Goal: Task Accomplishment & Management: Manage account settings

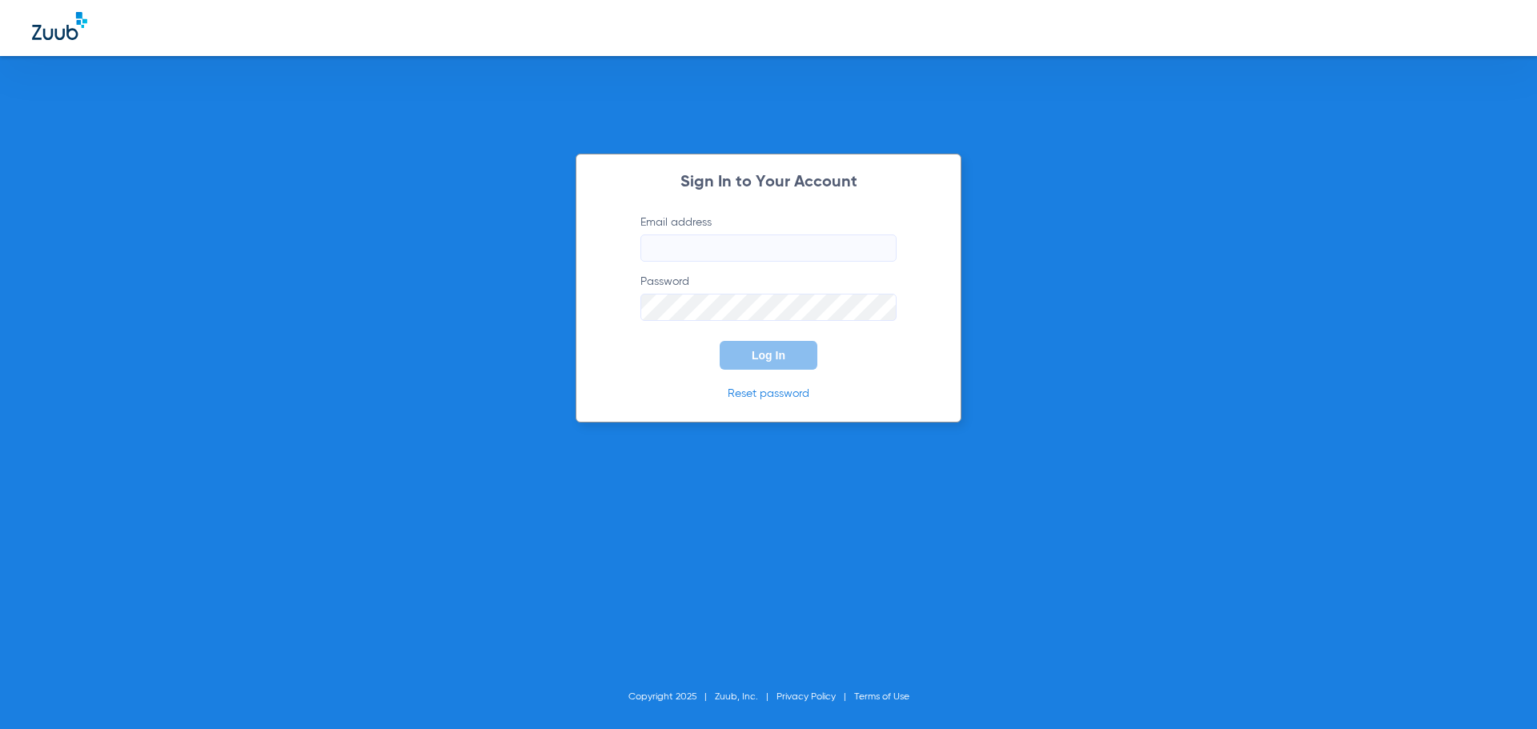
type input "[EMAIL_ADDRESS][DOMAIN_NAME]"
click at [742, 358] on button "Log In" at bounding box center [769, 355] width 98 height 29
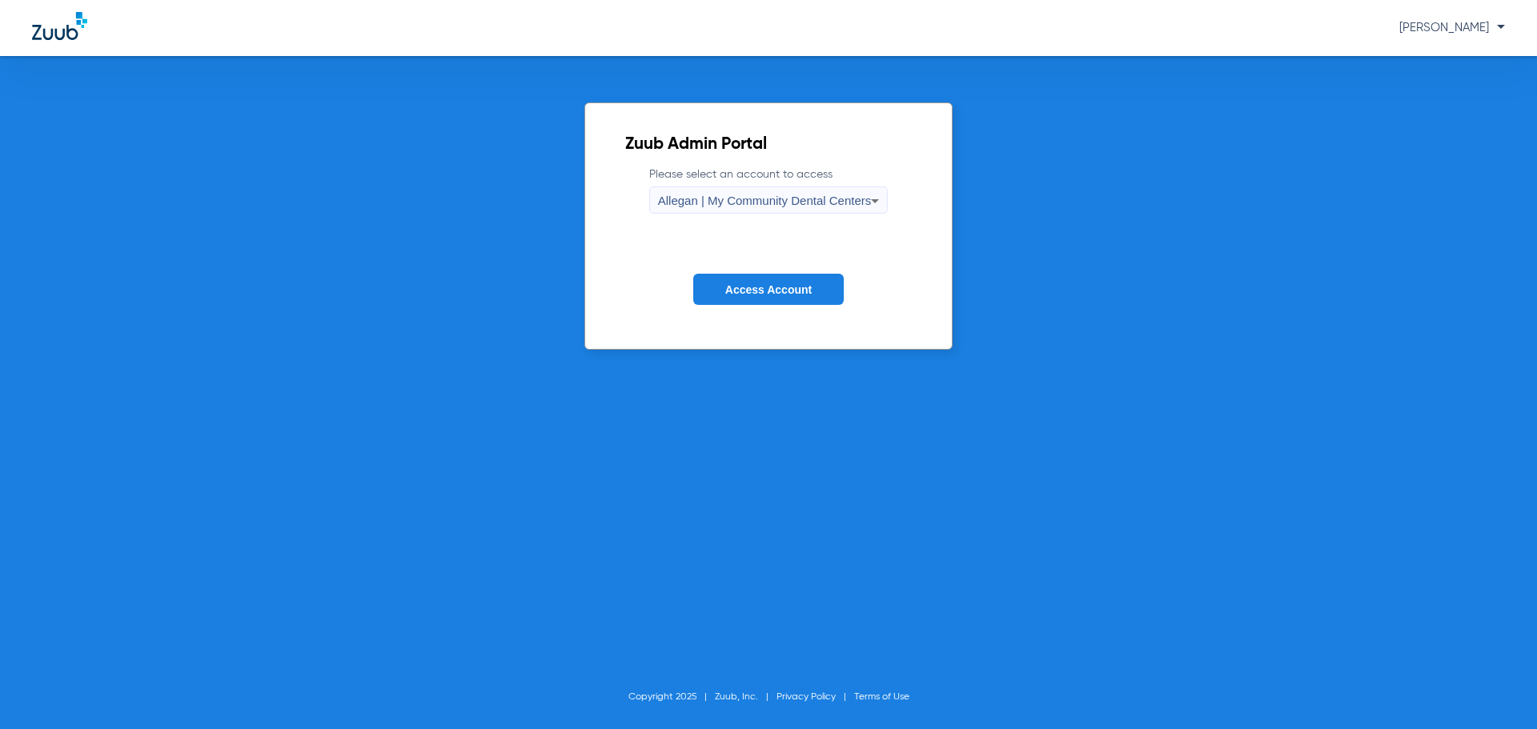
click at [701, 208] on div "Allegan | My Community Dental Centers" at bounding box center [765, 200] width 214 height 27
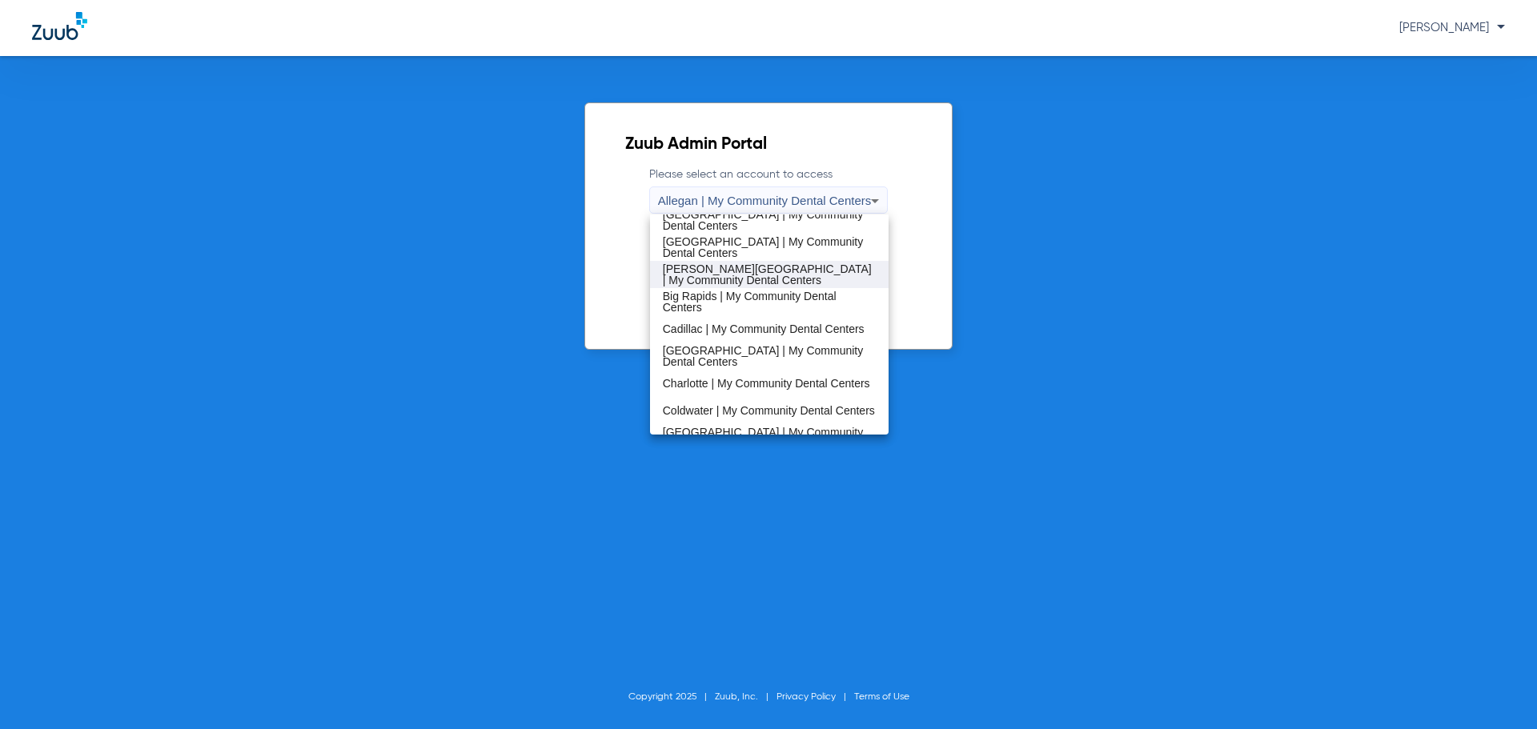
scroll to position [34, 0]
drag, startPoint x: 732, startPoint y: 295, endPoint x: 740, endPoint y: 304, distance: 11.9
click at [733, 298] on span "Big Rapids | My Community Dental Centers" at bounding box center [770, 302] width 214 height 22
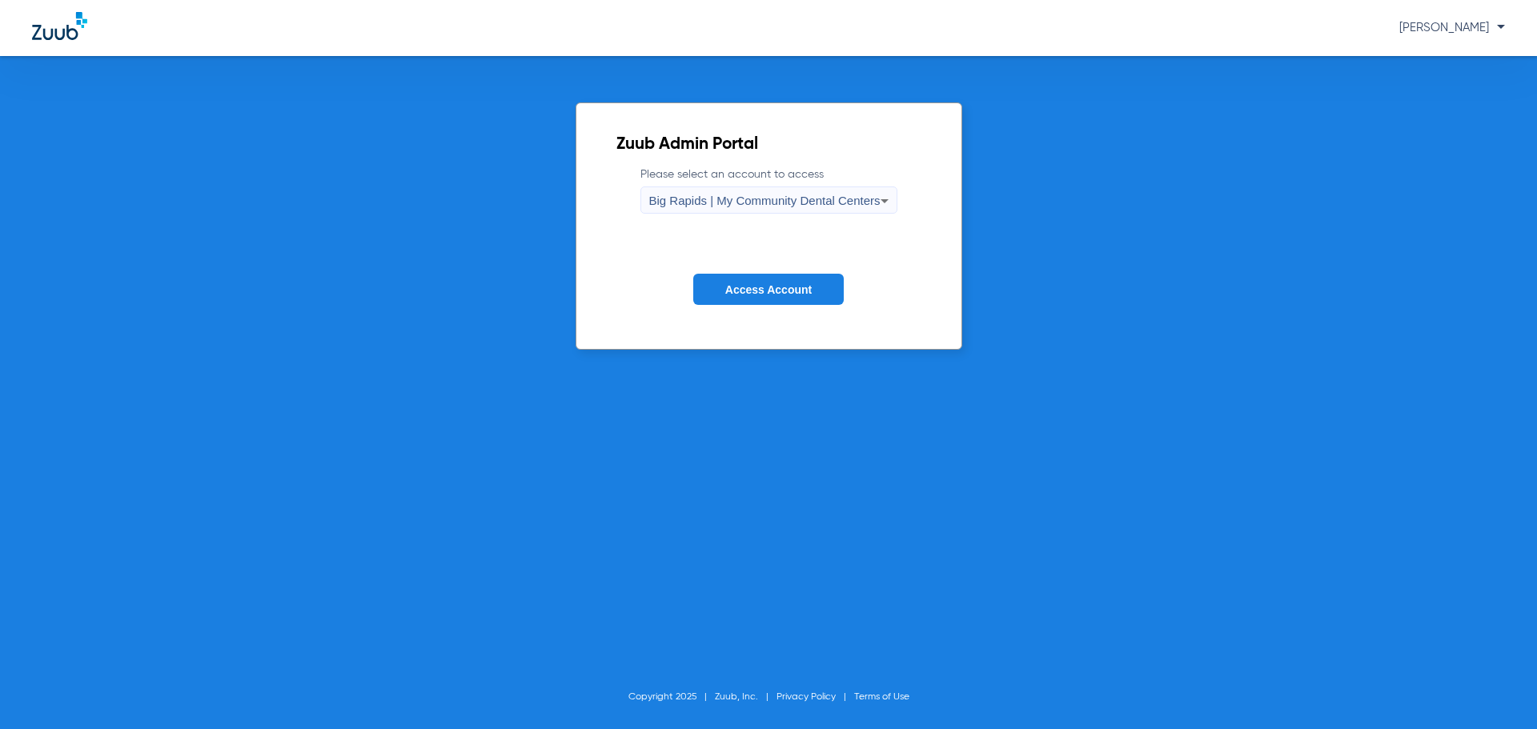
click at [772, 287] on span "Access Account" at bounding box center [768, 289] width 86 height 13
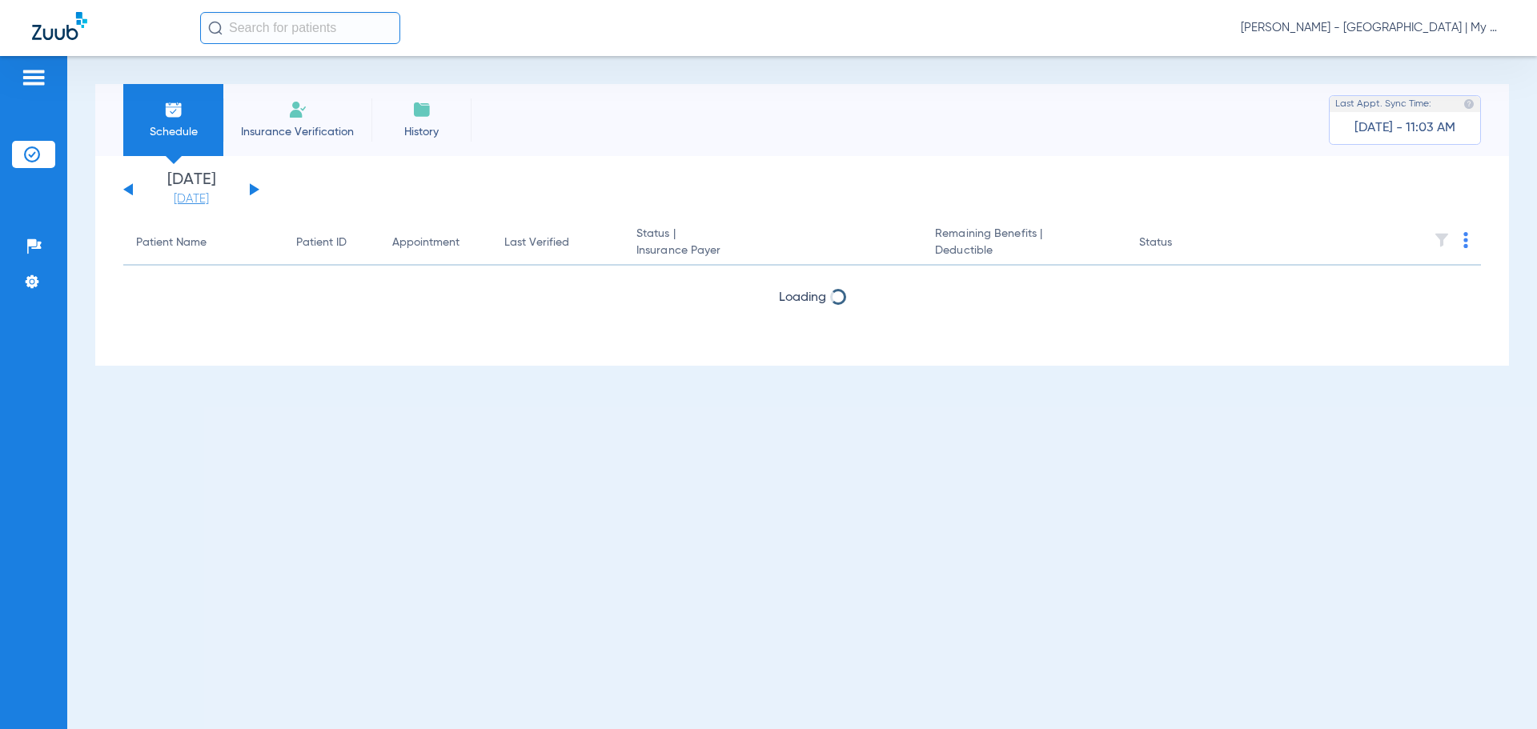
click at [214, 201] on link "[DATE]" at bounding box center [191, 199] width 96 height 16
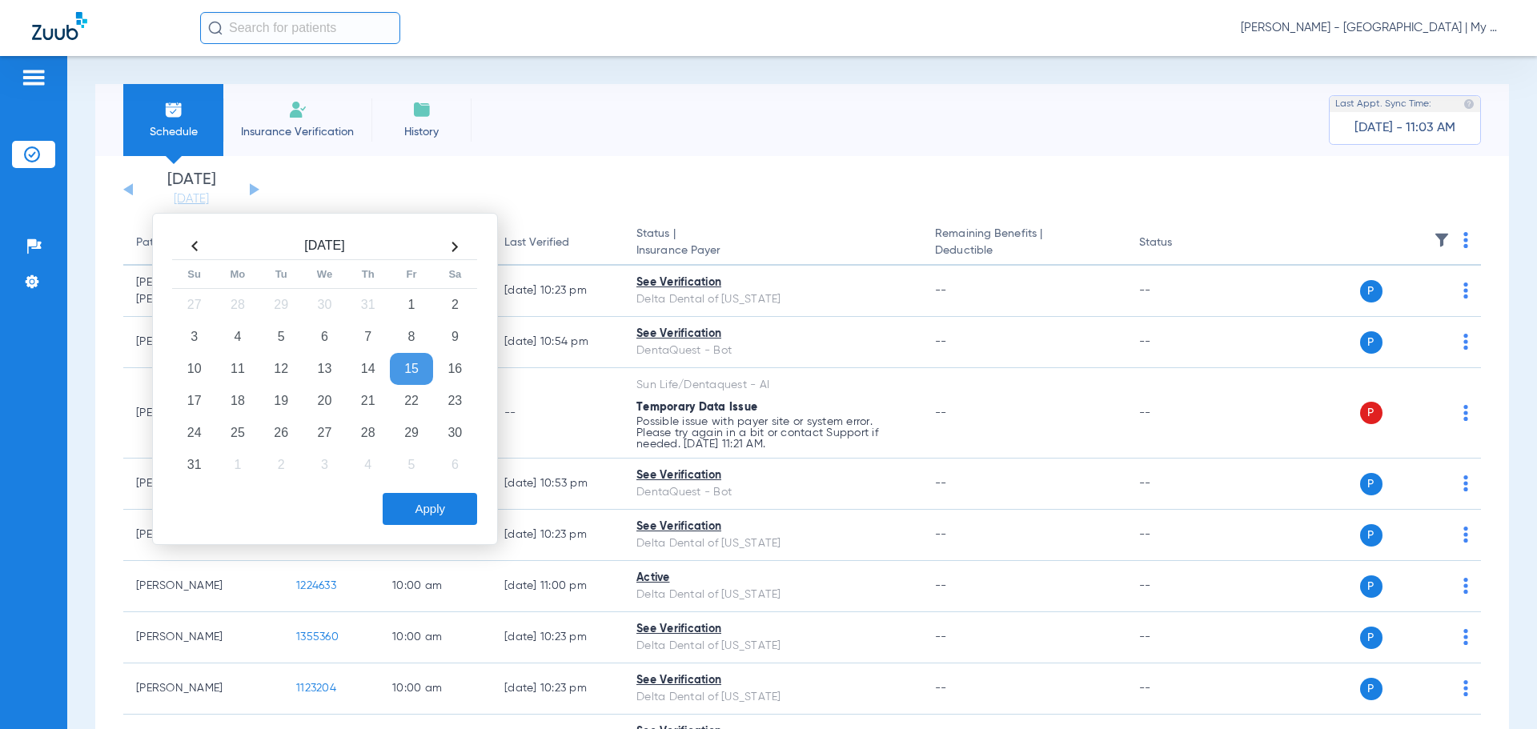
drag, startPoint x: 269, startPoint y: 396, endPoint x: 303, endPoint y: 412, distance: 38.0
click at [271, 397] on td "19" at bounding box center [280, 401] width 43 height 32
click at [403, 489] on div "Apply" at bounding box center [323, 505] width 308 height 40
click at [415, 487] on div "Apply" at bounding box center [323, 505] width 308 height 40
click at [426, 493] on button "Apply" at bounding box center [430, 509] width 94 height 32
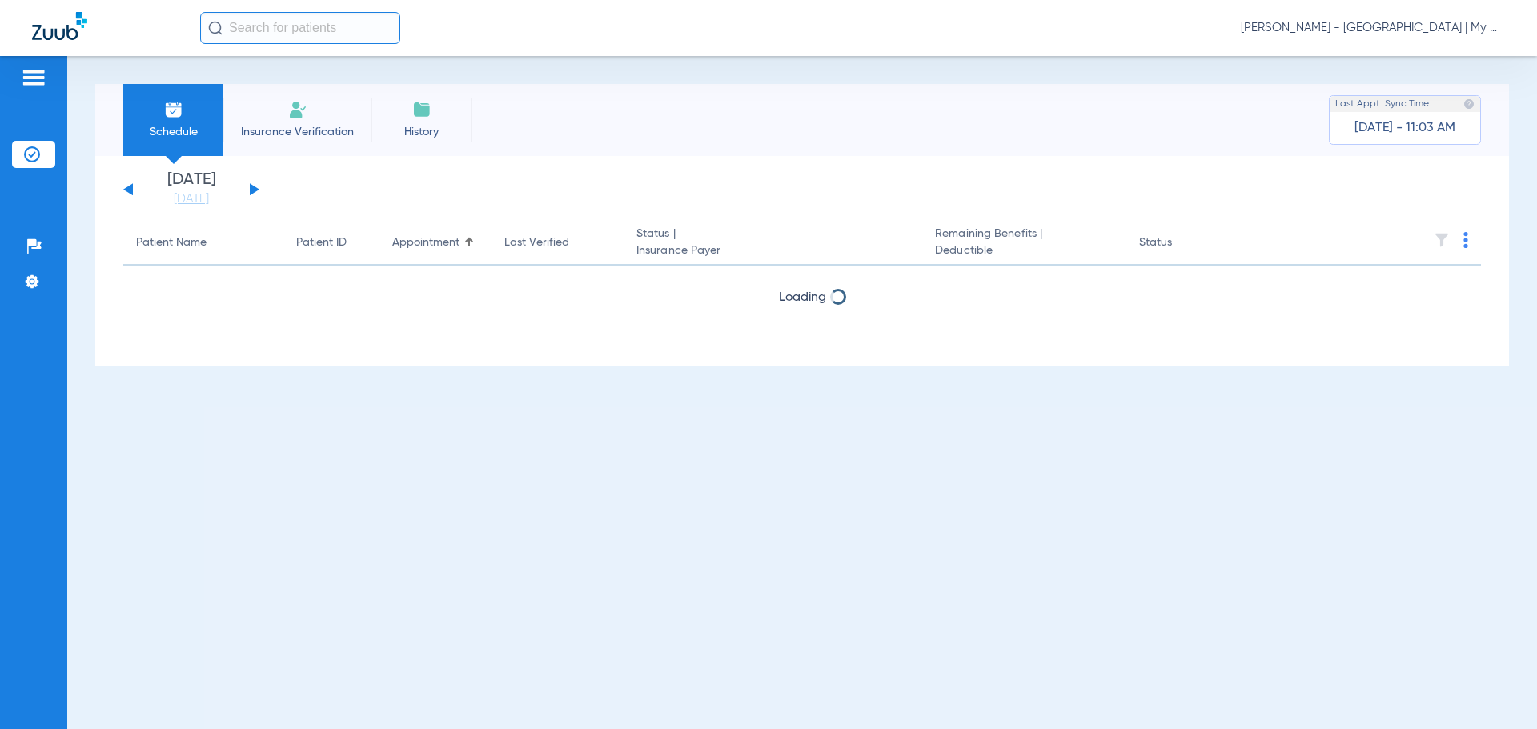
click at [1436, 234] on img at bounding box center [1442, 240] width 16 height 16
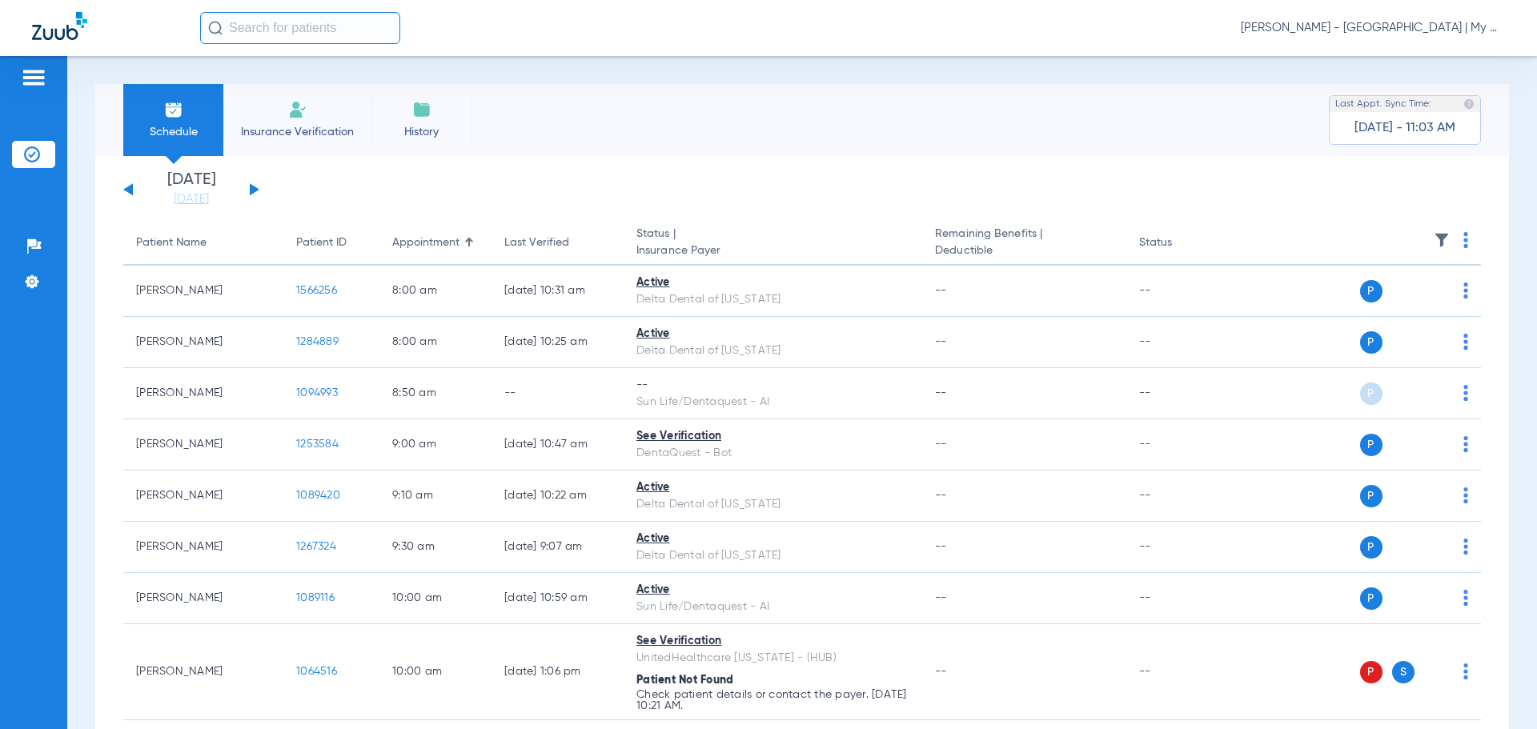
click at [1434, 239] on img at bounding box center [1442, 240] width 16 height 16
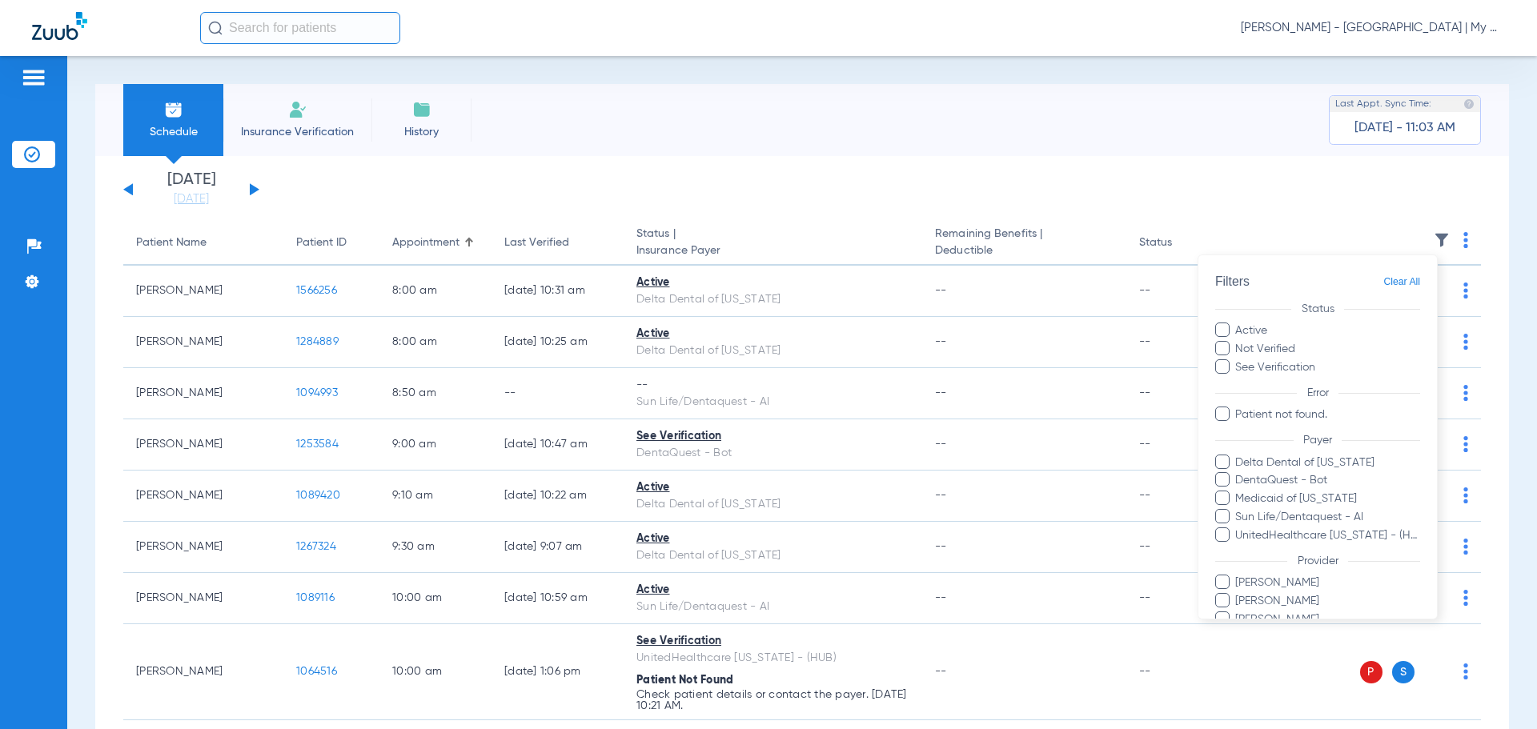
scroll to position [92, 0]
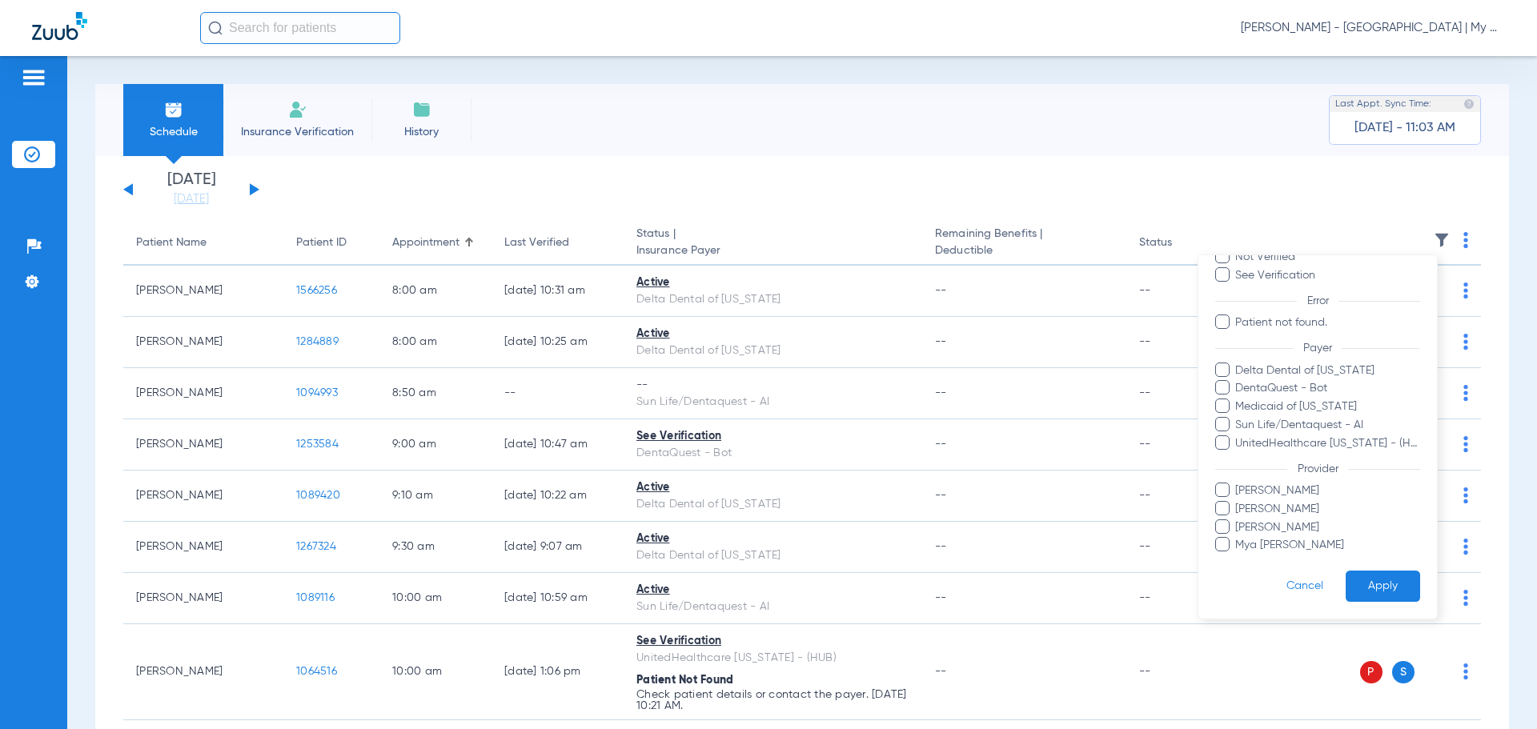
drag, startPoint x: 1274, startPoint y: 517, endPoint x: 1298, endPoint y: 523, distance: 24.9
click at [1279, 518] on ul "Jackie Frederick Karlee Christensen Mike Jaafar Mya Hiram" at bounding box center [1317, 518] width 205 height 71
drag, startPoint x: 1325, startPoint y: 511, endPoint x: 1343, endPoint y: 547, distance: 40.1
click at [1325, 511] on span "Karlee Christensen" at bounding box center [1327, 509] width 186 height 17
click at [1237, 520] on input "Karlee Christensen" at bounding box center [1237, 520] width 0 height 0
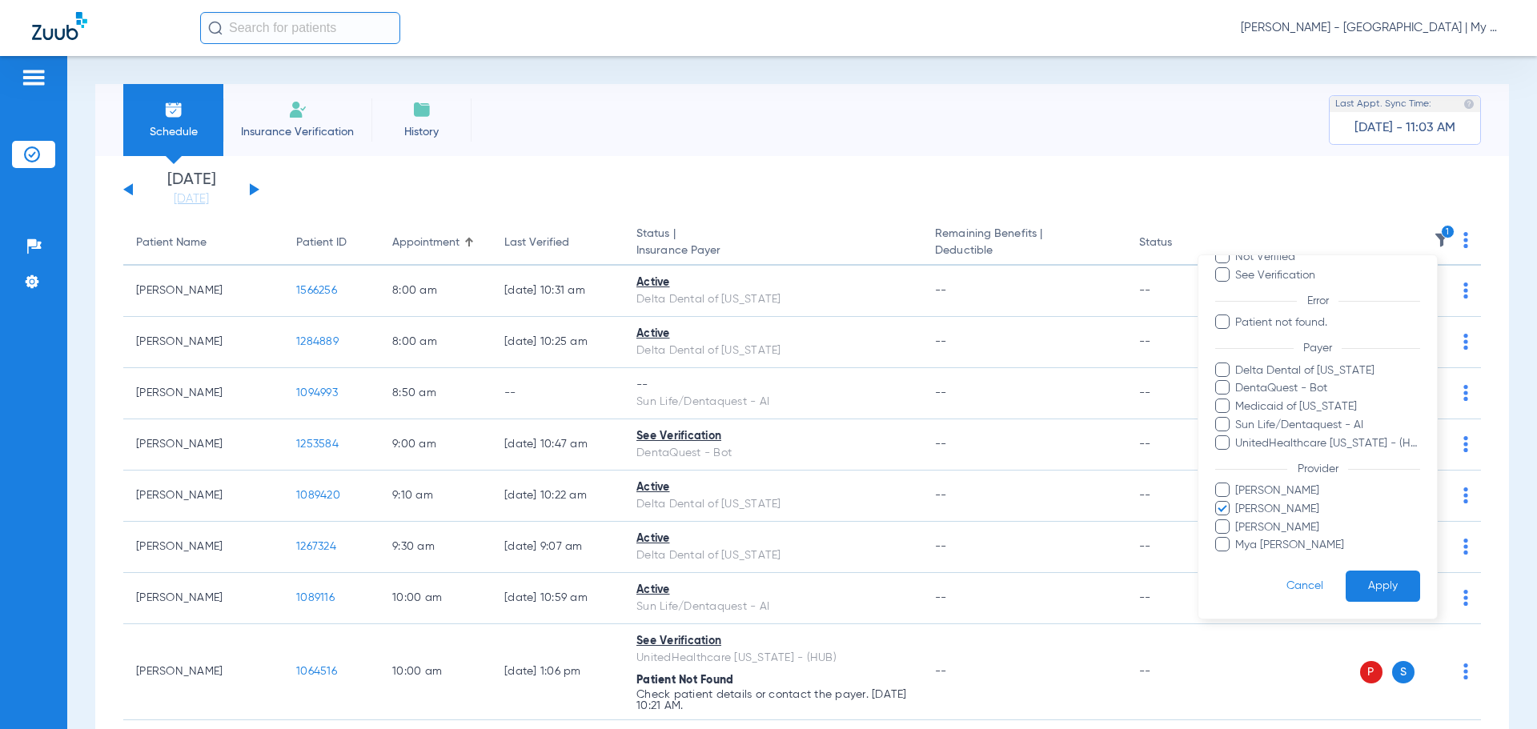
click at [1365, 581] on button "Apply" at bounding box center [1382, 586] width 74 height 31
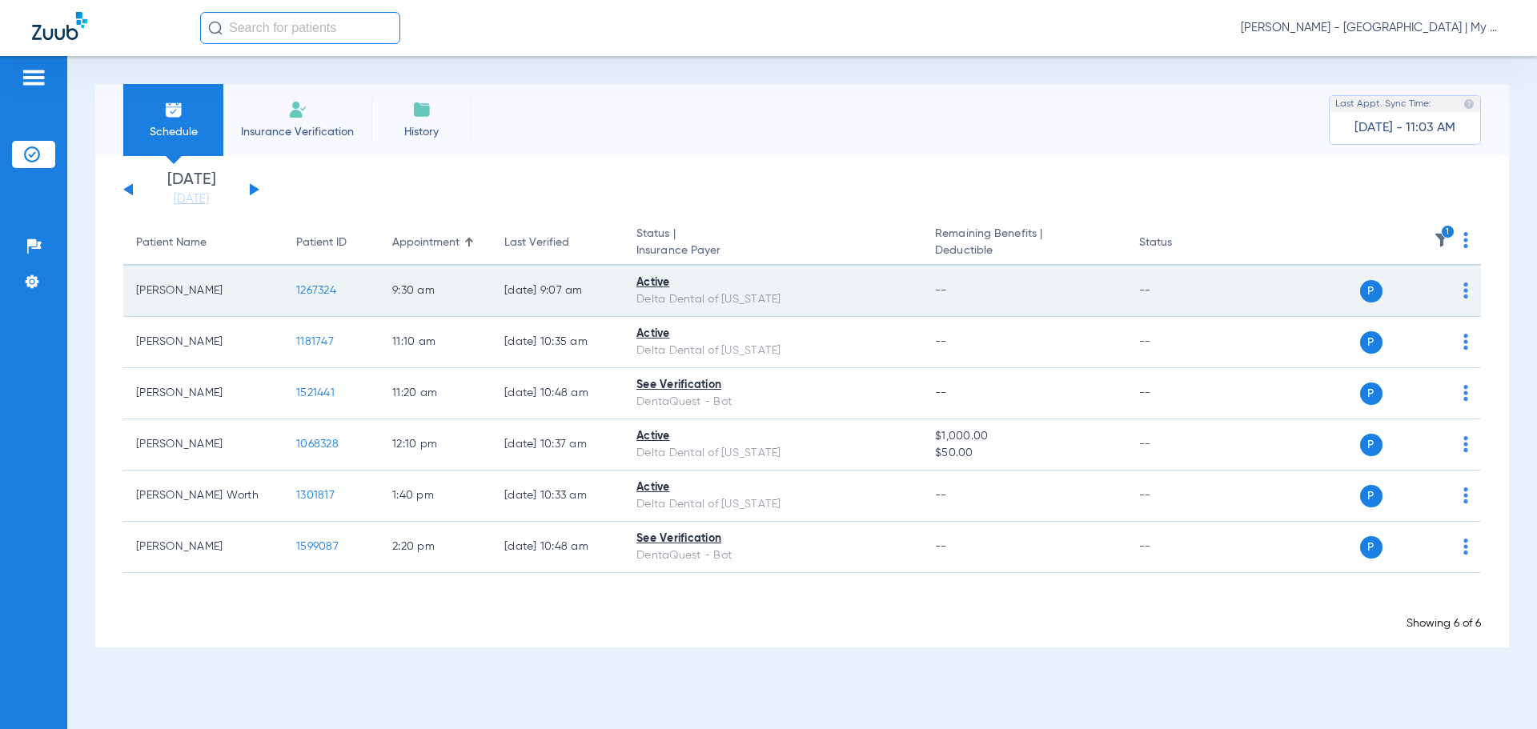
click at [323, 292] on span "1267324" at bounding box center [316, 290] width 40 height 11
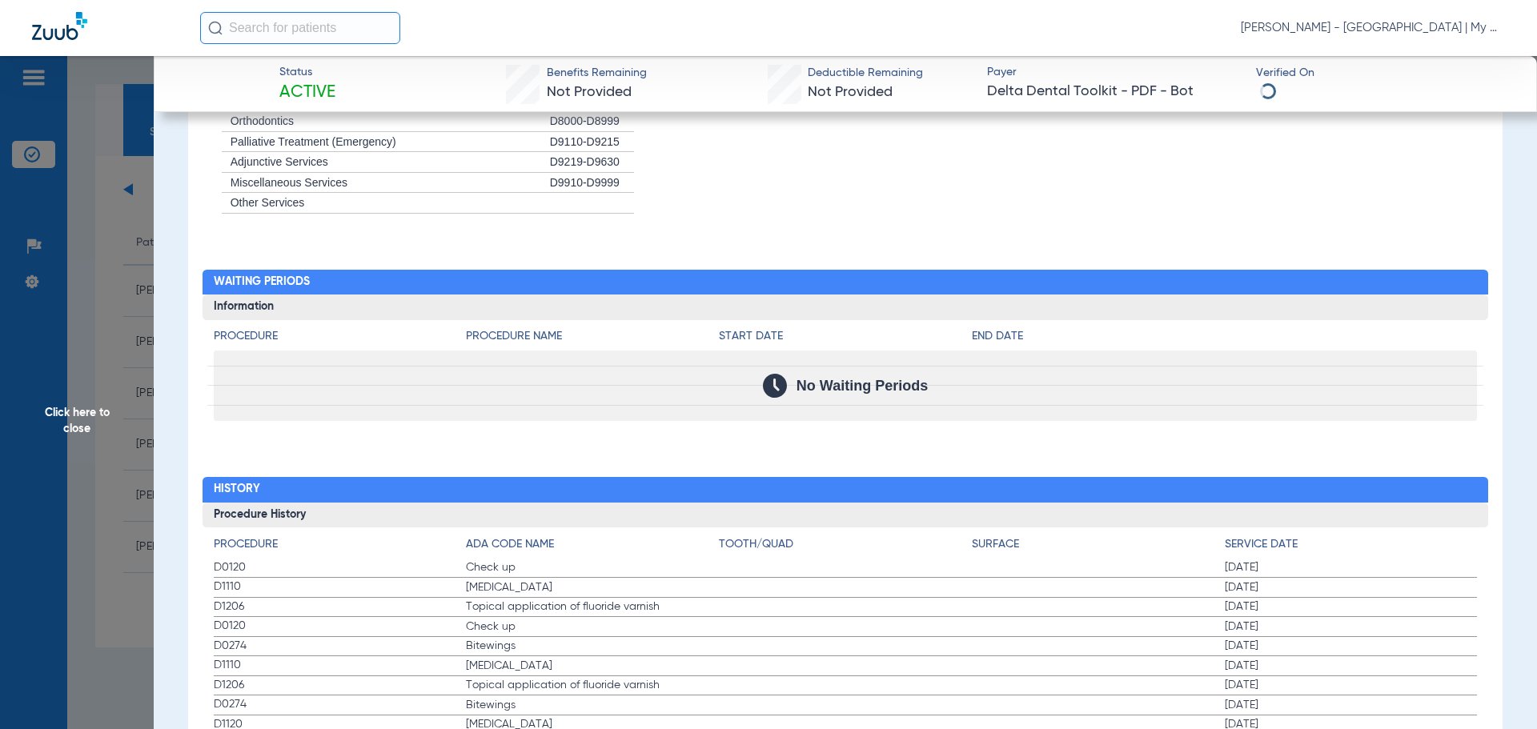
scroll to position [1521, 0]
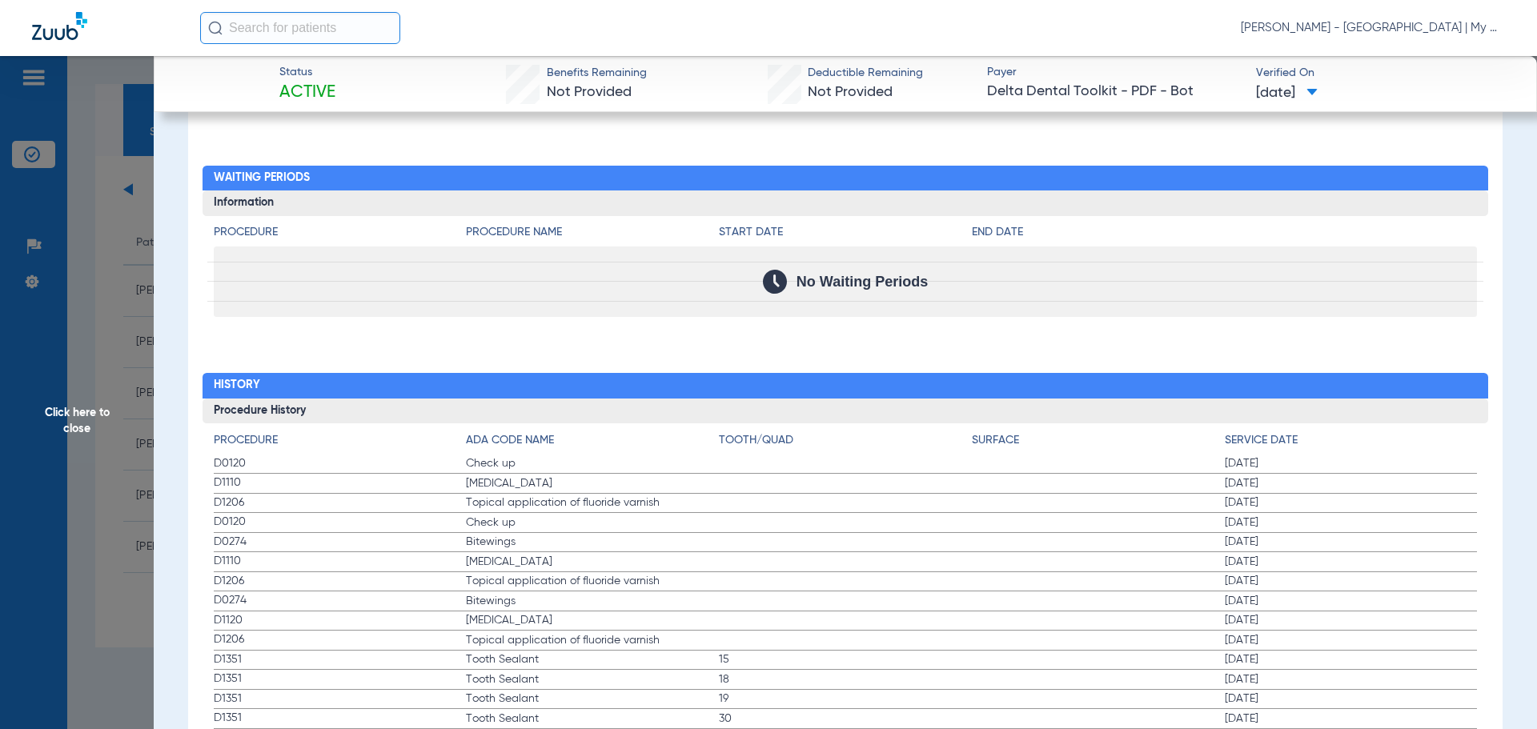
drag, startPoint x: 239, startPoint y: 539, endPoint x: 667, endPoint y: 559, distance: 427.9
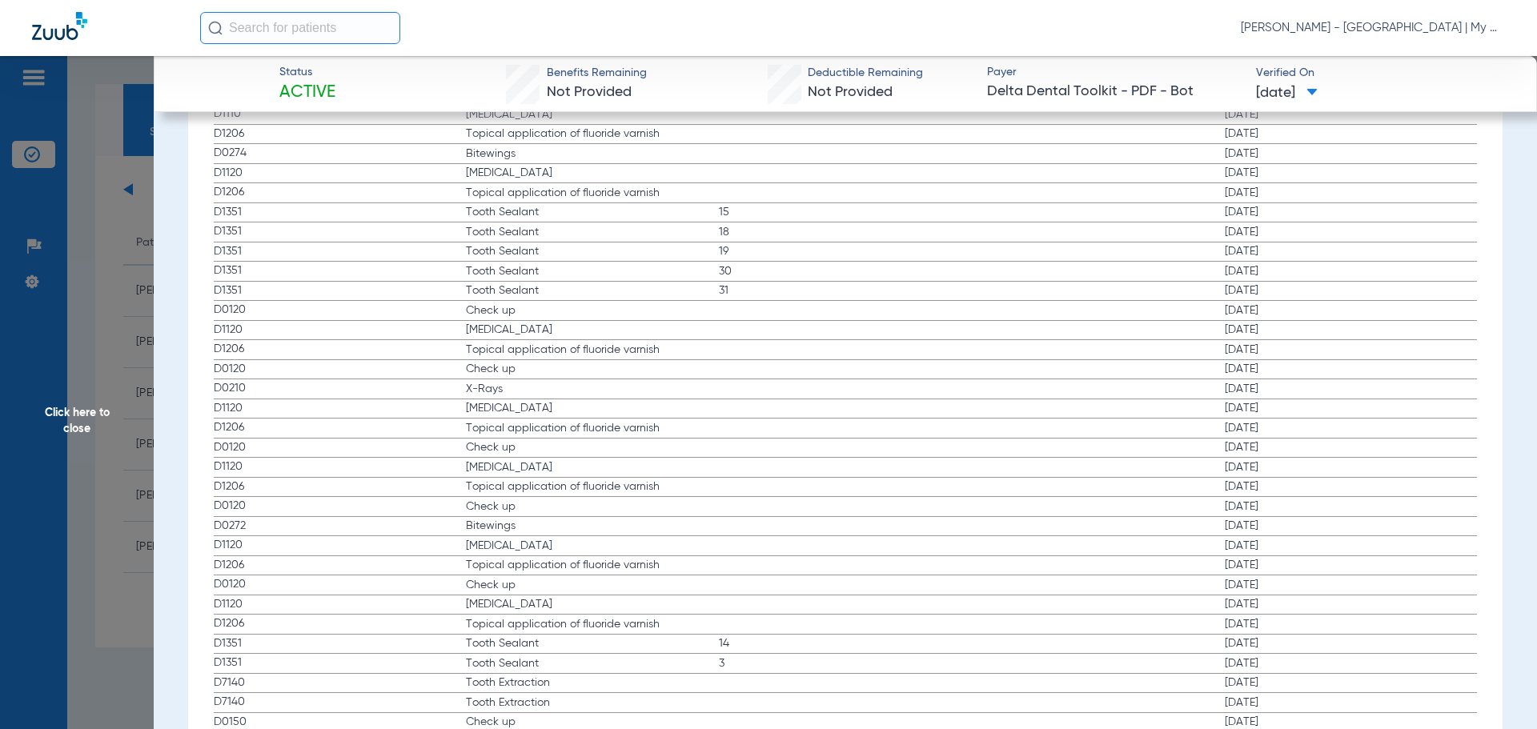
scroll to position [2001, 0]
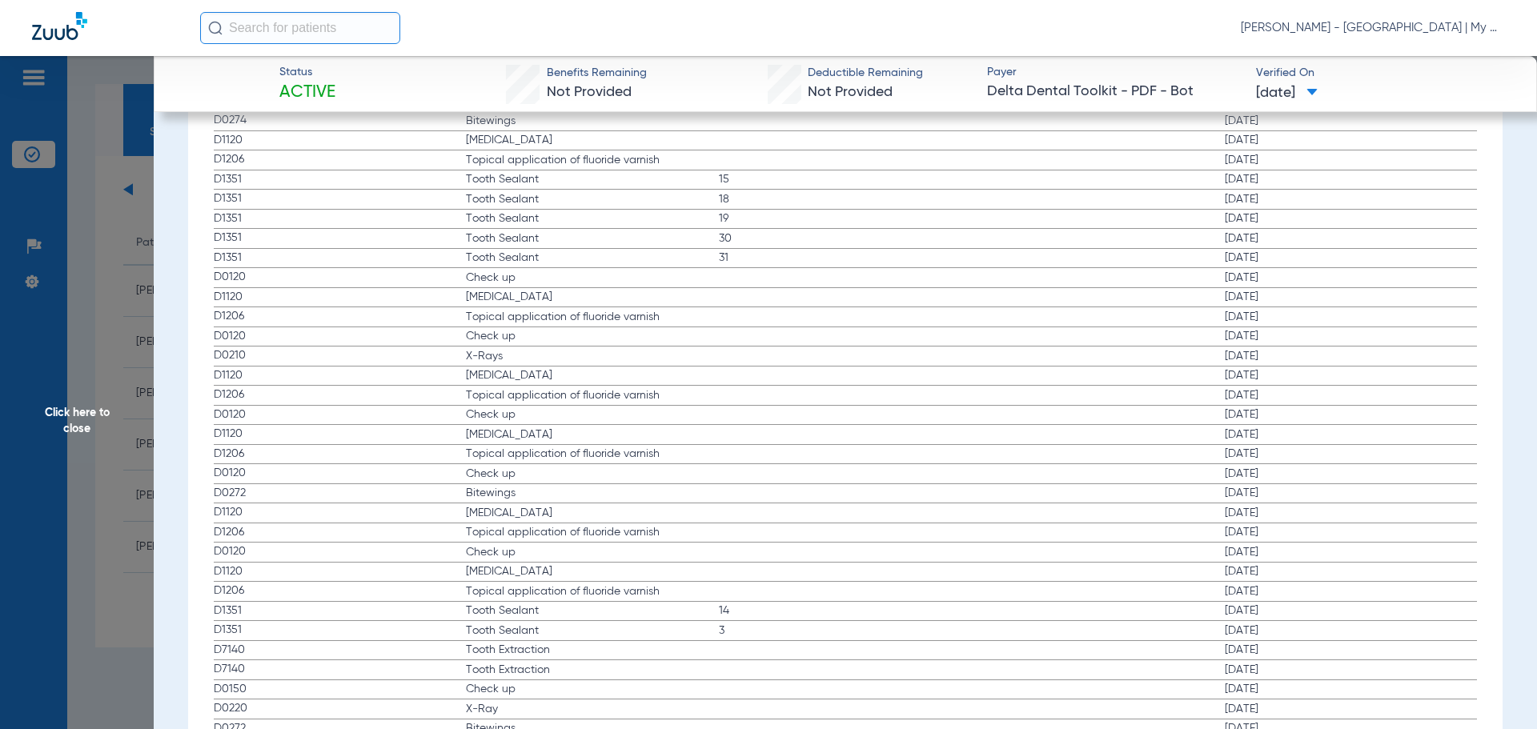
click at [366, 377] on span "D1120" at bounding box center [340, 375] width 253 height 17
drag, startPoint x: 580, startPoint y: 348, endPoint x: 815, endPoint y: 373, distance: 235.8
click at [829, 360] on label "D0210 X-Rays 06/02/2021" at bounding box center [846, 357] width 1264 height 20
click at [63, 253] on span "Click here to close" at bounding box center [77, 420] width 154 height 729
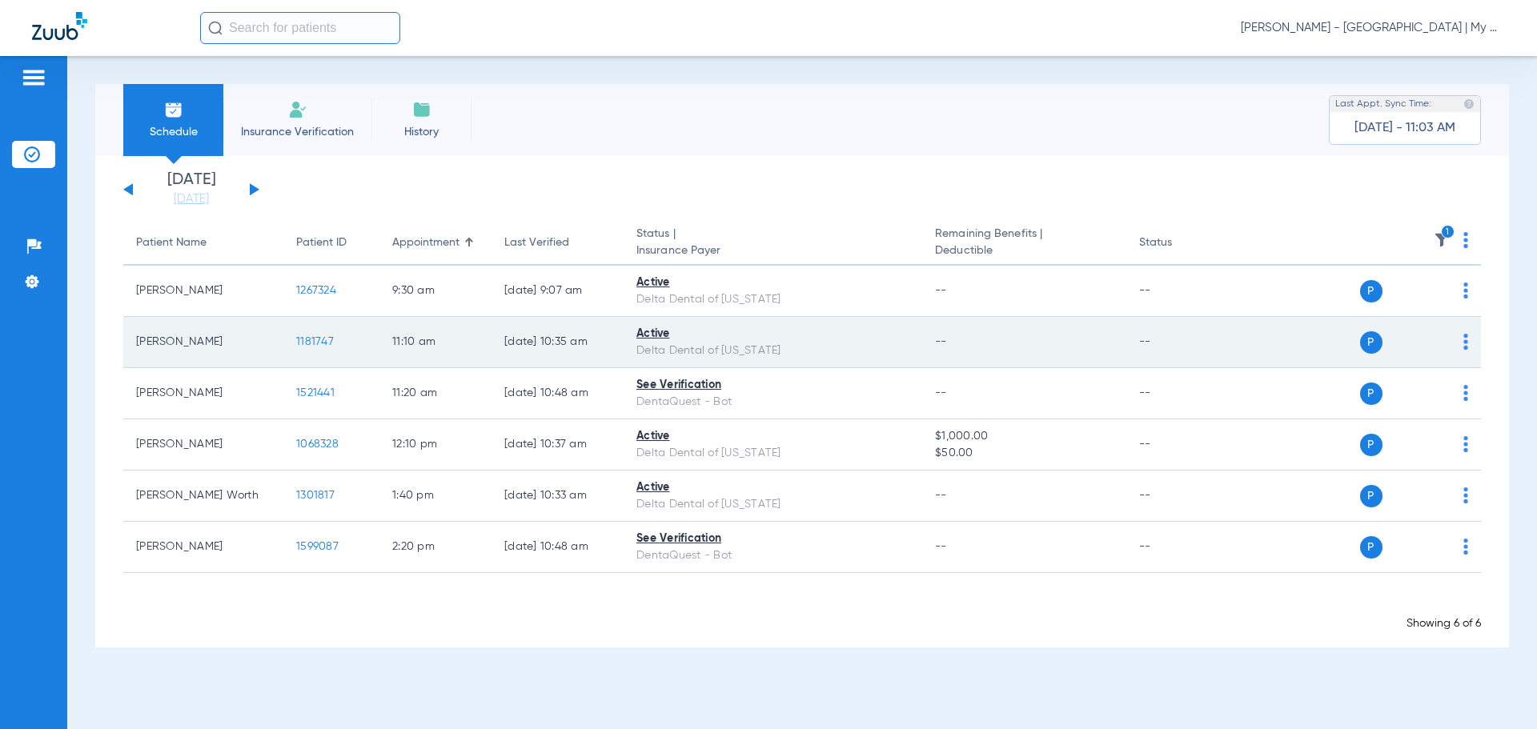
click at [319, 340] on span "1181747" at bounding box center [315, 341] width 38 height 11
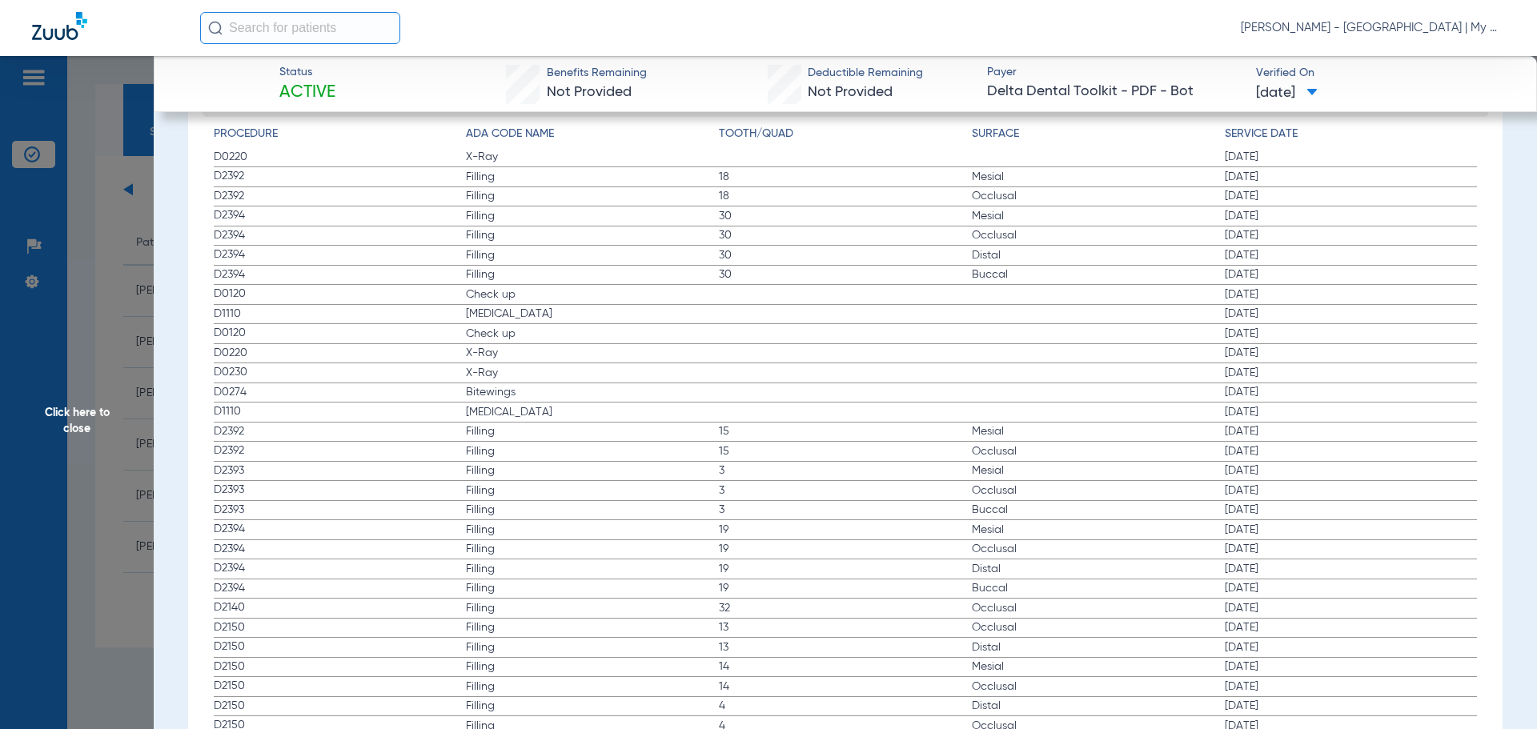
scroll to position [1839, 0]
drag, startPoint x: 214, startPoint y: 310, endPoint x: 292, endPoint y: 334, distance: 82.0
click at [292, 334] on app-history-list "Procedure ADA Code Name Tooth/Quad Surface Service Date D0220 X-Ray 01/17/2025 …" at bounding box center [846, 449] width 1264 height 670
click at [219, 349] on span "D0220" at bounding box center [340, 342] width 253 height 17
drag, startPoint x: 199, startPoint y: 319, endPoint x: 538, endPoint y: 395, distance: 347.0
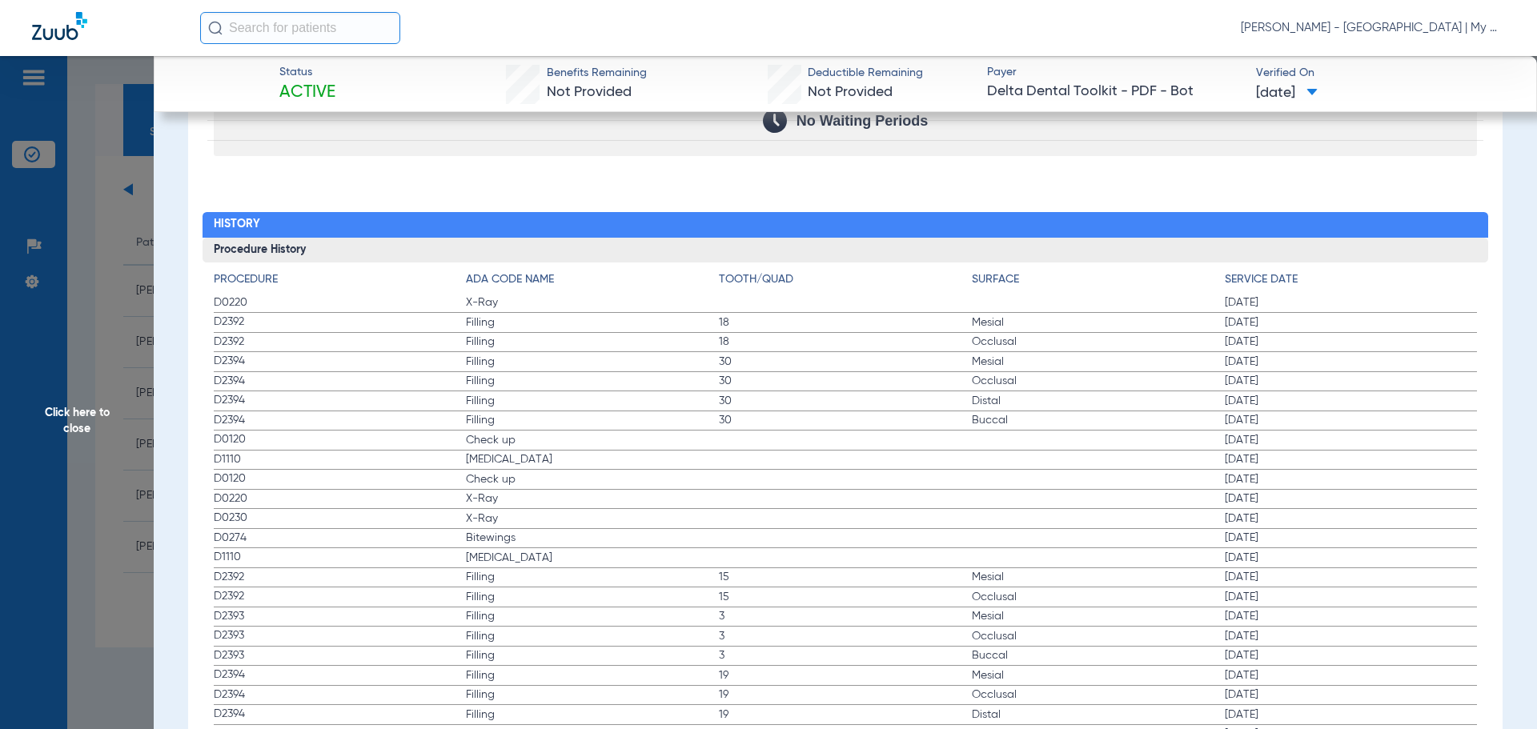
scroll to position [1678, 0]
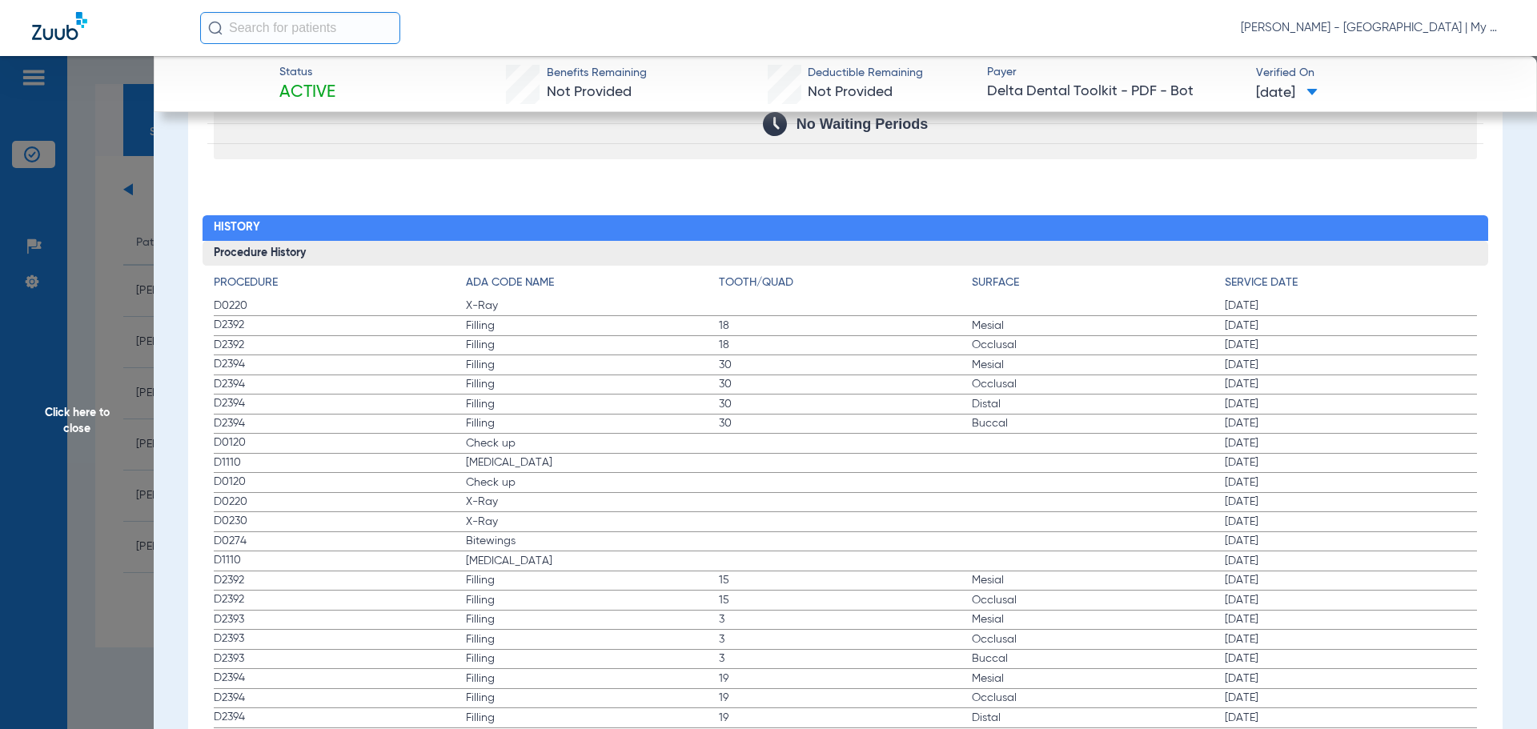
drag, startPoint x: 259, startPoint y: 314, endPoint x: 660, endPoint y: 442, distance: 421.0
click at [660, 442] on app-history-list "Procedure ADA Code Name Tooth/Quad Surface Service Date D0220 X-Ray 01/17/2025 …" at bounding box center [846, 610] width 1264 height 670
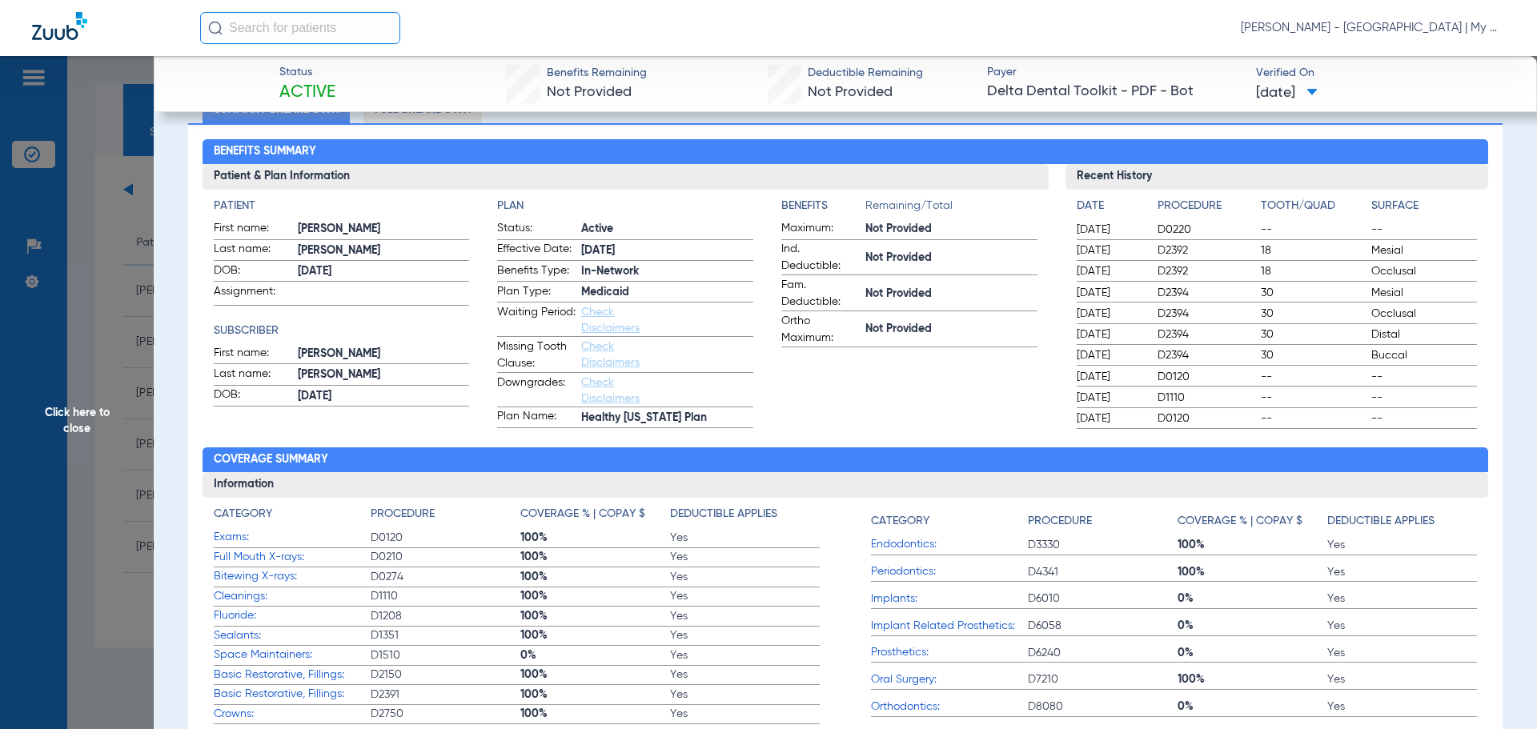
scroll to position [0, 0]
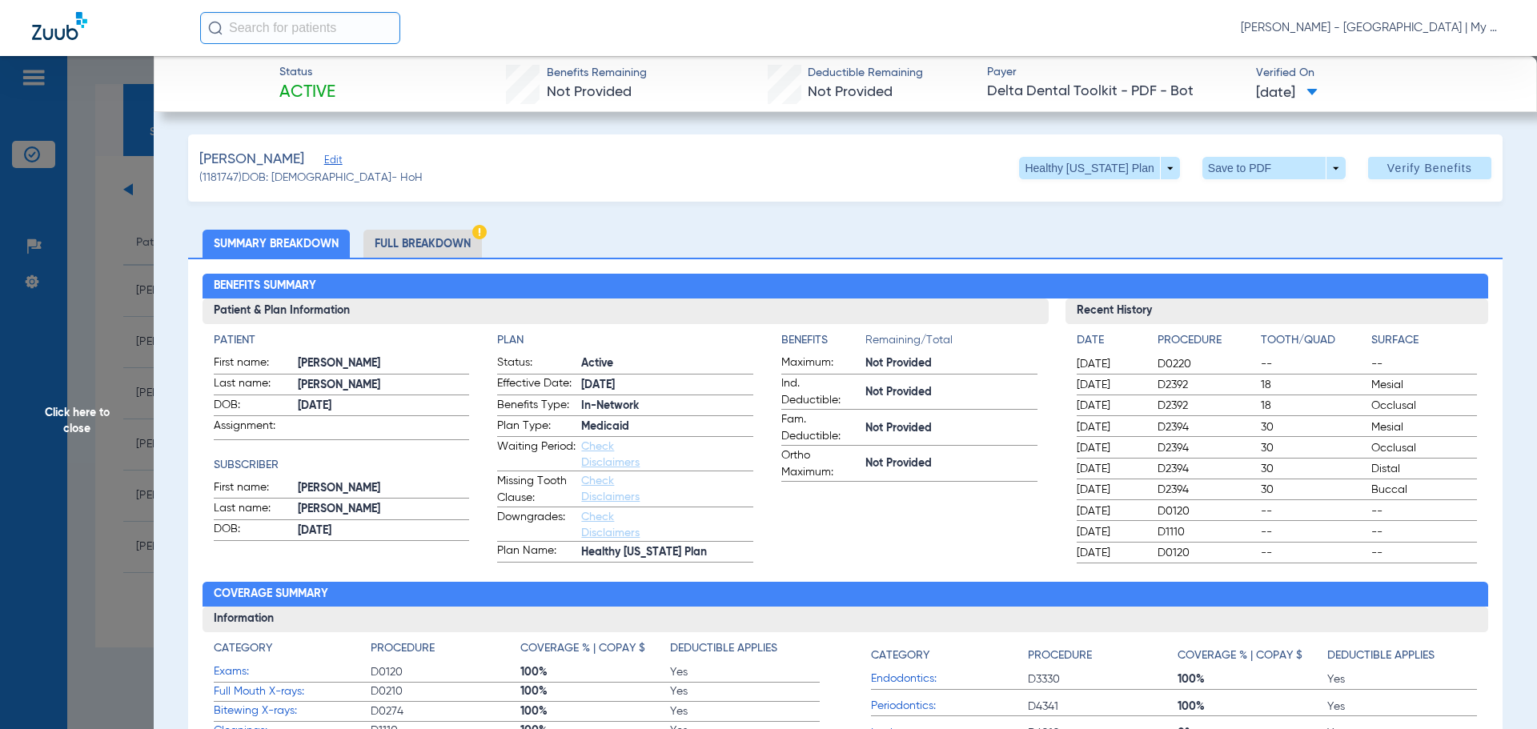
click at [146, 451] on span "Click here to close" at bounding box center [77, 420] width 154 height 729
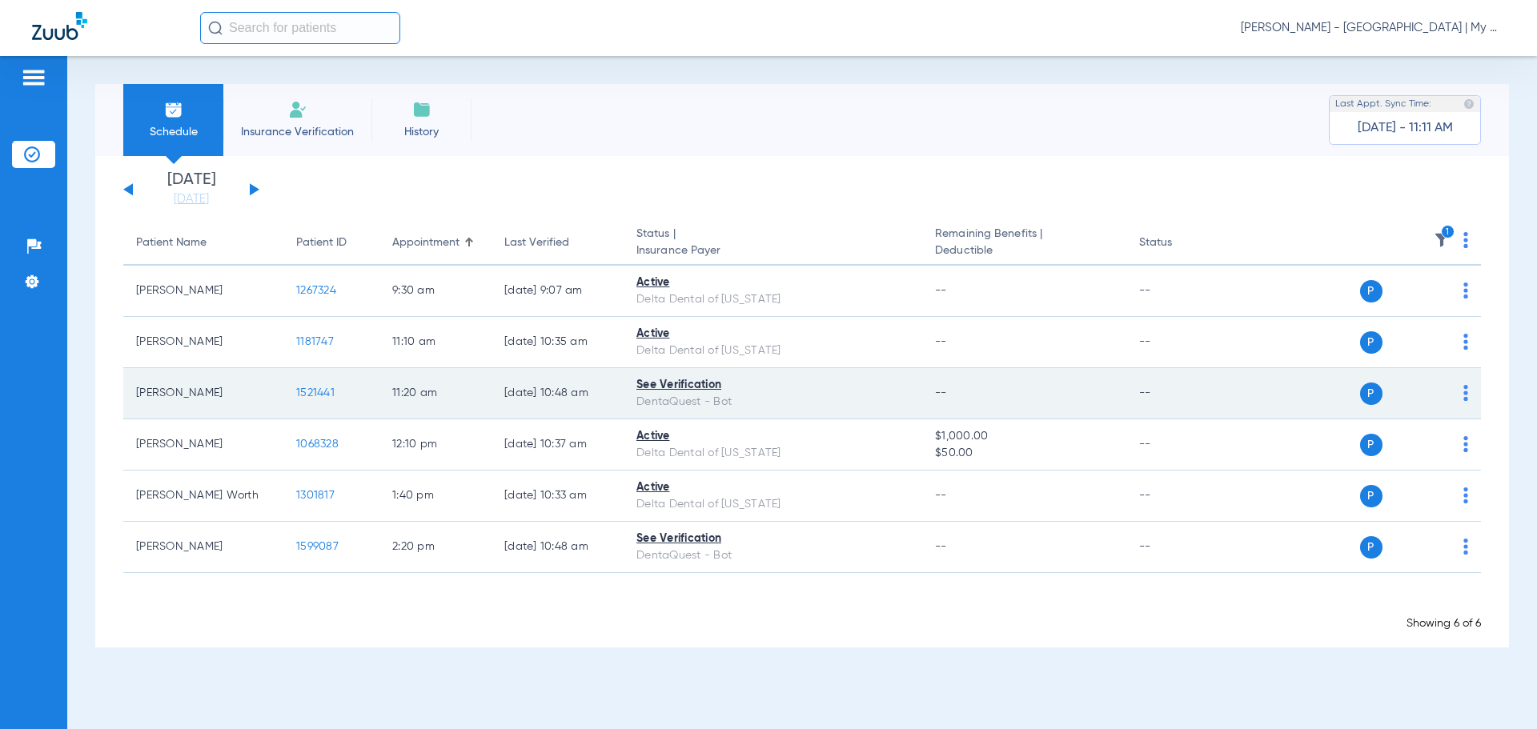
click at [315, 392] on span "1521441" at bounding box center [315, 392] width 38 height 11
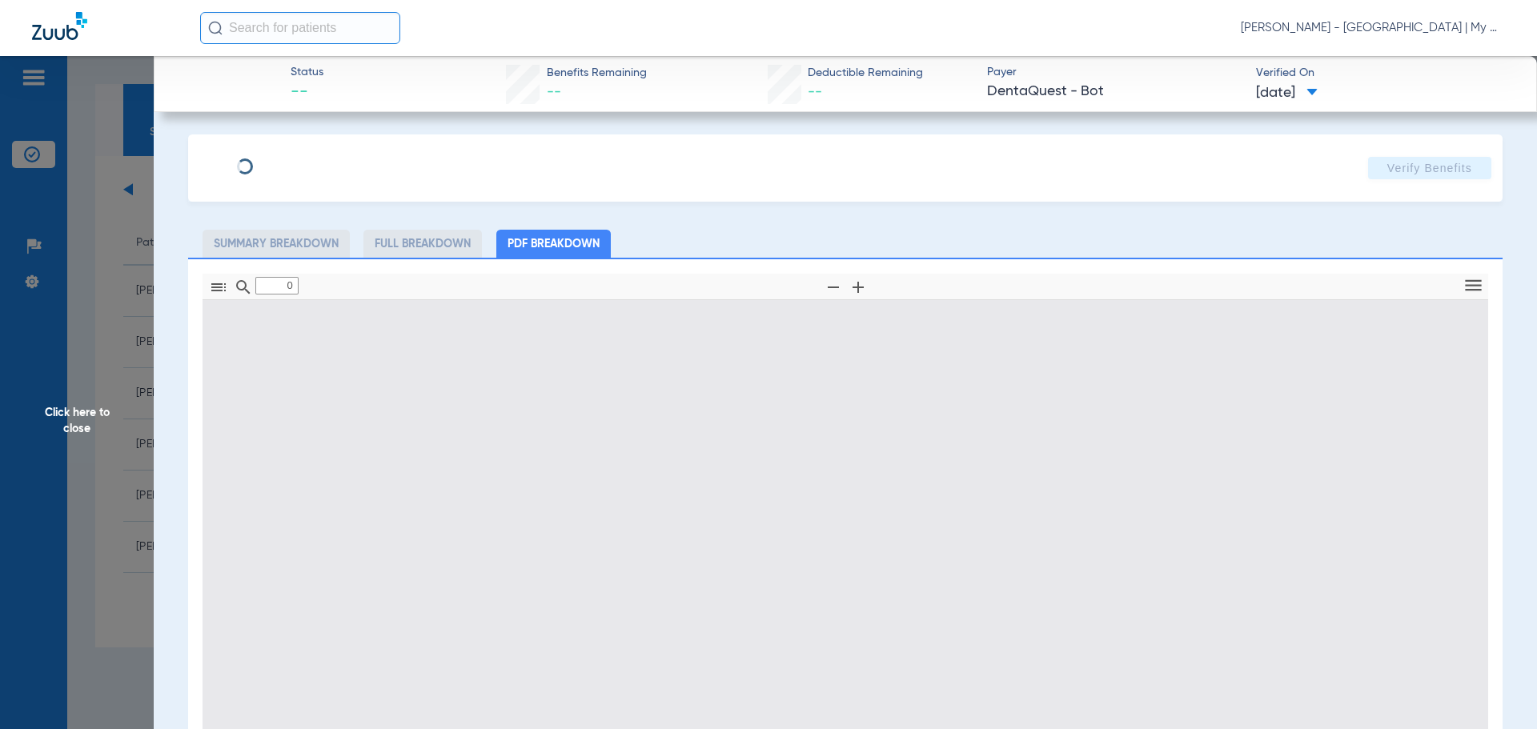
type input "1"
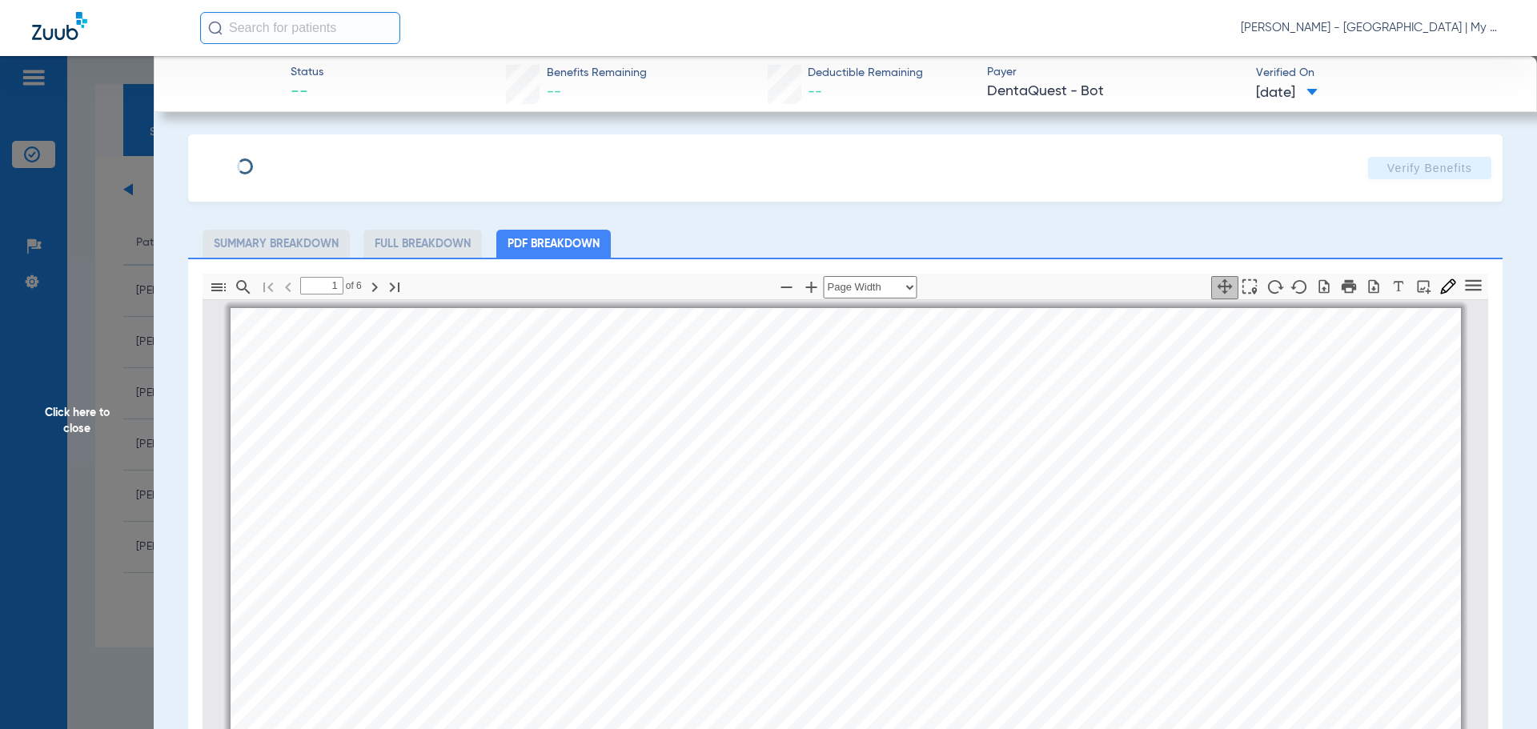
scroll to position [8, 0]
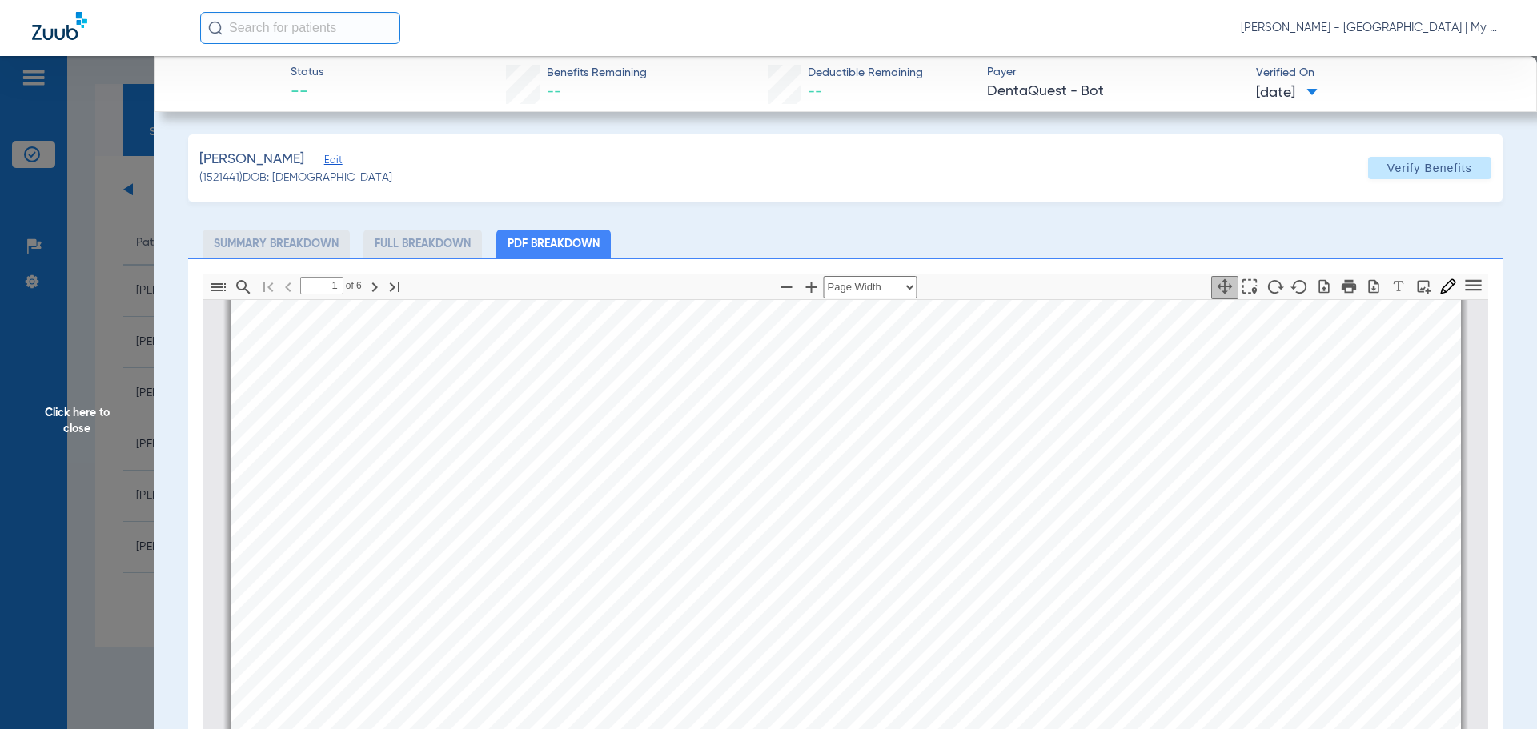
click at [172, 391] on app-member-insurance-verification-view "Status -- Benefits Remaining -- Deductible Remaining -- Payer DentaQuest - Bot …" at bounding box center [845, 536] width 1383 height 960
click at [132, 391] on span "Click here to close" at bounding box center [77, 420] width 154 height 729
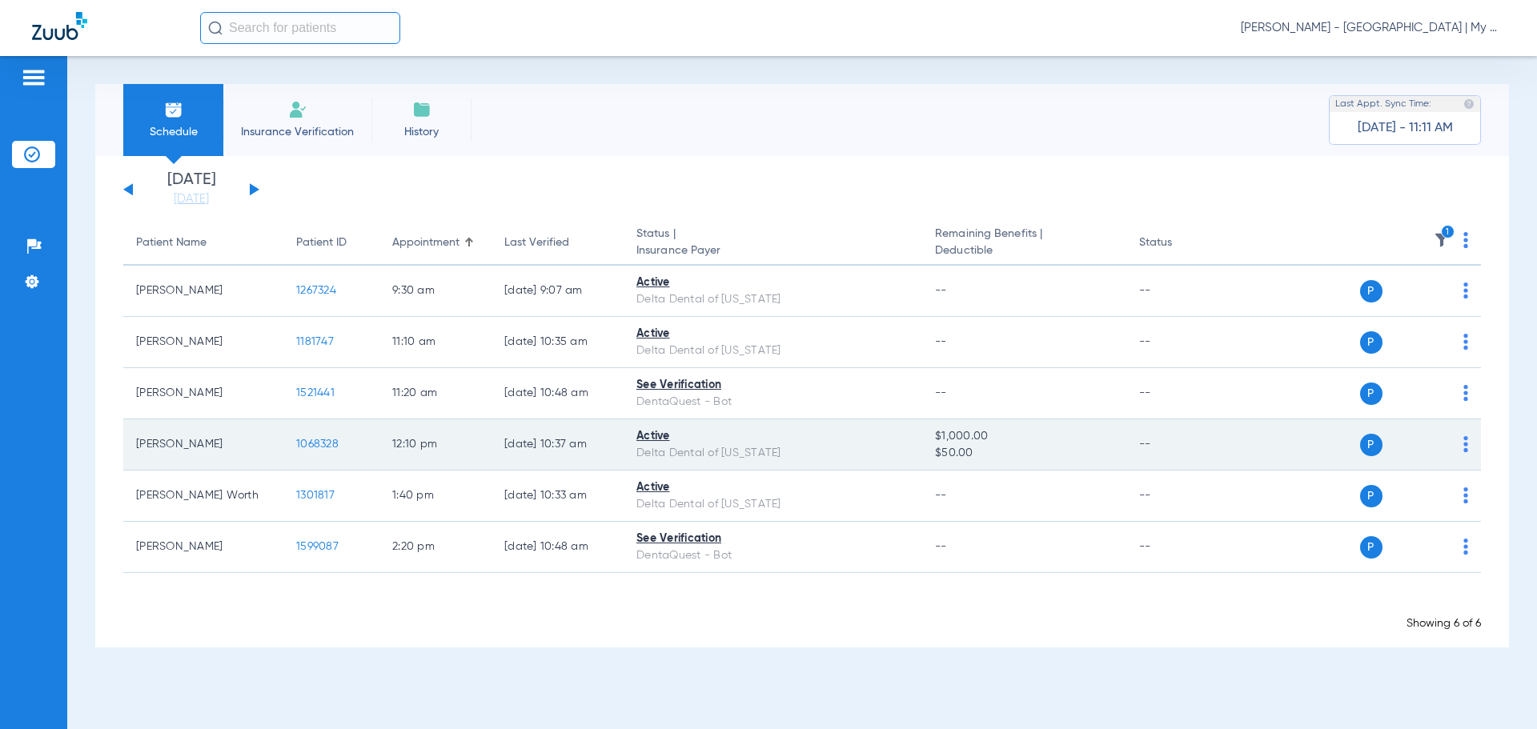
click at [327, 445] on span "1068328" at bounding box center [317, 444] width 42 height 11
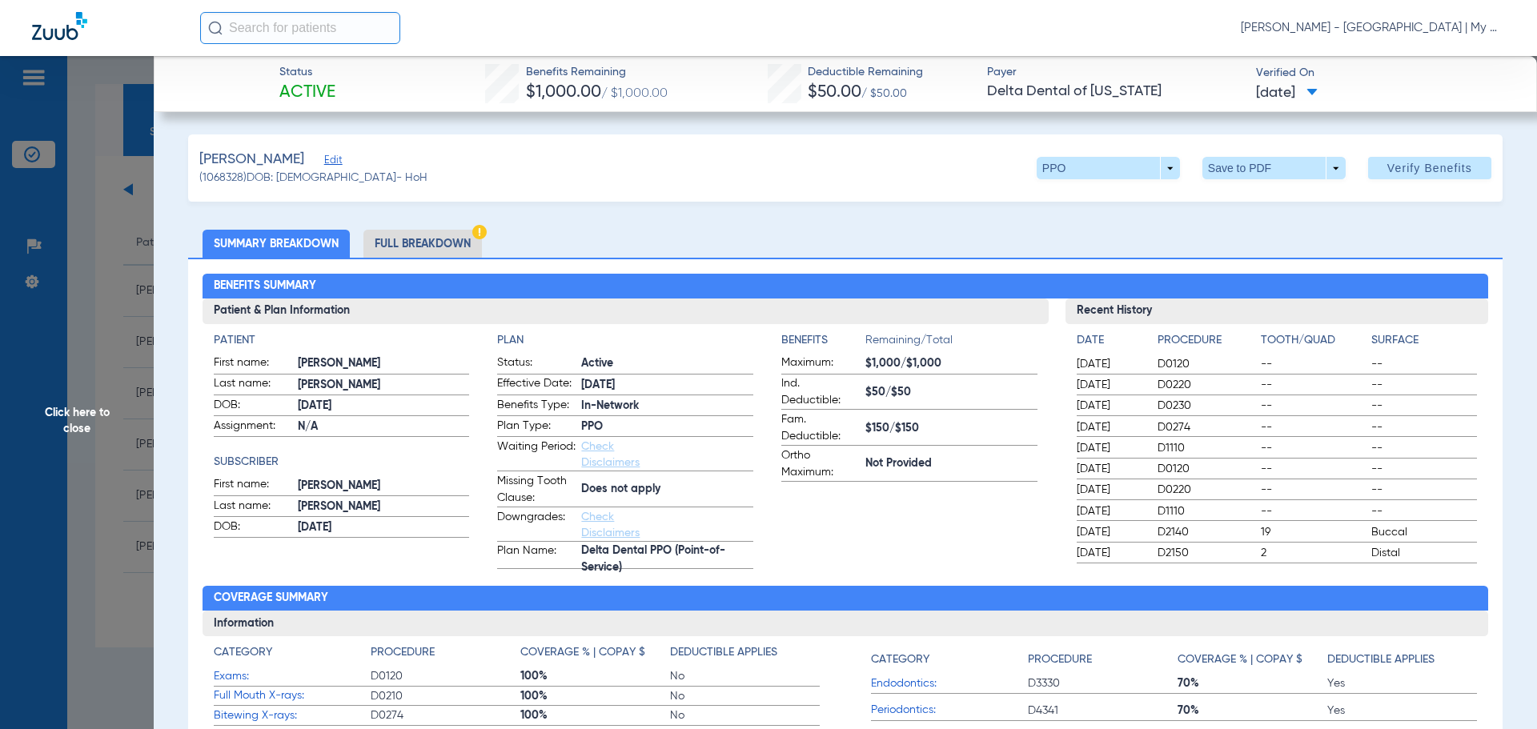
drag, startPoint x: 450, startPoint y: 178, endPoint x: 442, endPoint y: 226, distance: 48.7
click at [451, 186] on div "Kintigh, Patricia Edit (1068328) DOB: 04/12/1981 - HoH PPO arrow_drop_down Save…" at bounding box center [845, 167] width 1314 height 67
click at [426, 247] on li "Full Breakdown" at bounding box center [422, 244] width 118 height 28
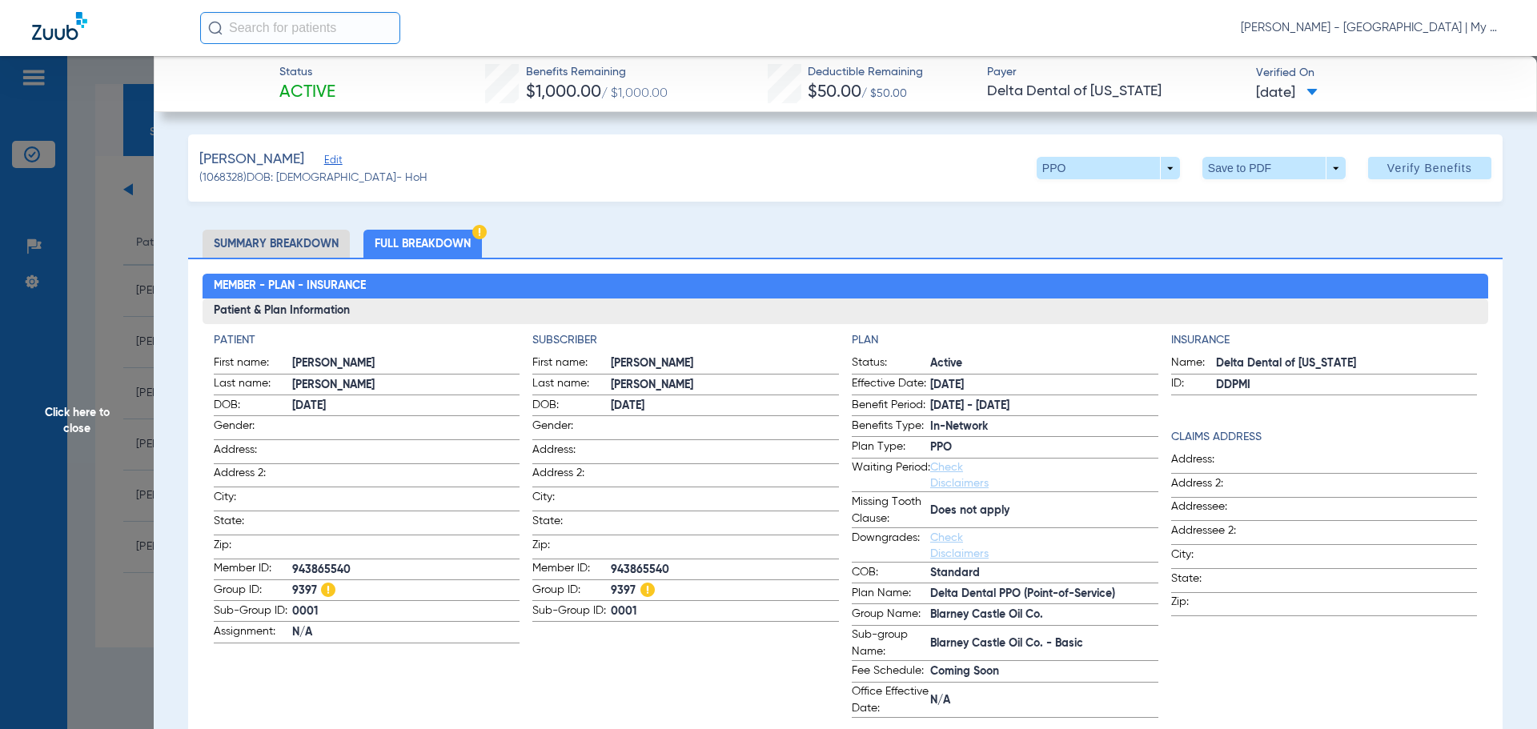
click at [70, 379] on span "Click here to close" at bounding box center [77, 420] width 154 height 729
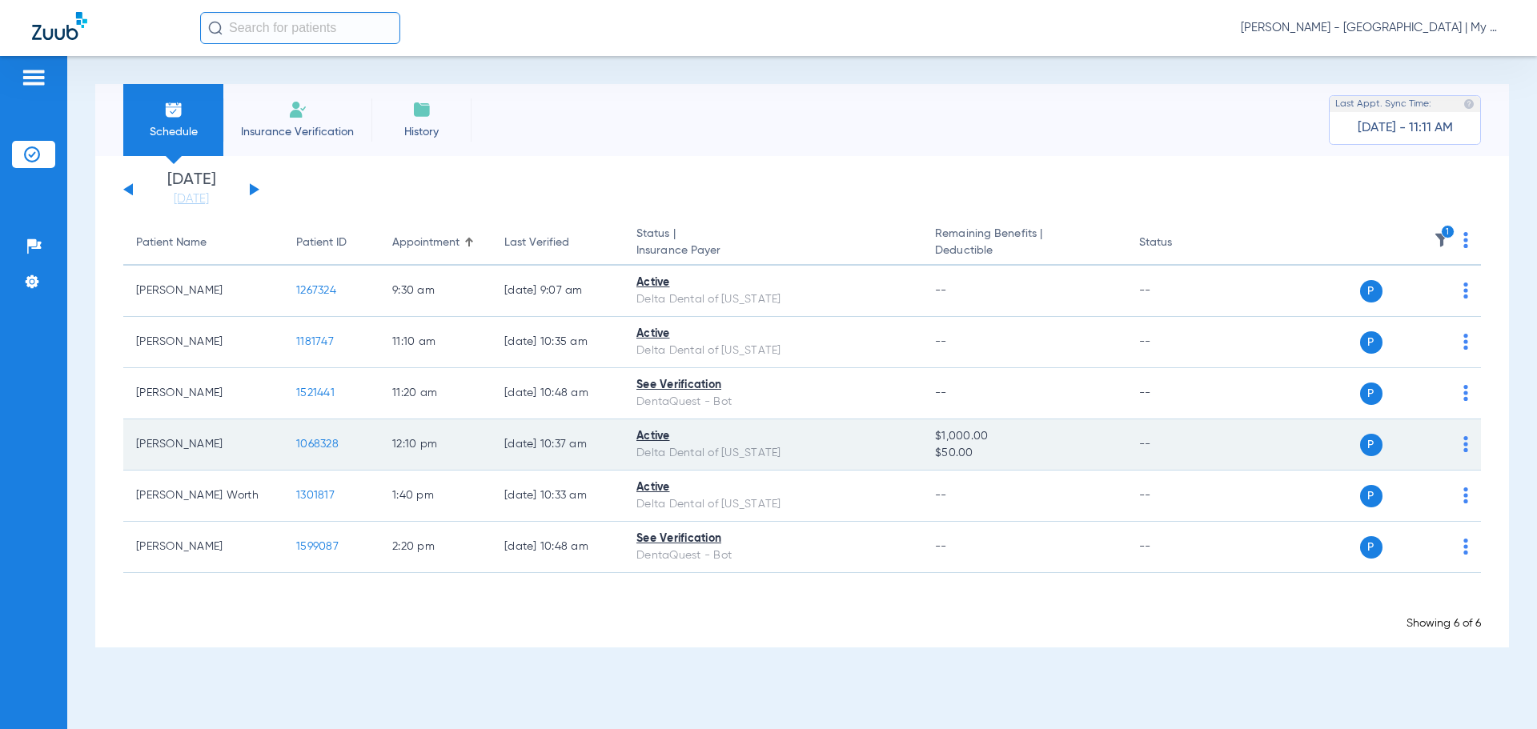
click at [307, 450] on span "1068328" at bounding box center [317, 444] width 42 height 11
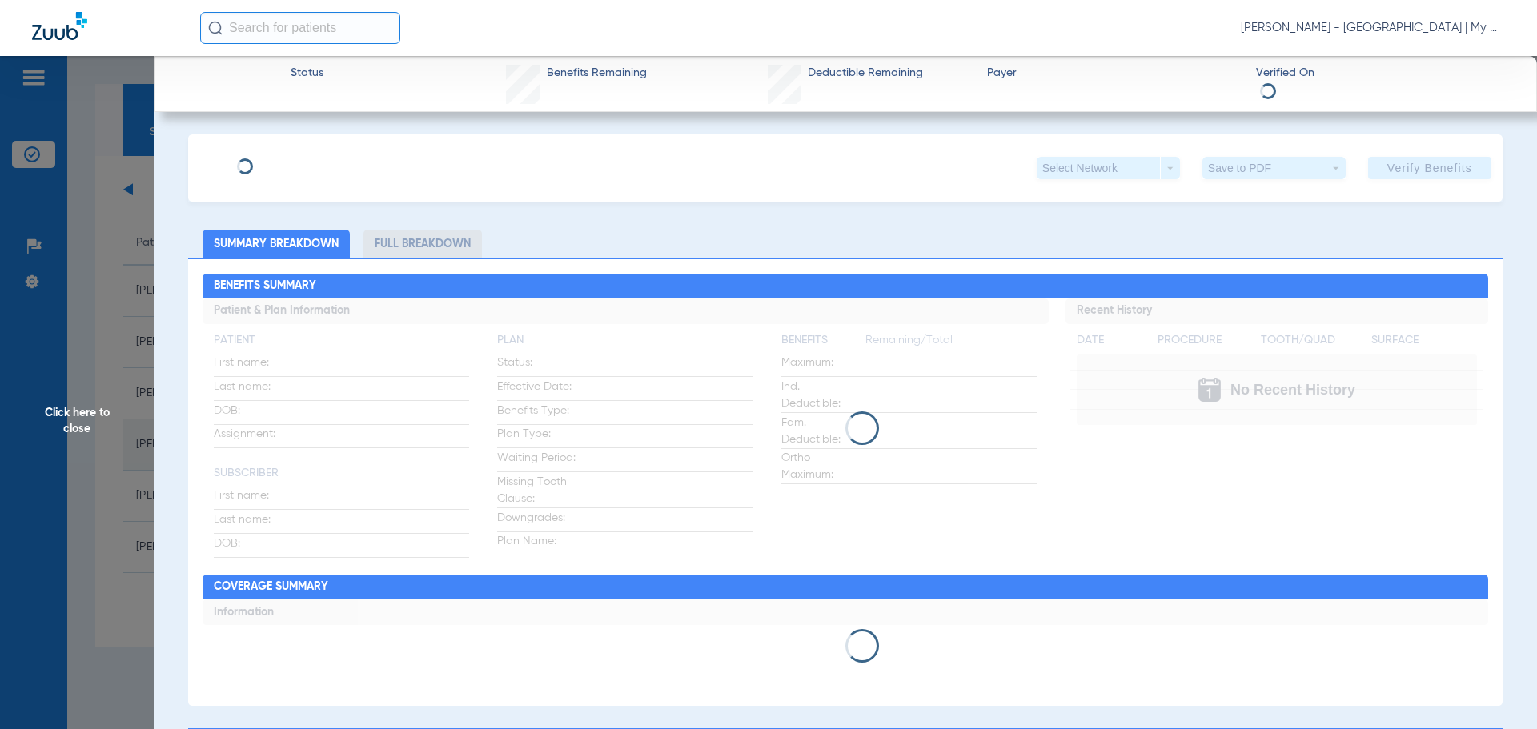
click at [315, 443] on div "Click here to close" at bounding box center [768, 420] width 1537 height 729
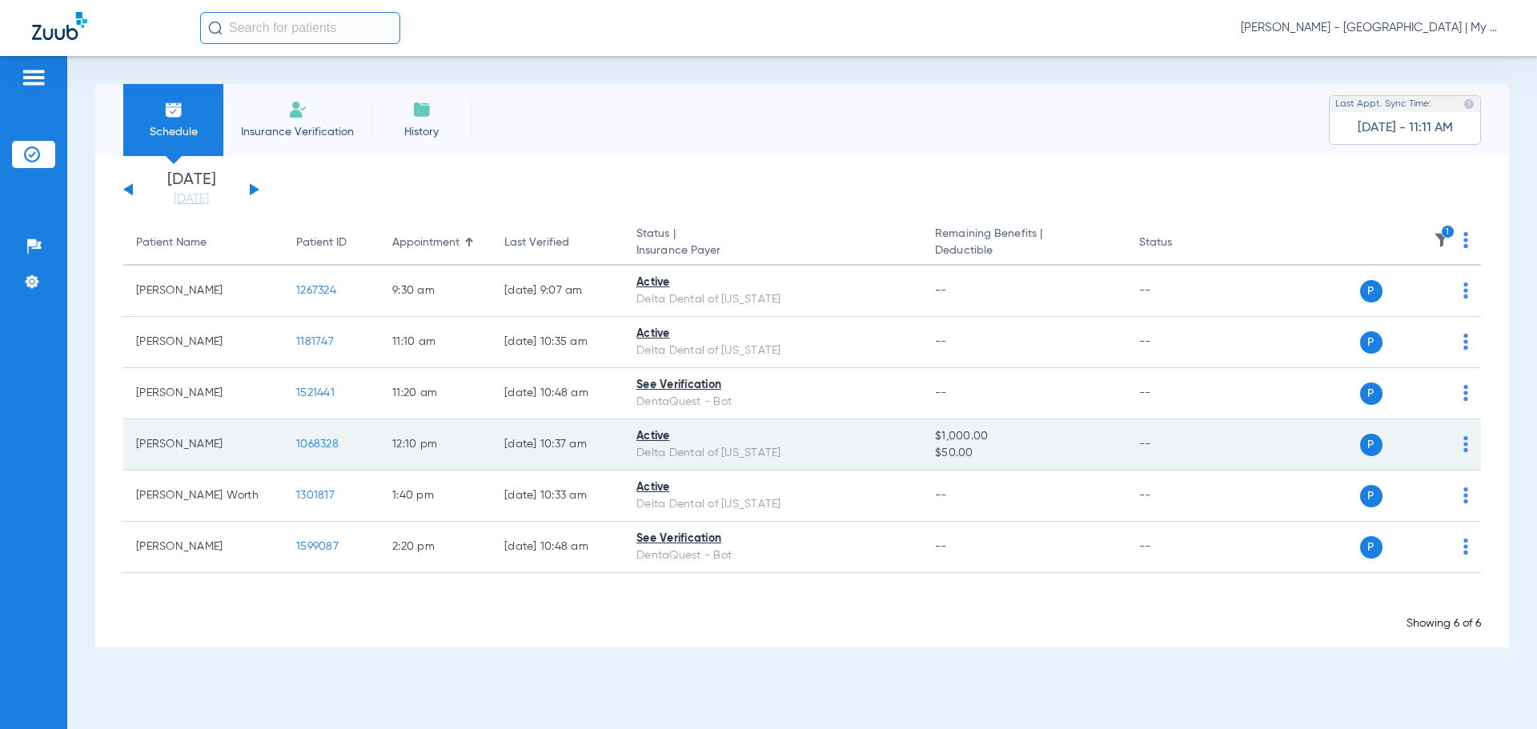
click at [321, 440] on span "1068328" at bounding box center [317, 444] width 42 height 11
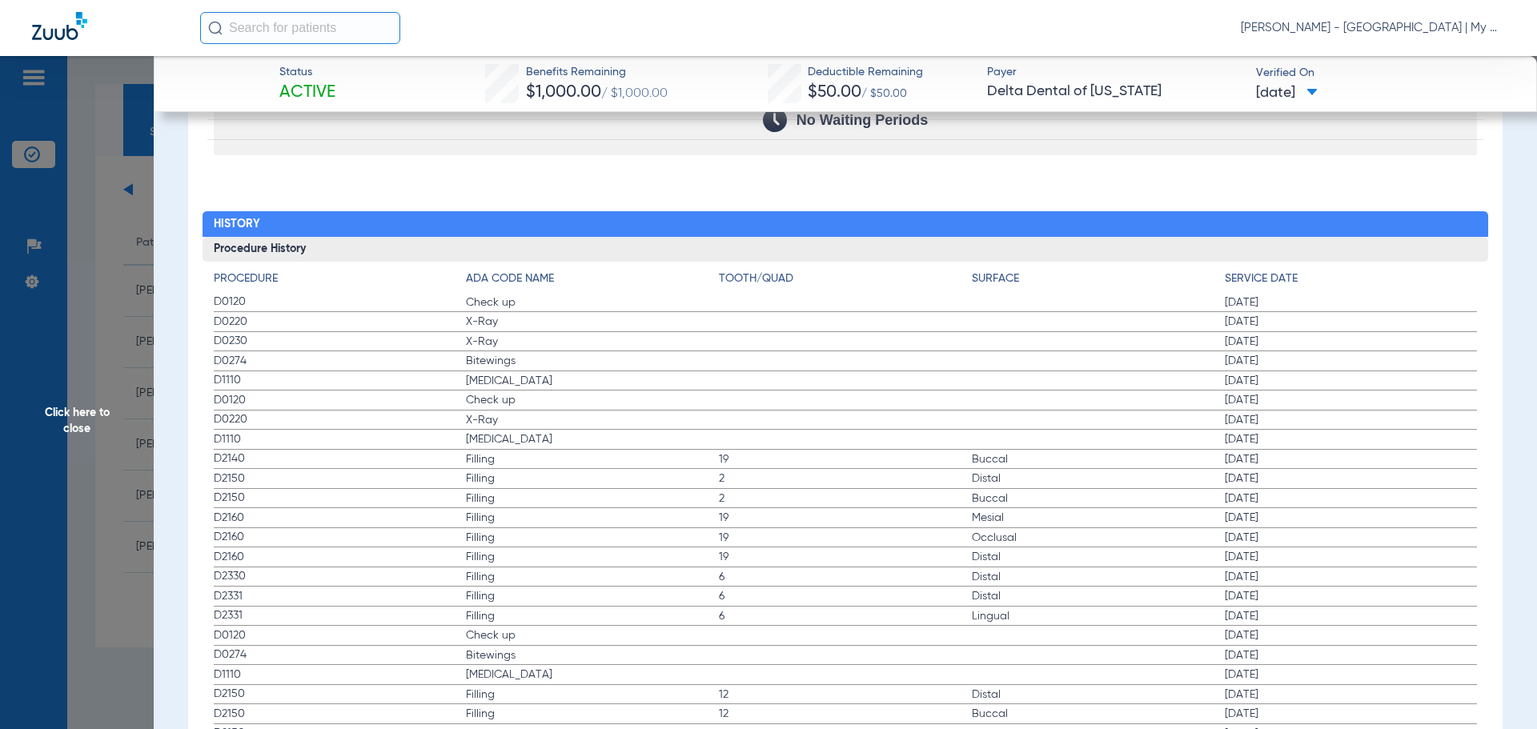
scroll to position [1681, 0]
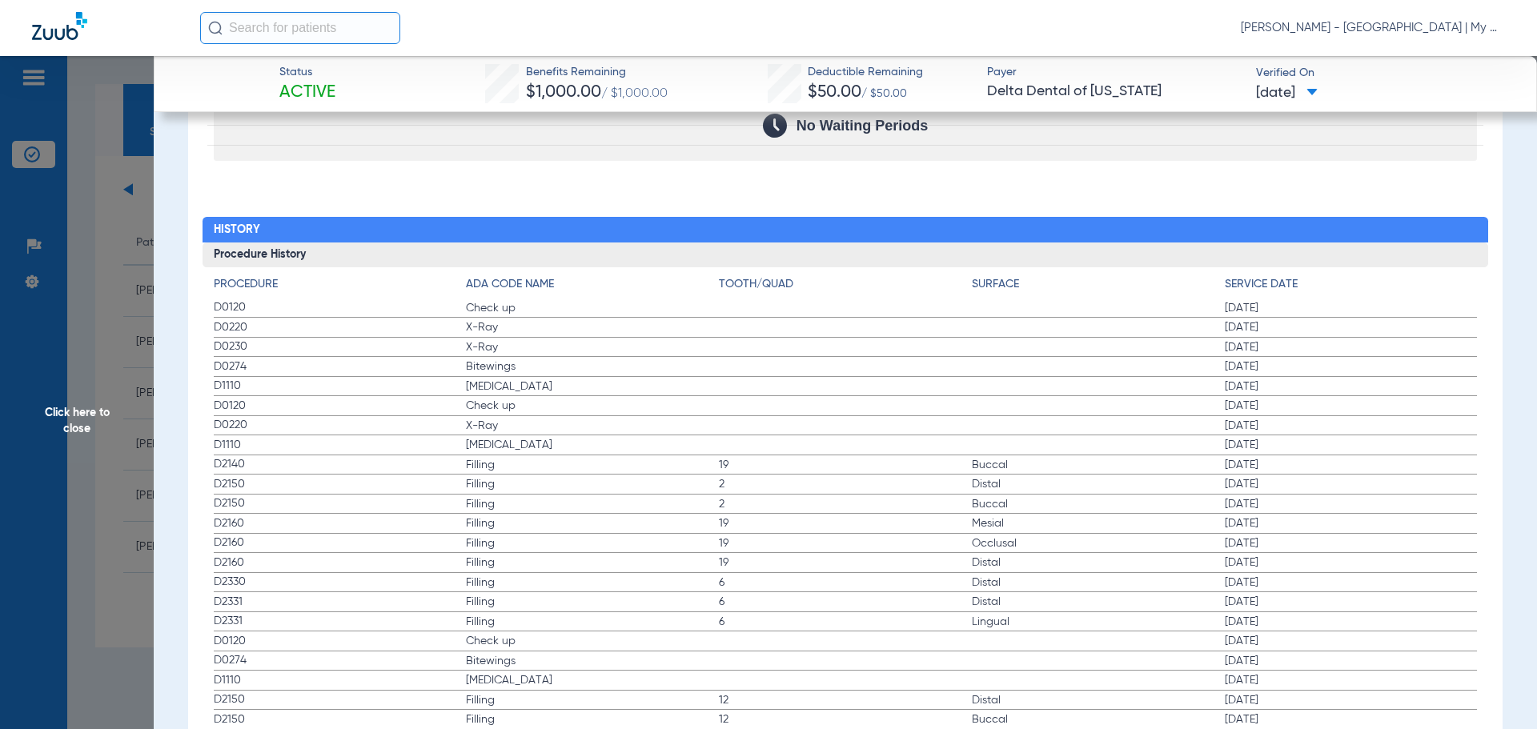
drag, startPoint x: 212, startPoint y: 309, endPoint x: 391, endPoint y: 406, distance: 203.1
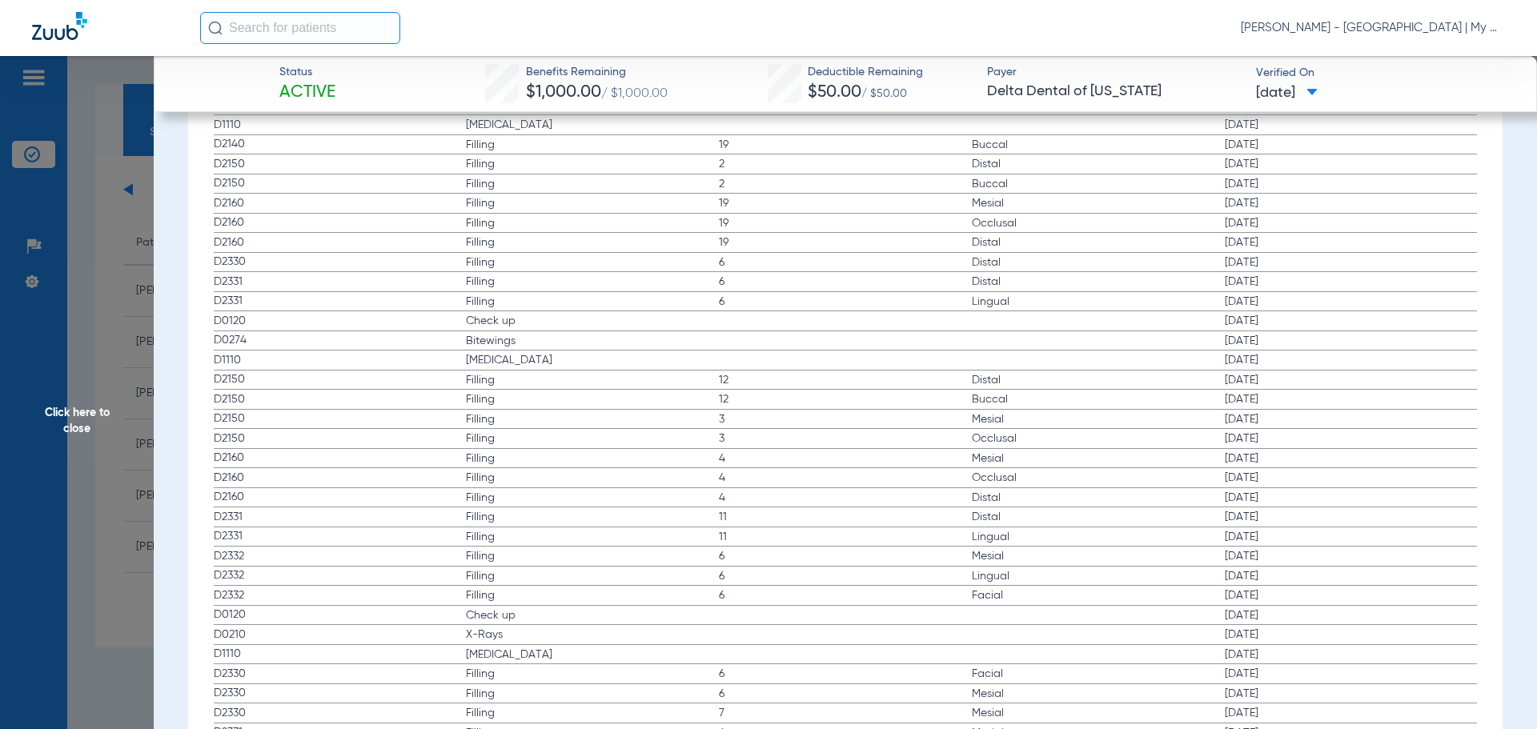
scroll to position [2081, 0]
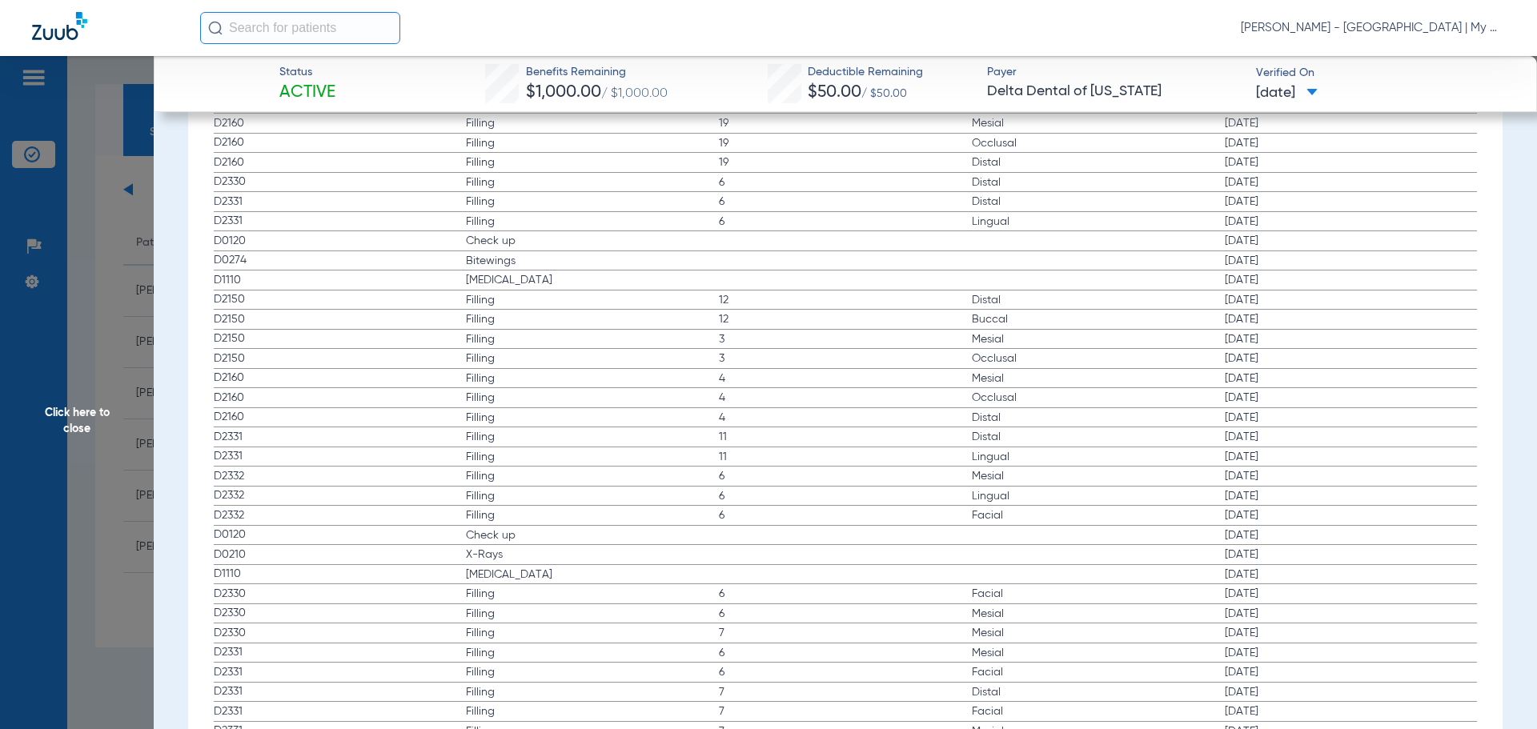
drag, startPoint x: 297, startPoint y: 557, endPoint x: 457, endPoint y: 570, distance: 160.6
click at [1154, 446] on label "D2330 Filling 6 Mesial 08/11/2015" at bounding box center [846, 454] width 1264 height 20
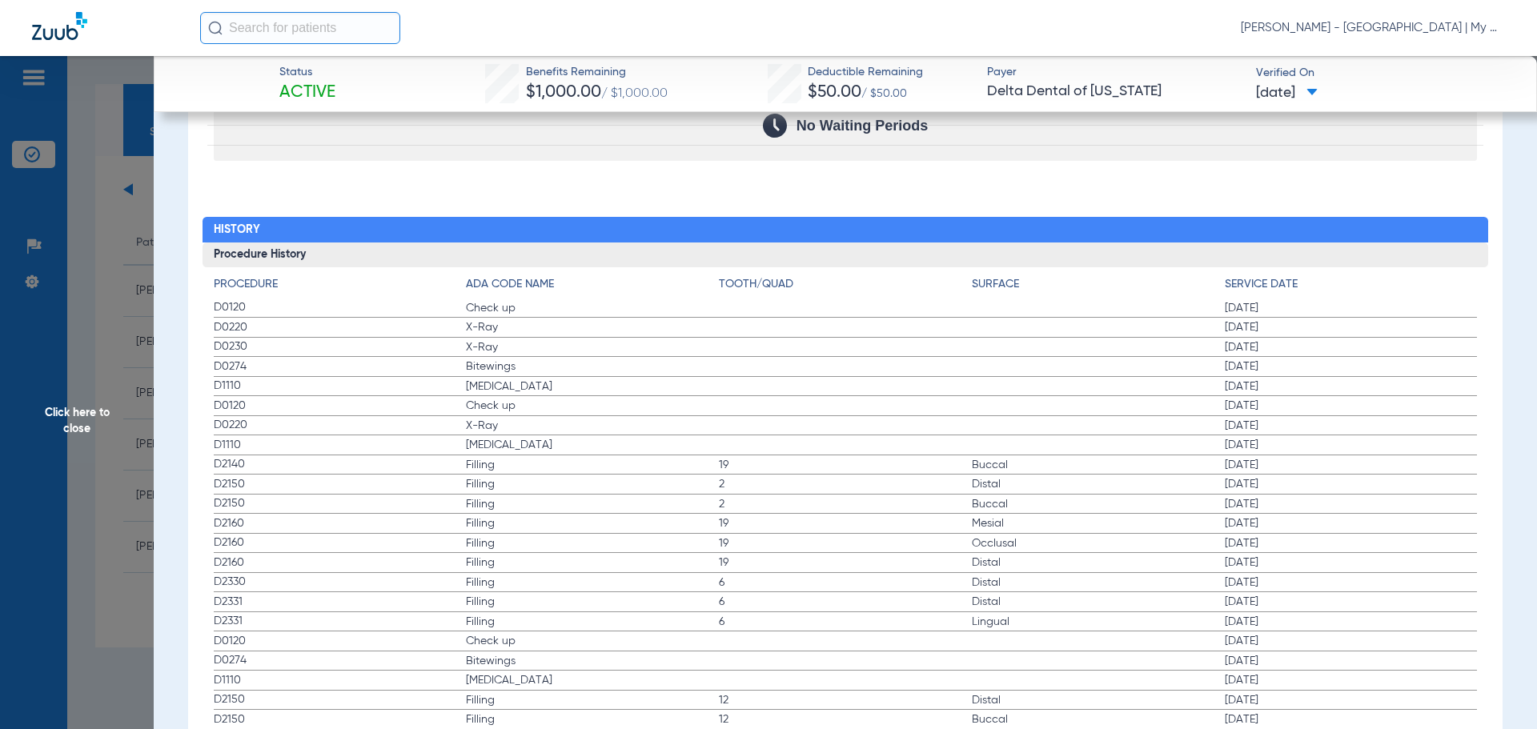
scroll to position [1361, 0]
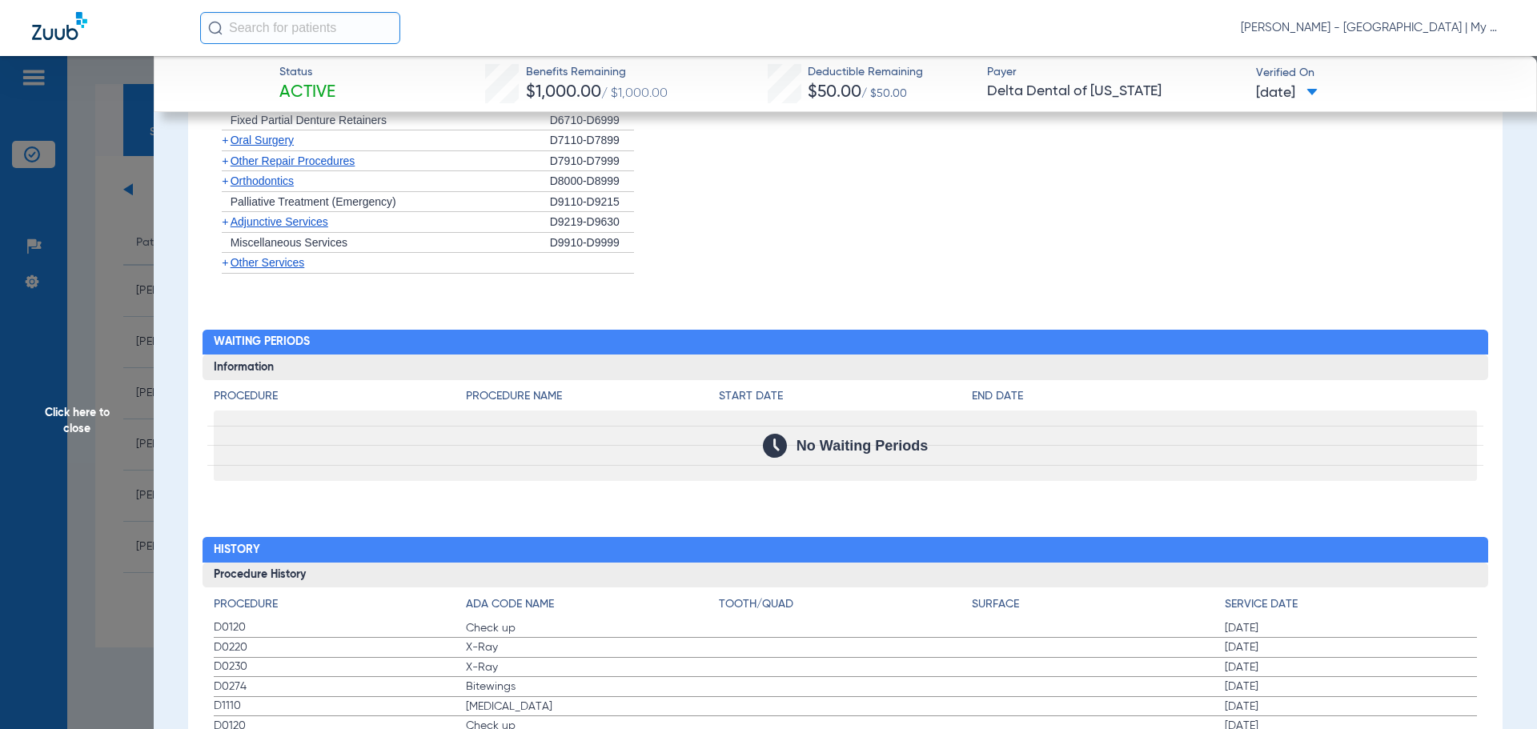
click at [68, 442] on span "Click here to close" at bounding box center [77, 420] width 154 height 729
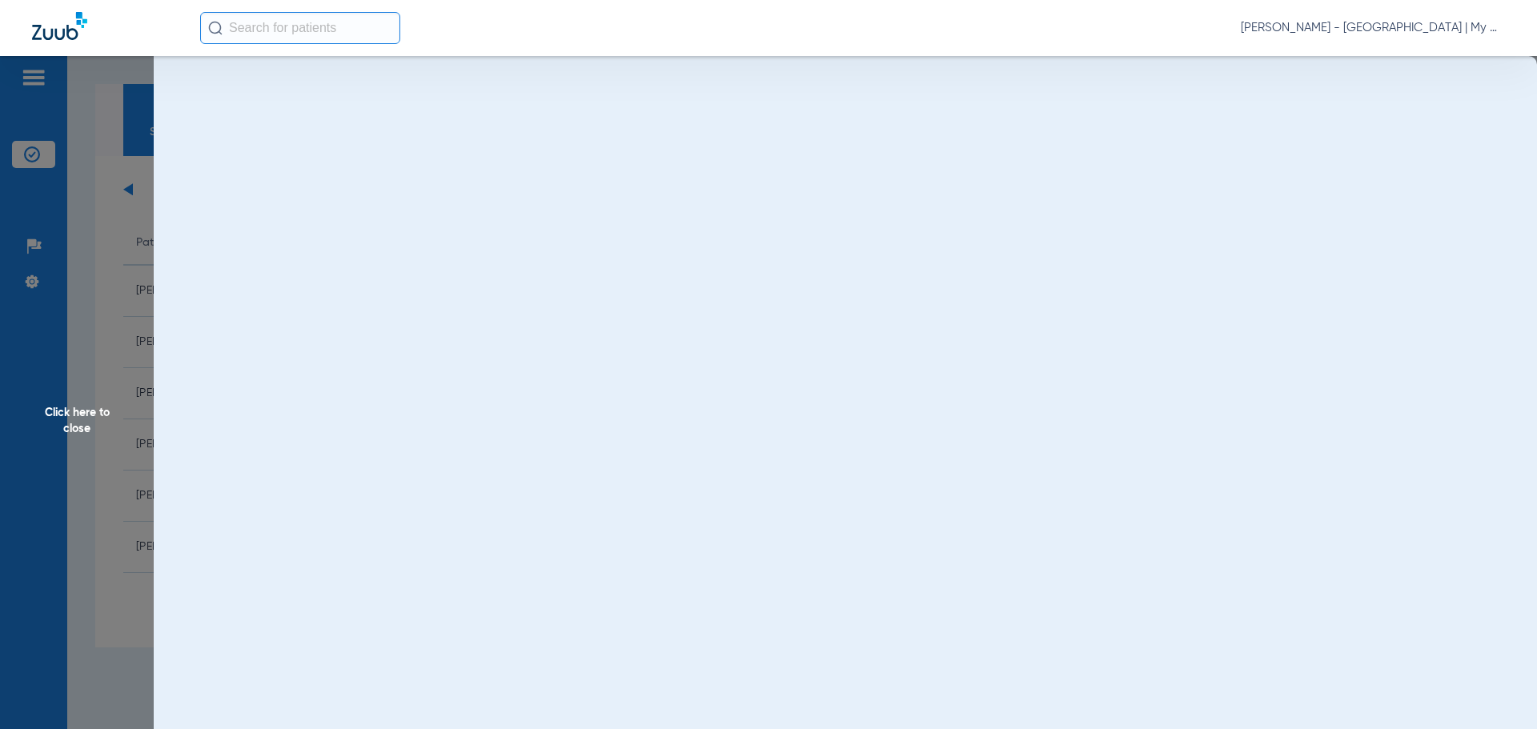
scroll to position [0, 0]
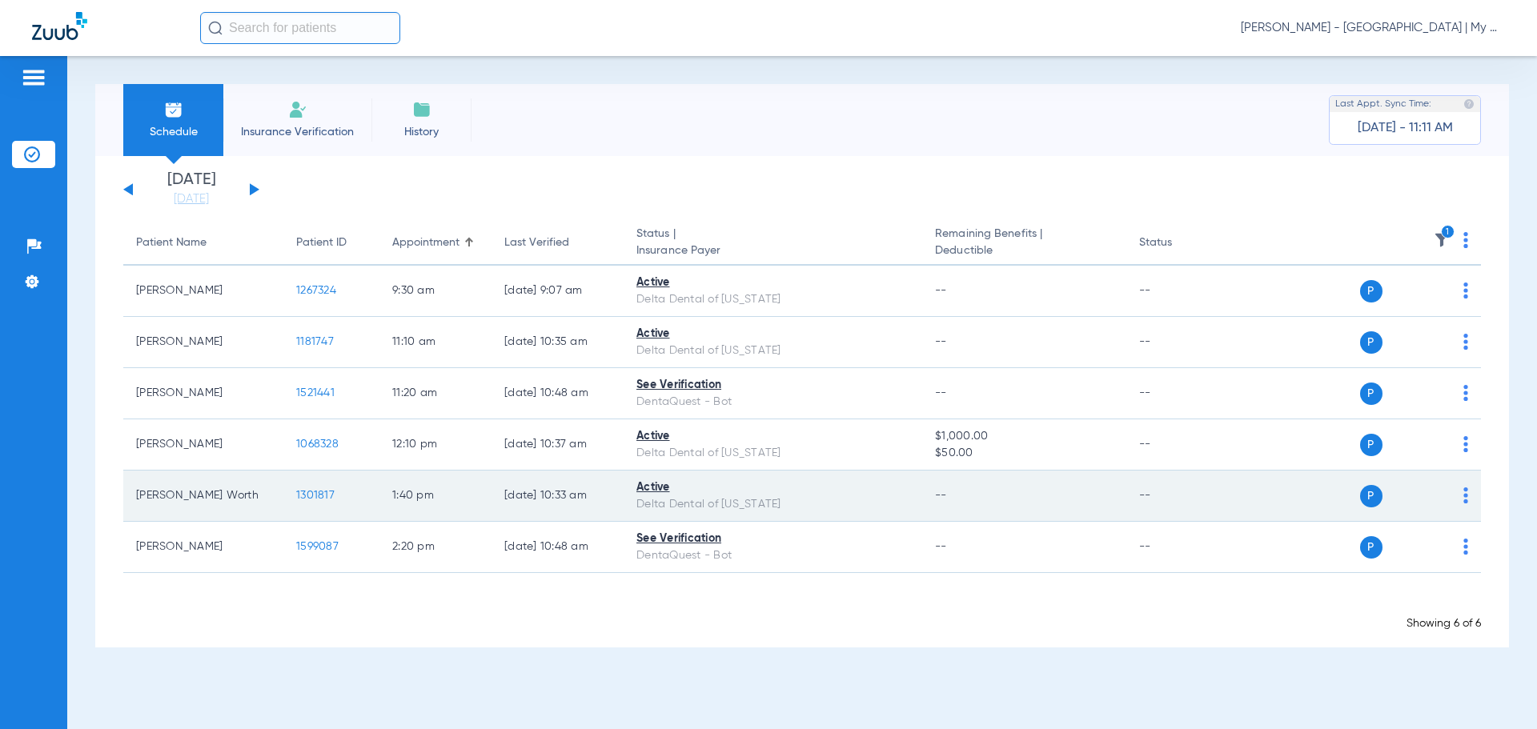
click at [321, 495] on span "1301817" at bounding box center [315, 495] width 38 height 11
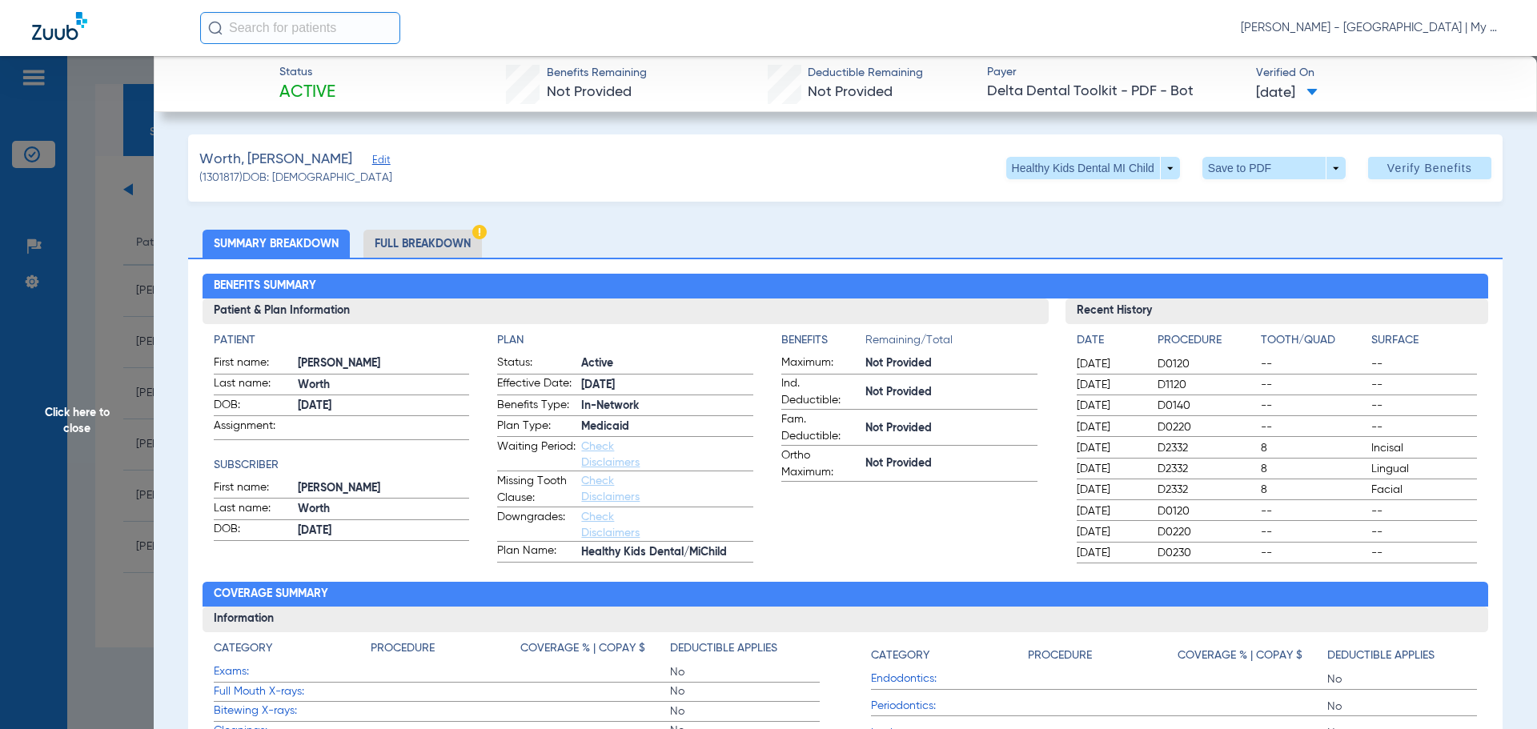
click at [772, 675] on span "No" at bounding box center [745, 672] width 150 height 16
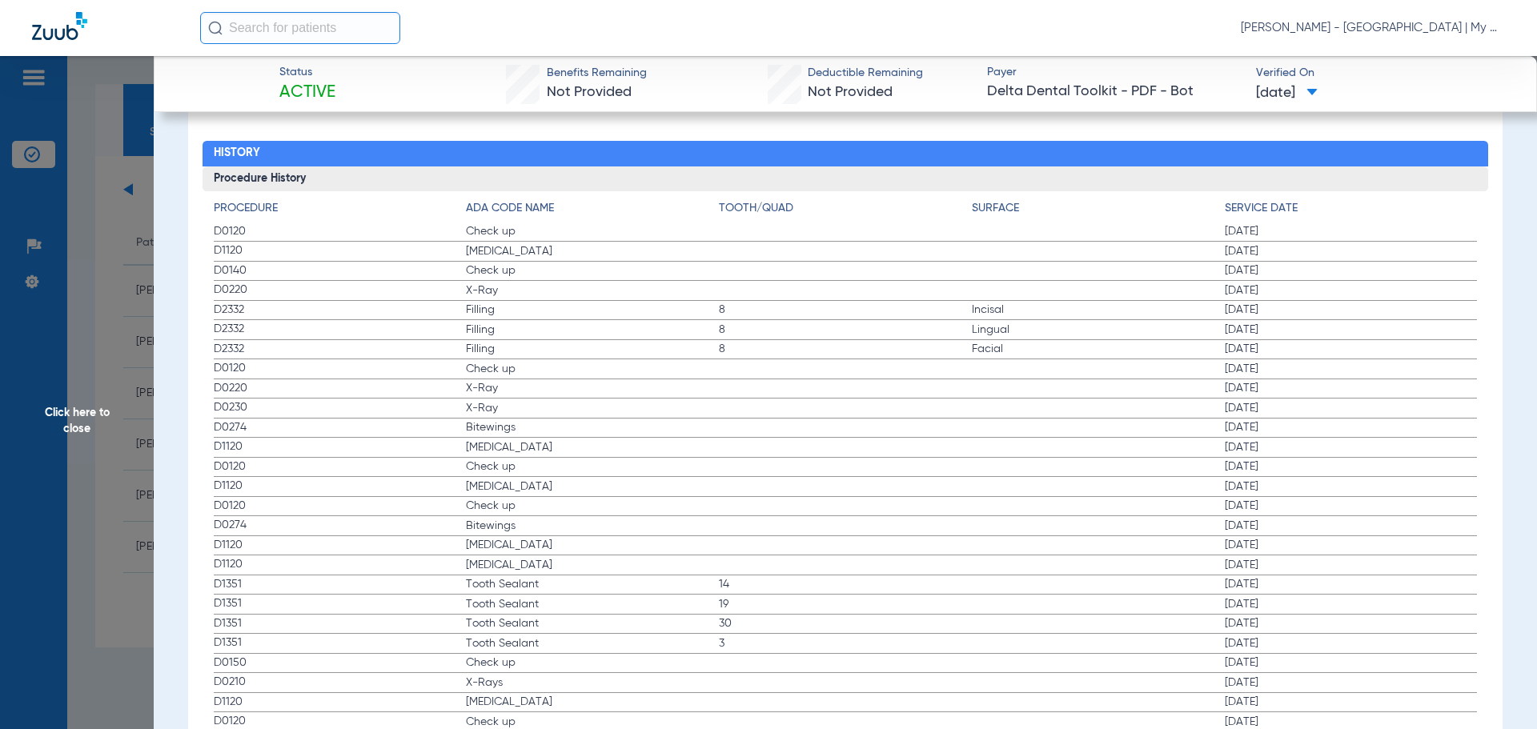
scroll to position [1761, 0]
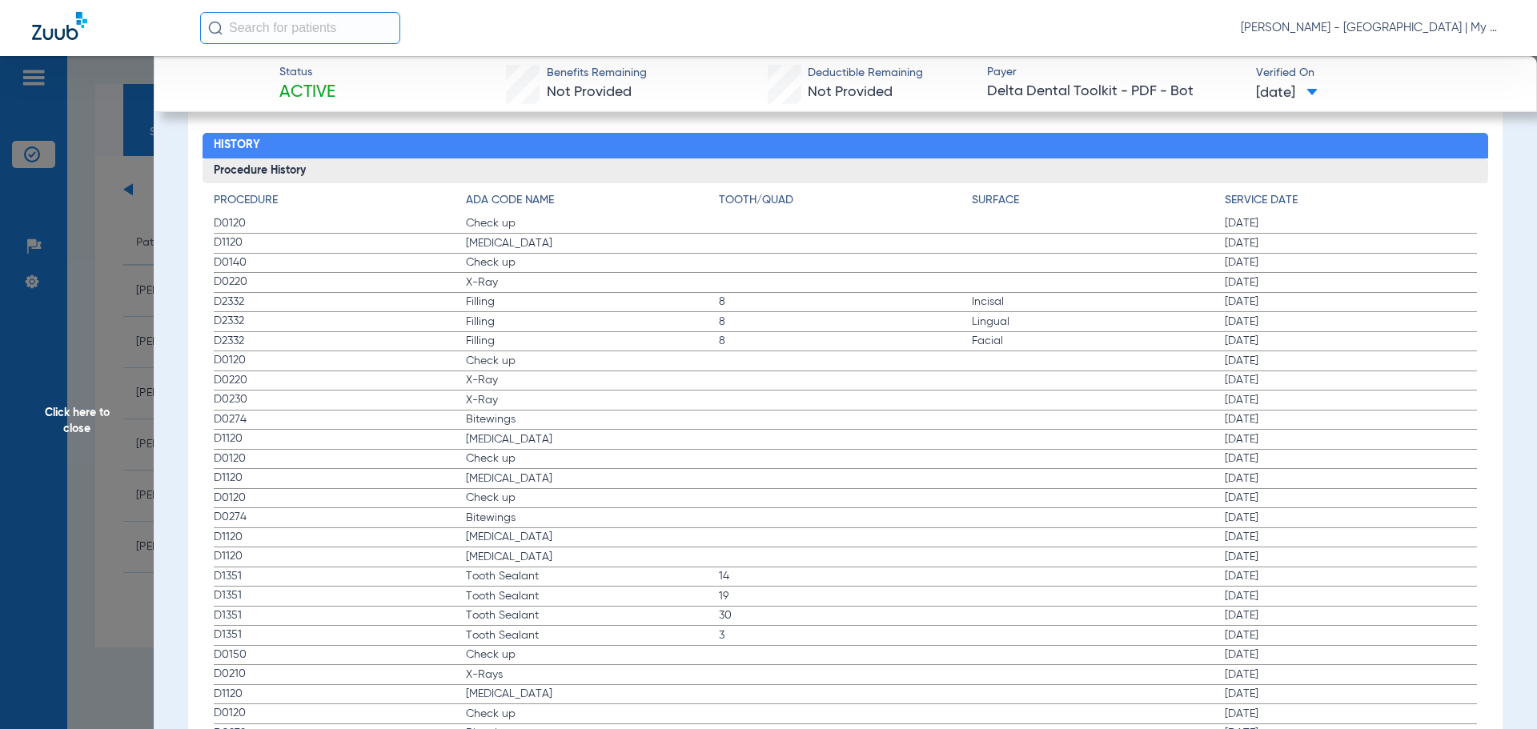
drag, startPoint x: 263, startPoint y: 229, endPoint x: 466, endPoint y: 282, distance: 209.3
click at [466, 282] on div "Procedure ADA Code Name Tooth/Quad Surface Service Date D0120 Check up 11/04/20…" at bounding box center [845, 723] width 1286 height 1080
drag, startPoint x: 452, startPoint y: 283, endPoint x: 404, endPoint y: 279, distance: 48.1
click at [451, 283] on span "D0220" at bounding box center [340, 282] width 253 height 17
click at [275, 261] on span "D0140" at bounding box center [340, 263] width 253 height 17
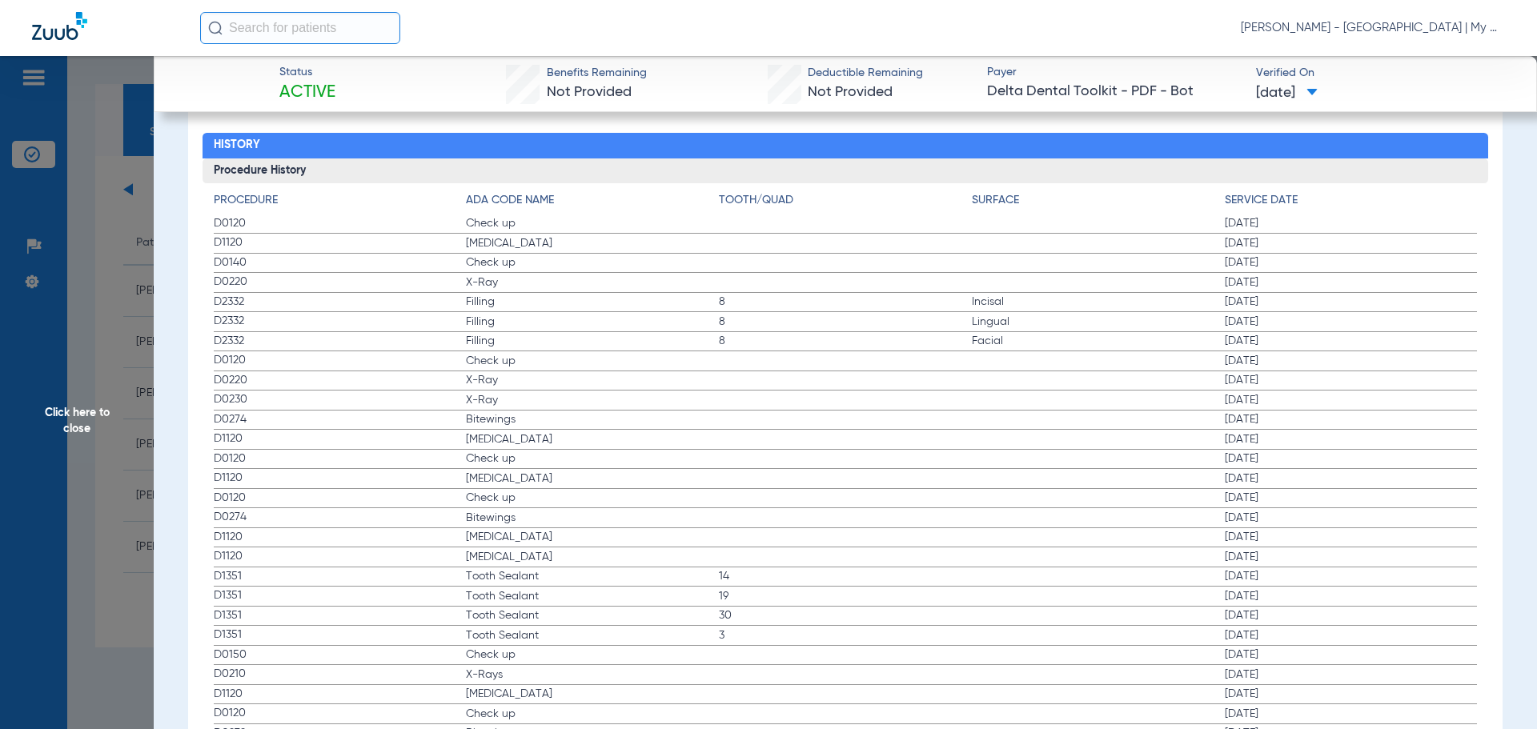
drag, startPoint x: 213, startPoint y: 257, endPoint x: 444, endPoint y: 296, distance: 234.6
click at [444, 296] on app-history-list "Procedure ADA Code Name Tooth/Quad Surface Service Date D0120 Check up 11/04/20…" at bounding box center [846, 728] width 1264 height 1072
drag, startPoint x: 234, startPoint y: 364, endPoint x: 479, endPoint y: 433, distance: 255.2
click at [479, 433] on app-history-list "Procedure ADA Code Name Tooth/Quad Surface Service Date D0120 Check up 11/04/20…" at bounding box center [846, 728] width 1264 height 1072
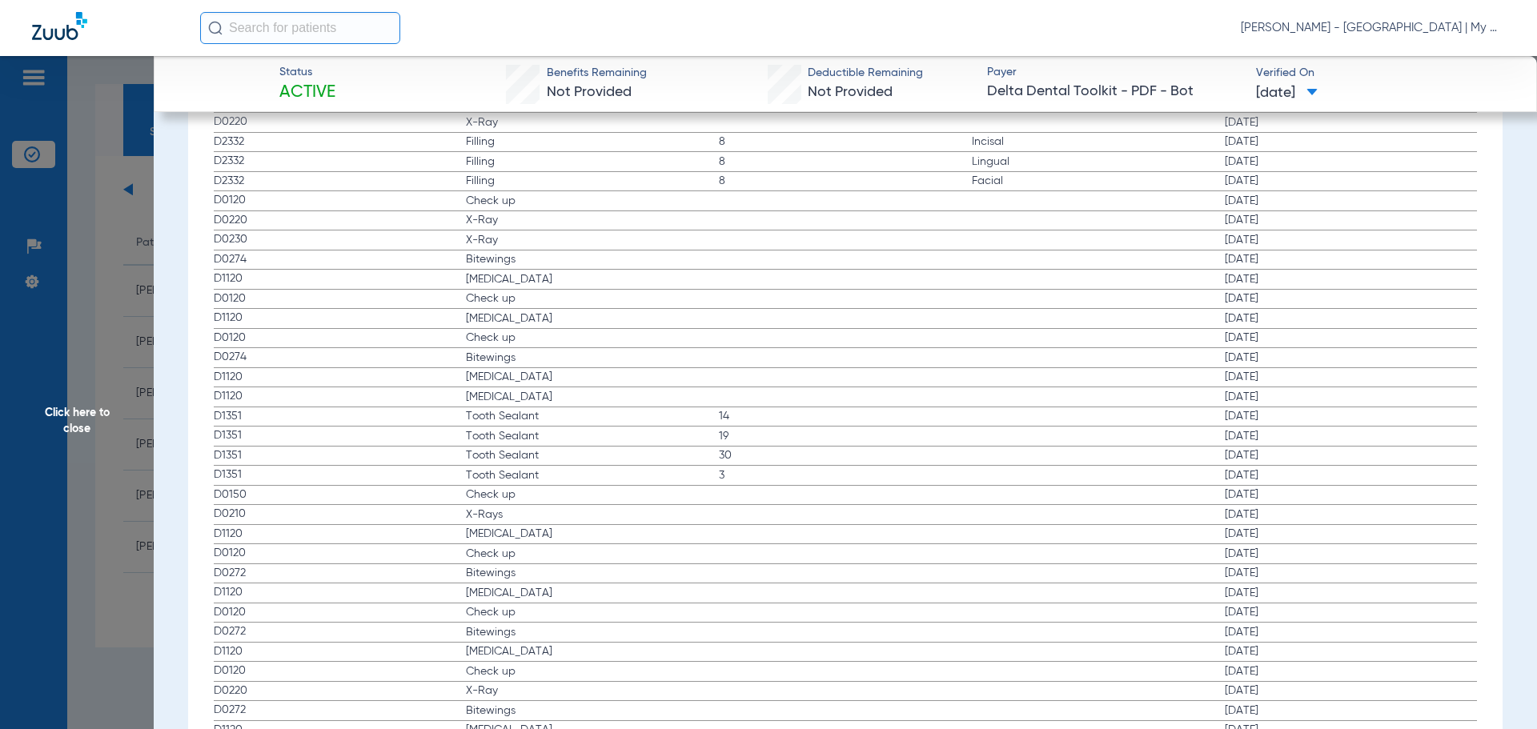
drag, startPoint x: 307, startPoint y: 514, endPoint x: 67, endPoint y: 602, distance: 255.0
click at [900, 518] on label "D0210 X-Rays 02/09/2021" at bounding box center [846, 515] width 1264 height 20
click at [95, 433] on span "Click here to close" at bounding box center [77, 420] width 154 height 729
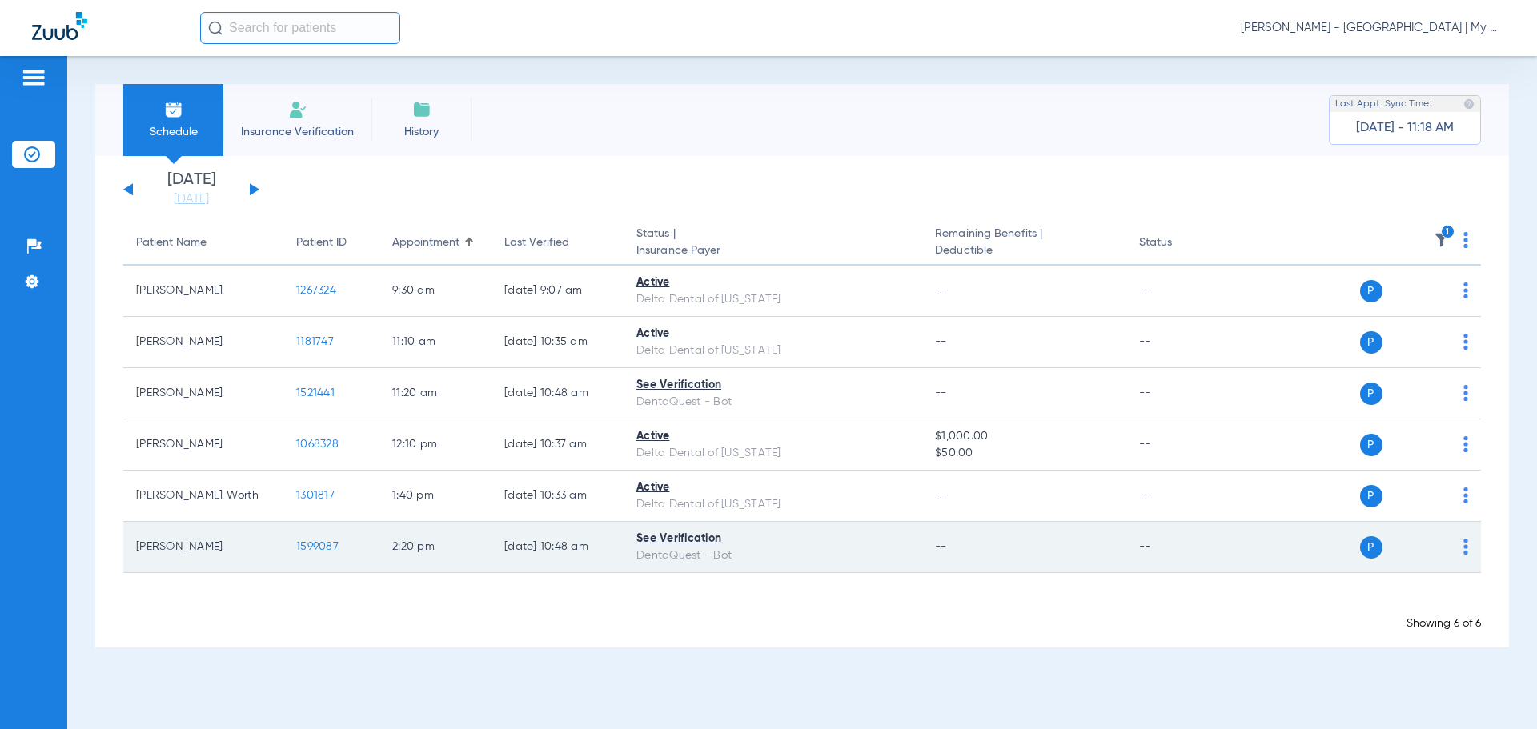
click at [314, 546] on span "1599087" at bounding box center [317, 546] width 42 height 11
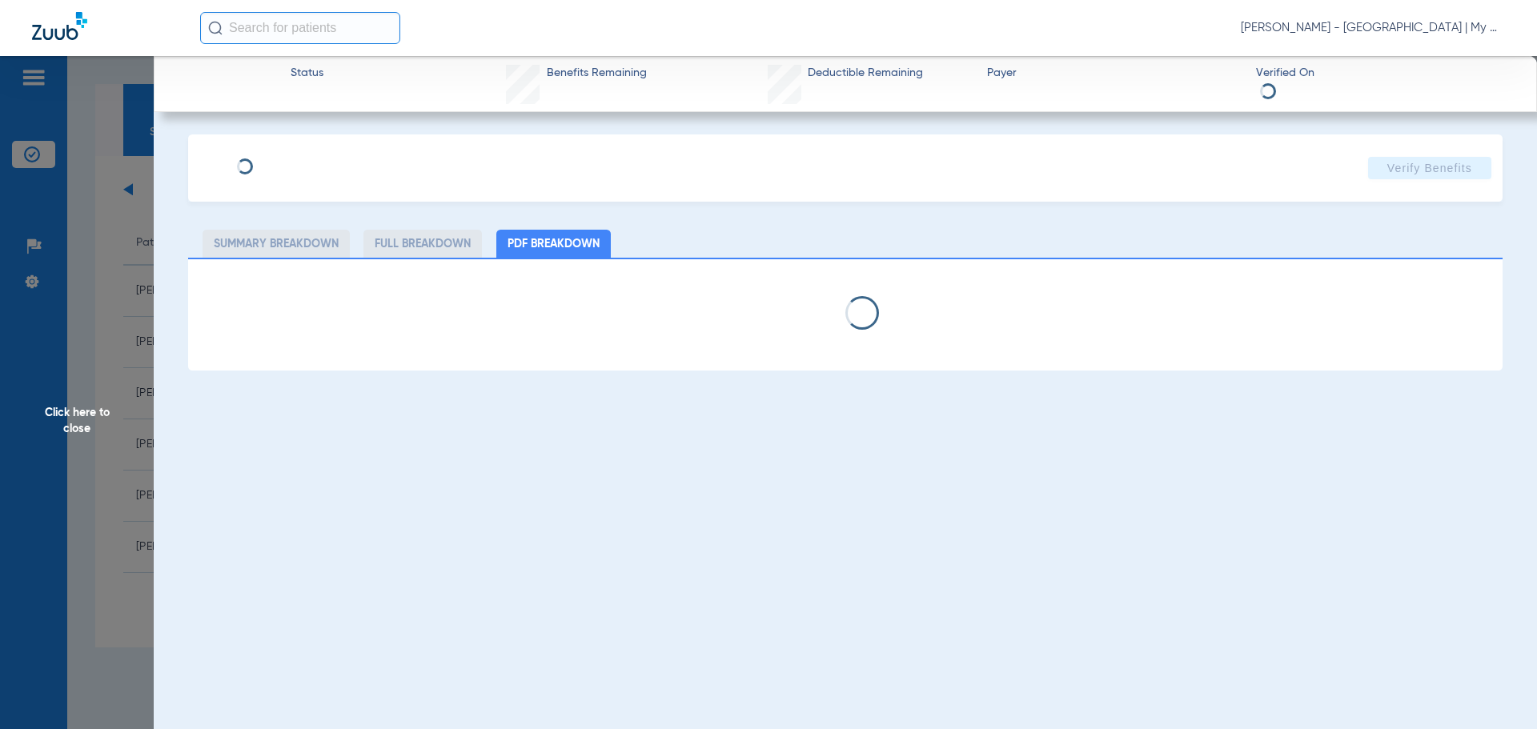
select select "page-width"
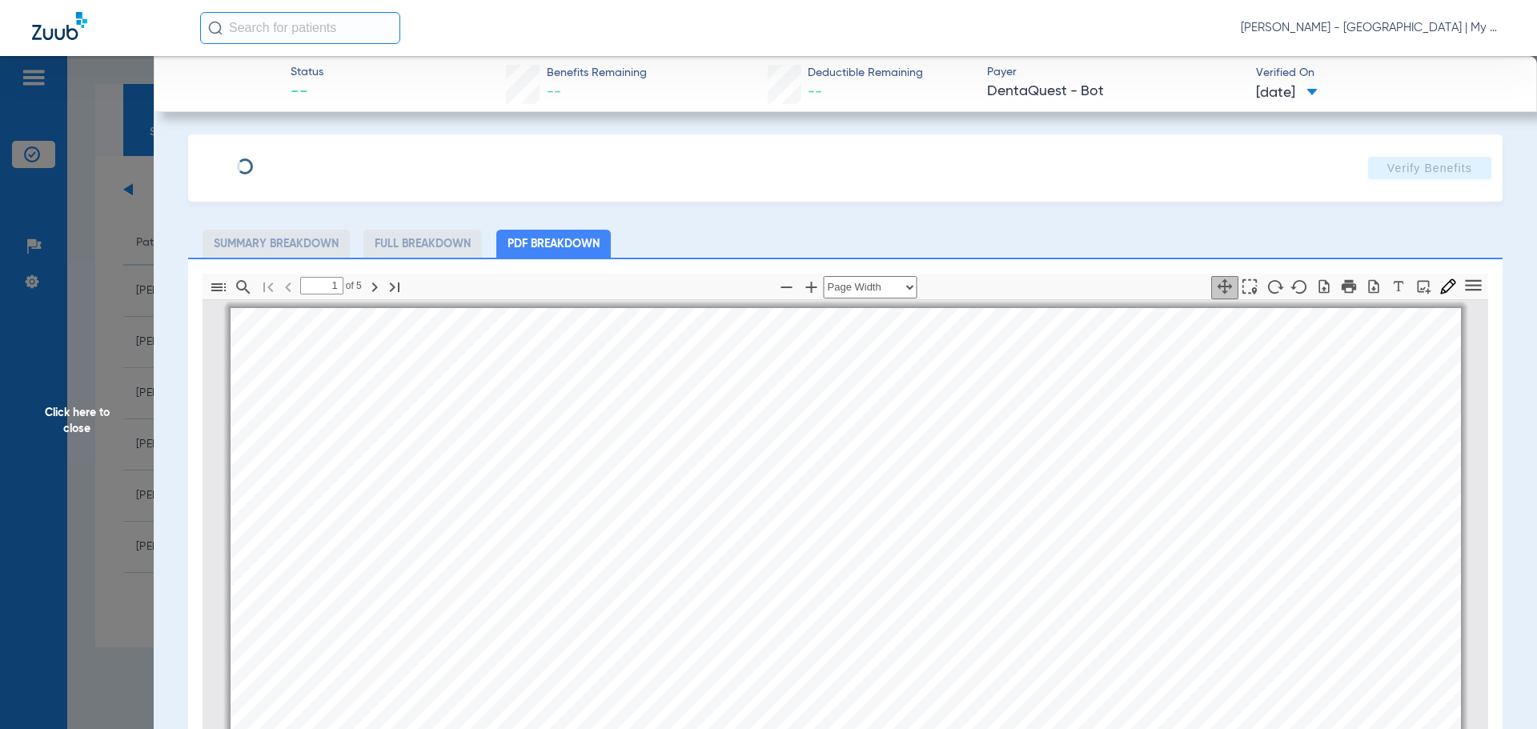
scroll to position [8, 0]
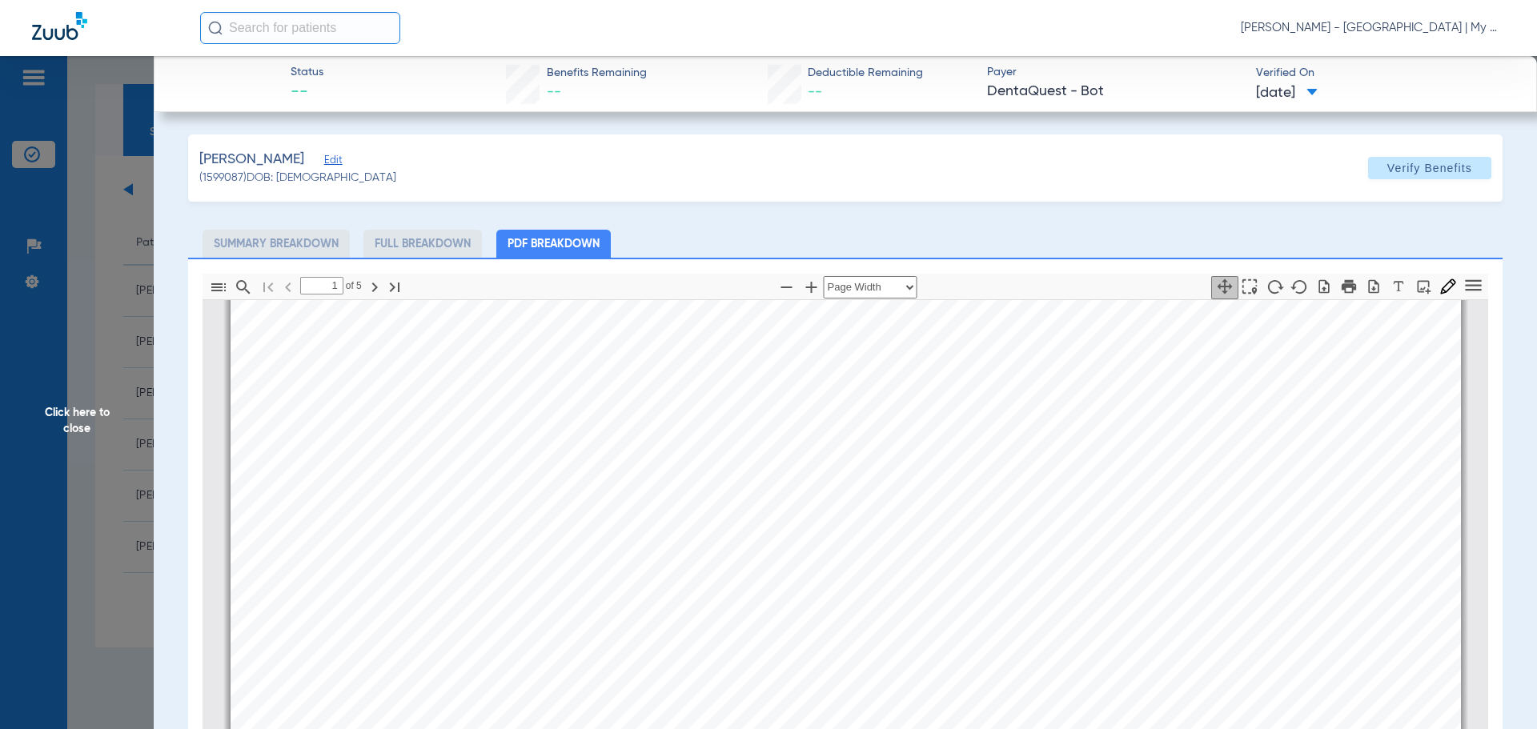
click at [784, 675] on section "Page ⁨1⁩" at bounding box center [778, 663] width 77 height 30
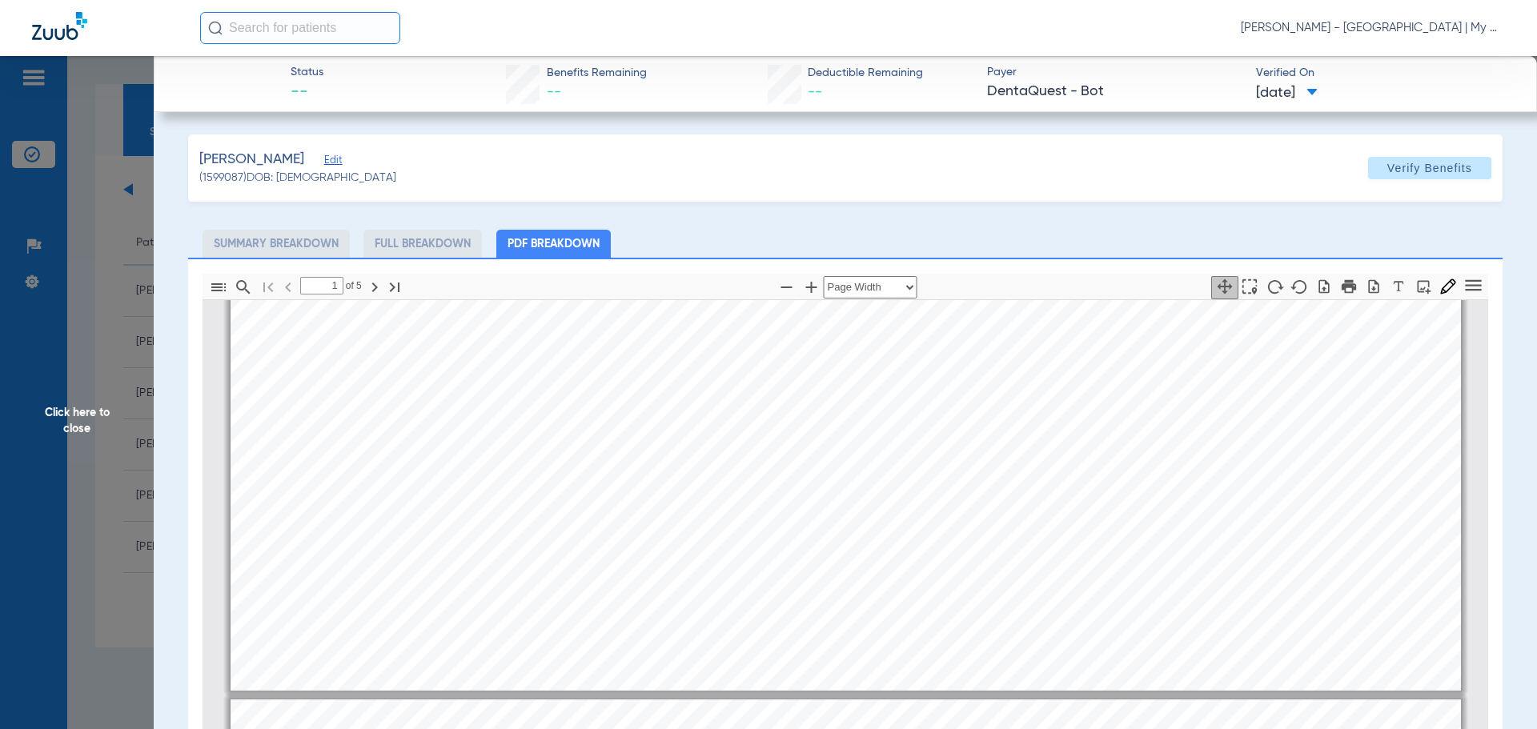
click at [772, 661] on div "JAMES CHAMPINE Member is eligible: My Community Dental Centers Inc - Jennifer B…" at bounding box center [846, 255] width 1230 height 871
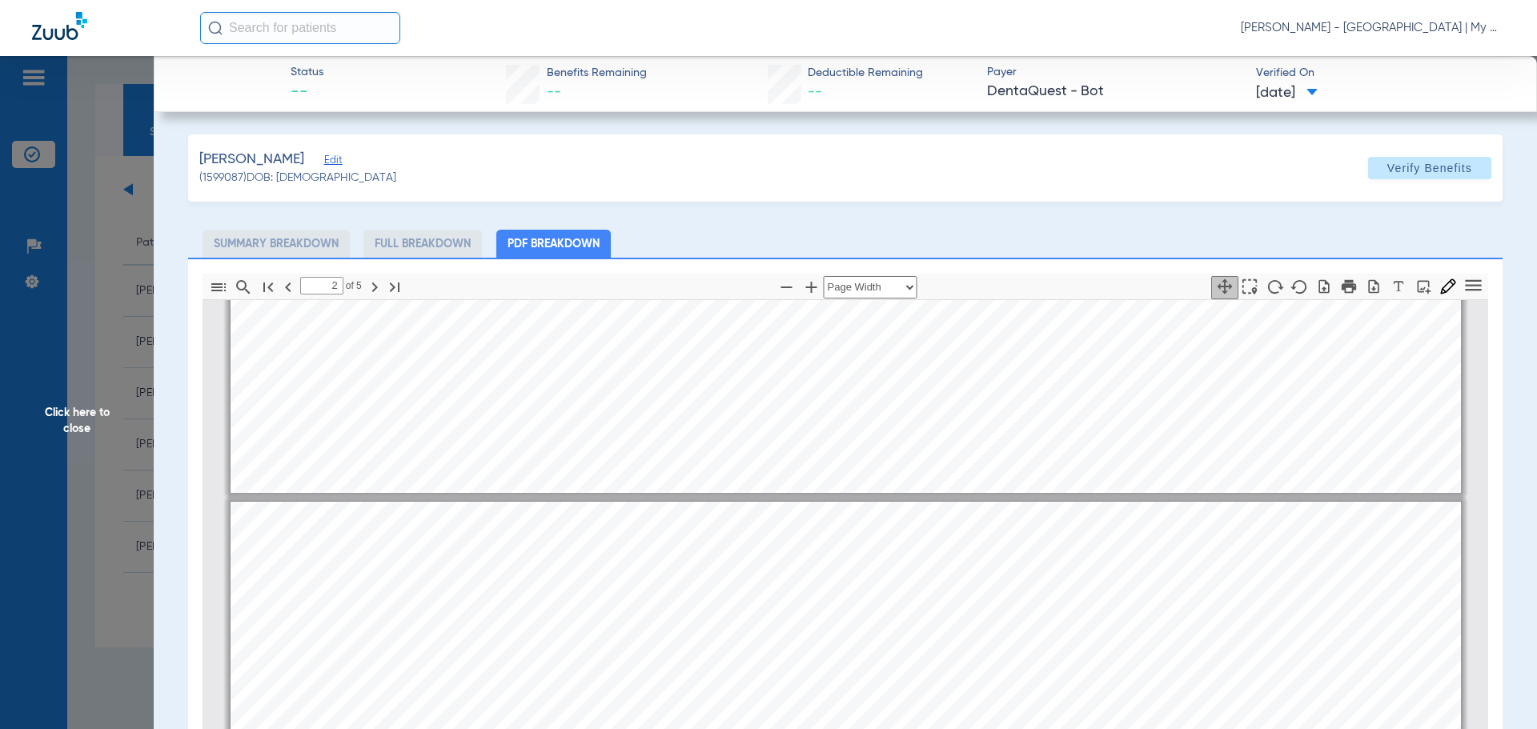
scroll to position [808, 0]
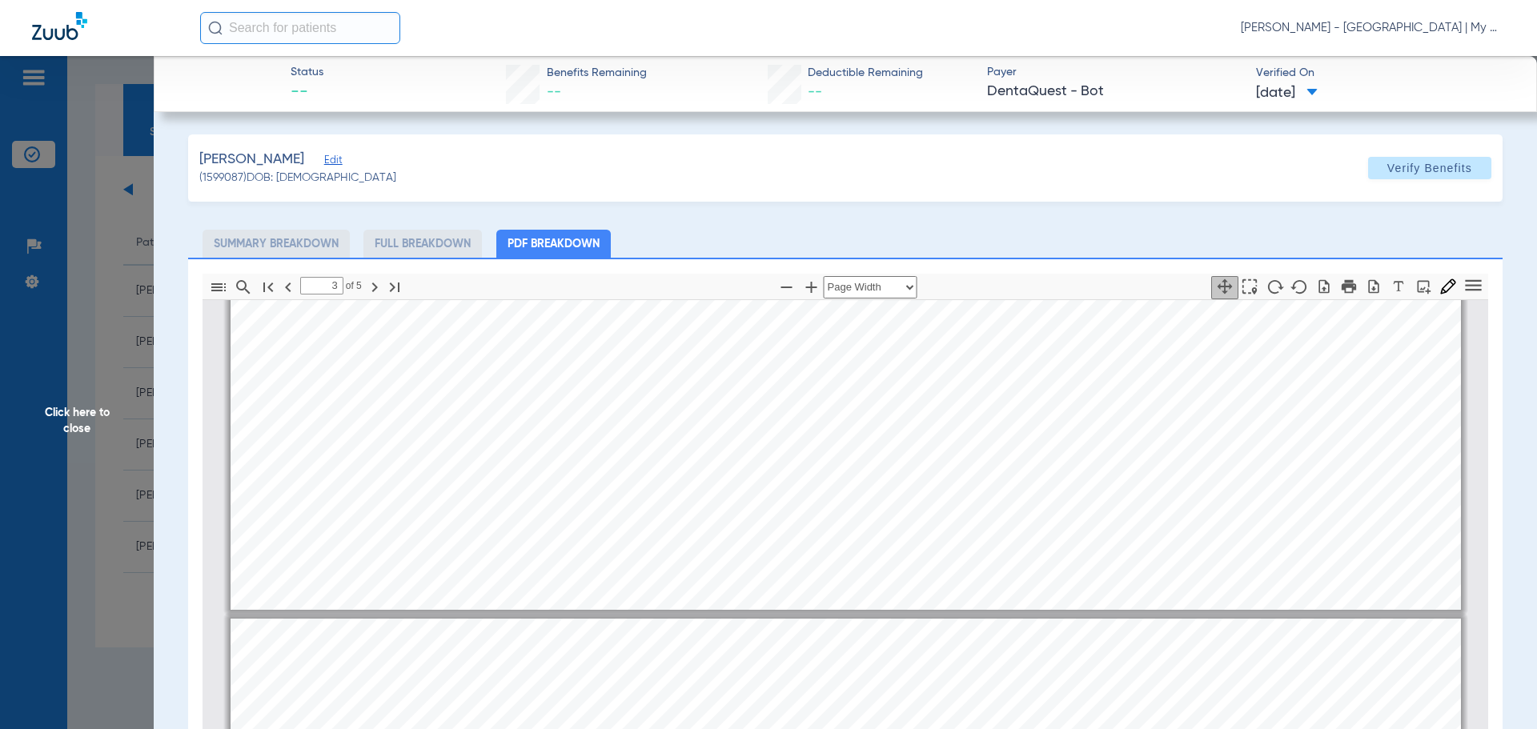
type input "2"
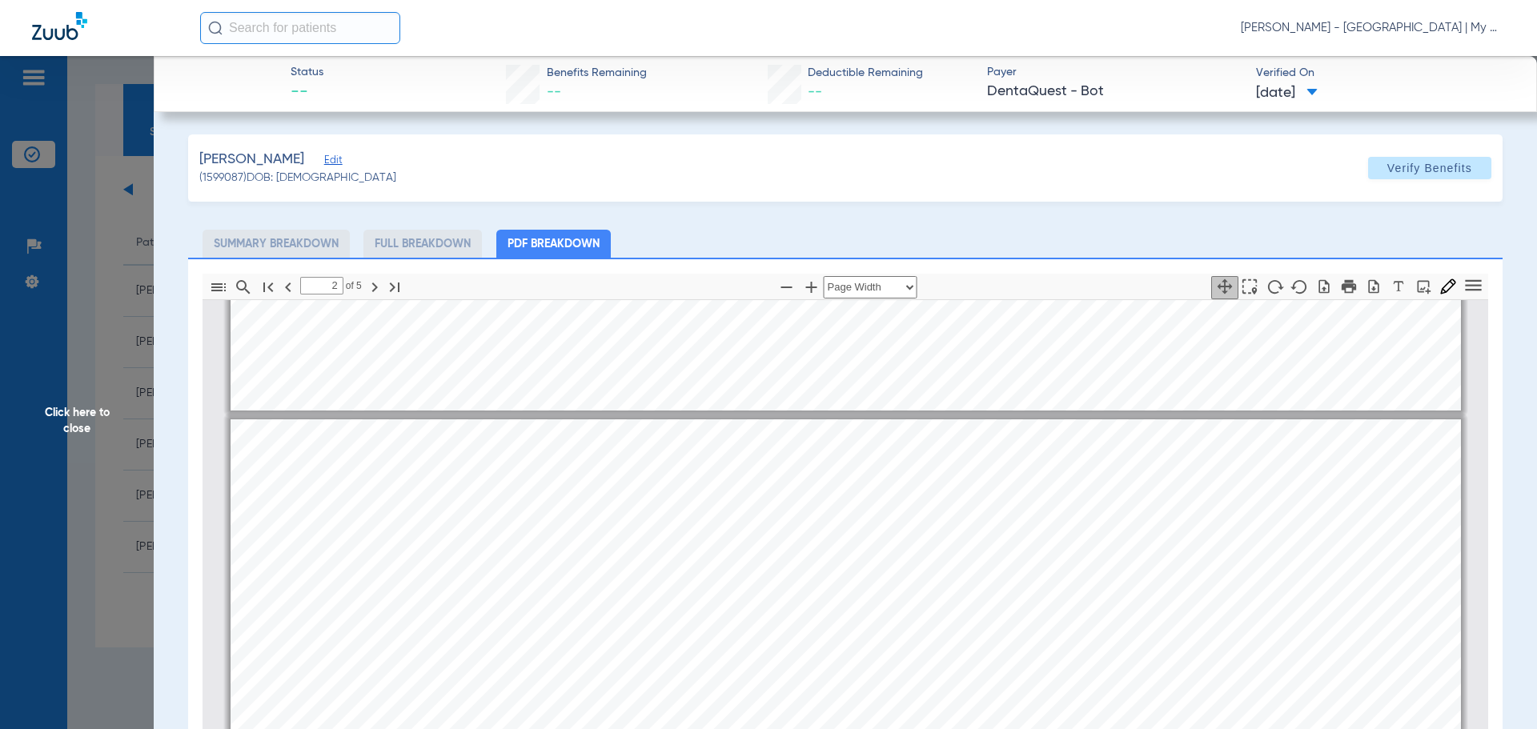
scroll to position [728, 0]
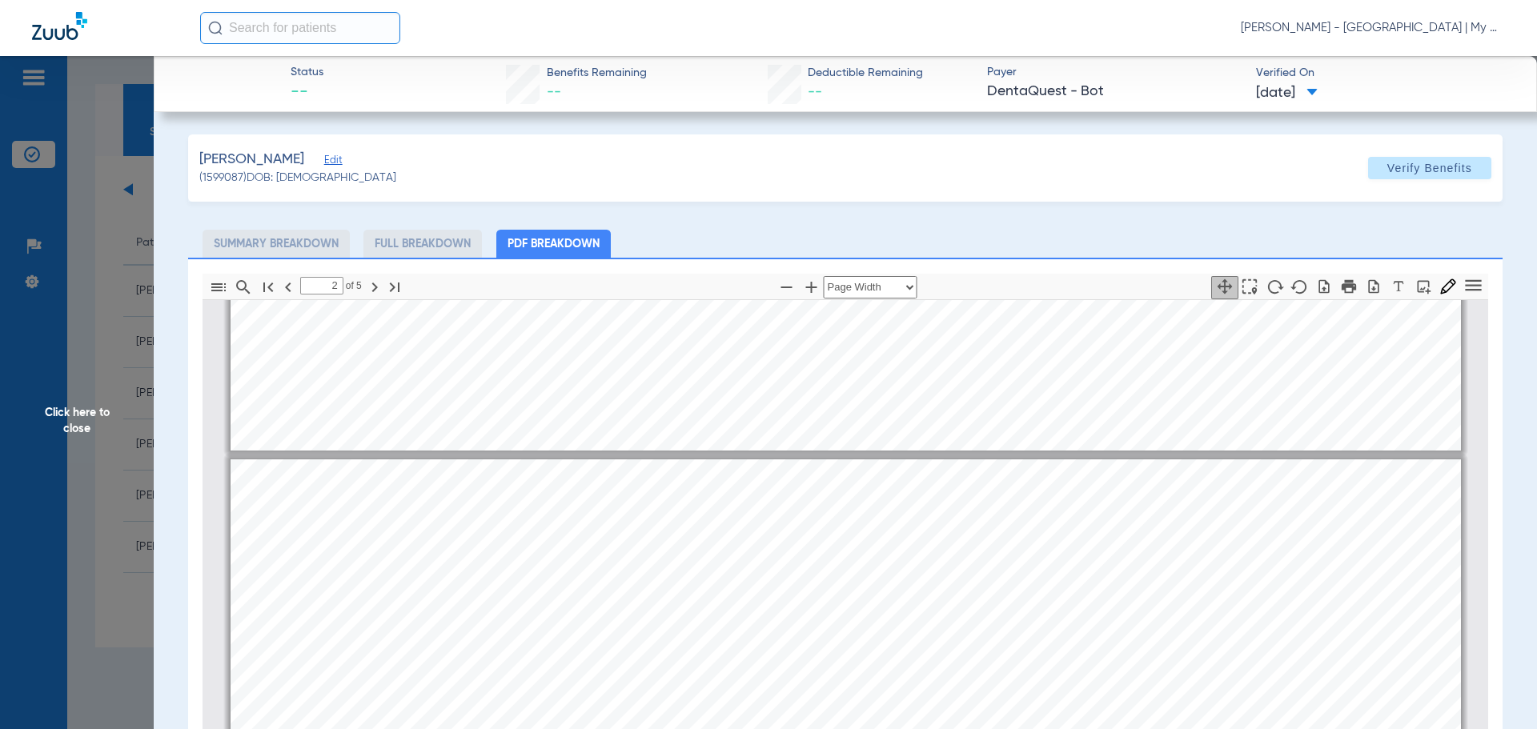
click at [106, 379] on span "Click here to close" at bounding box center [77, 420] width 154 height 729
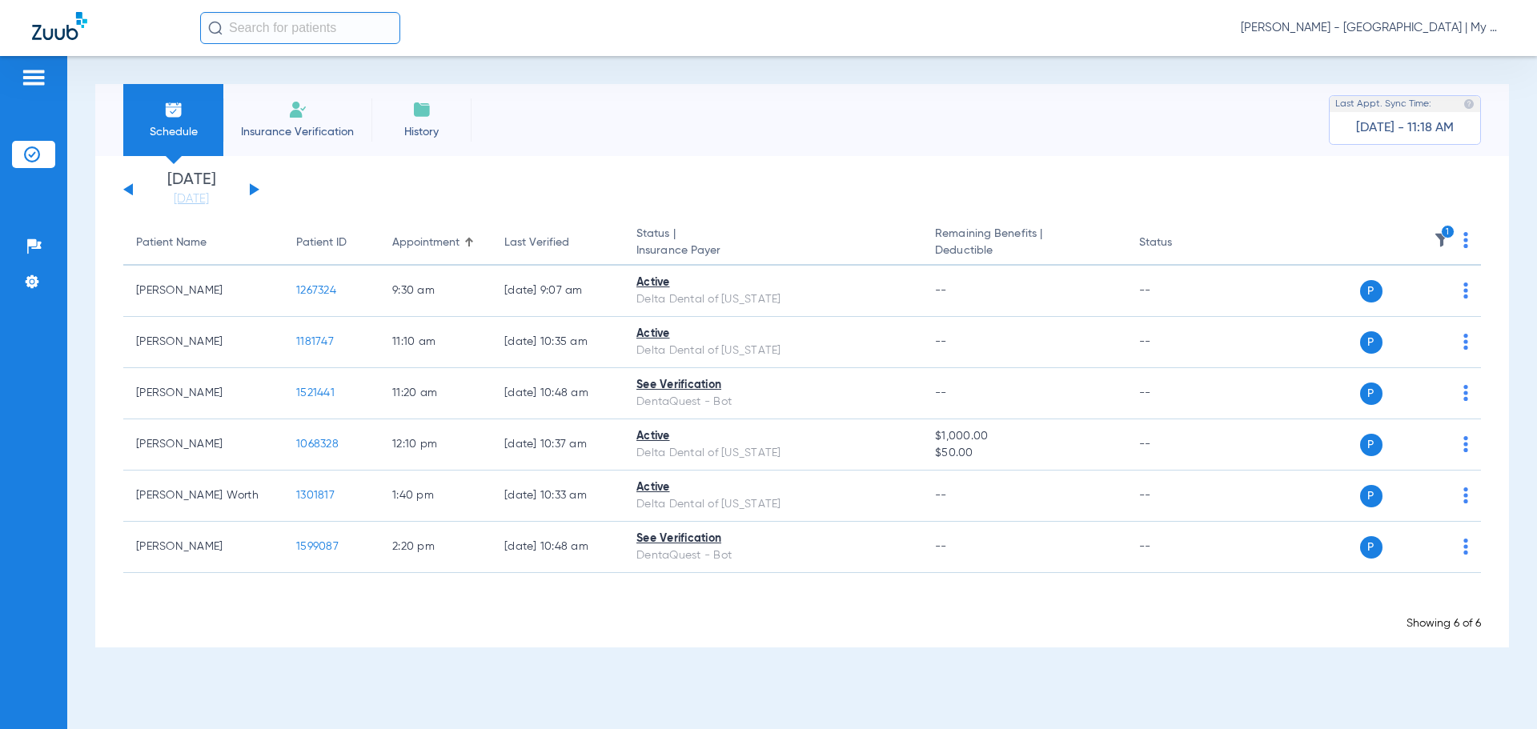
click at [1442, 237] on img at bounding box center [1442, 240] width 16 height 16
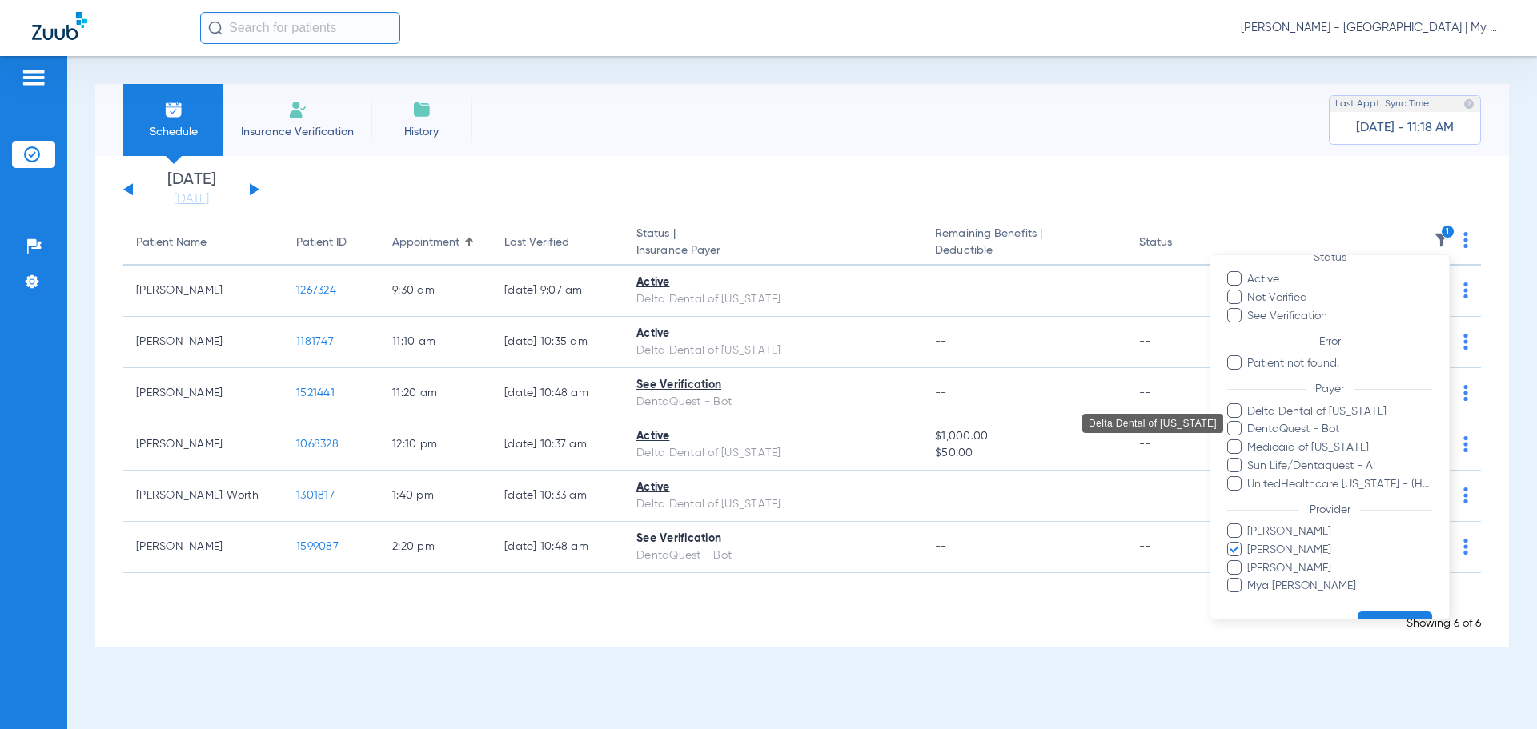
scroll to position [92, 0]
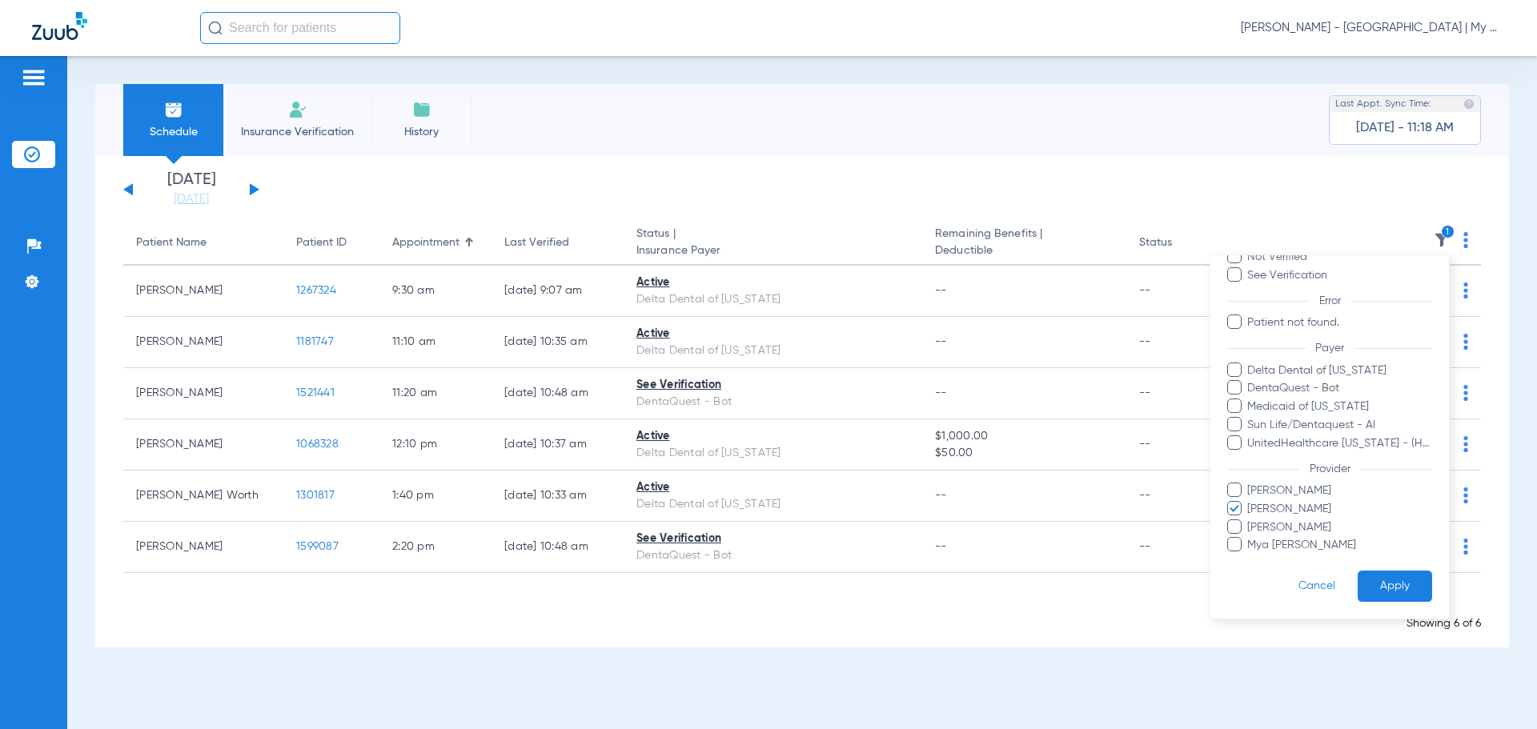
click at [1272, 512] on span "Karlee Christensen" at bounding box center [1339, 509] width 186 height 17
click at [1249, 520] on input "Karlee Christensen" at bounding box center [1249, 520] width 0 height 0
drag, startPoint x: 1289, startPoint y: 488, endPoint x: 1294, endPoint y: 497, distance: 10.4
click at [1289, 488] on span "Jackie Frederick" at bounding box center [1339, 491] width 186 height 17
click at [1249, 502] on input "Jackie Frederick" at bounding box center [1249, 502] width 0 height 0
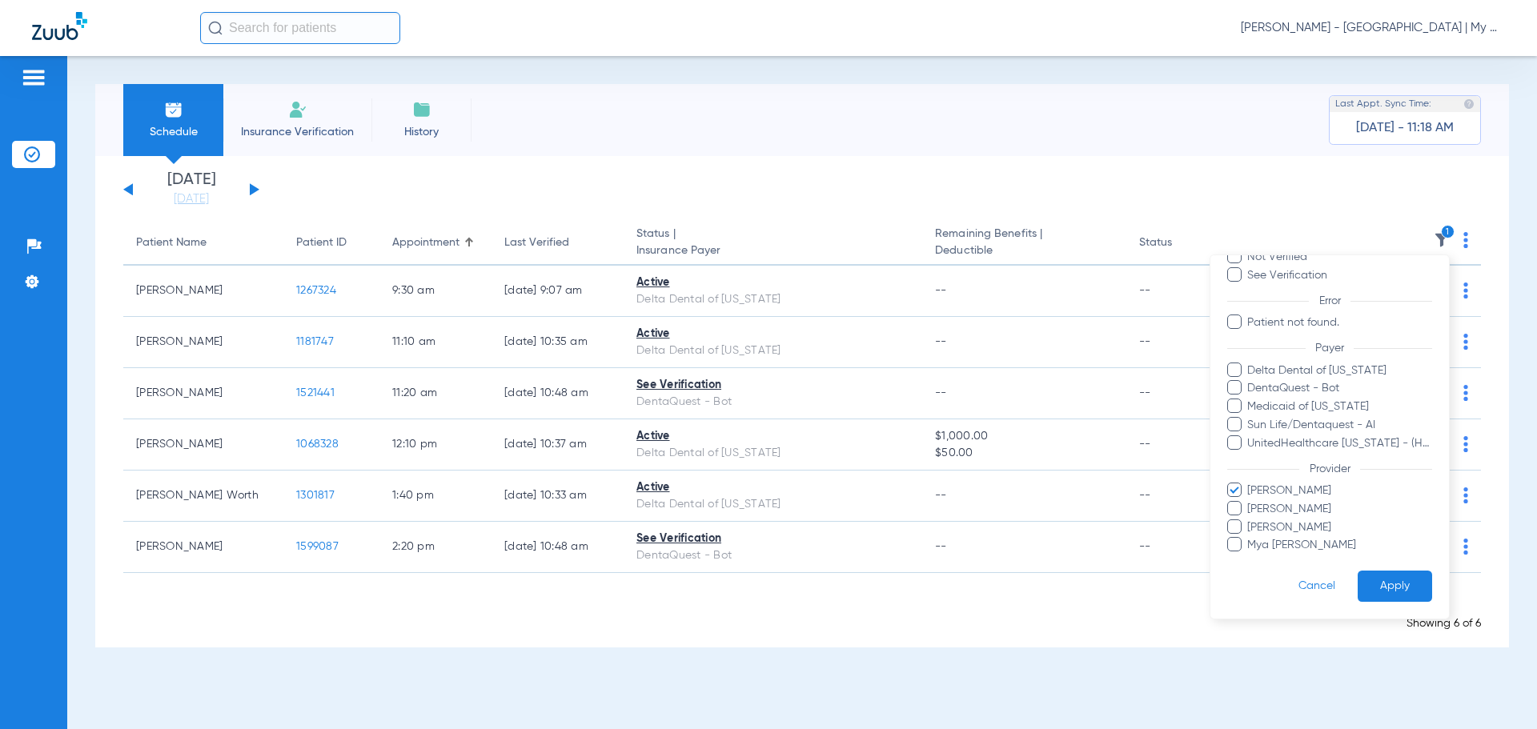
click at [1371, 588] on button "Apply" at bounding box center [1394, 586] width 74 height 31
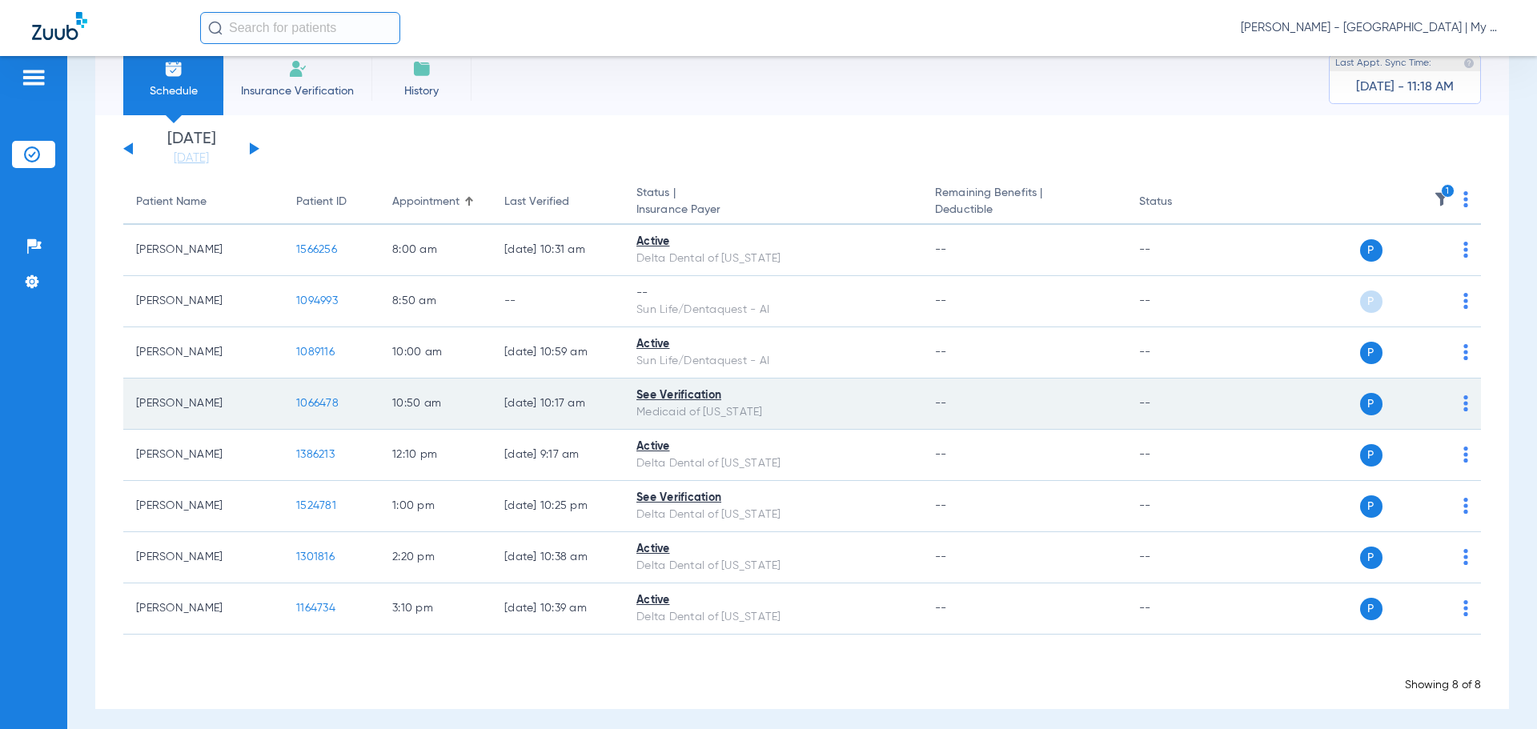
scroll to position [49, 0]
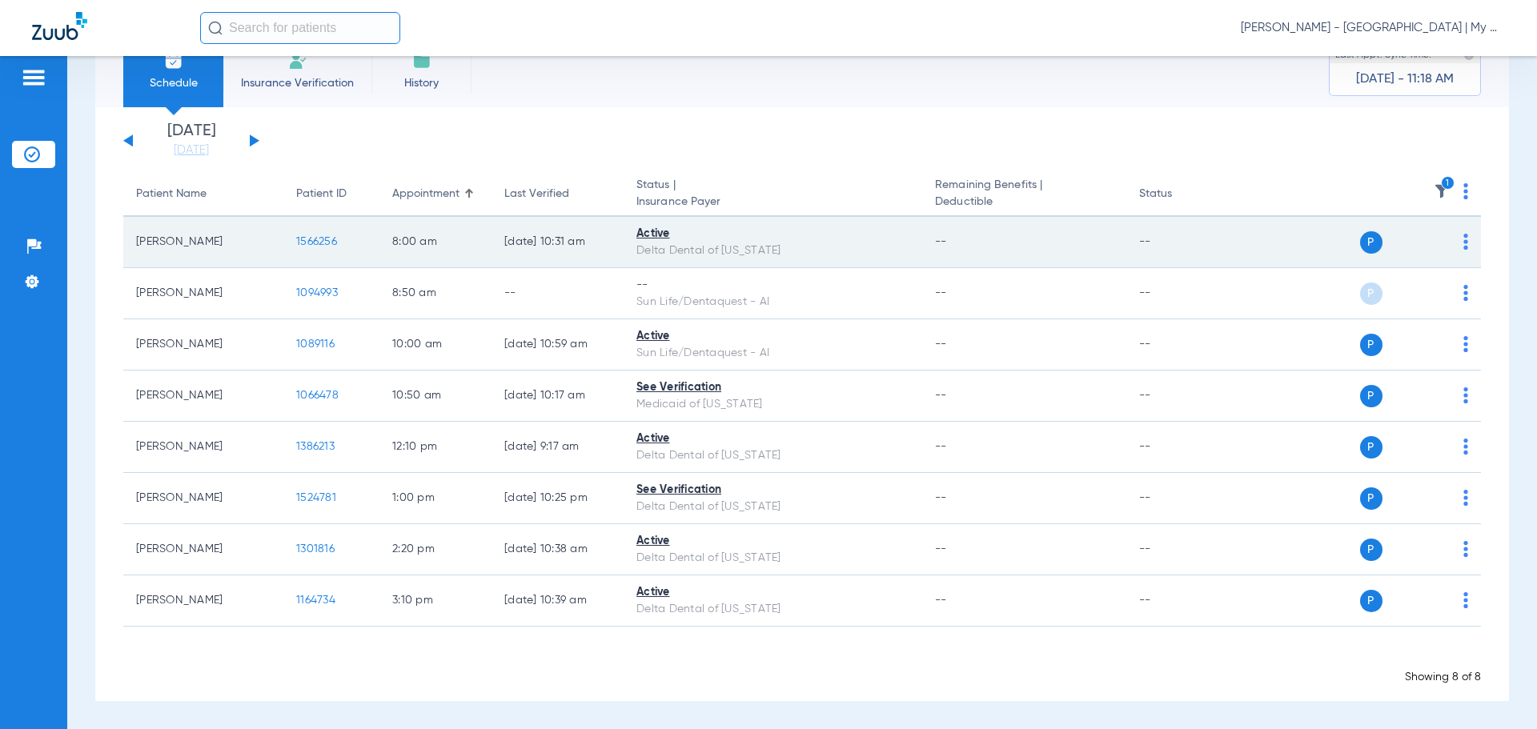
click at [322, 244] on span "1566256" at bounding box center [316, 241] width 41 height 11
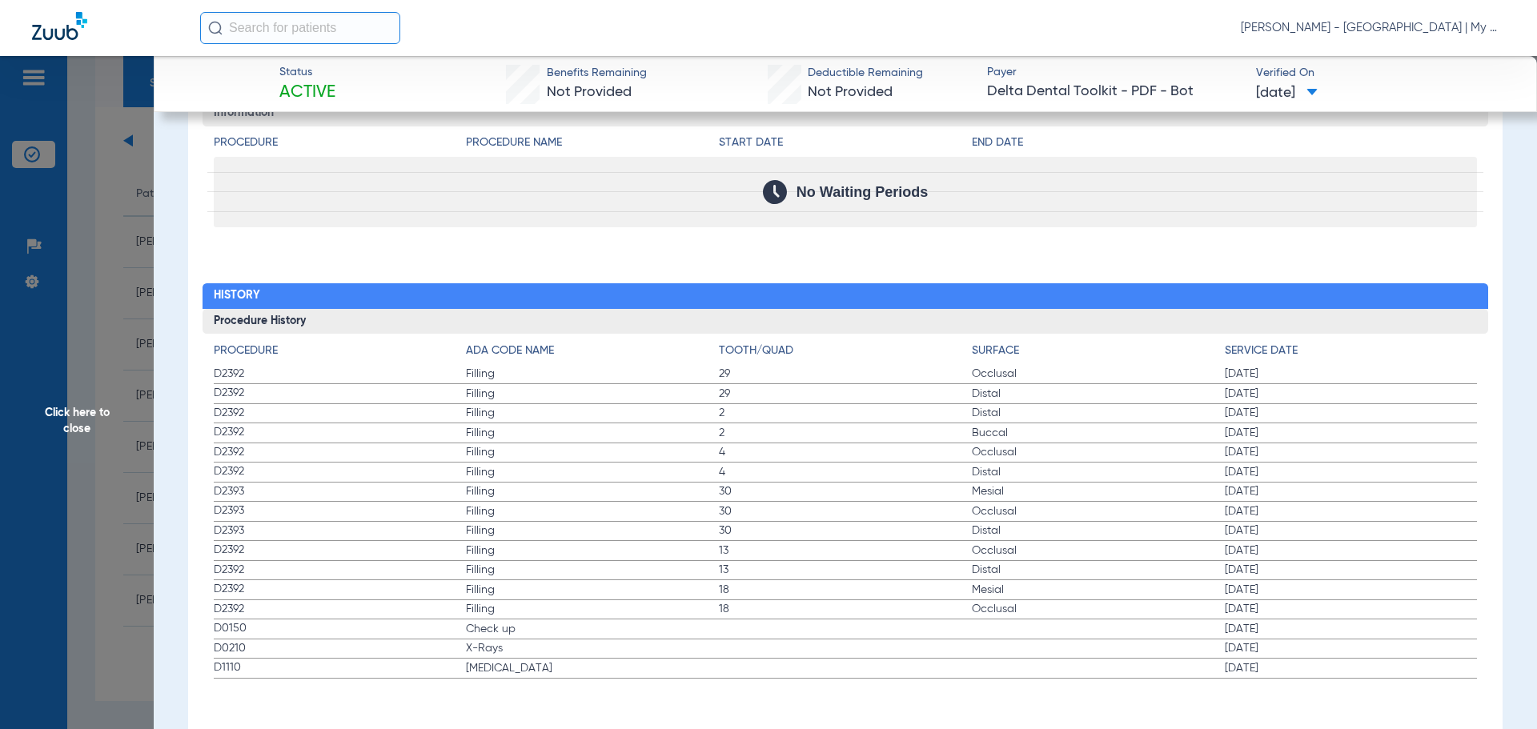
scroll to position [1613, 0]
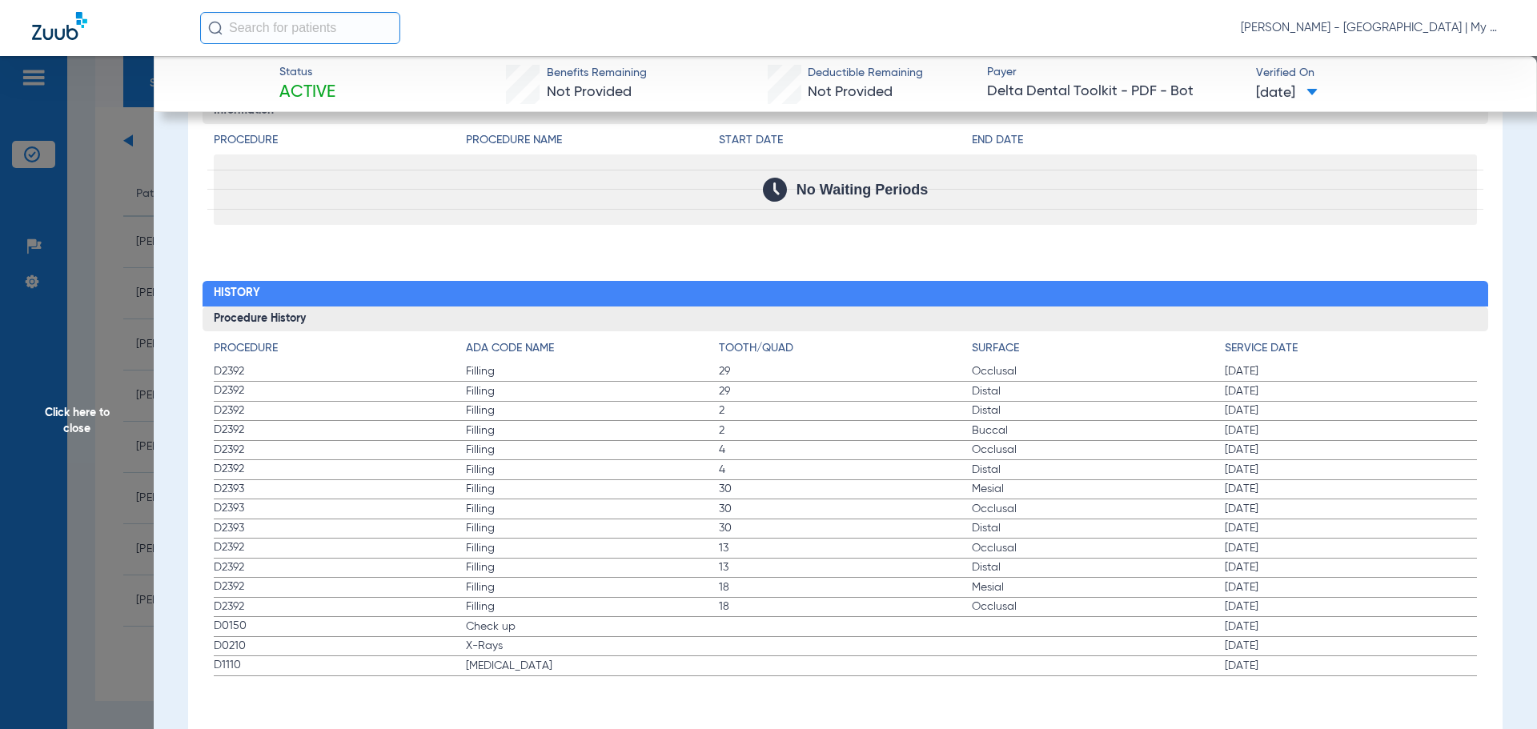
drag, startPoint x: 210, startPoint y: 623, endPoint x: 1289, endPoint y: 680, distance: 1080.5
click at [1289, 680] on div "Procedure Benefits Disclaimers Child age limit: 0 (End of Calendar Year) Irs ag…" at bounding box center [845, 15] width 1314 height 1464
click at [54, 389] on span "Click here to close" at bounding box center [77, 420] width 154 height 729
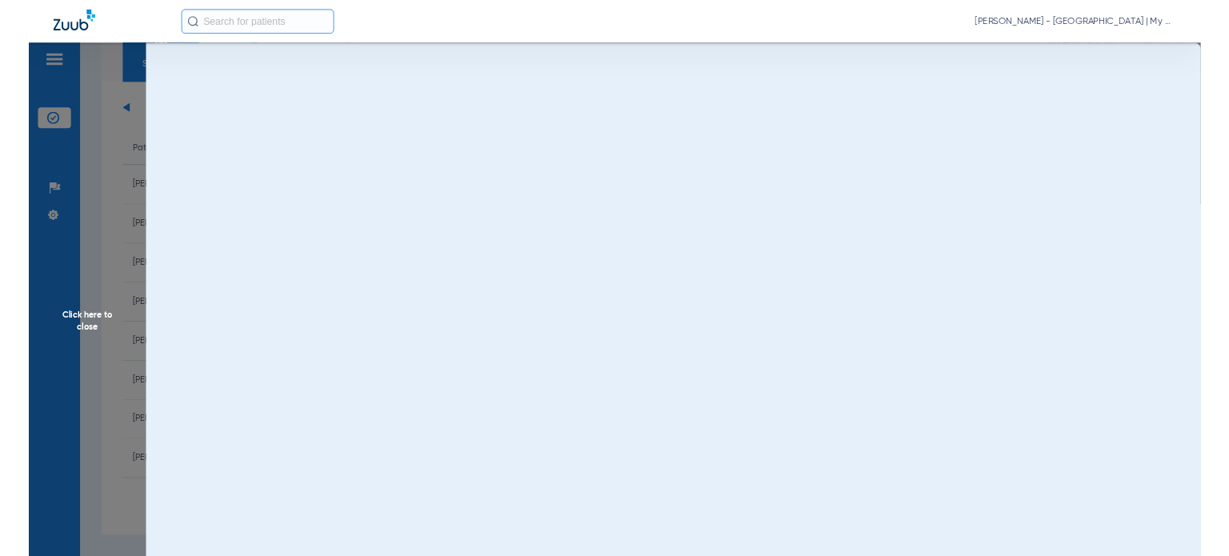
scroll to position [0, 0]
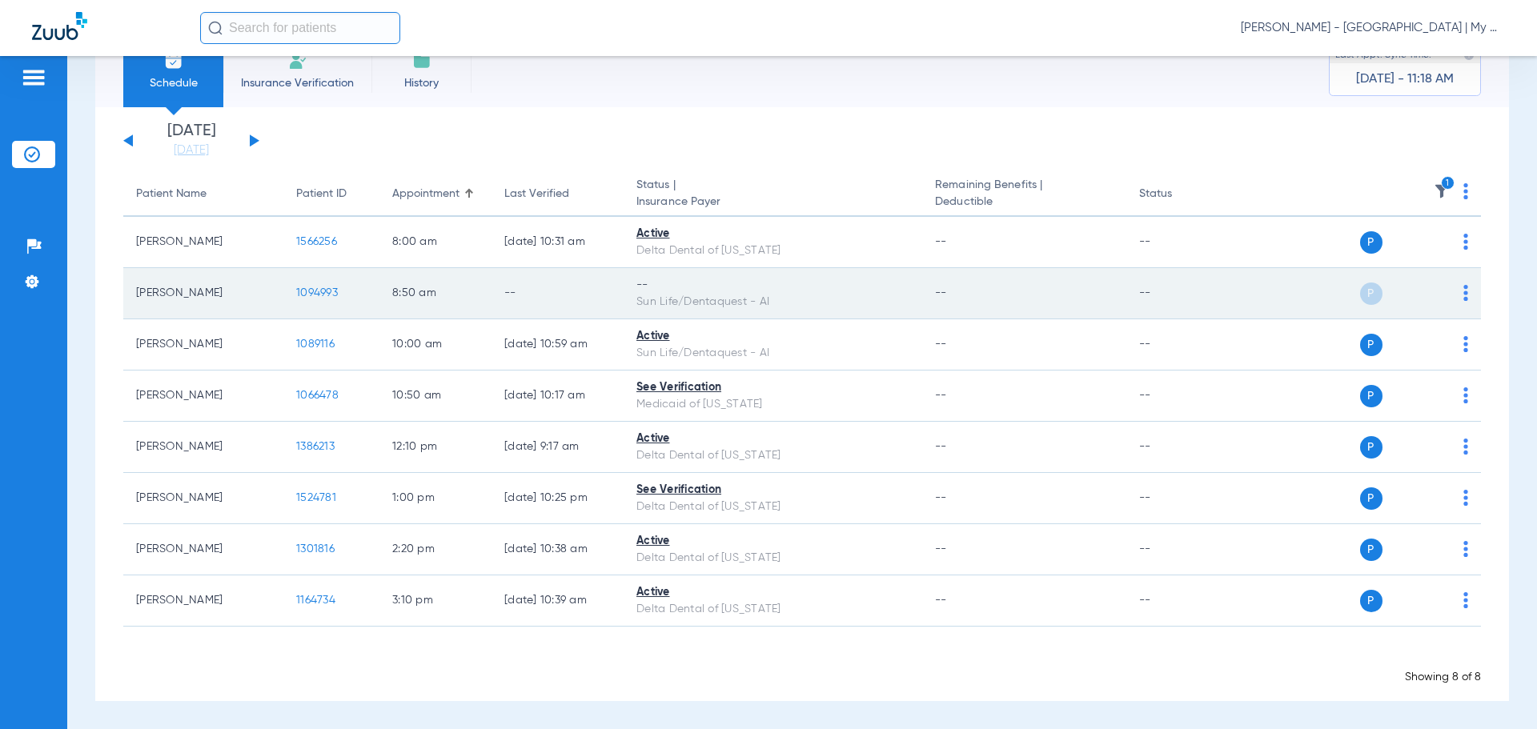
click at [311, 292] on span "1094993" at bounding box center [317, 292] width 42 height 11
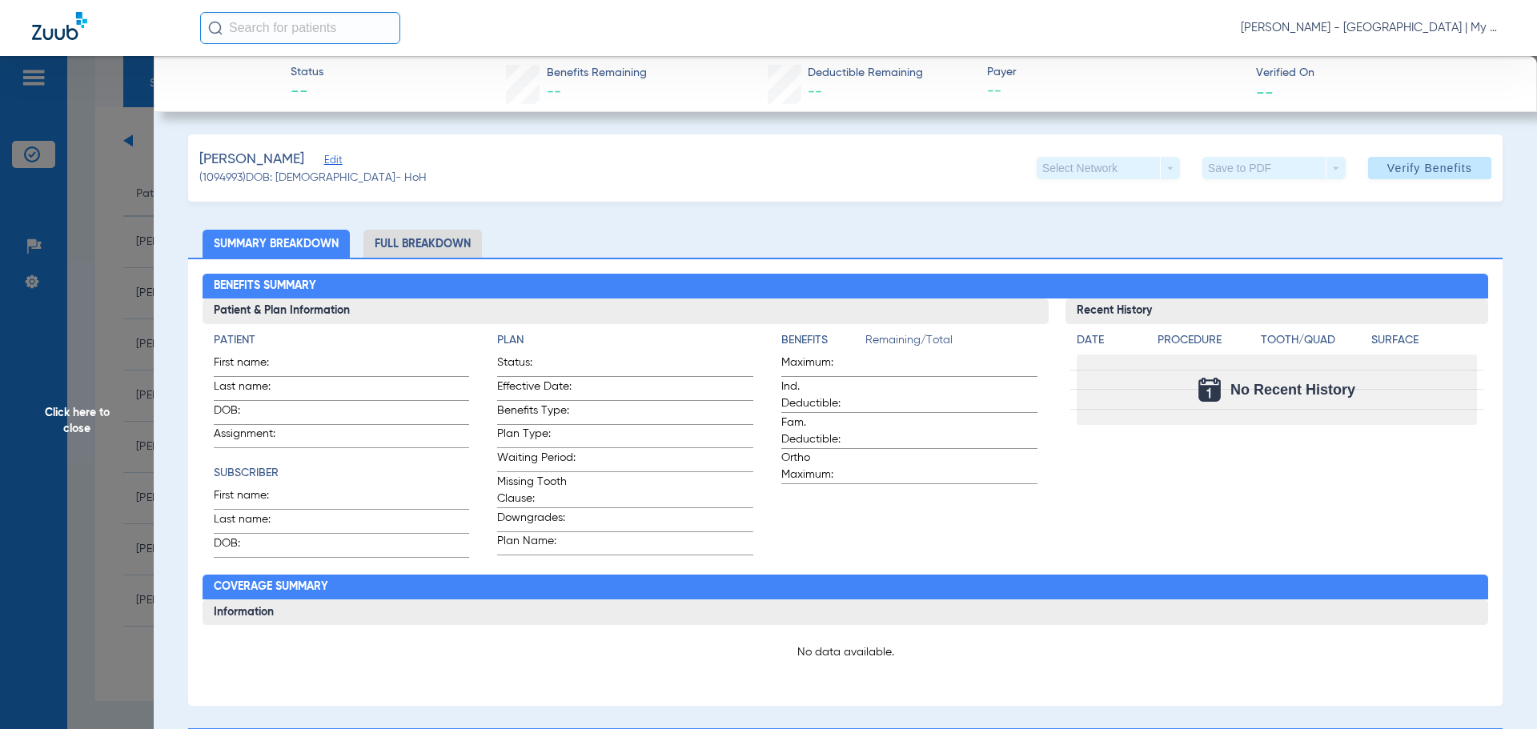
click at [119, 434] on span "Click here to close" at bounding box center [77, 420] width 154 height 729
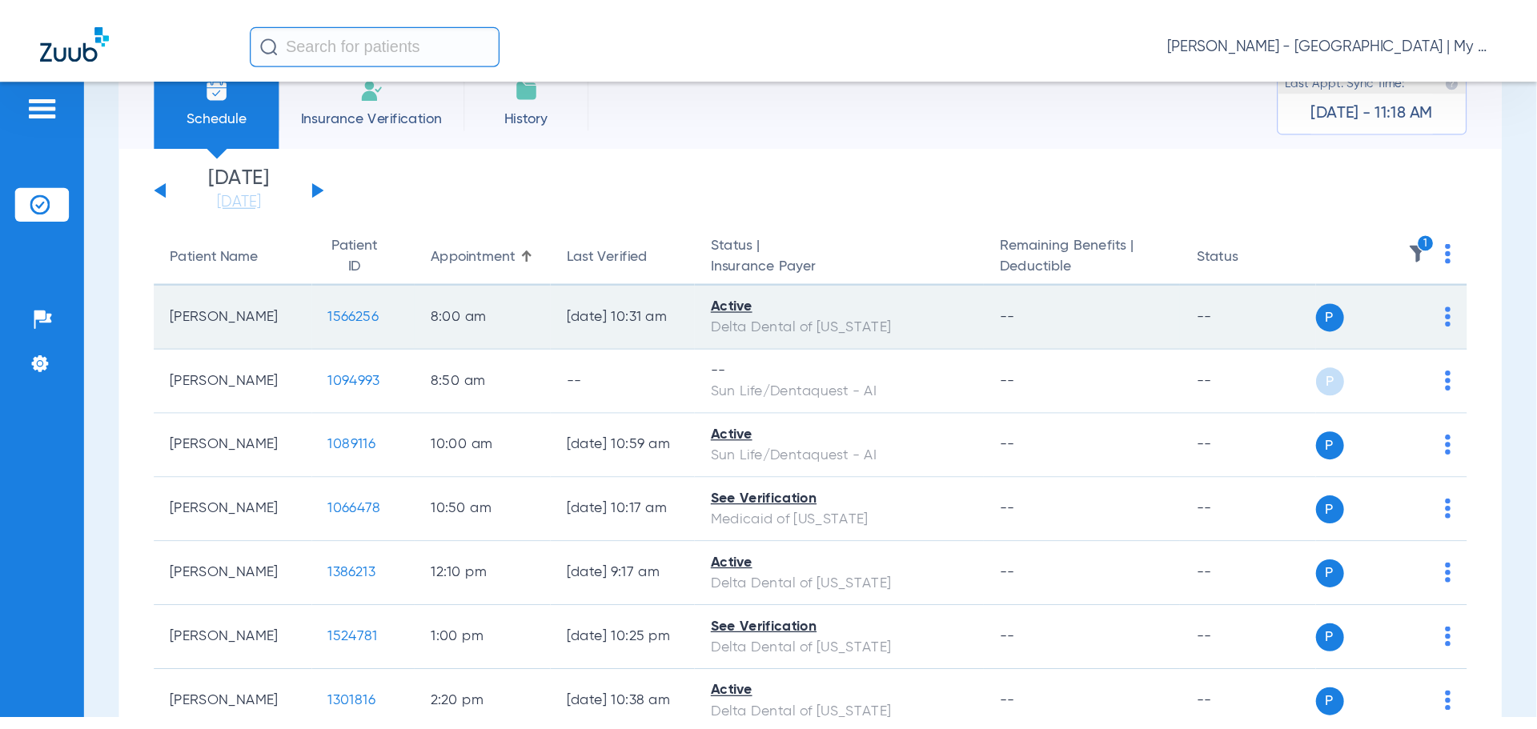
scroll to position [46, 0]
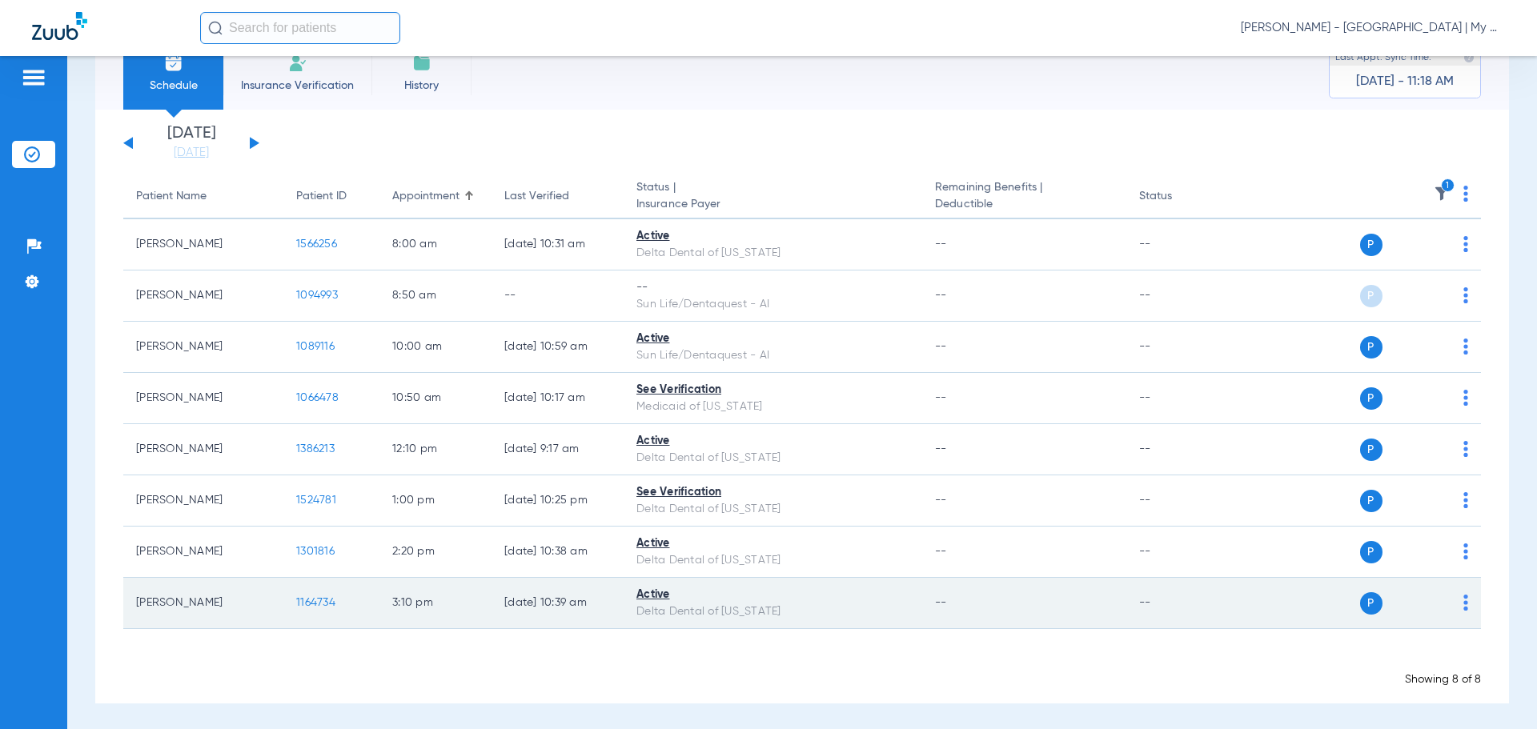
click at [407, 623] on td "3:10 PM" at bounding box center [435, 603] width 112 height 51
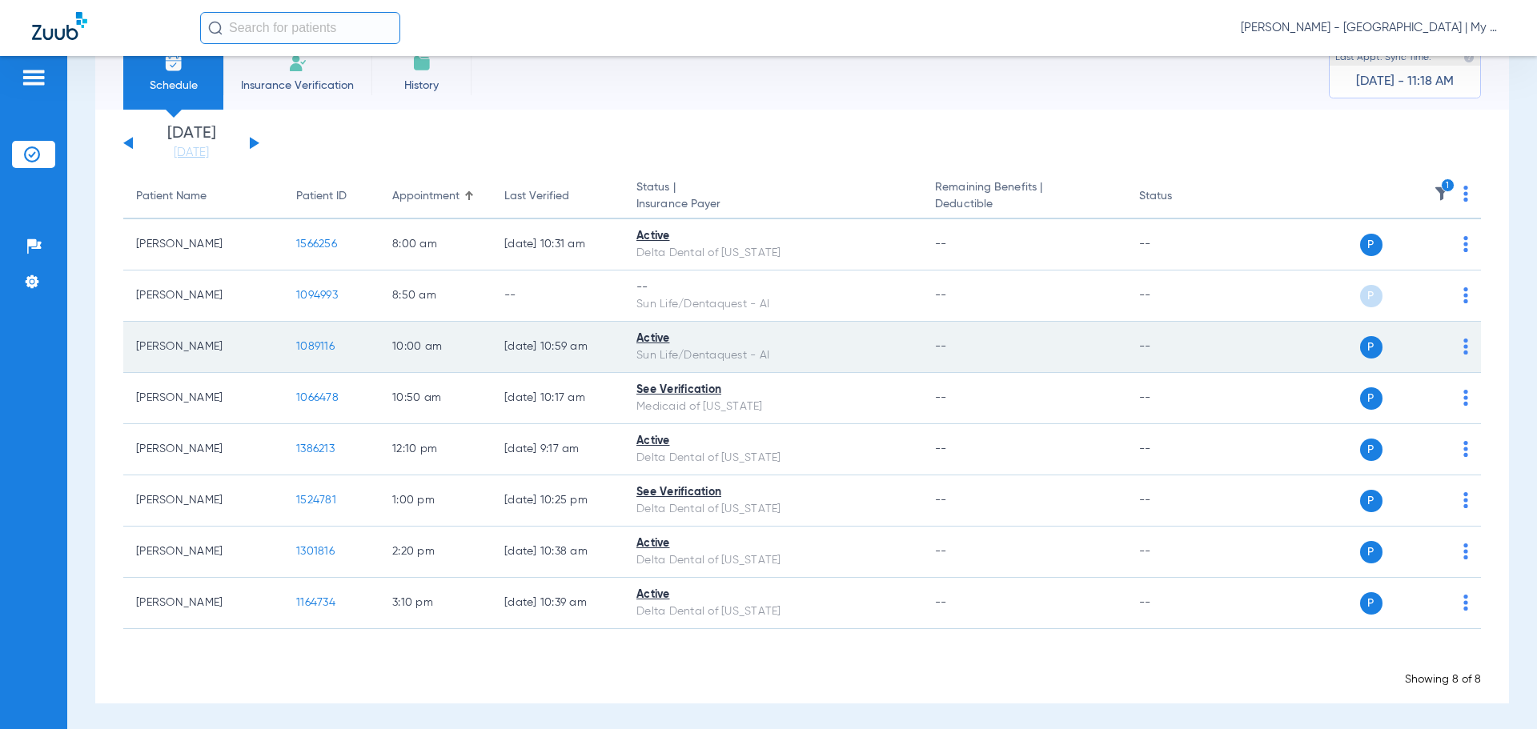
click at [299, 351] on span "1089116" at bounding box center [315, 346] width 38 height 11
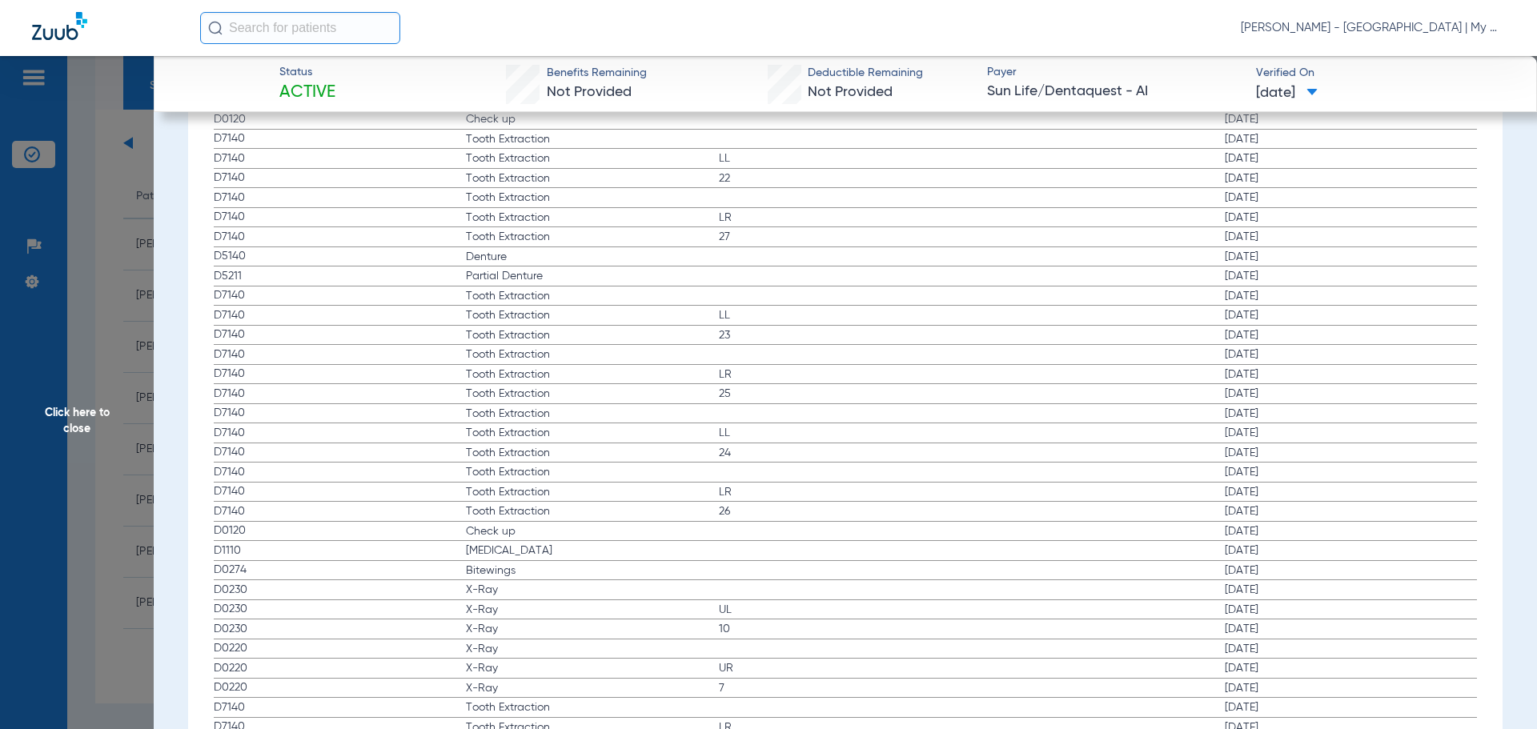
scroll to position [1681, 0]
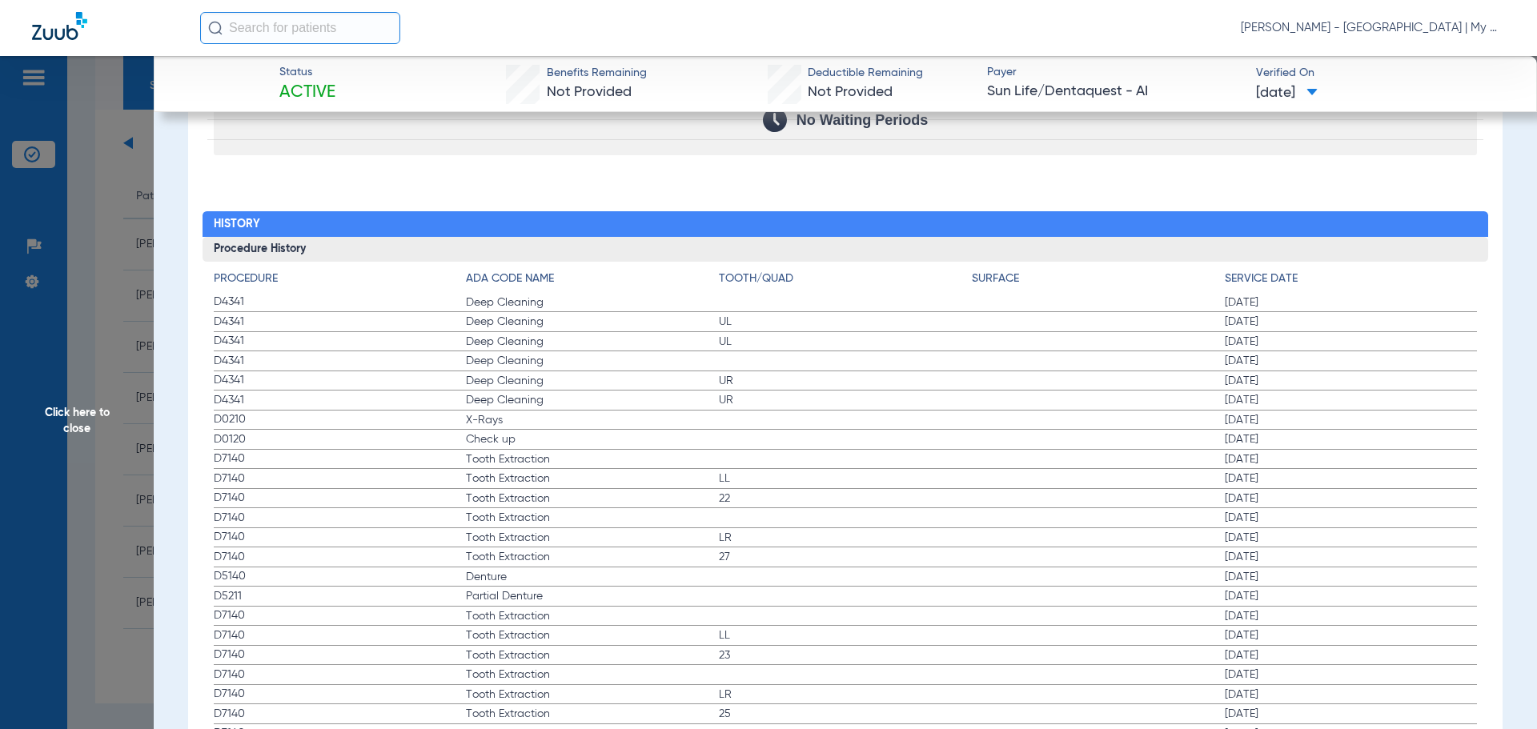
drag, startPoint x: 219, startPoint y: 417, endPoint x: 523, endPoint y: 434, distance: 304.6
click at [595, 518] on span "Tooth Extraction" at bounding box center [592, 518] width 253 height 16
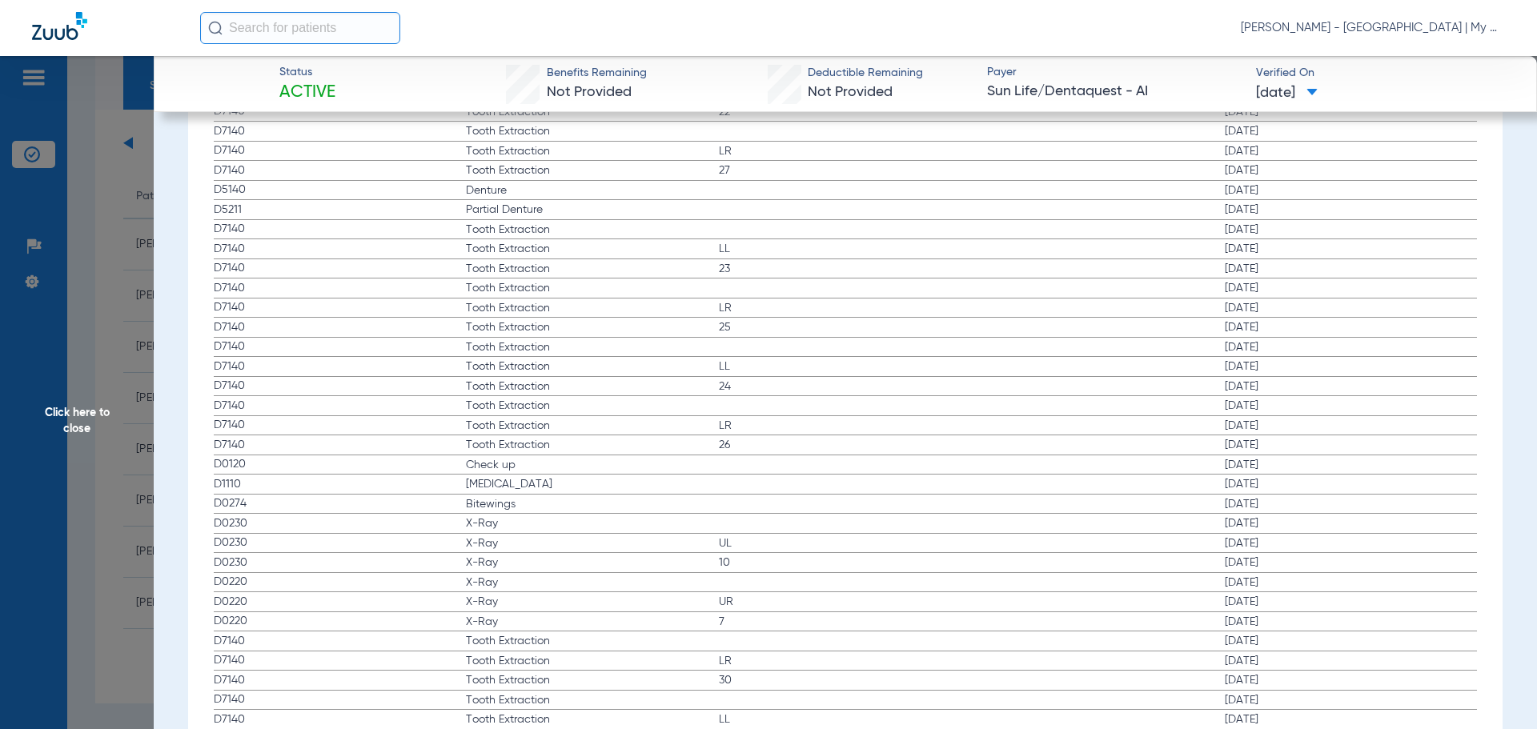
scroll to position [2241, 0]
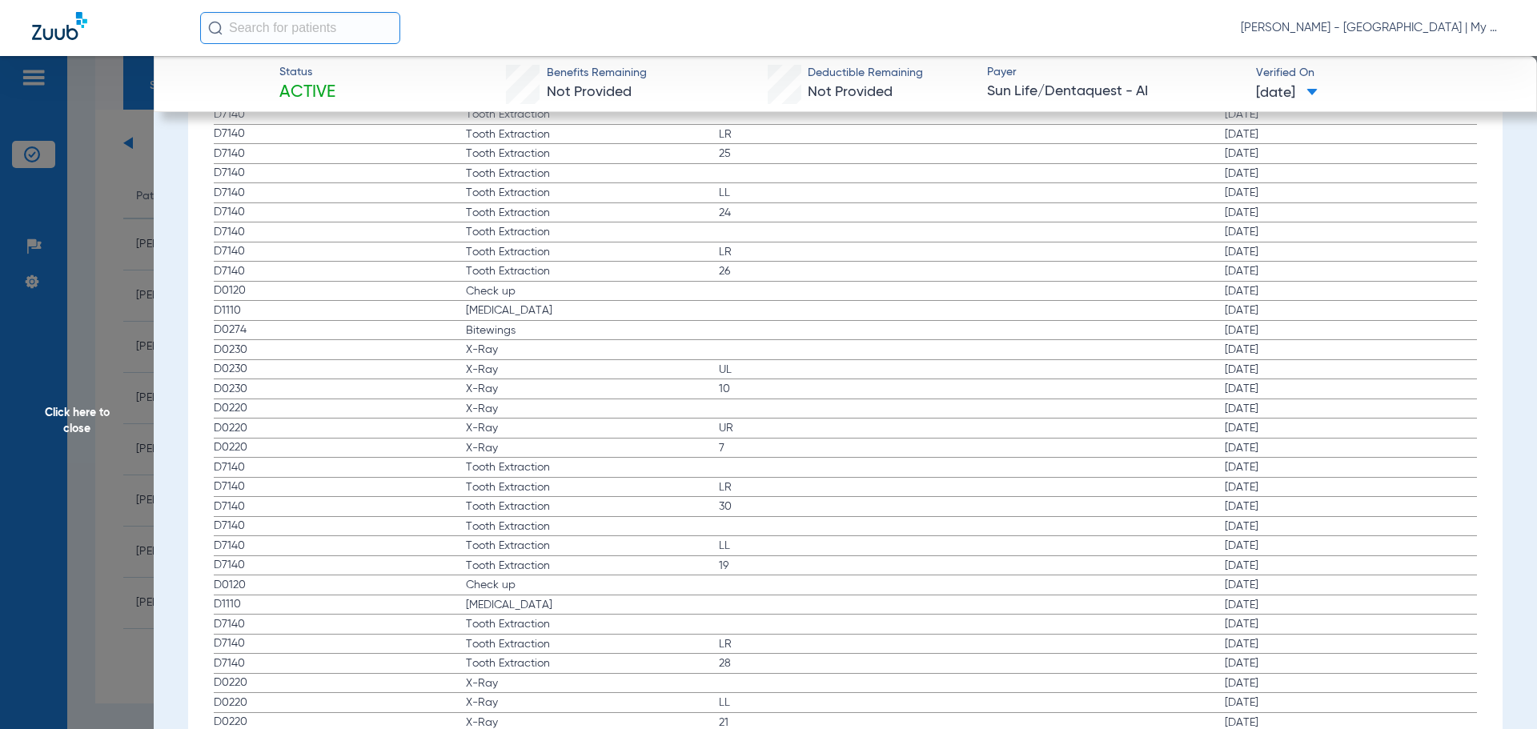
drag, startPoint x: 293, startPoint y: 344, endPoint x: 488, endPoint y: 385, distance: 199.5
click at [488, 385] on app-history-list "Procedure ADA Code Name Tooth/Quad Surface Service Date D4341 Deep Cleaning 09/…" at bounding box center [846, 407] width 1264 height 1395
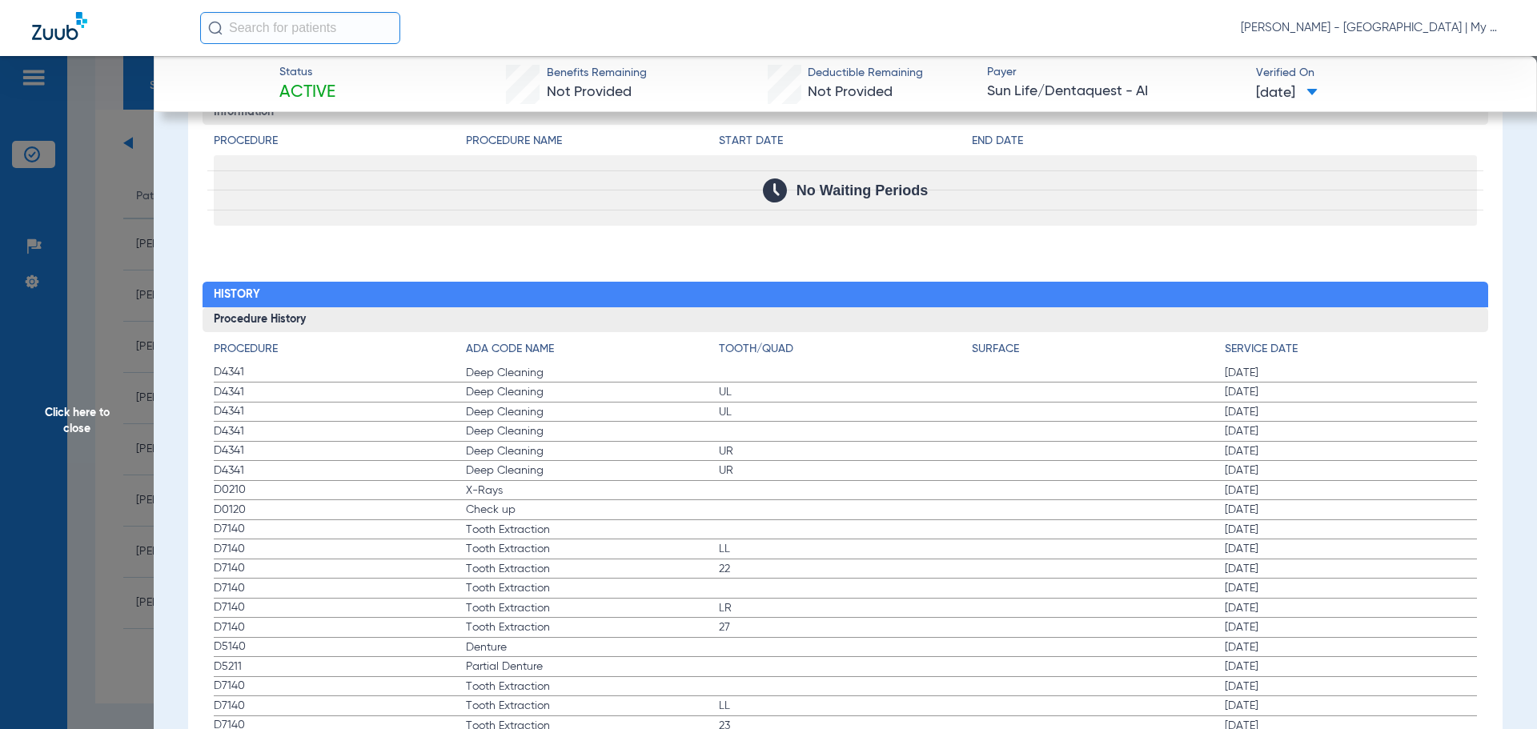
scroll to position [1601, 0]
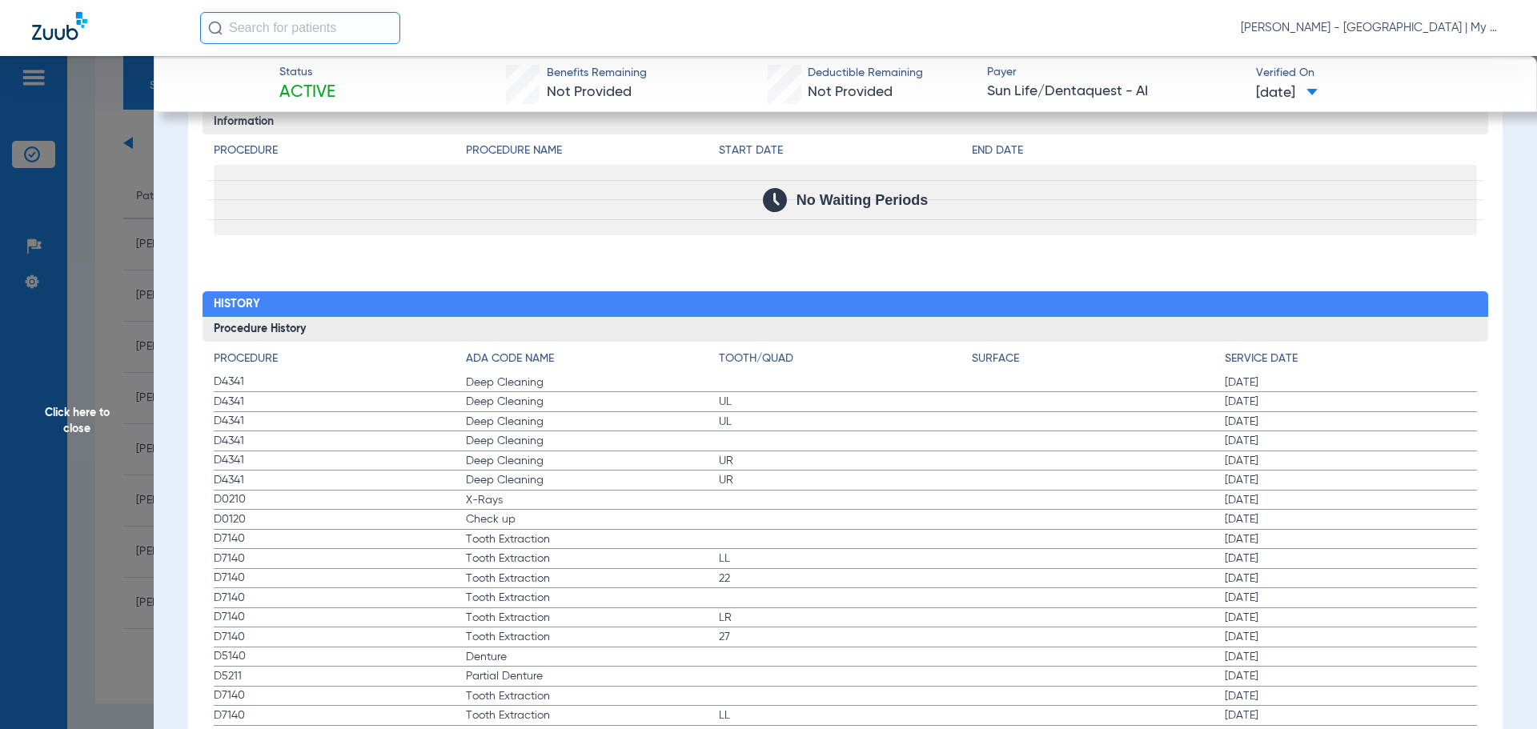
drag, startPoint x: 383, startPoint y: 499, endPoint x: 825, endPoint y: 530, distance: 443.7
click at [109, 401] on span "Click here to close" at bounding box center [77, 420] width 154 height 729
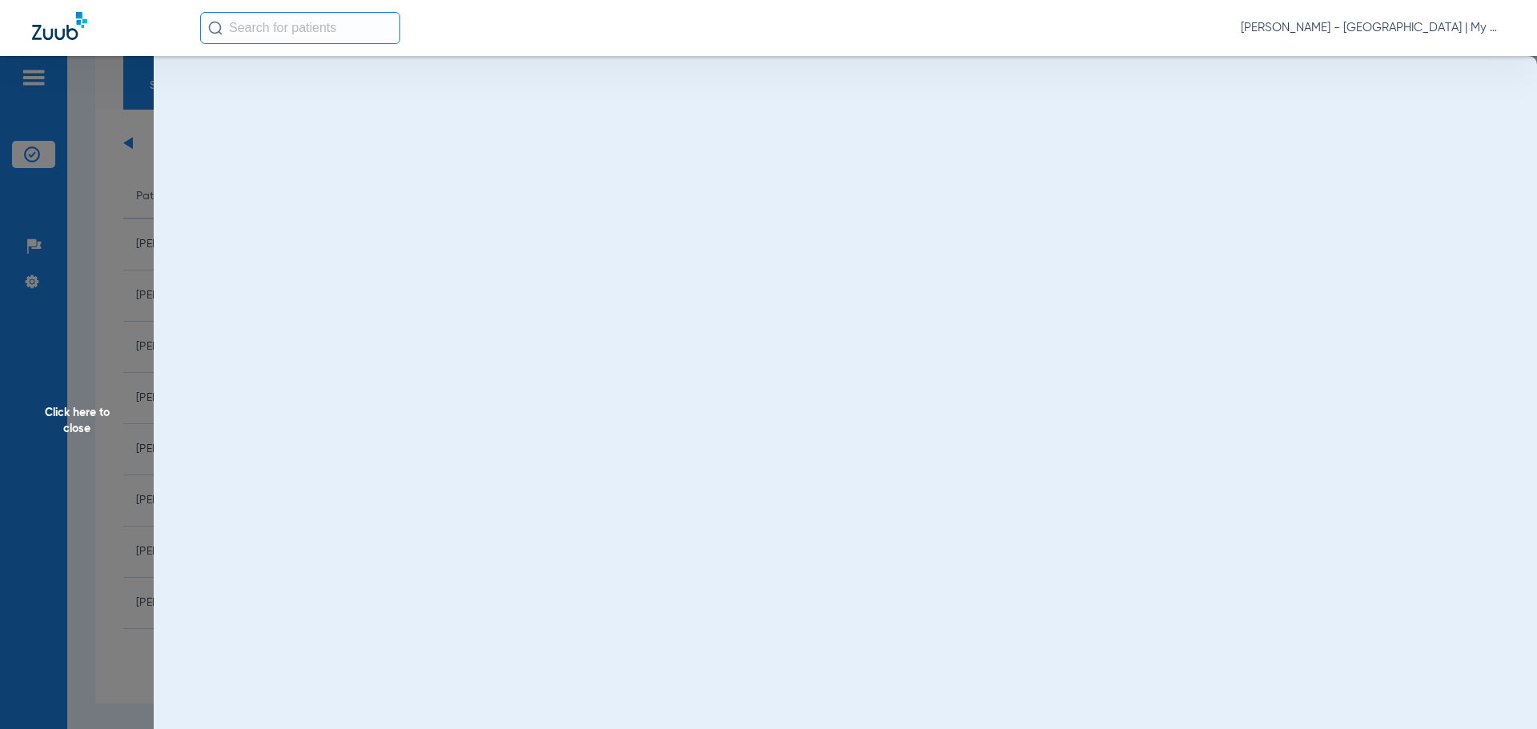
scroll to position [0, 0]
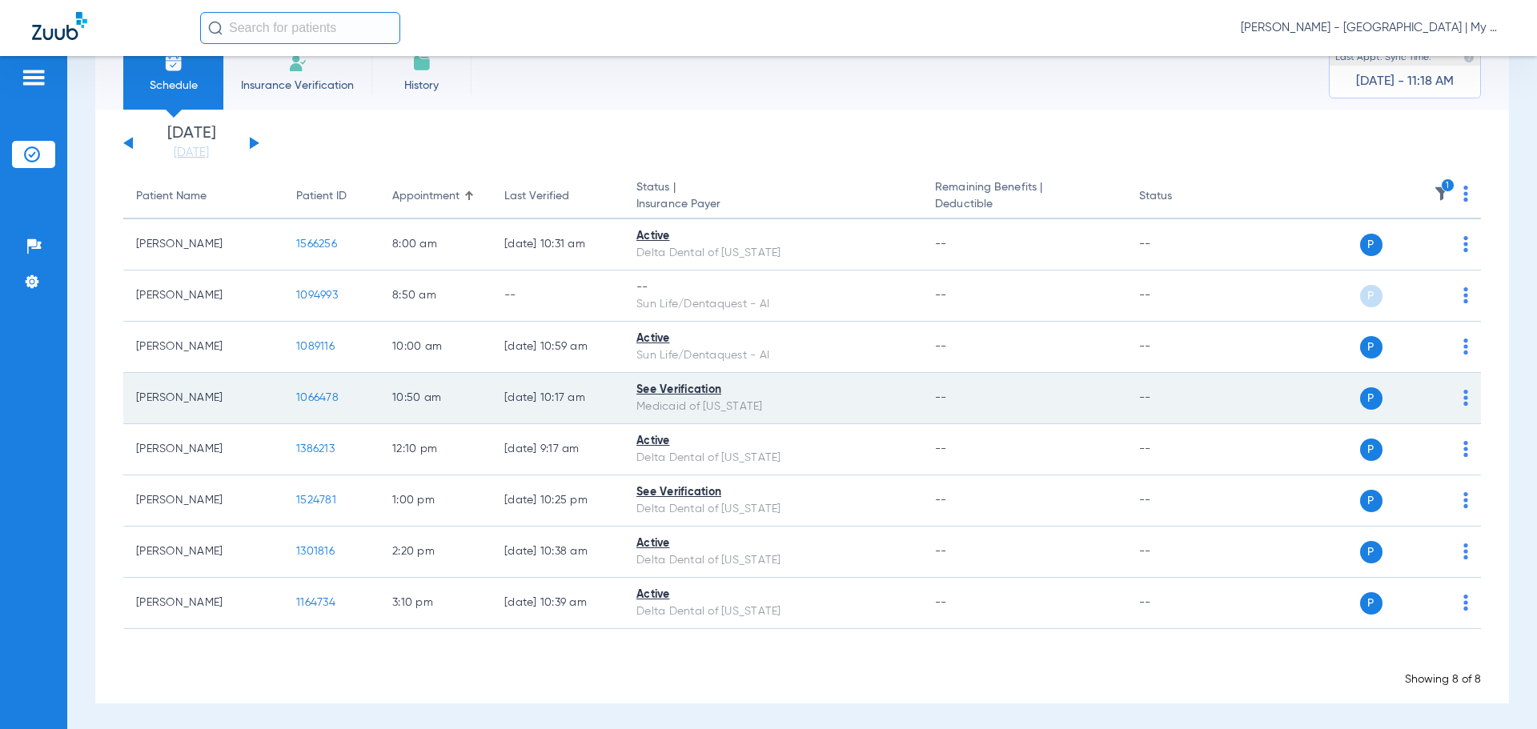
click at [307, 402] on span "1066478" at bounding box center [317, 397] width 42 height 11
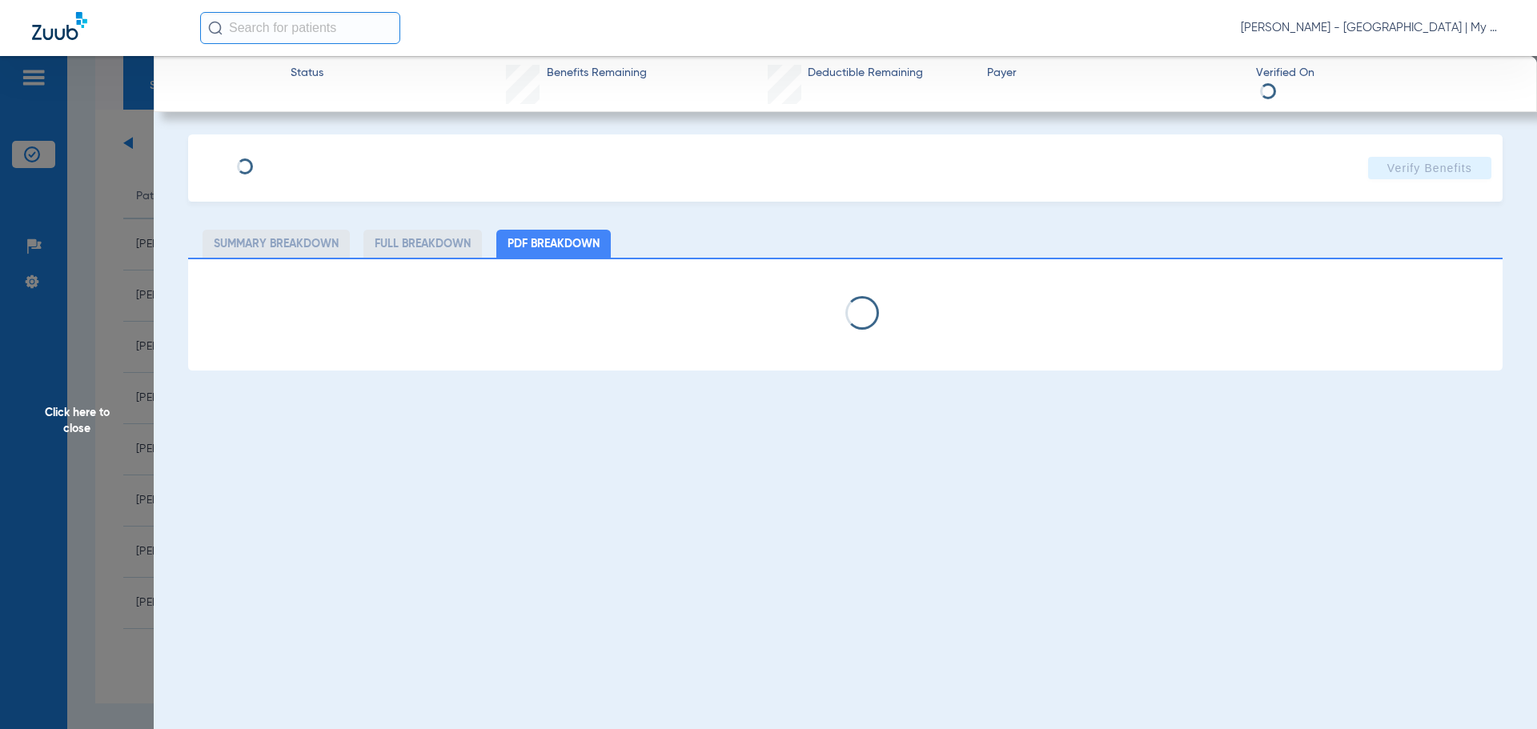
select select "page-width"
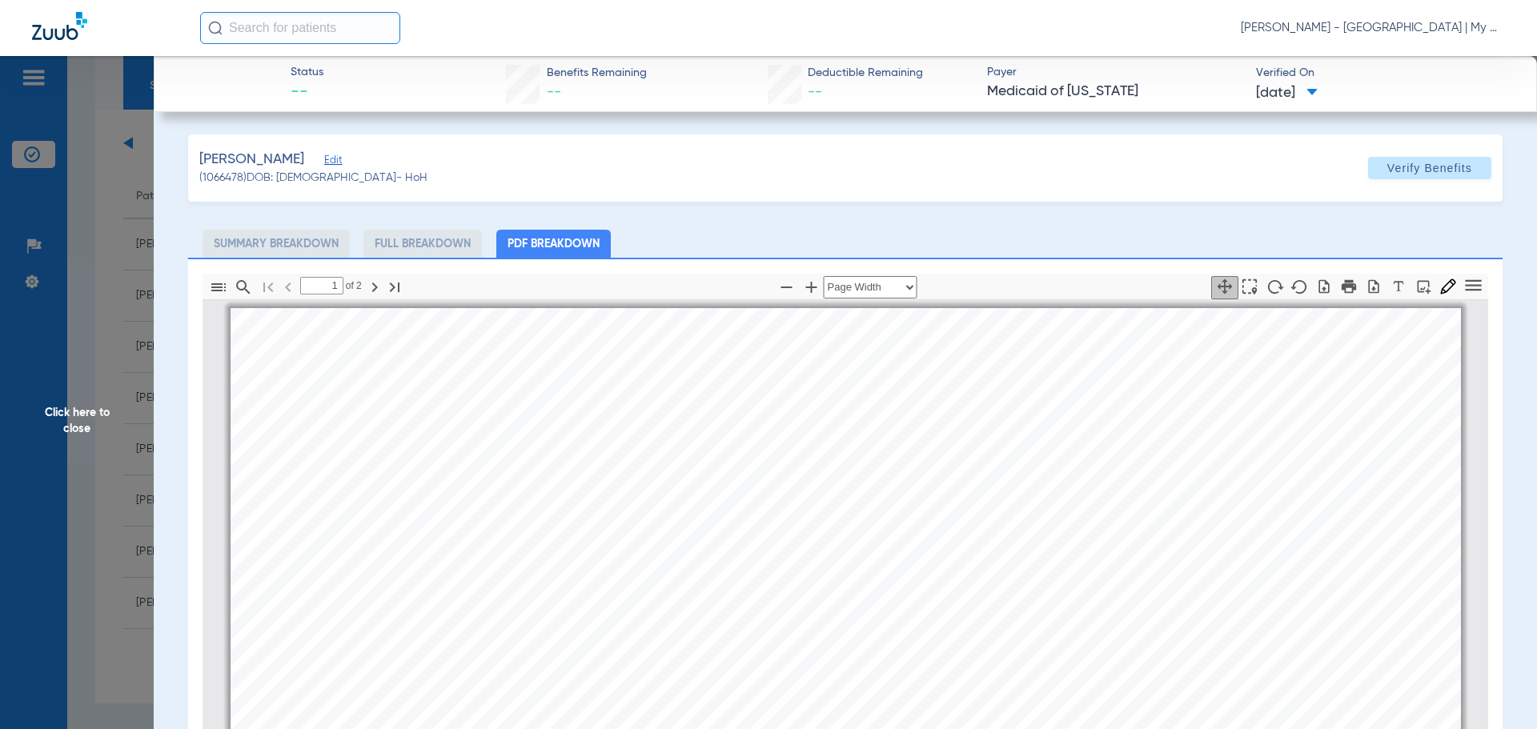
scroll to position [8, 0]
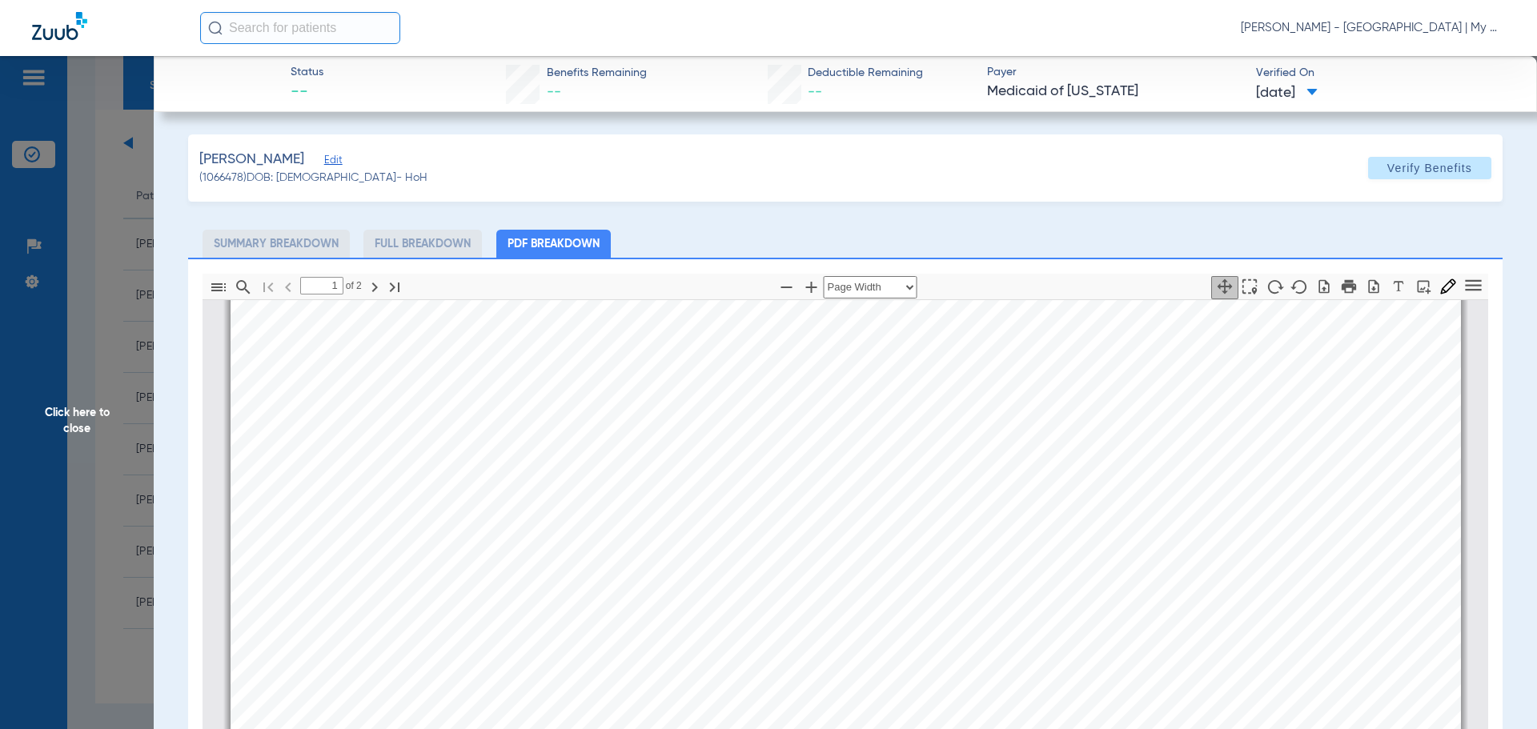
type input "2"
click at [53, 554] on span "Click here to close" at bounding box center [77, 420] width 154 height 729
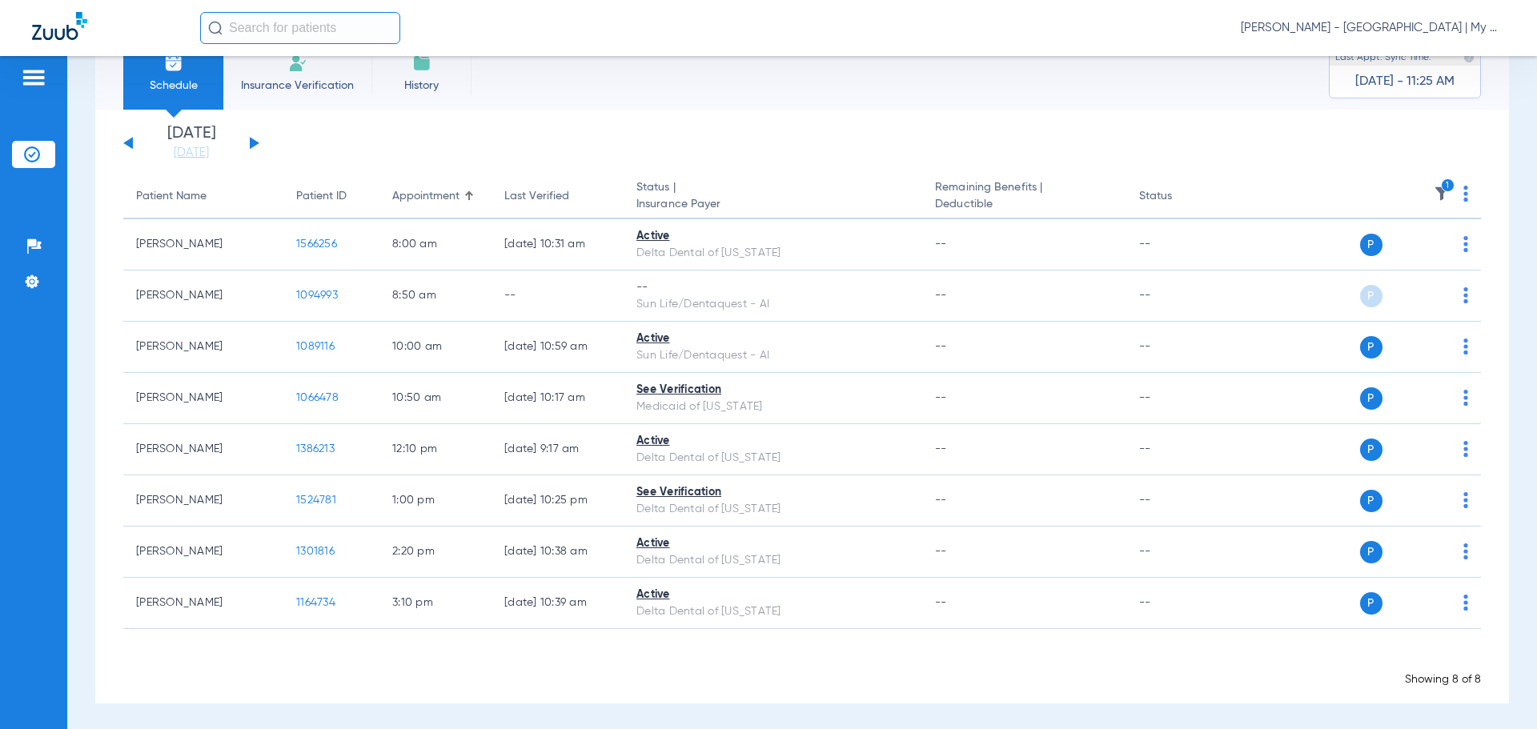
drag, startPoint x: 747, startPoint y: 679, endPoint x: 740, endPoint y: 671, distance: 10.8
click at [740, 671] on app-appointment-list "Patient Name Patient ID Appointment Last Verified Status | Insurance Payer Rema…" at bounding box center [801, 430] width 1357 height 513
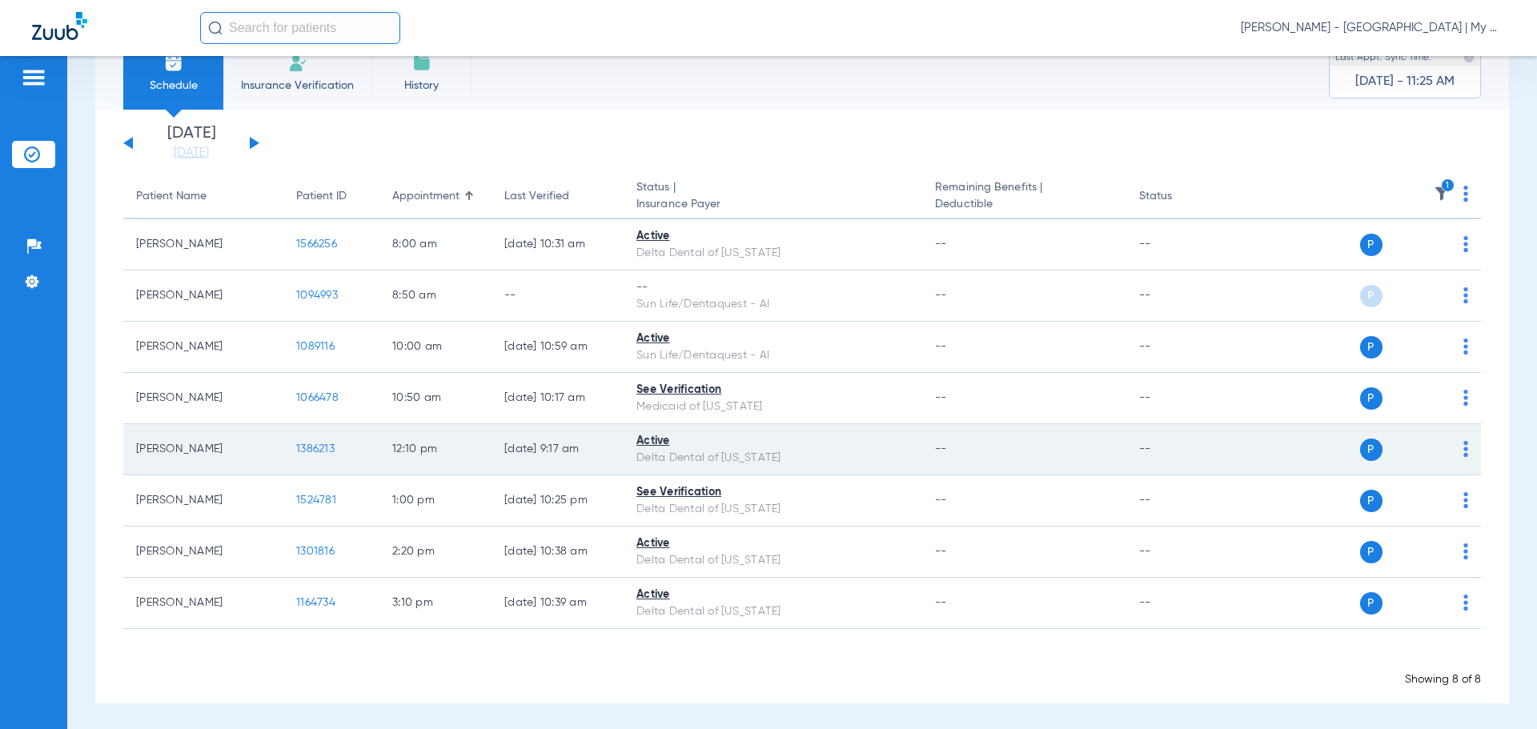
click at [294, 457] on td "1386213" at bounding box center [331, 449] width 96 height 51
click at [304, 449] on span "1386213" at bounding box center [315, 448] width 38 height 11
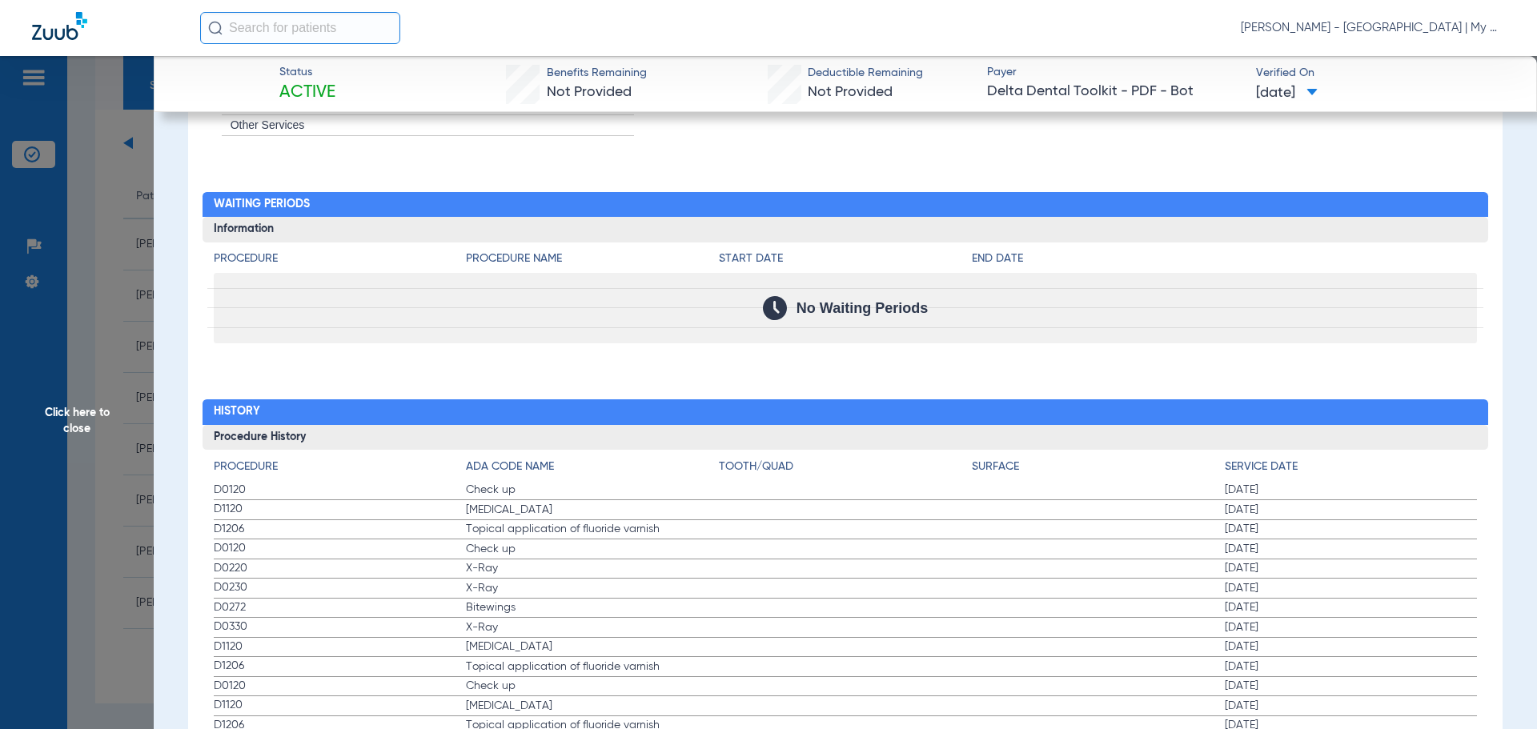
scroll to position [1521, 0]
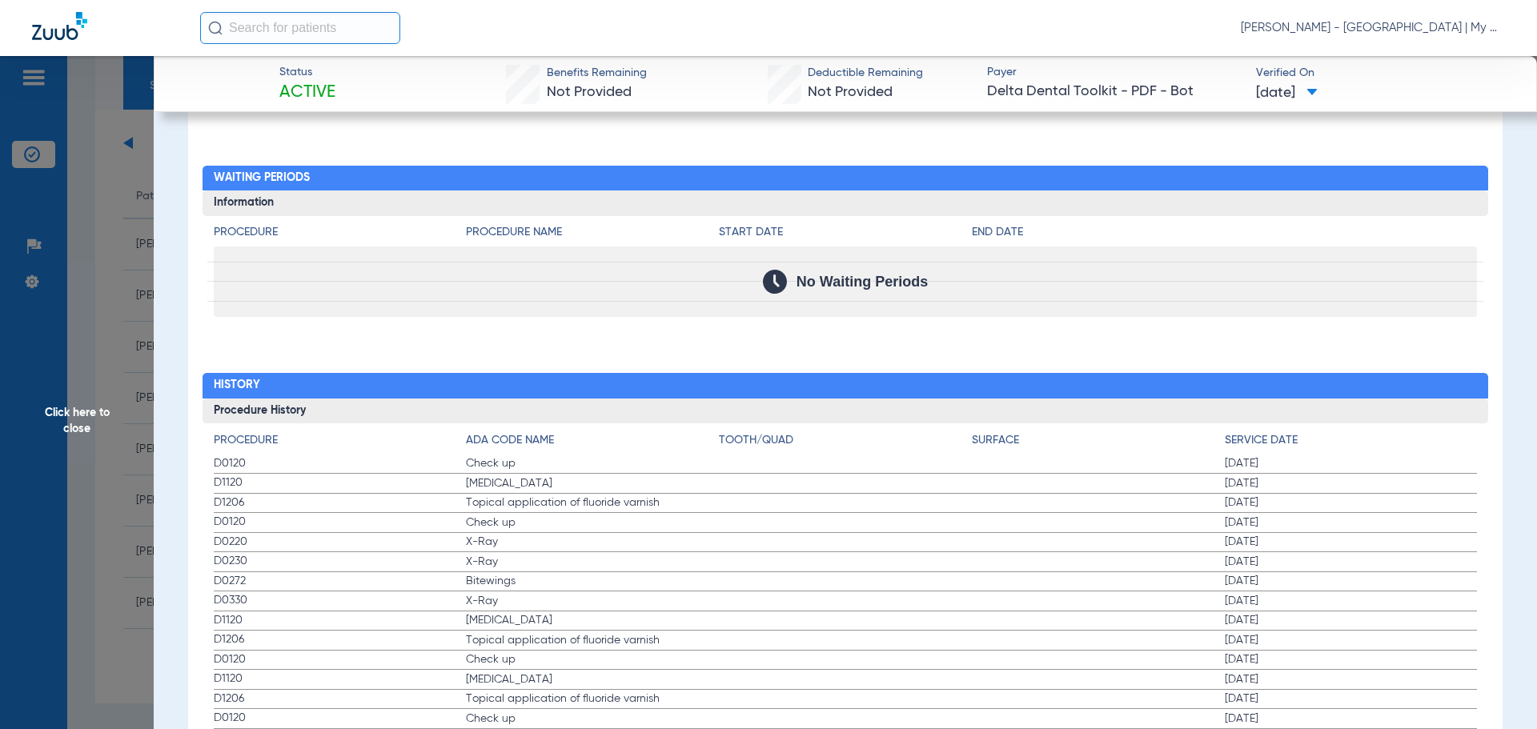
drag, startPoint x: 221, startPoint y: 460, endPoint x: 529, endPoint y: 583, distance: 331.9
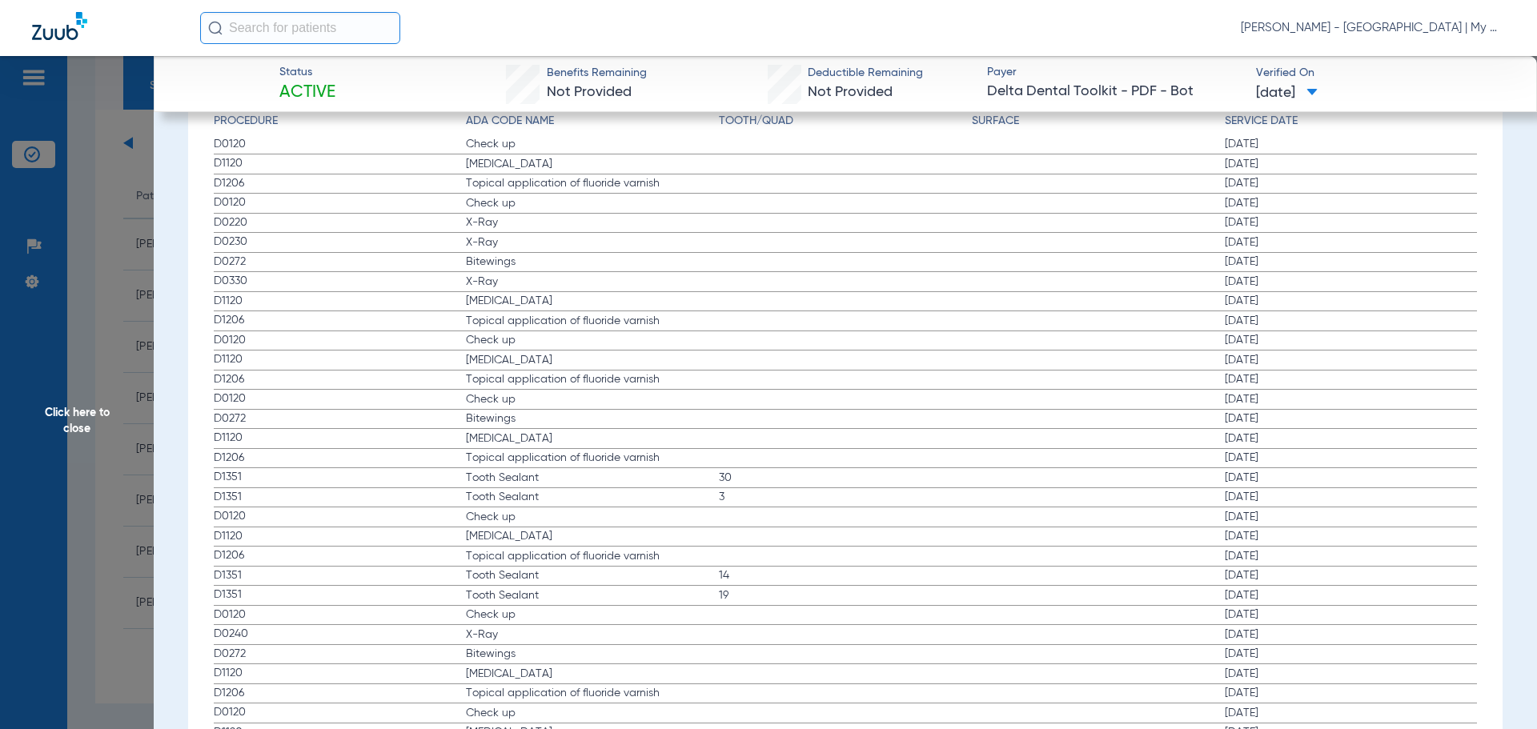
scroll to position [1841, 0]
click at [278, 273] on span "D0330" at bounding box center [340, 280] width 253 height 17
drag, startPoint x: 290, startPoint y: 275, endPoint x: 510, endPoint y: 289, distance: 220.5
click at [510, 289] on label "D0330 X-Ray 01/19/2024" at bounding box center [846, 281] width 1264 height 20
click at [475, 283] on span "X-Ray" at bounding box center [592, 281] width 253 height 16
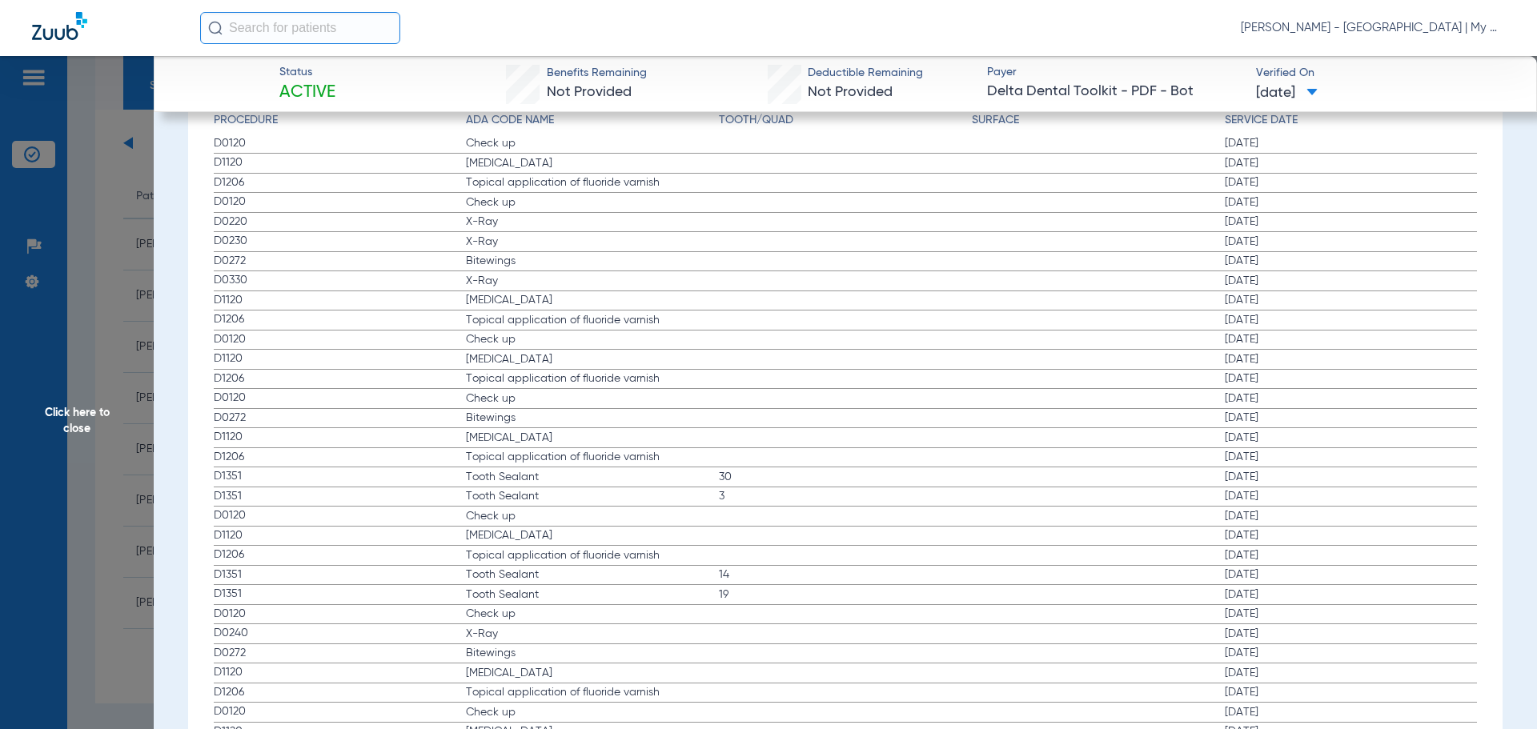
drag, startPoint x: 260, startPoint y: 274, endPoint x: 916, endPoint y: 308, distance: 656.4
click at [916, 308] on div "Procedure ADA Code Name Tooth/Quad Surface Service Date D0120 Check up 11/19/20…" at bounding box center [845, 501] width 1286 height 796
click at [106, 475] on span "Click here to close" at bounding box center [77, 420] width 154 height 729
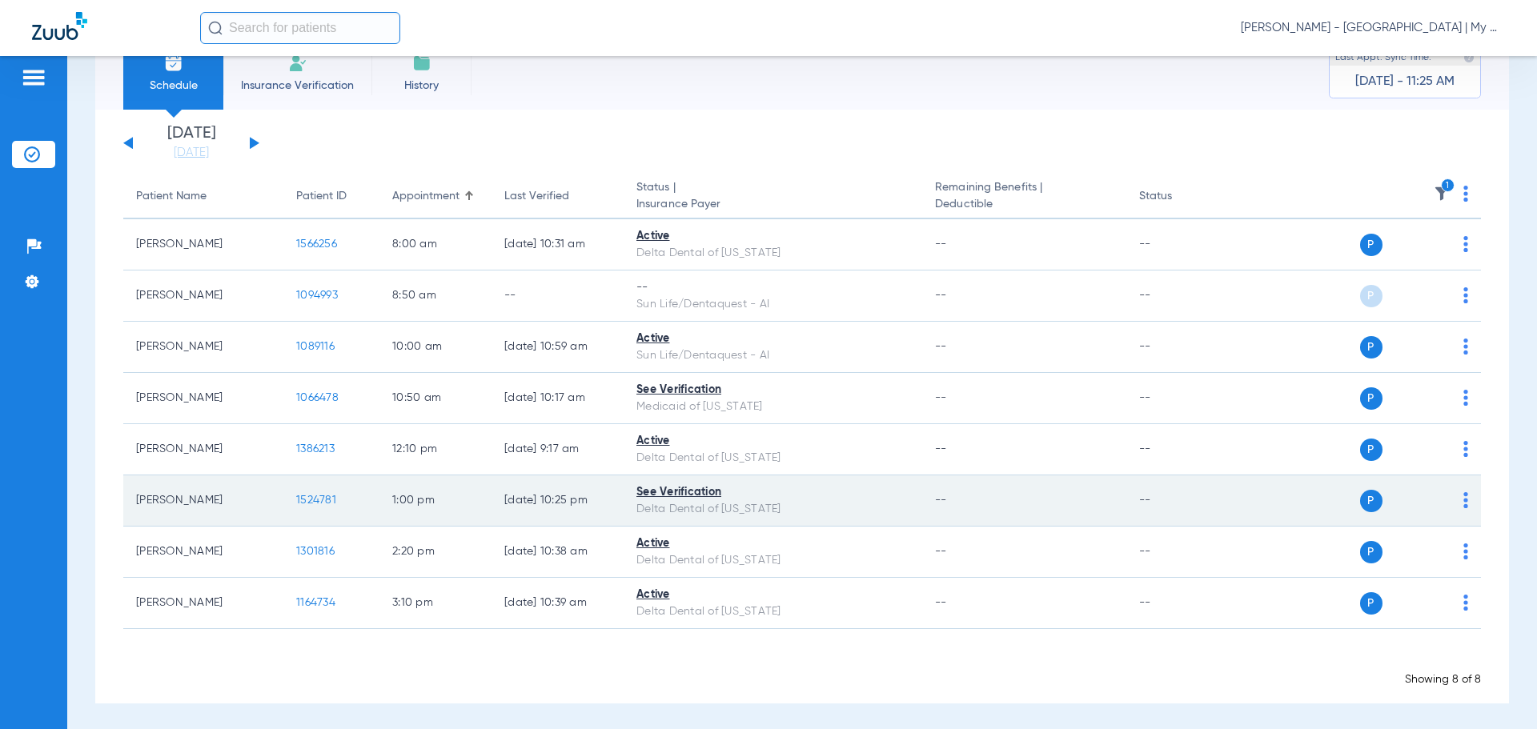
click at [318, 498] on span "1524781" at bounding box center [316, 500] width 40 height 11
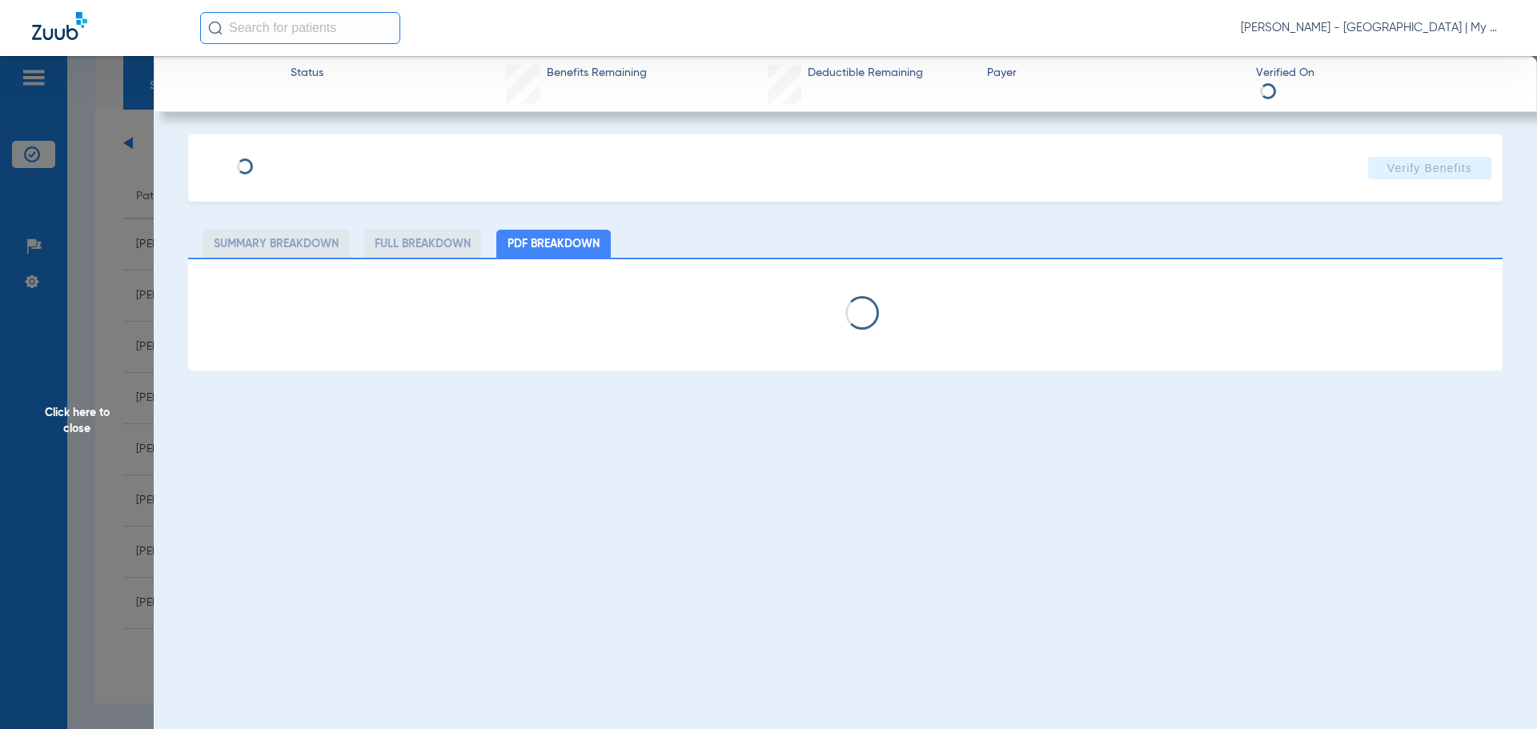
select select "page-width"
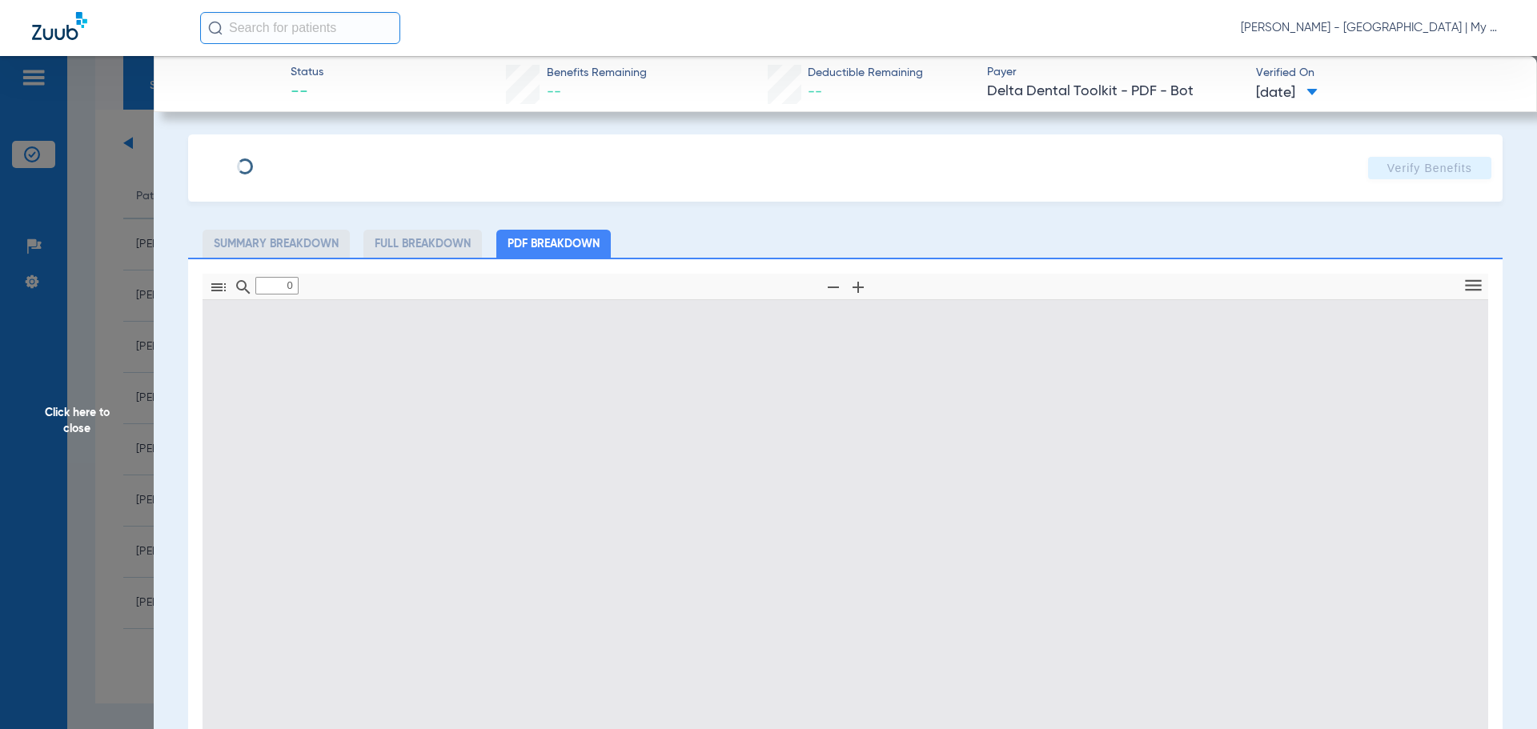
type input "1"
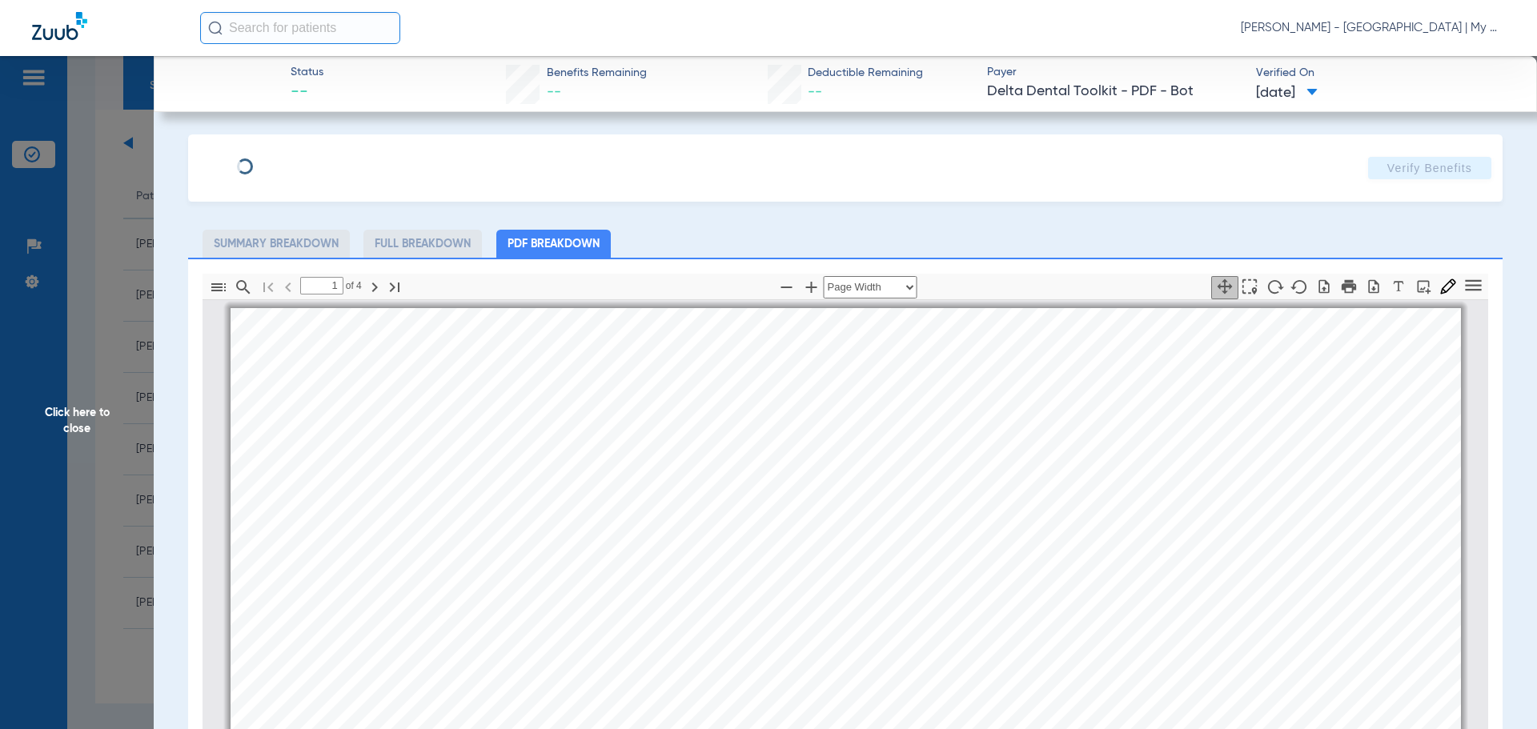
scroll to position [8, 0]
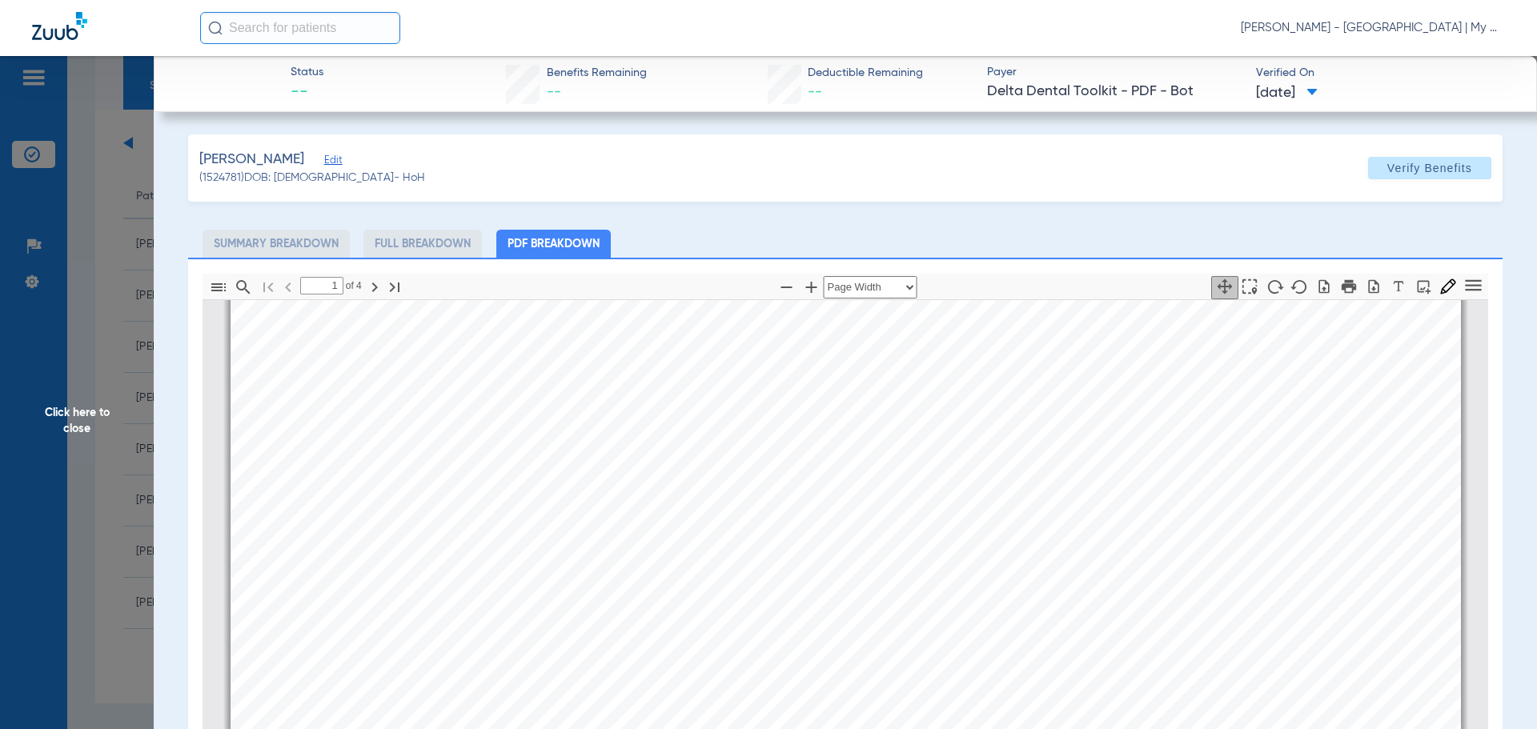
drag, startPoint x: 761, startPoint y: 698, endPoint x: 774, endPoint y: 704, distance: 14.0
click at [756, 694] on span "Service is not a covered" at bounding box center [706, 703] width 173 height 18
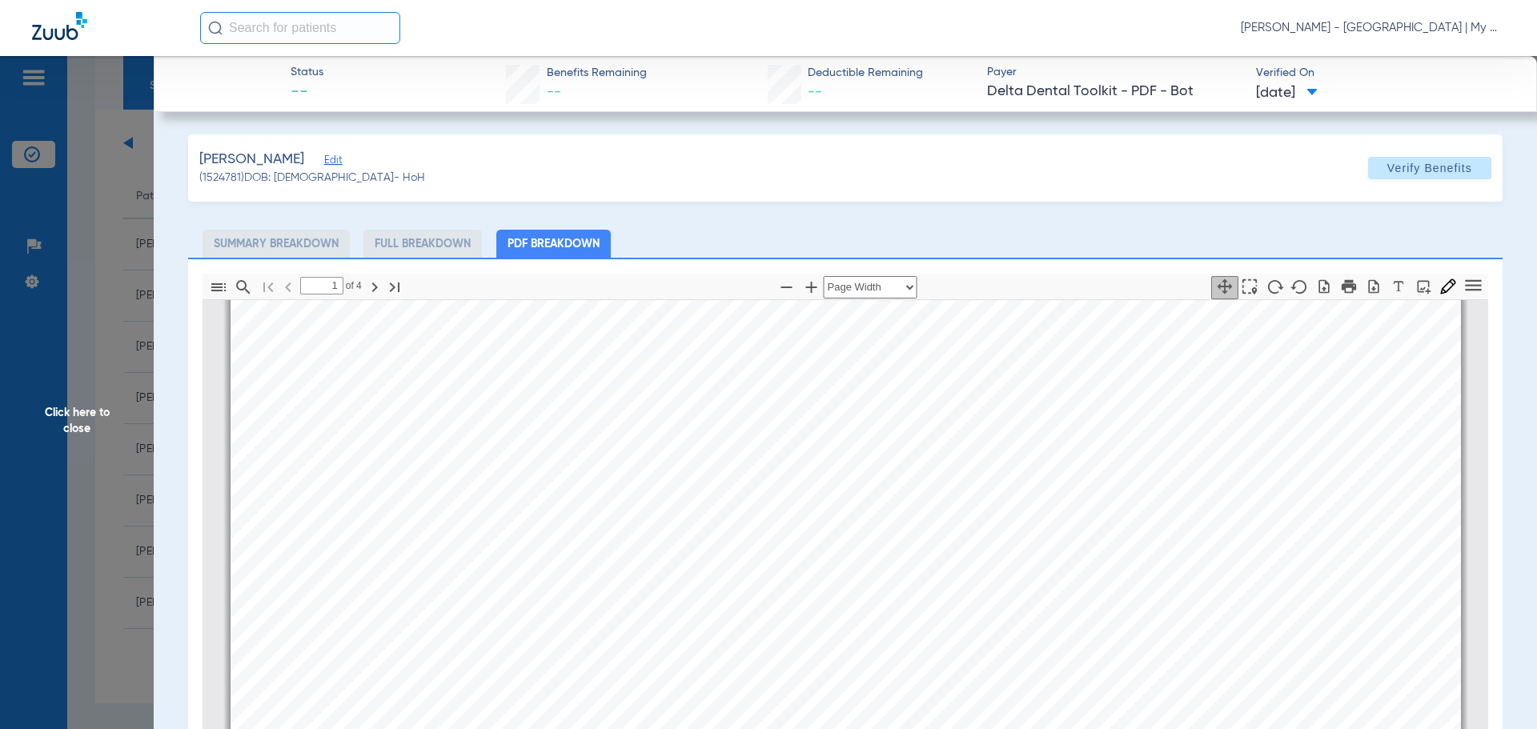
click at [174, 556] on app-member-insurance-verification-view "Status -- Benefits Remaining -- Deductible Remaining -- Payer Delta Dental Tool…" at bounding box center [845, 536] width 1383 height 960
click at [147, 558] on span "Click here to close" at bounding box center [77, 420] width 154 height 729
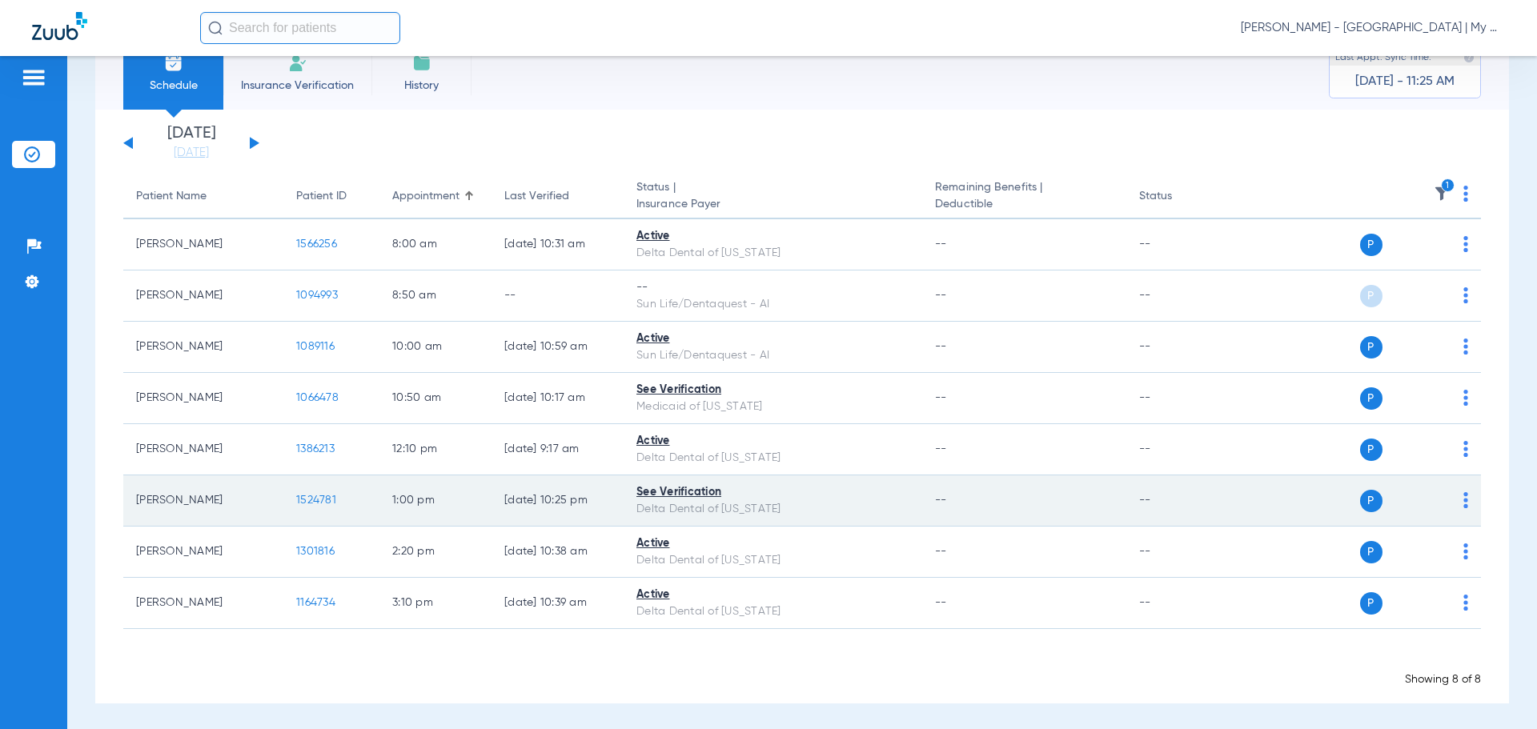
click at [1463, 499] on img at bounding box center [1465, 500] width 5 height 16
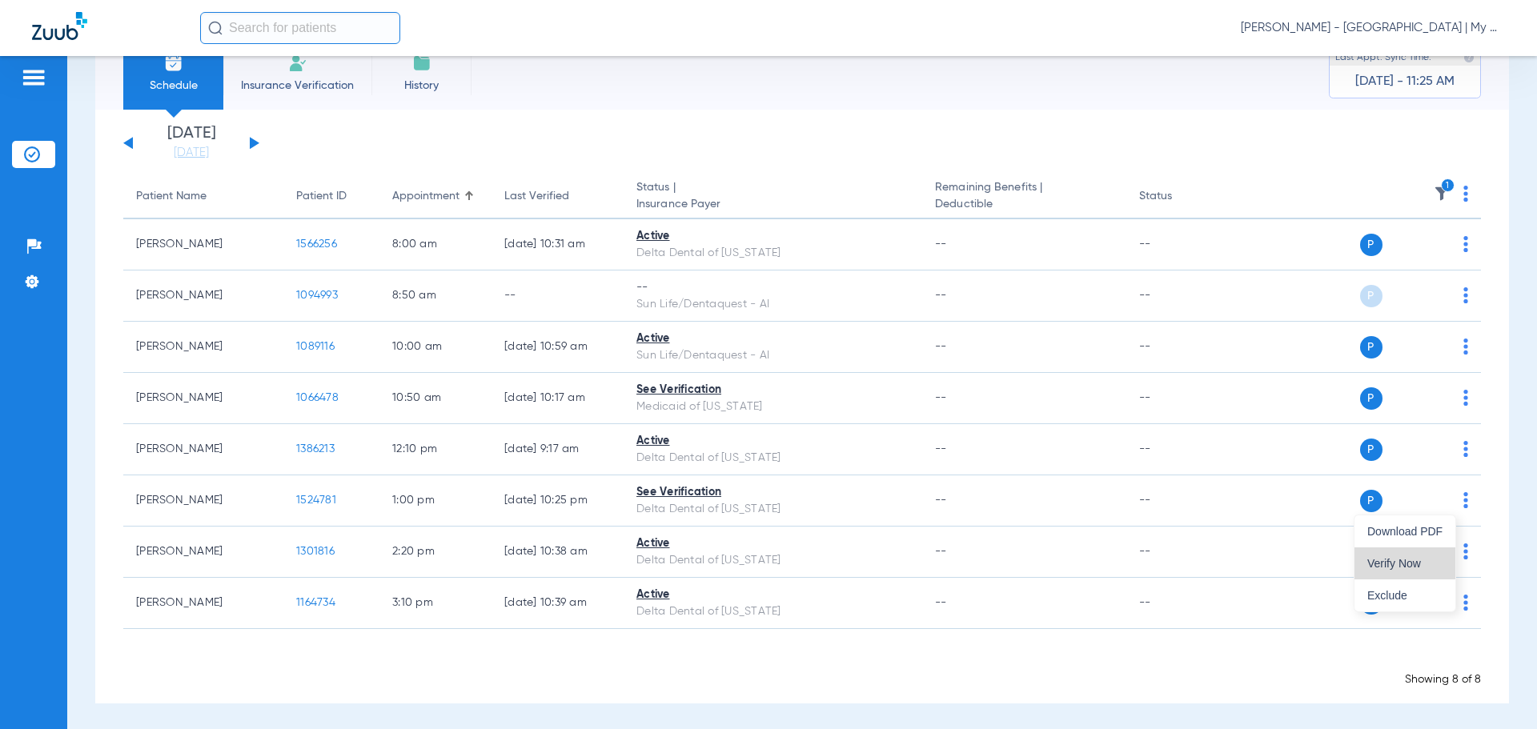
click at [1397, 562] on span "Verify Now" at bounding box center [1404, 563] width 75 height 11
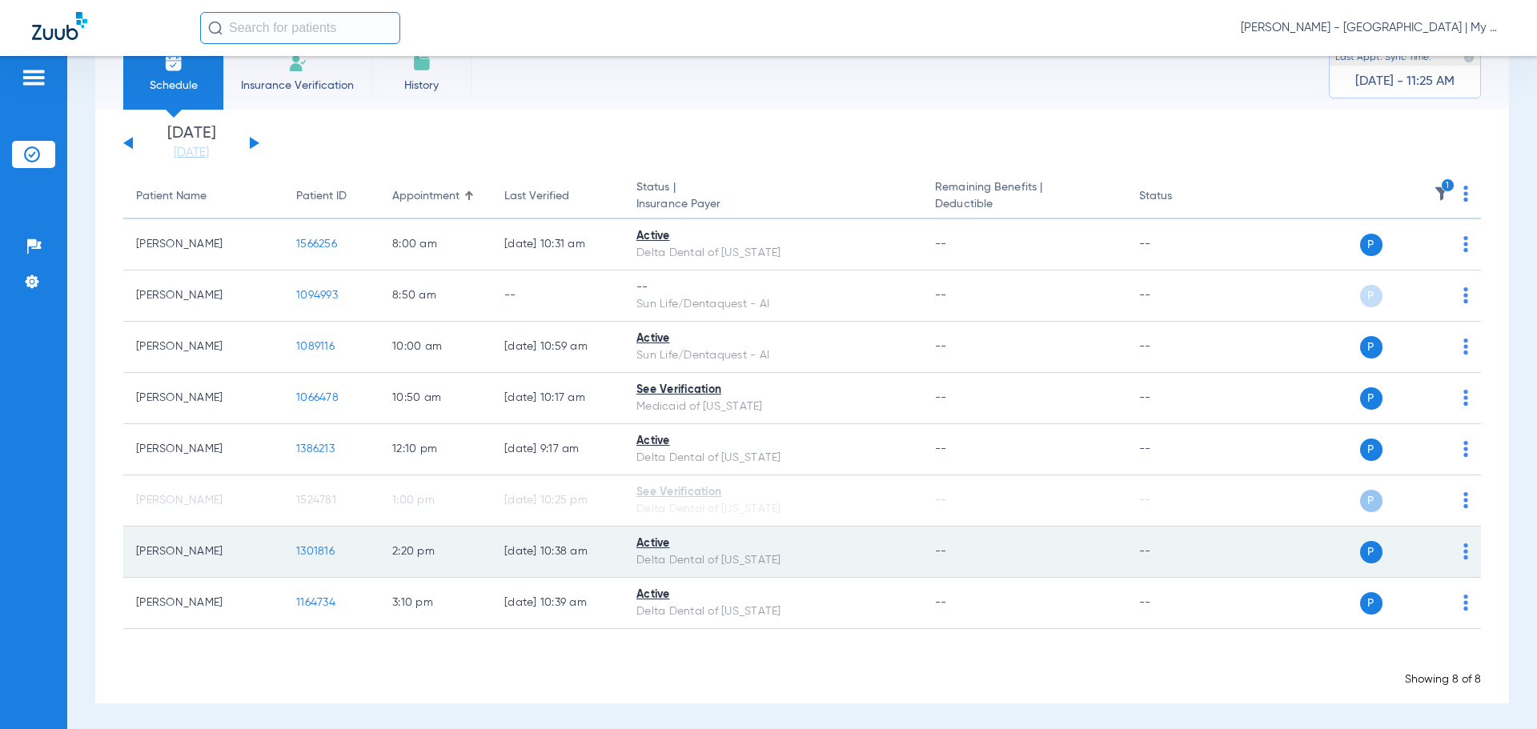
click at [327, 552] on span "1301816" at bounding box center [315, 551] width 38 height 11
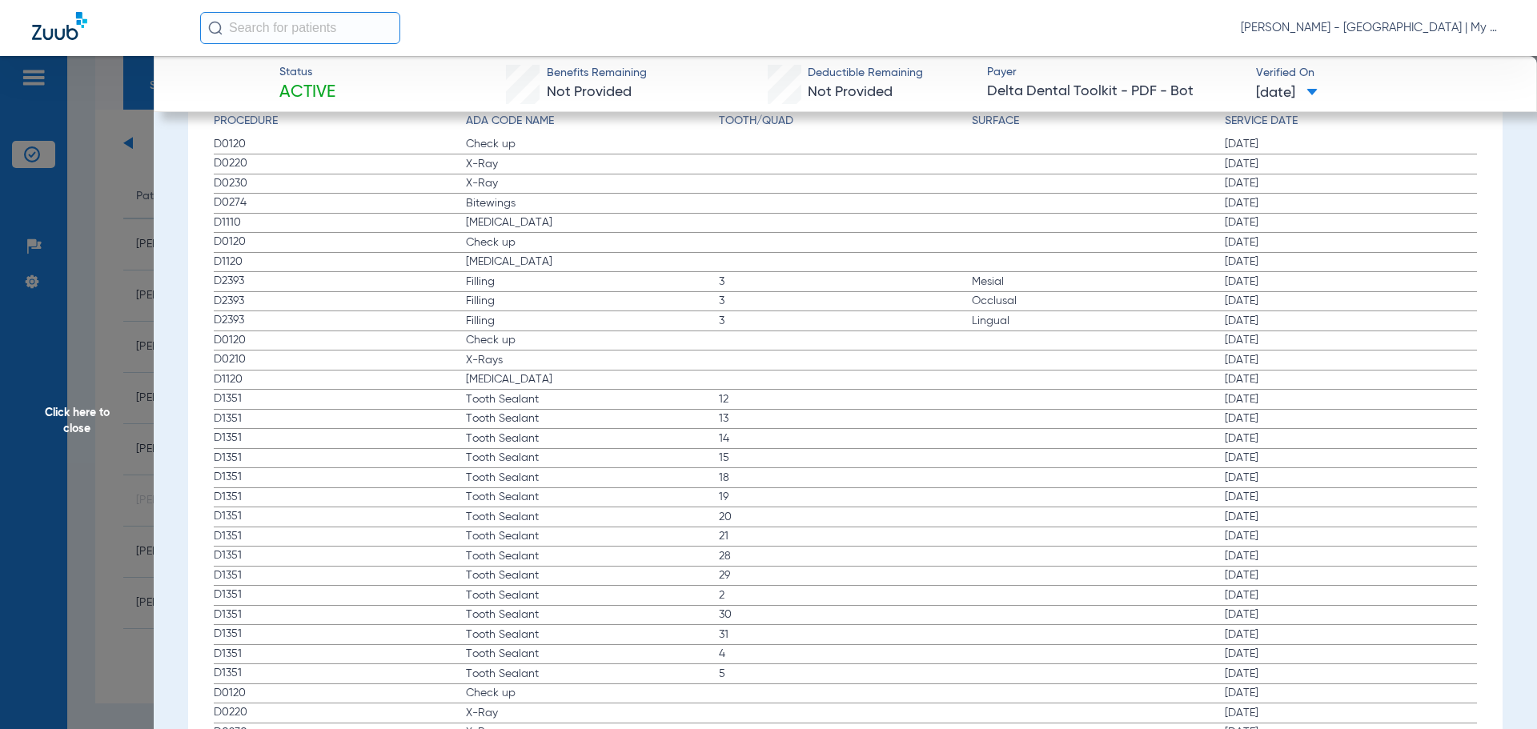
scroll to position [1841, 0]
drag, startPoint x: 230, startPoint y: 353, endPoint x: 934, endPoint y: 692, distance: 781.8
click at [110, 491] on span "Click here to close" at bounding box center [77, 420] width 154 height 729
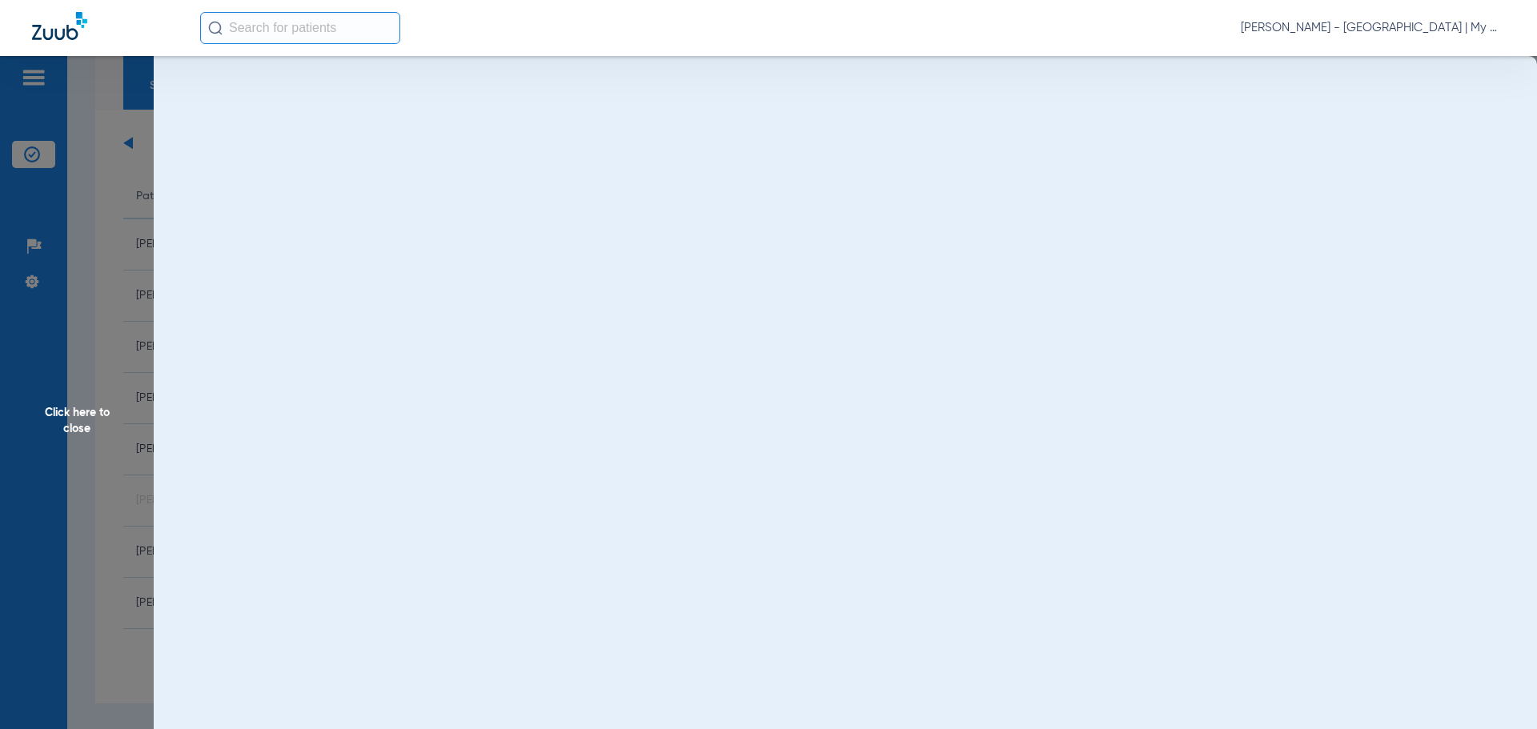
scroll to position [0, 0]
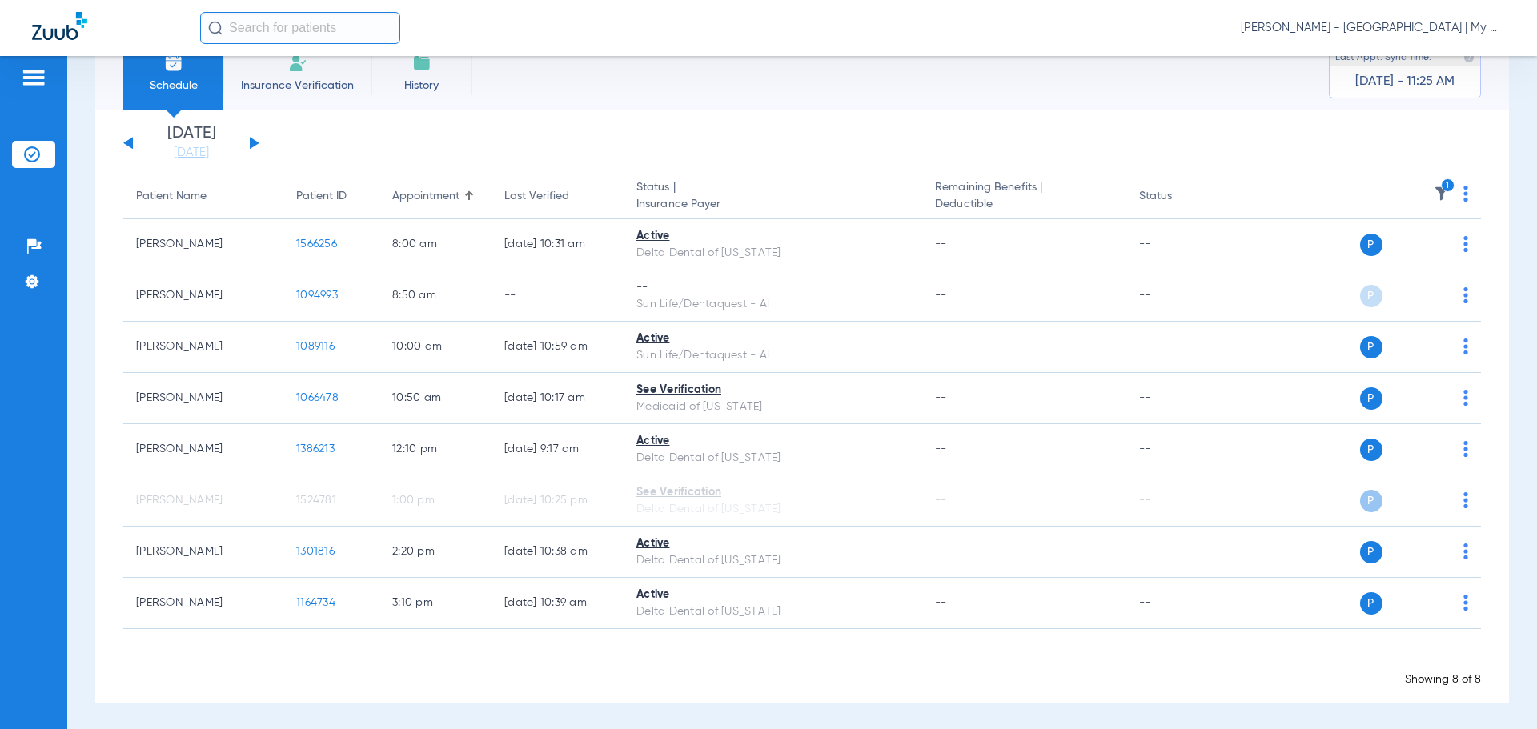
drag, startPoint x: 620, startPoint y: 650, endPoint x: 479, endPoint y: 636, distance: 140.8
click at [584, 644] on app-appointment-list "Patient Name Patient ID Appointment Last Verified Status | Insurance Payer Rema…" at bounding box center [801, 430] width 1357 height 513
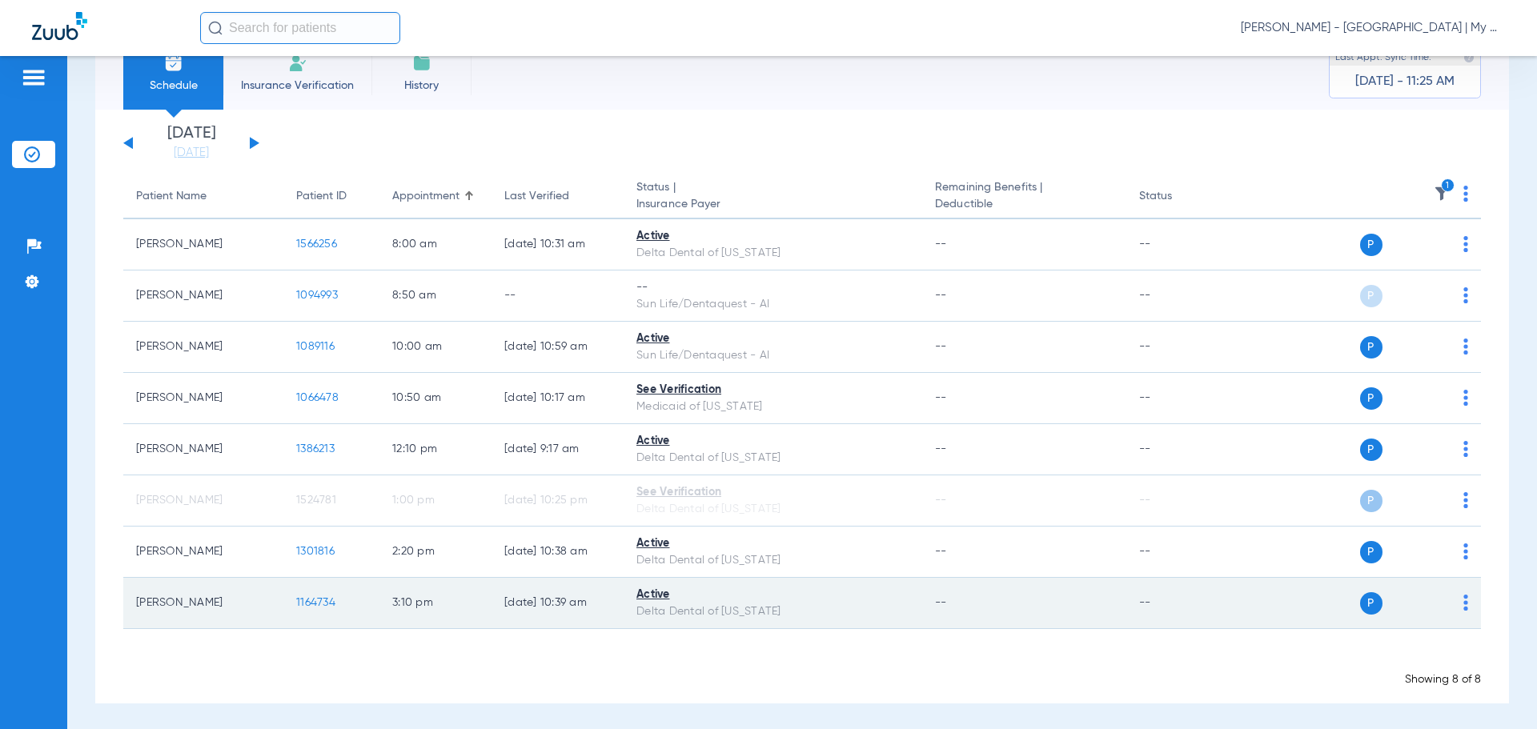
click at [342, 603] on td "1164734" at bounding box center [331, 603] width 96 height 51
click at [322, 597] on span "1164734" at bounding box center [315, 602] width 39 height 11
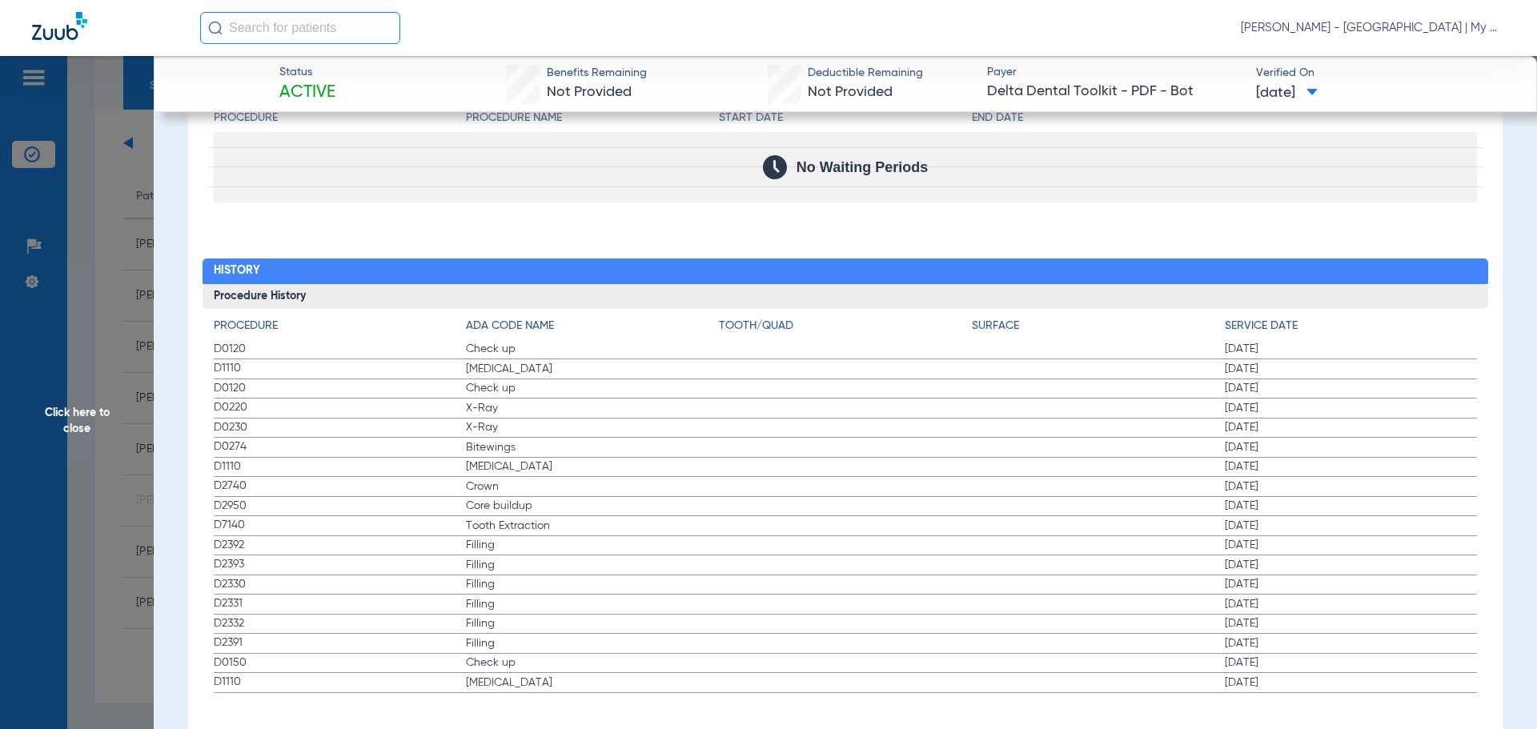
scroll to position [1652, 0]
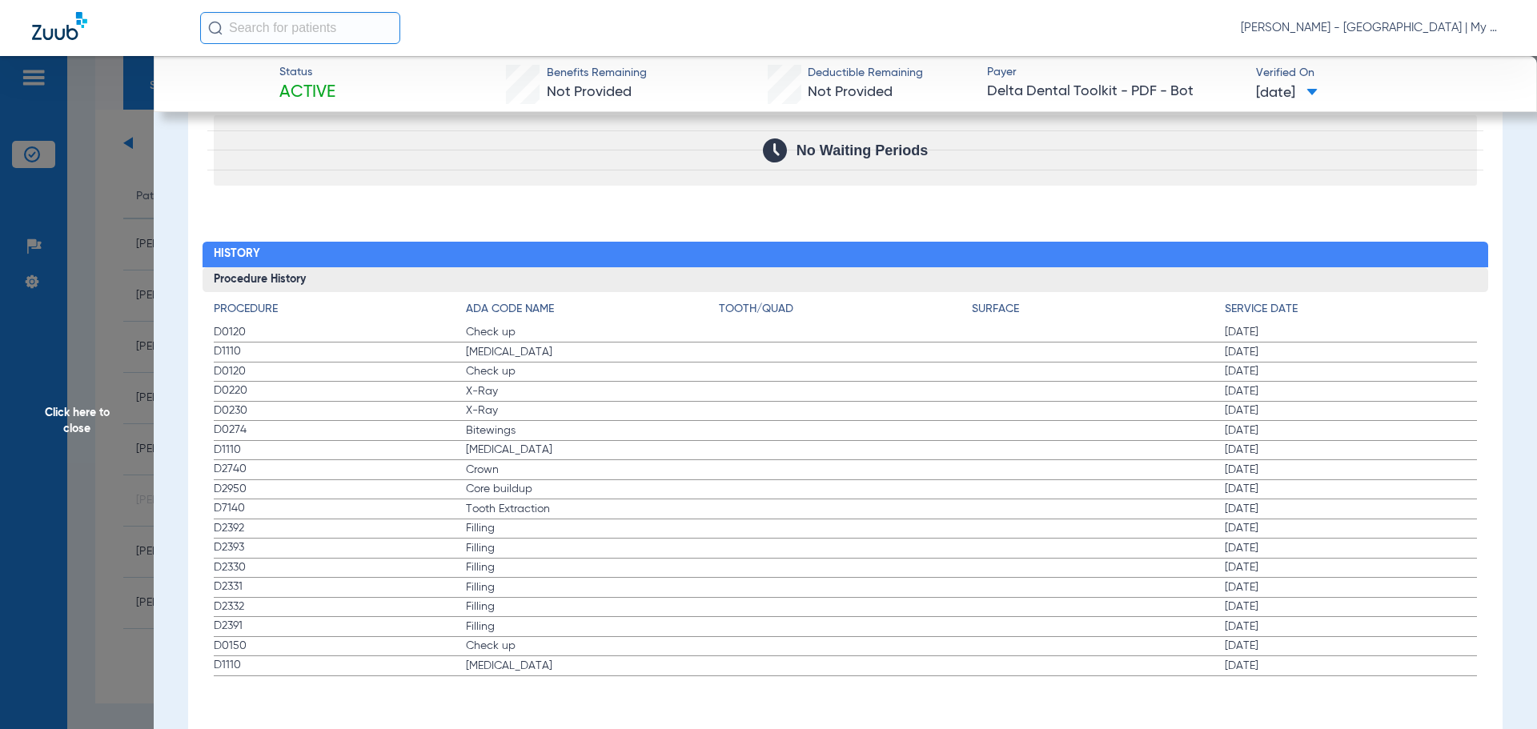
drag, startPoint x: 238, startPoint y: 333, endPoint x: 1386, endPoint y: 434, distance: 1153.0
click at [1386, 434] on app-history-list "Procedure ADA Code Name Tooth/Quad Surface Service Date D0120 Check up 10/02/20…" at bounding box center [846, 488] width 1264 height 375
click at [129, 319] on span "Click here to close" at bounding box center [77, 420] width 154 height 729
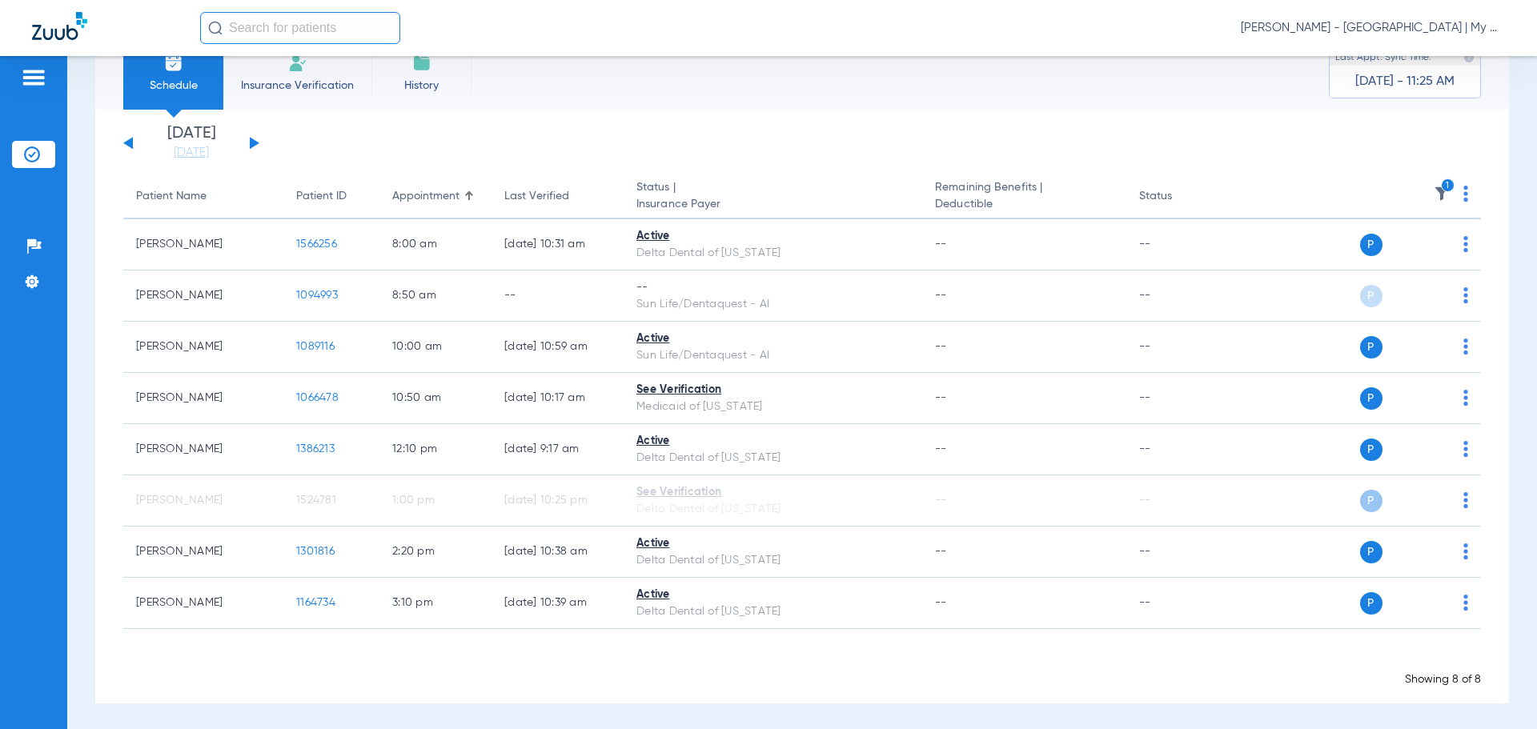
click at [1418, 189] on th "1" at bounding box center [1357, 196] width 247 height 45
click at [1441, 189] on icon "1" at bounding box center [1448, 185] width 14 height 14
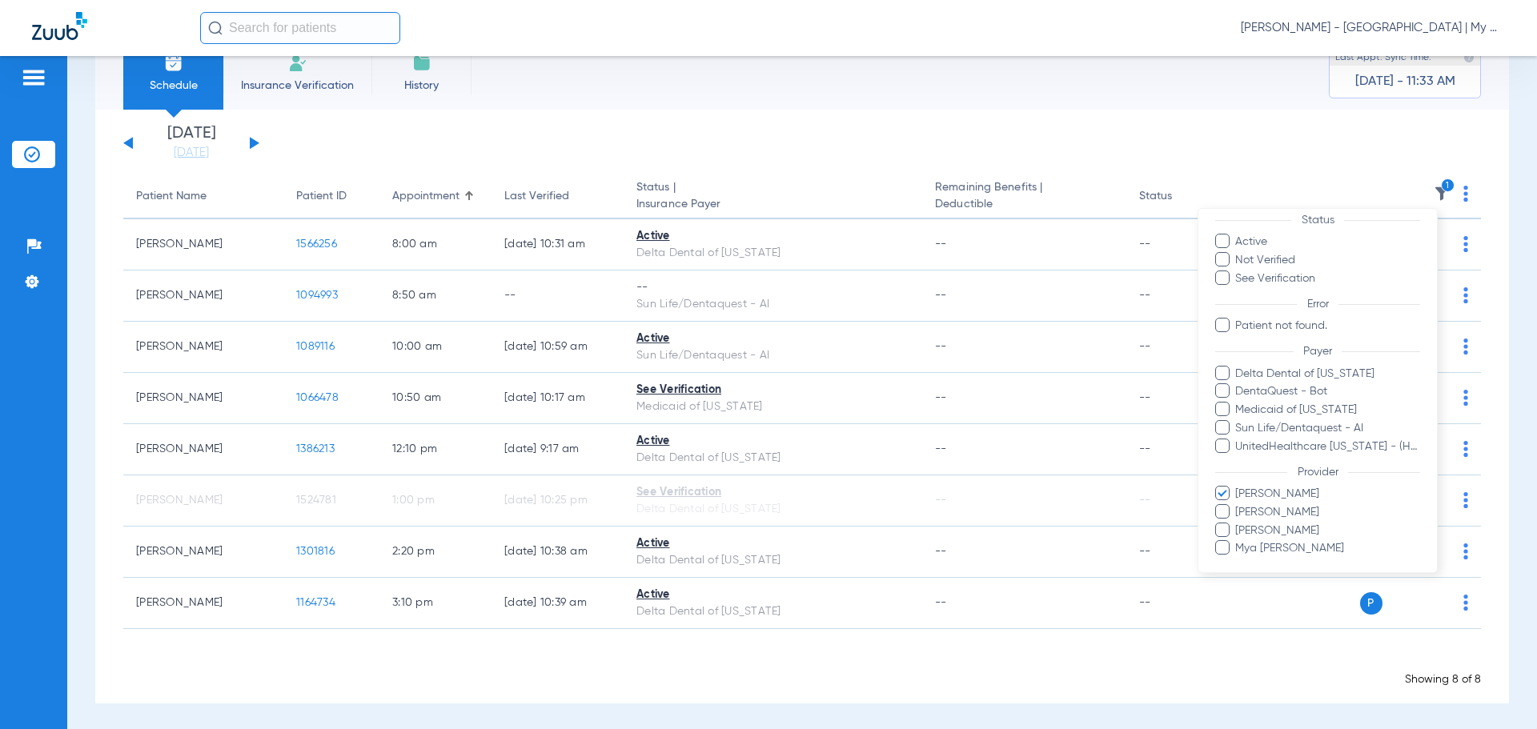
scroll to position [92, 0]
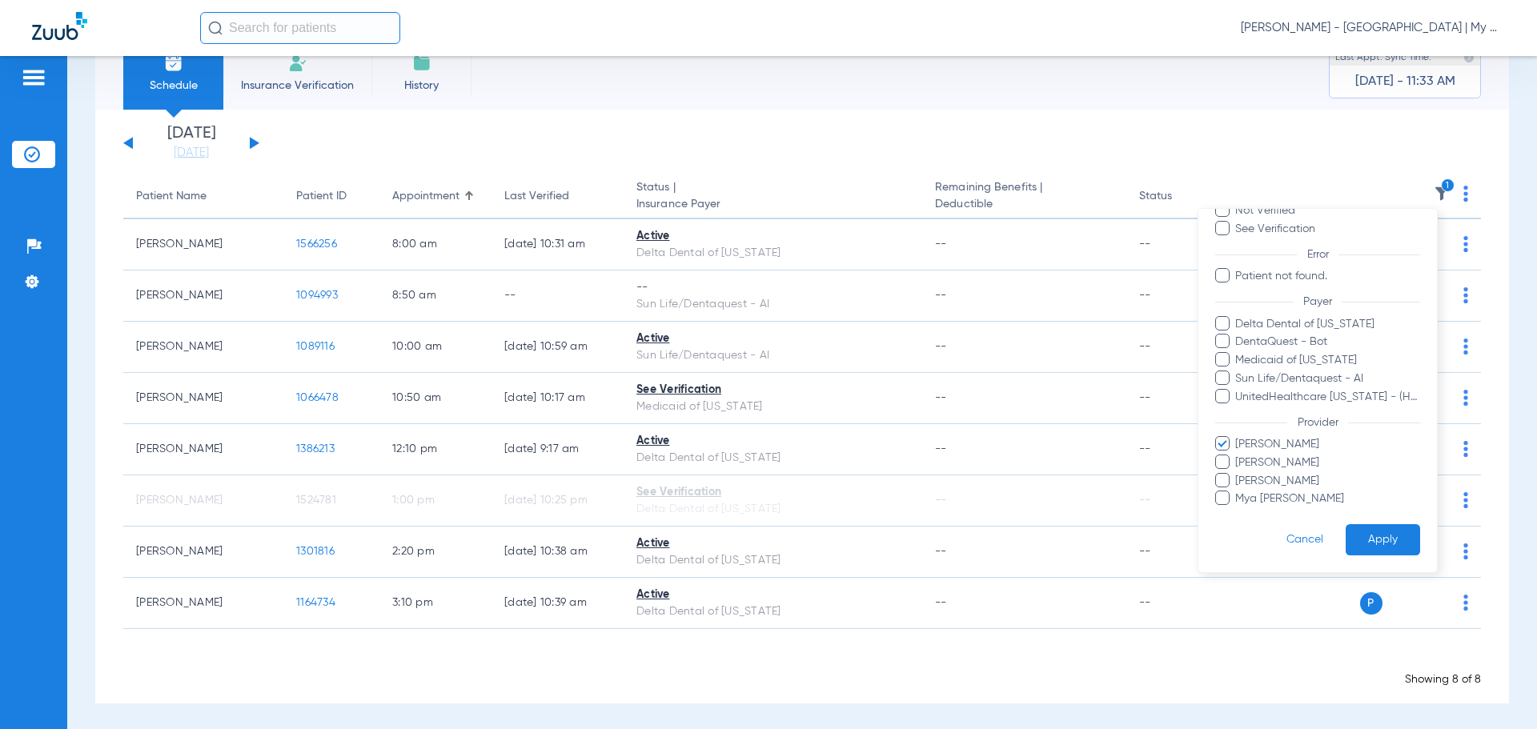
click at [1284, 451] on span "Jackie Frederick" at bounding box center [1327, 444] width 186 height 17
click at [1237, 455] on input "Jackie Frederick" at bounding box center [1237, 455] width 0 height 0
click at [1276, 498] on span "Mya Hiram" at bounding box center [1327, 499] width 186 height 17
click at [1237, 510] on input "Mya Hiram" at bounding box center [1237, 510] width 0 height 0
click at [1377, 540] on button "Apply" at bounding box center [1382, 539] width 74 height 31
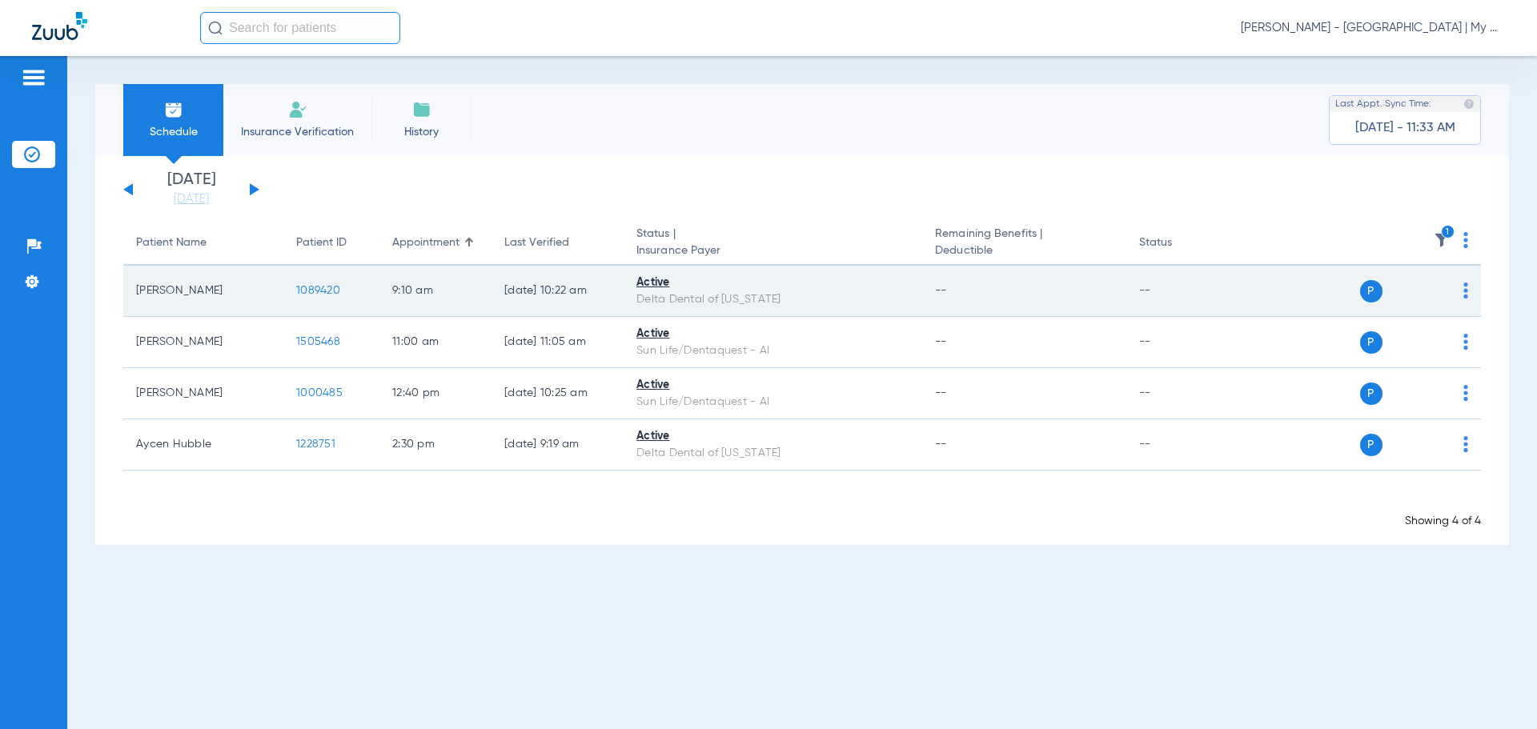
click at [316, 290] on span "1089420" at bounding box center [318, 290] width 44 height 11
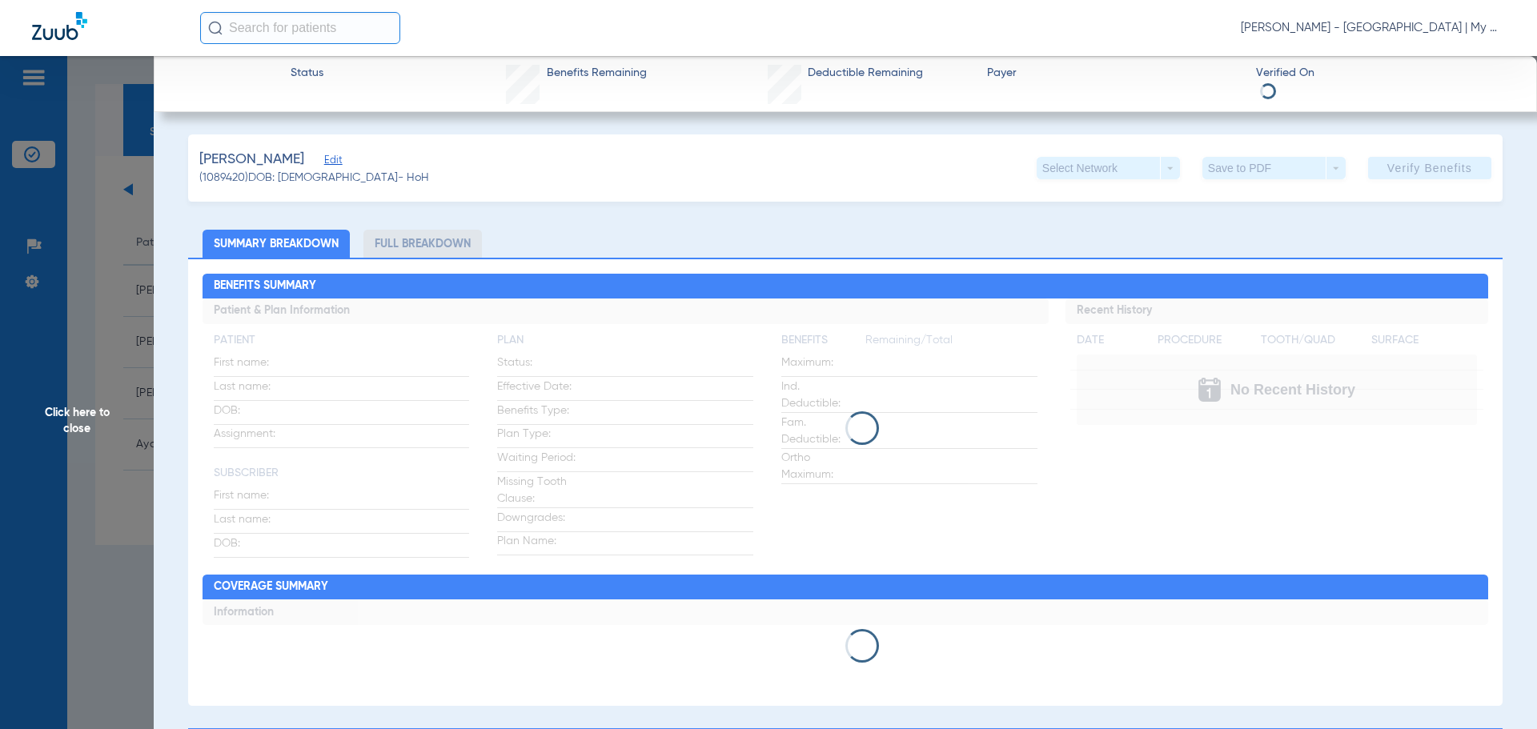
click at [114, 465] on span "Click here to close" at bounding box center [77, 420] width 154 height 729
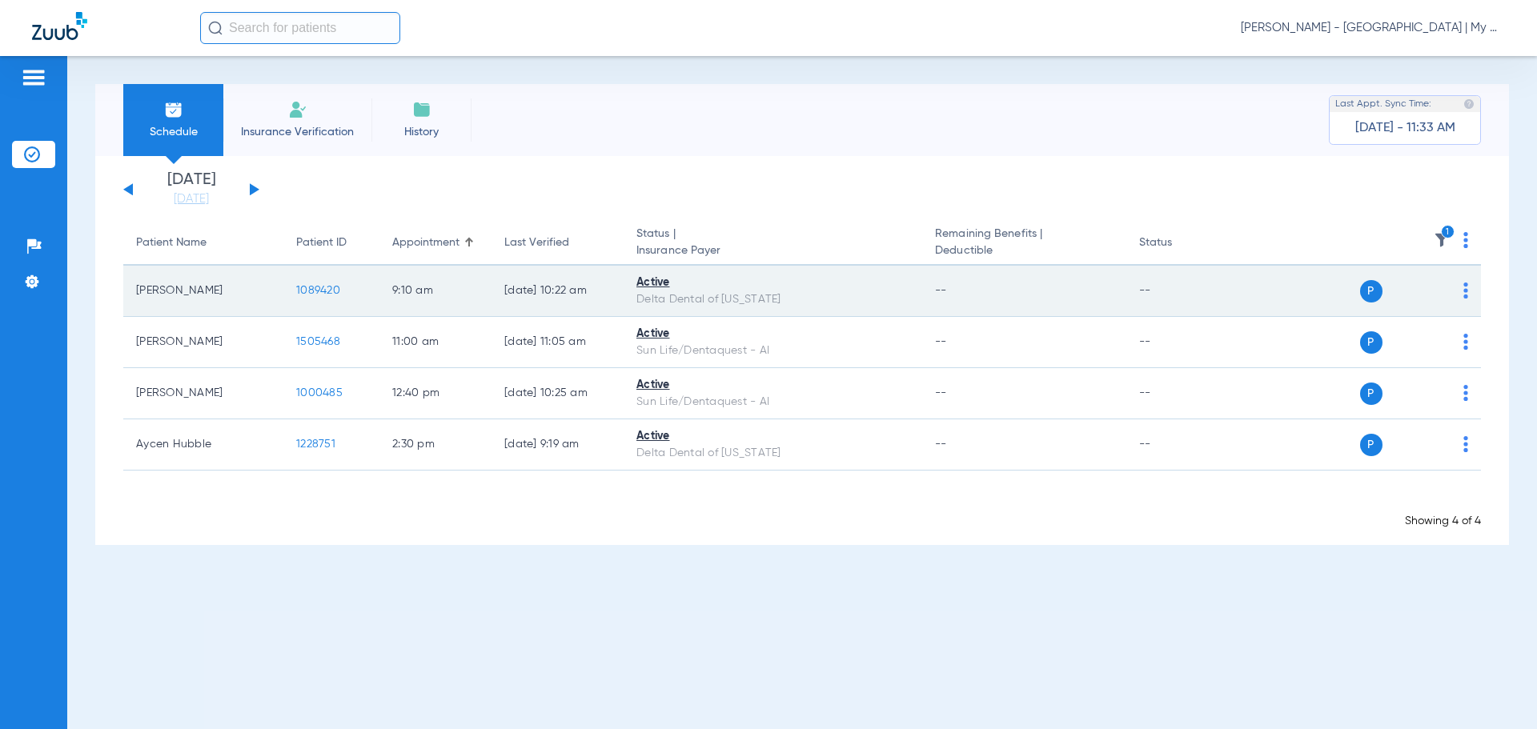
click at [307, 291] on span "1089420" at bounding box center [318, 290] width 44 height 11
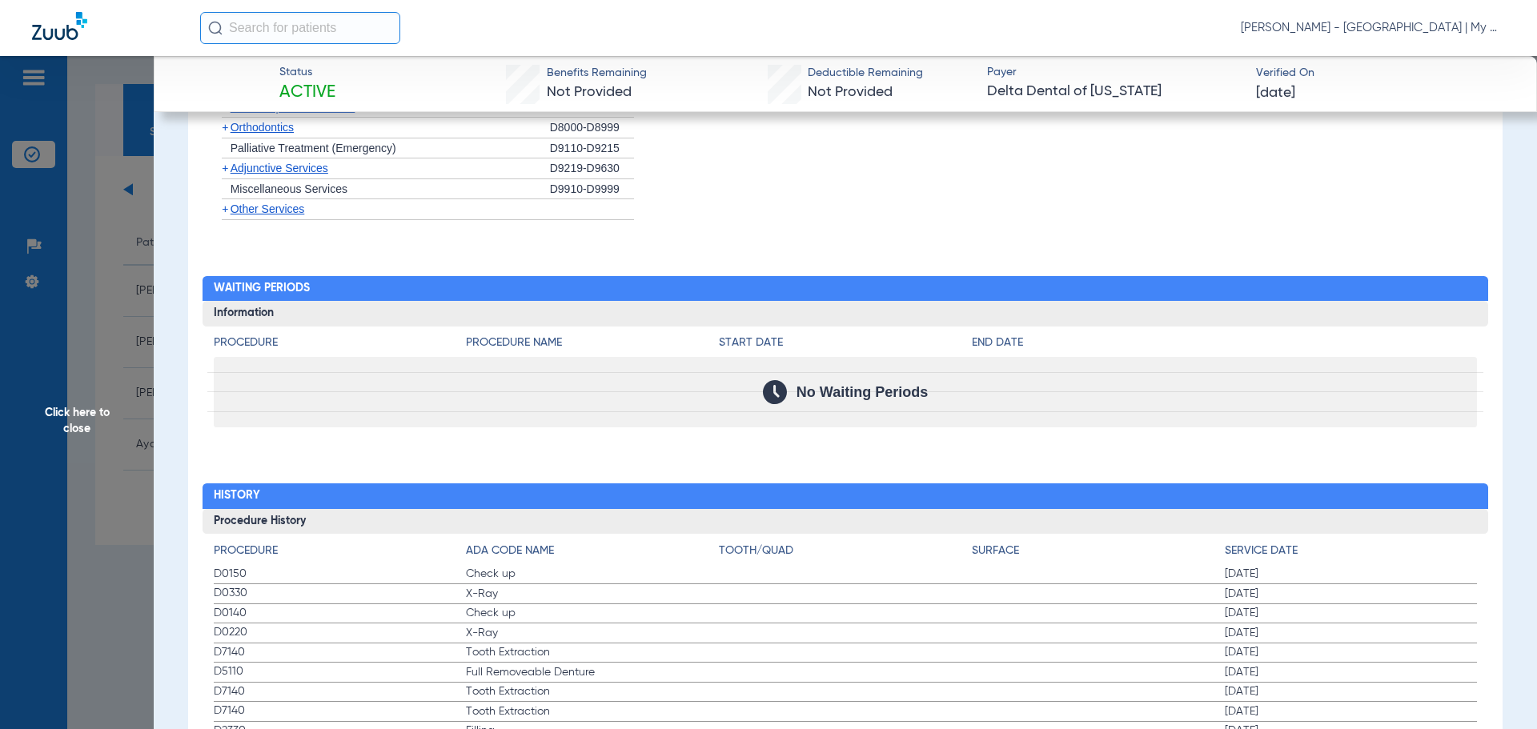
scroll to position [1495, 0]
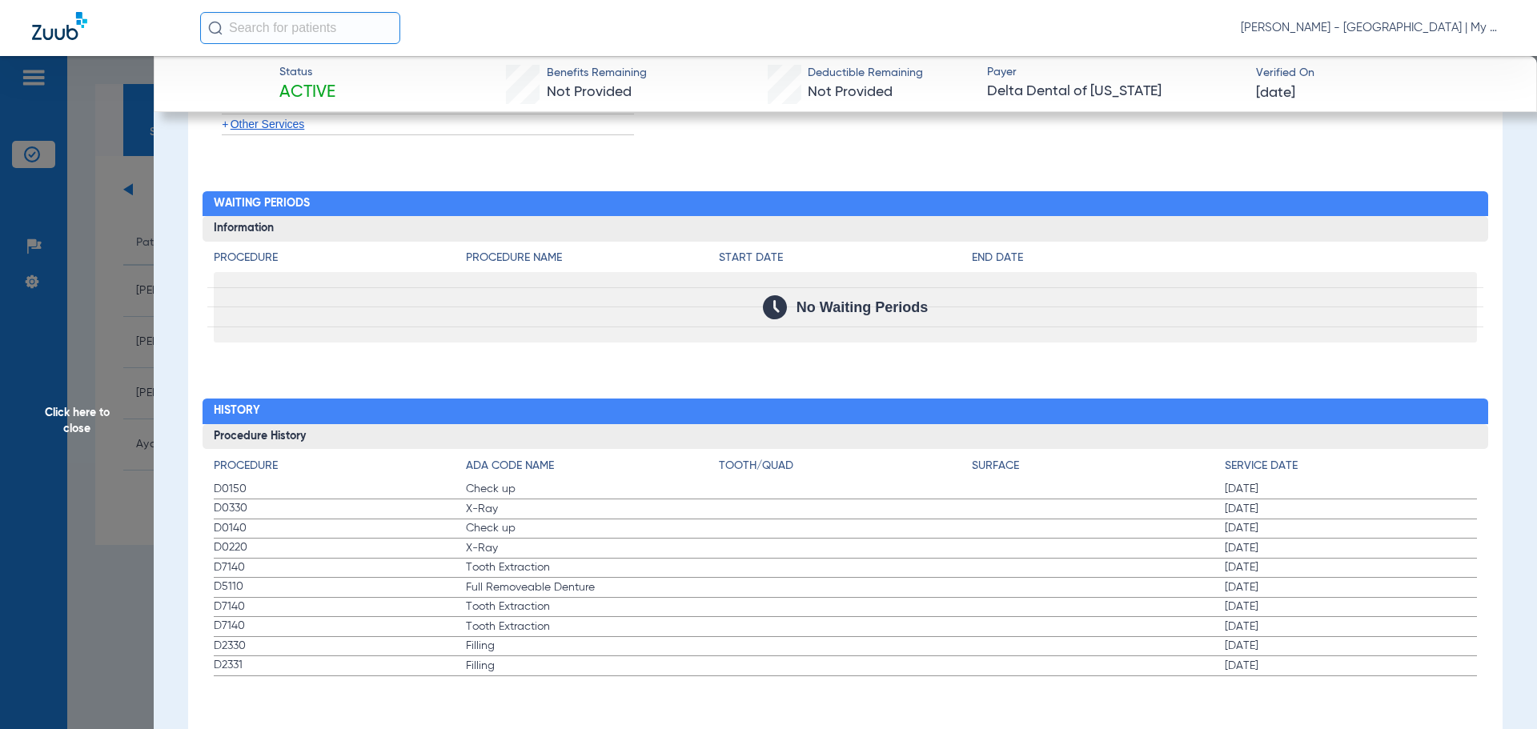
drag, startPoint x: 462, startPoint y: 494, endPoint x: 527, endPoint y: 629, distance: 150.0
click at [527, 629] on app-history-list "Procedure ADA Code Name Tooth/Quad Surface Service Date D0150 Check up 06/05/20…" at bounding box center [846, 567] width 1264 height 219
click at [289, 674] on span "D2331" at bounding box center [340, 665] width 253 height 17
drag, startPoint x: 223, startPoint y: 506, endPoint x: 946, endPoint y: 491, distance: 722.9
click at [946, 491] on app-history-list "Procedure ADA Code Name Tooth/Quad Surface Service Date D0150 Check up 06/05/20…" at bounding box center [846, 567] width 1264 height 219
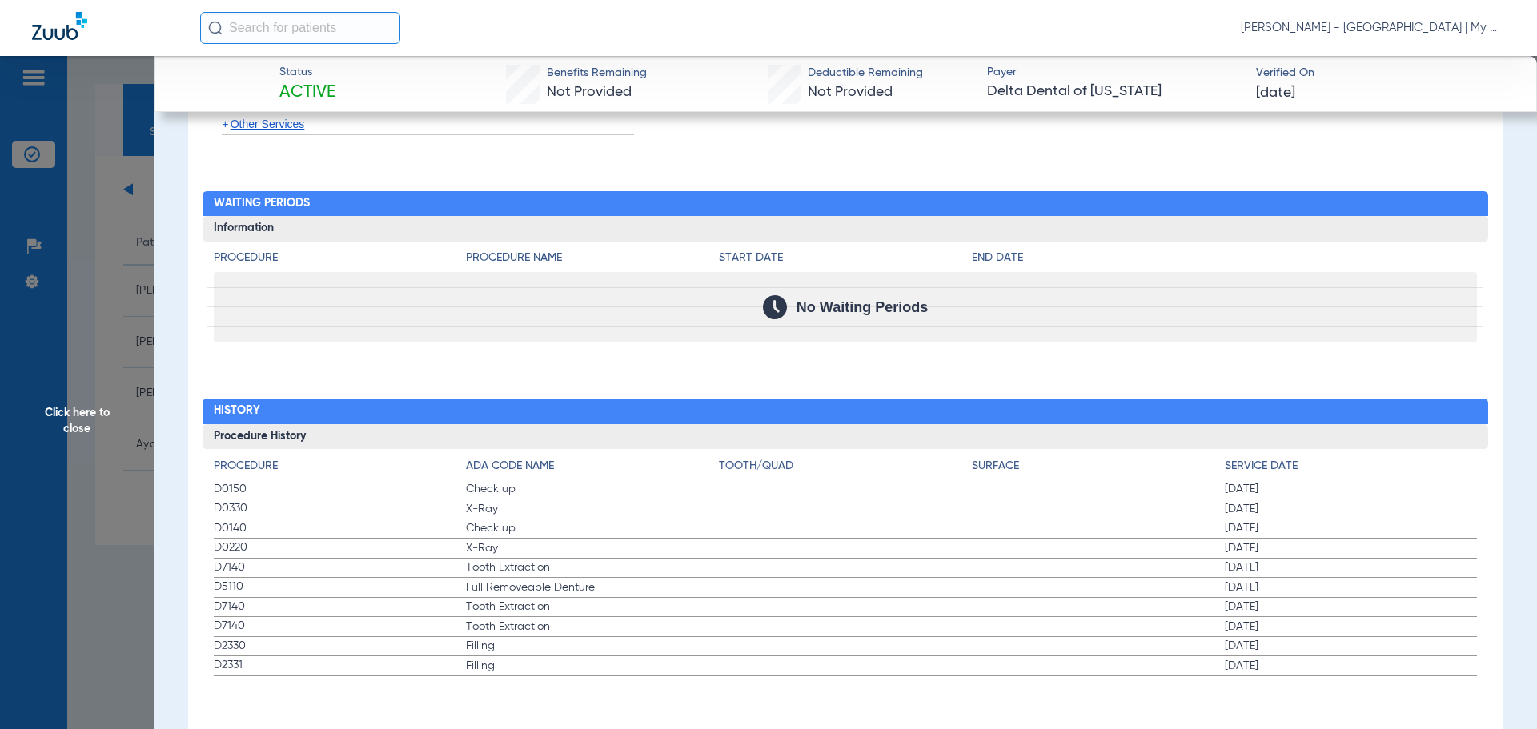
click at [128, 552] on span "Click here to close" at bounding box center [77, 420] width 154 height 729
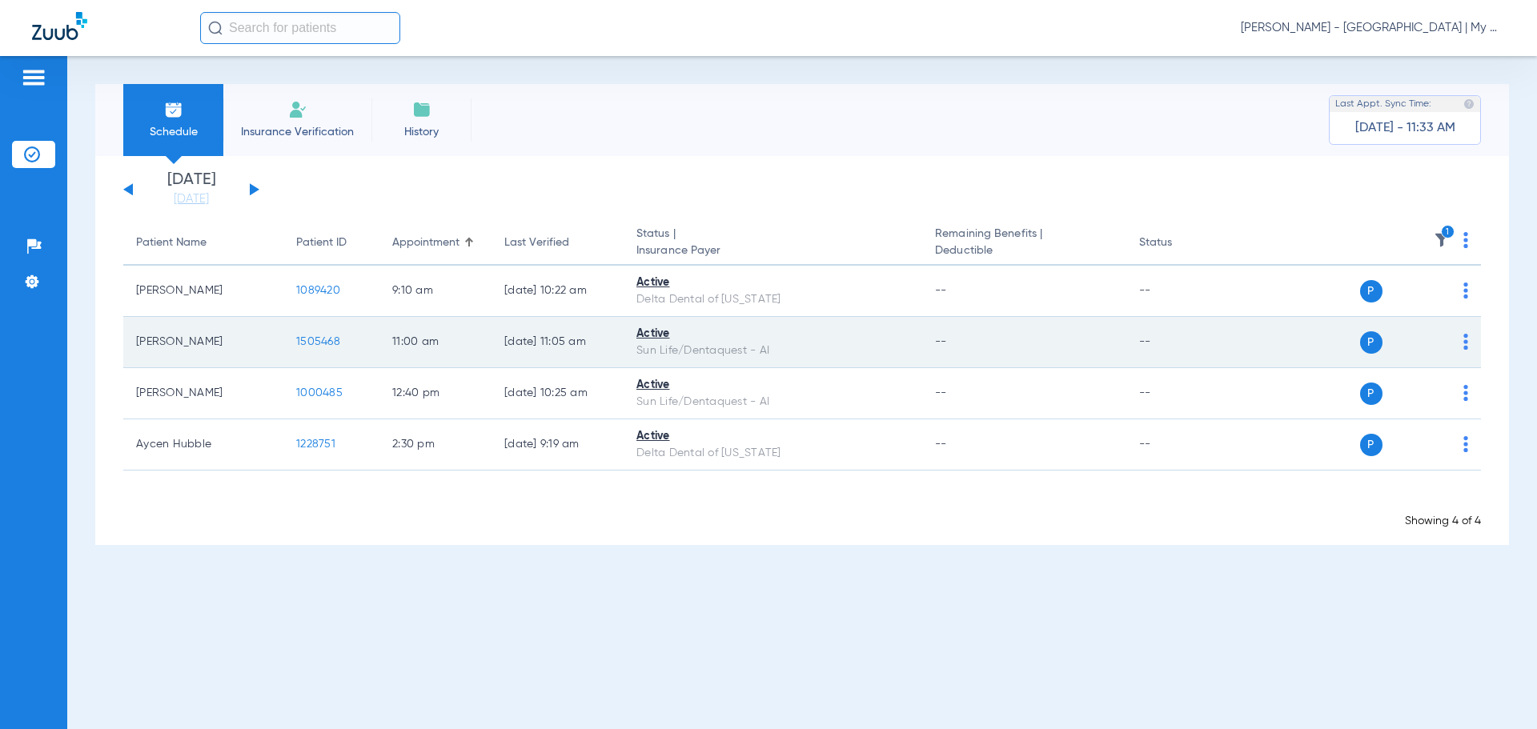
click at [323, 339] on span "1505468" at bounding box center [318, 341] width 44 height 11
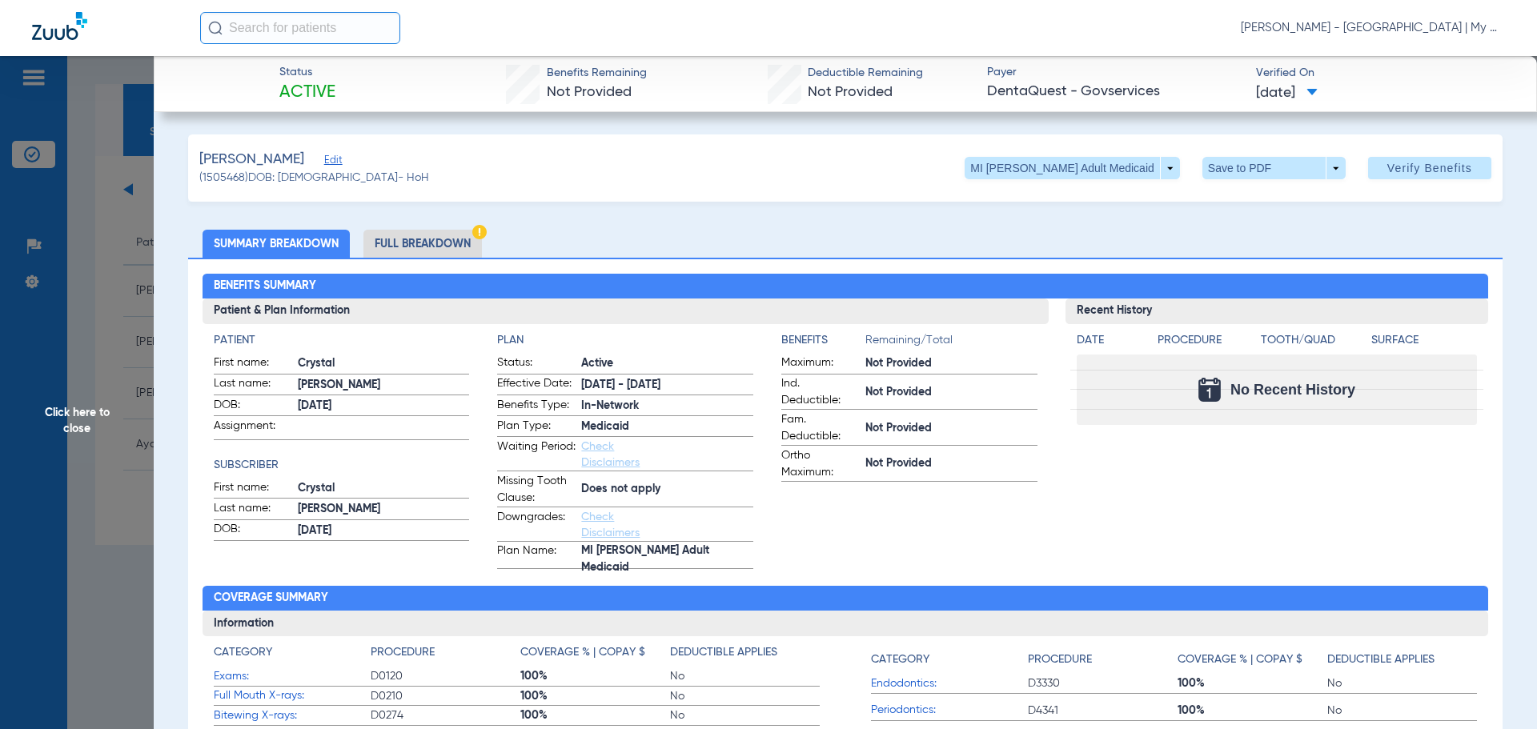
click at [76, 274] on span "Click here to close" at bounding box center [77, 420] width 154 height 729
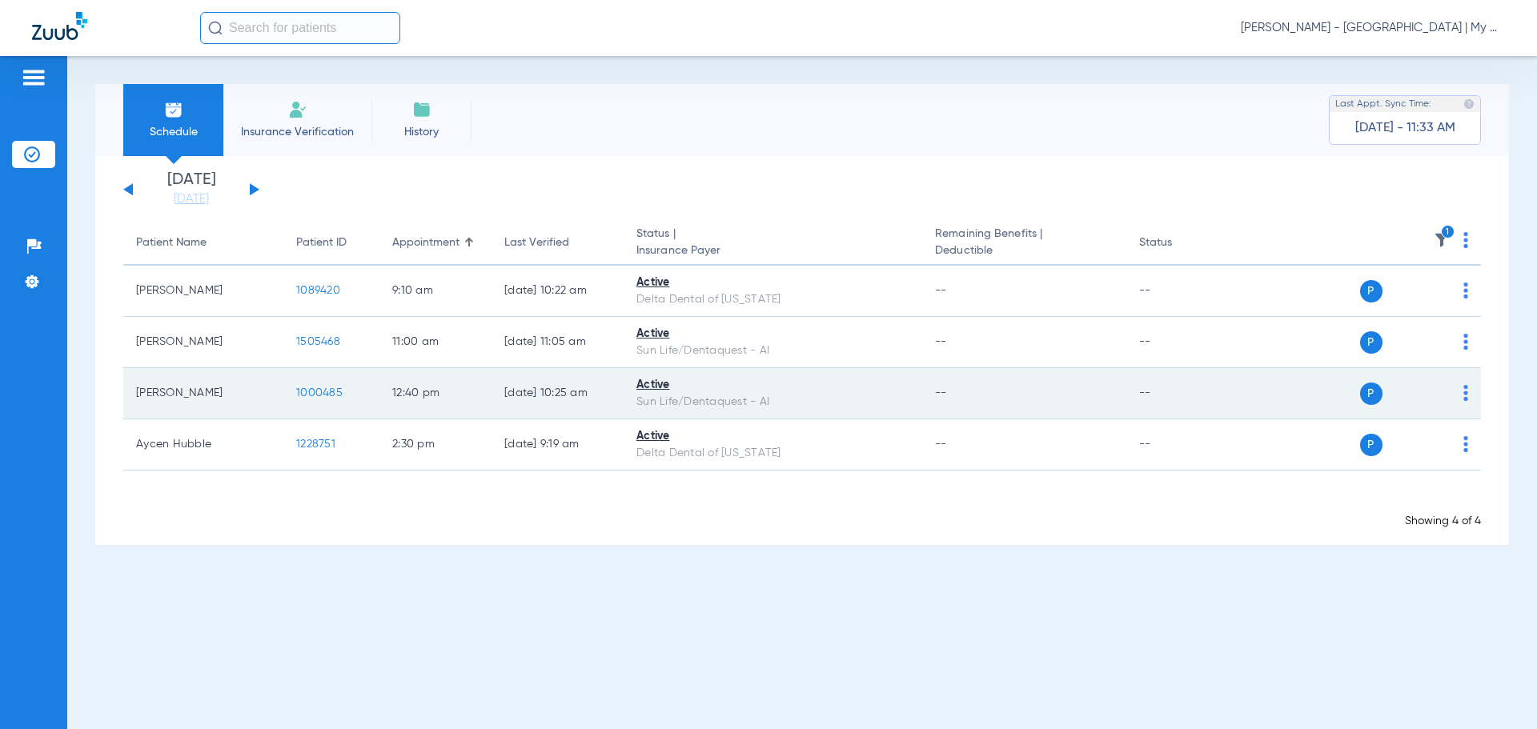
click at [320, 389] on span "1000485" at bounding box center [319, 392] width 46 height 11
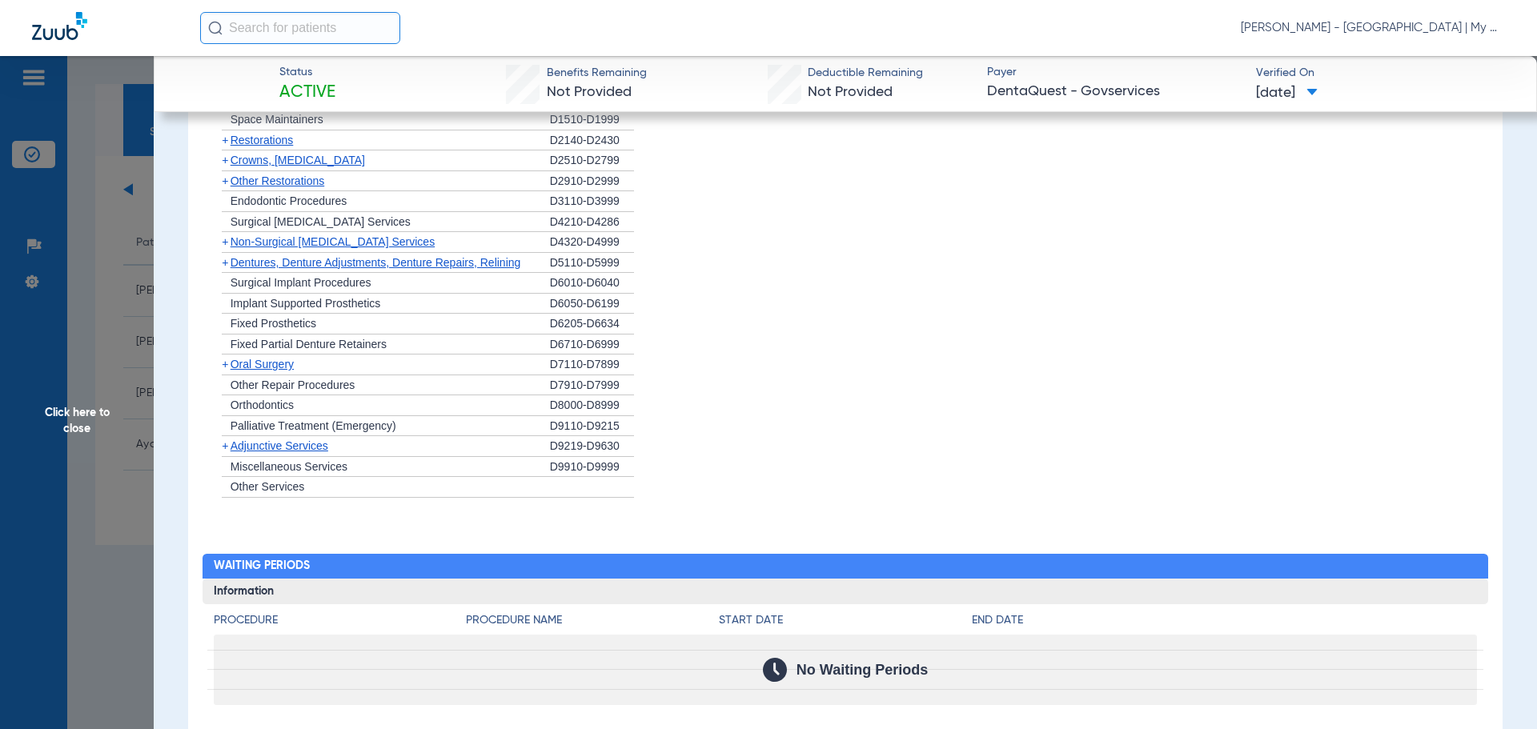
scroll to position [1363, 0]
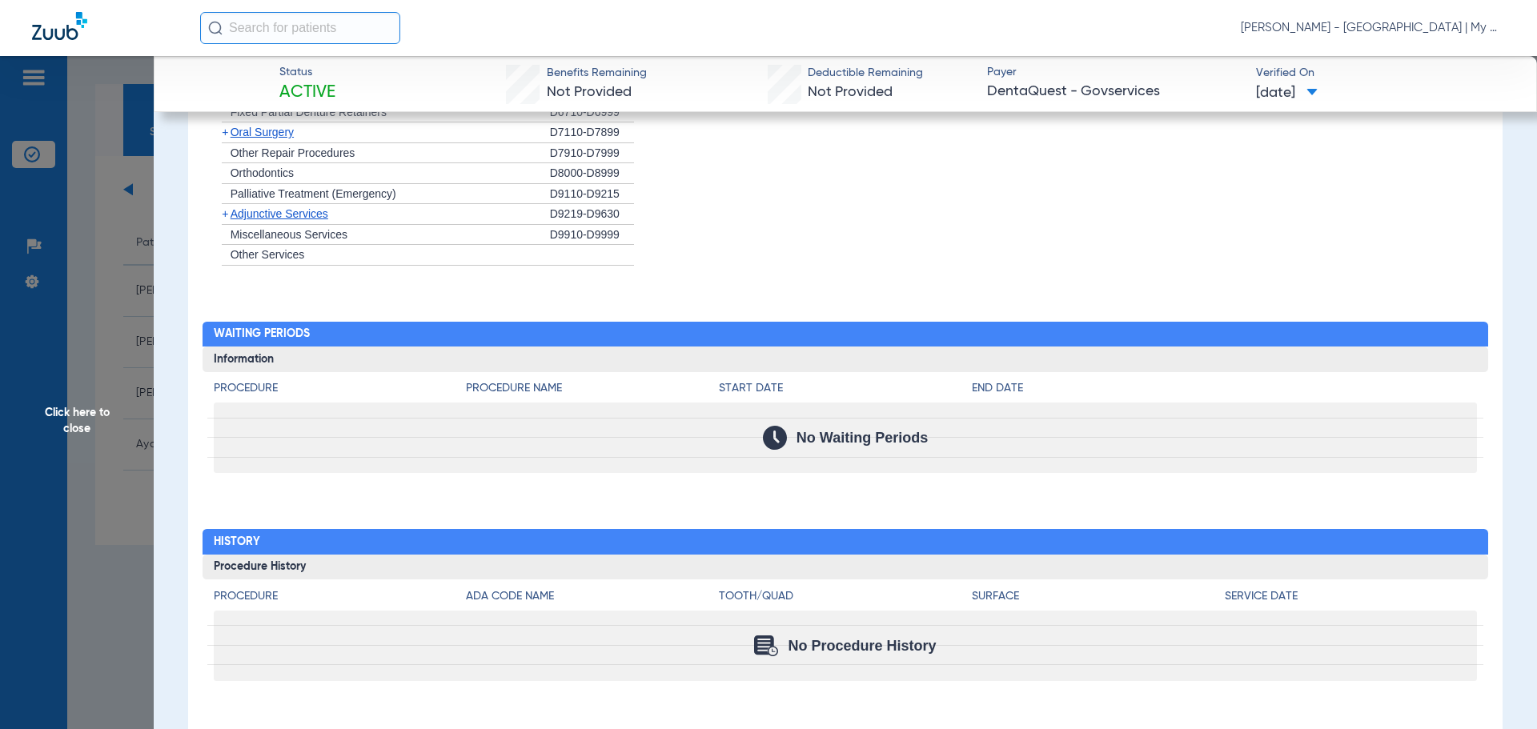
click at [118, 439] on span "Click here to close" at bounding box center [77, 420] width 154 height 729
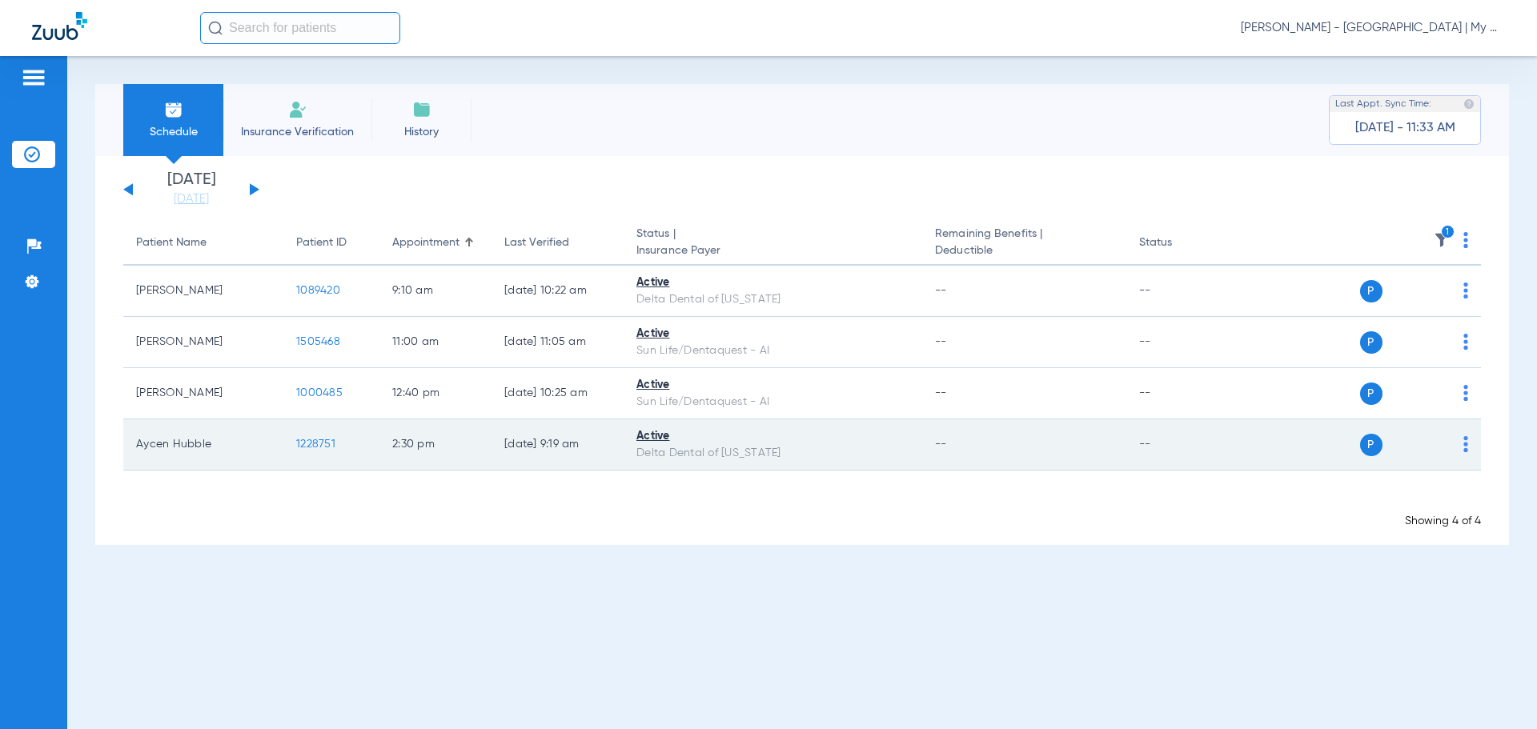
click at [307, 447] on span "1228751" at bounding box center [315, 444] width 39 height 11
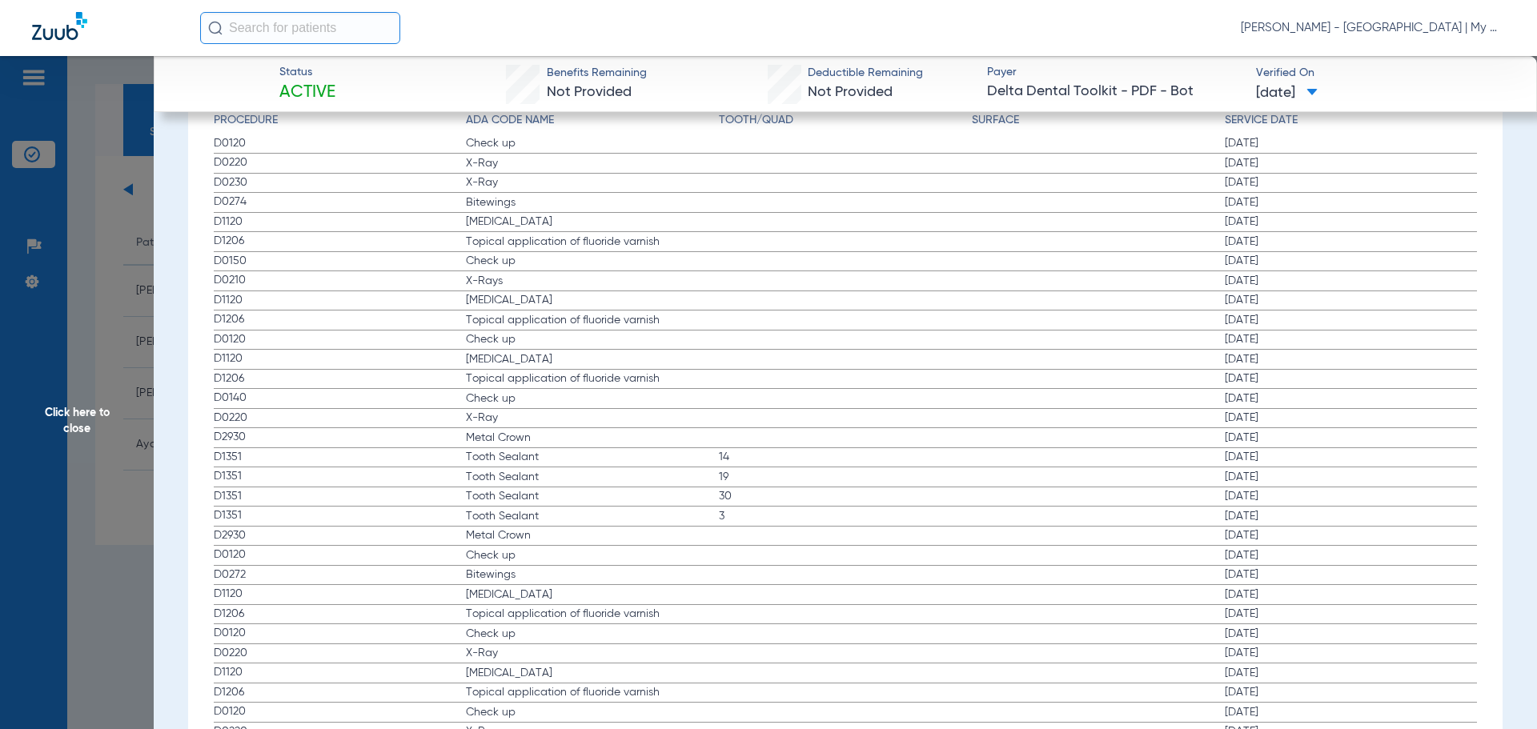
scroll to position [1681, 0]
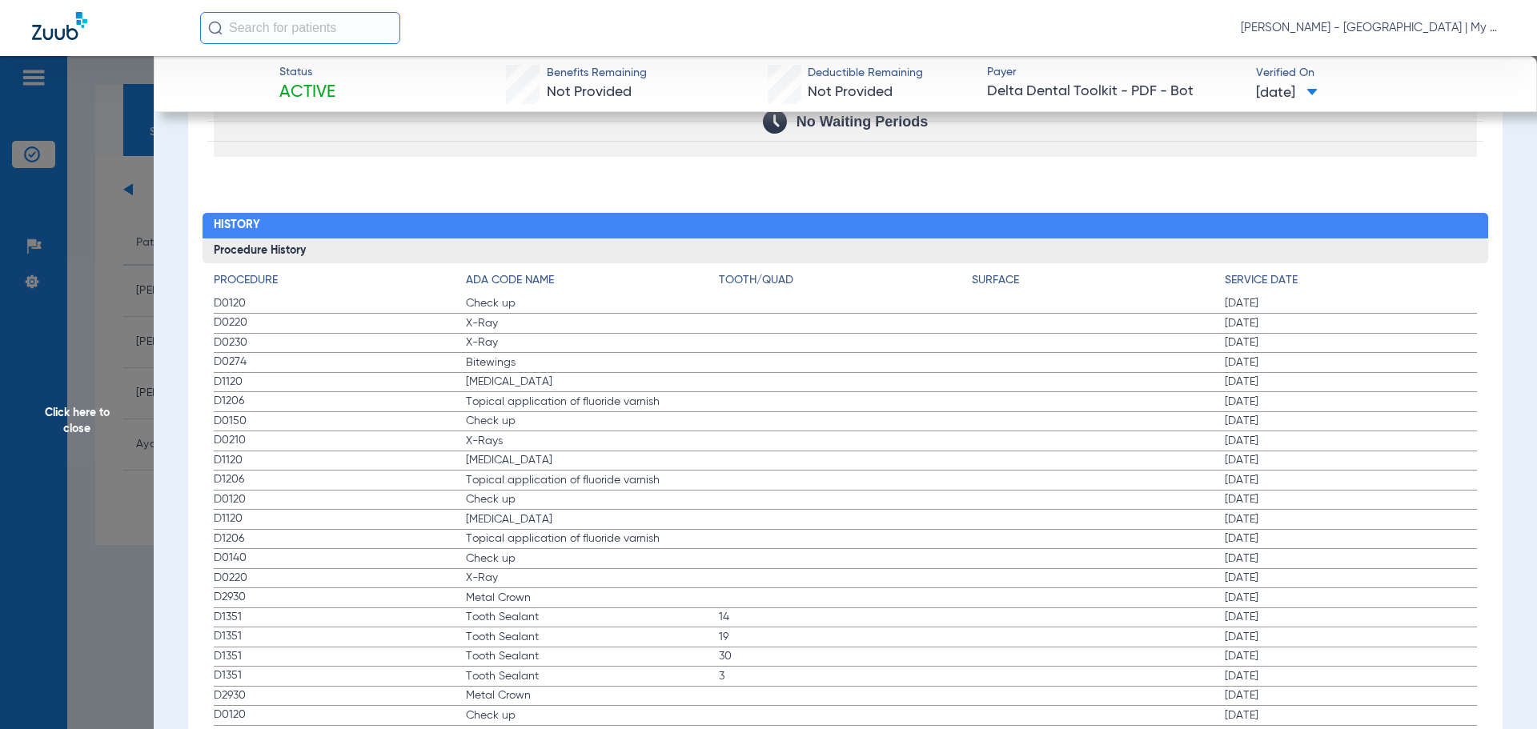
drag, startPoint x: 207, startPoint y: 302, endPoint x: 889, endPoint y: 457, distance: 700.2
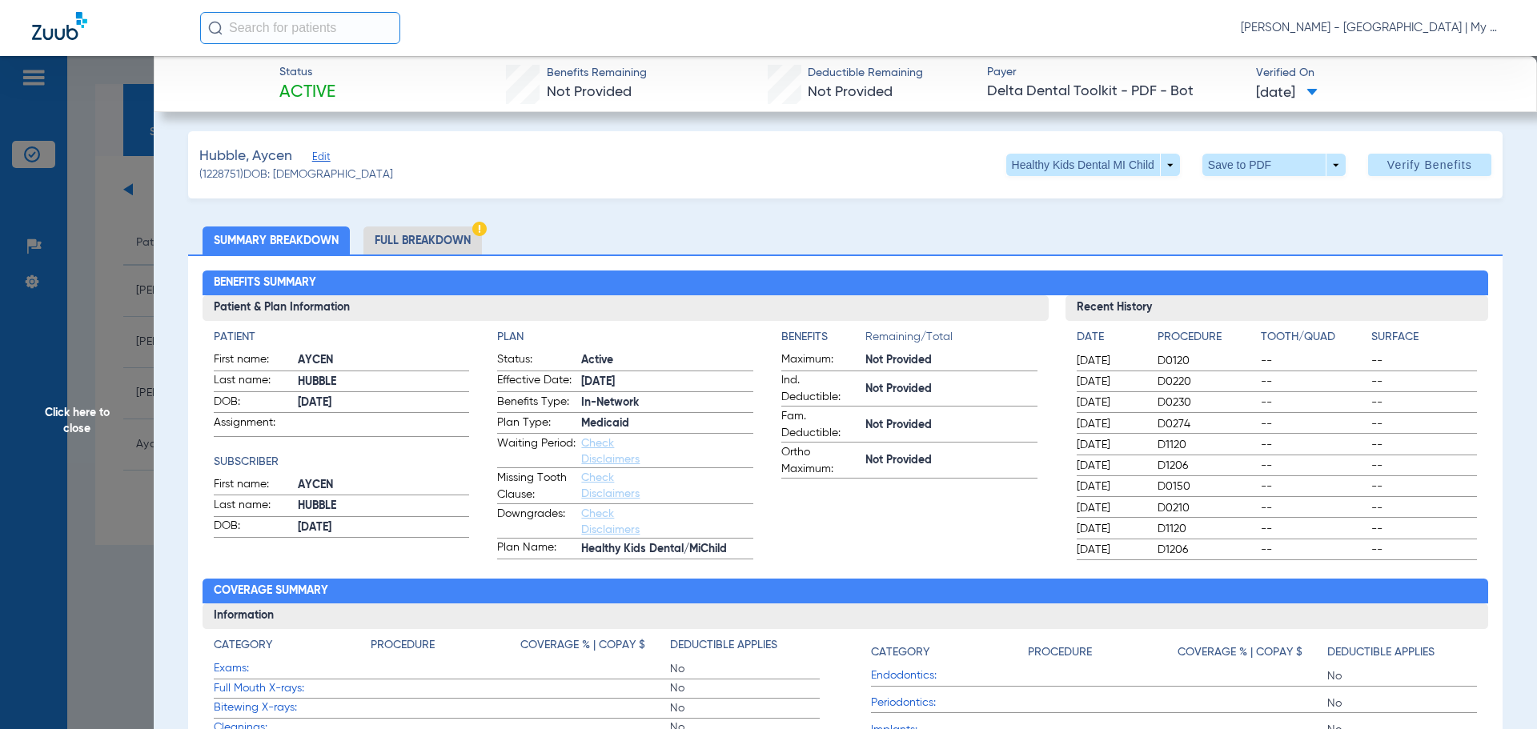
scroll to position [0, 0]
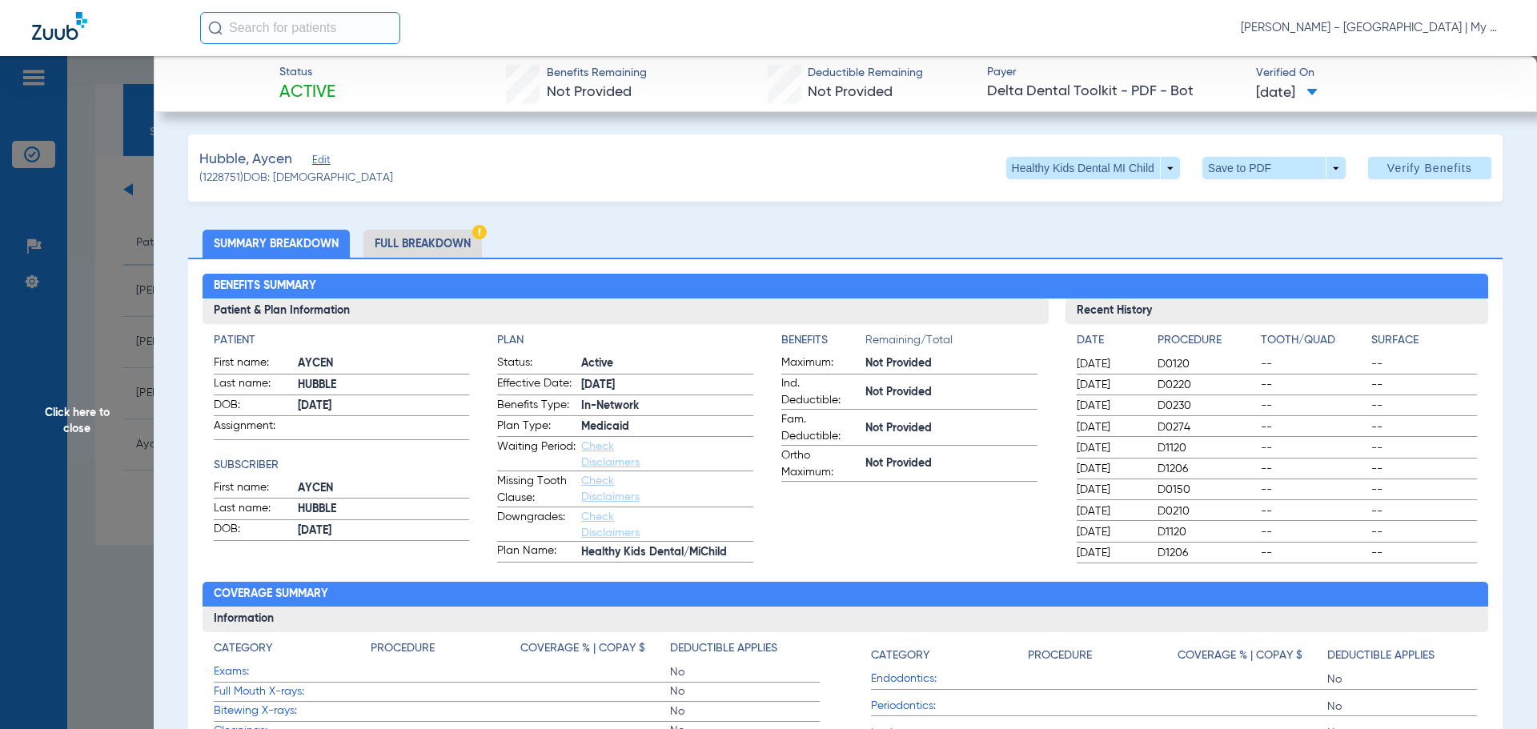
click at [125, 452] on span "Click here to close" at bounding box center [77, 420] width 154 height 729
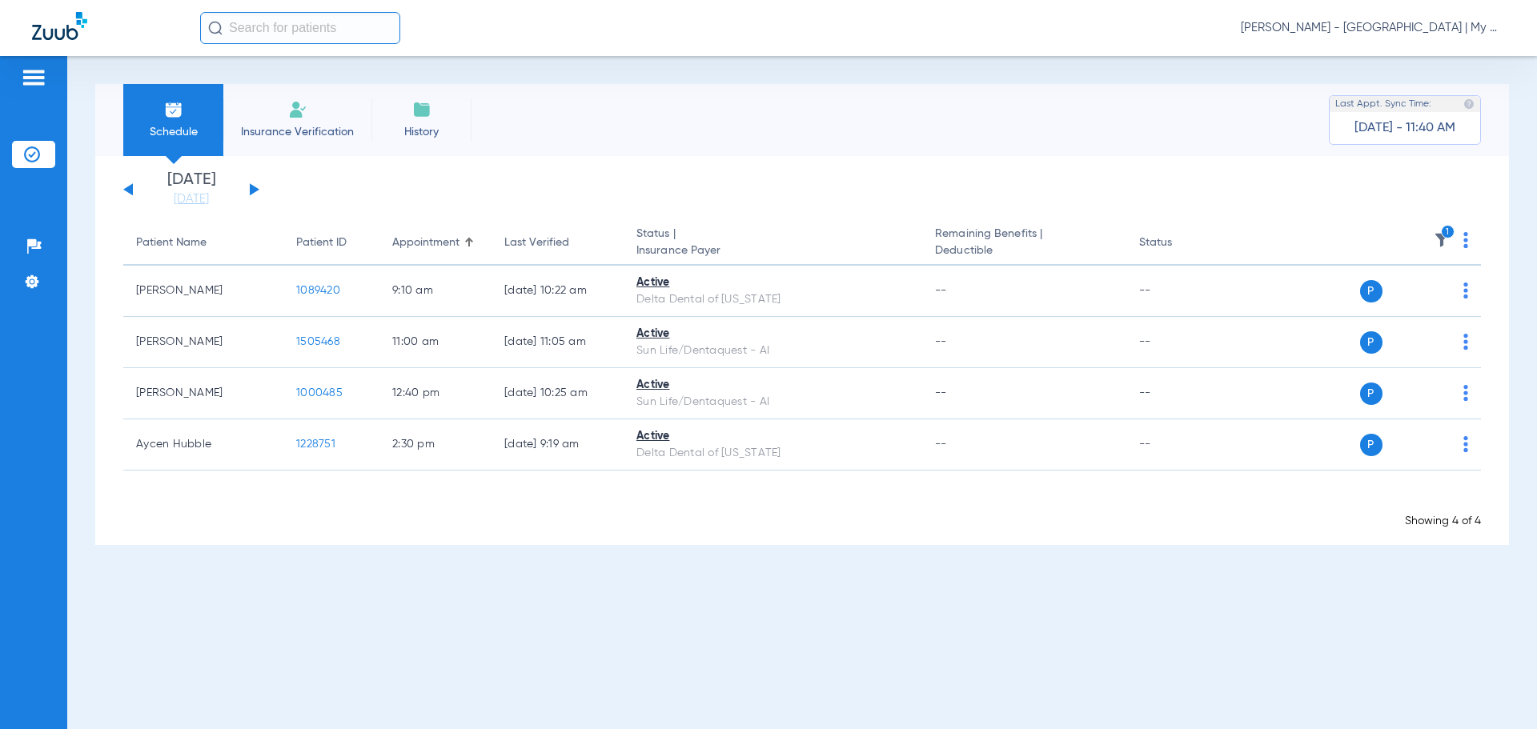
click at [1442, 235] on icon "1" at bounding box center [1448, 232] width 14 height 14
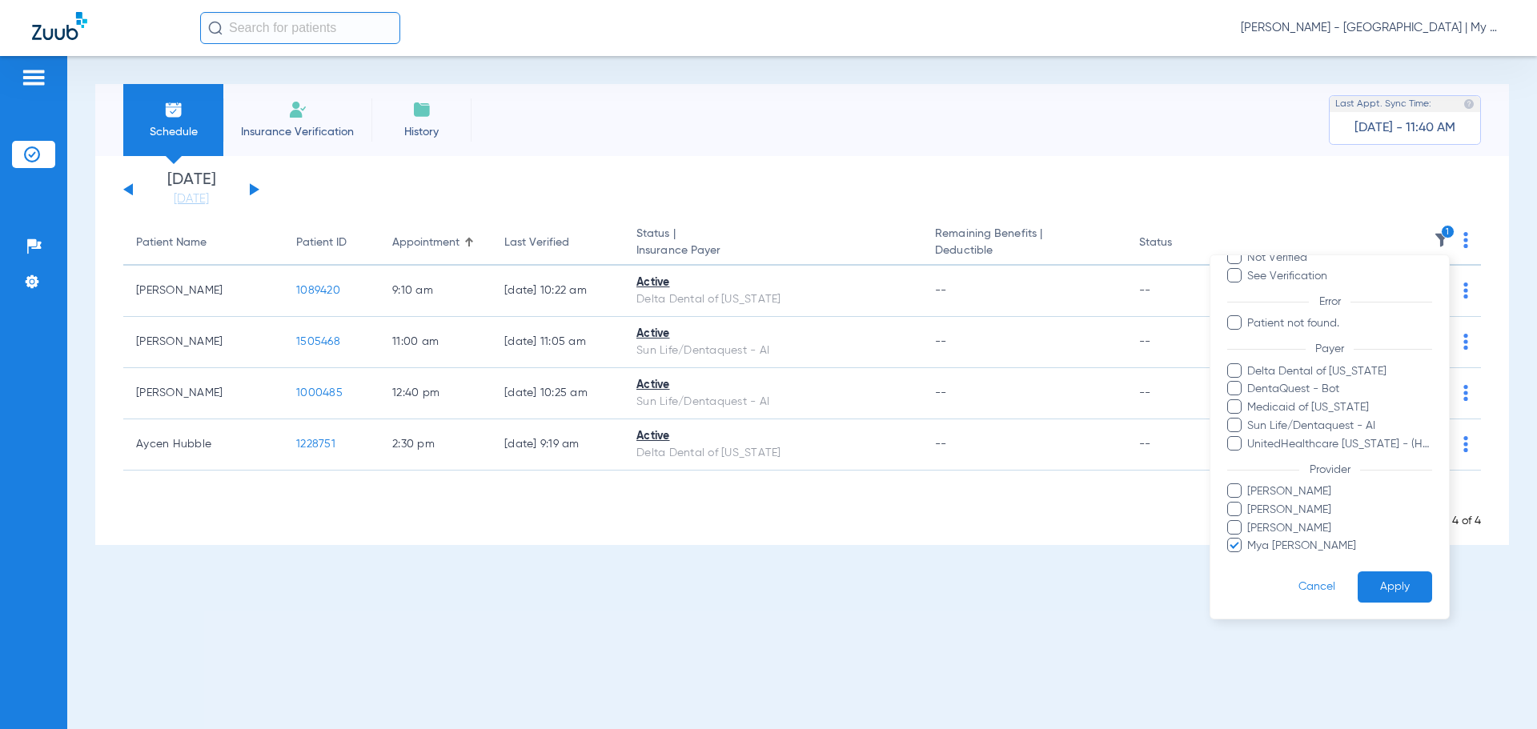
scroll to position [92, 0]
click at [1286, 546] on span "Mya Hiram" at bounding box center [1339, 545] width 186 height 17
click at [1249, 556] on input "Mya Hiram" at bounding box center [1249, 556] width 0 height 0
click at [1285, 529] on span "Mike Jaafar" at bounding box center [1339, 527] width 186 height 17
click at [1249, 539] on input "Mike Jaafar" at bounding box center [1249, 539] width 0 height 0
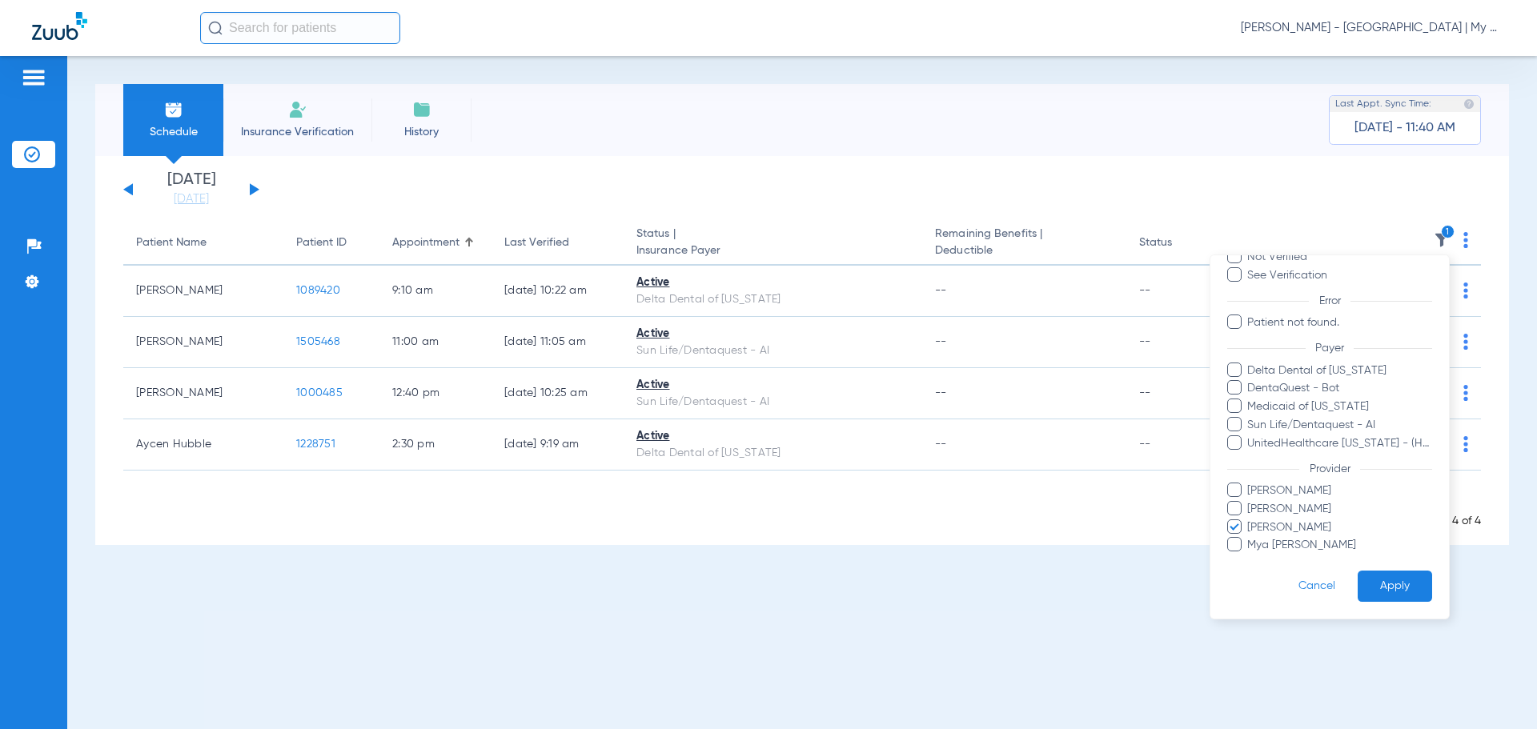
click at [1388, 587] on button "Apply" at bounding box center [1394, 586] width 74 height 31
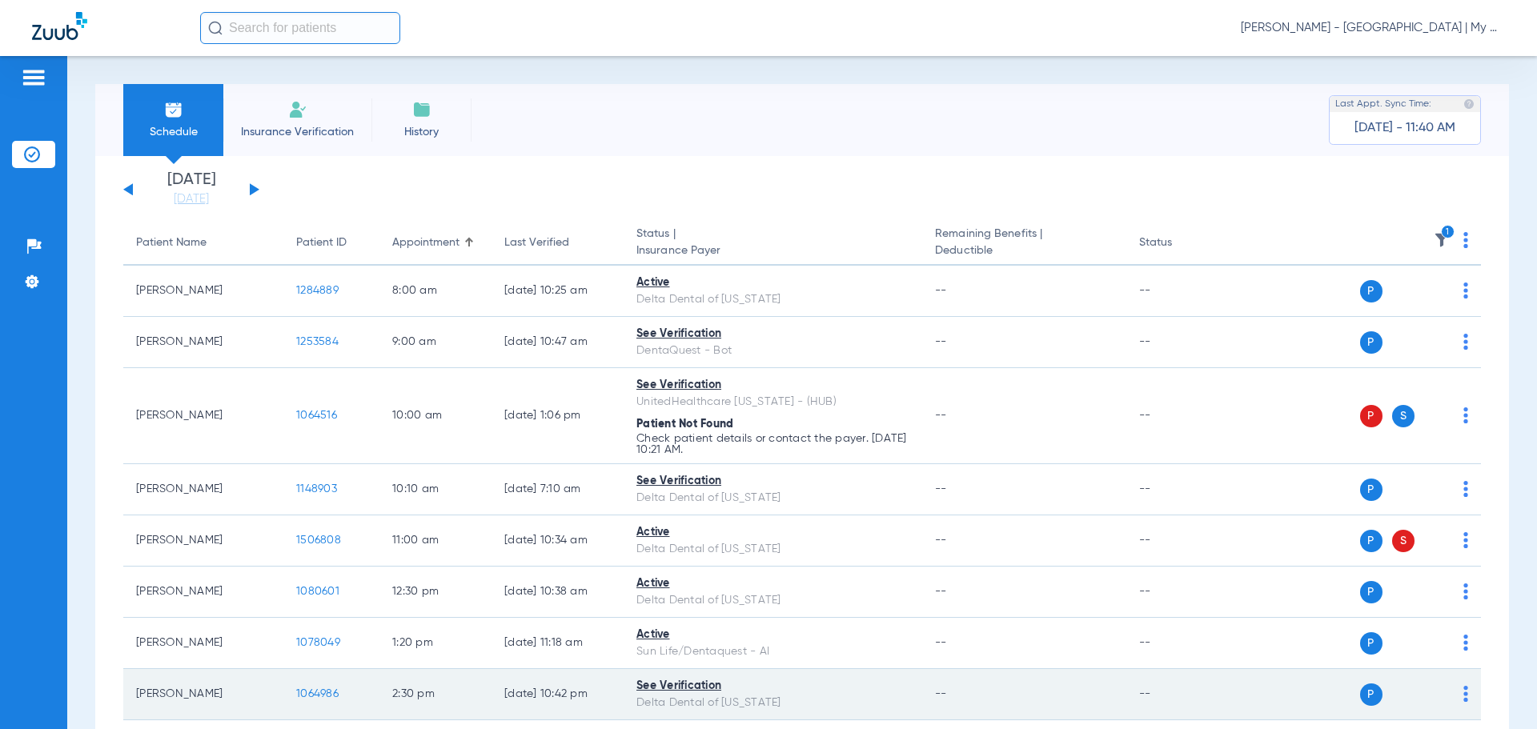
click at [769, 680] on div "See Verification" at bounding box center [772, 686] width 273 height 17
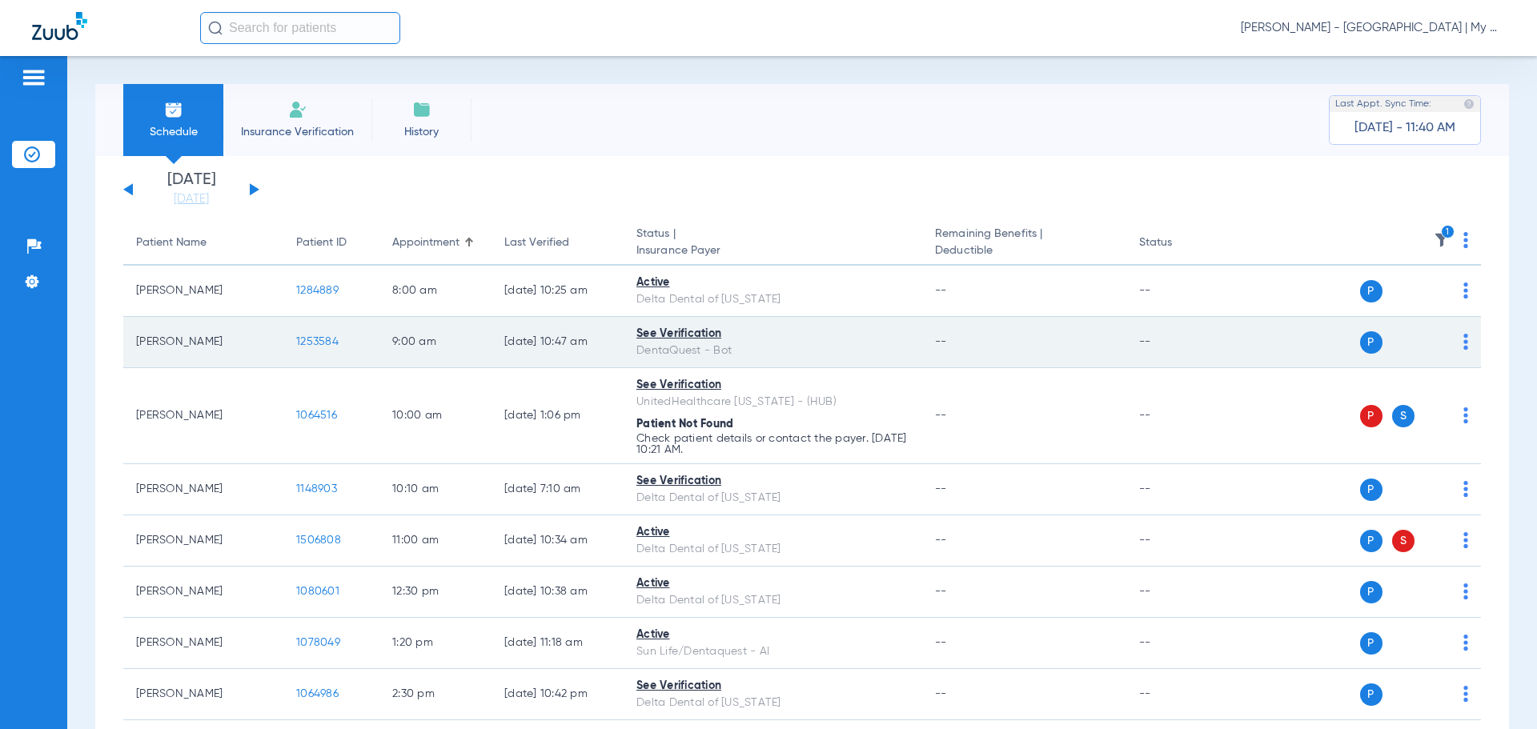
click at [1011, 319] on td "--" at bounding box center [1023, 342] width 203 height 51
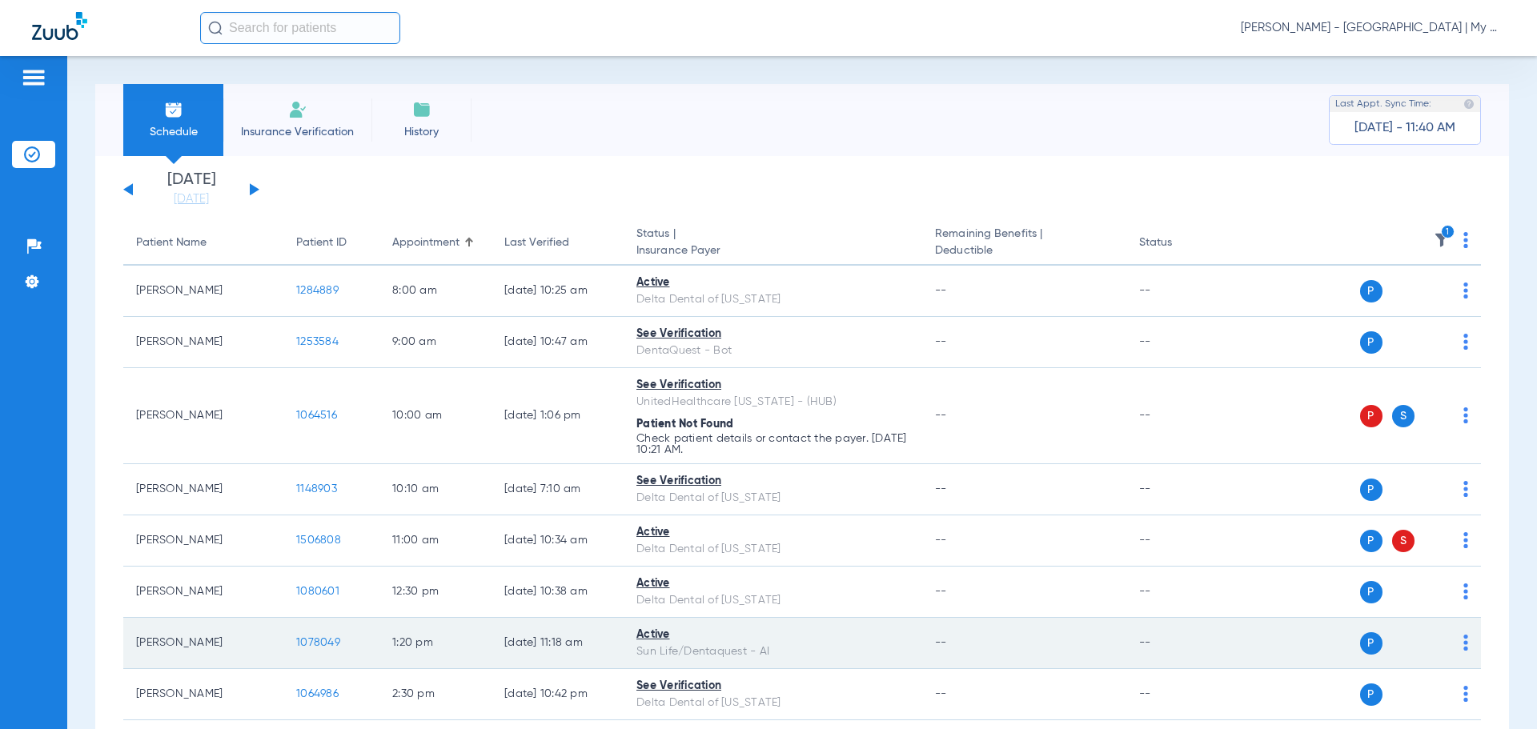
click at [584, 650] on td "08/13/25 11:18 AM" at bounding box center [557, 643] width 132 height 51
click at [779, 640] on div "Active" at bounding box center [772, 635] width 273 height 17
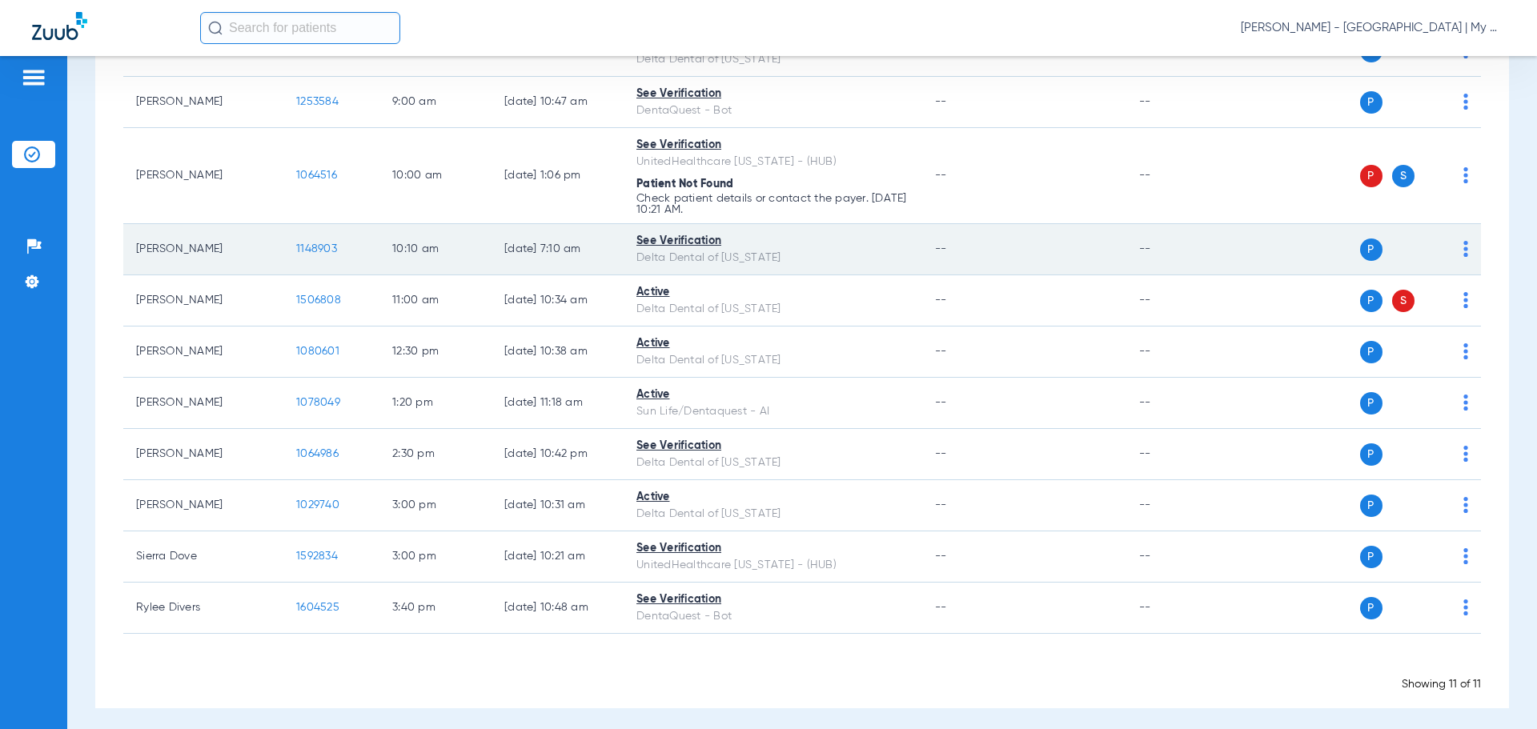
scroll to position [247, 0]
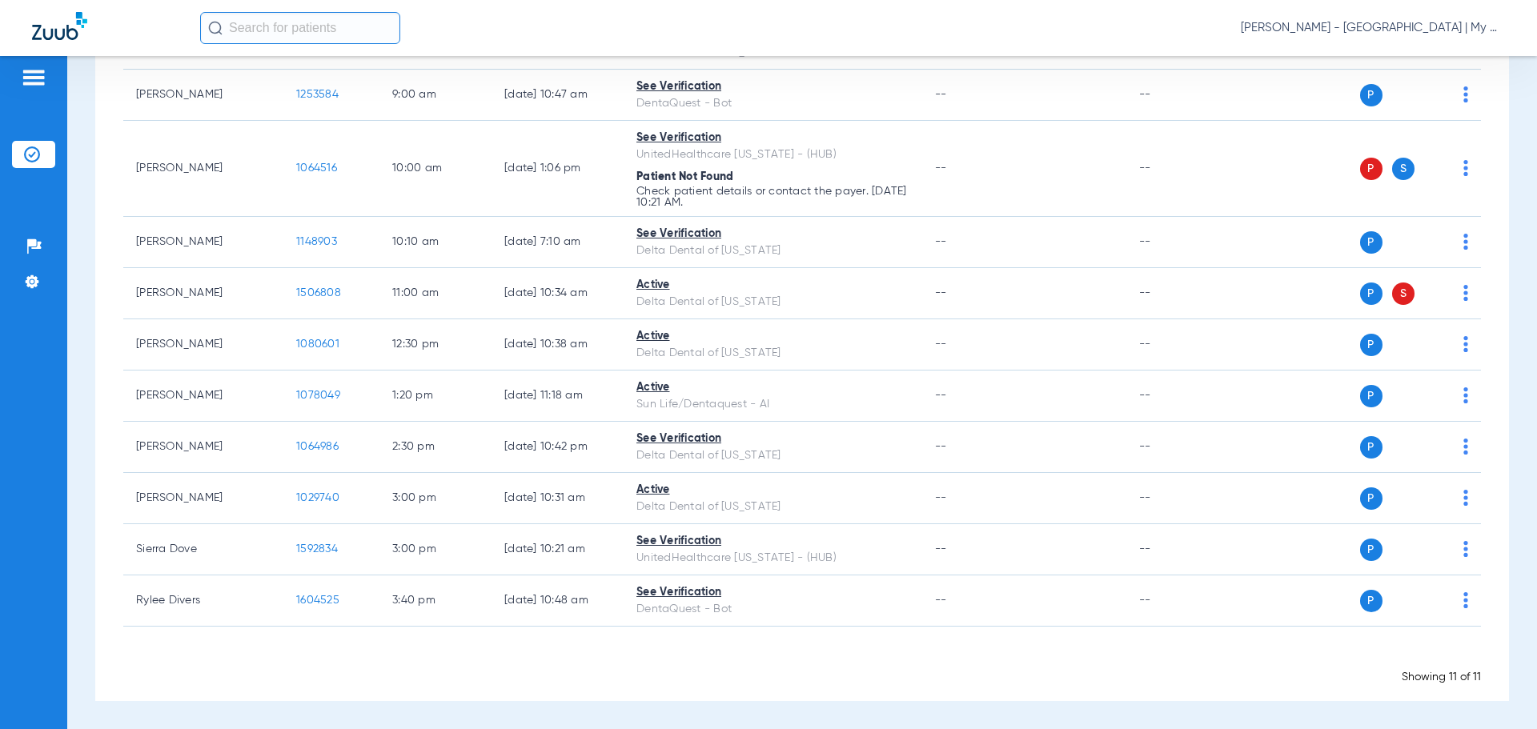
click at [764, 681] on div "Showing 11 of 11" at bounding box center [801, 677] width 1357 height 16
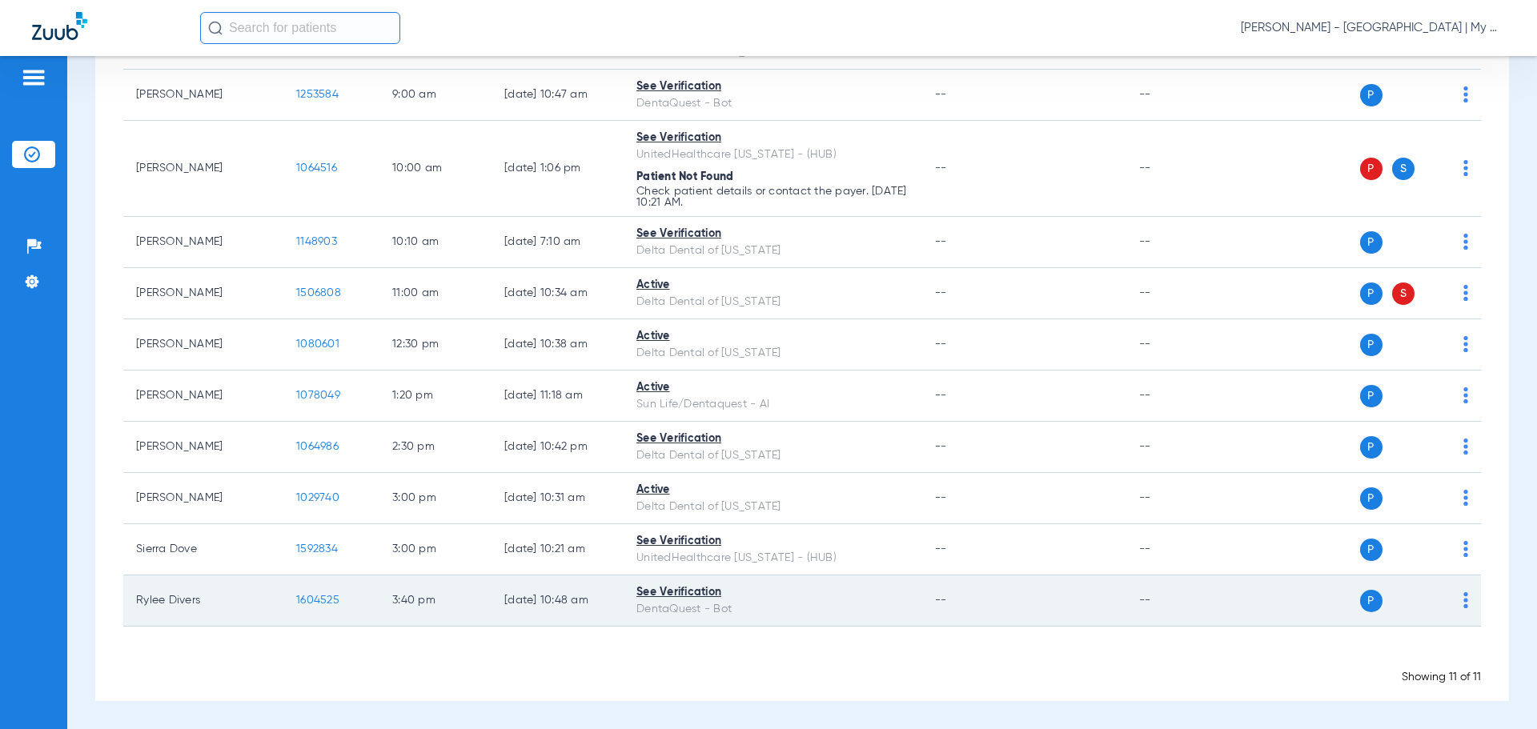
click at [978, 623] on td "--" at bounding box center [1023, 600] width 203 height 51
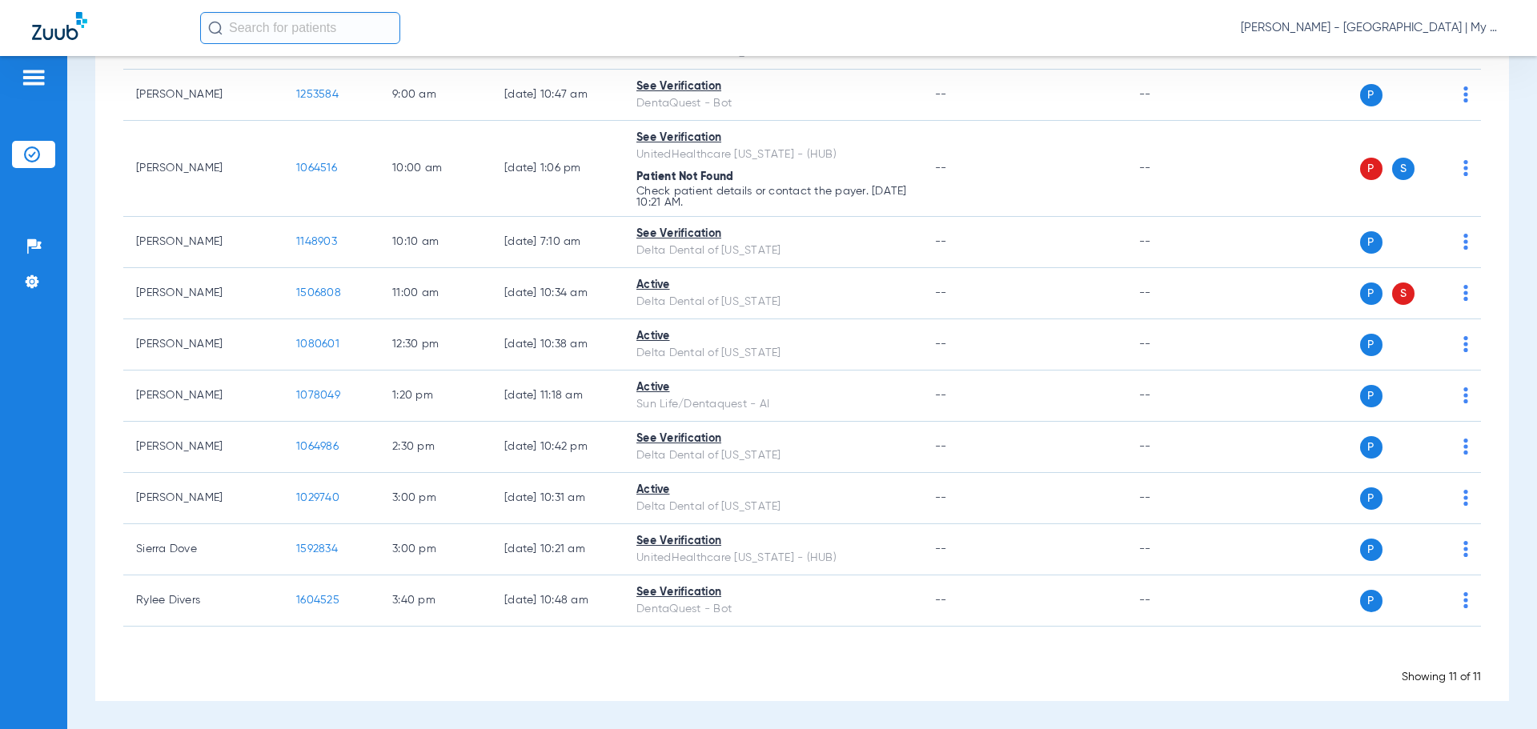
click at [938, 644] on app-appointment-list "Patient Name Patient ID Appointment Last Verified Status | Insurance Payer Rema…" at bounding box center [801, 330] width 1357 height 712
click at [648, 668] on app-loading-indicator "Loading" at bounding box center [801, 659] width 1357 height 20
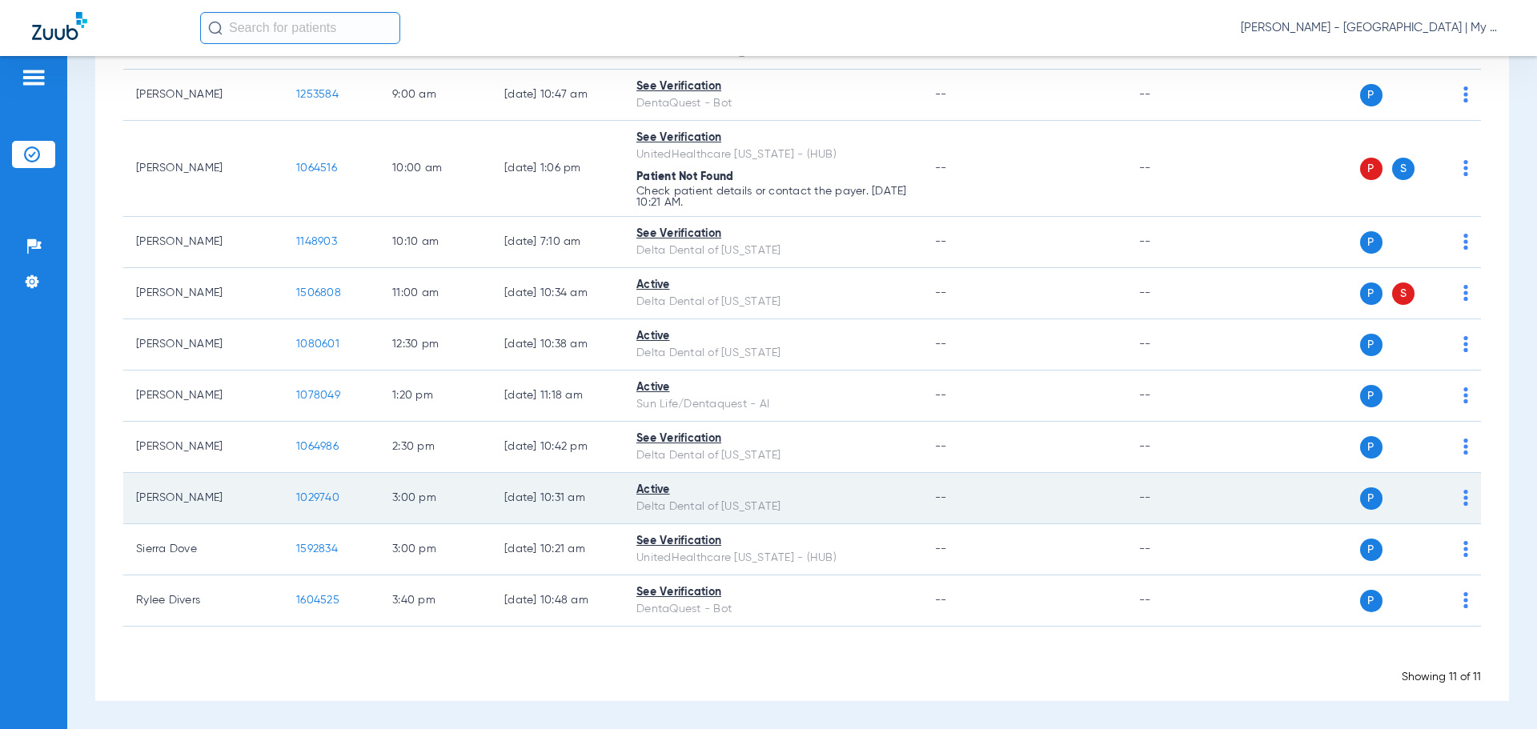
click at [323, 493] on span "1029740" at bounding box center [317, 497] width 43 height 11
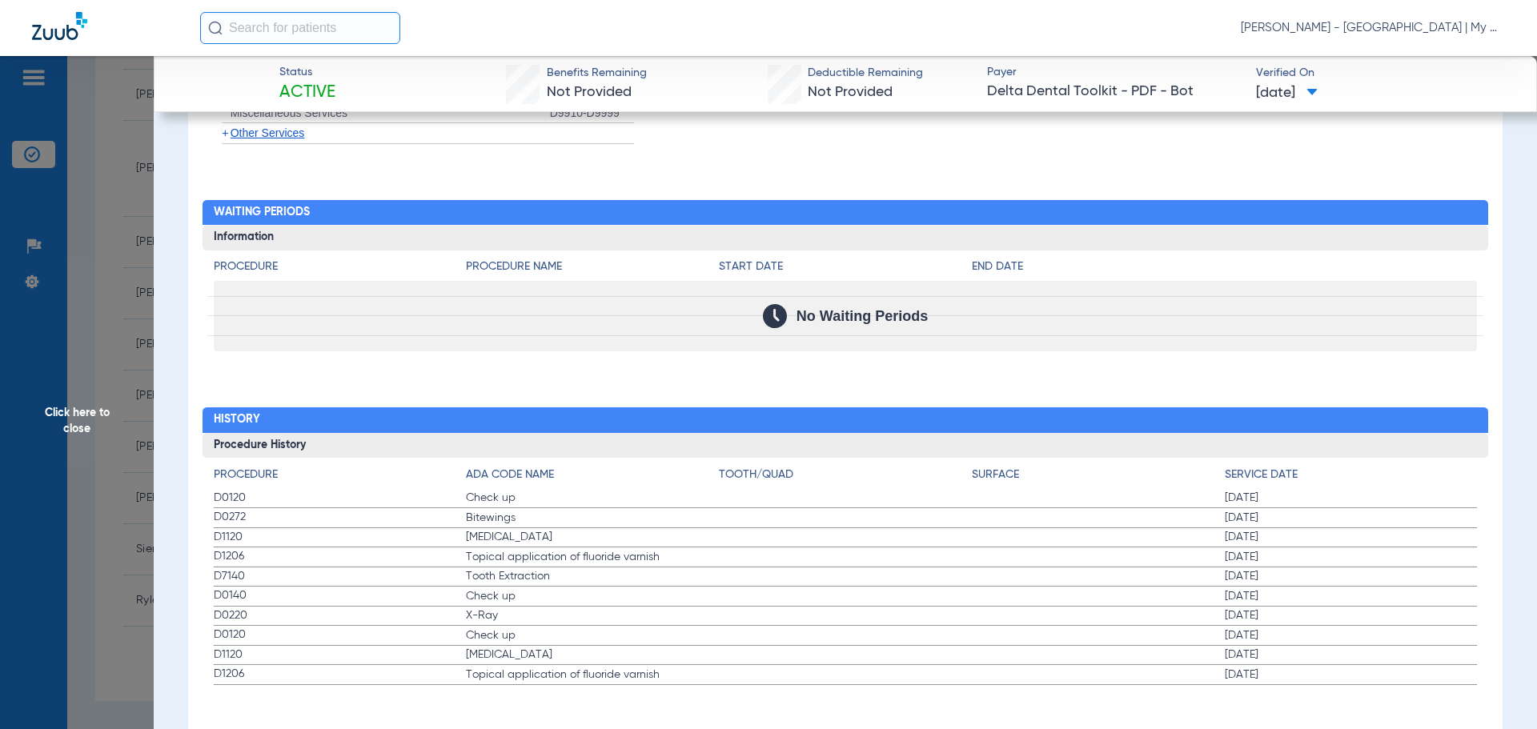
scroll to position [1495, 0]
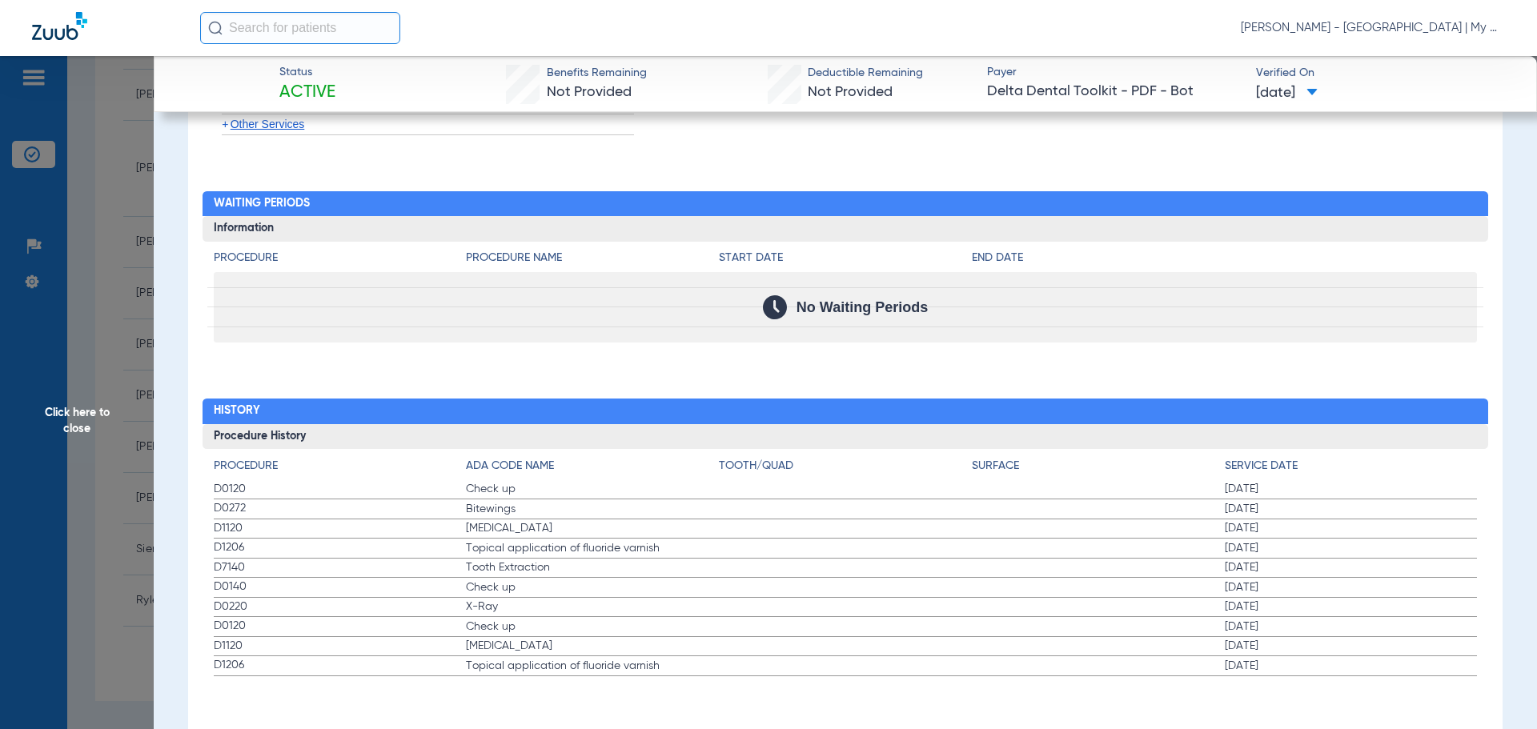
drag, startPoint x: 209, startPoint y: 484, endPoint x: 585, endPoint y: 548, distance: 381.6
click at [585, 548] on div "Procedure ADA Code Name Tooth/Quad Surface Service Date D0120 Check up 08/10/20…" at bounding box center [845, 562] width 1286 height 227
click at [97, 532] on span "Click here to close" at bounding box center [77, 420] width 154 height 729
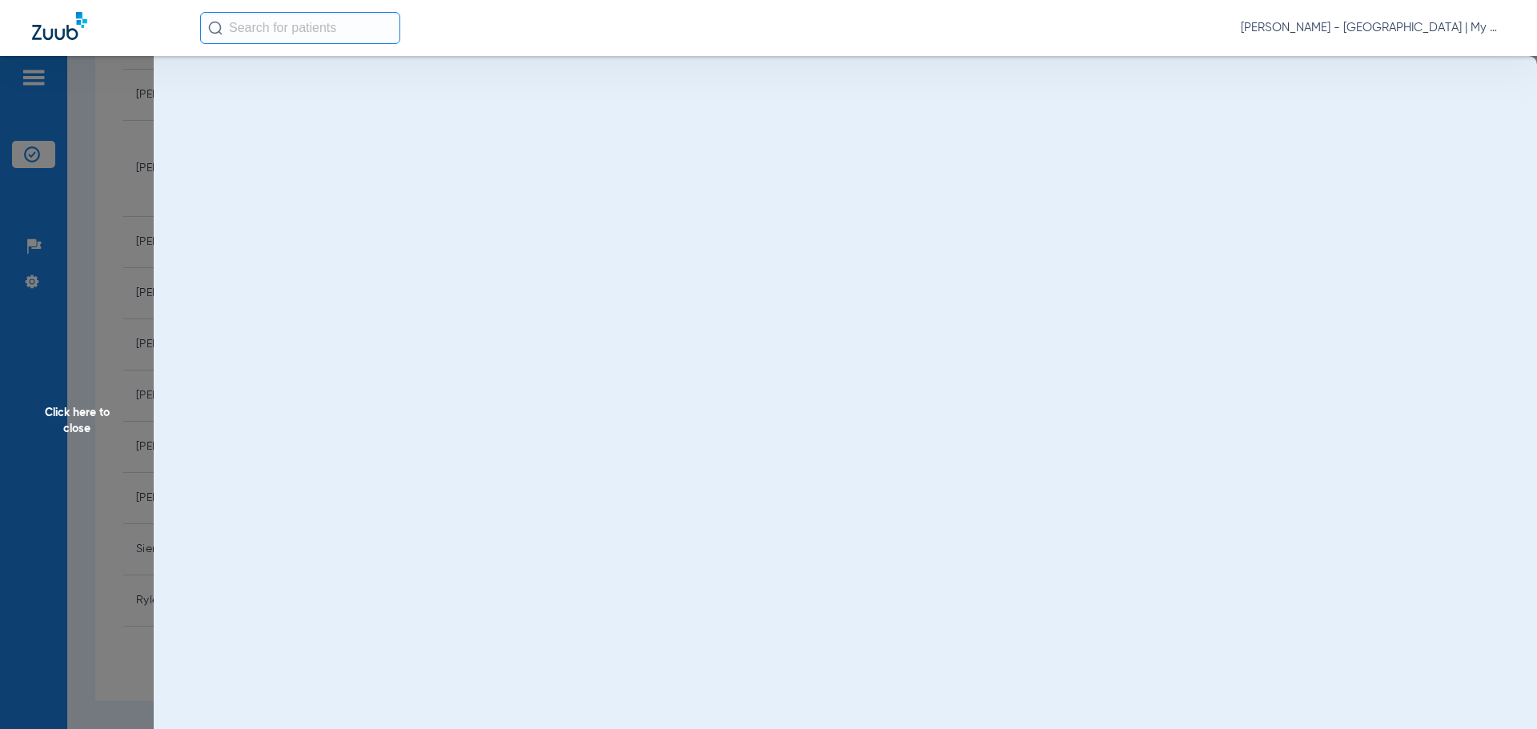
scroll to position [0, 0]
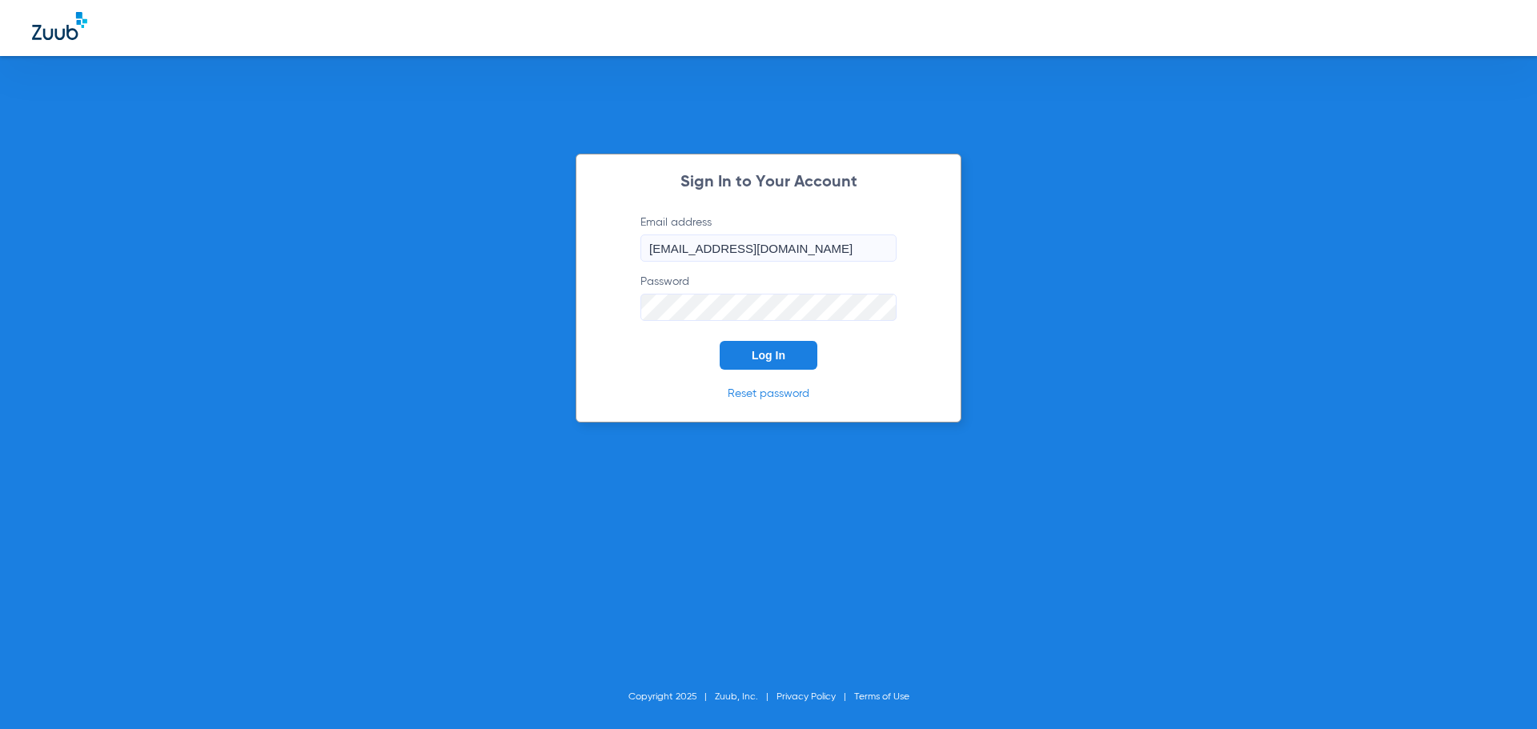
click at [731, 356] on button "Log In" at bounding box center [769, 355] width 98 height 29
click at [750, 367] on button "Log In" at bounding box center [769, 355] width 98 height 29
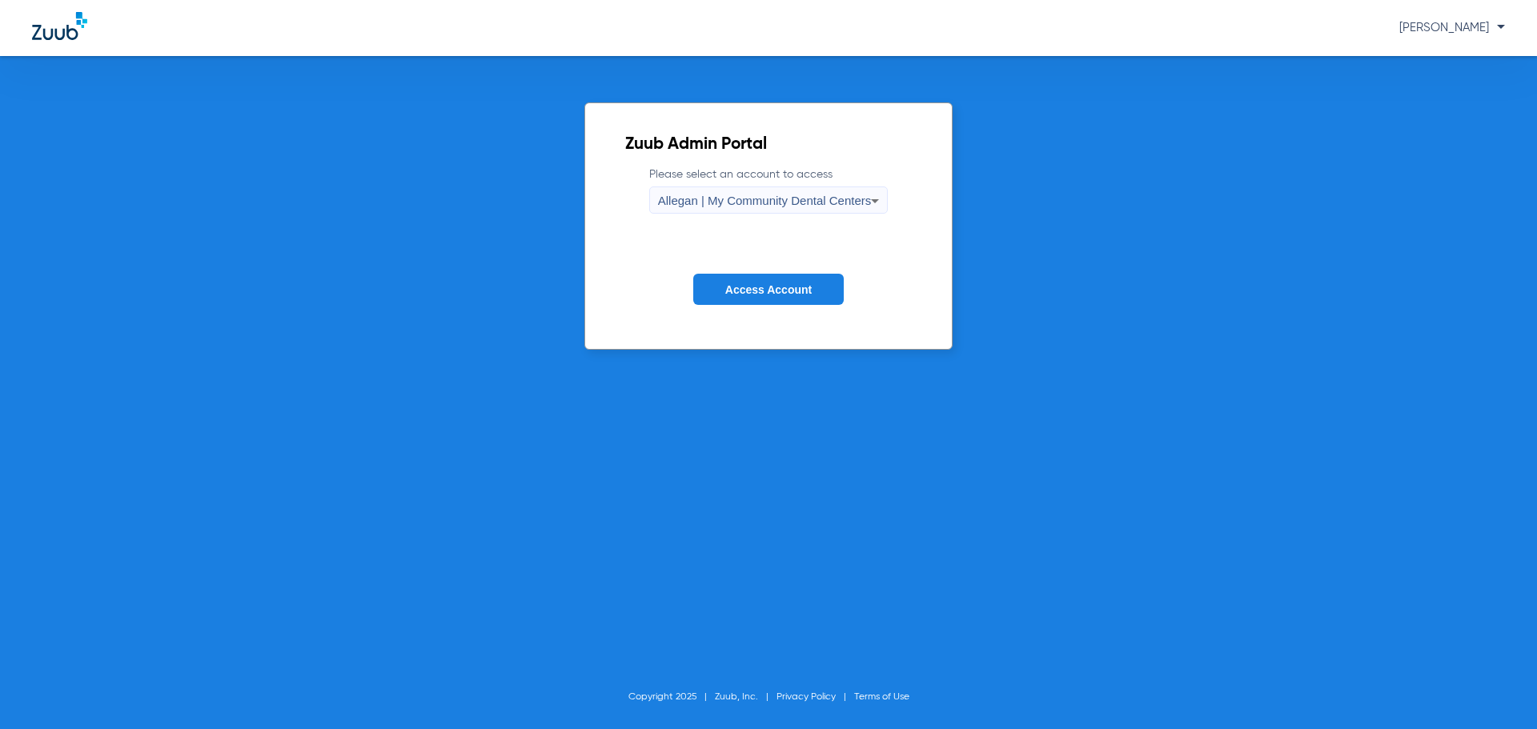
click at [735, 215] on form "Please select an account to access Allegan | My Community Dental Centers Access…" at bounding box center [768, 247] width 287 height 162
click at [736, 199] on span "Allegan | My Community Dental Centers" at bounding box center [765, 201] width 214 height 14
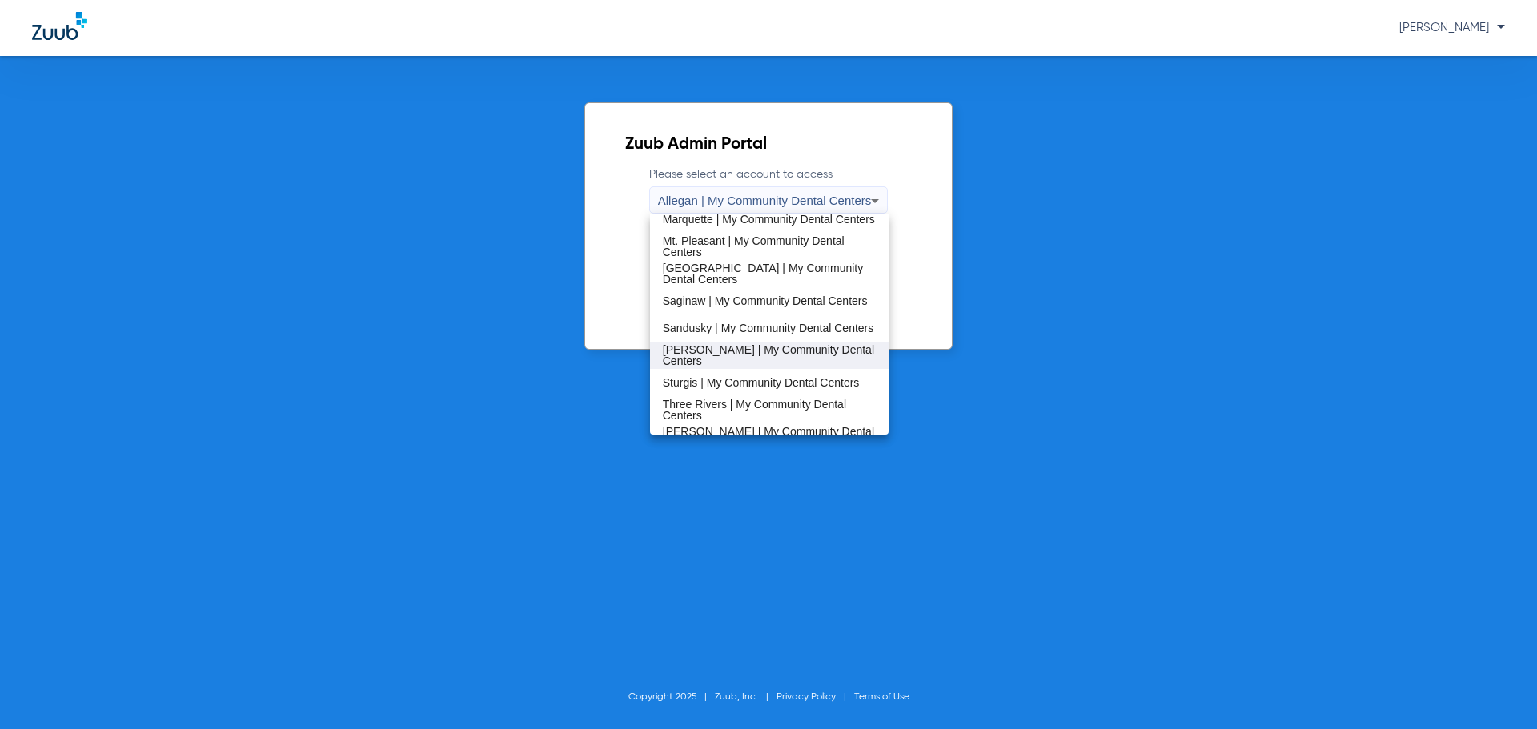
scroll to position [480, 0]
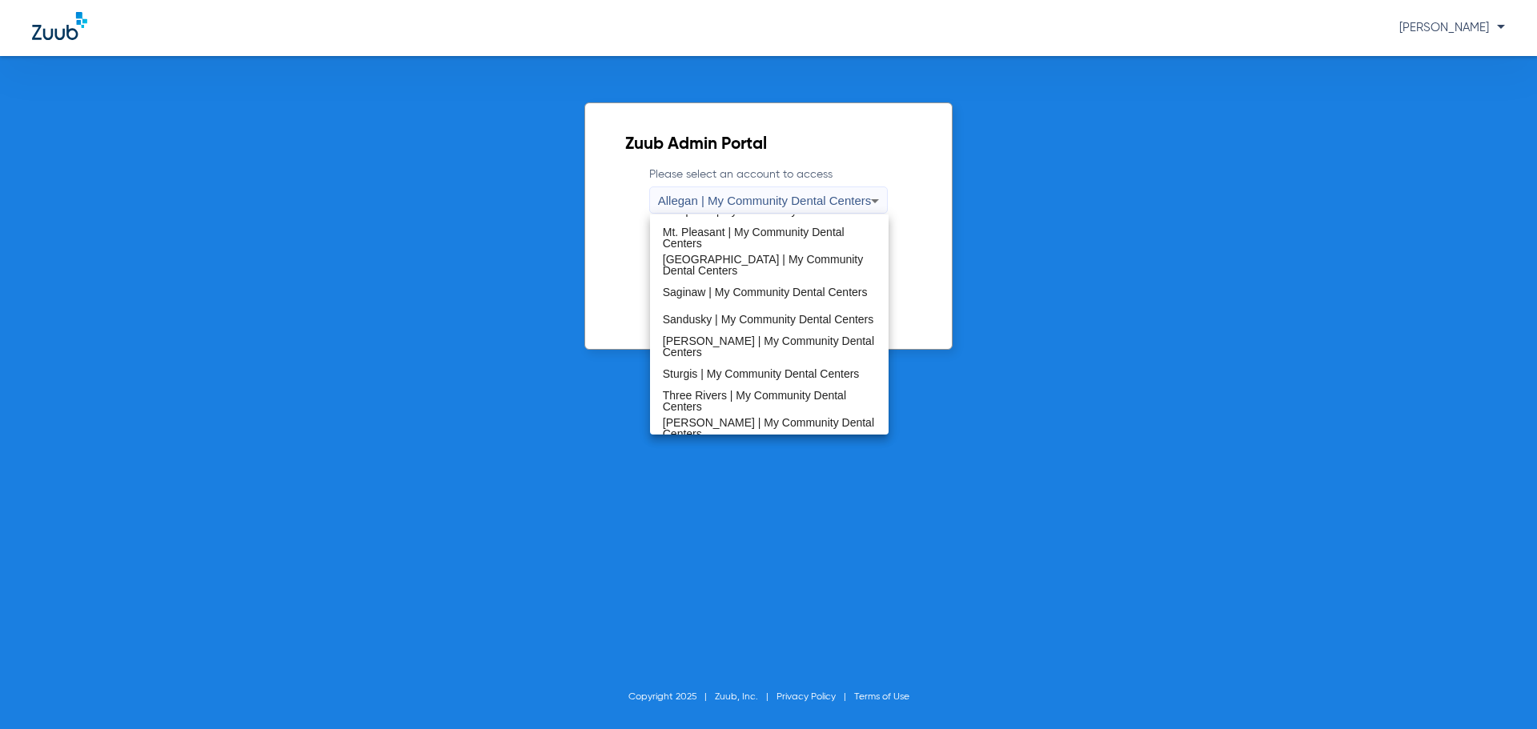
click at [708, 295] on span "Saginaw | My Community Dental Centers" at bounding box center [765, 292] width 205 height 11
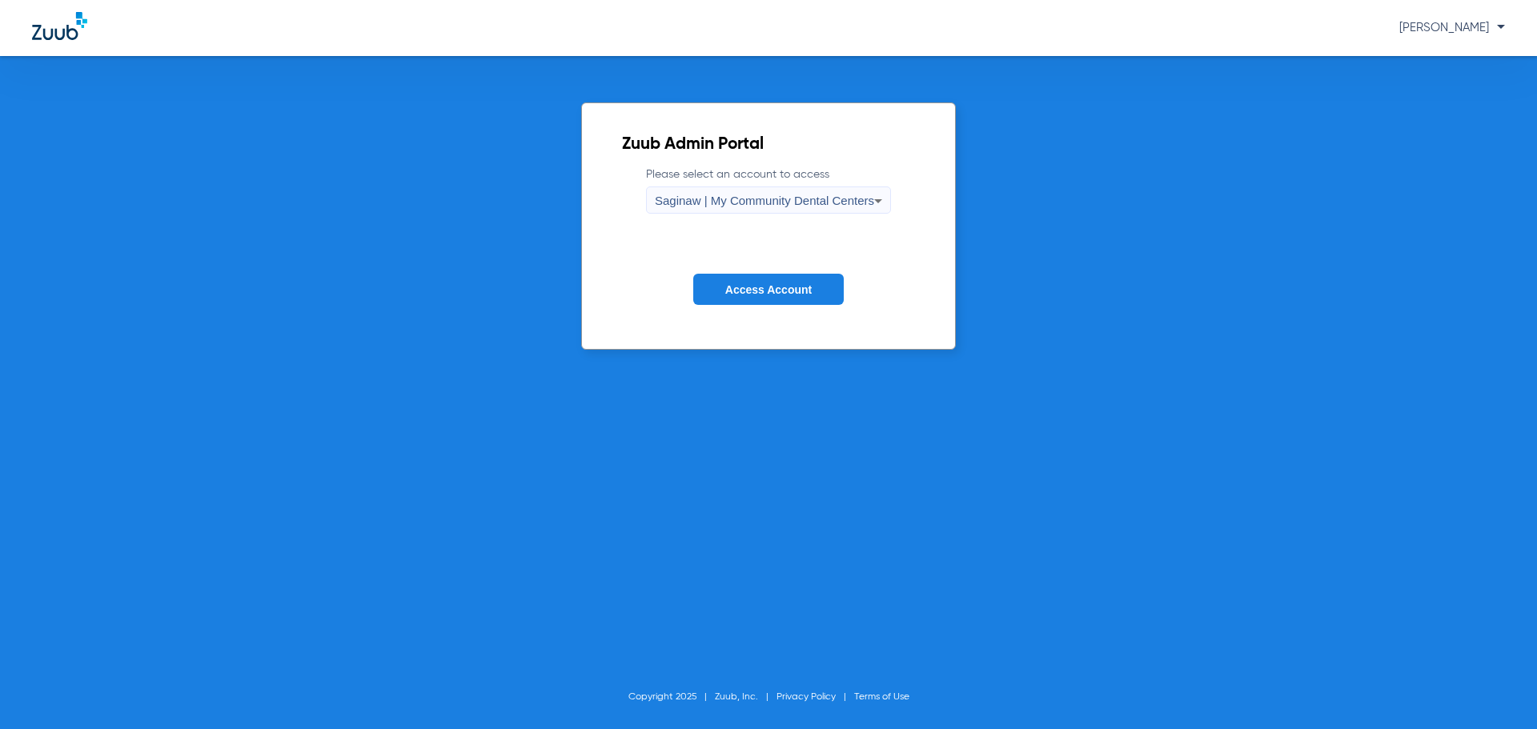
click at [710, 292] on button "Access Account" at bounding box center [768, 289] width 150 height 31
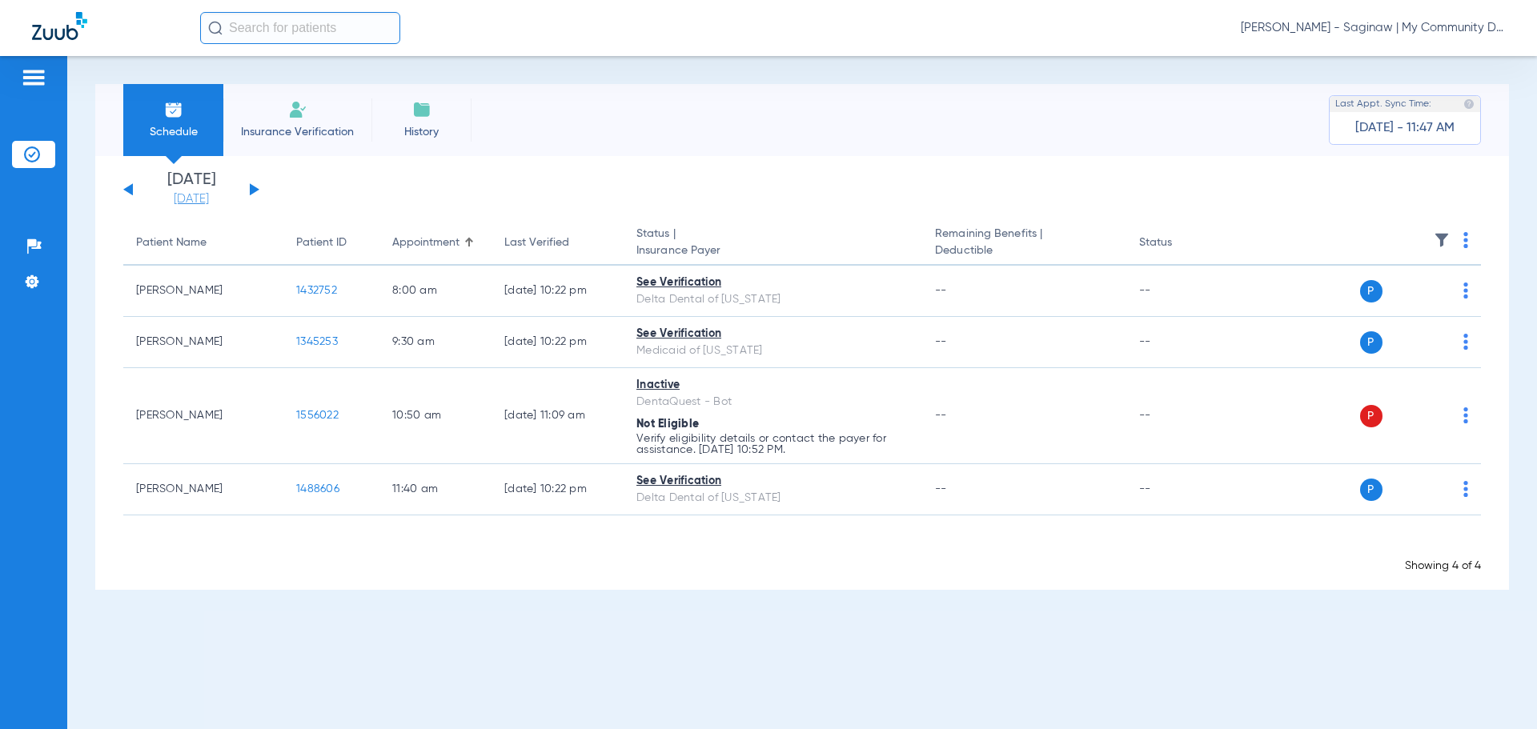
click at [210, 198] on link "[DATE]" at bounding box center [191, 199] width 96 height 16
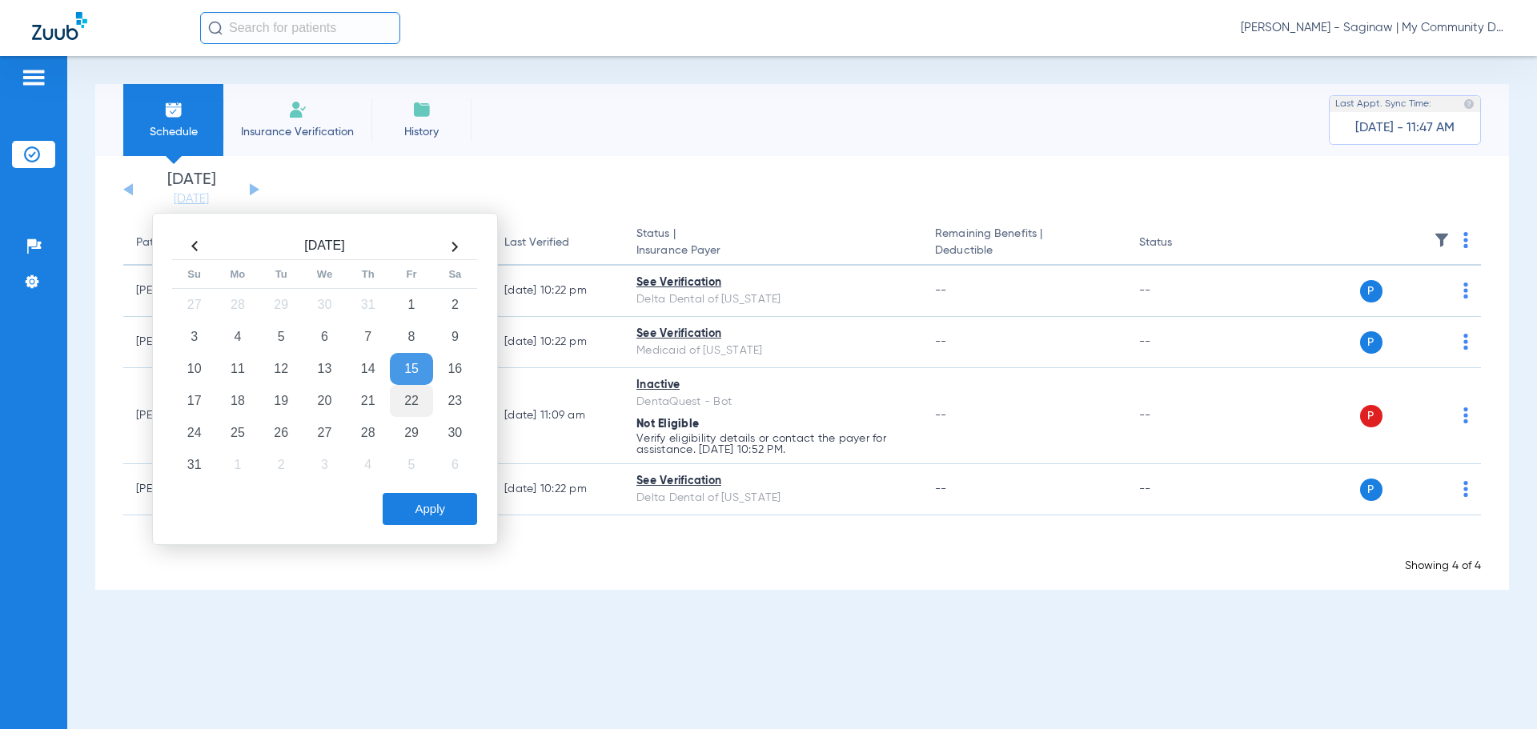
click at [415, 398] on td "22" at bounding box center [411, 401] width 43 height 32
click at [438, 503] on button "Apply" at bounding box center [430, 509] width 94 height 32
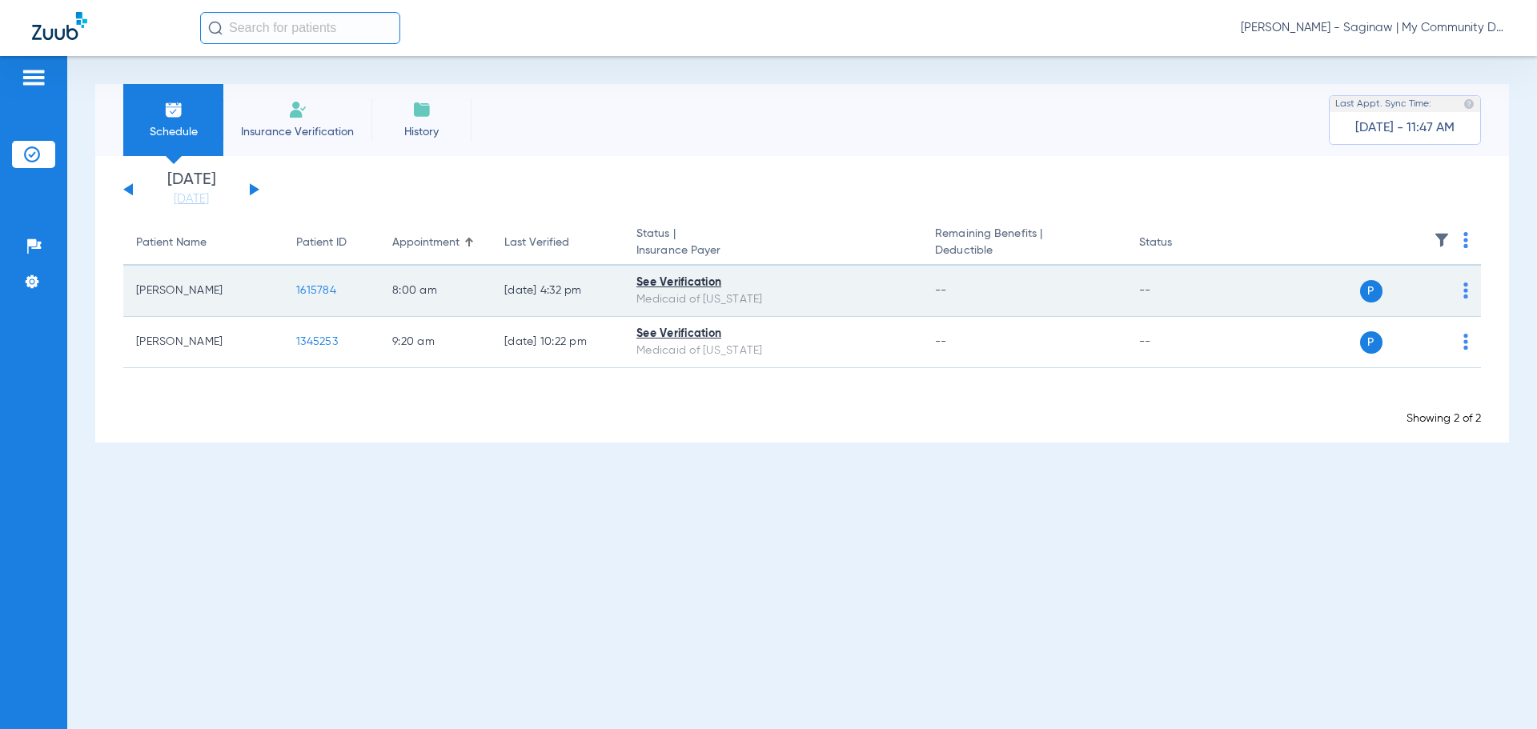
click at [312, 293] on span "1615784" at bounding box center [316, 290] width 40 height 11
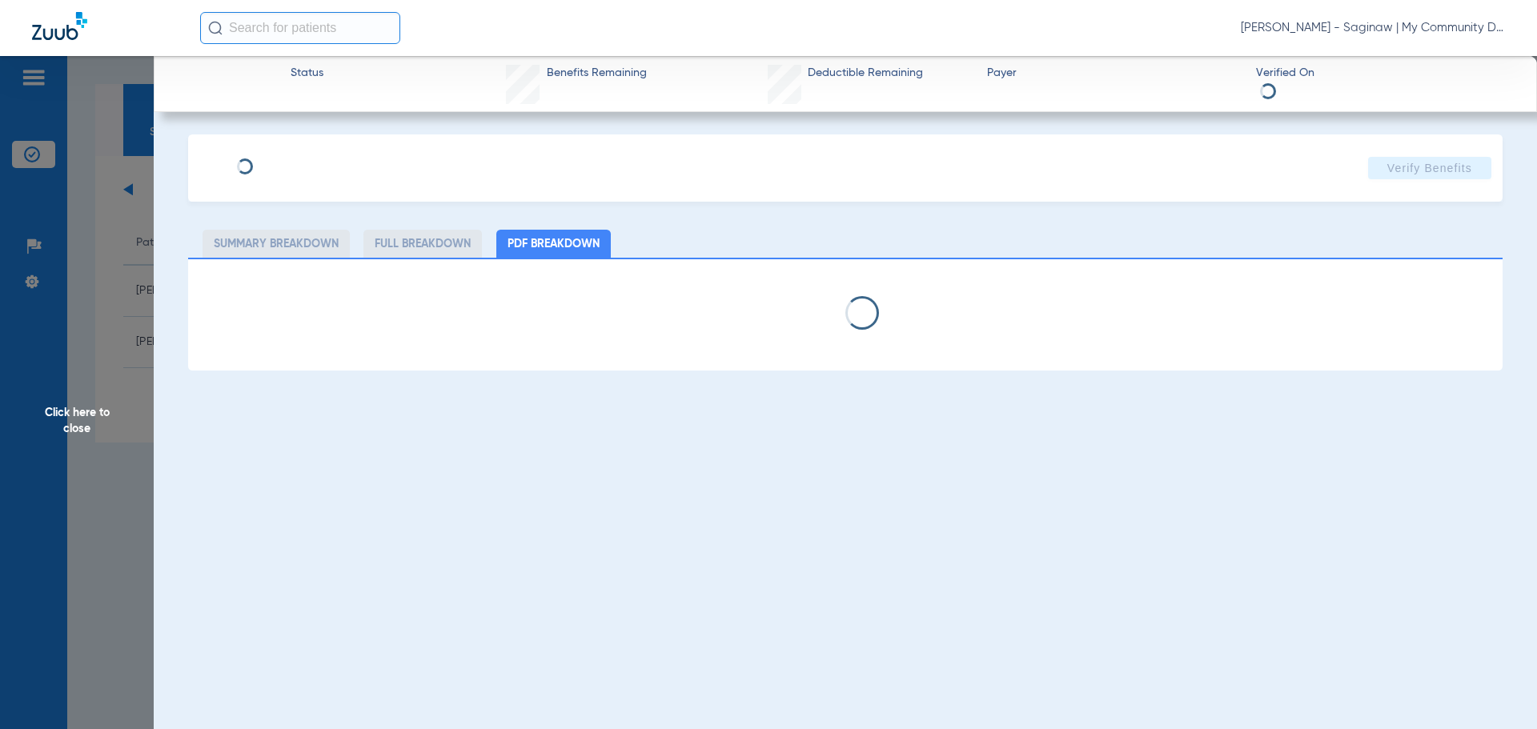
select select "page-width"
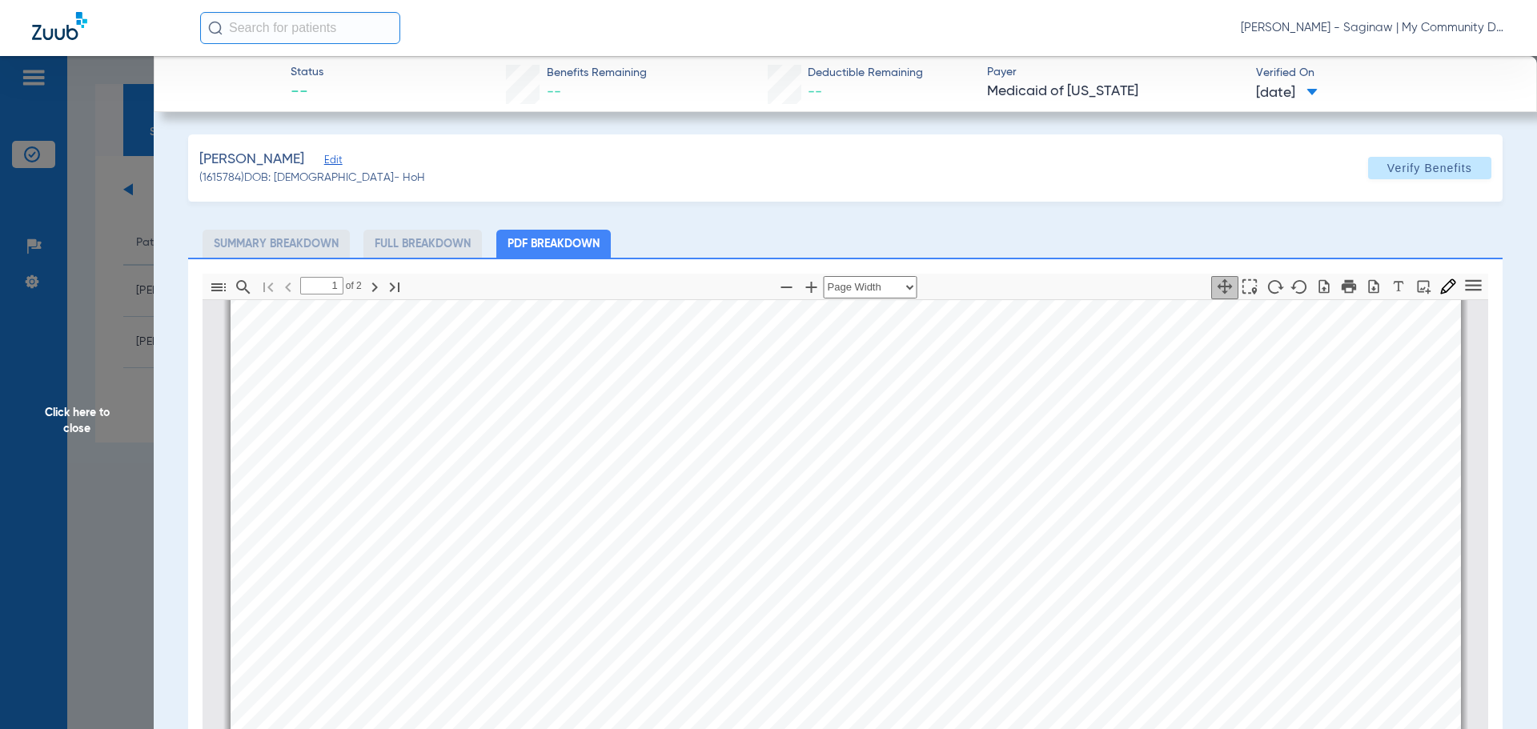
scroll to position [728, 0]
type input "2"
click at [167, 505] on app-member-insurance-verification-view "Status -- Benefits Remaining -- Deductible Remaining -- Payer Medicaid of Michi…" at bounding box center [845, 536] width 1383 height 960
click at [123, 479] on span "Click here to close" at bounding box center [77, 420] width 154 height 729
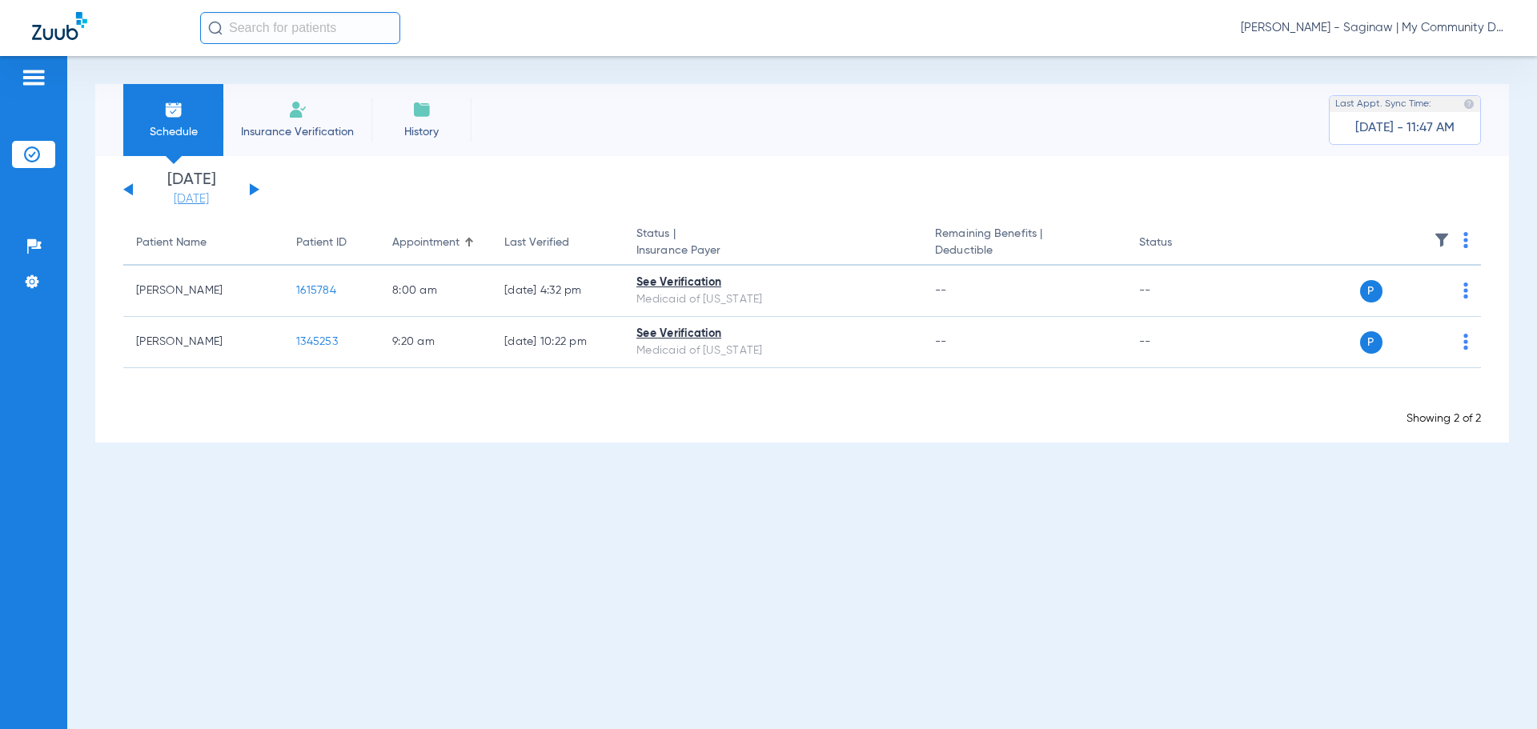
click at [207, 202] on link "[DATE]" at bounding box center [191, 199] width 96 height 16
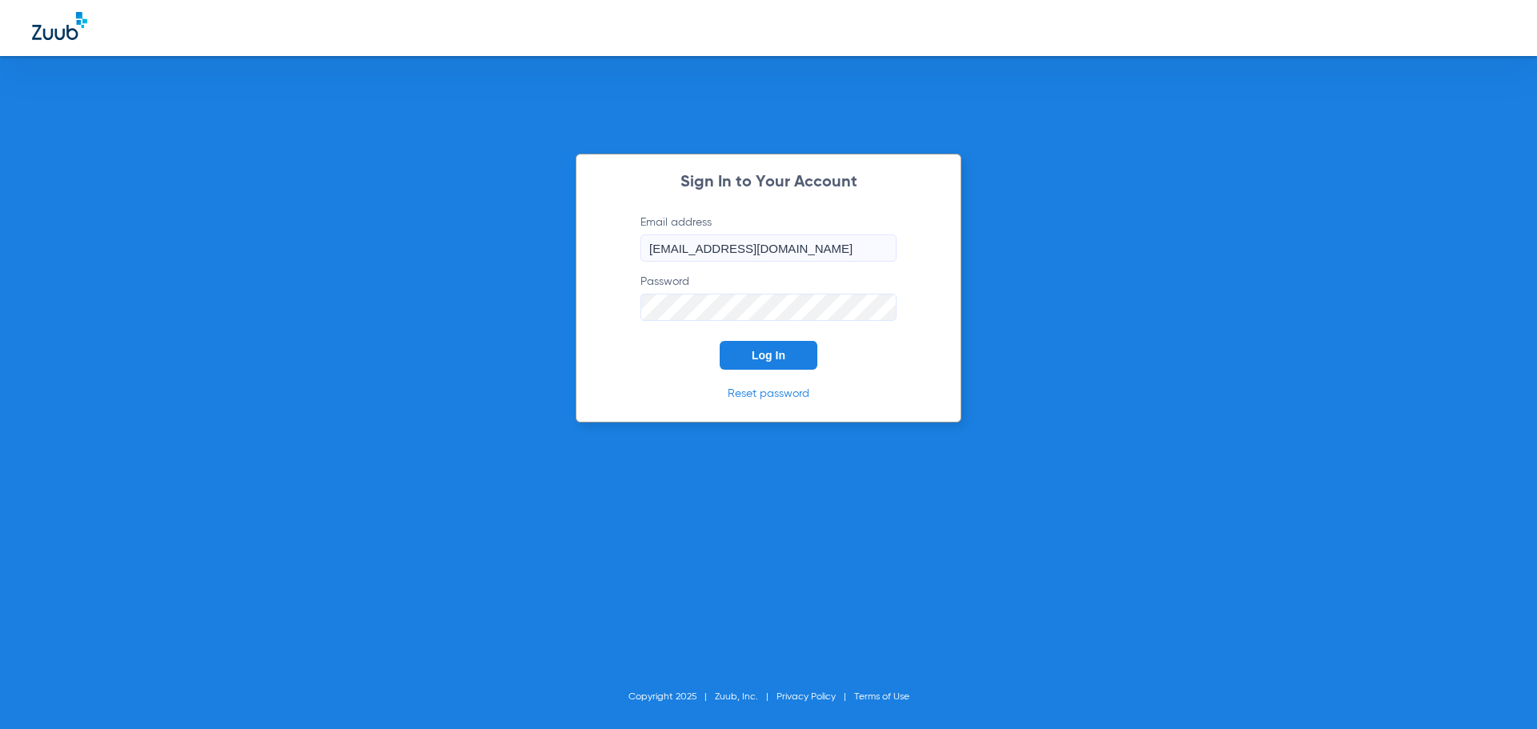
click at [768, 358] on span "Log In" at bounding box center [769, 355] width 34 height 13
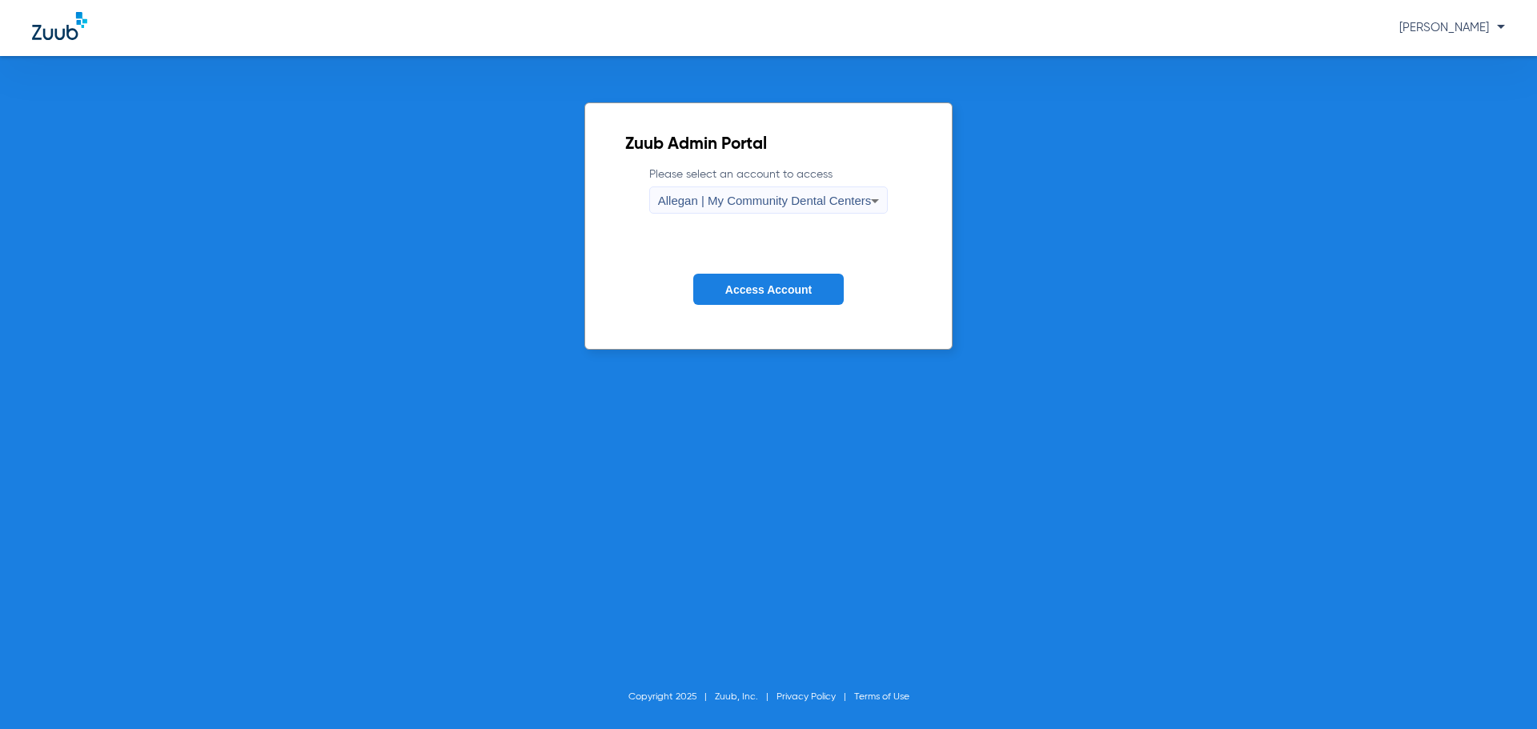
click at [746, 202] on span "Allegan | My Community Dental Centers" at bounding box center [765, 201] width 214 height 14
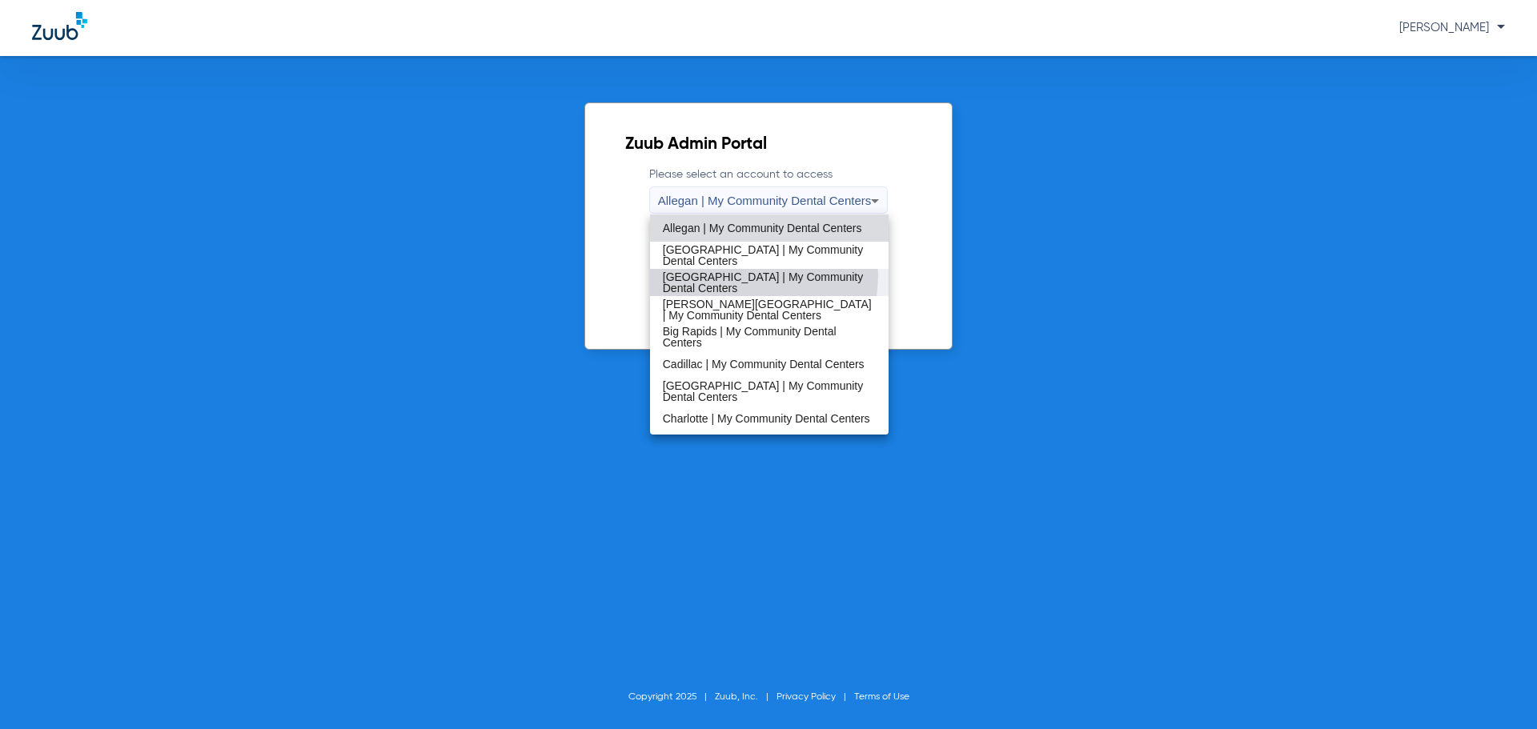
click at [735, 275] on span "[GEOGRAPHIC_DATA] | My Community Dental Centers" at bounding box center [770, 282] width 214 height 22
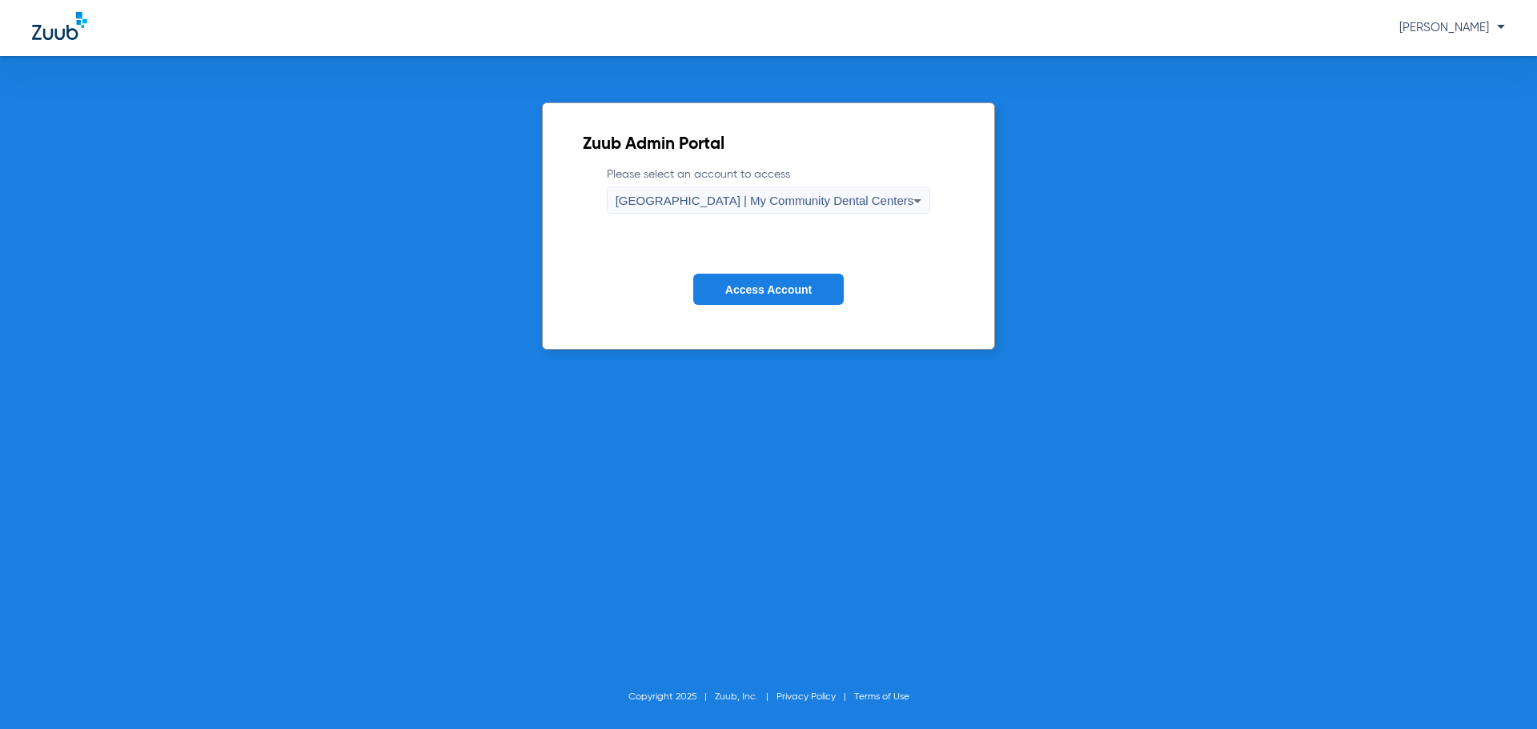
click at [737, 287] on span "Access Account" at bounding box center [768, 289] width 86 height 13
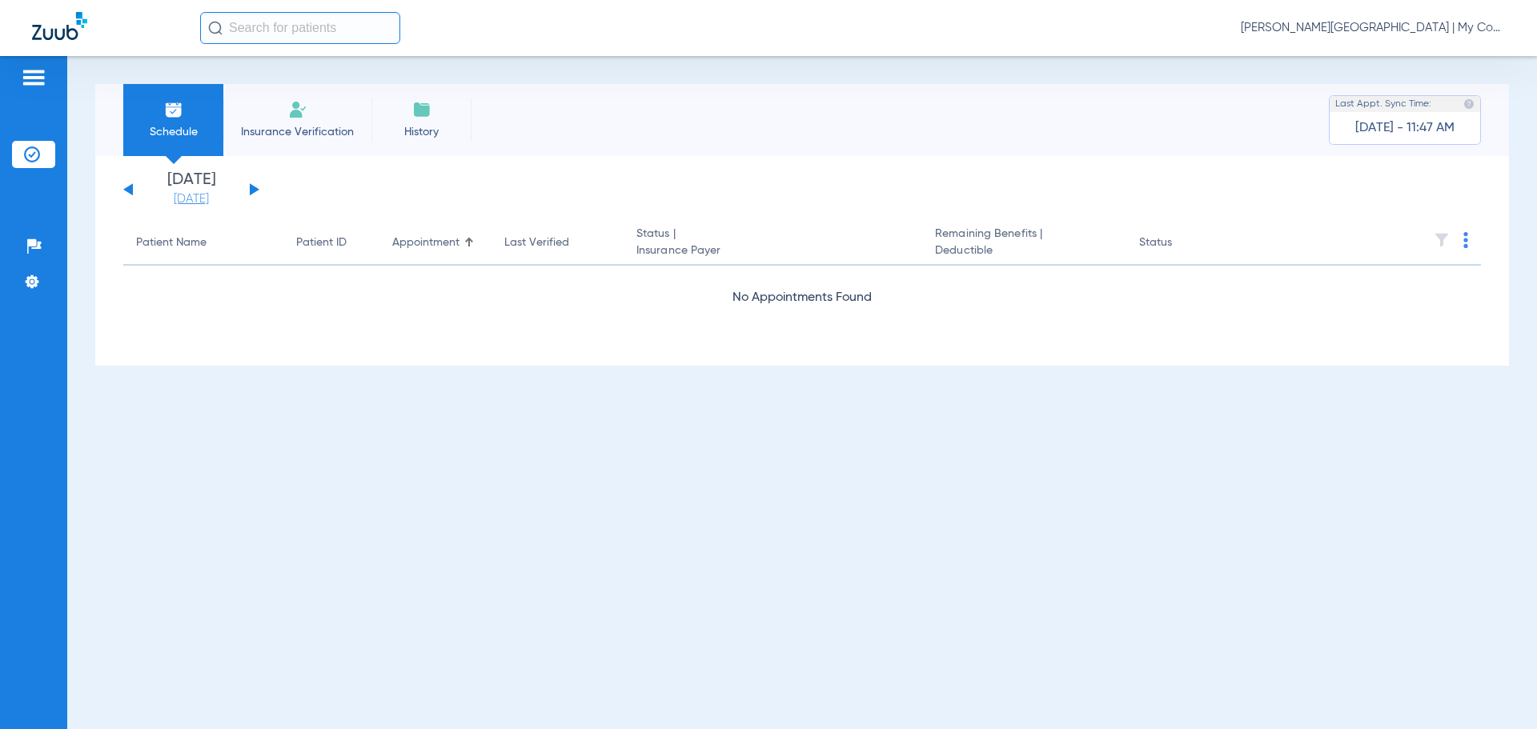
click at [197, 191] on link "[DATE]" at bounding box center [191, 199] width 96 height 16
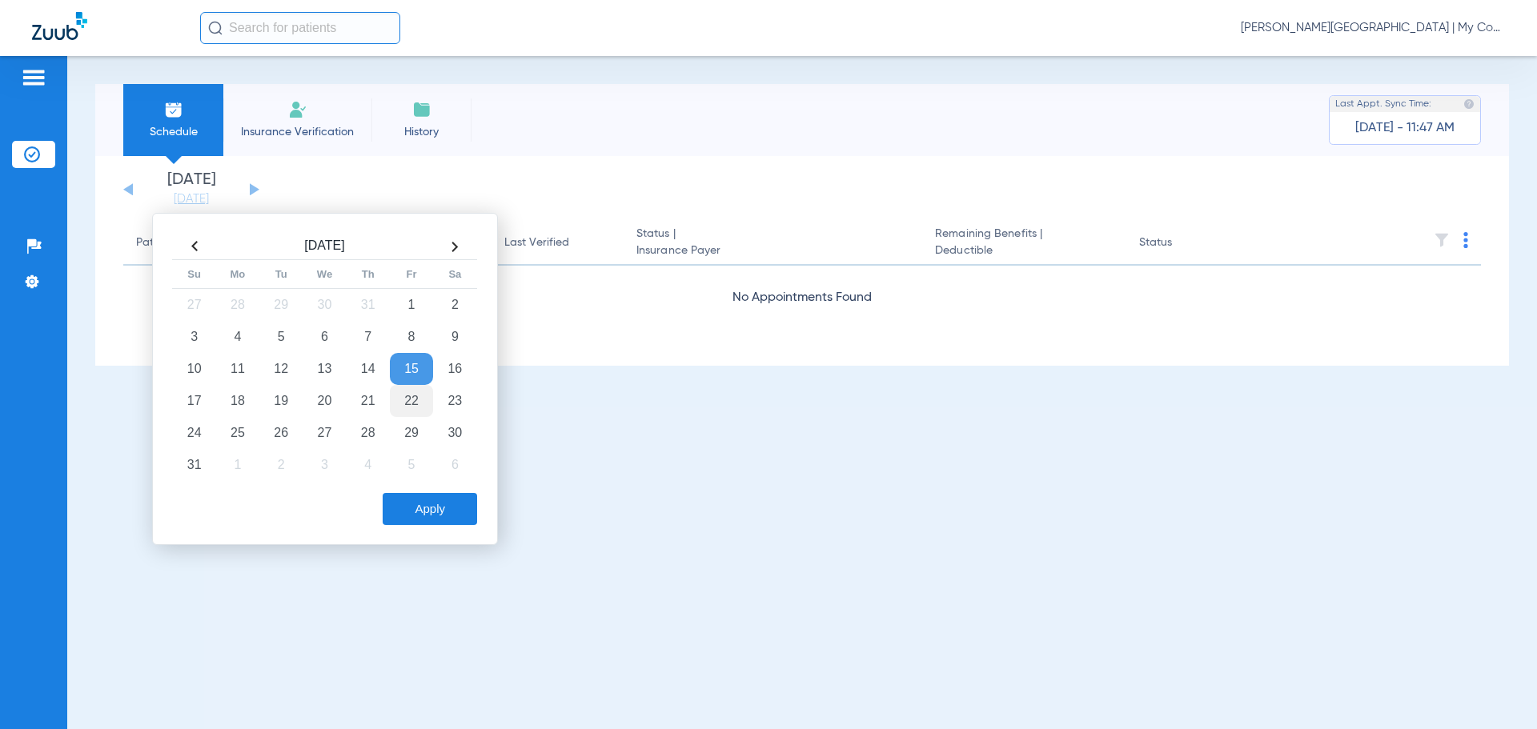
drag, startPoint x: 414, startPoint y: 396, endPoint x: 427, endPoint y: 432, distance: 38.2
click at [415, 396] on td "22" at bounding box center [411, 401] width 43 height 32
click at [430, 512] on button "Apply" at bounding box center [430, 509] width 94 height 32
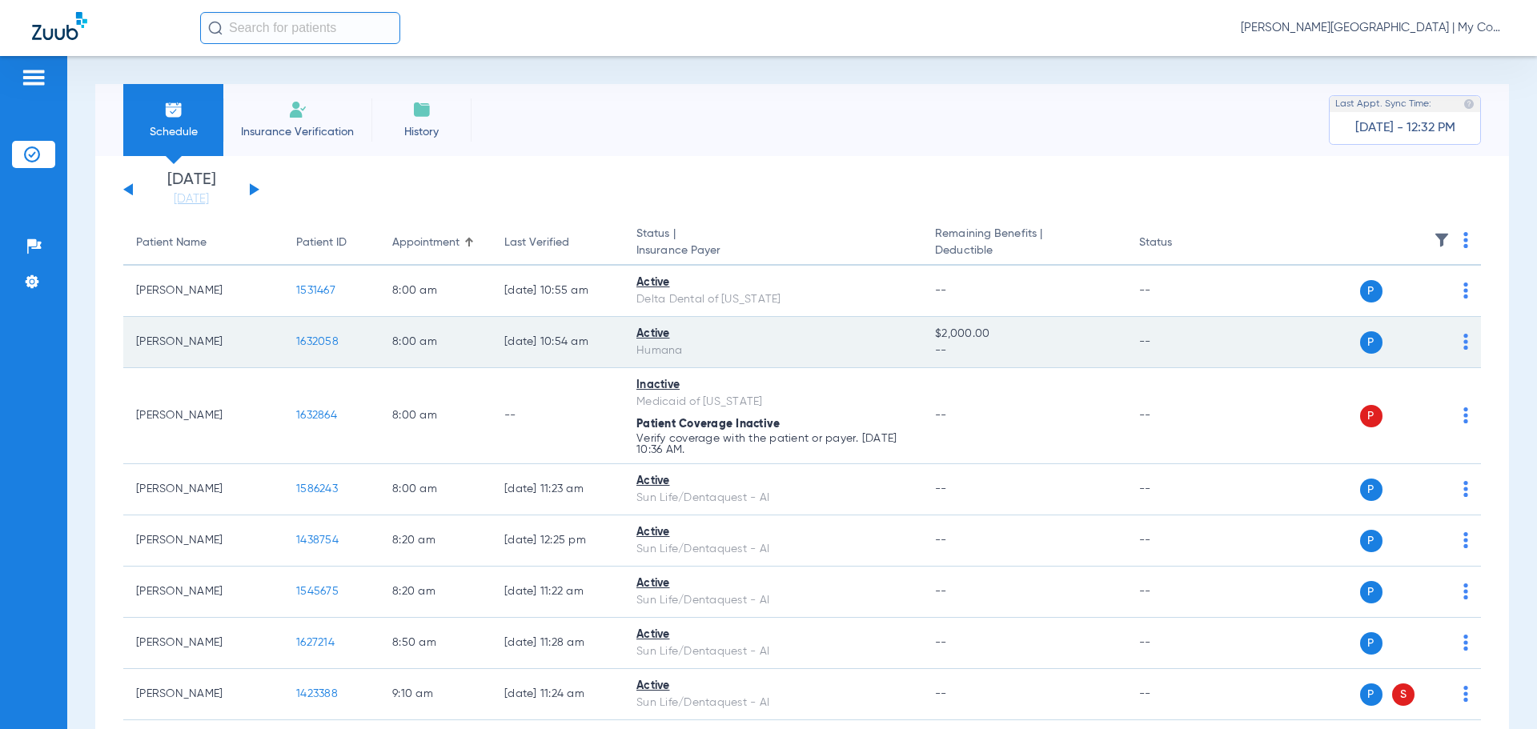
click at [323, 345] on span "1632058" at bounding box center [317, 341] width 42 height 11
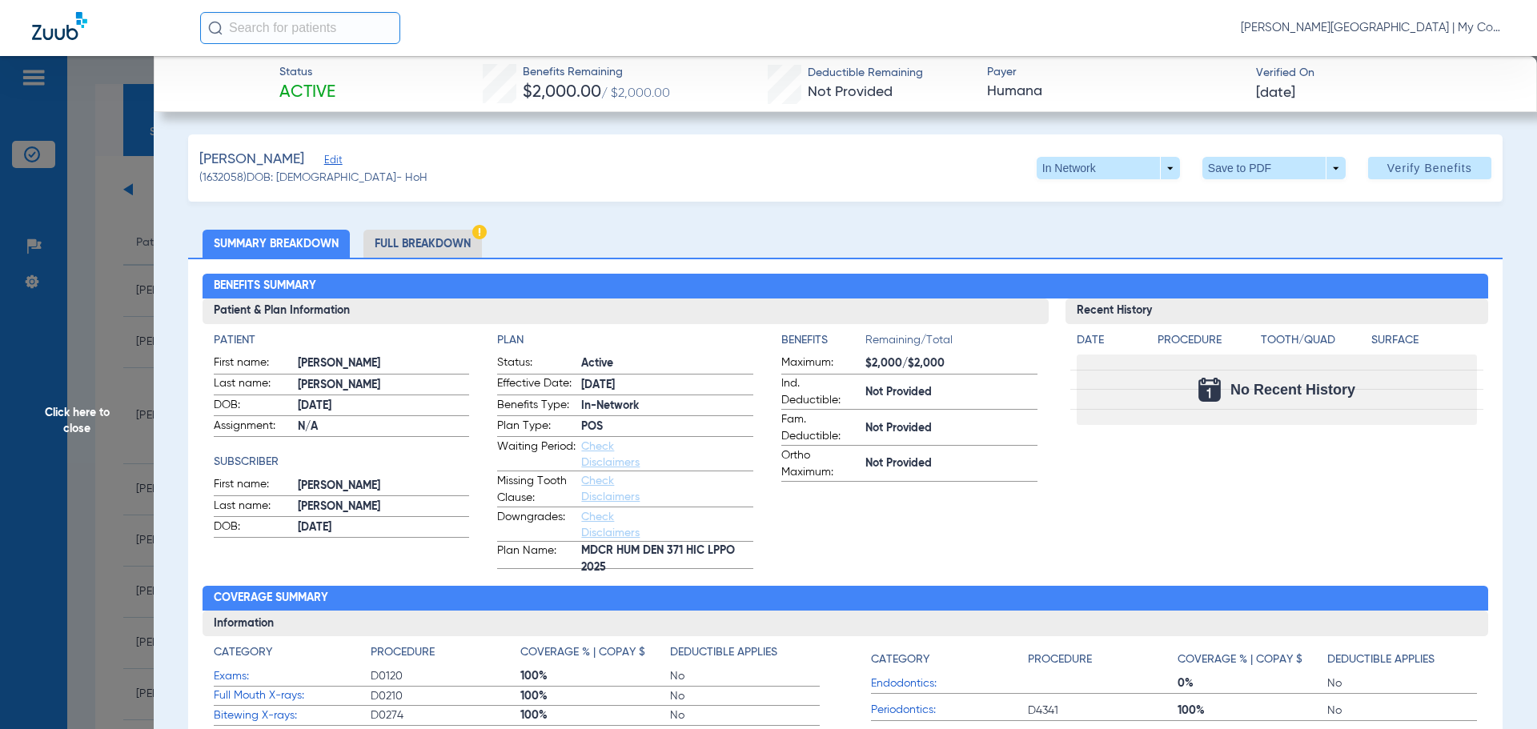
click at [96, 227] on span "Click here to close" at bounding box center [77, 420] width 154 height 729
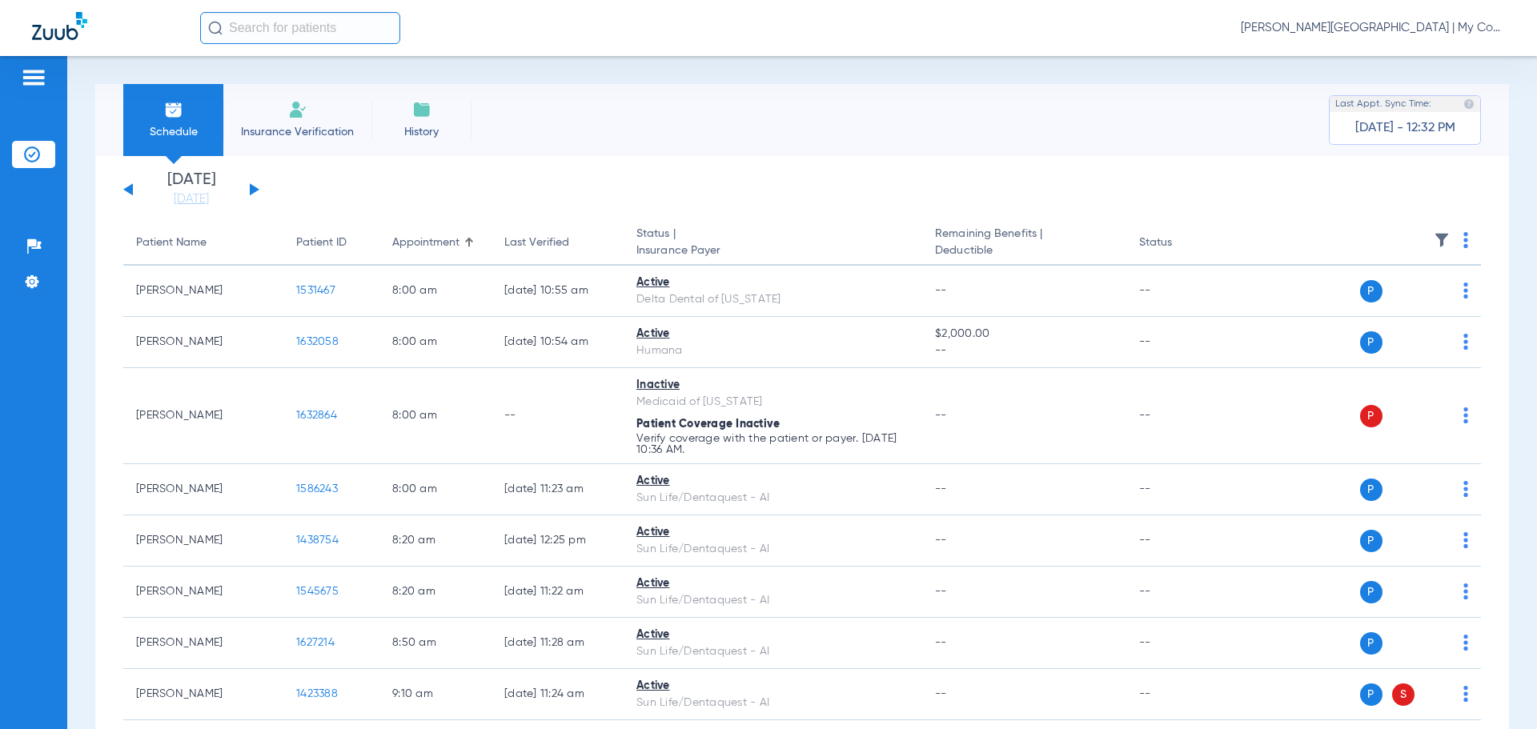
click at [254, 191] on button at bounding box center [255, 189] width 10 height 12
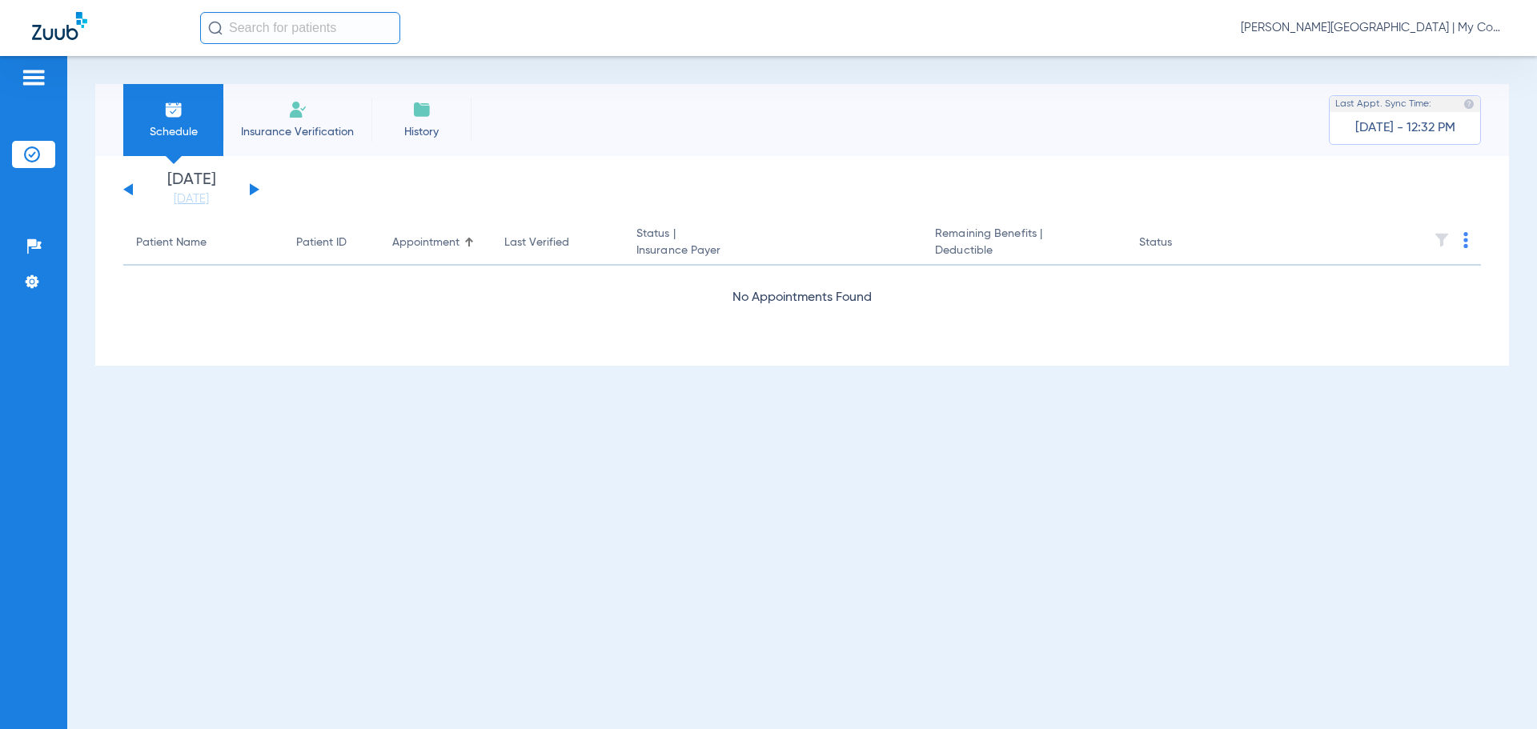
click at [254, 191] on button at bounding box center [255, 189] width 10 height 12
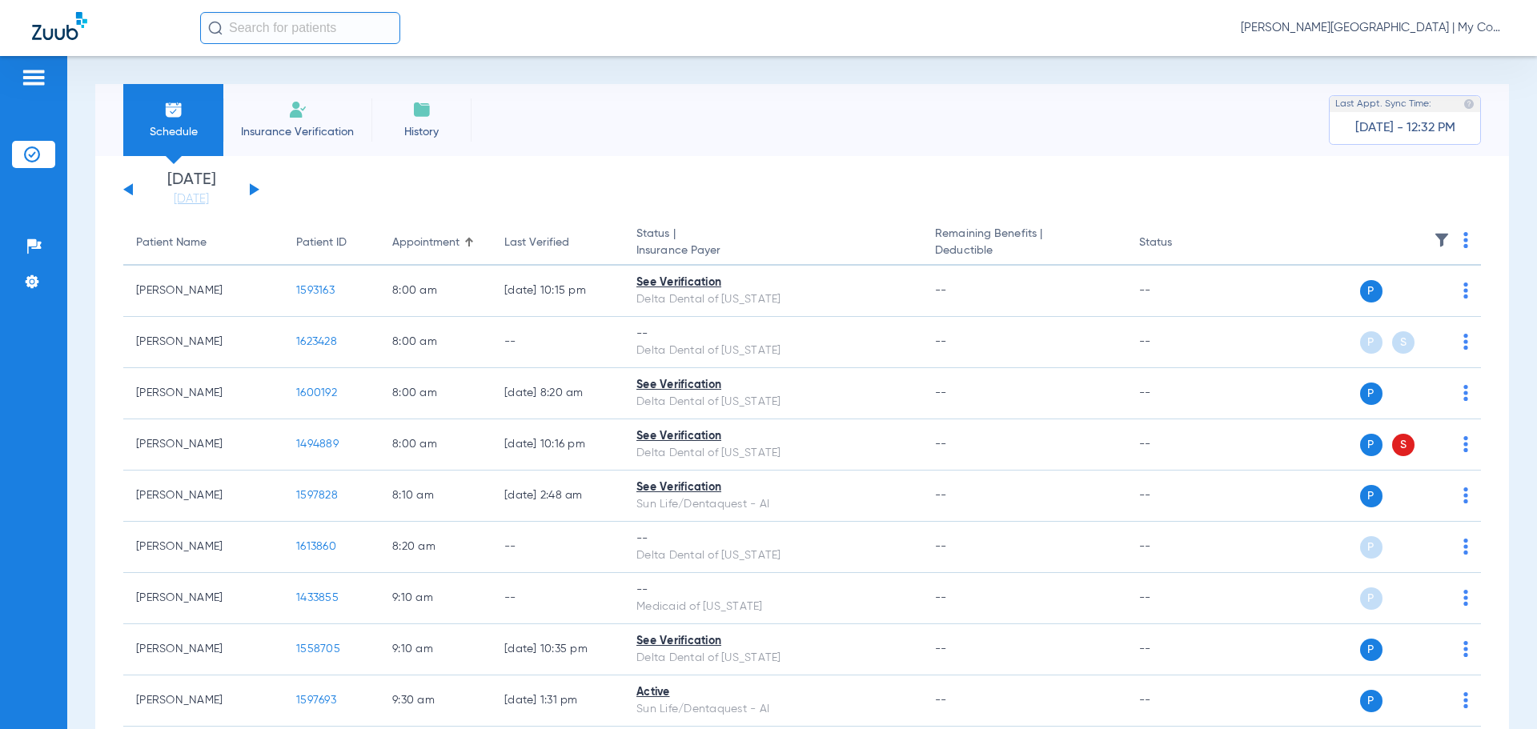
click at [131, 183] on div "Wednesday 06-11-2025 Thursday 06-12-2025 Friday 06-13-2025 Saturday 06-14-2025 …" at bounding box center [191, 189] width 136 height 35
click at [131, 185] on button at bounding box center [128, 189] width 10 height 12
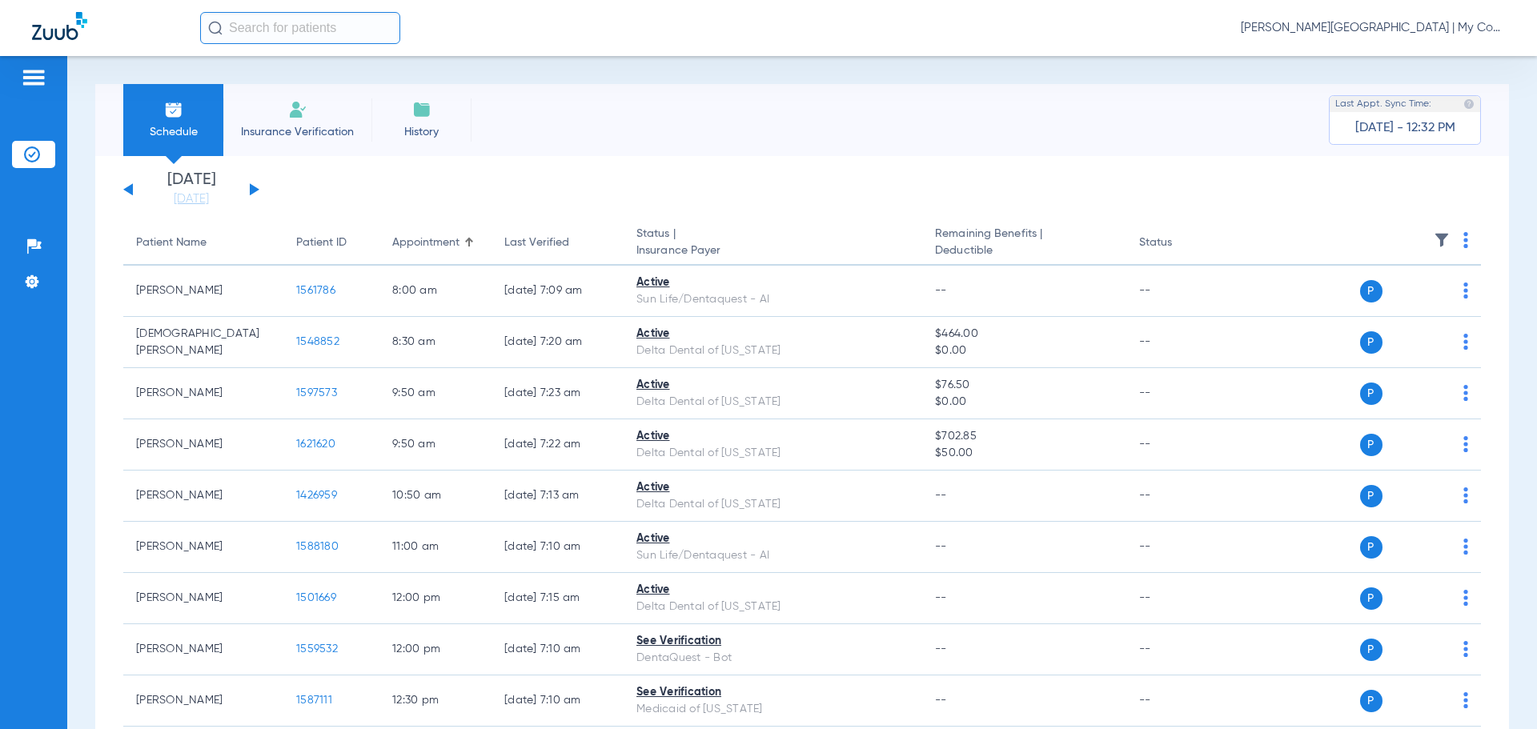
click at [251, 186] on button at bounding box center [255, 189] width 10 height 12
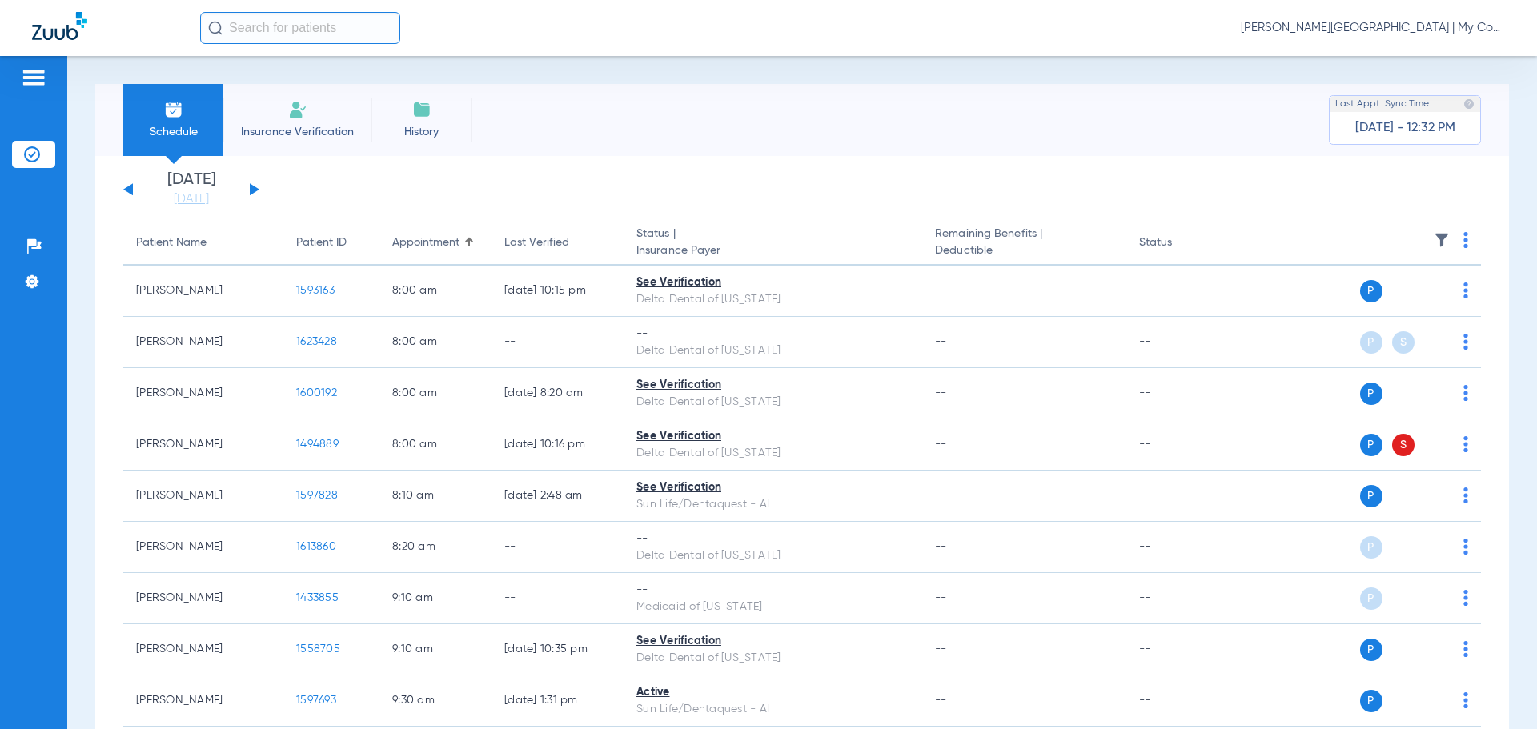
click at [1463, 243] on img at bounding box center [1465, 240] width 5 height 16
click at [1422, 301] on span "Verify All" at bounding box center [1392, 303] width 100 height 11
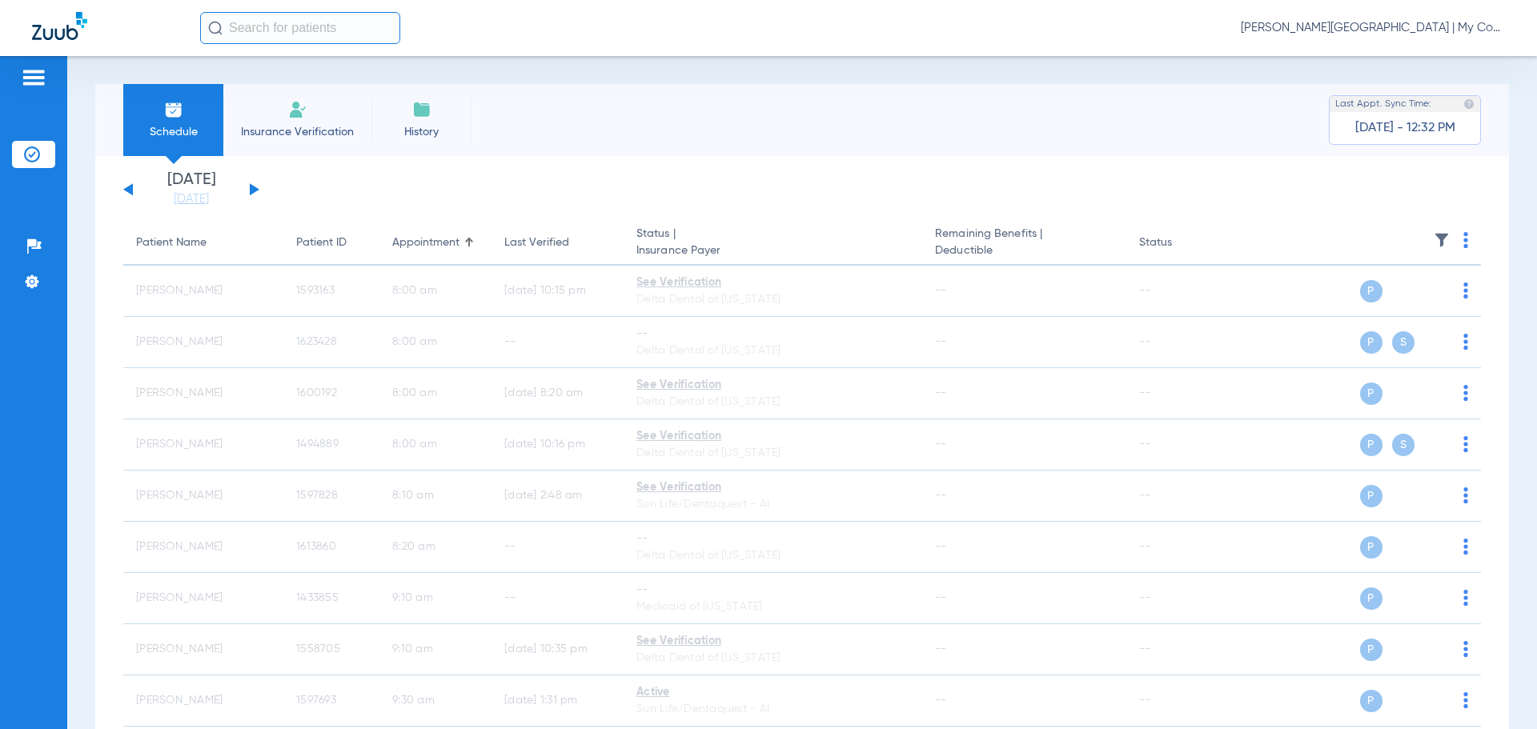
click at [135, 187] on div "Wednesday 06-11-2025 Thursday 06-12-2025 Friday 06-13-2025 Saturday 06-14-2025 …" at bounding box center [191, 189] width 136 height 35
click at [132, 187] on div "Wednesday 06-11-2025 Thursday 06-12-2025 Friday 06-13-2025 Saturday 06-14-2025 …" at bounding box center [191, 189] width 136 height 35
click at [131, 187] on button at bounding box center [128, 189] width 10 height 12
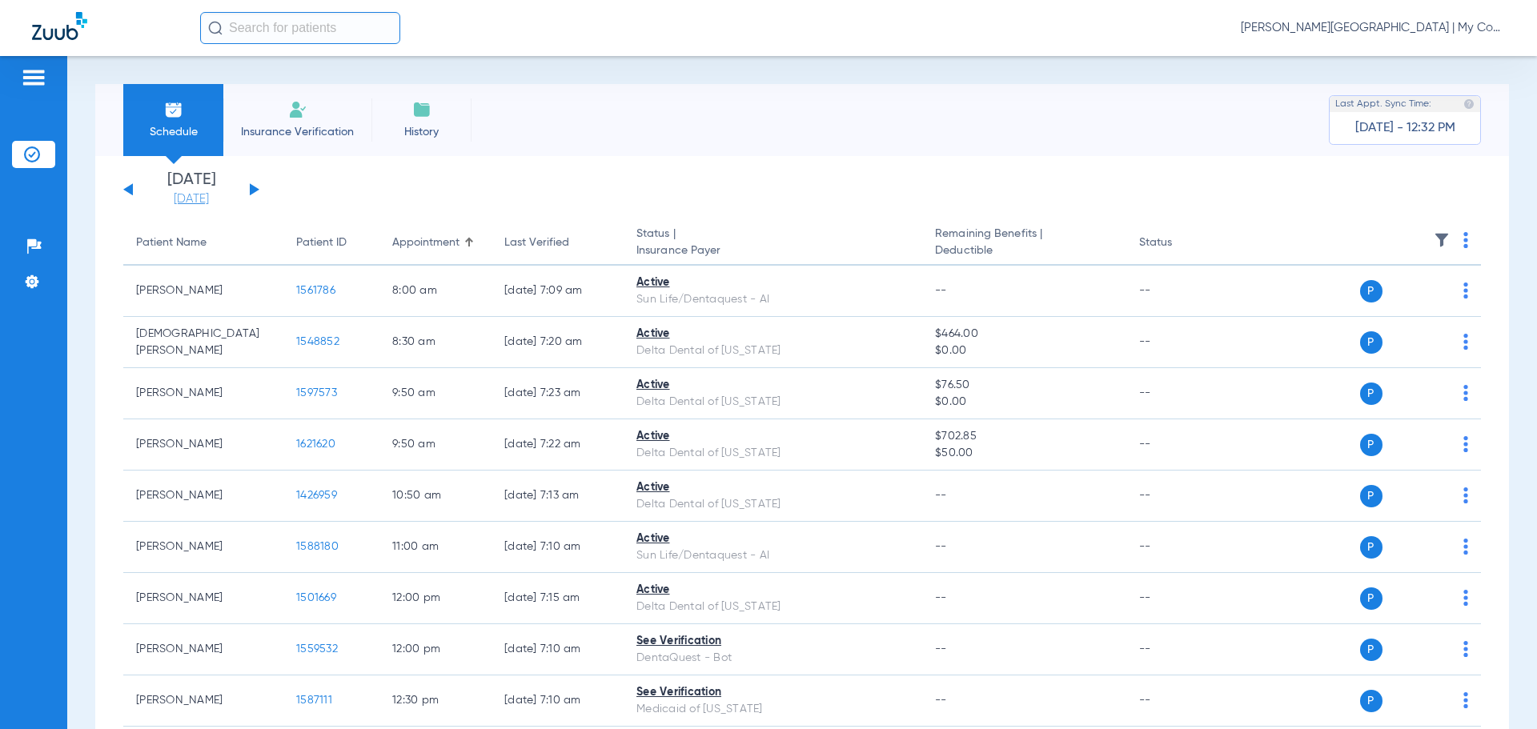
click at [215, 199] on link "[DATE]" at bounding box center [191, 199] width 96 height 16
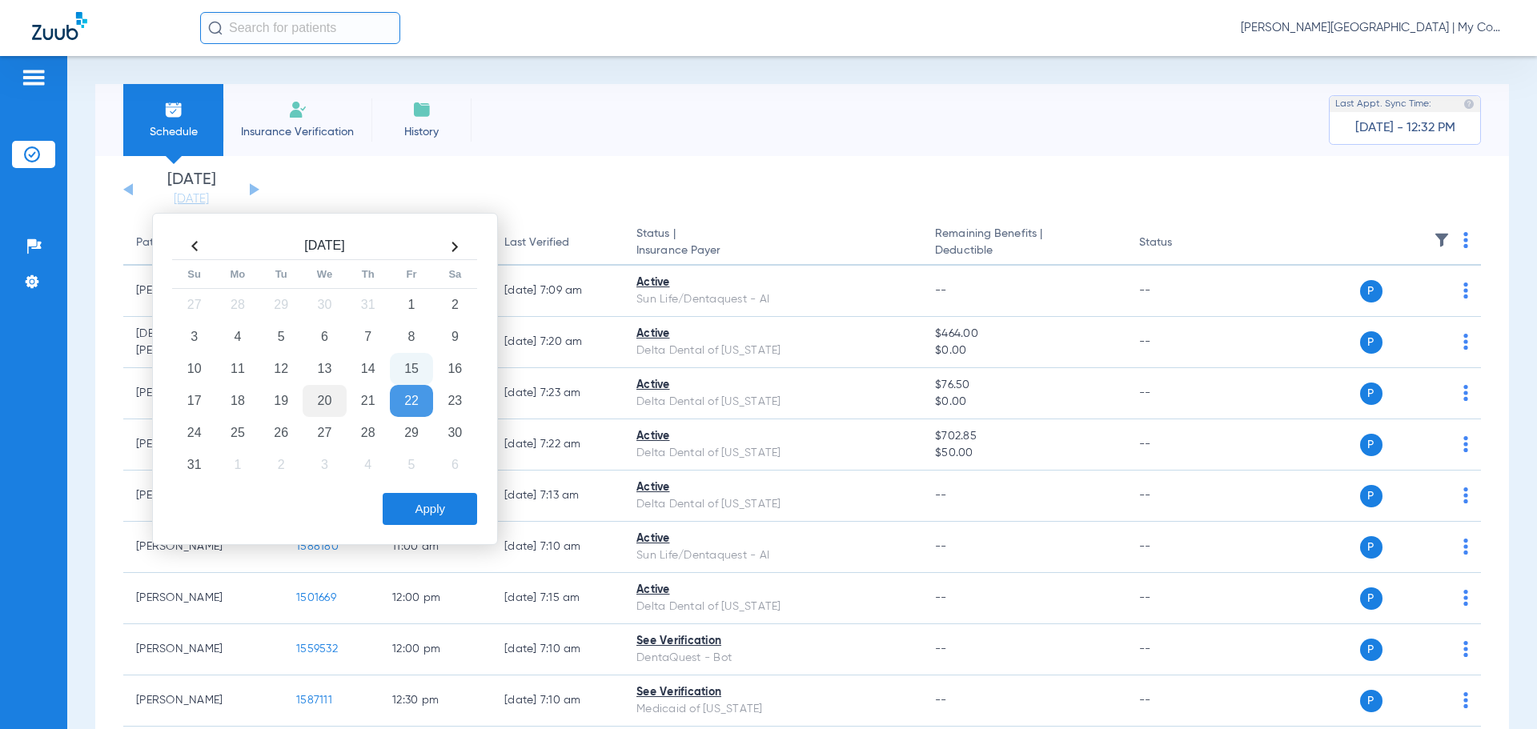
click at [323, 399] on td "20" at bounding box center [324, 401] width 43 height 32
click at [433, 511] on button "Apply" at bounding box center [430, 509] width 94 height 32
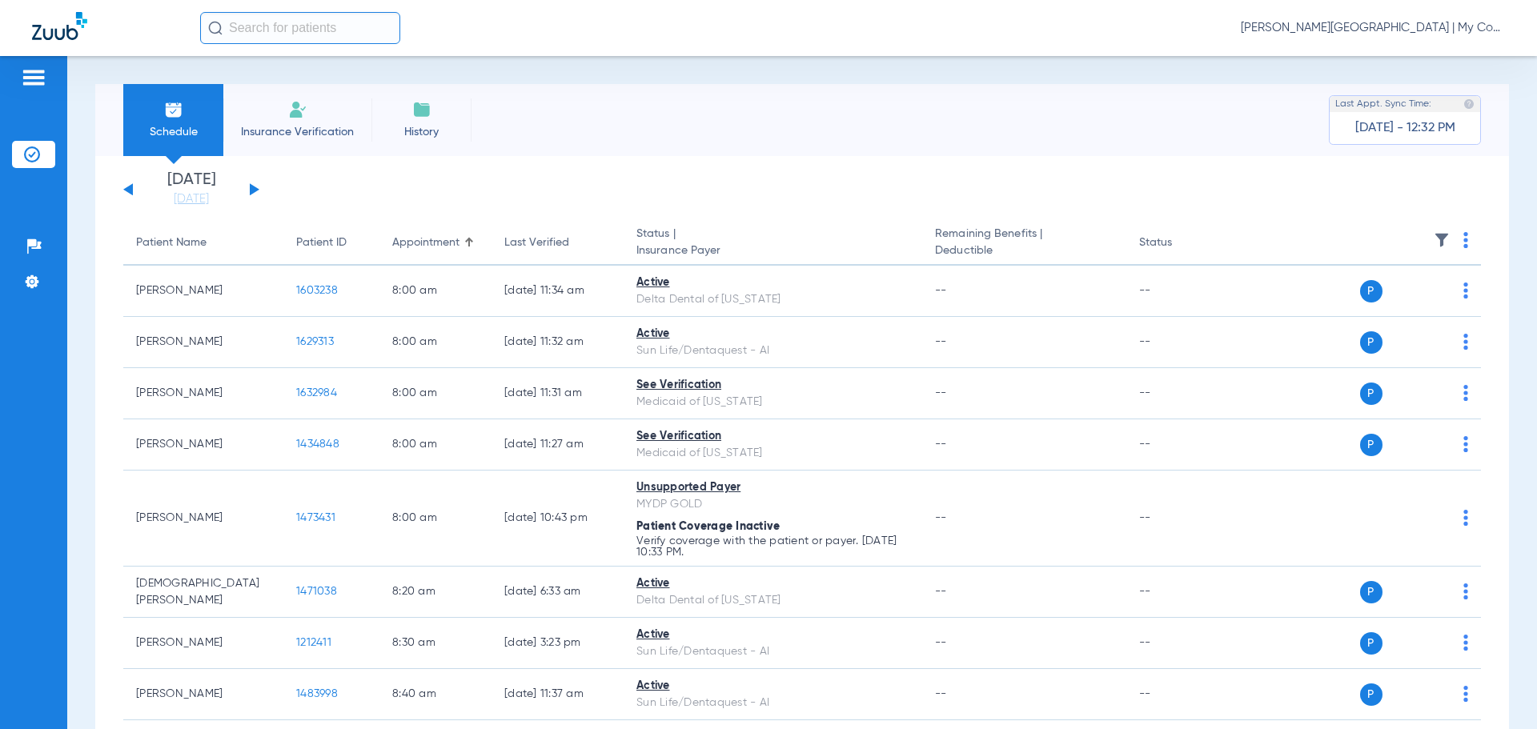
click at [1463, 247] on img at bounding box center [1465, 240] width 5 height 16
click at [1427, 299] on span "Verify All" at bounding box center [1392, 303] width 100 height 11
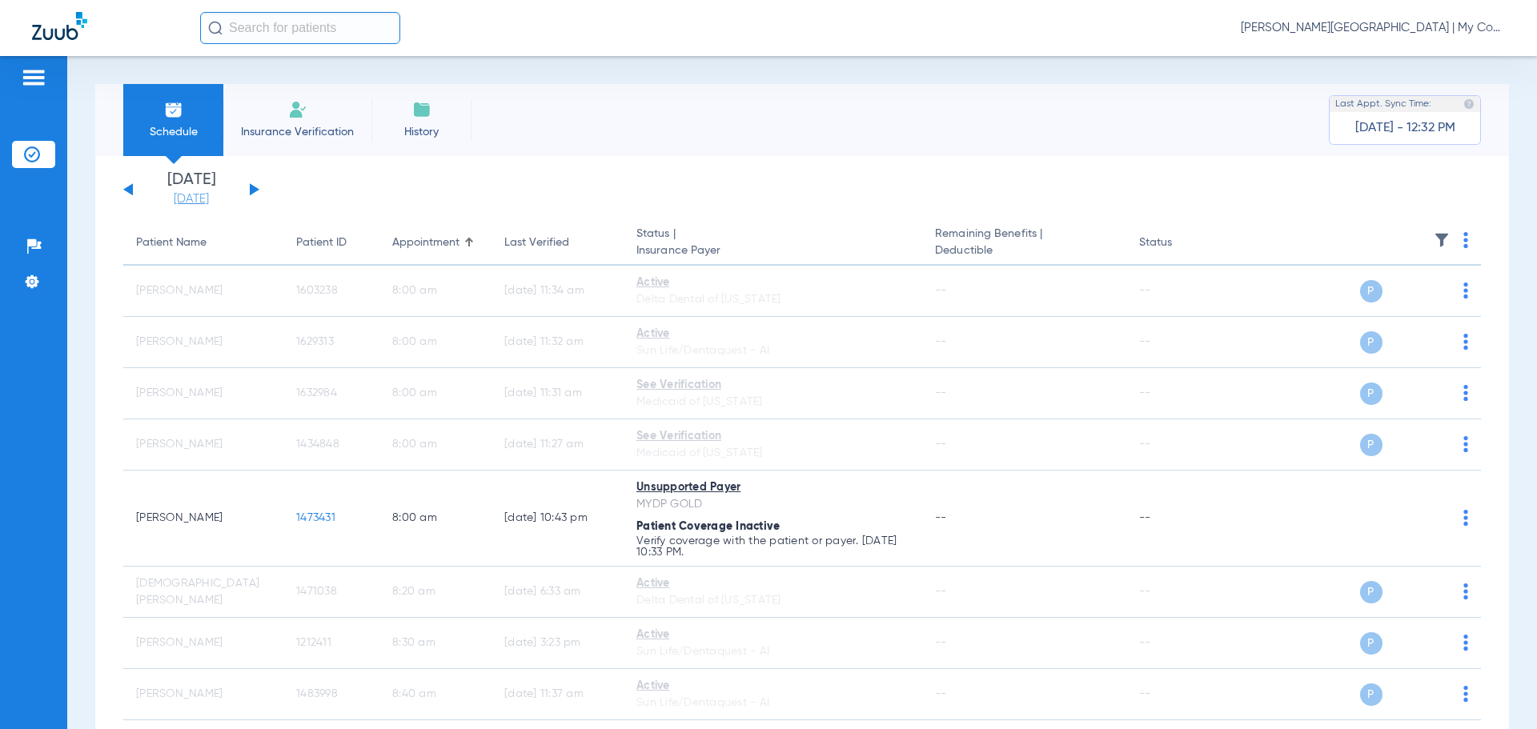
click at [207, 201] on link "[DATE]" at bounding box center [191, 199] width 96 height 16
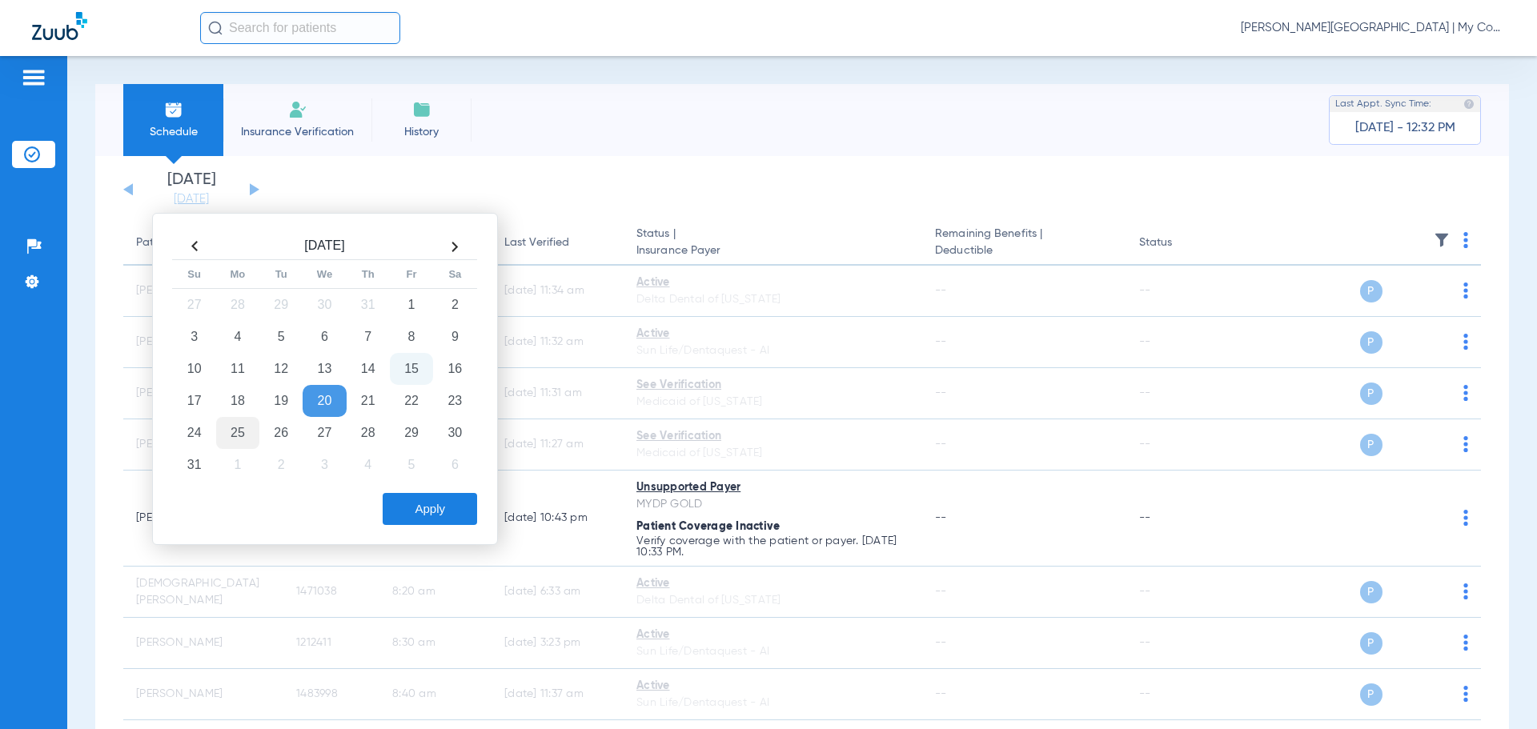
click at [219, 426] on td "25" at bounding box center [237, 433] width 43 height 32
click at [406, 502] on button "Apply" at bounding box center [430, 509] width 94 height 32
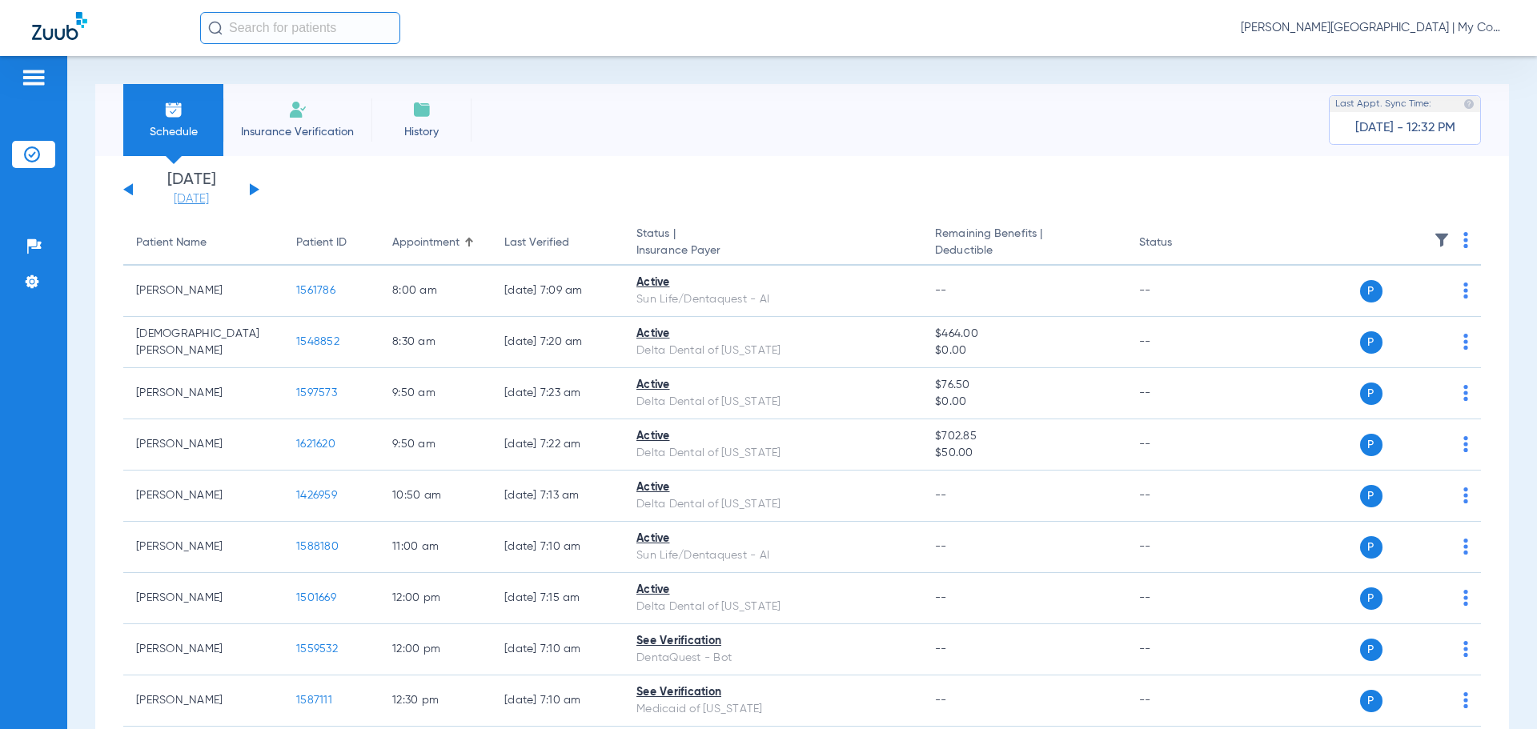
click at [201, 200] on link "[DATE]" at bounding box center [191, 199] width 96 height 16
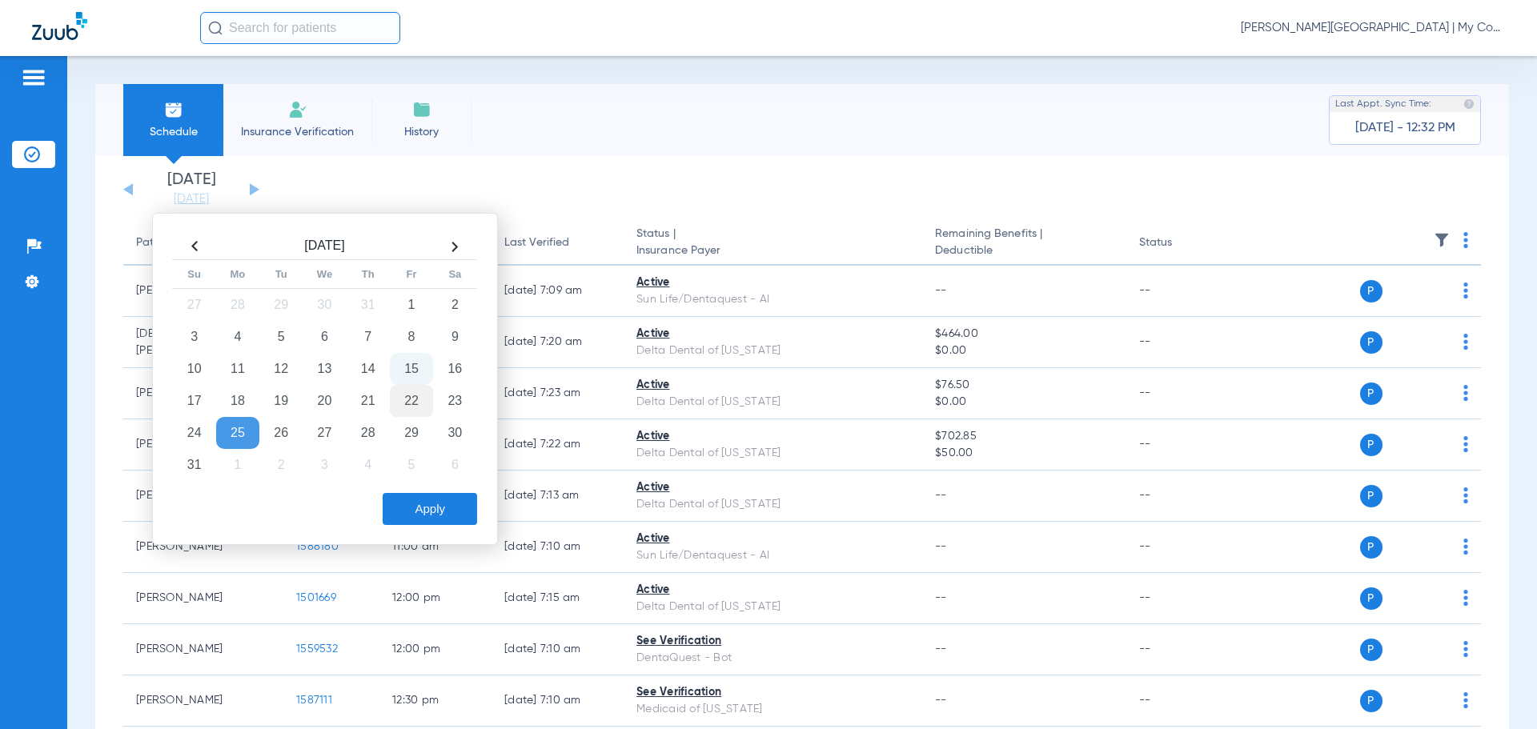
click at [415, 404] on td "22" at bounding box center [411, 401] width 43 height 32
click at [435, 487] on div "Aug 2025 Su Mo Tu We Th Fr Sa 27 28 29 30 31 1 2 3 4 5 6 7 8 9 10 11 12 13 14 1…" at bounding box center [325, 379] width 346 height 332
click at [437, 504] on button "Apply" at bounding box center [430, 509] width 94 height 32
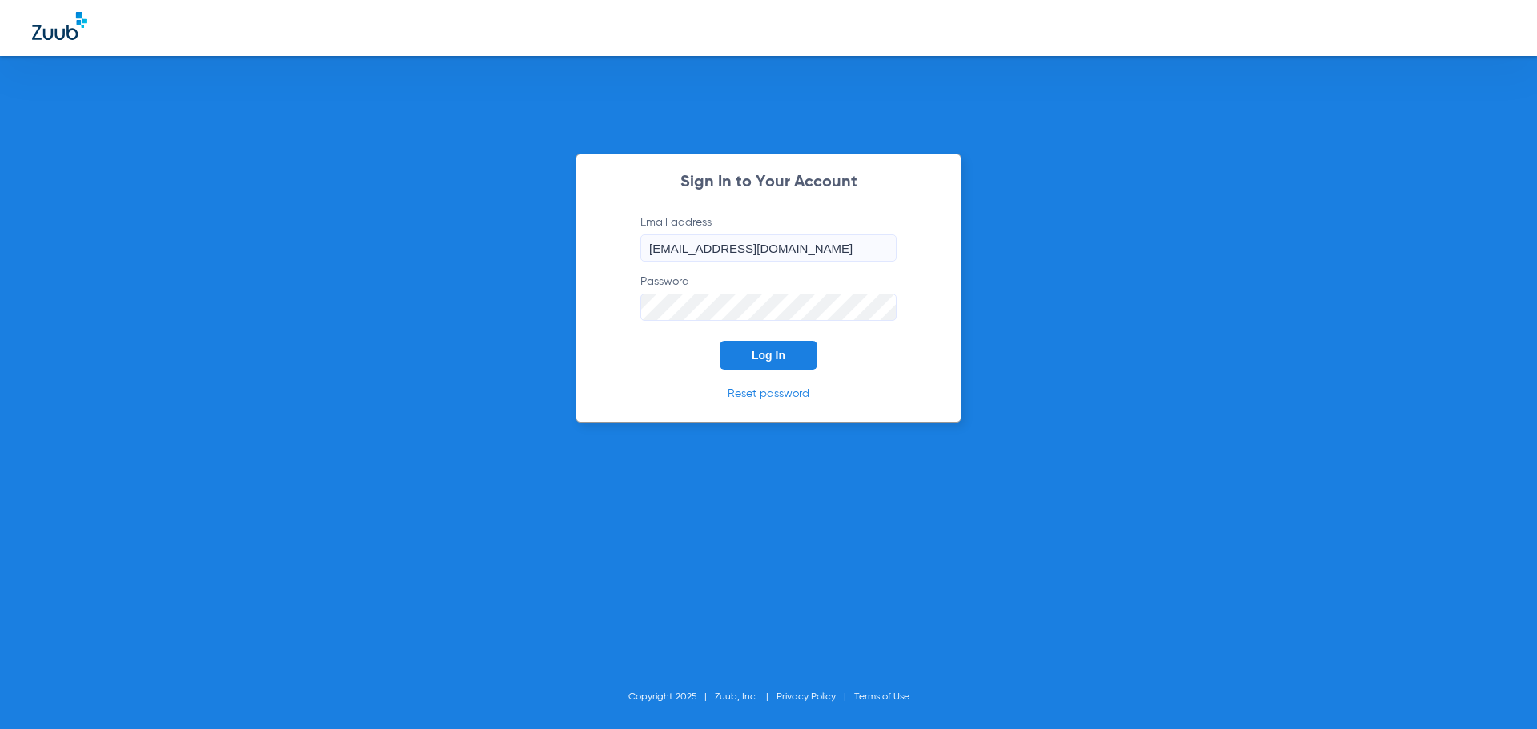
click at [759, 355] on span "Log In" at bounding box center [769, 355] width 34 height 13
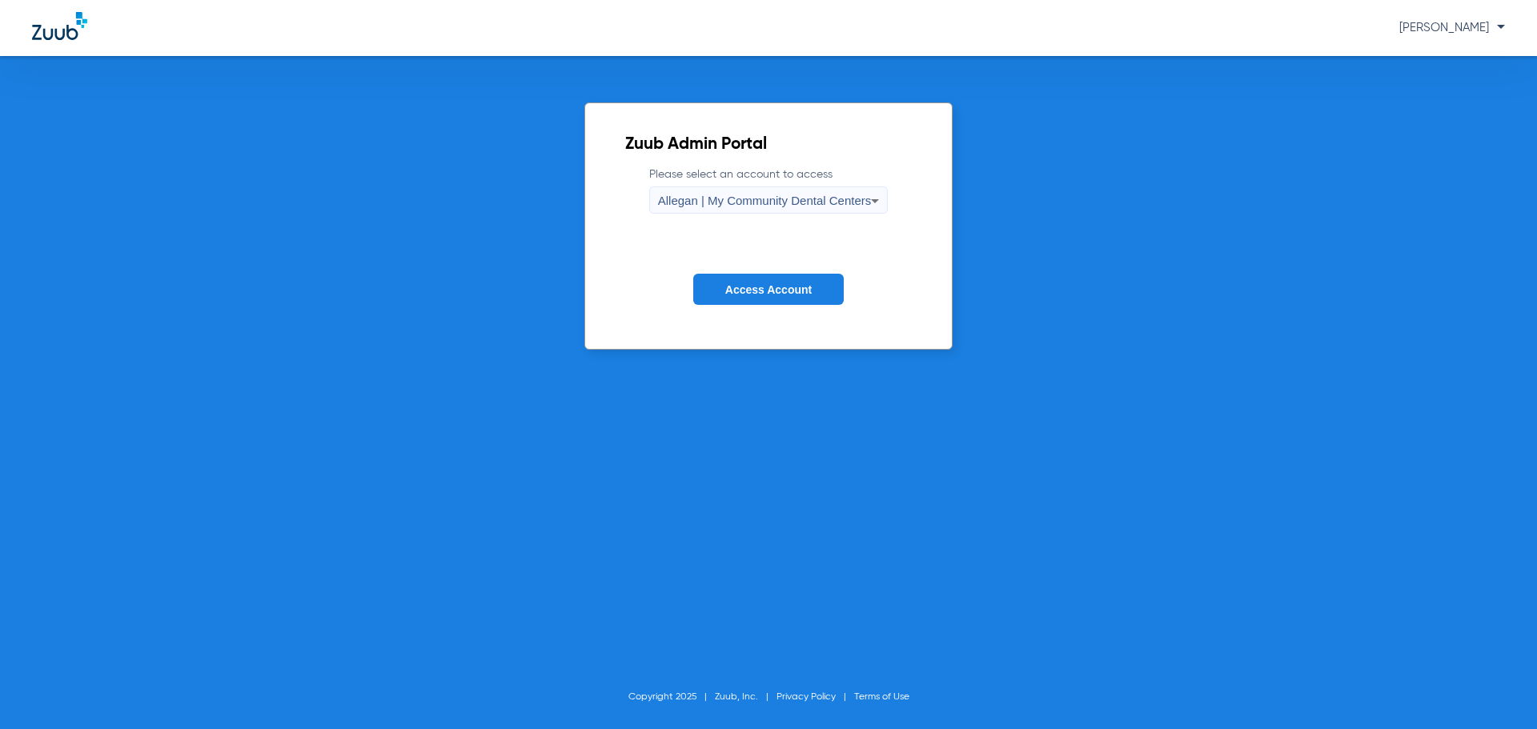
click at [704, 207] on span "Allegan | My Community Dental Centers" at bounding box center [765, 201] width 214 height 14
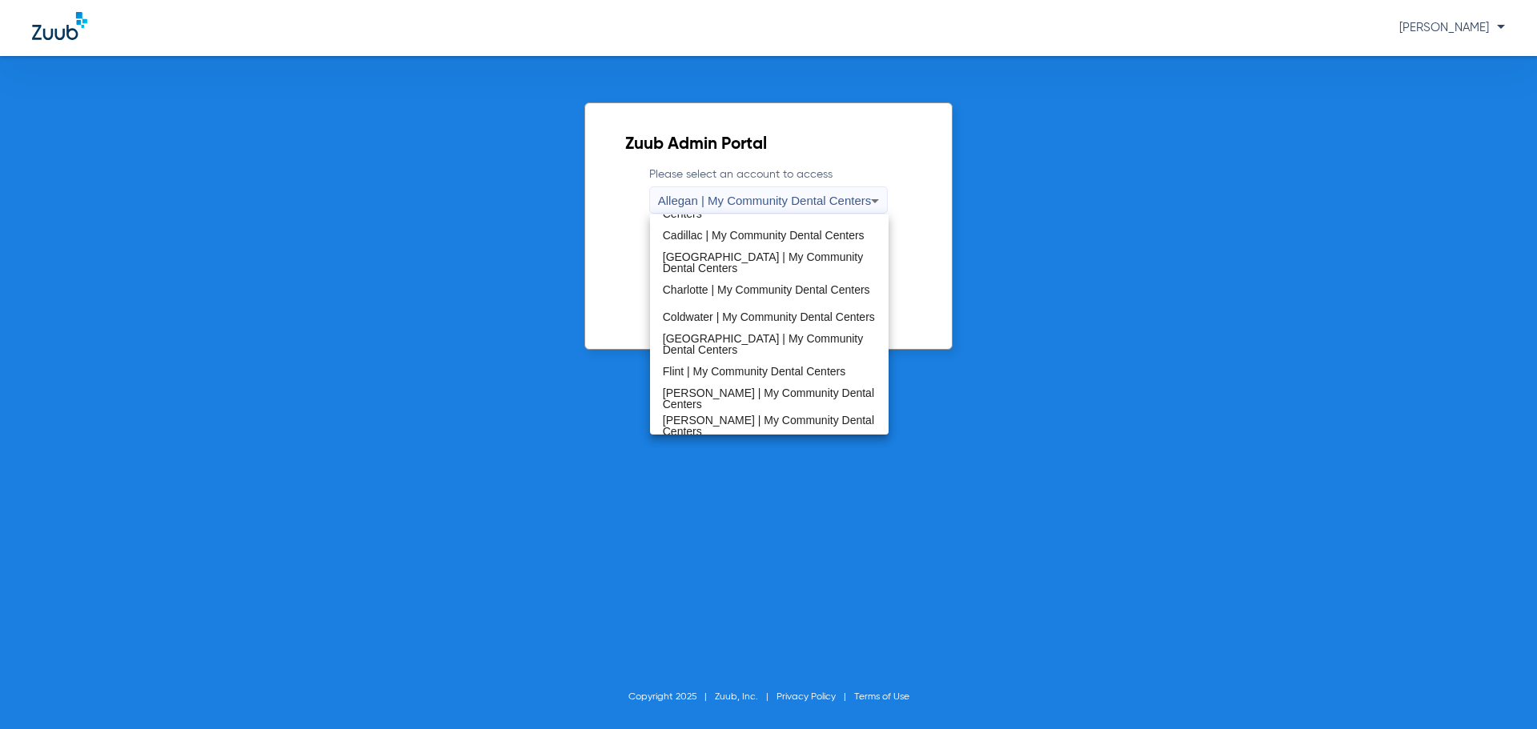
scroll to position [400, 0]
click at [757, 308] on span "Mt. Pleasant | My Community Dental Centers" at bounding box center [770, 318] width 214 height 22
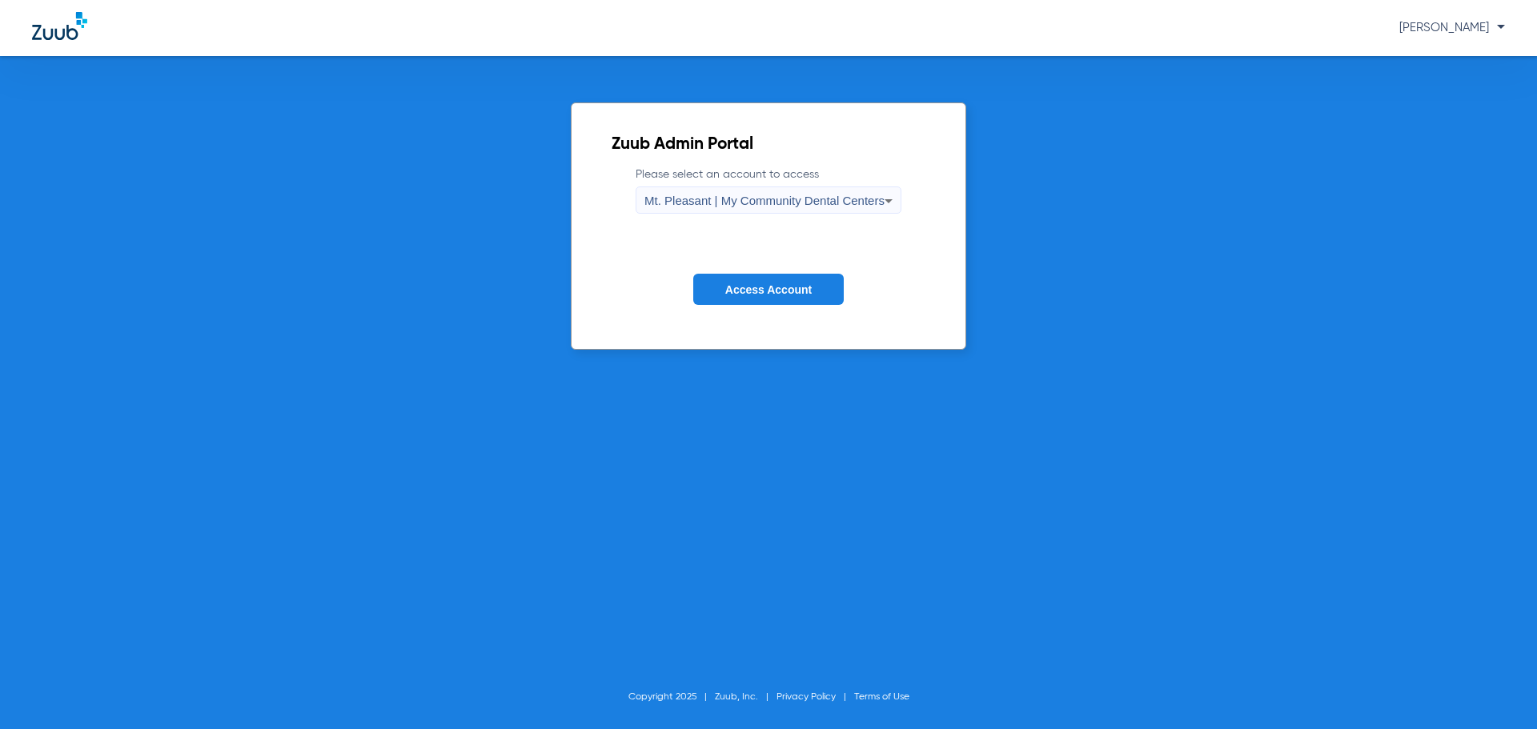
click at [768, 287] on span "Access Account" at bounding box center [768, 289] width 86 height 13
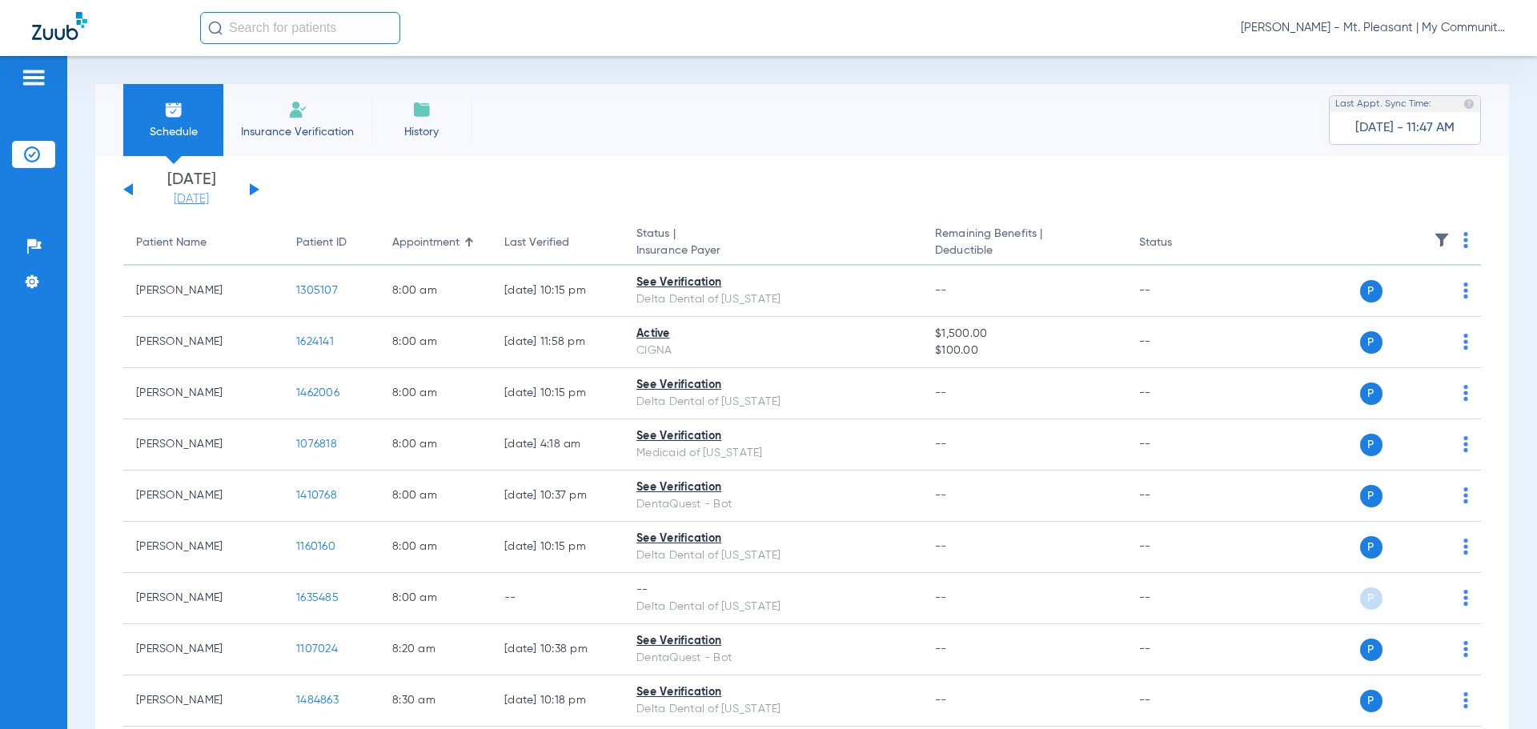
click at [202, 200] on link "[DATE]" at bounding box center [191, 199] width 96 height 16
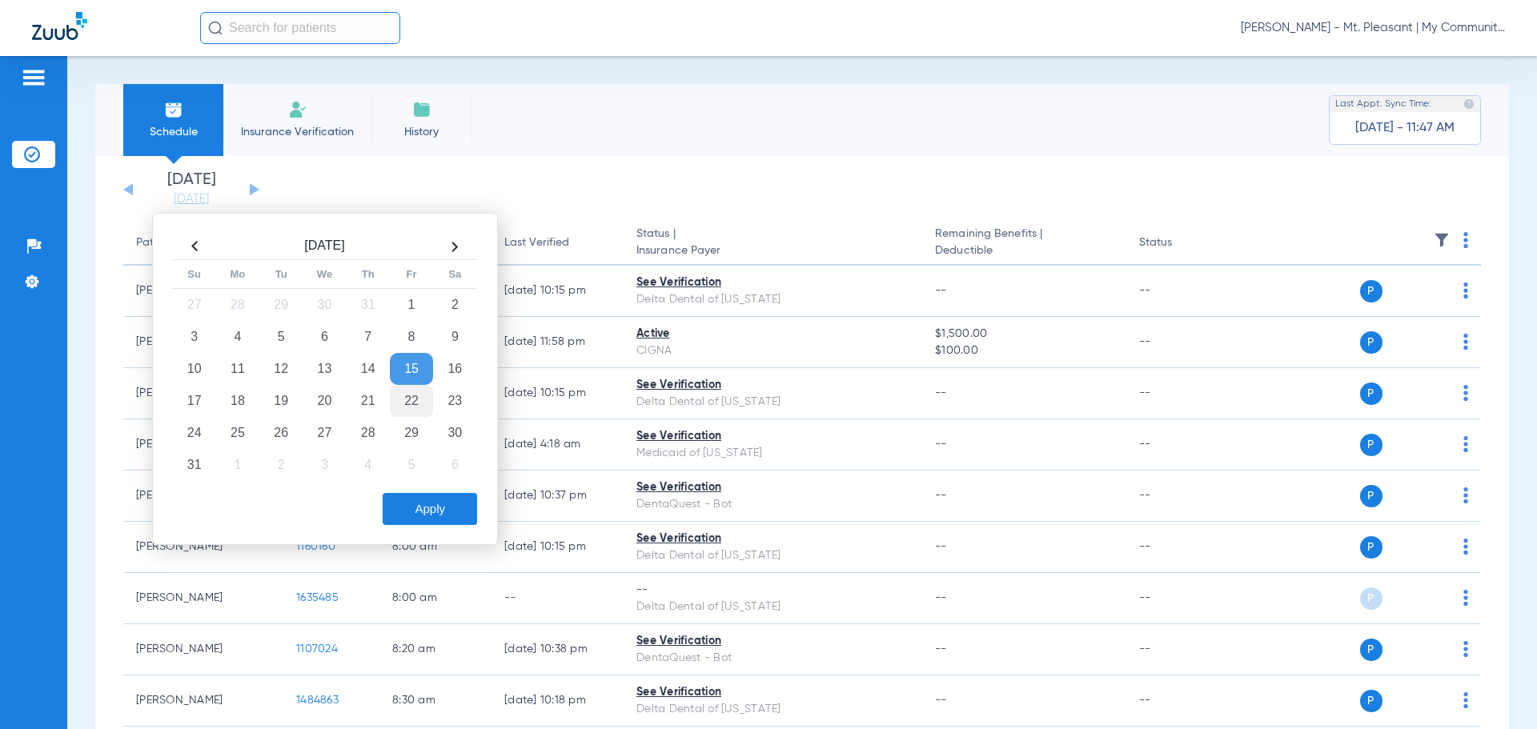
click at [407, 401] on td "22" at bounding box center [411, 401] width 43 height 32
click at [410, 513] on button "Apply" at bounding box center [430, 509] width 94 height 32
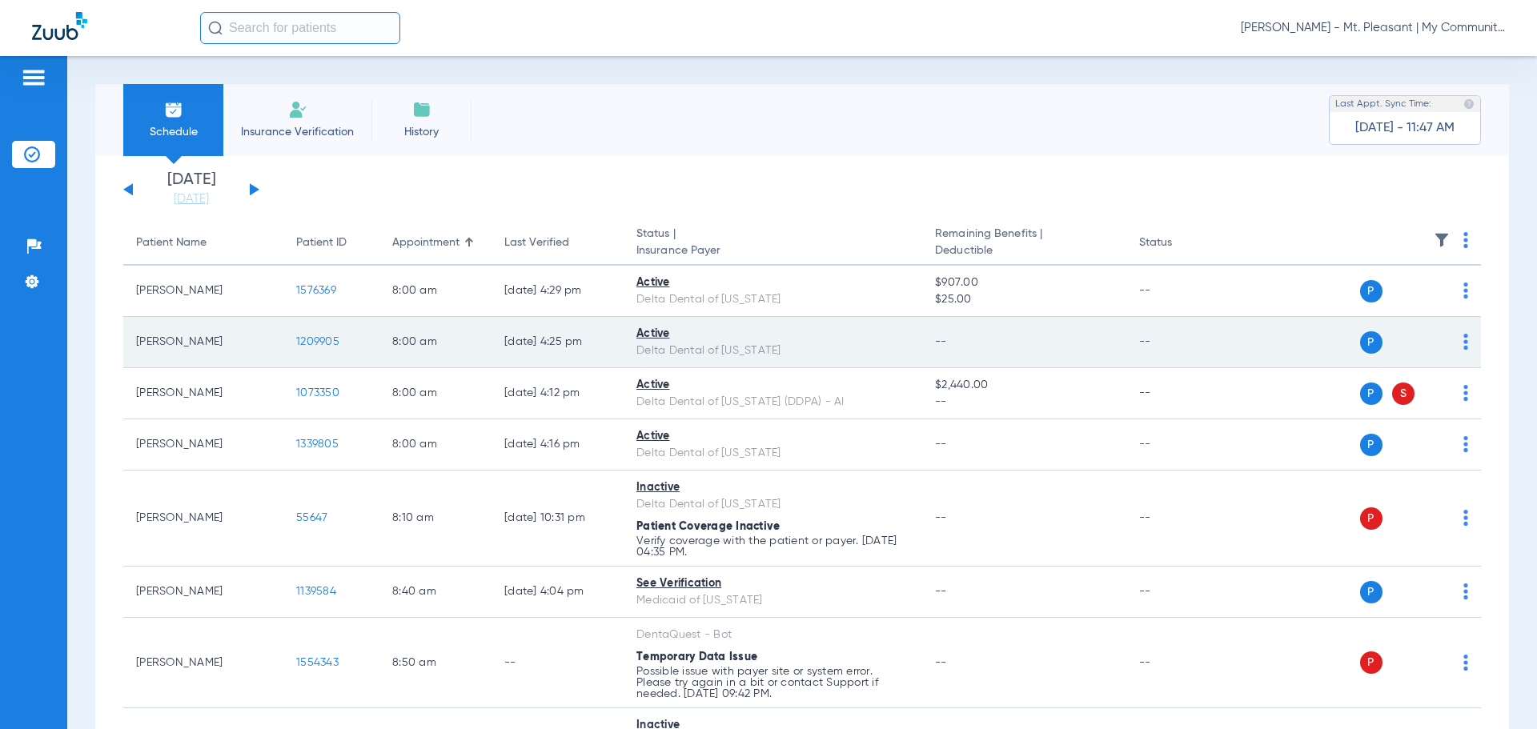
scroll to position [80, 0]
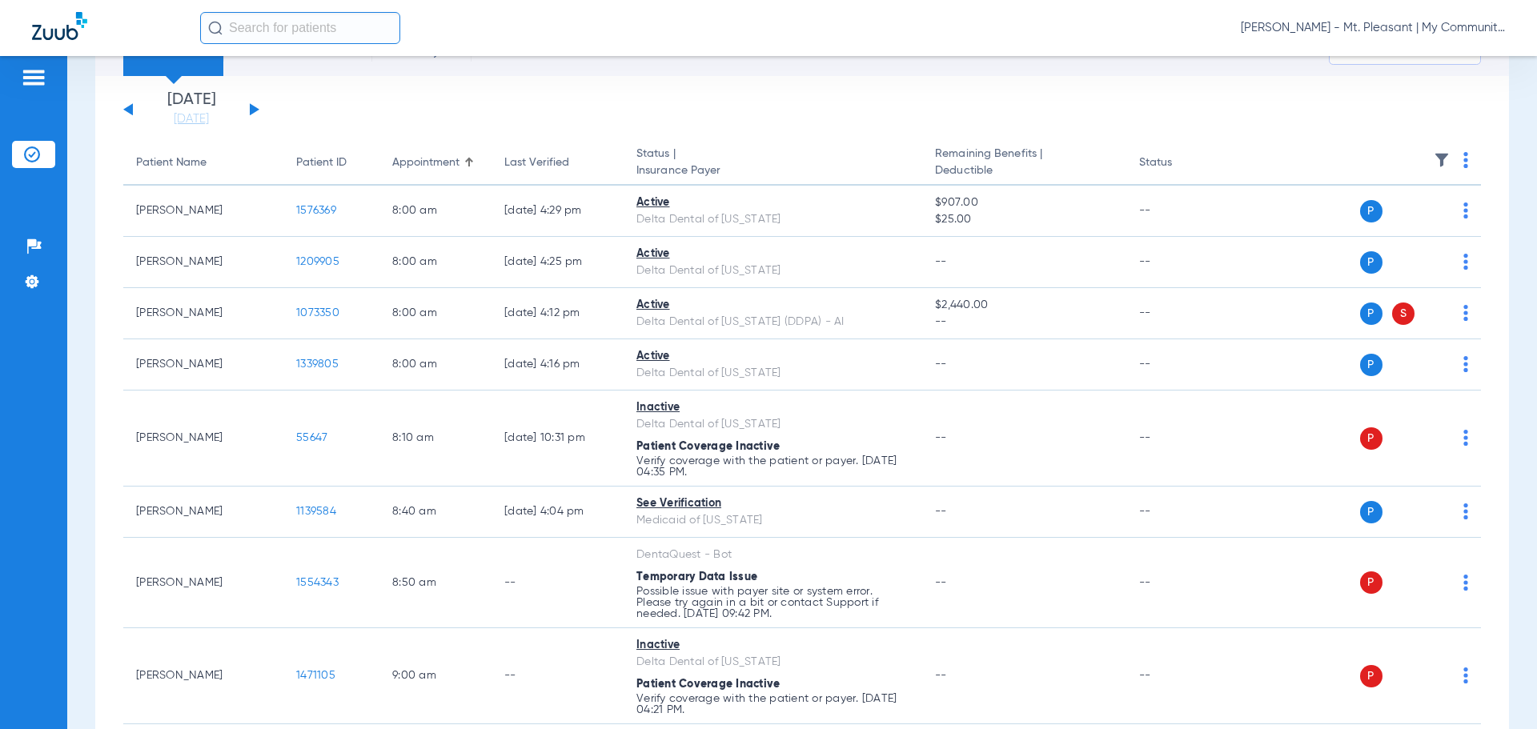
click at [1463, 160] on img at bounding box center [1465, 160] width 5 height 16
click at [1413, 232] on button "Verify All" at bounding box center [1392, 223] width 126 height 32
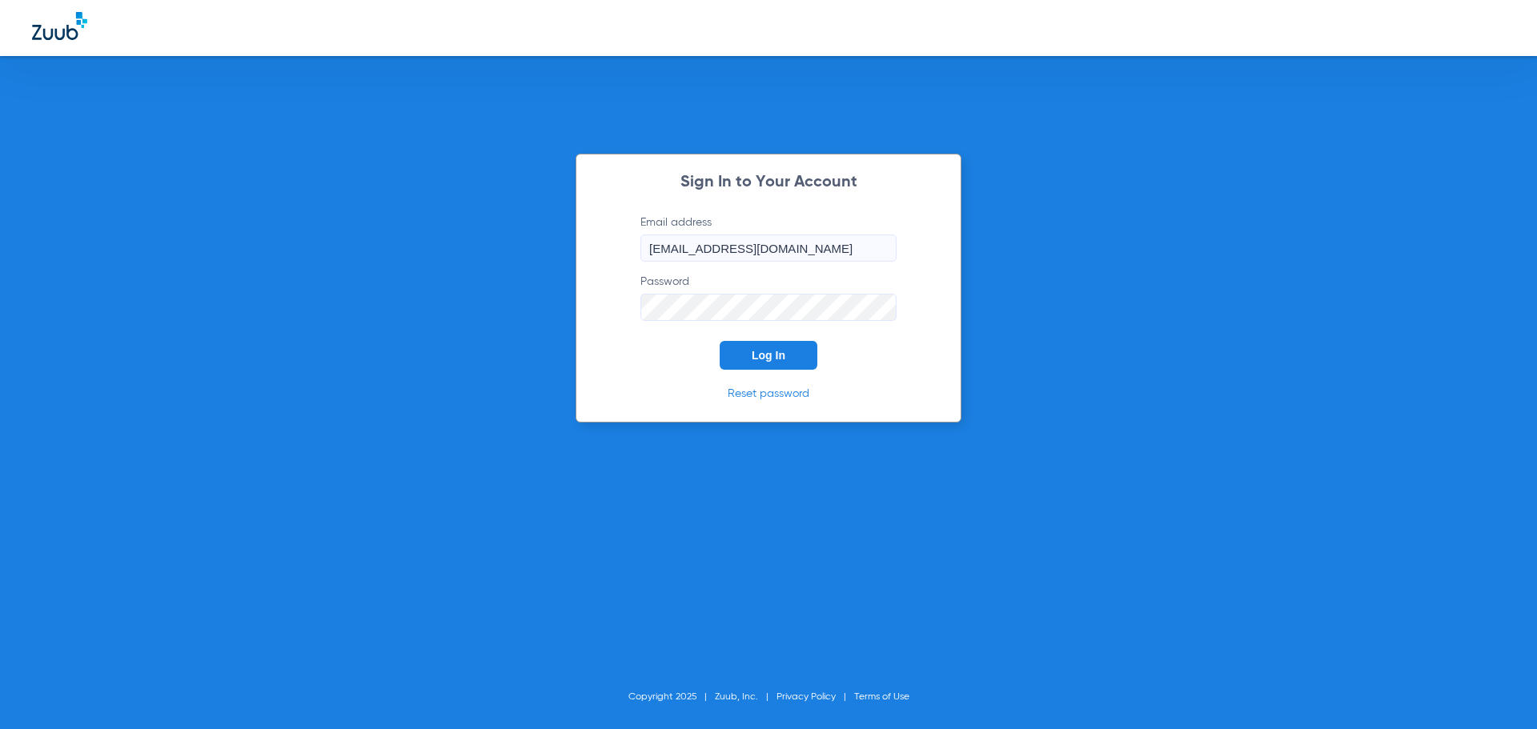
click at [777, 351] on span "Log In" at bounding box center [769, 355] width 34 height 13
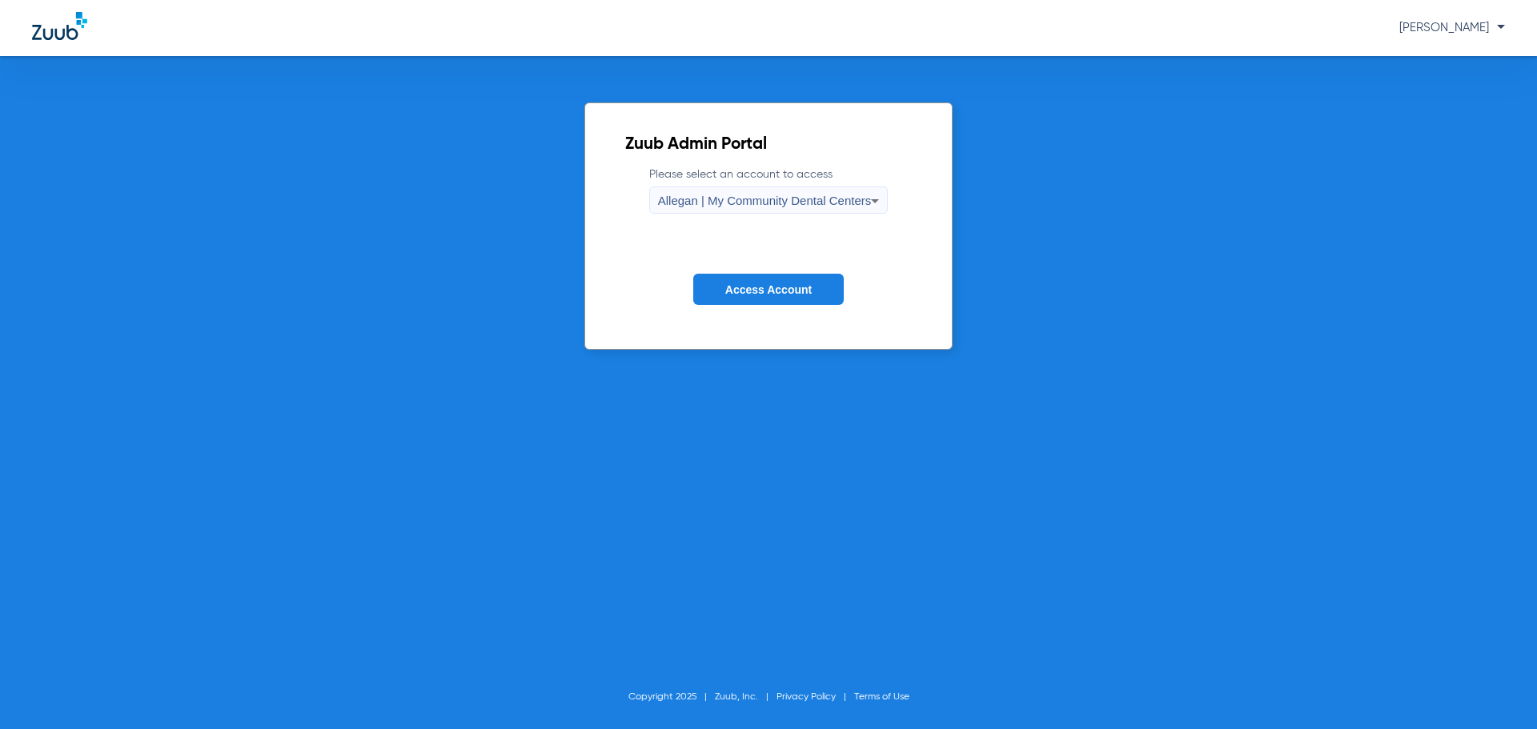
click at [713, 211] on div "Allegan | My Community Dental Centers" at bounding box center [765, 200] width 214 height 27
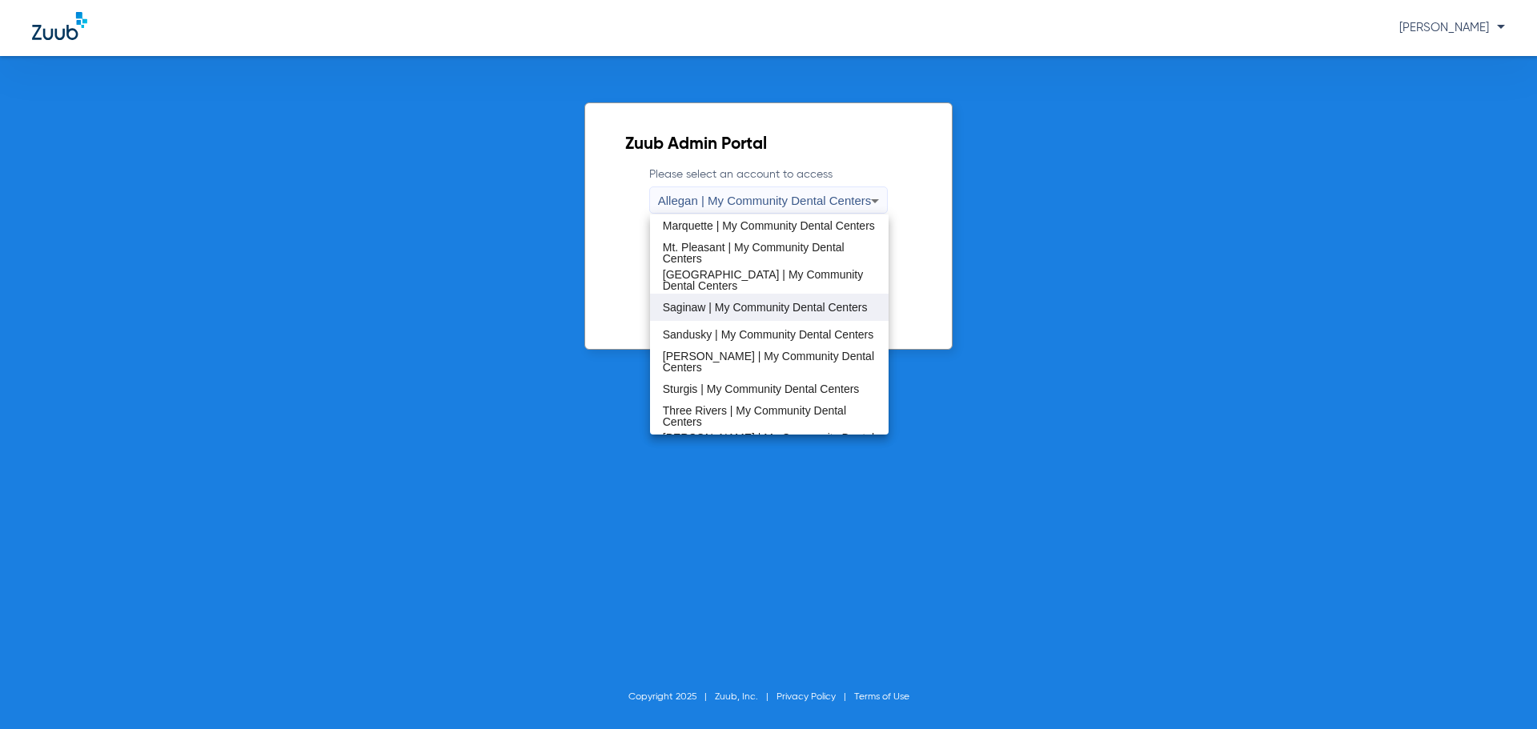
scroll to position [480, 0]
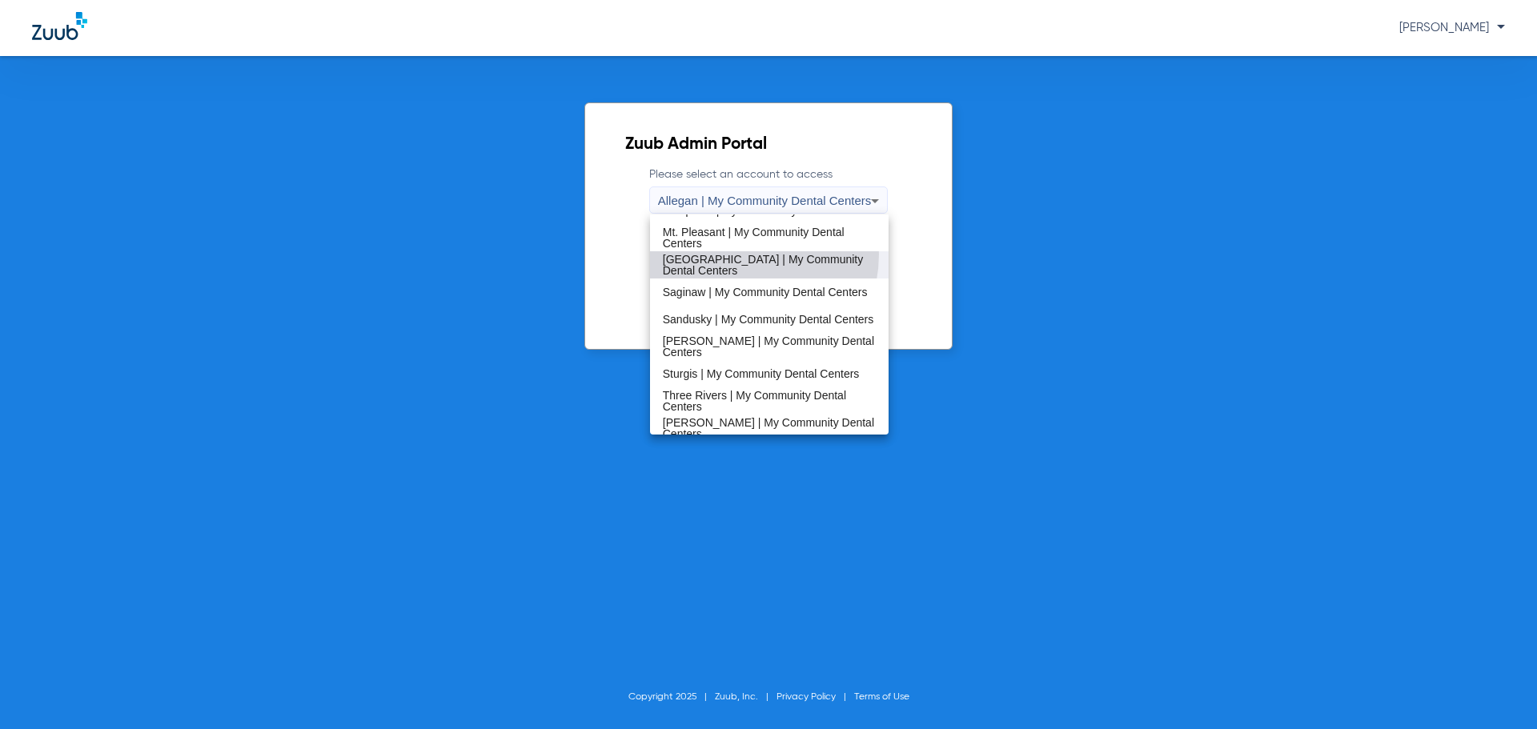
click at [738, 255] on span "[GEOGRAPHIC_DATA] | My Community Dental Centers" at bounding box center [770, 265] width 214 height 22
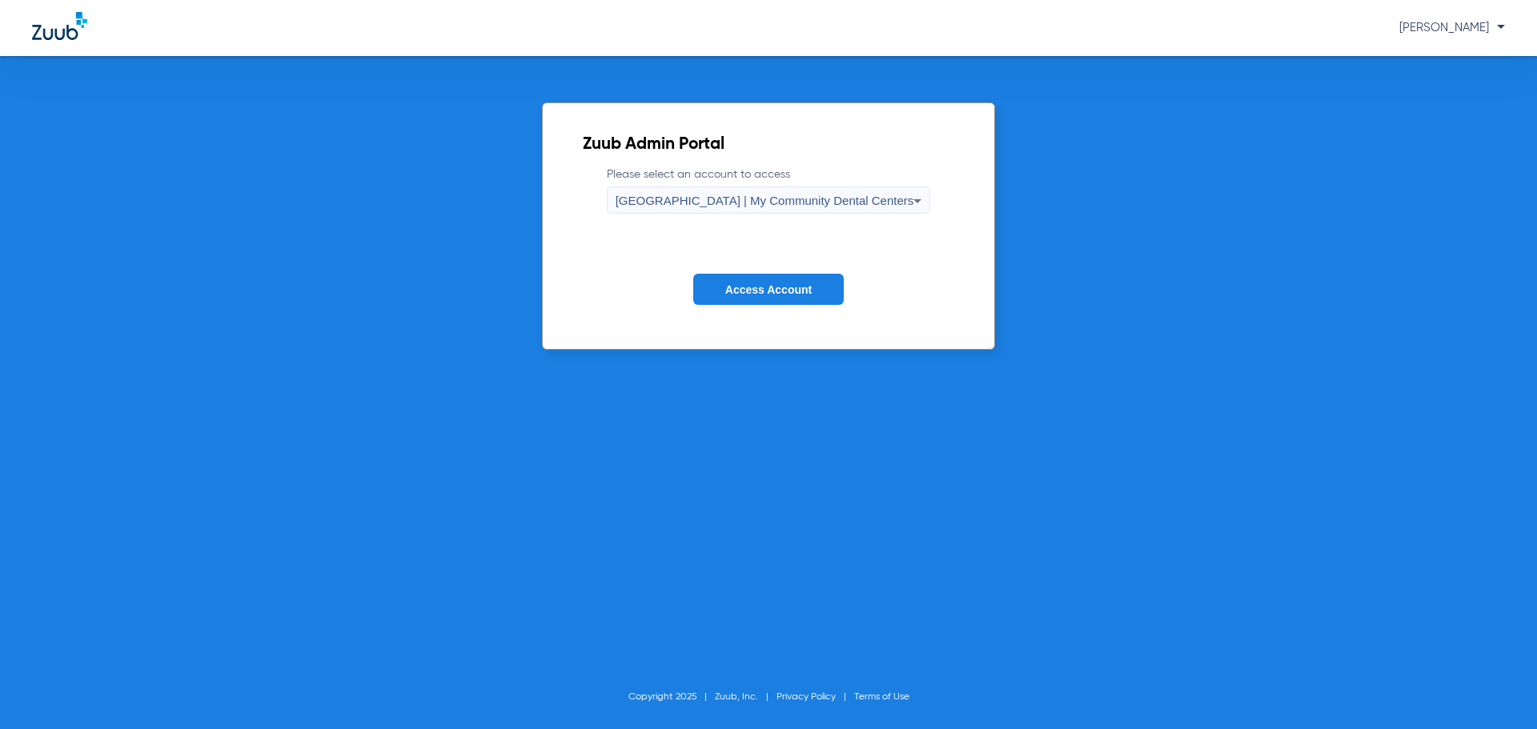
drag, startPoint x: 756, startPoint y: 275, endPoint x: 765, endPoint y: 287, distance: 14.8
click at [760, 280] on button "Access Account" at bounding box center [768, 289] width 150 height 31
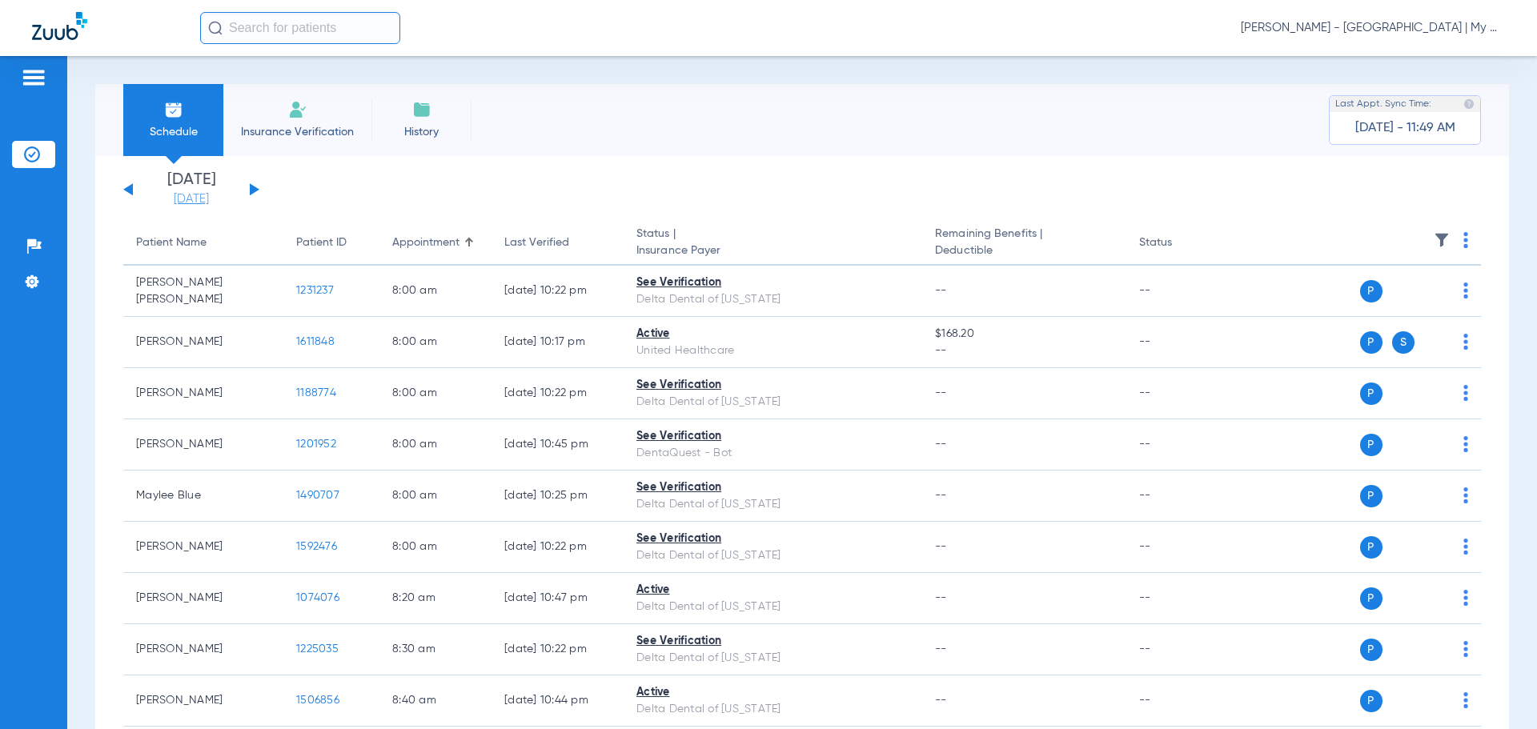
click at [207, 197] on link "[DATE]" at bounding box center [191, 199] width 96 height 16
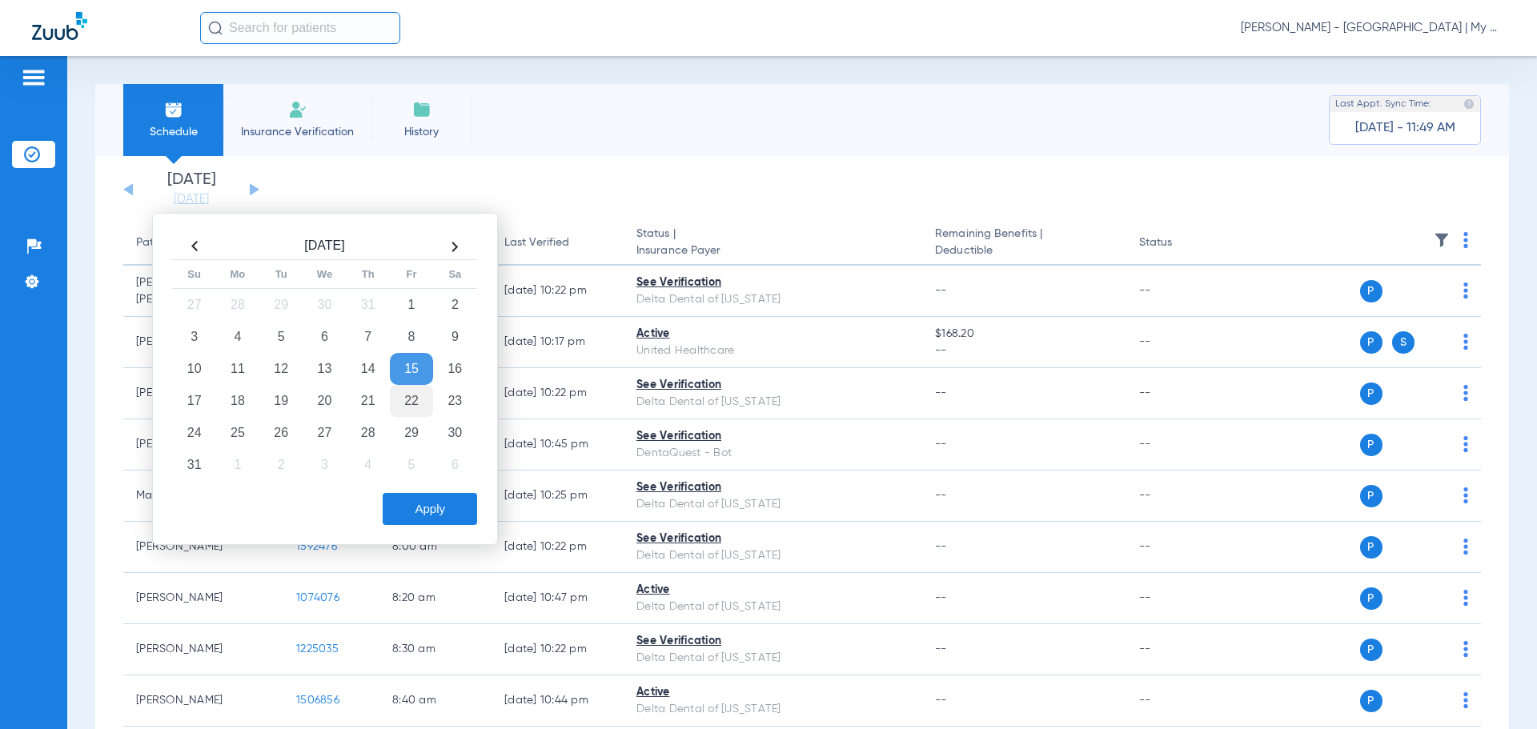
click at [412, 394] on td "22" at bounding box center [411, 401] width 43 height 32
click at [439, 499] on button "Apply" at bounding box center [430, 509] width 94 height 32
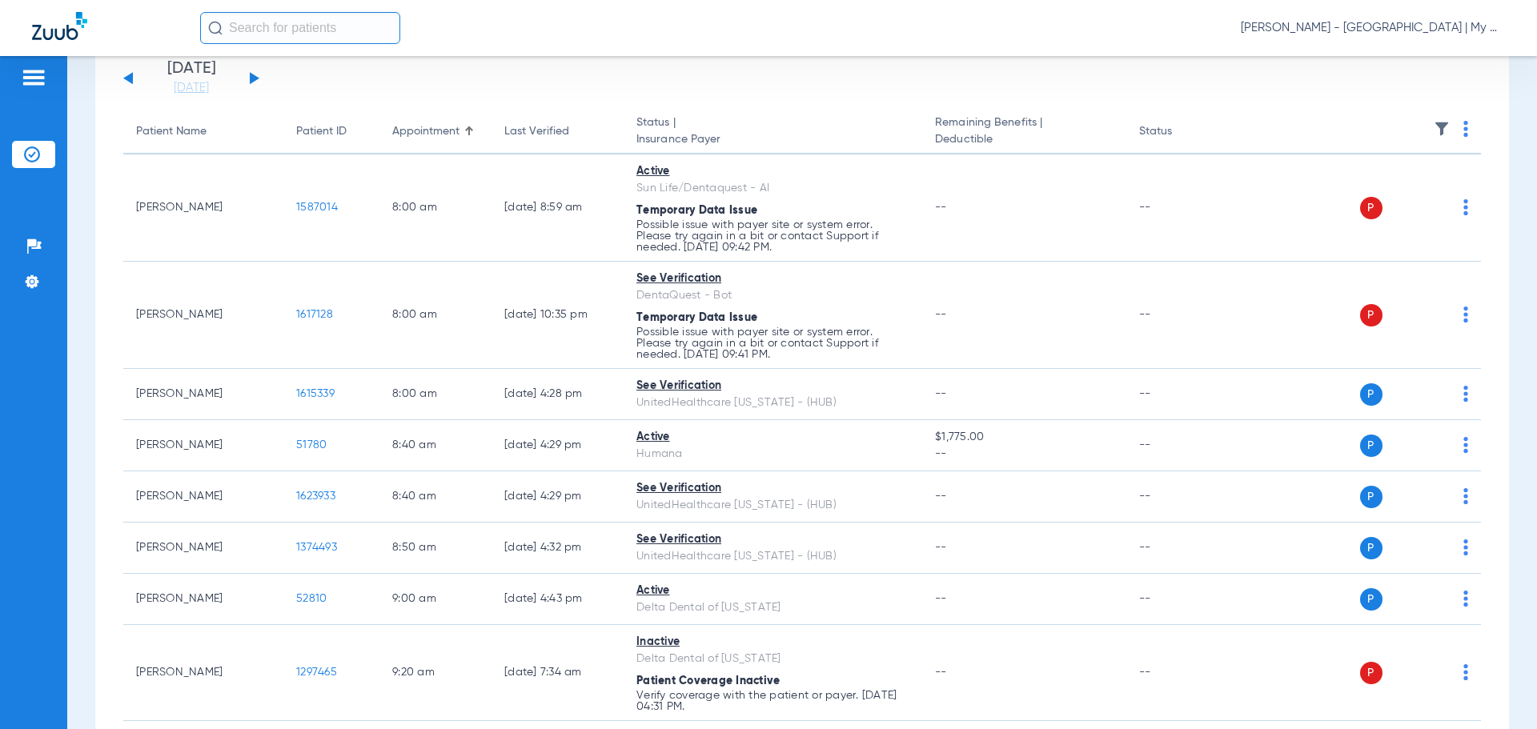
scroll to position [41, 0]
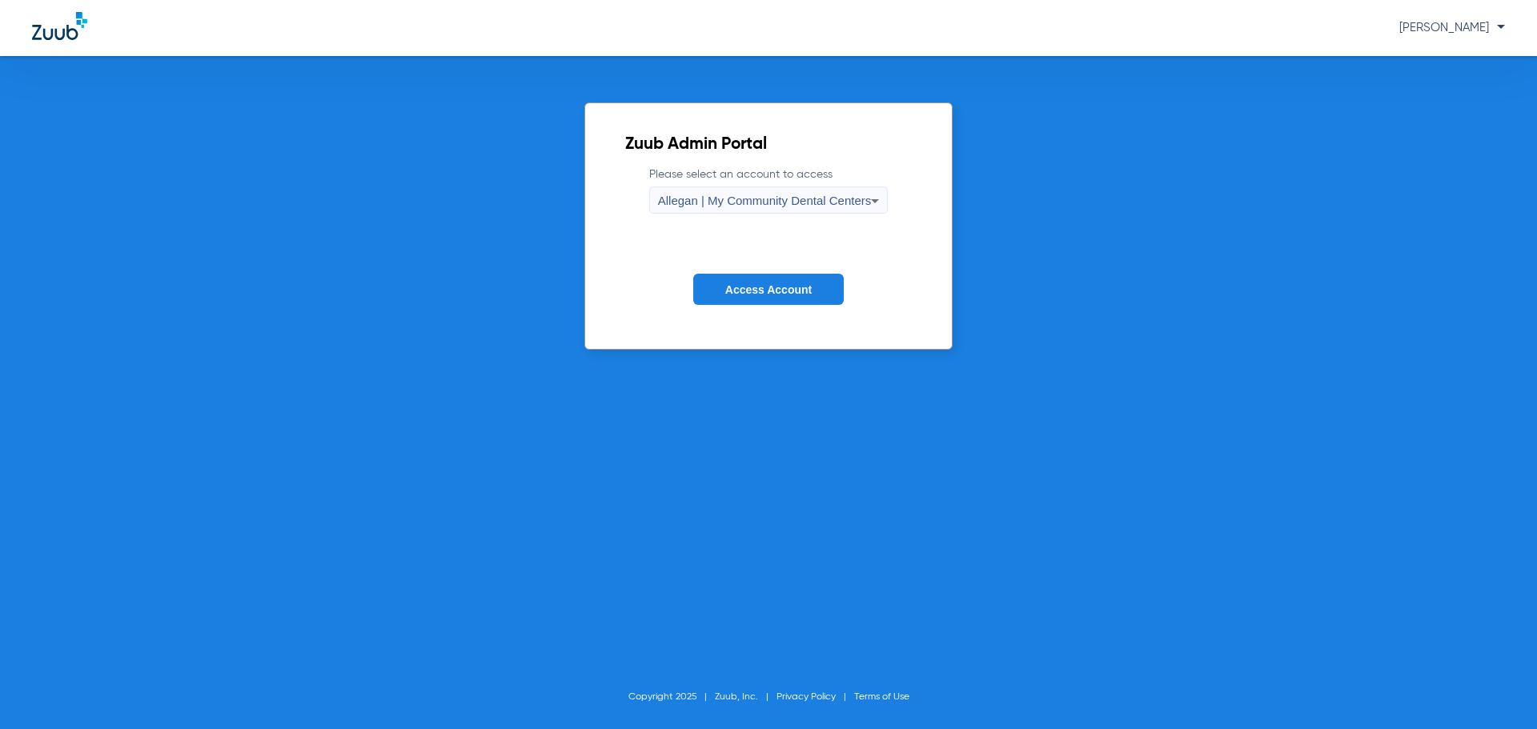
click at [720, 205] on span "Allegan | My Community Dental Centers" at bounding box center [765, 201] width 214 height 14
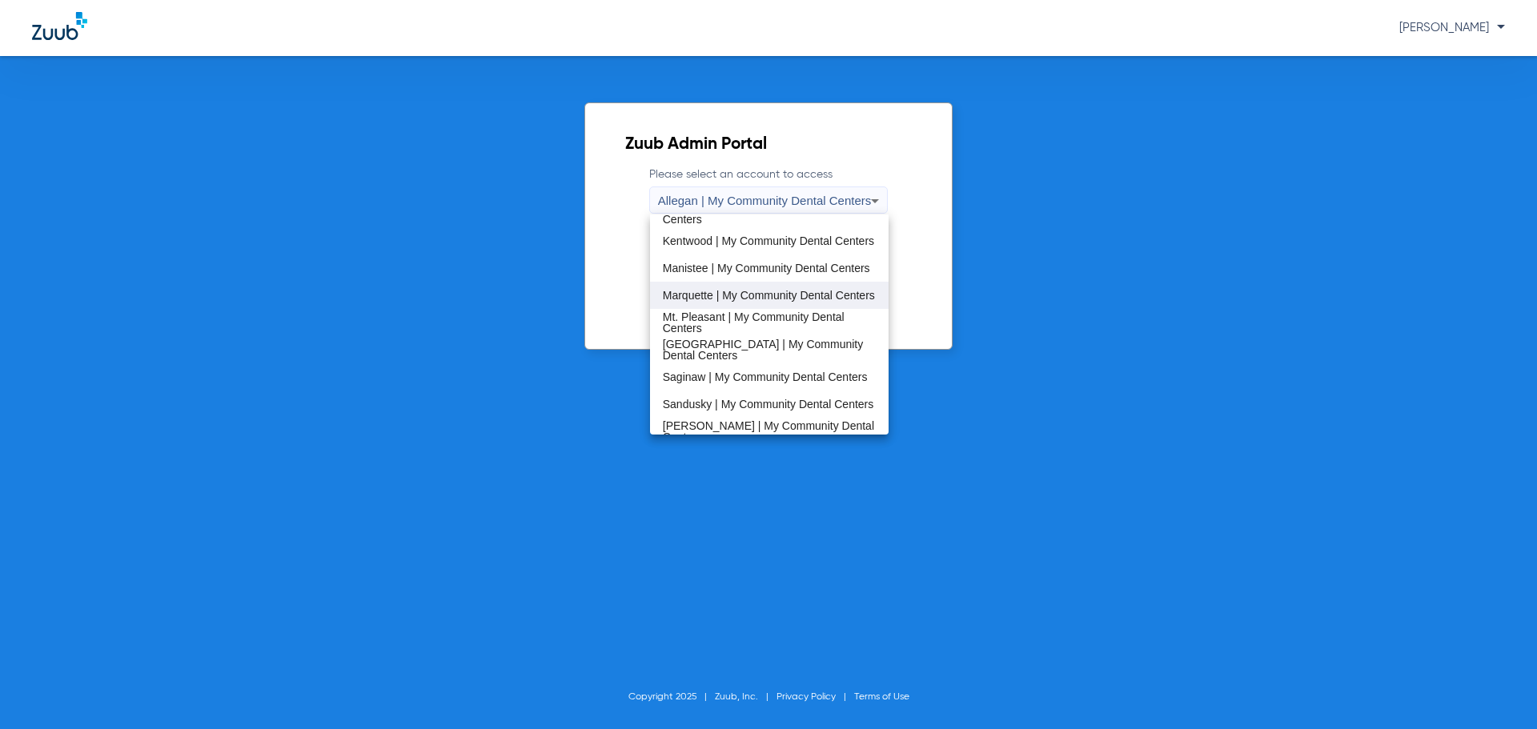
scroll to position [400, 0]
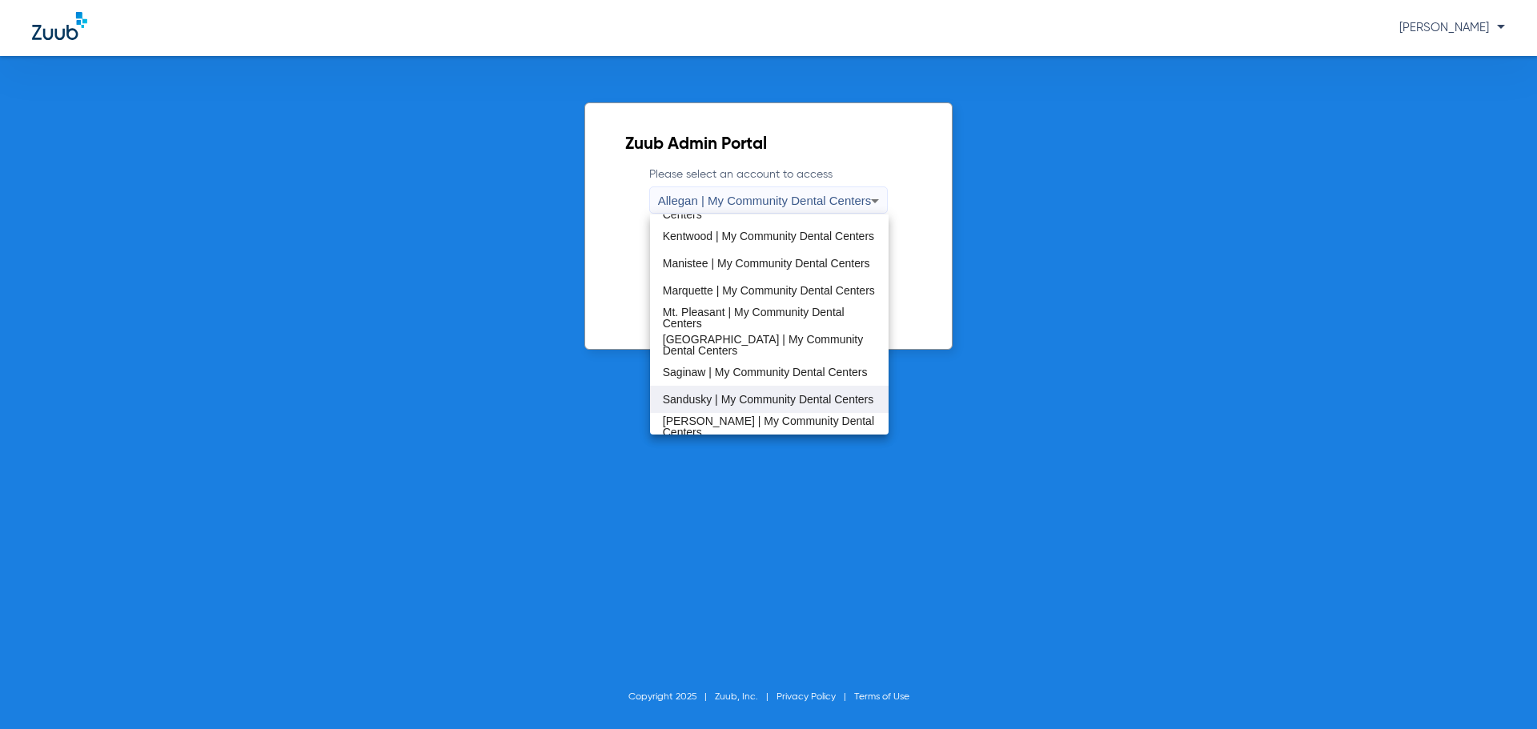
click at [758, 394] on span "Sandusky | My Community Dental Centers" at bounding box center [768, 399] width 211 height 11
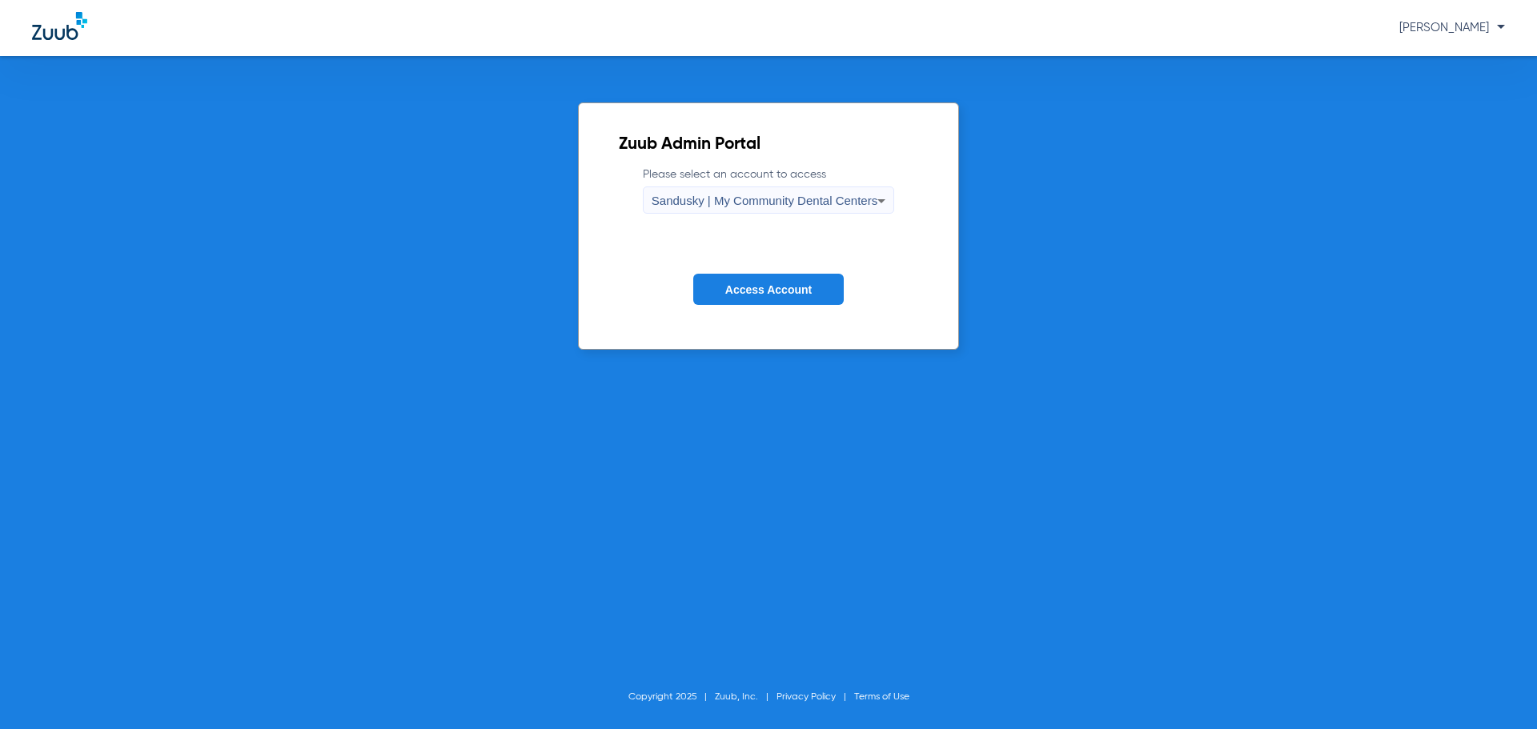
click at [768, 298] on button "Access Account" at bounding box center [768, 289] width 150 height 31
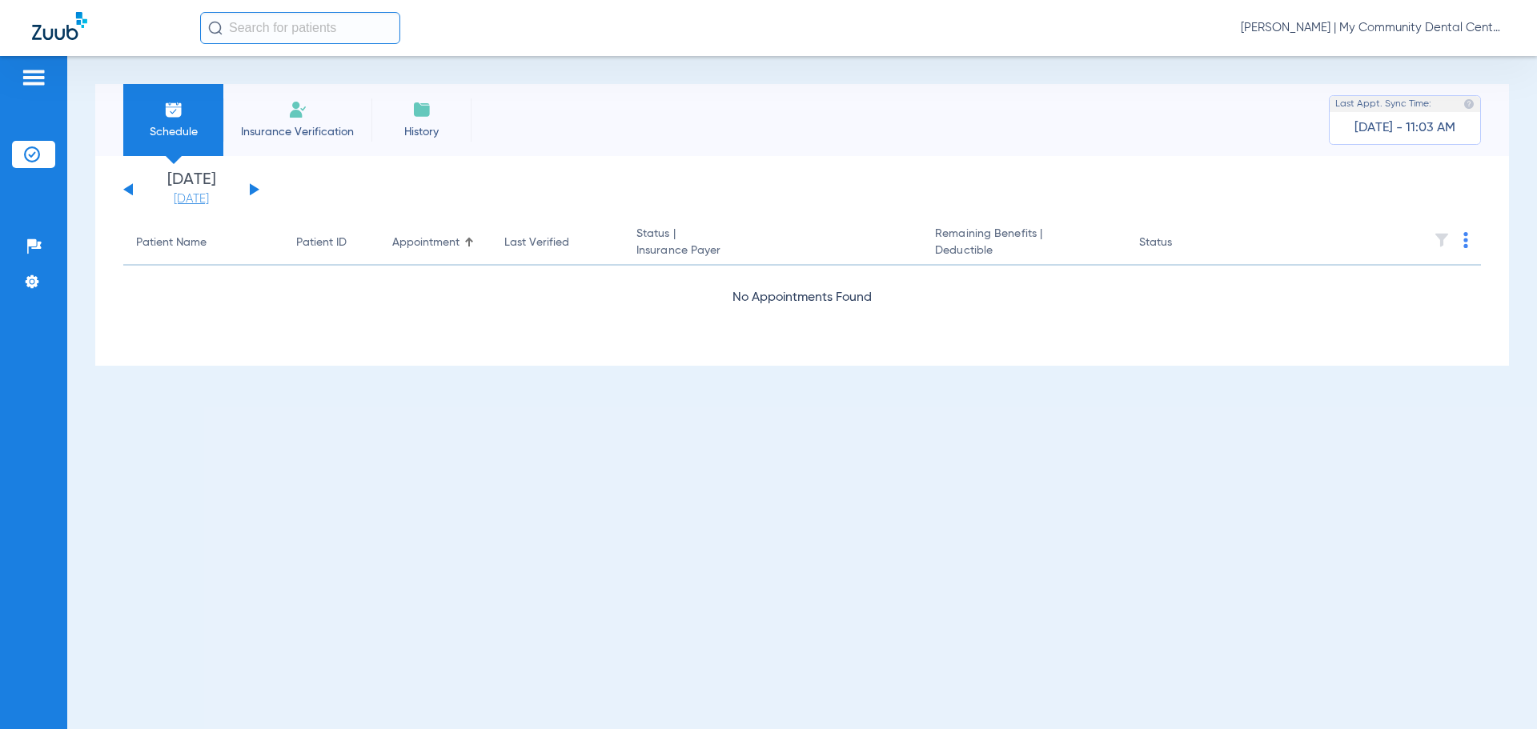
click at [222, 196] on link "[DATE]" at bounding box center [191, 199] width 96 height 16
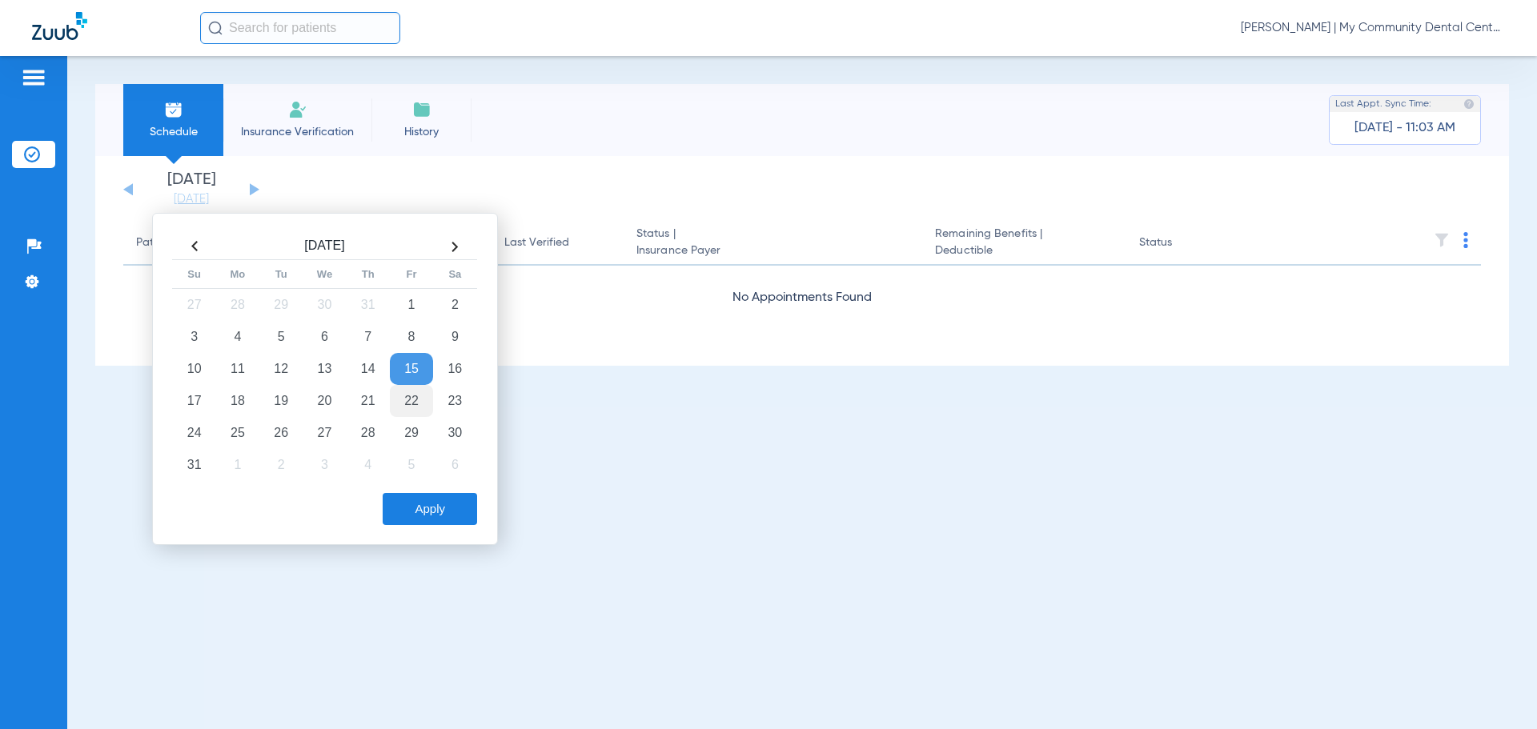
click at [417, 410] on td "22" at bounding box center [411, 401] width 43 height 32
click at [428, 510] on button "Apply" at bounding box center [430, 509] width 94 height 32
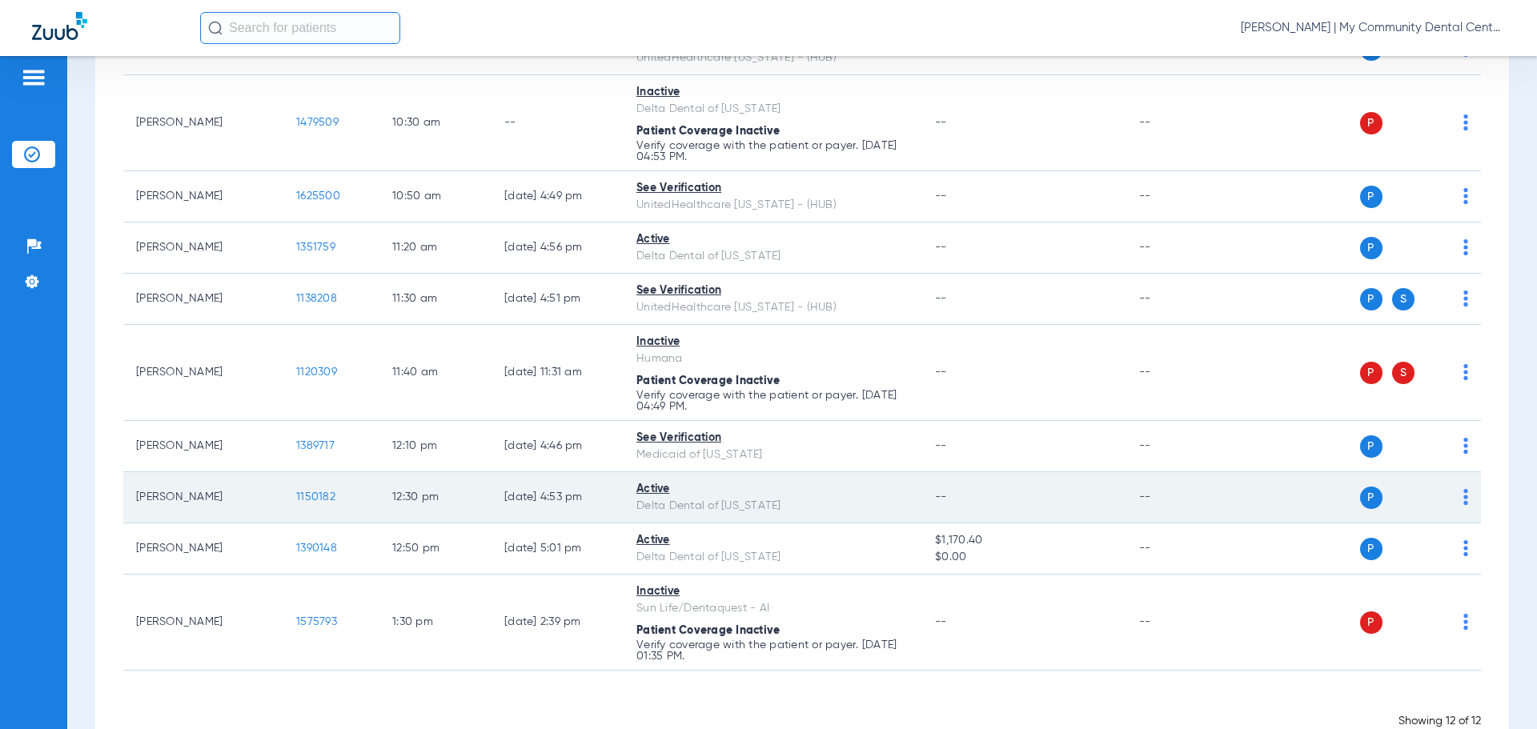
scroll to position [444, 0]
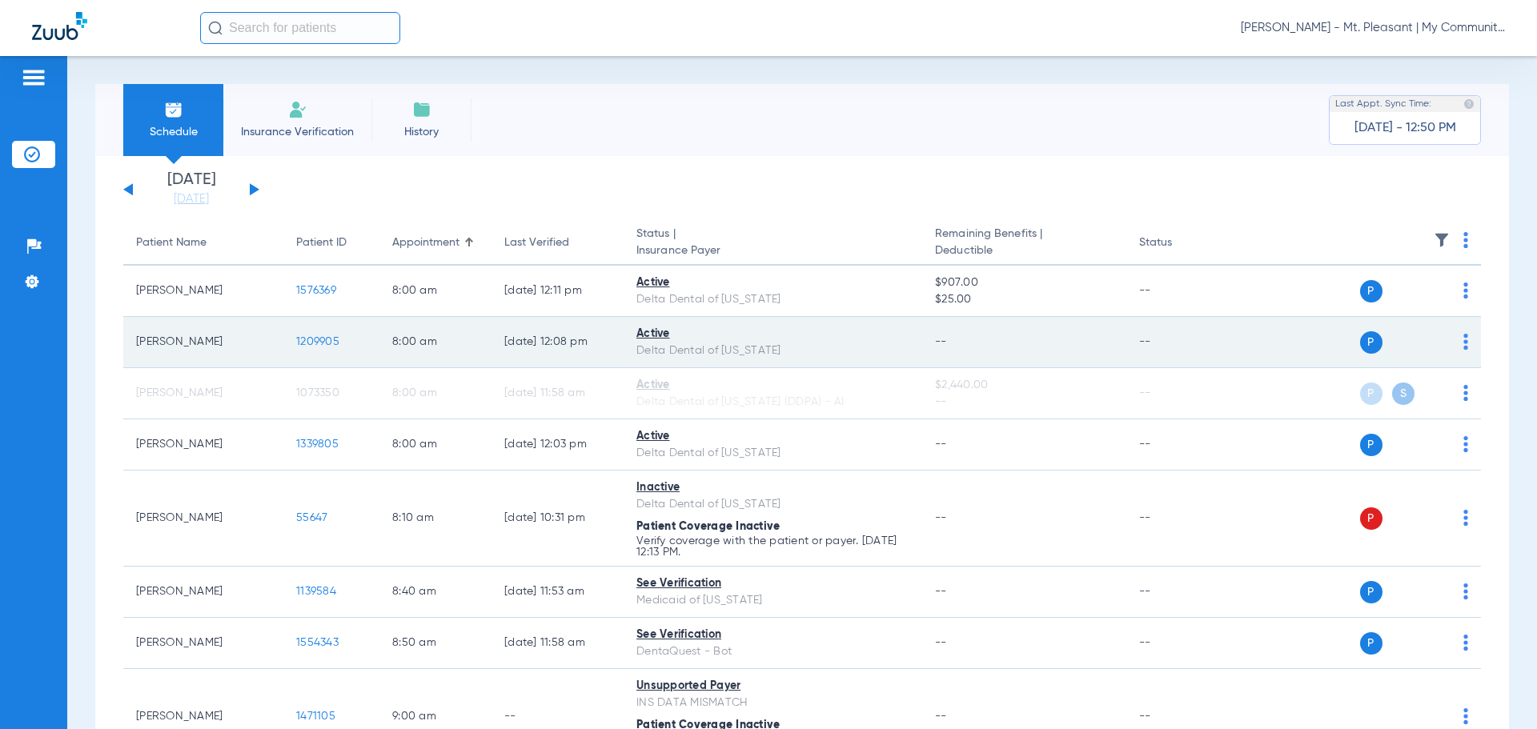
click at [443, 356] on td "8:00 AM" at bounding box center [435, 342] width 112 height 51
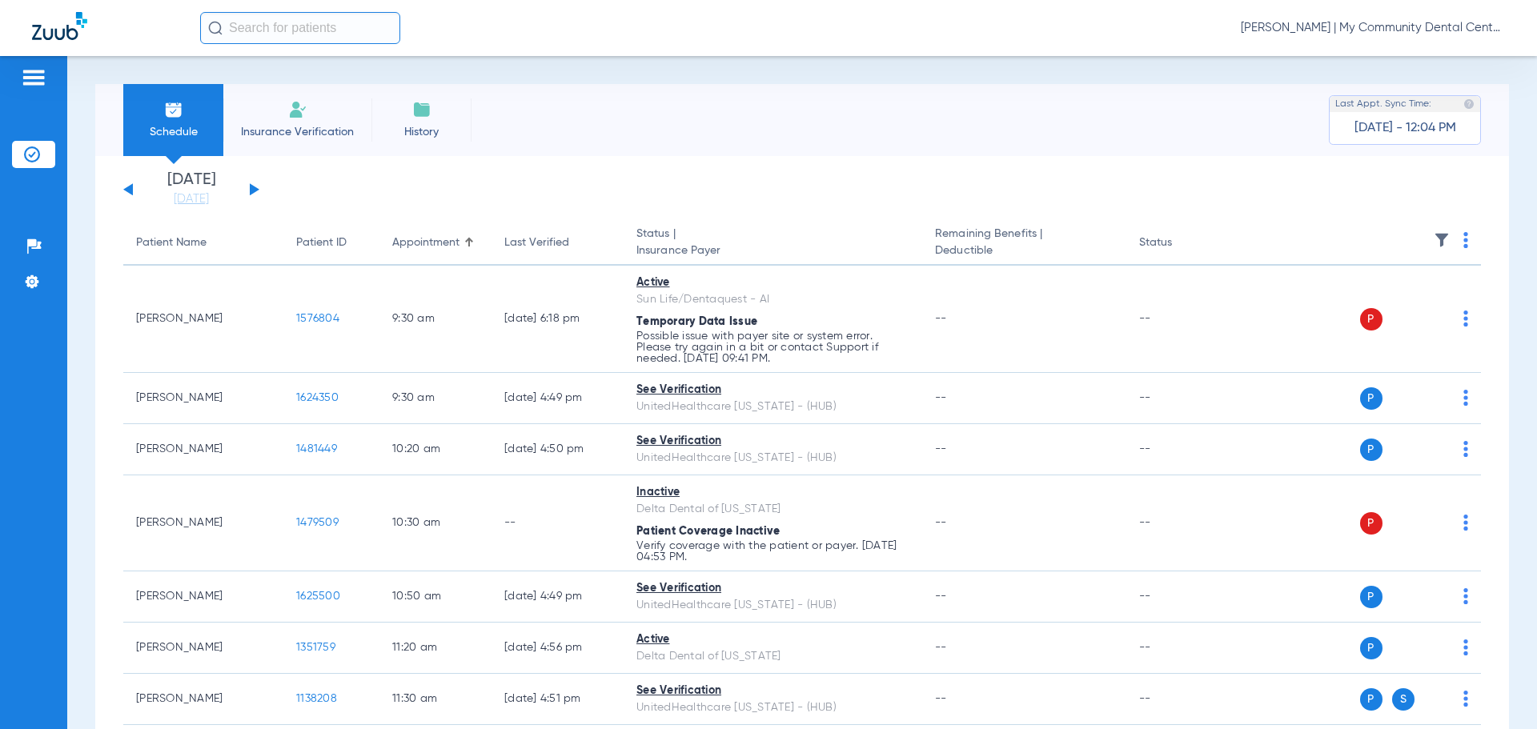
click at [1317, 20] on span "[PERSON_NAME] | My Community Dental Centers" at bounding box center [1373, 28] width 264 height 16
click at [1442, 51] on span "Account Selection" at bounding box center [1445, 56] width 90 height 11
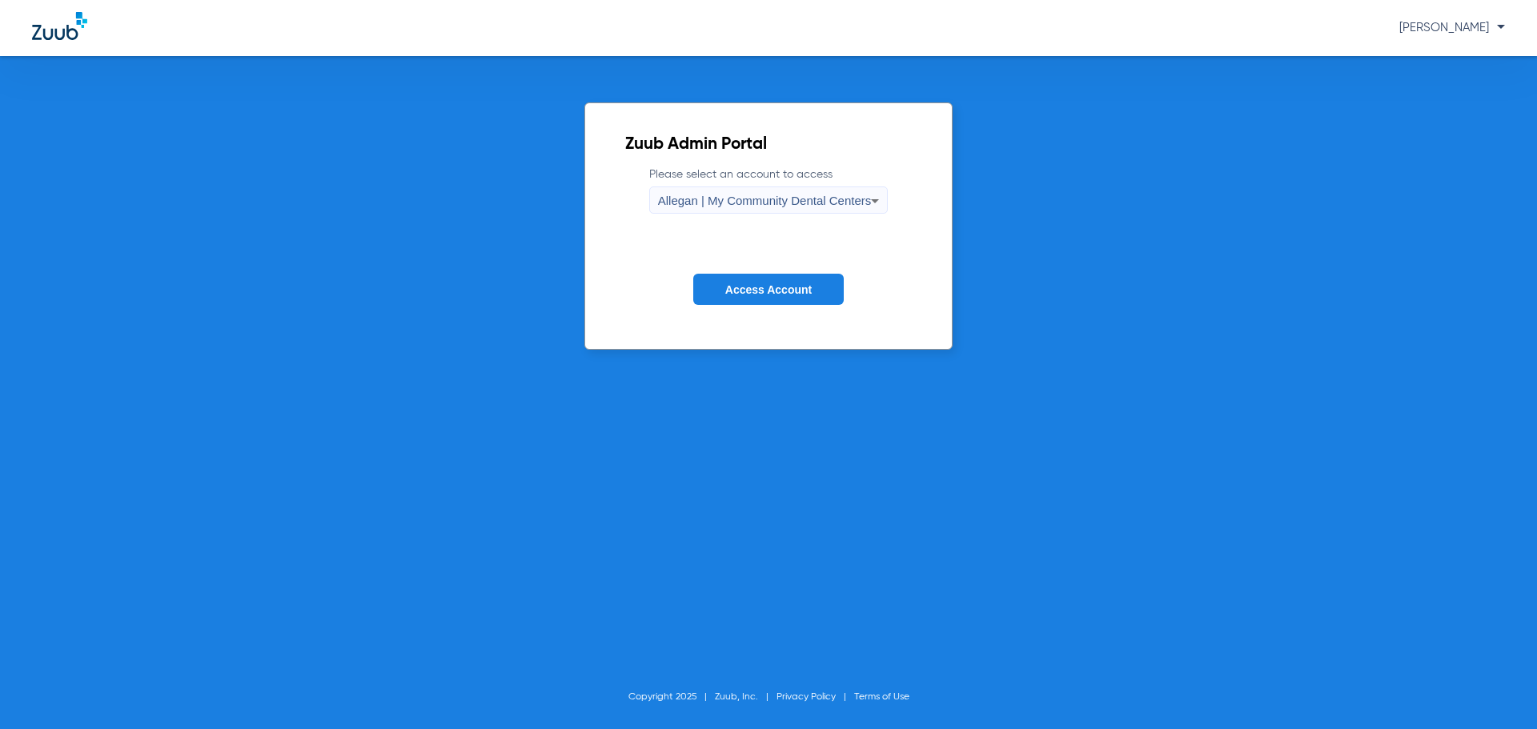
click at [754, 202] on span "Allegan | My Community Dental Centers" at bounding box center [765, 201] width 214 height 14
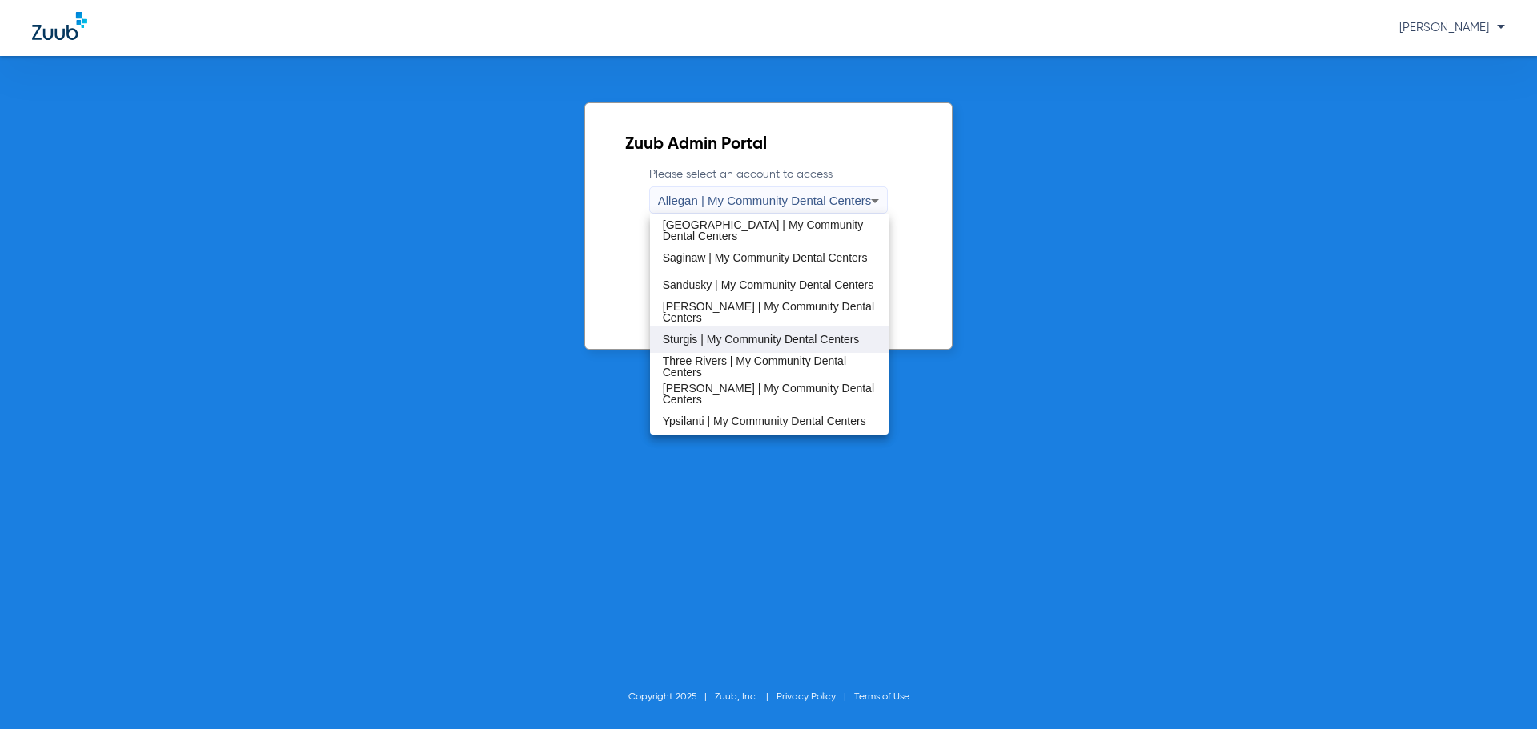
scroll to position [435, 0]
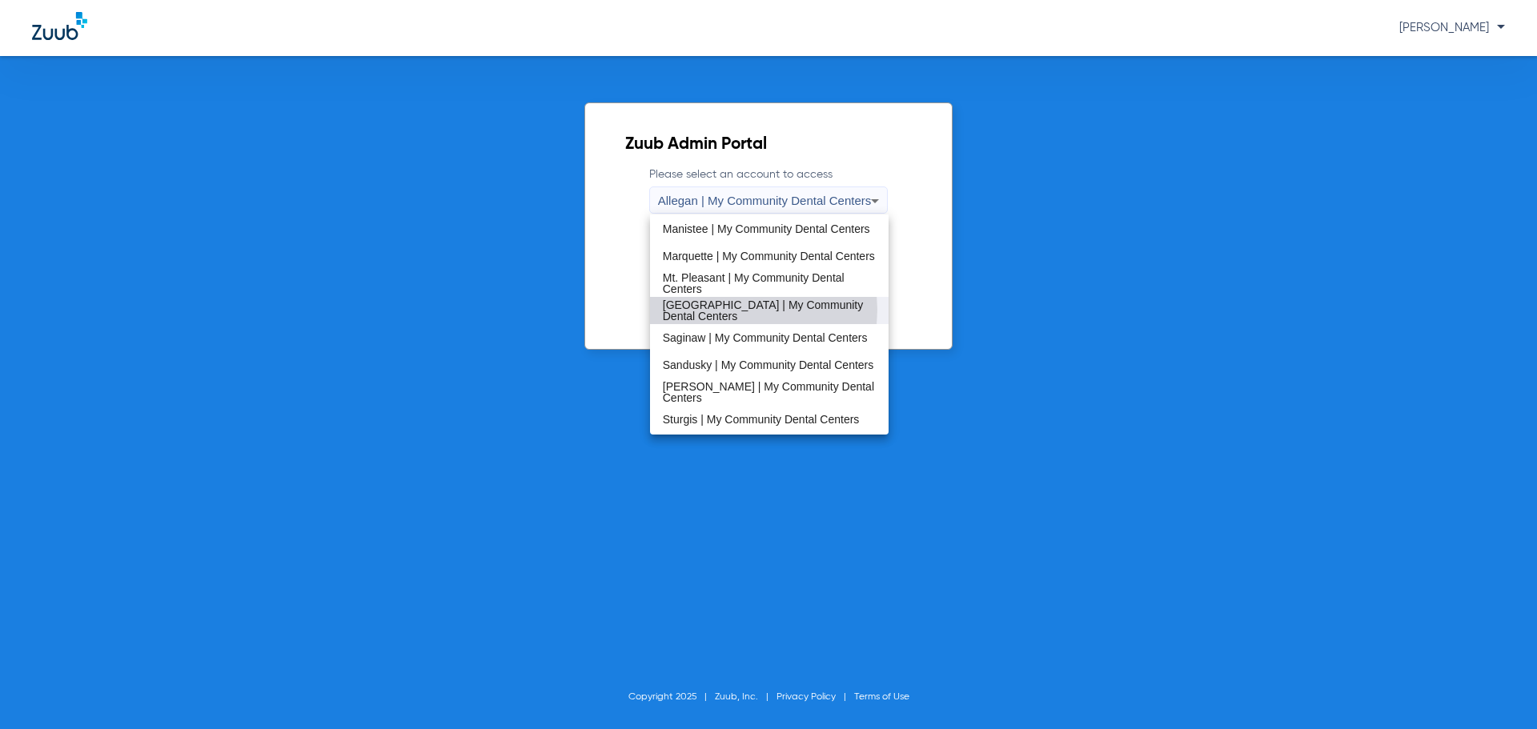
click at [732, 310] on span "[GEOGRAPHIC_DATA] | My Community Dental Centers" at bounding box center [770, 310] width 214 height 22
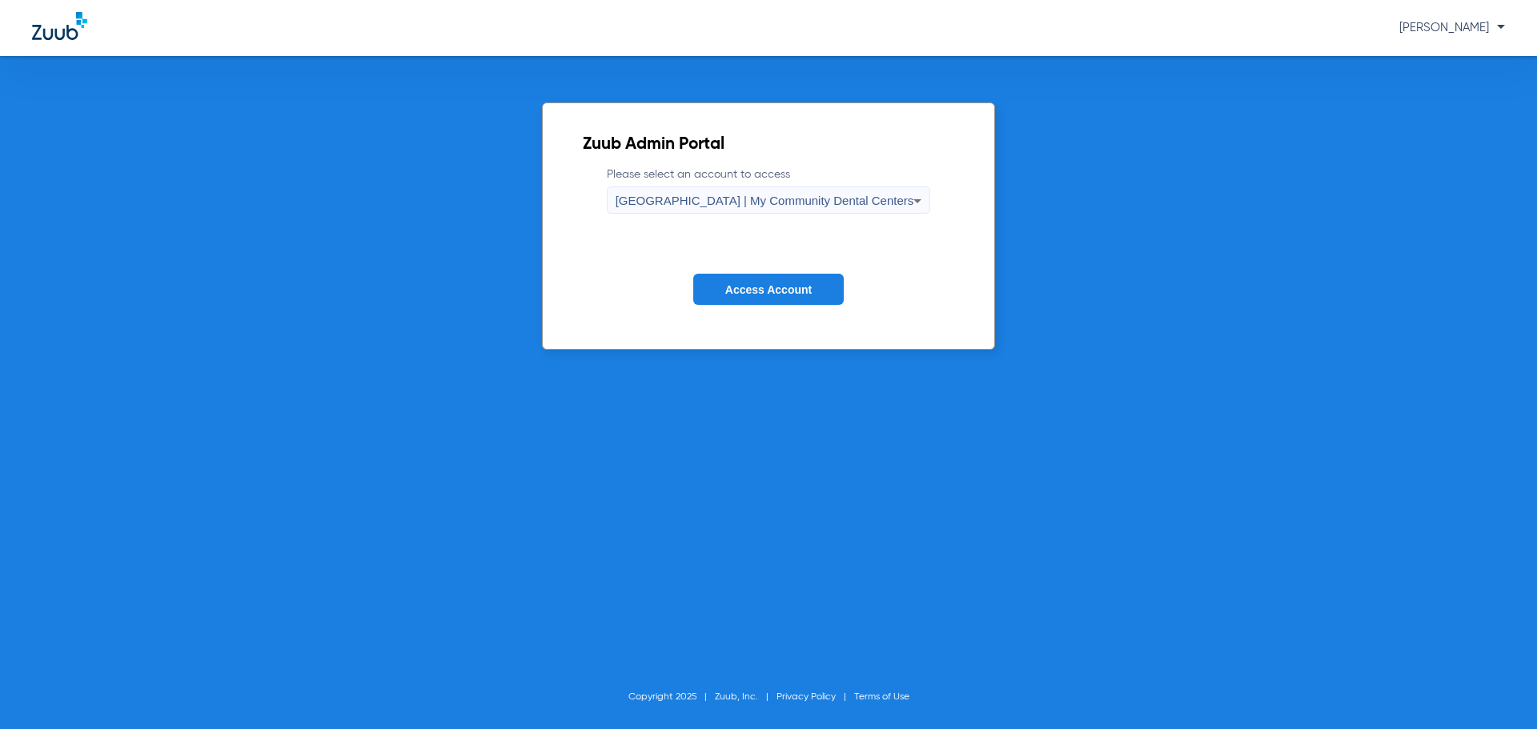
click at [730, 200] on span "[GEOGRAPHIC_DATA] | My Community Dental Centers" at bounding box center [765, 201] width 299 height 14
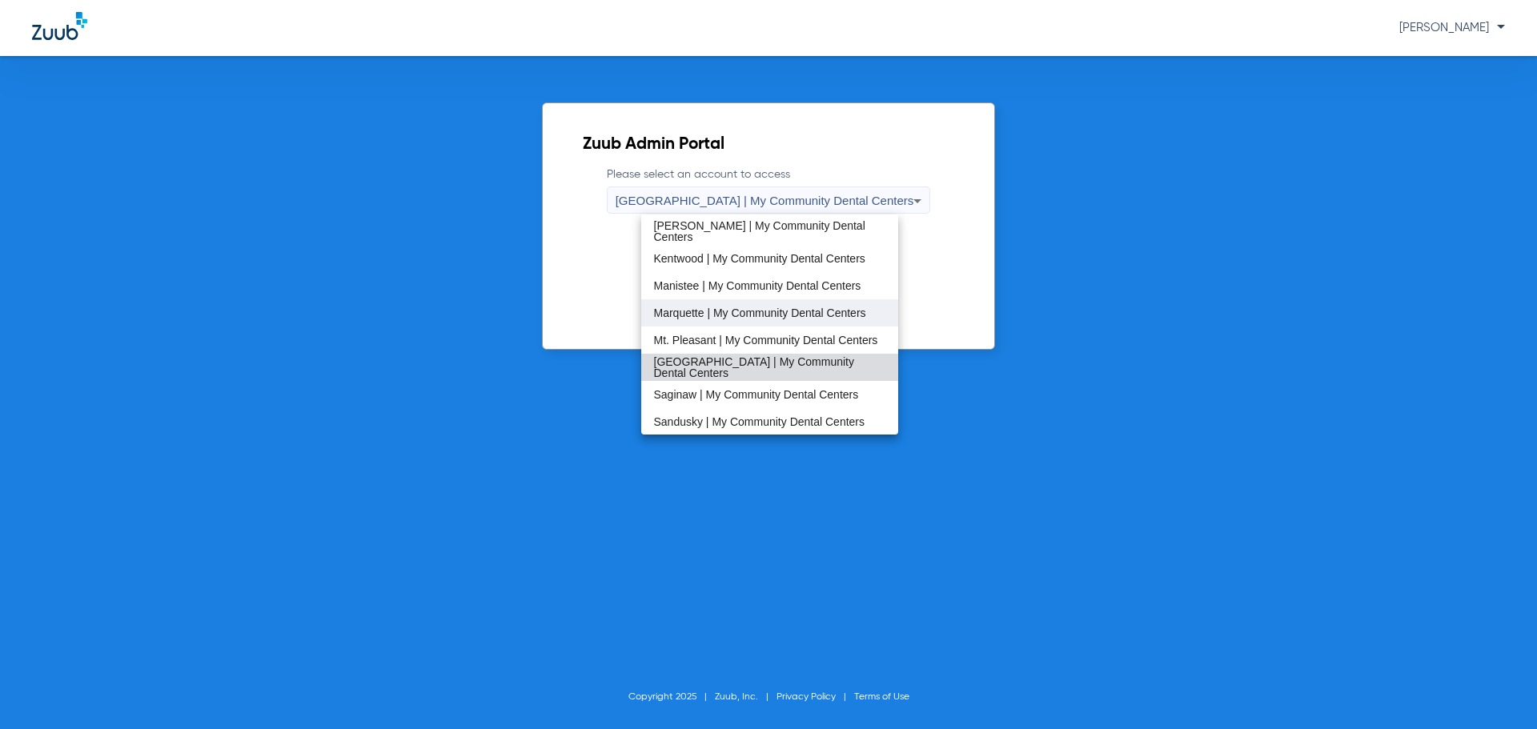
scroll to position [404, 0]
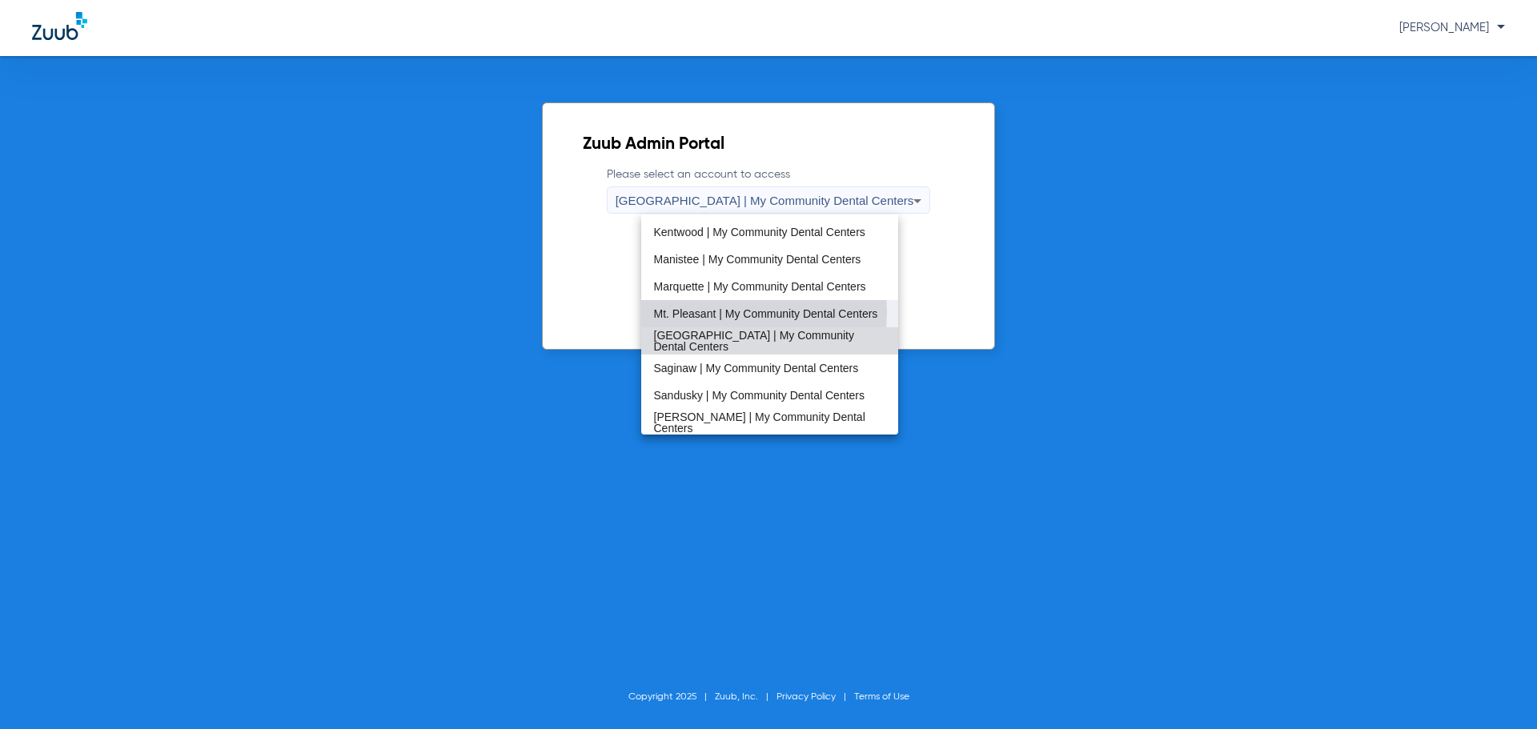
click at [746, 311] on span "Mt. Pleasant | My Community Dental Centers" at bounding box center [766, 313] width 224 height 11
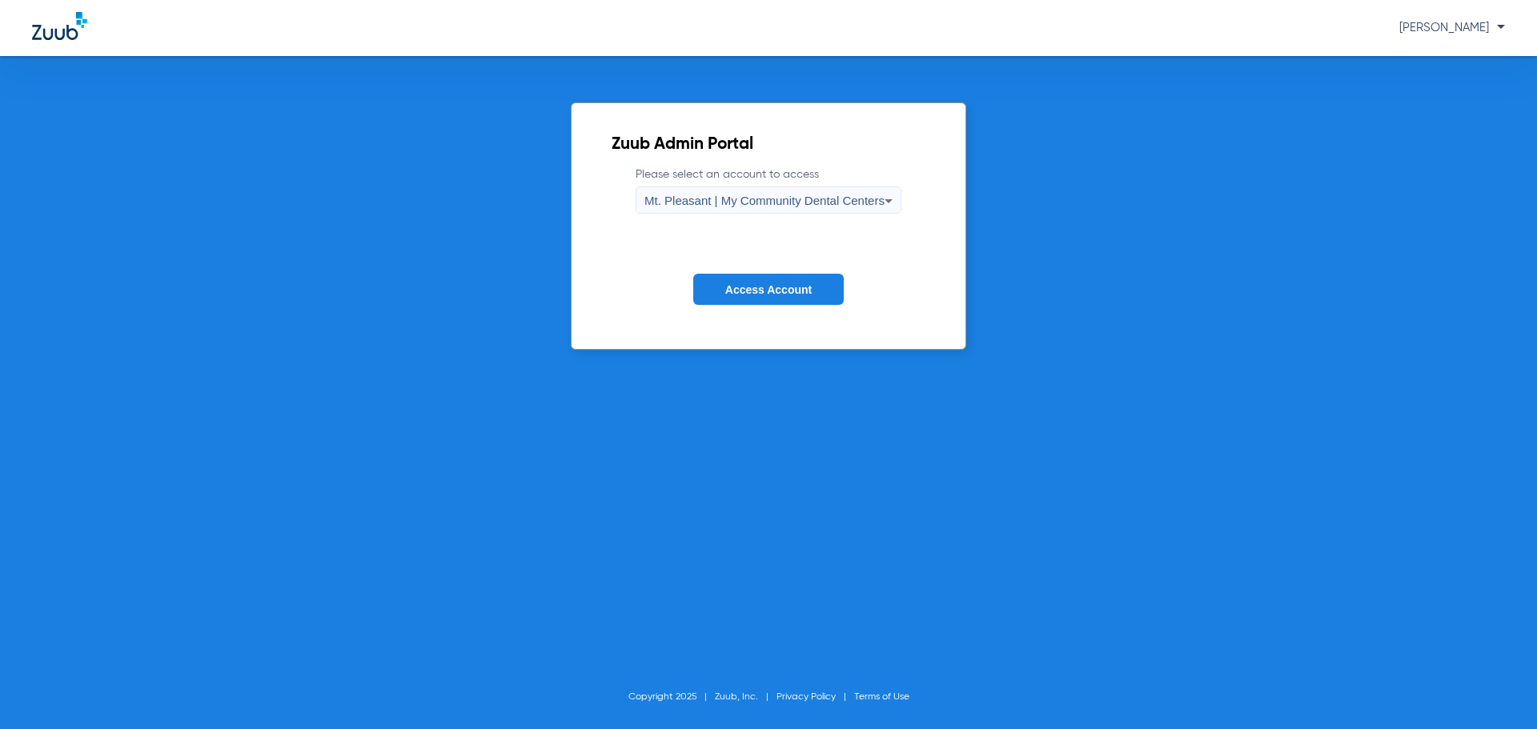
click at [746, 291] on span "Access Account" at bounding box center [768, 289] width 86 height 13
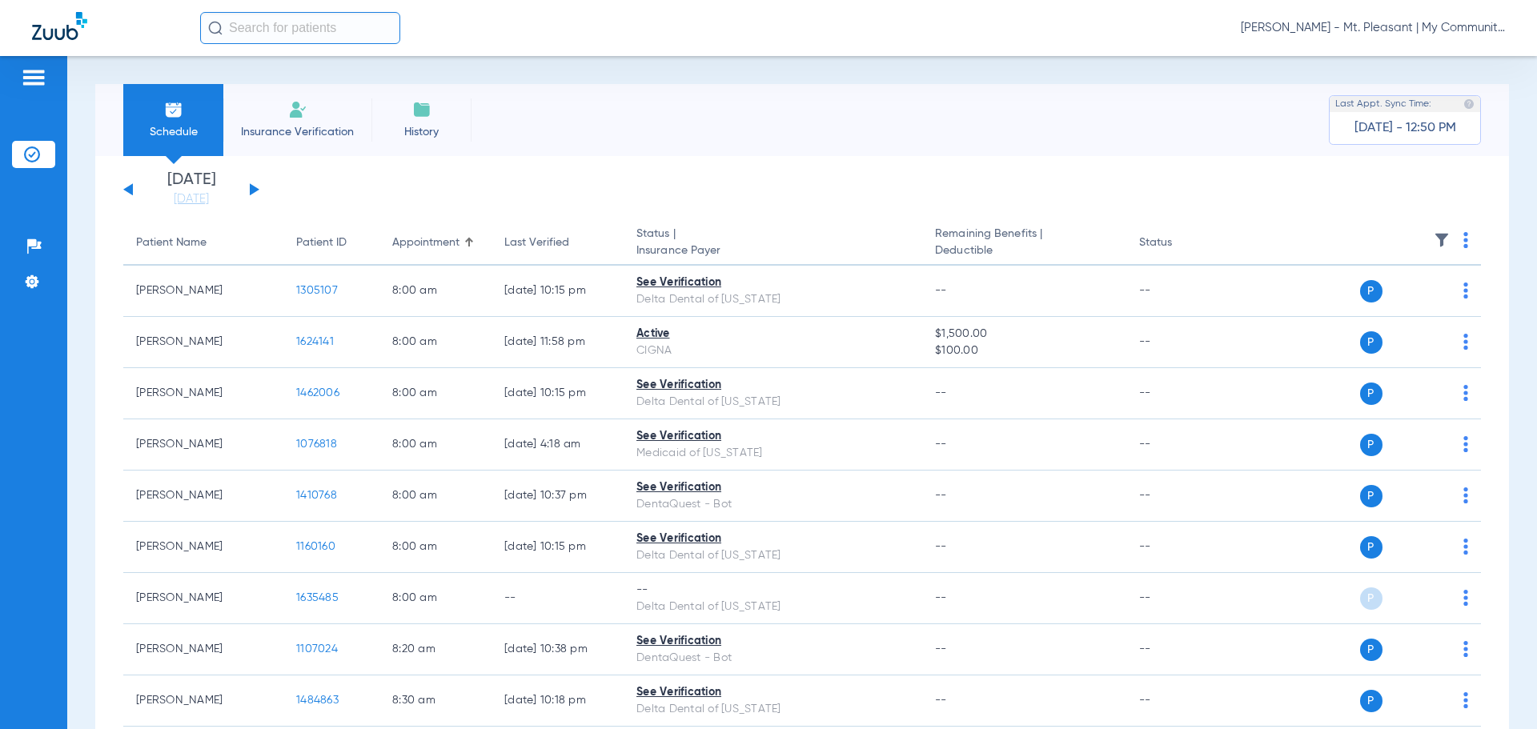
drag, startPoint x: 204, startPoint y: 201, endPoint x: 255, endPoint y: 251, distance: 70.7
click at [204, 202] on link "[DATE]" at bounding box center [191, 199] width 96 height 16
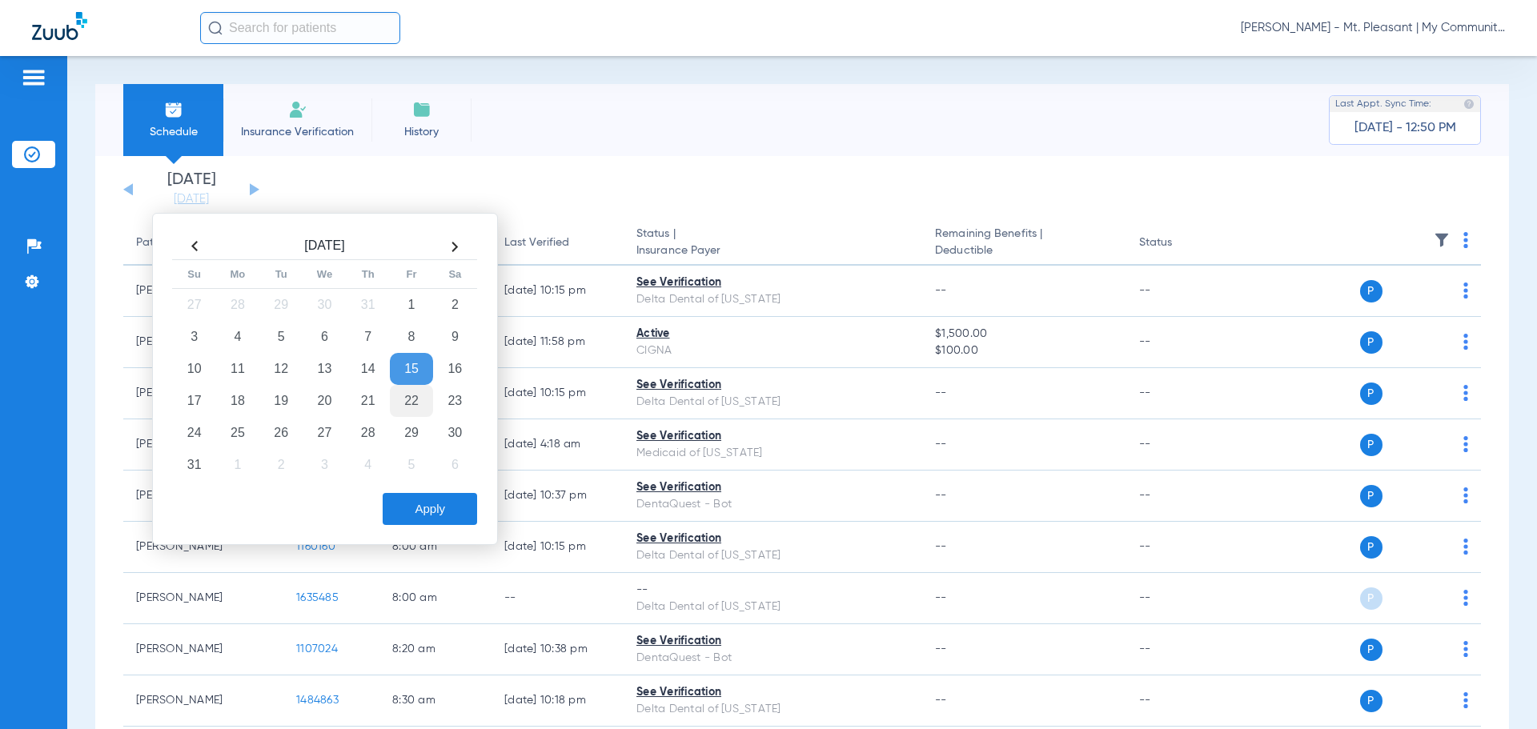
click at [399, 402] on td "22" at bounding box center [411, 401] width 43 height 32
click at [415, 531] on div "Aug 2025 Su Mo Tu We Th Fr Sa 27 28 29 30 31 1 2 3 4 5 6 7 8 9 10 11 12 13 14 1…" at bounding box center [325, 379] width 346 height 332
click at [423, 521] on button "Apply" at bounding box center [430, 509] width 94 height 32
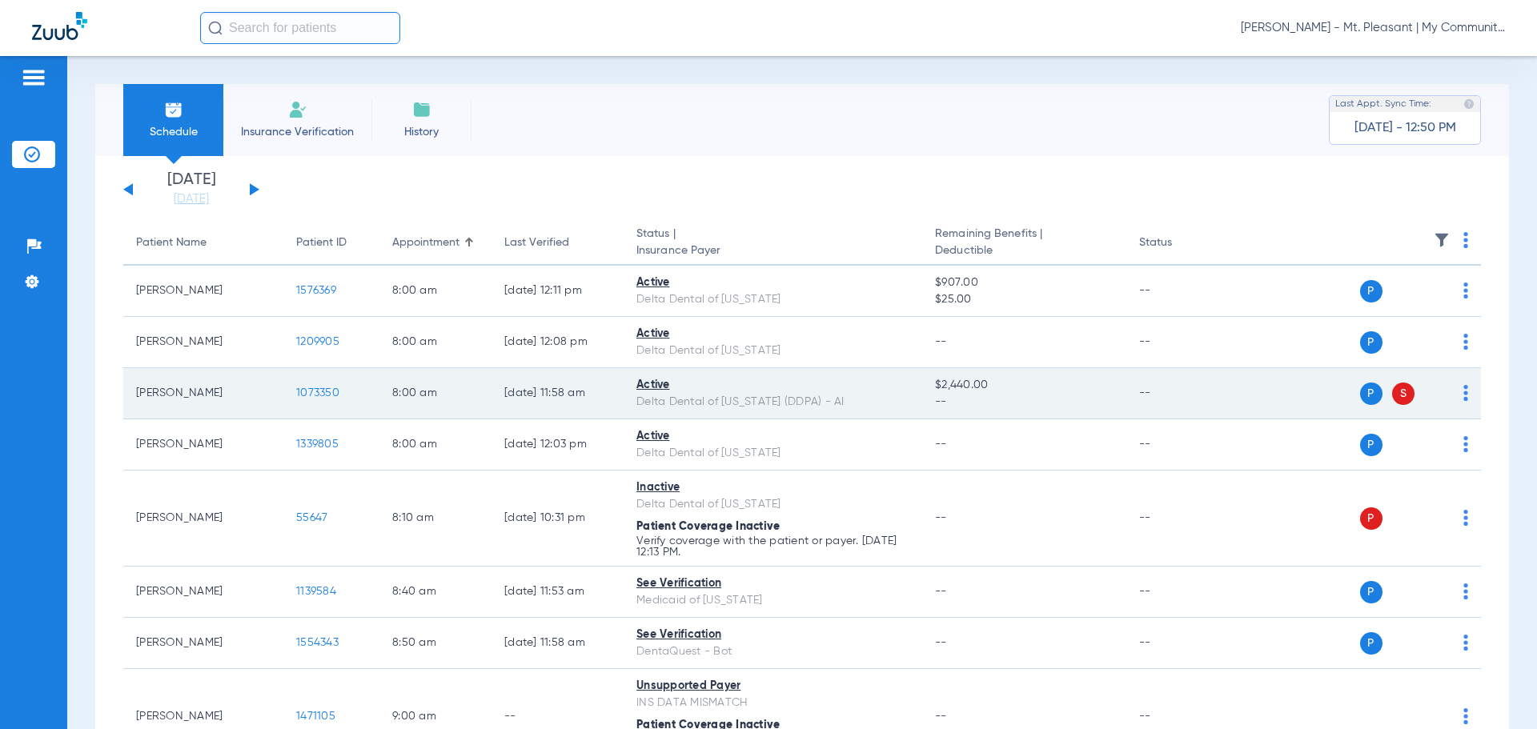
click at [365, 383] on td "1073350" at bounding box center [331, 393] width 96 height 51
click at [339, 395] on span "1073350" at bounding box center [317, 392] width 43 height 11
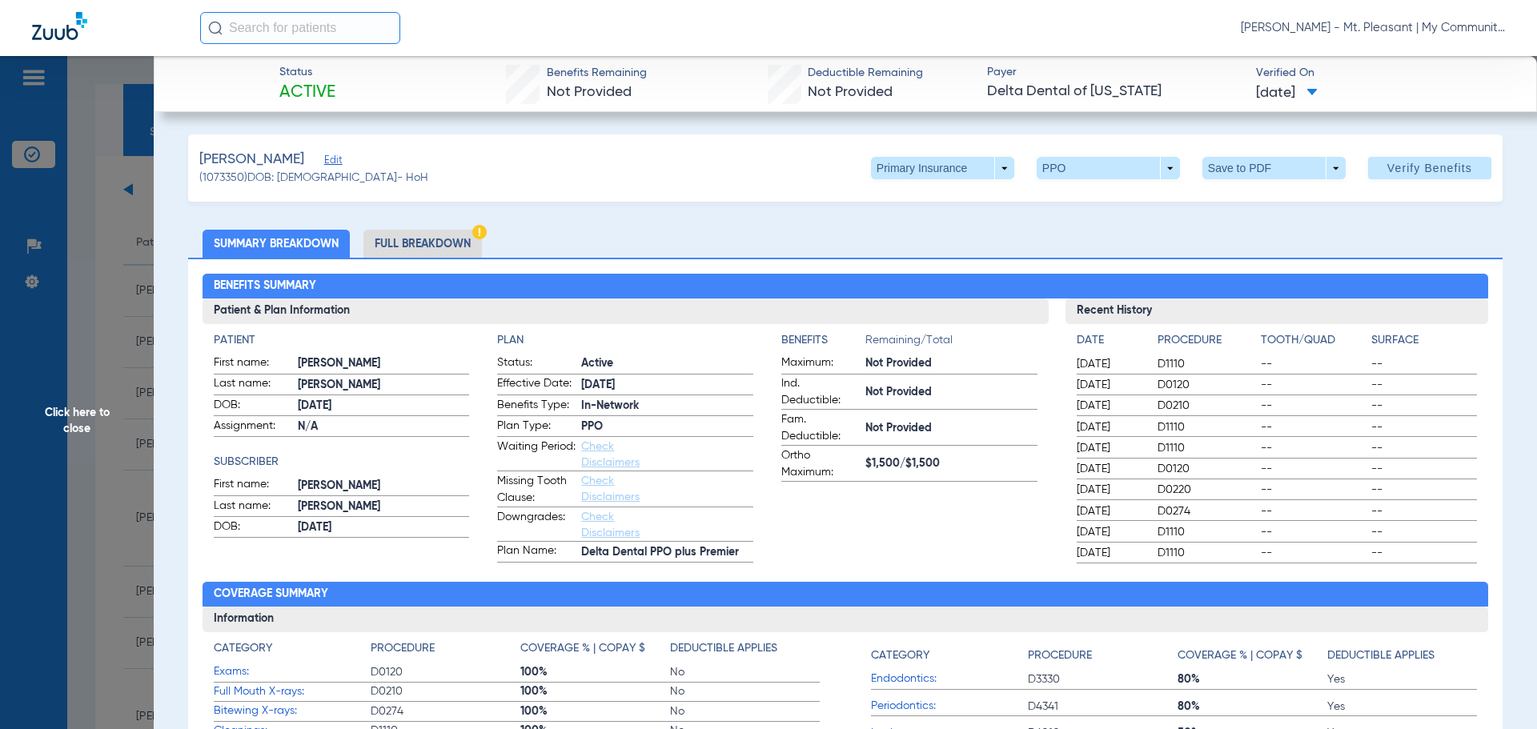
click at [378, 245] on li "Full Breakdown" at bounding box center [422, 244] width 118 height 28
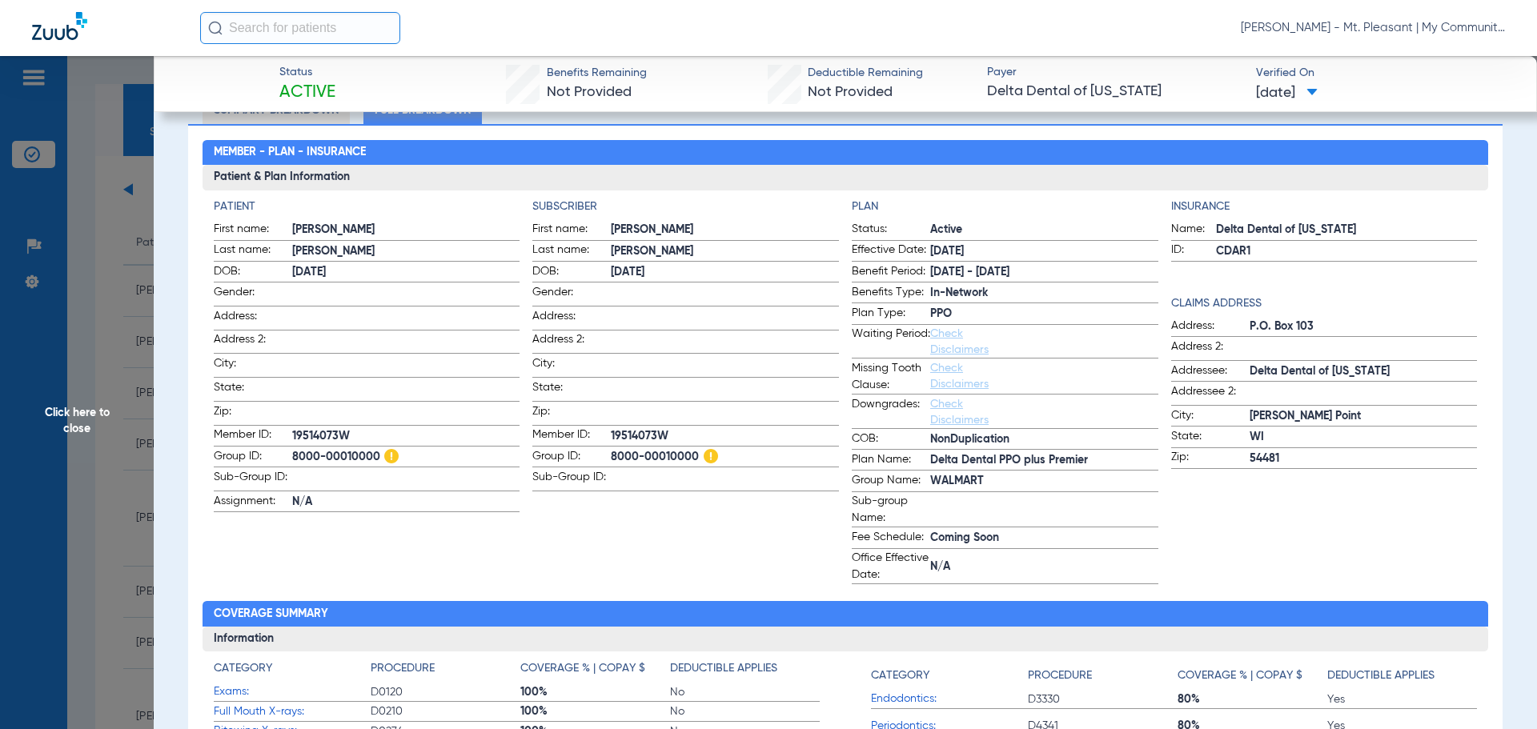
scroll to position [160, 0]
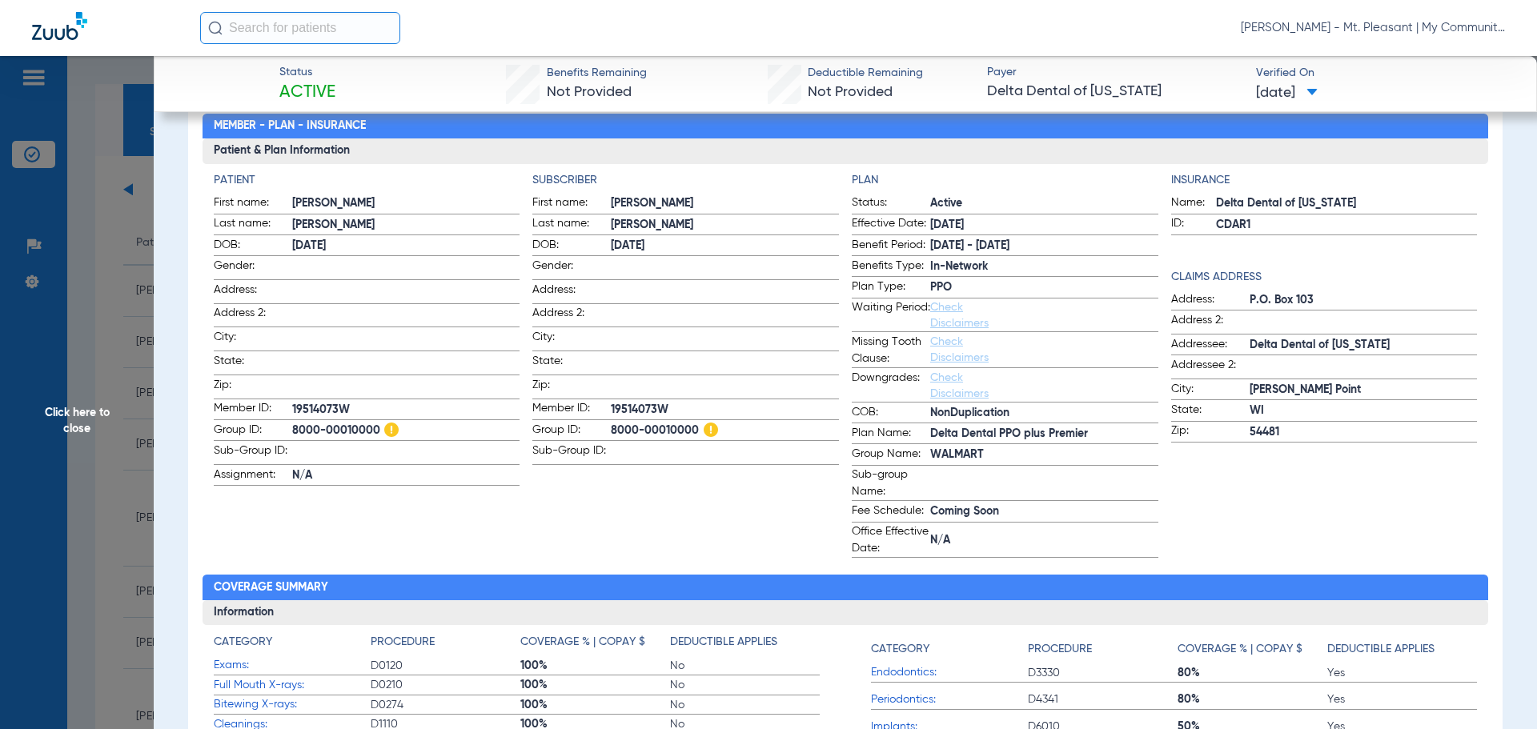
drag, startPoint x: 118, startPoint y: 246, endPoint x: 122, endPoint y: 260, distance: 15.0
click at [118, 246] on span "Click here to close" at bounding box center [77, 420] width 154 height 729
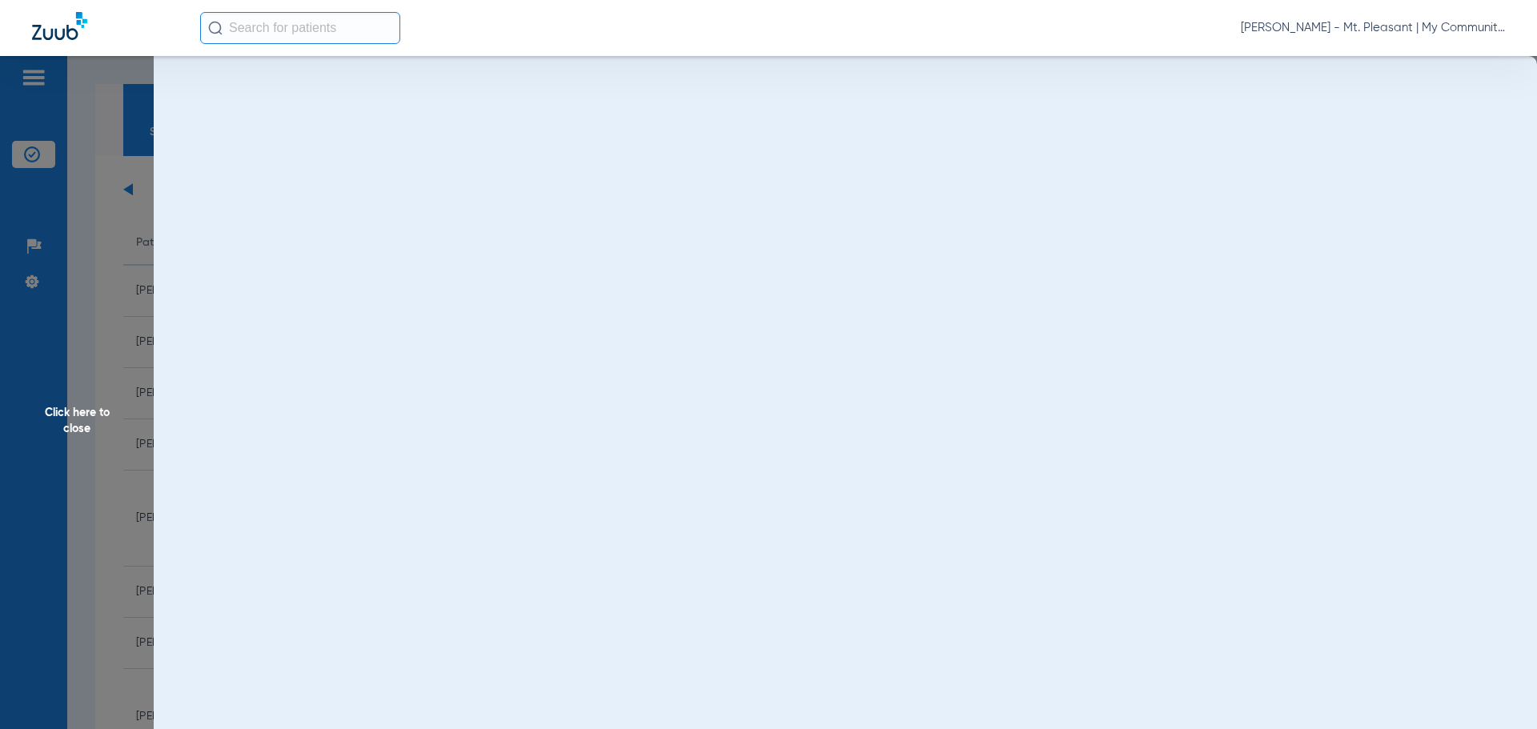
scroll to position [0, 0]
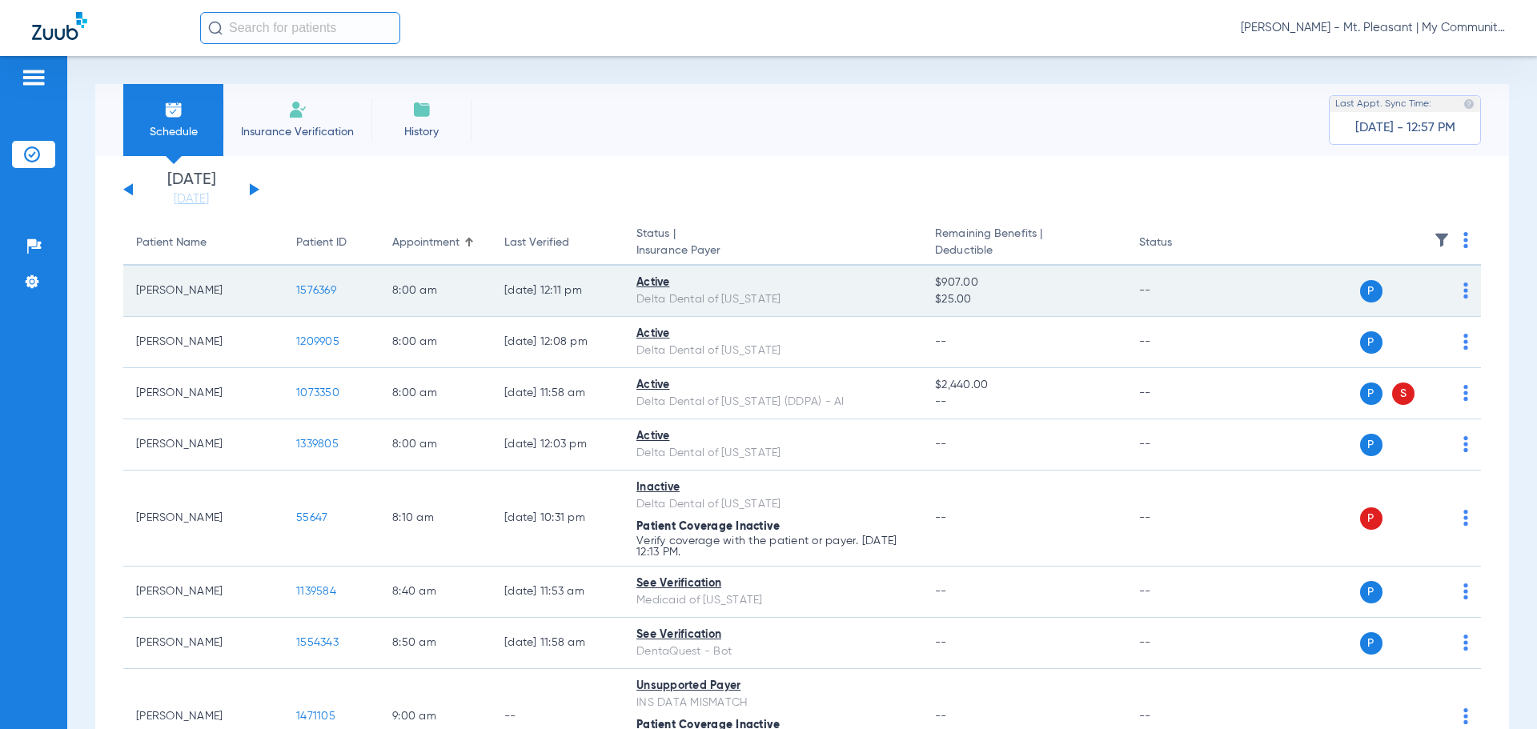
click at [313, 279] on td "1576369" at bounding box center [331, 291] width 96 height 51
click at [314, 280] on td "1576369" at bounding box center [331, 291] width 96 height 51
click at [313, 284] on td "1576369" at bounding box center [331, 291] width 96 height 51
click at [313, 288] on span "1576369" at bounding box center [316, 290] width 40 height 11
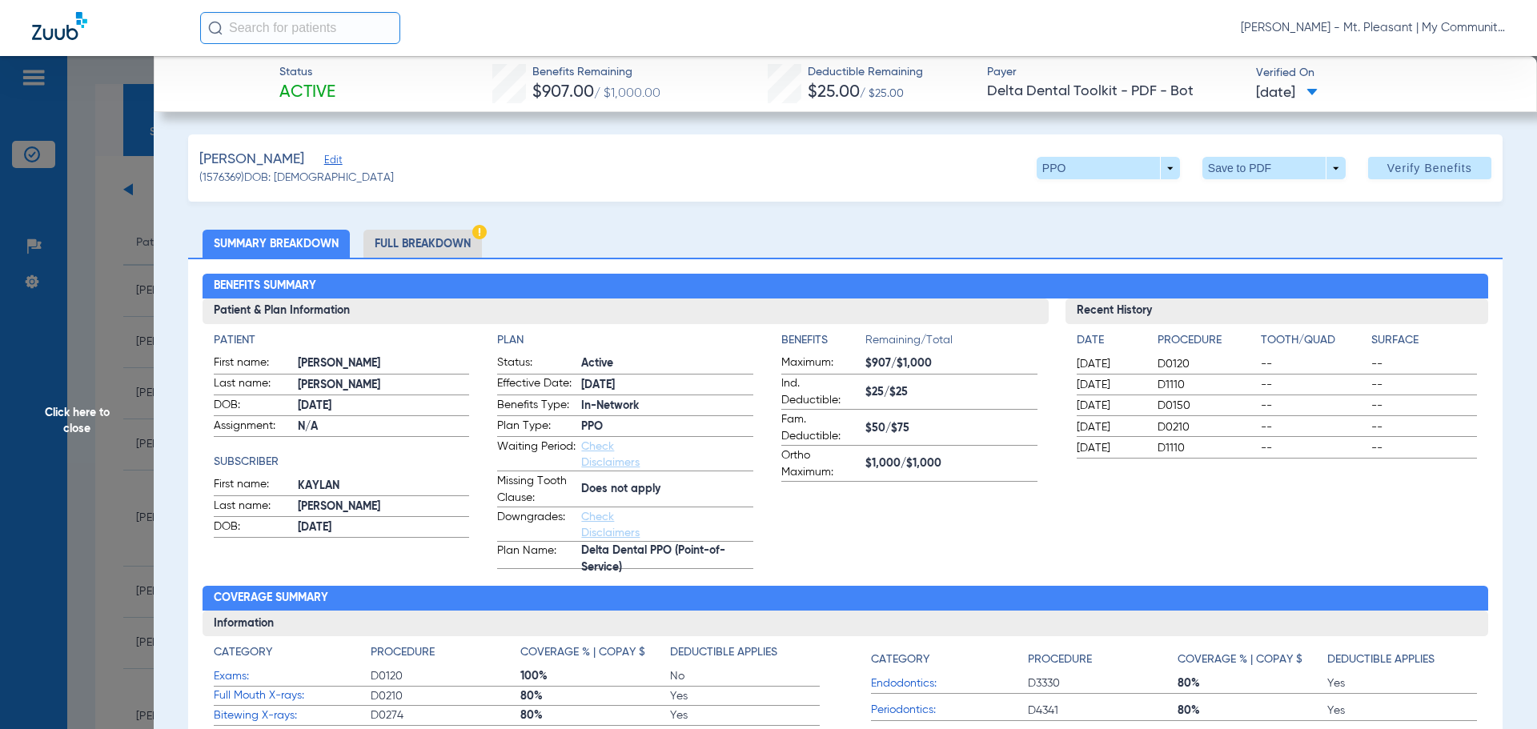
click at [440, 236] on li "Full Breakdown" at bounding box center [422, 244] width 118 height 28
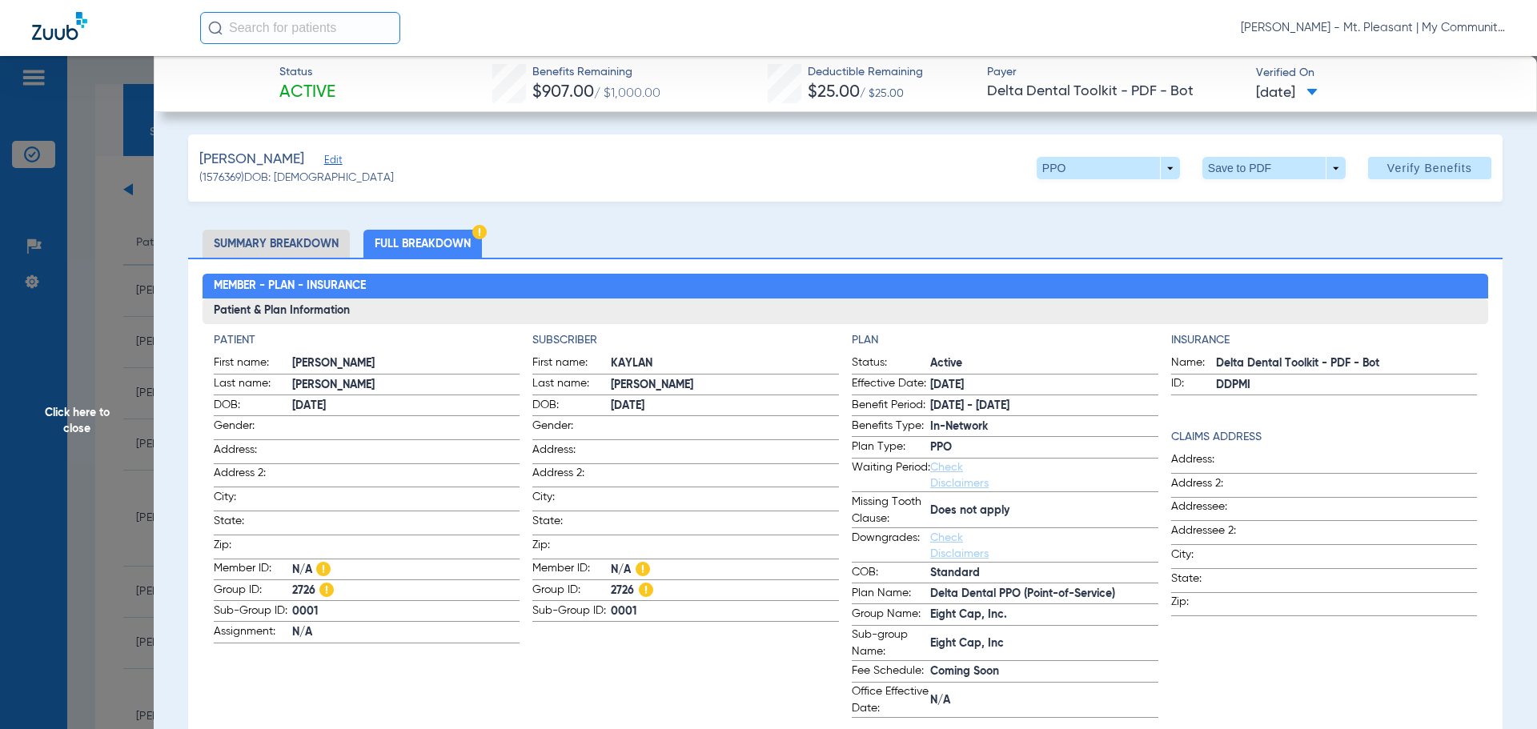
click at [128, 389] on span "Click here to close" at bounding box center [77, 420] width 154 height 729
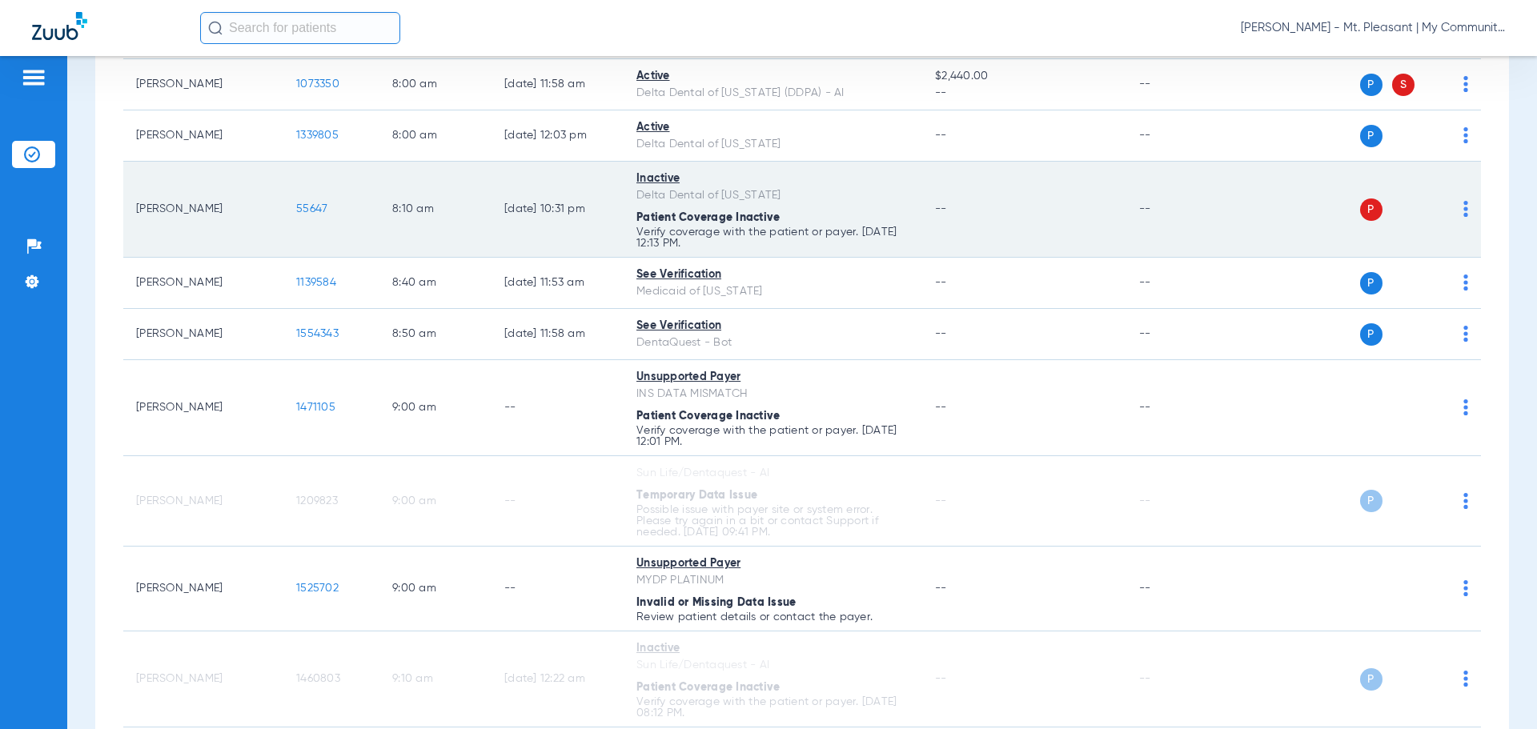
scroll to position [320, 0]
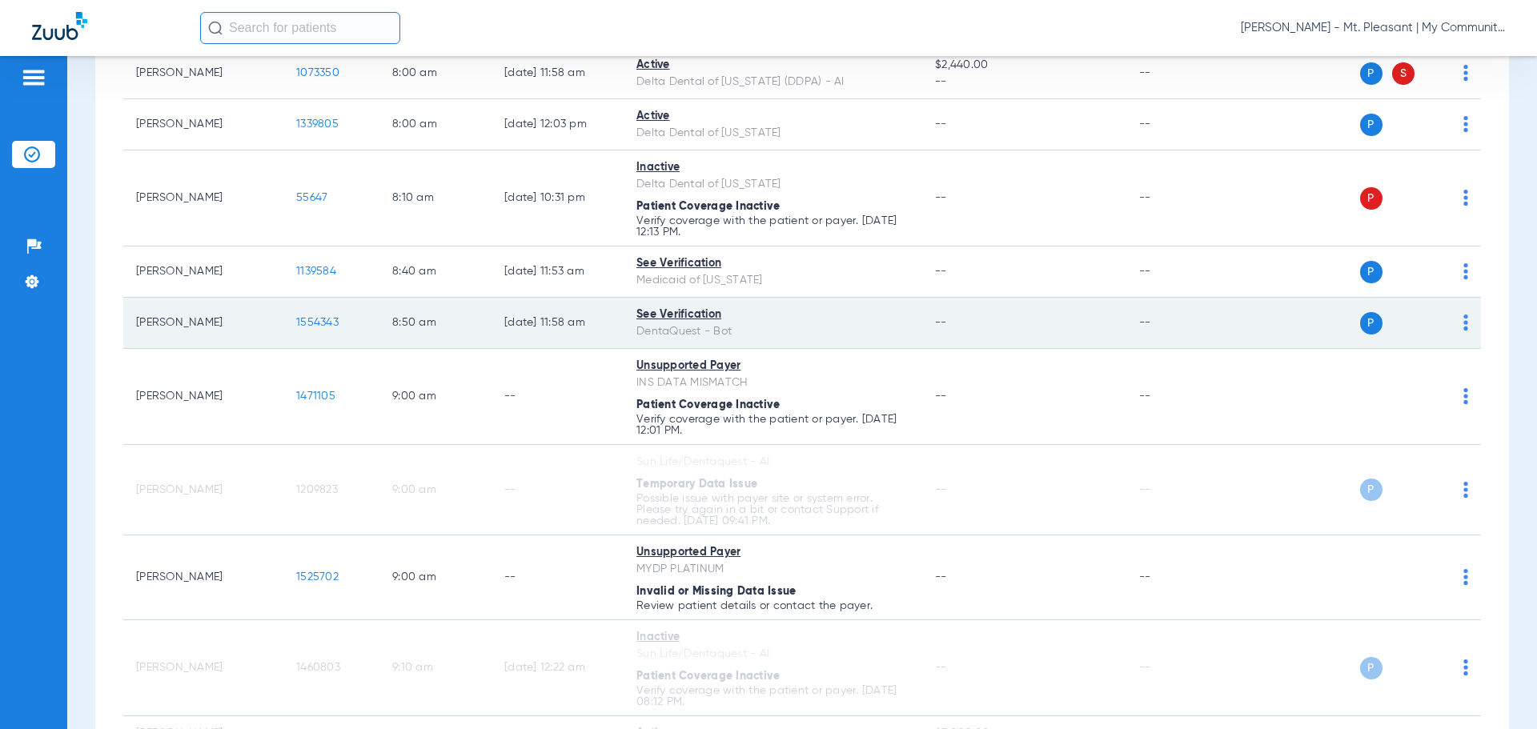
click at [315, 323] on span "1554343" at bounding box center [317, 322] width 42 height 11
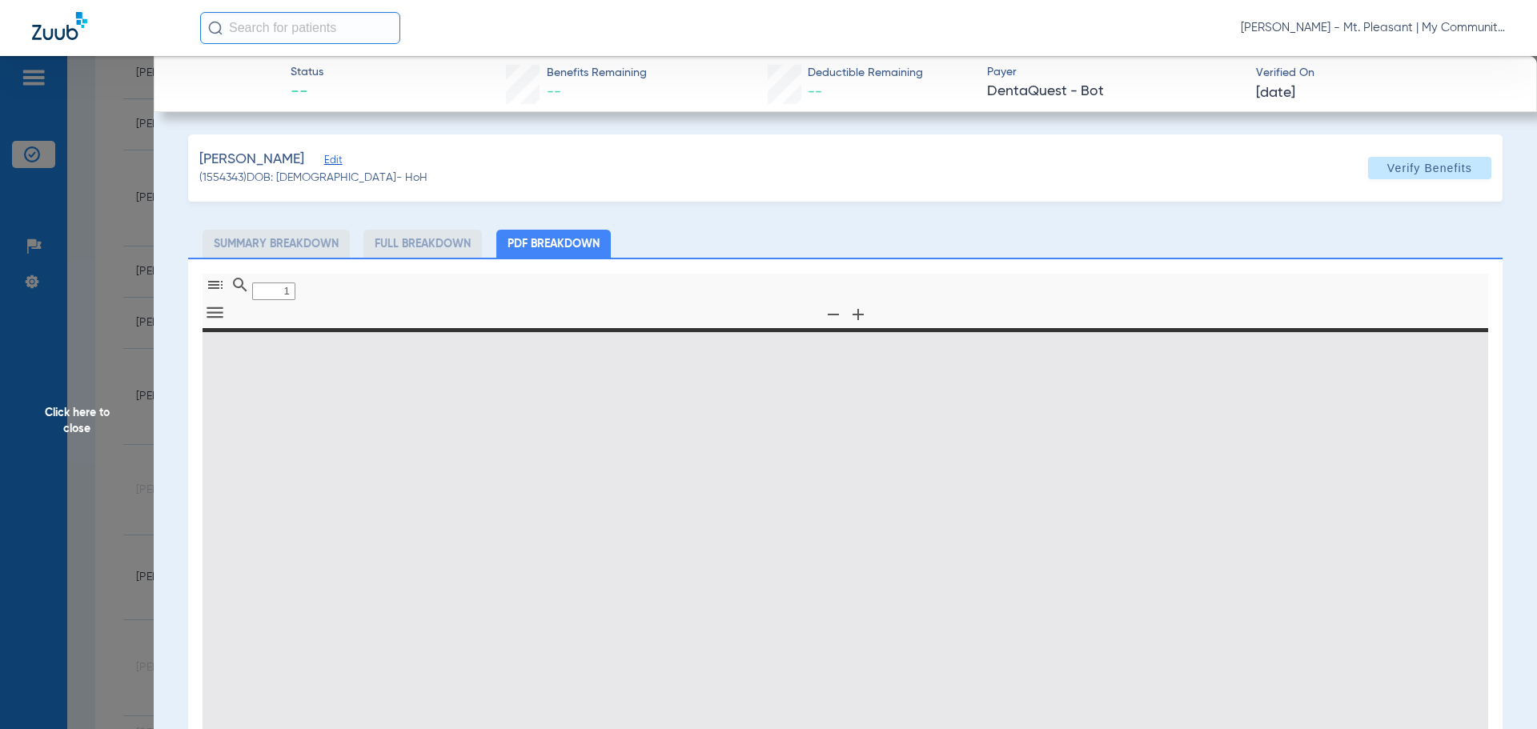
type input "0"
select select "page-width"
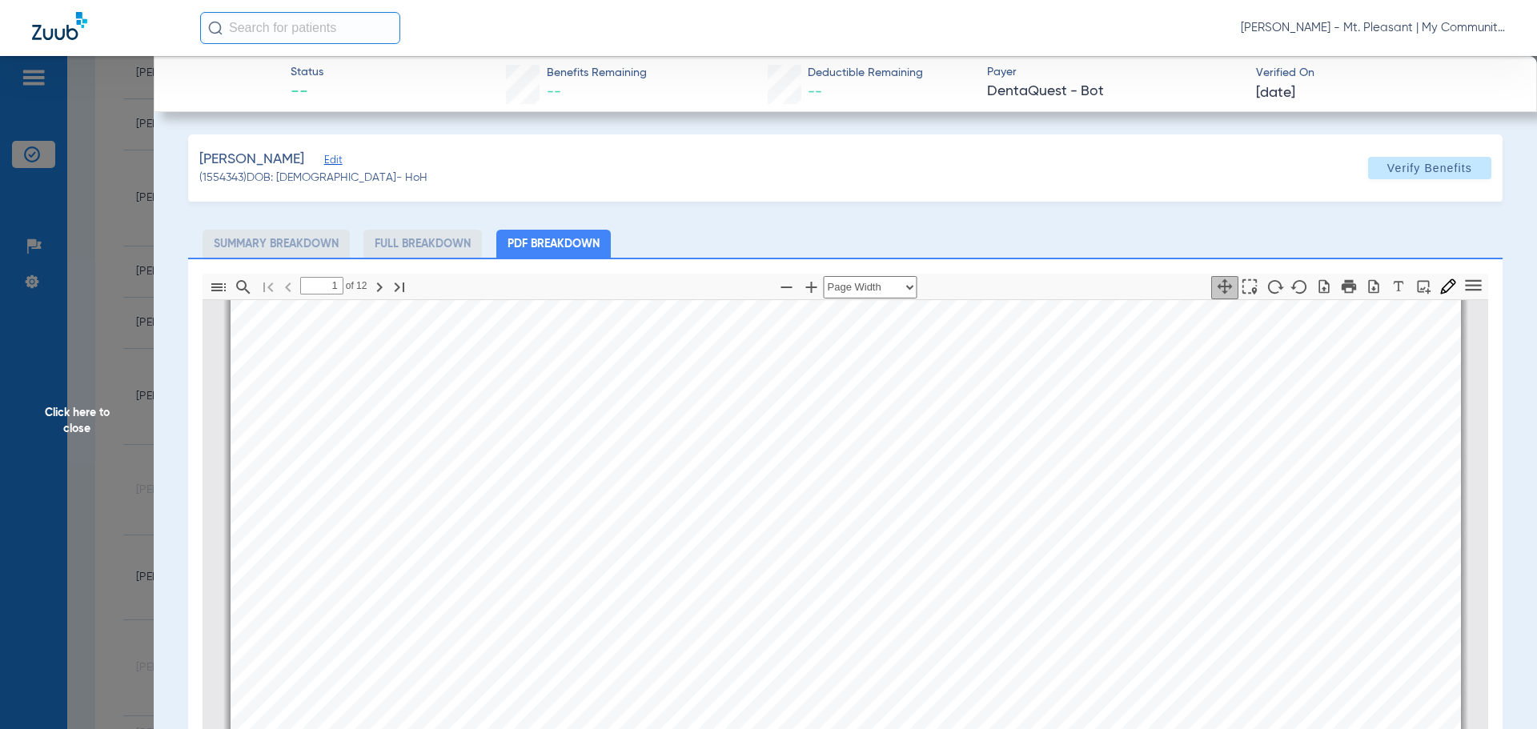
scroll to position [248, 0]
type input "2"
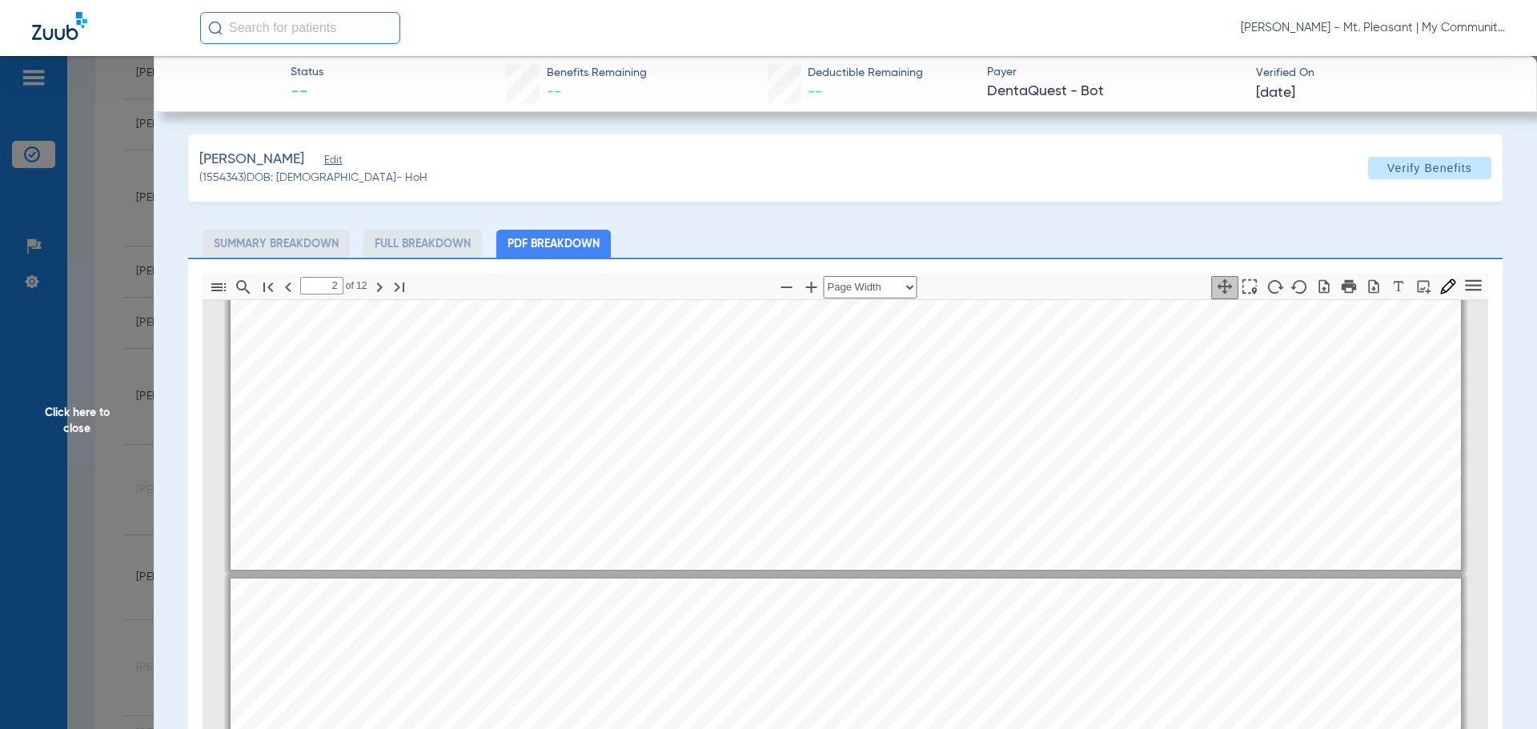
scroll to position [1209, 0]
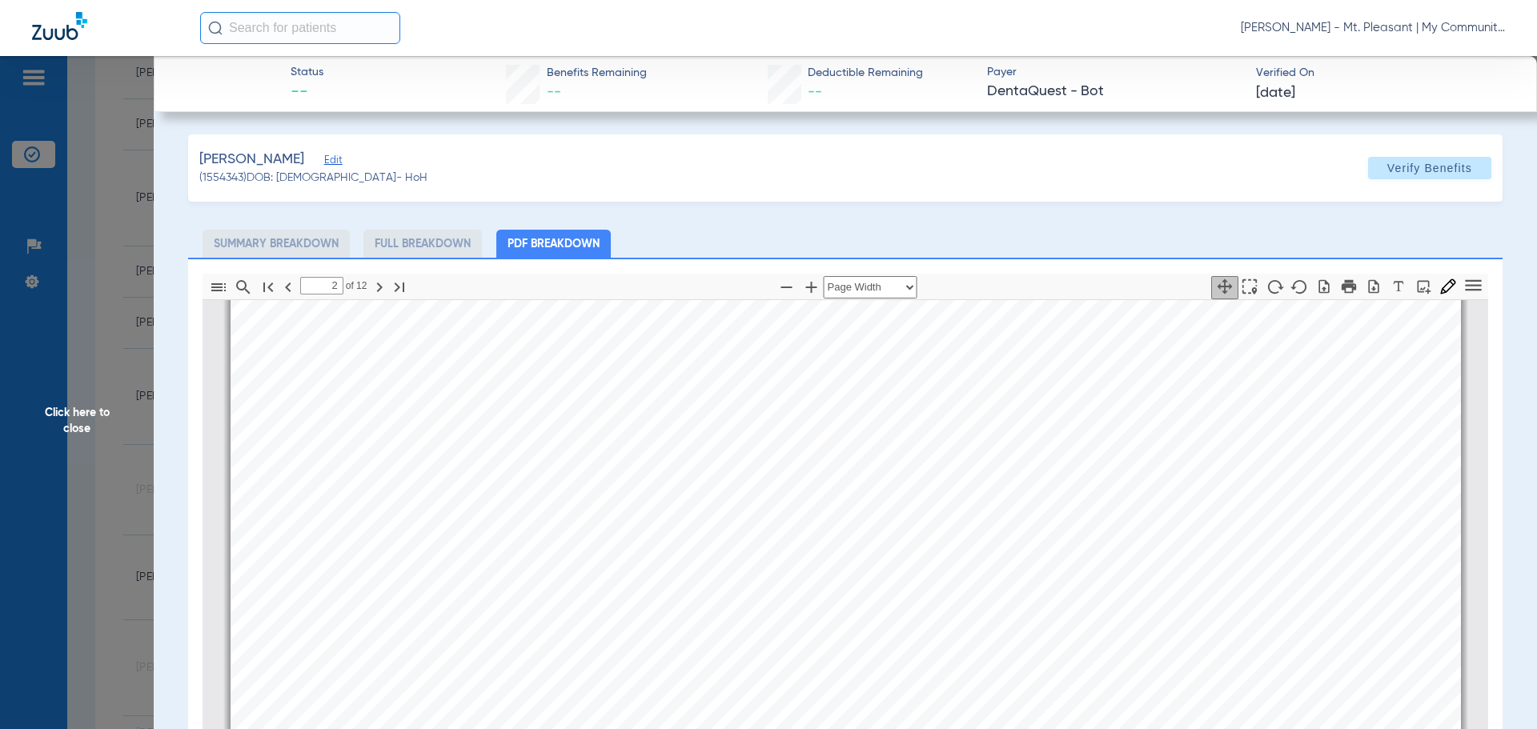
click at [110, 355] on span "Click here to close" at bounding box center [77, 420] width 154 height 729
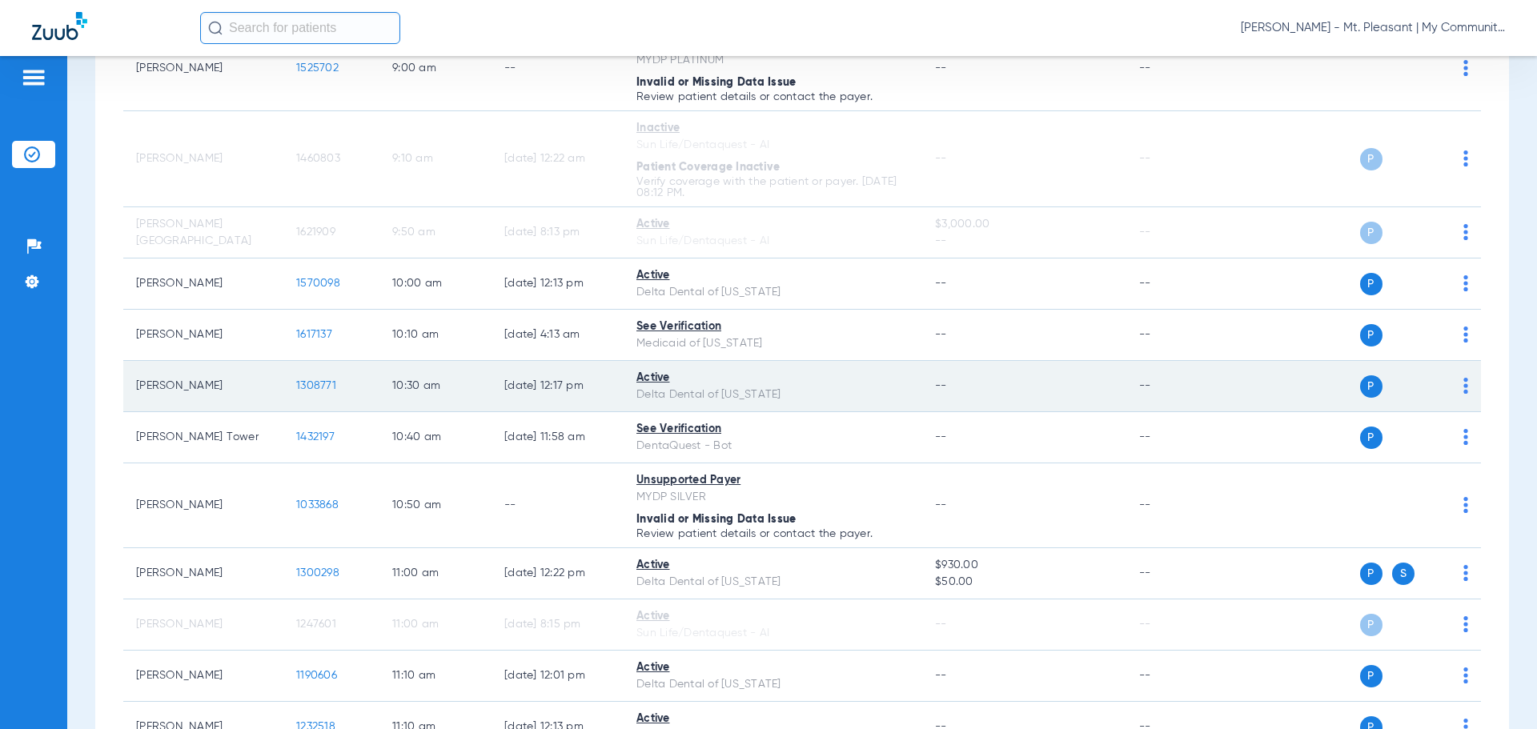
scroll to position [751, 0]
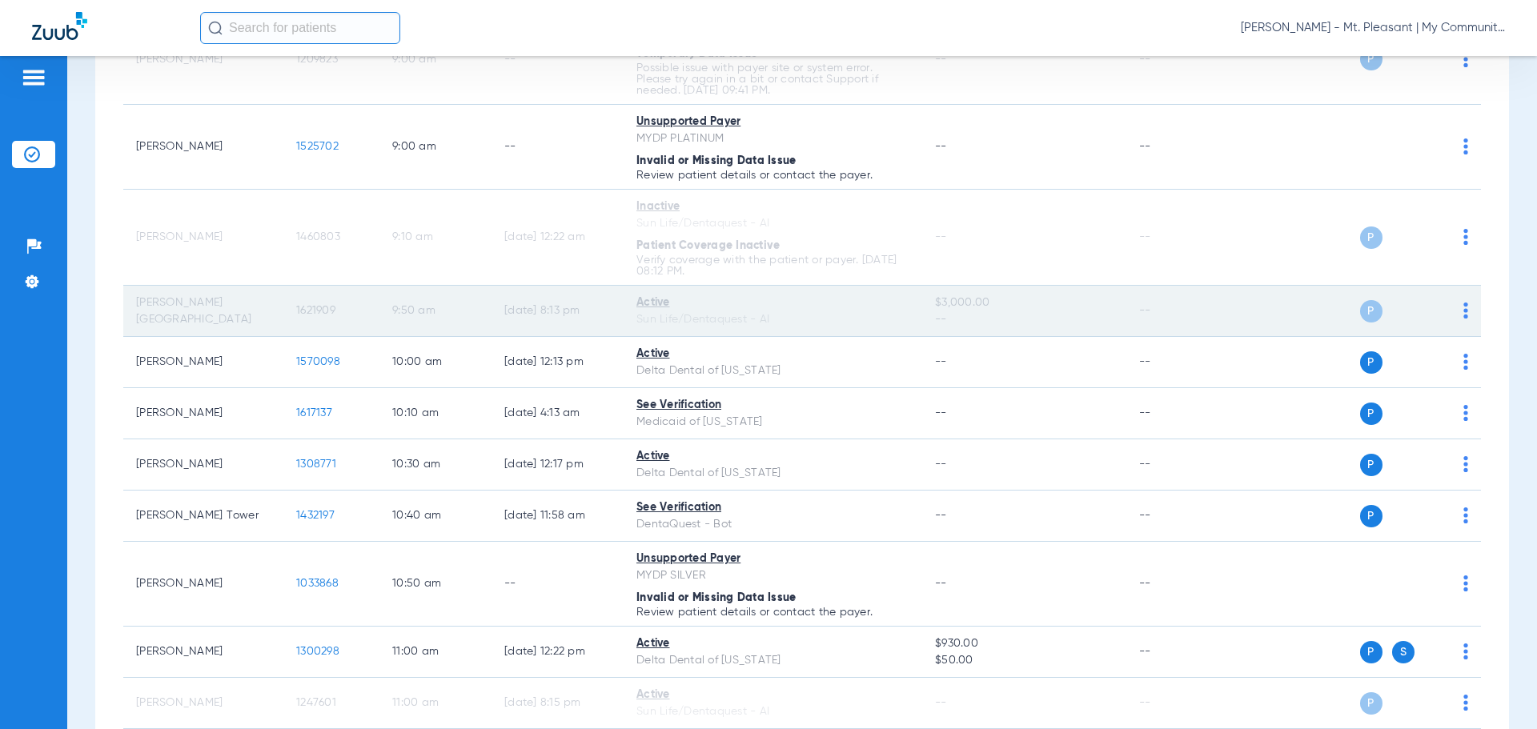
click at [300, 315] on span "1621909" at bounding box center [315, 310] width 39 height 11
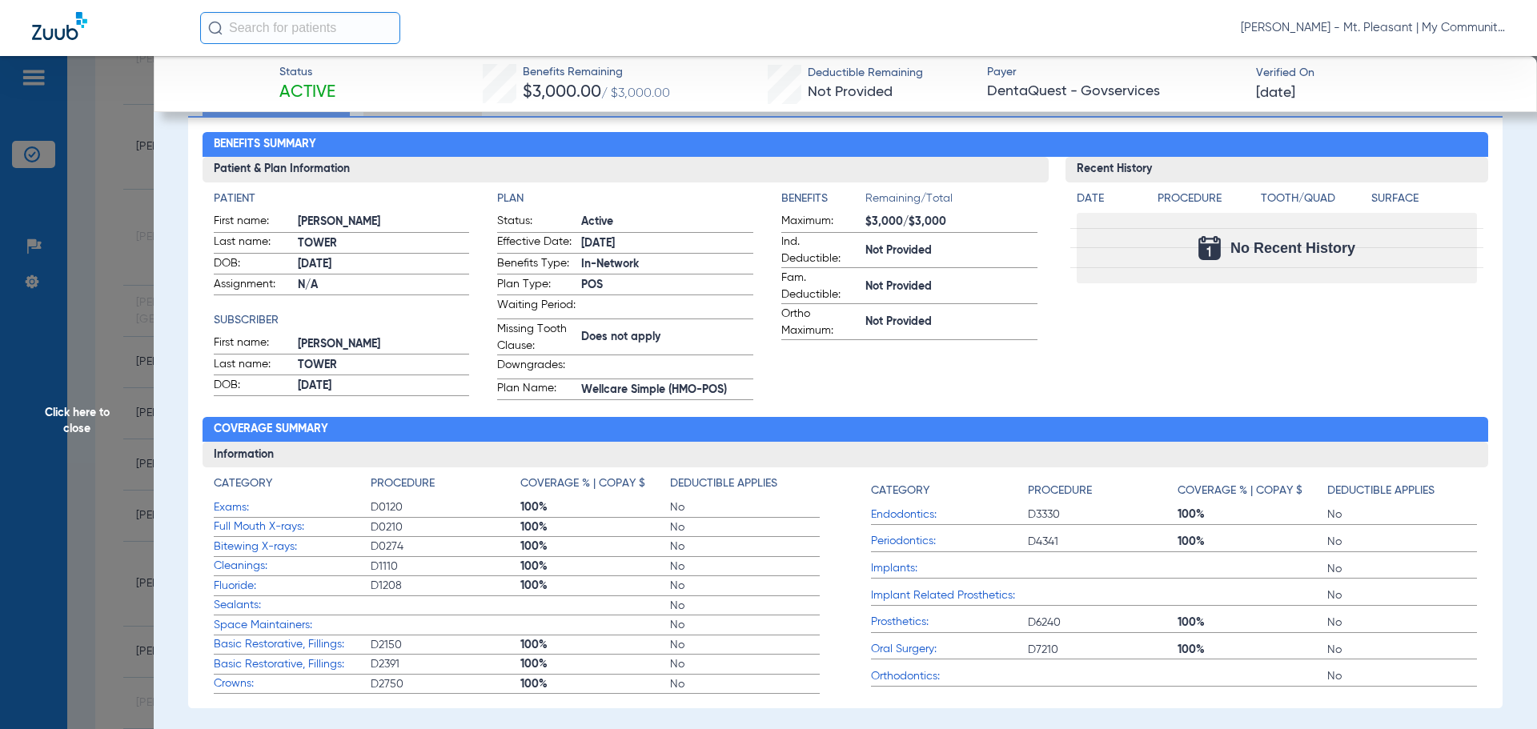
scroll to position [160, 0]
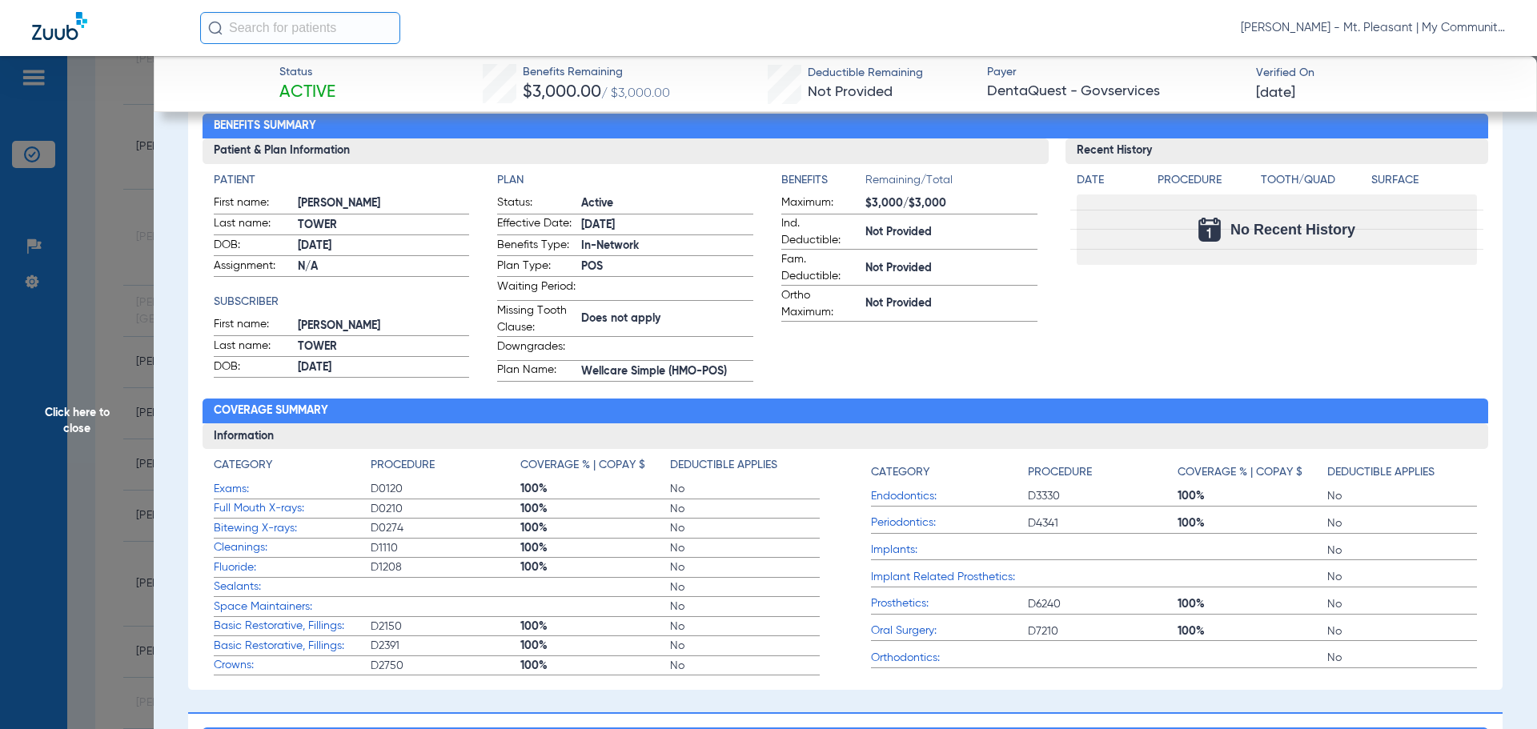
click at [108, 336] on span "Click here to close" at bounding box center [77, 420] width 154 height 729
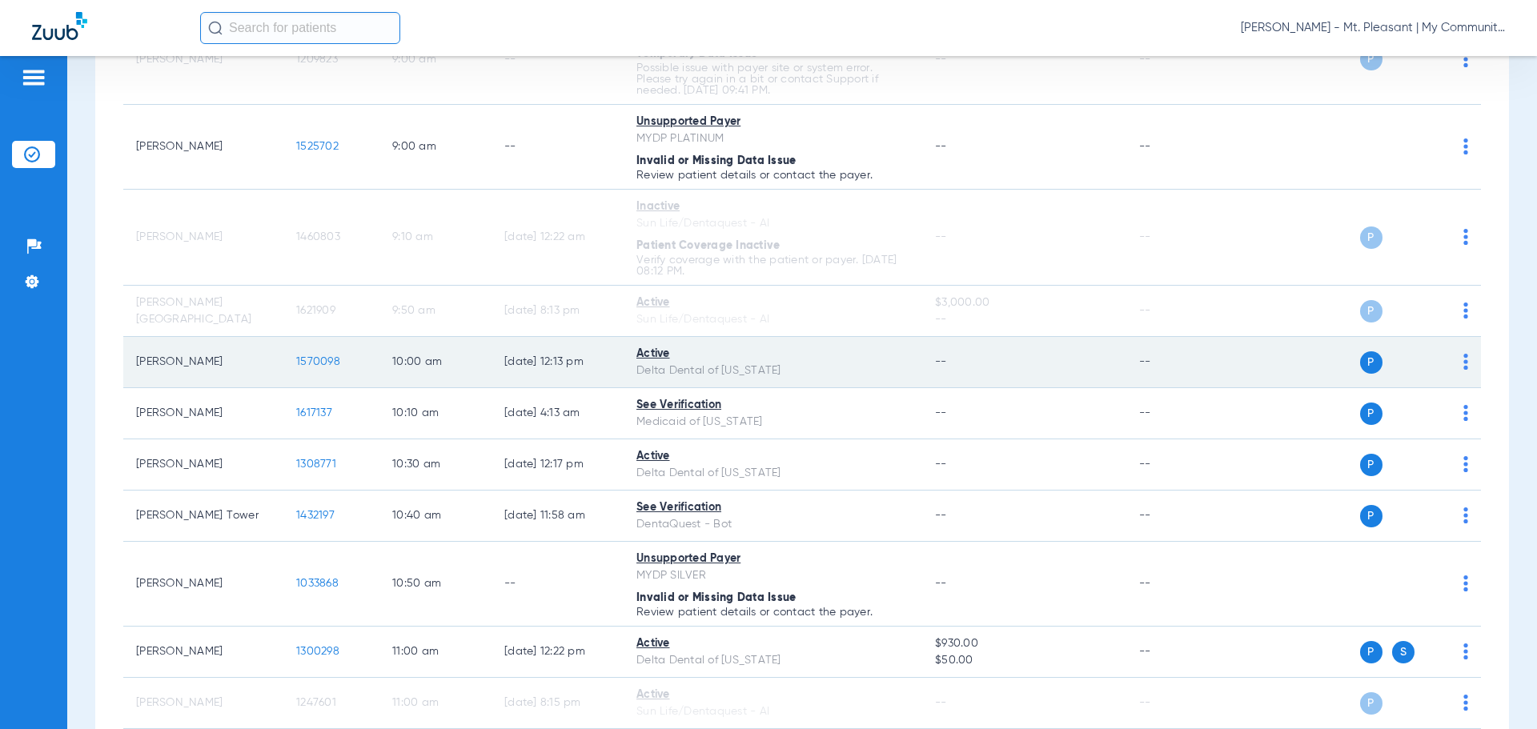
scroll to position [671, 0]
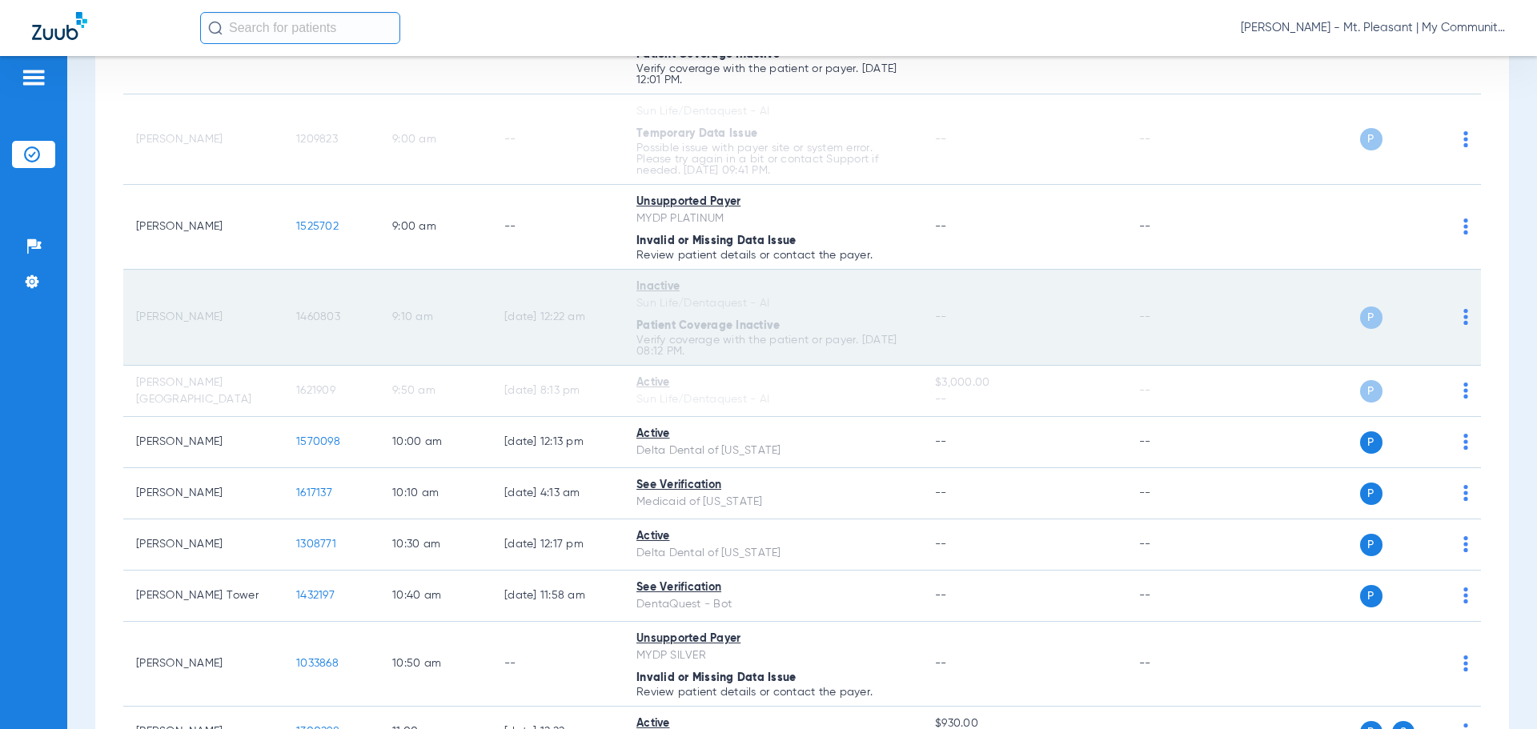
drag, startPoint x: 257, startPoint y: 363, endPoint x: 188, endPoint y: 333, distance: 75.3
click at [188, 333] on td "Nathan Dean" at bounding box center [203, 318] width 160 height 96
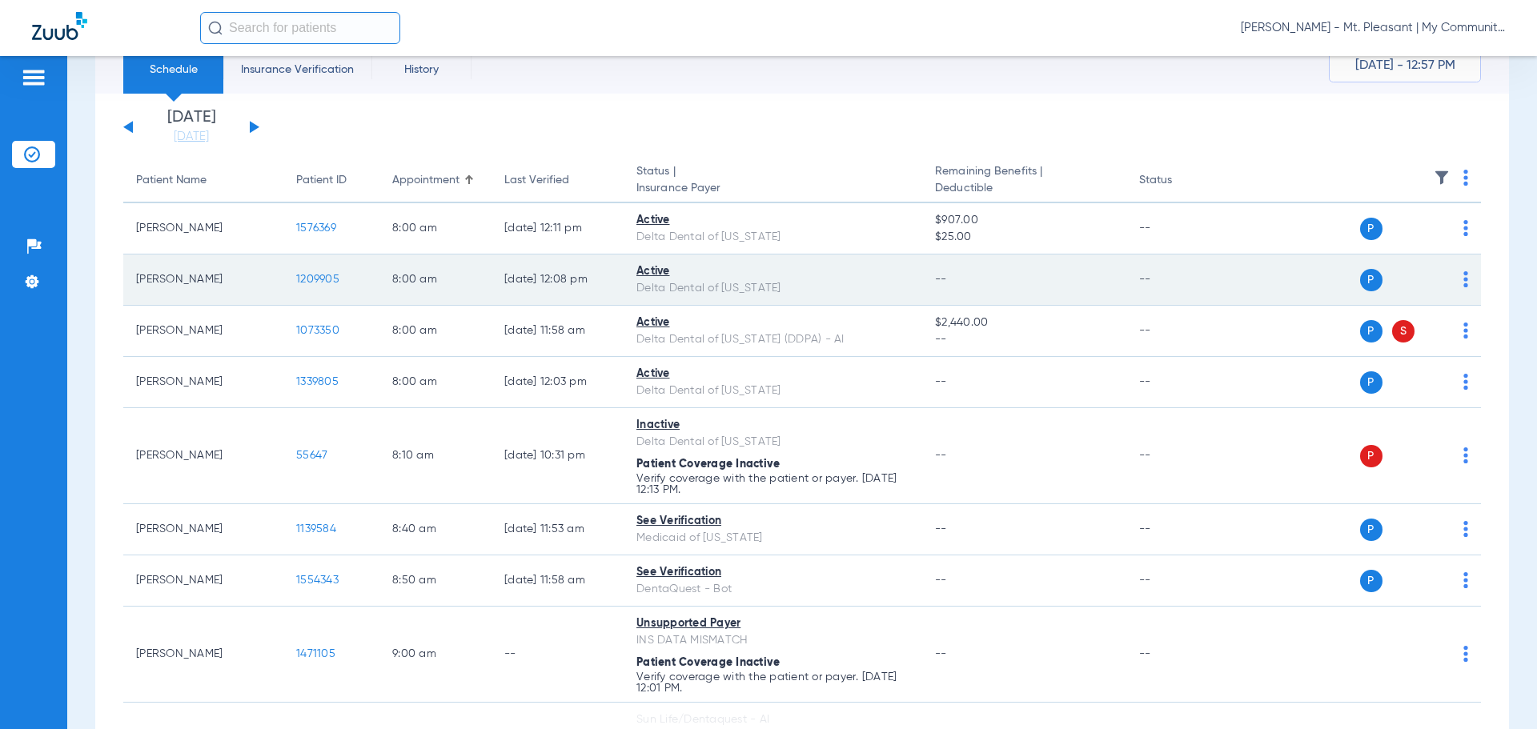
scroll to position [0, 0]
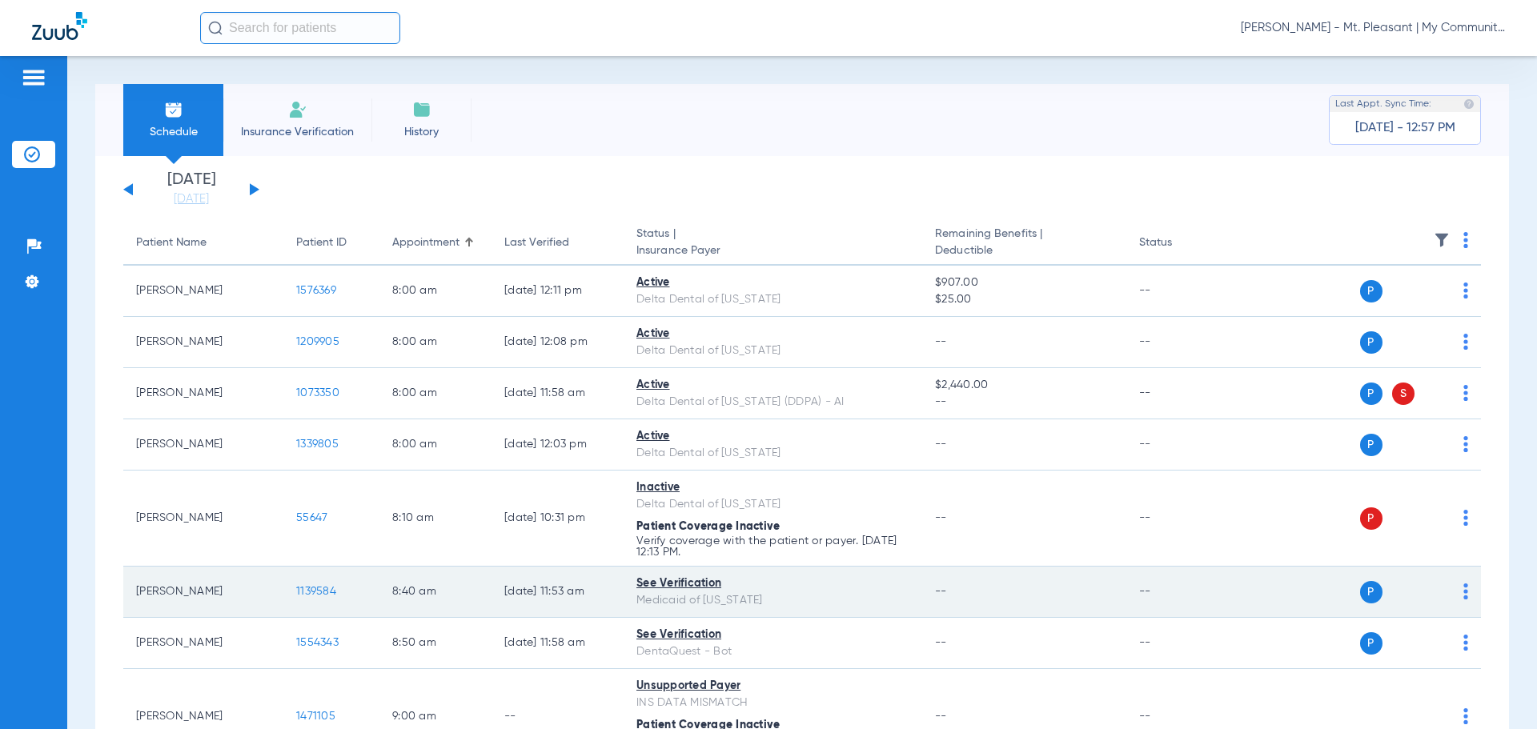
drag, startPoint x: 640, startPoint y: 619, endPoint x: 198, endPoint y: 591, distance: 442.7
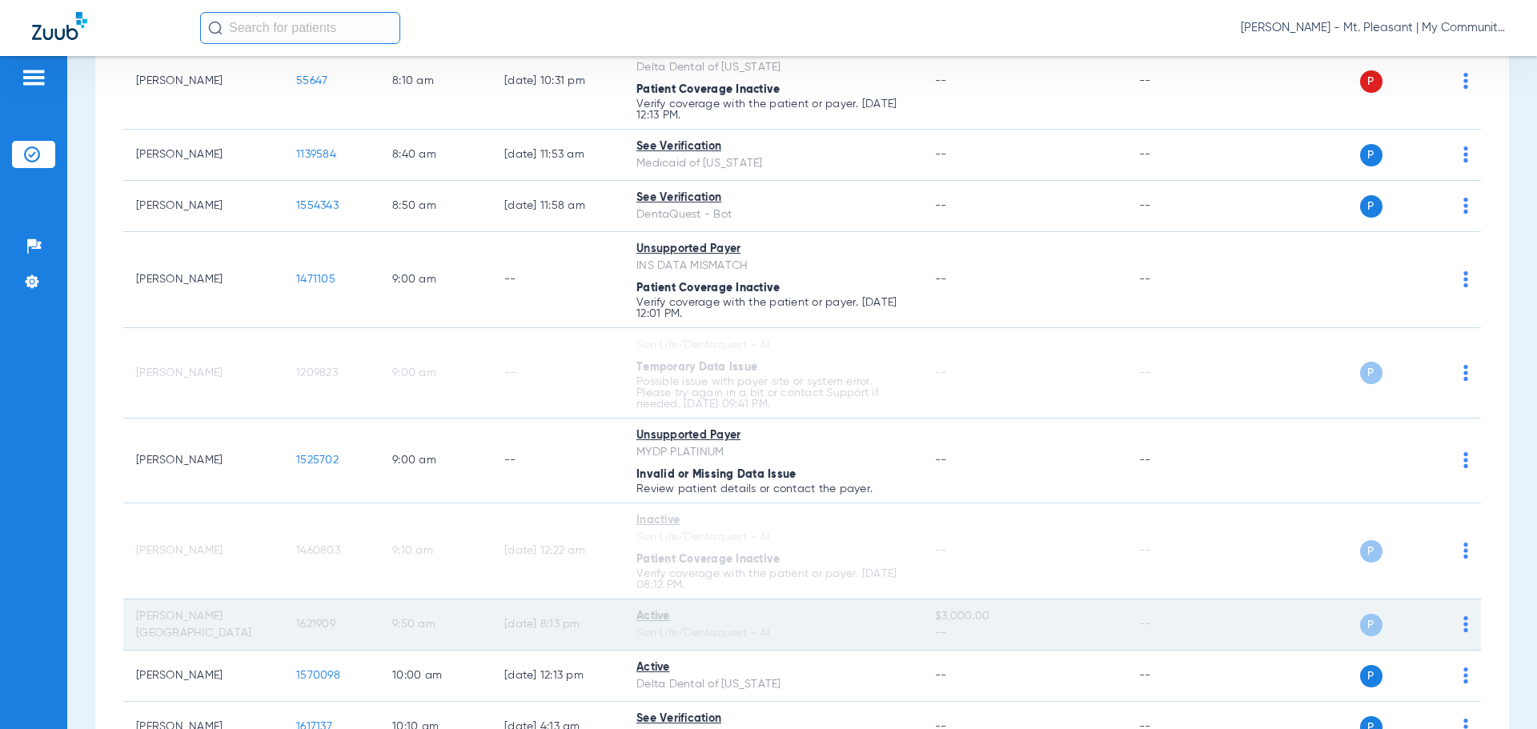
scroll to position [480, 0]
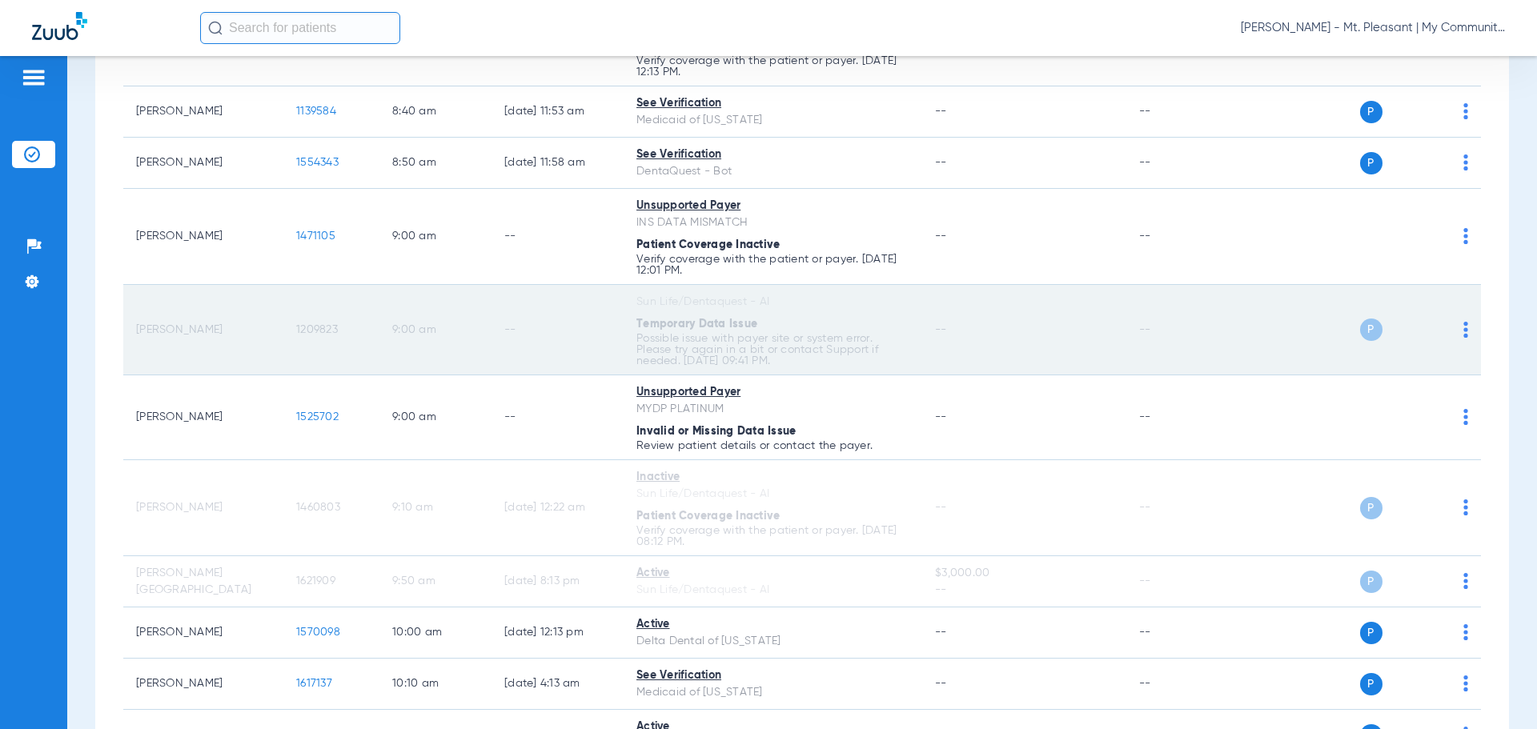
click at [282, 375] on td "Kaitlynn Ferguson" at bounding box center [203, 330] width 160 height 90
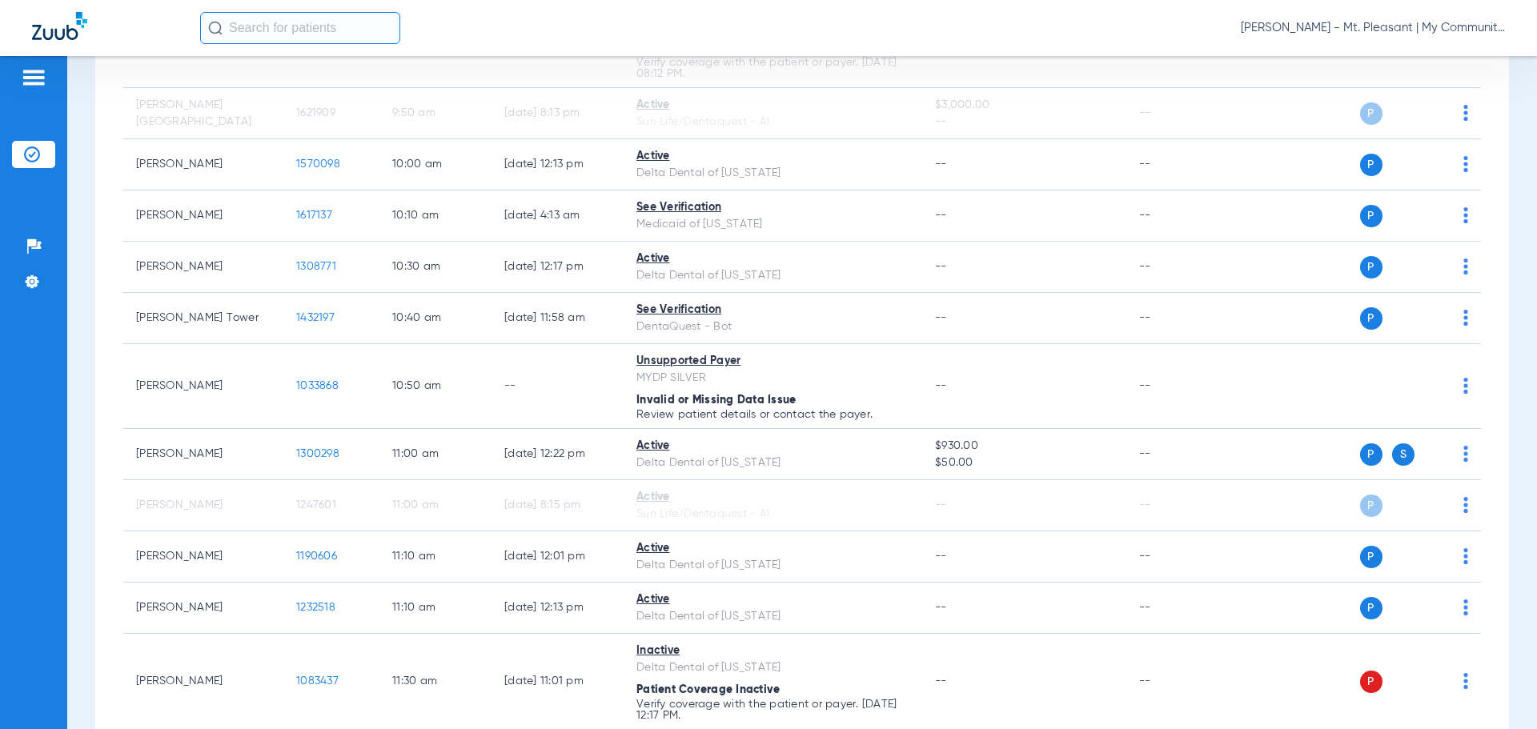
scroll to position [960, 0]
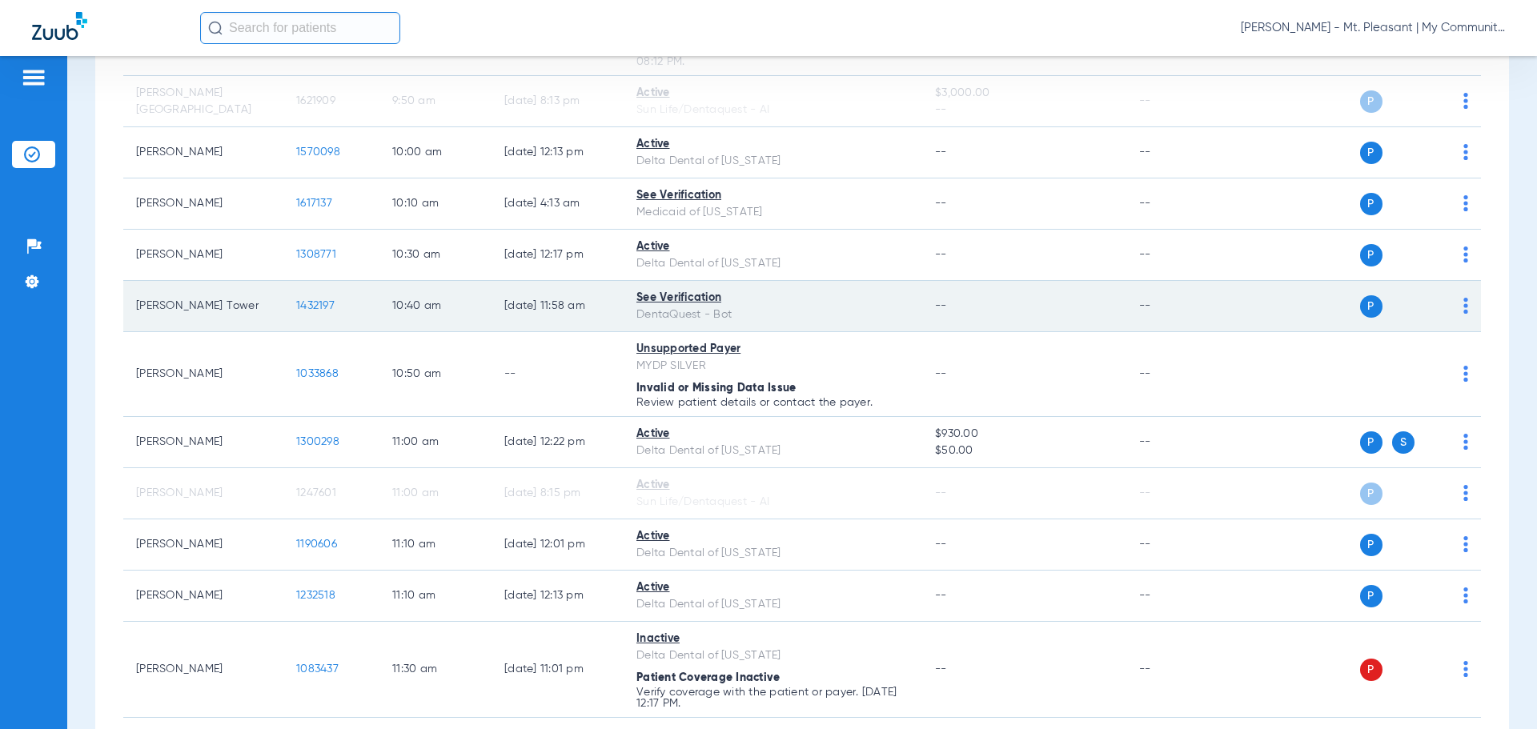
click at [314, 307] on span "1432197" at bounding box center [315, 305] width 38 height 11
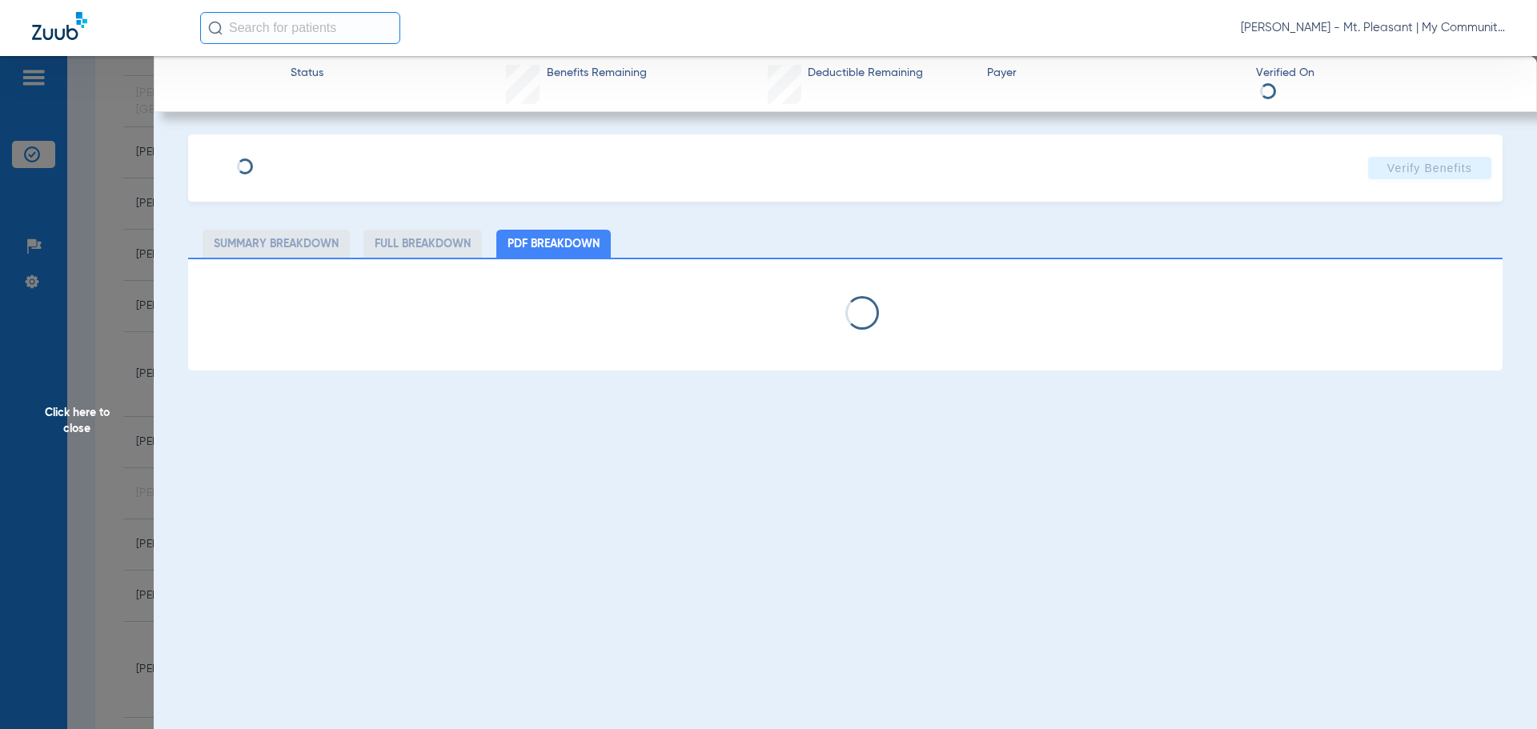
select select "page-width"
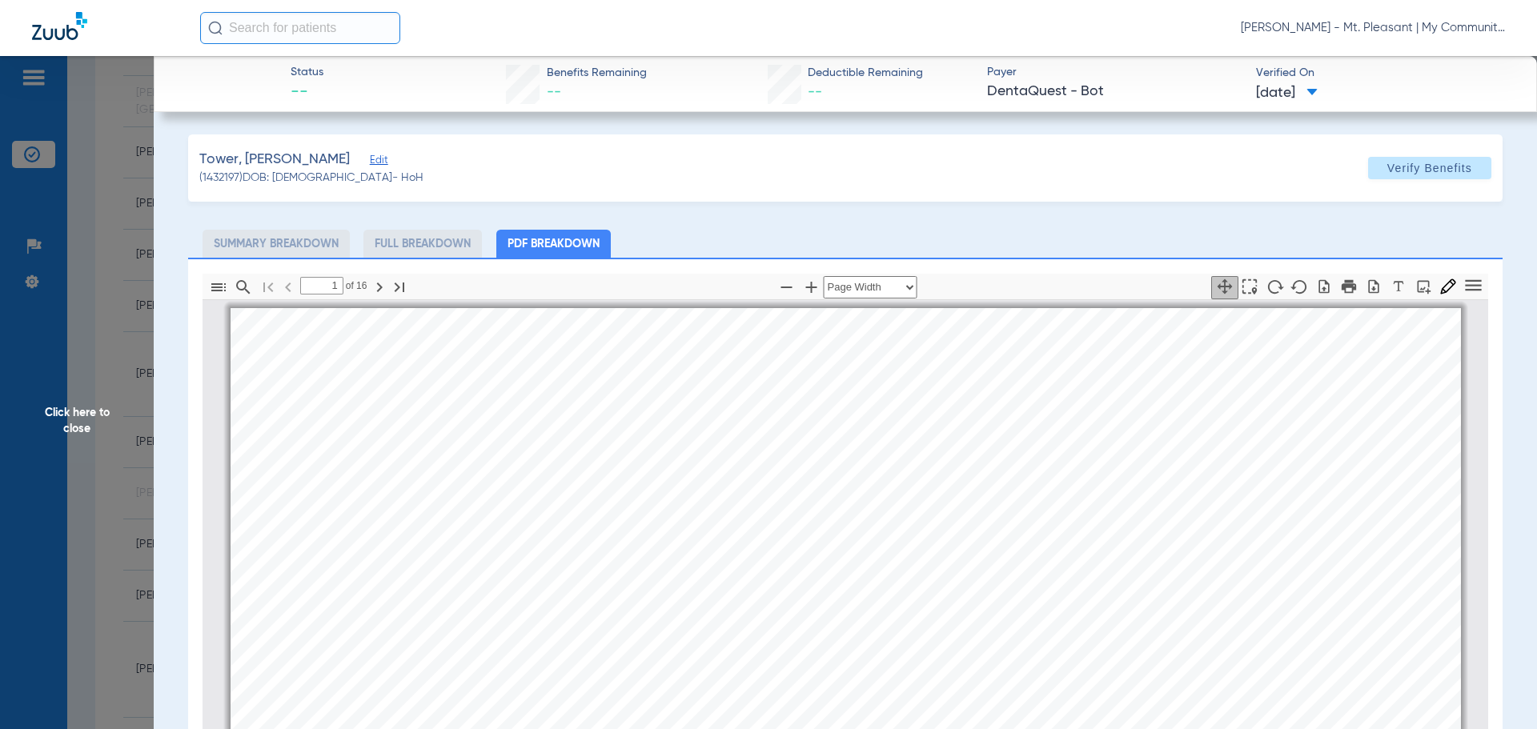
scroll to position [8, 0]
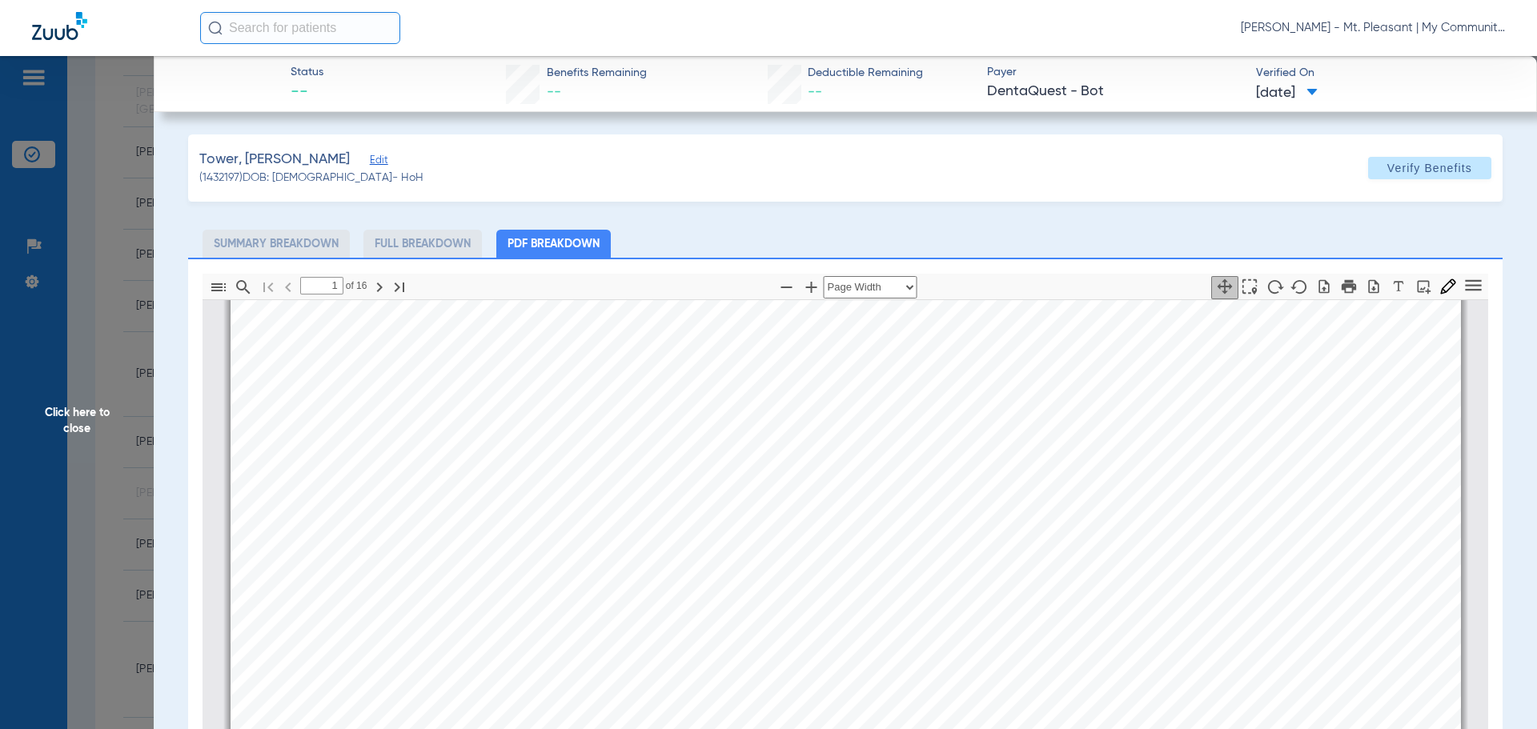
click at [903, 599] on div "ADAM TOWER Member is eligible: My Community Dental Centers Inc - Josiah Most - …" at bounding box center [846, 735] width 1230 height 871
type input "1"
click at [41, 515] on span "Click here to close" at bounding box center [77, 420] width 154 height 729
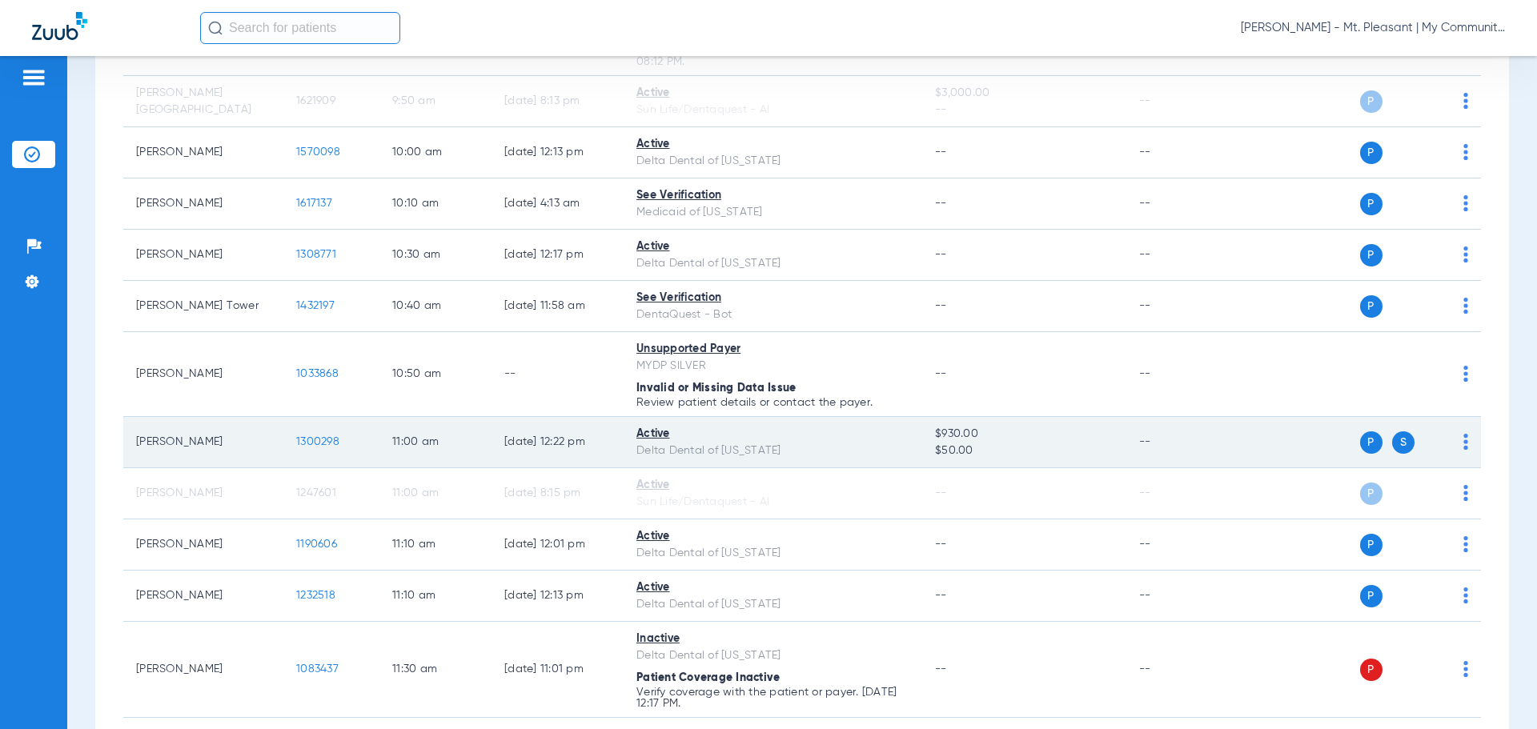
click at [307, 447] on span "1300298" at bounding box center [317, 441] width 43 height 11
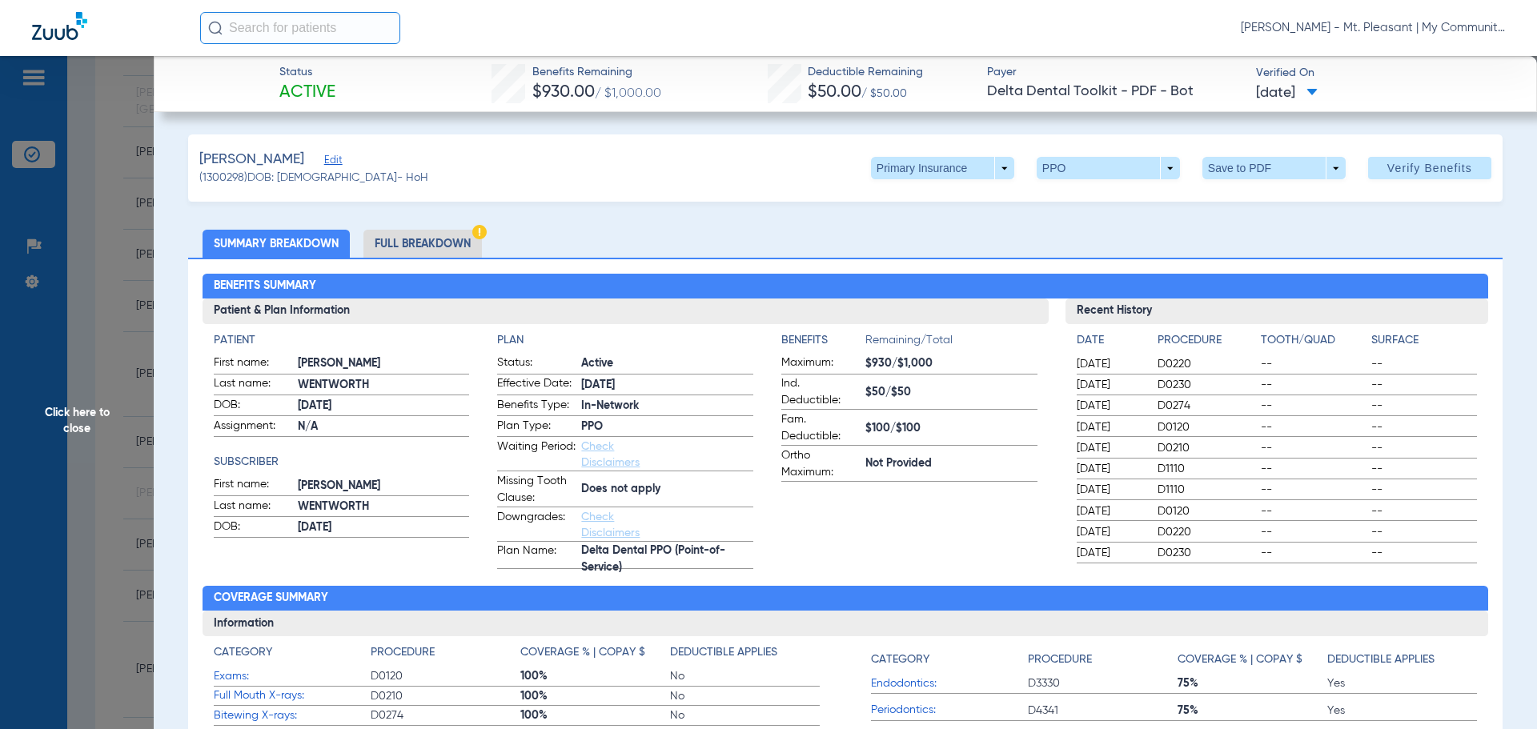
click at [455, 247] on li "Full Breakdown" at bounding box center [422, 244] width 118 height 28
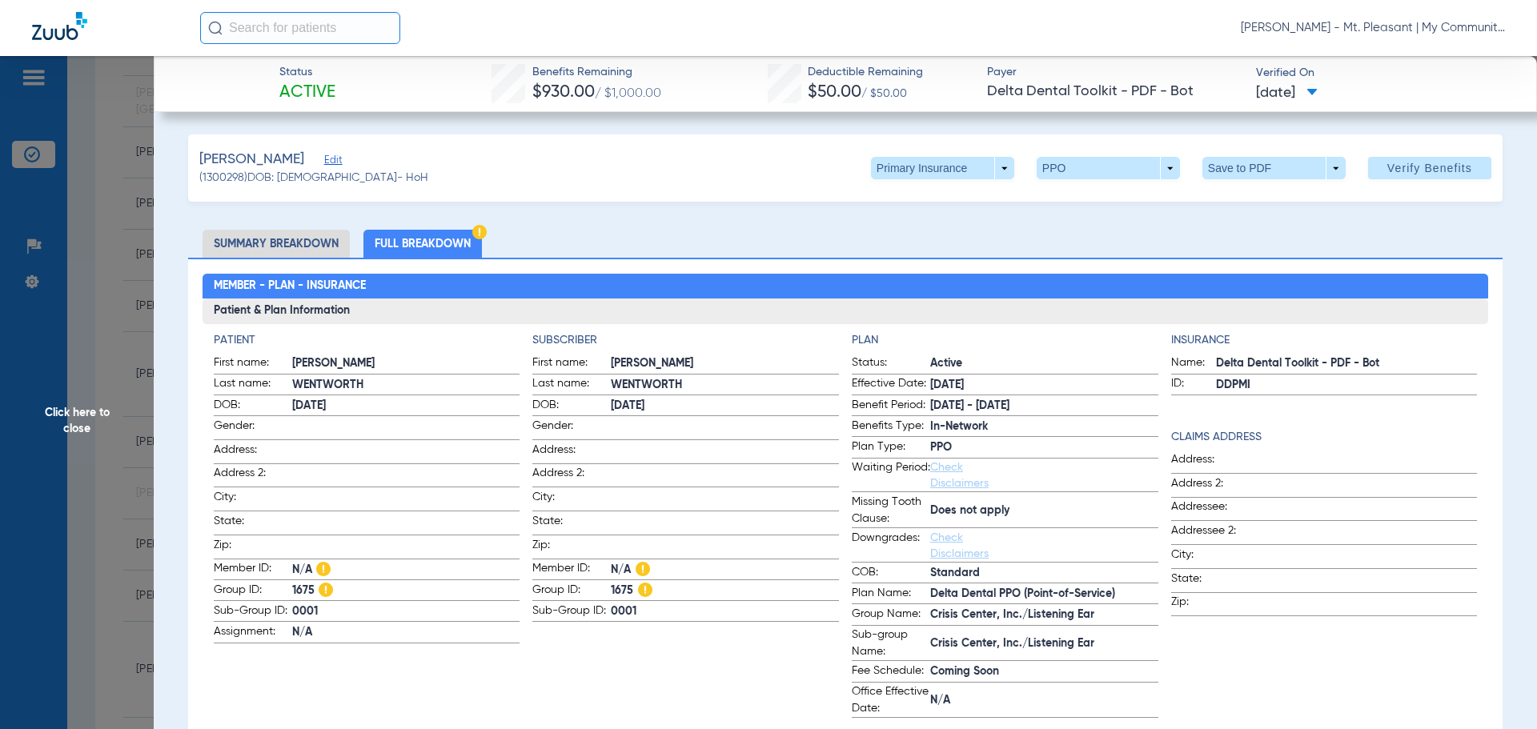
click at [112, 356] on span "Click here to close" at bounding box center [77, 420] width 154 height 729
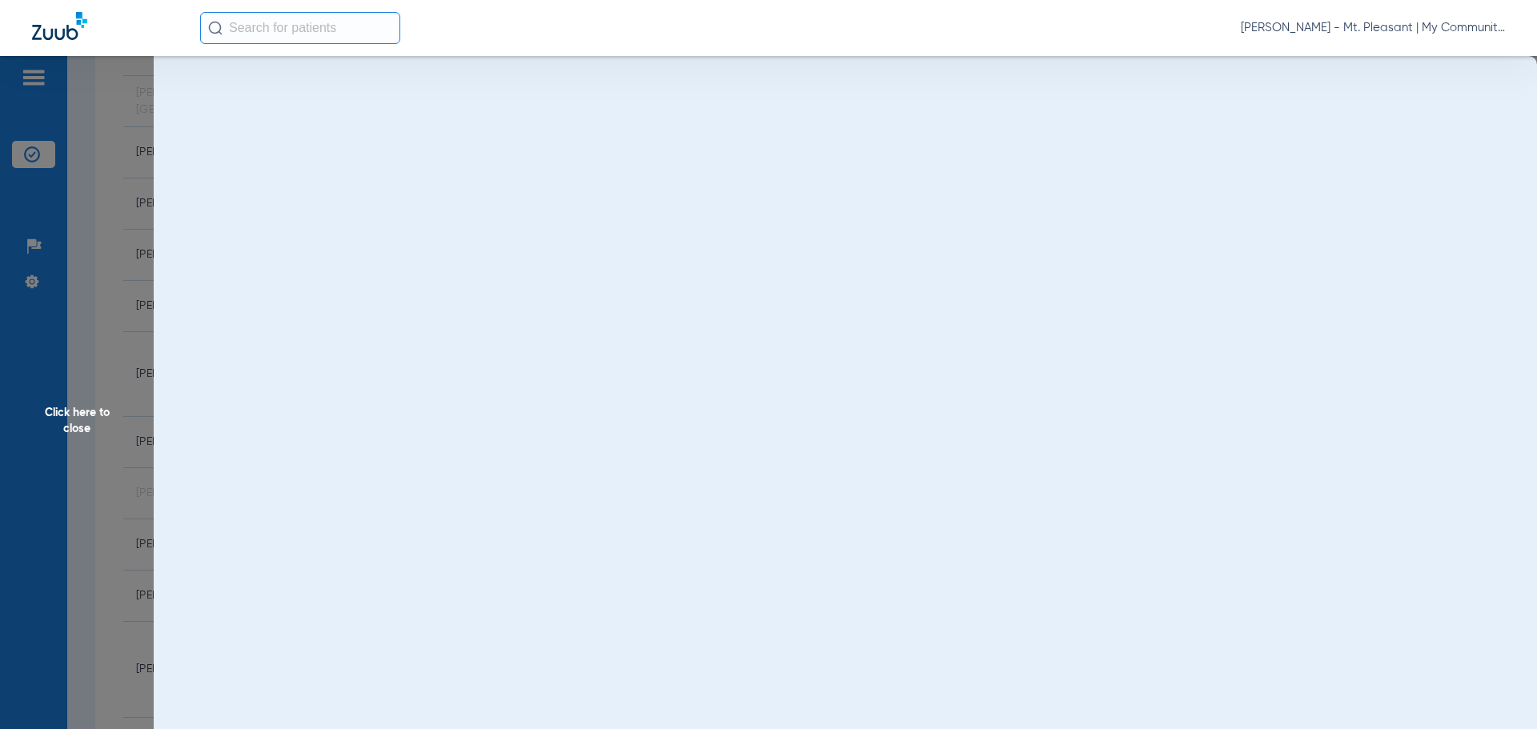
drag, startPoint x: 97, startPoint y: 390, endPoint x: 152, endPoint y: 415, distance: 60.5
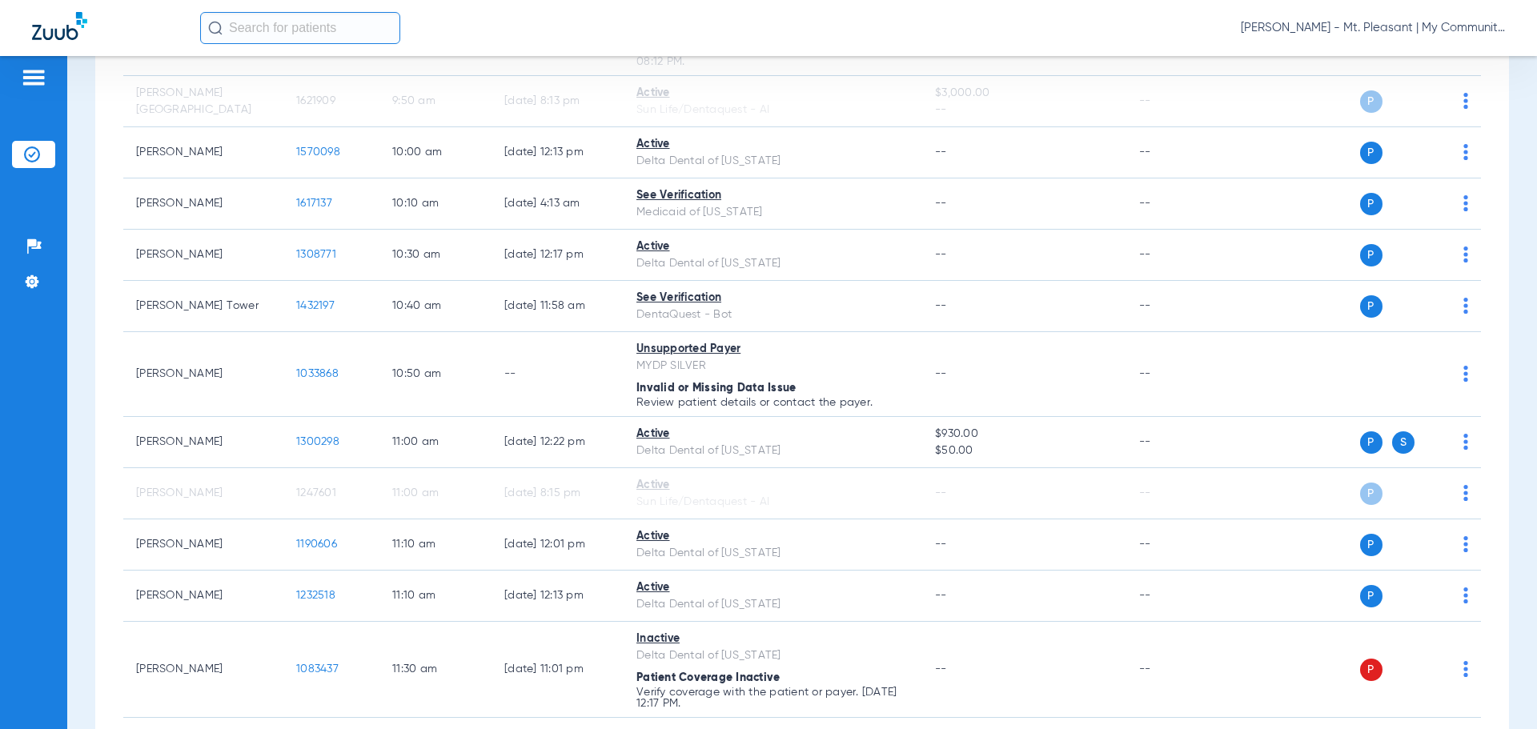
drag, startPoint x: 152, startPoint y: 415, endPoint x: 106, endPoint y: 460, distance: 65.1
click at [106, 460] on div "[DATE] [DATE] [DATE] [DATE] [DATE] [DATE] [DATE] [DATE] [DATE] [DATE] [DATE] [D…" at bounding box center [801, 324] width 1413 height 2256
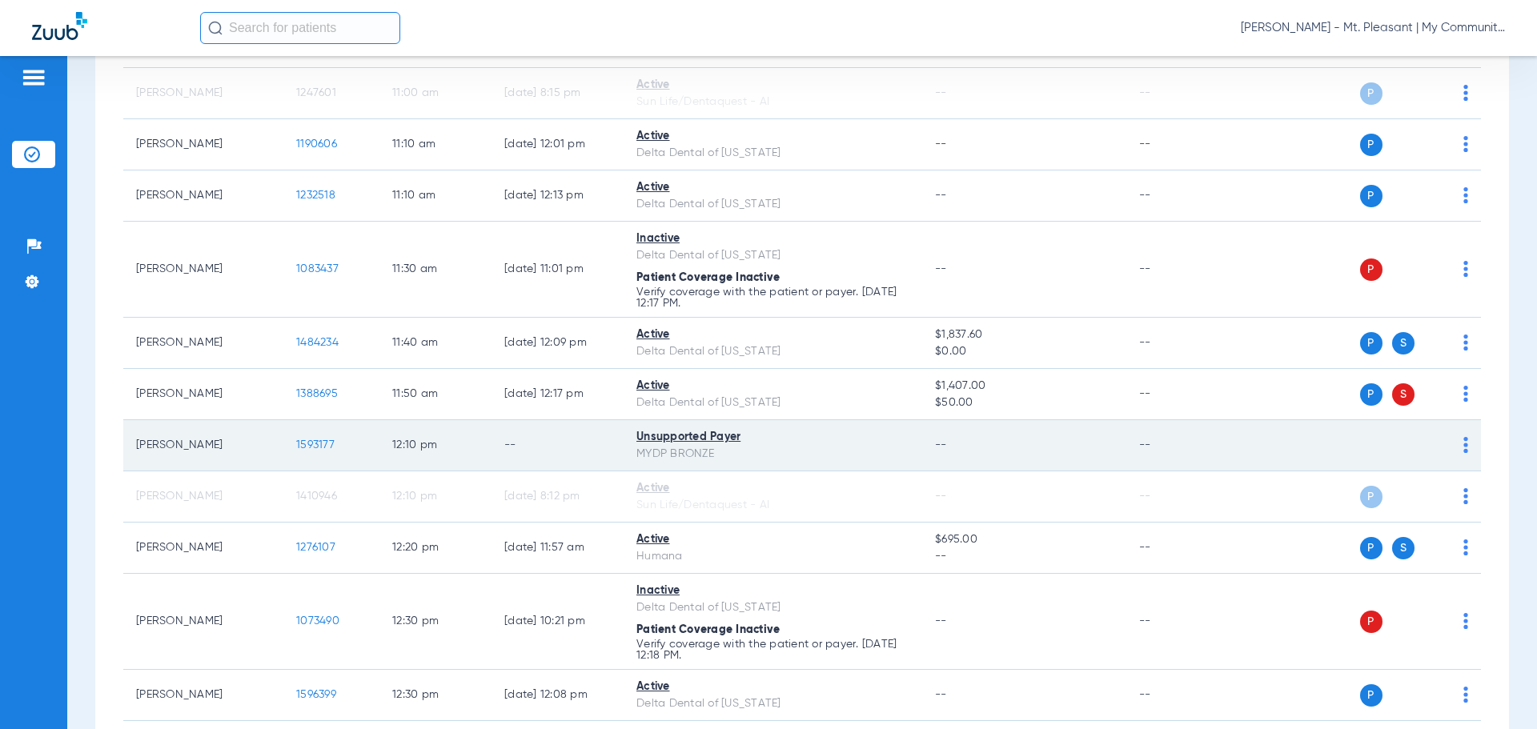
scroll to position [1441, 0]
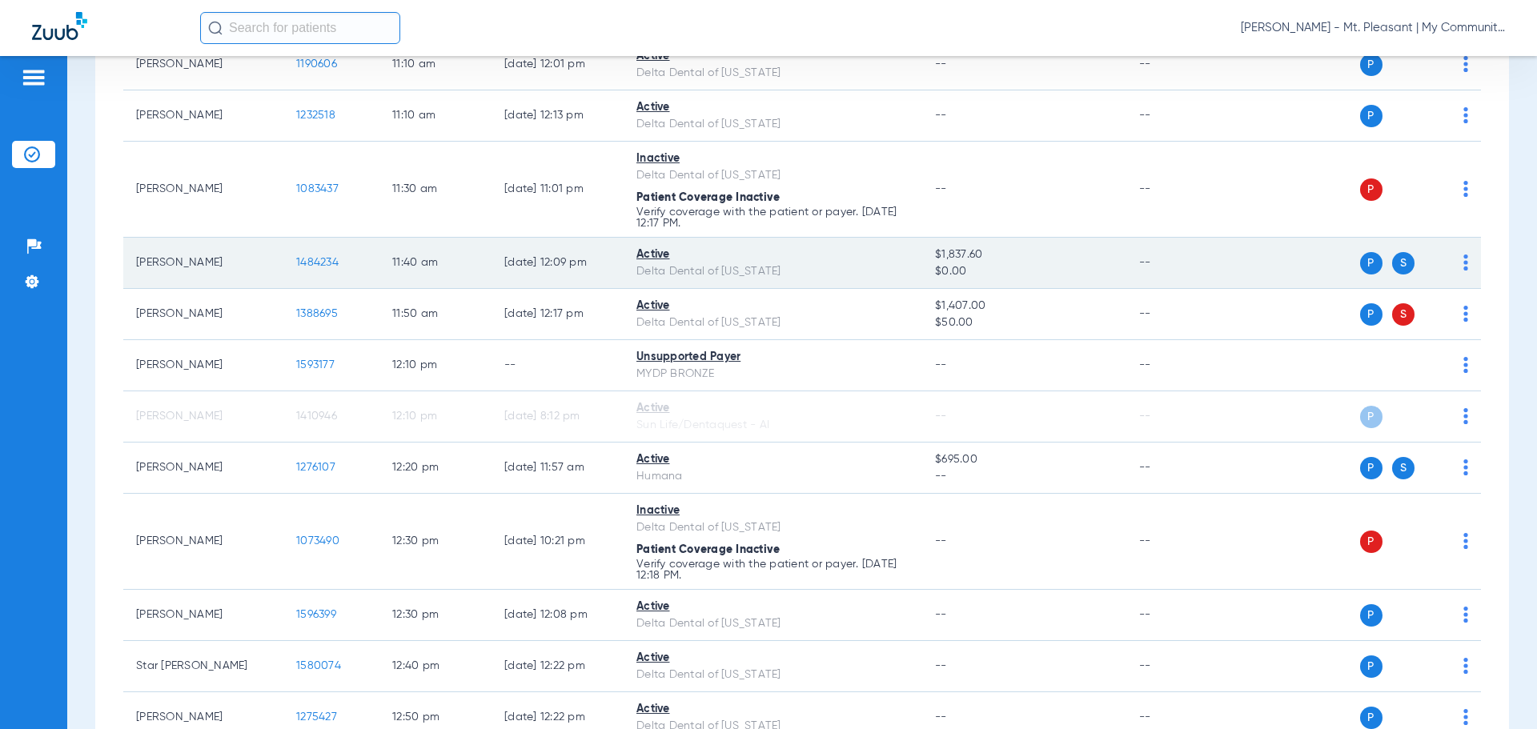
click at [306, 265] on span "1484234" at bounding box center [317, 262] width 42 height 11
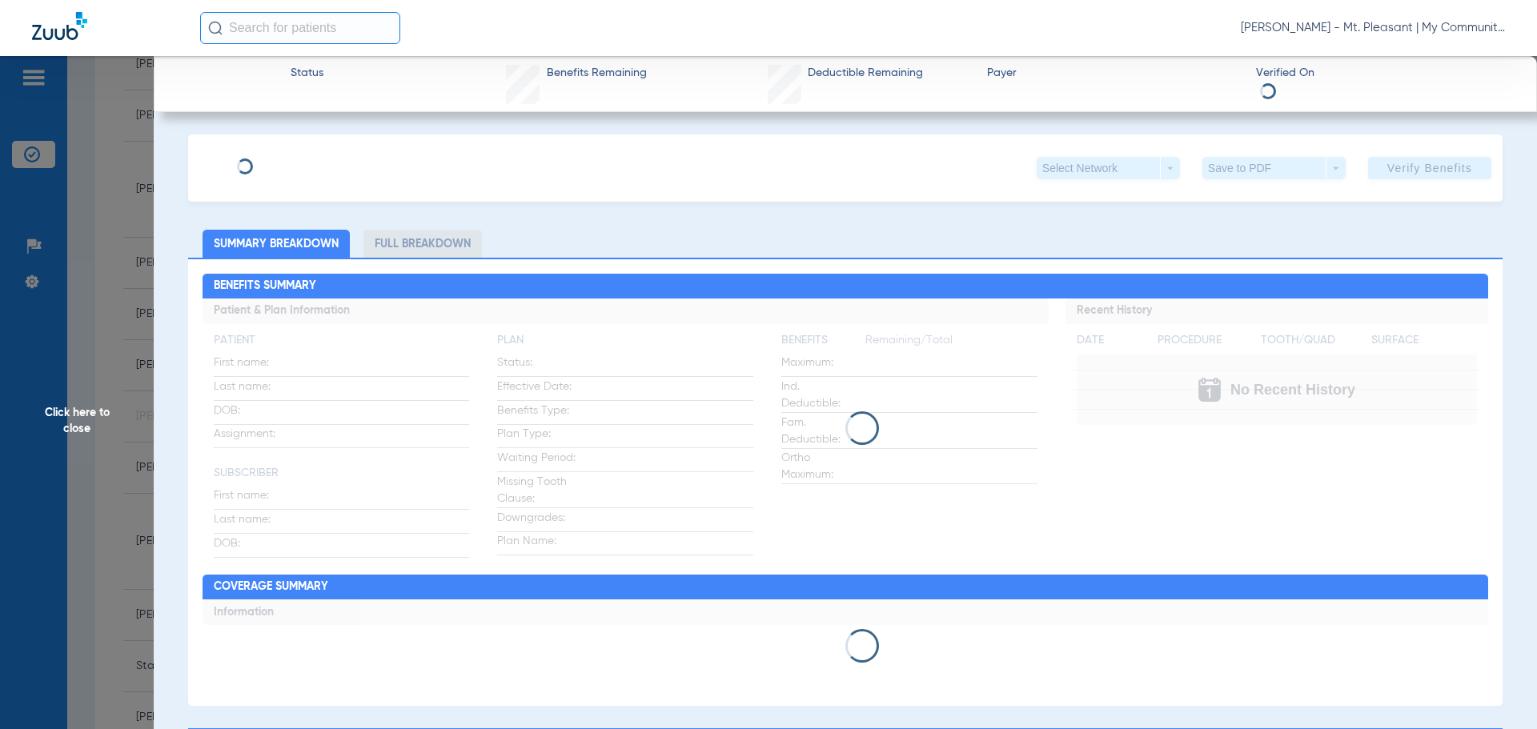
click at [405, 245] on li "Full Breakdown" at bounding box center [422, 244] width 118 height 28
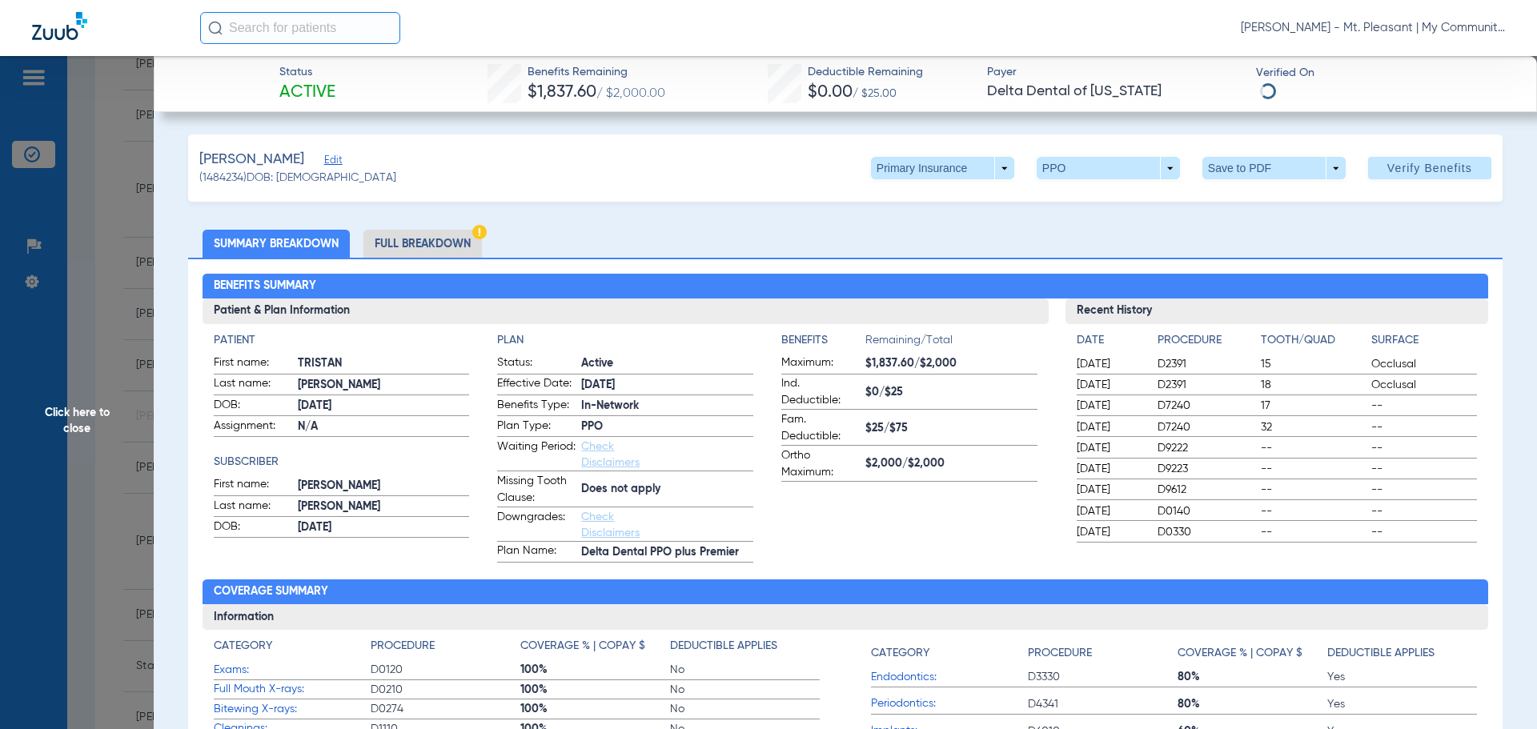
click at [374, 250] on li "Full Breakdown" at bounding box center [422, 244] width 118 height 28
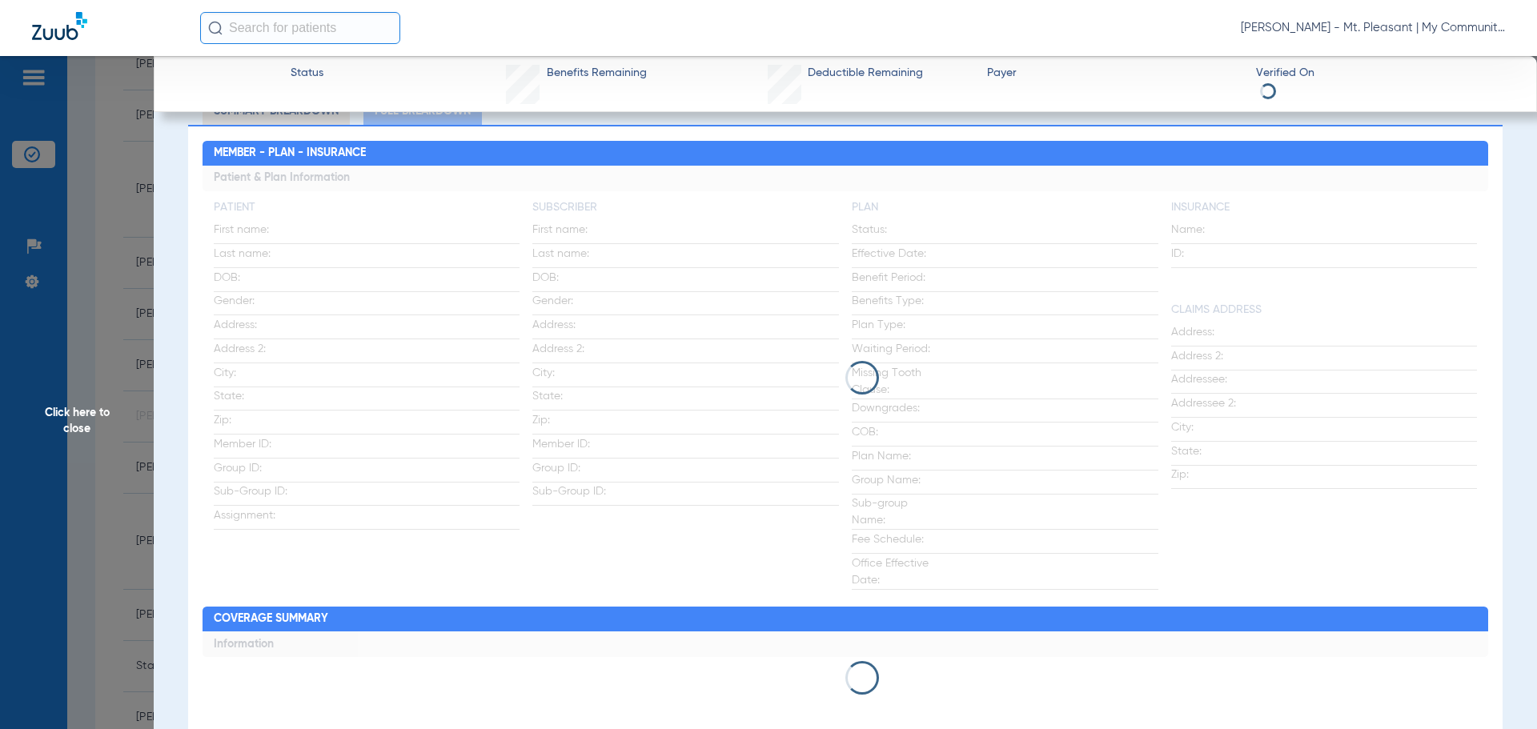
scroll to position [0, 0]
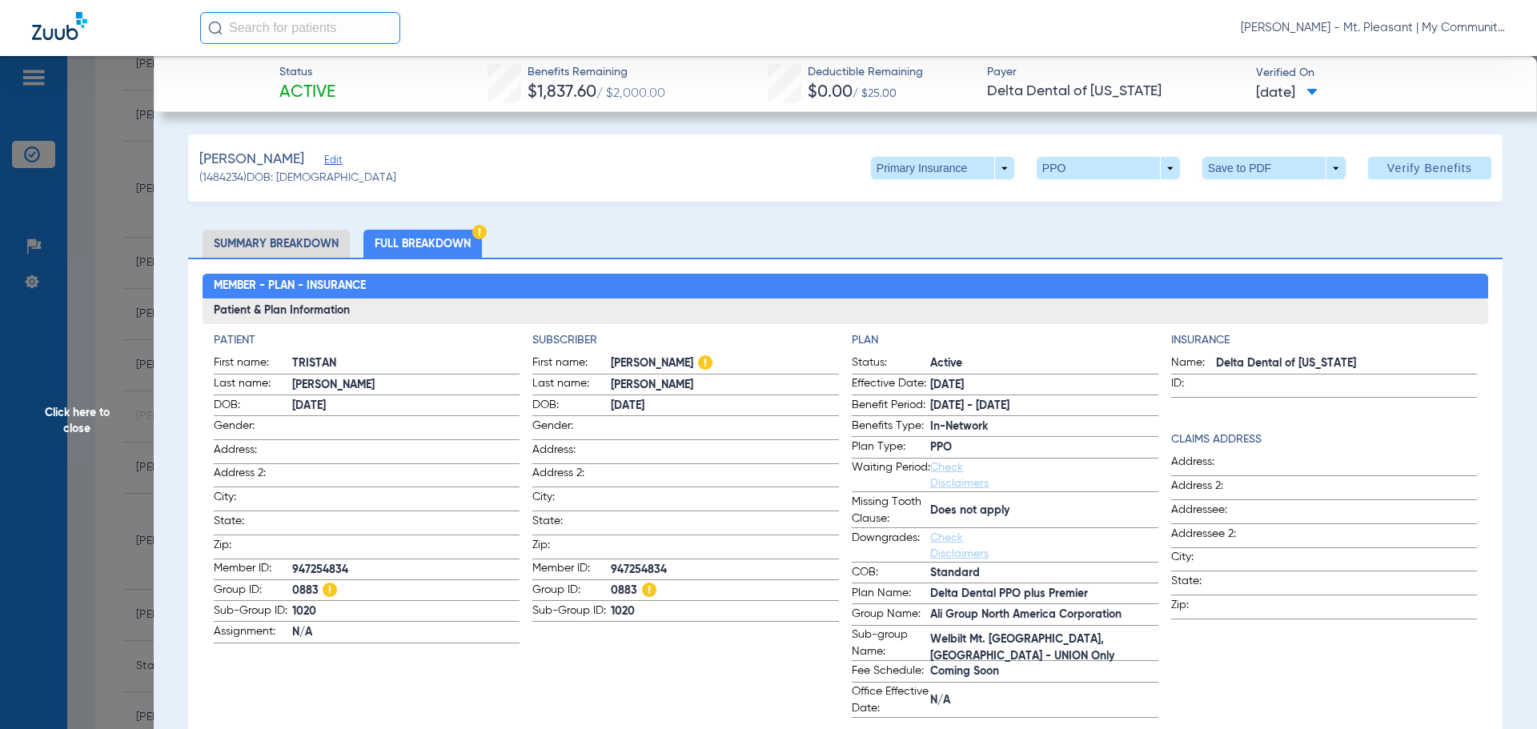
drag, startPoint x: 799, startPoint y: 636, endPoint x: 608, endPoint y: 507, distance: 229.5
click at [798, 635] on app-subscriber-information "Subscriber First name: JEREMY Last name: HARTMAN DOB: 03/01/1988 Gender: Addres…" at bounding box center [685, 525] width 307 height 386
click at [118, 467] on span "Click here to close" at bounding box center [77, 420] width 154 height 729
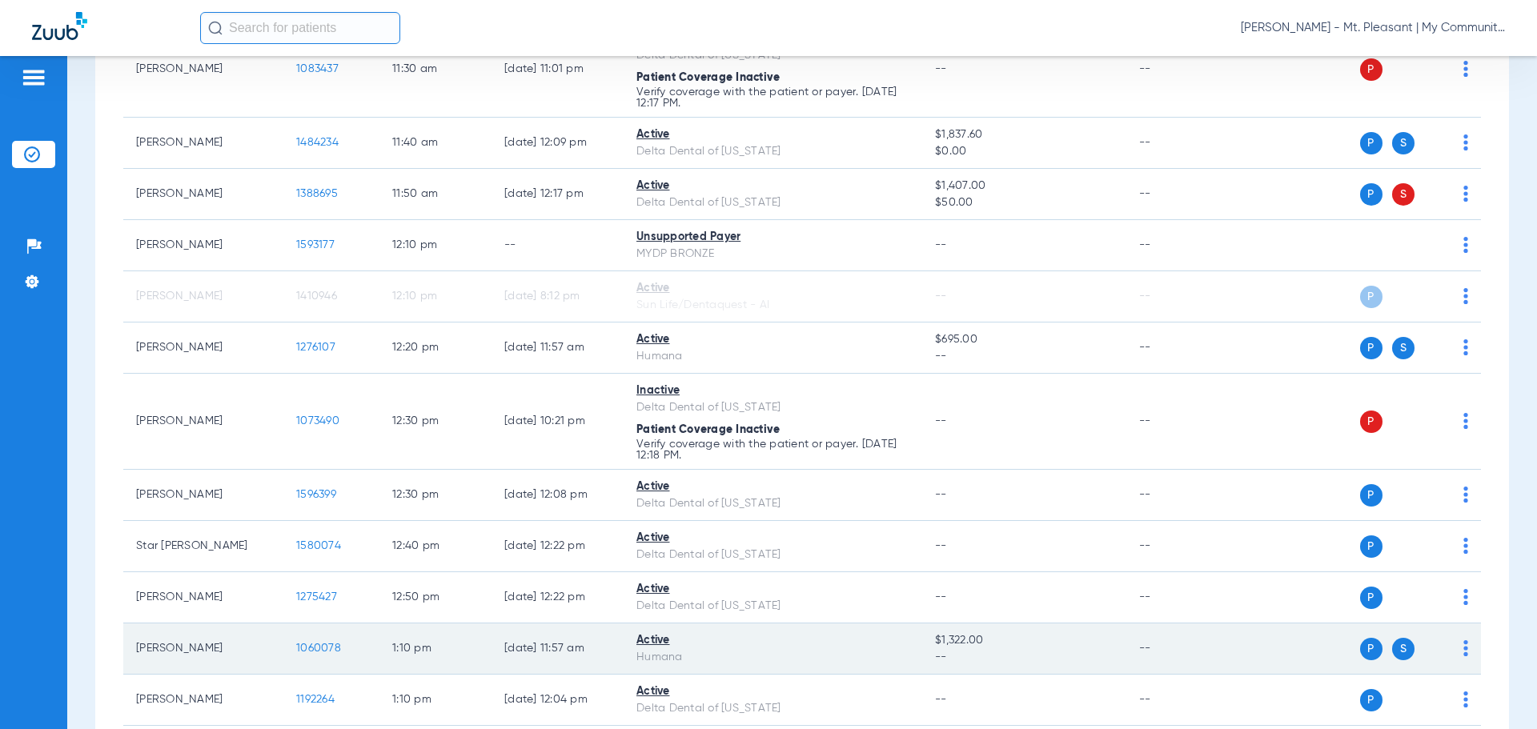
scroll to position [1391, 0]
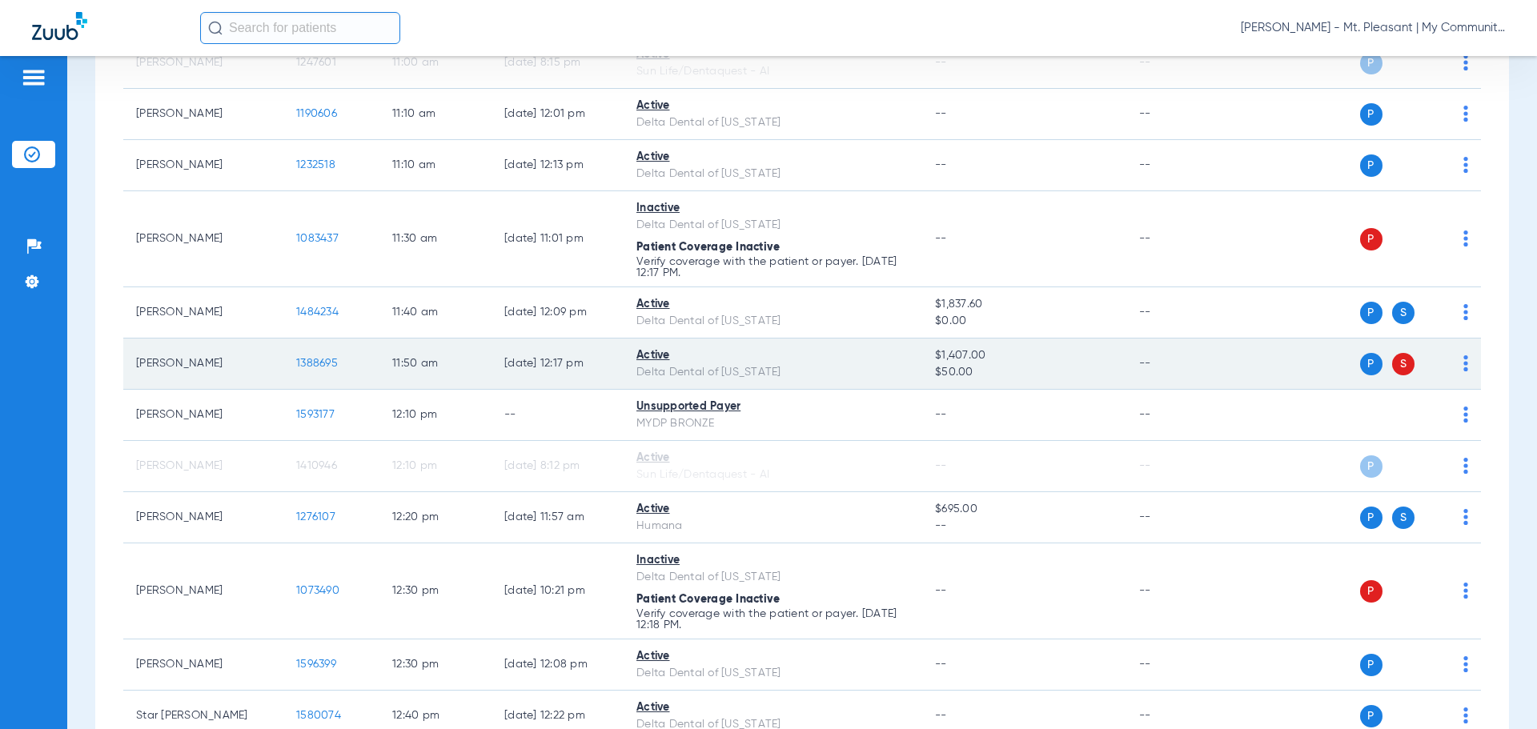
click at [299, 360] on span "1388695" at bounding box center [317, 363] width 42 height 11
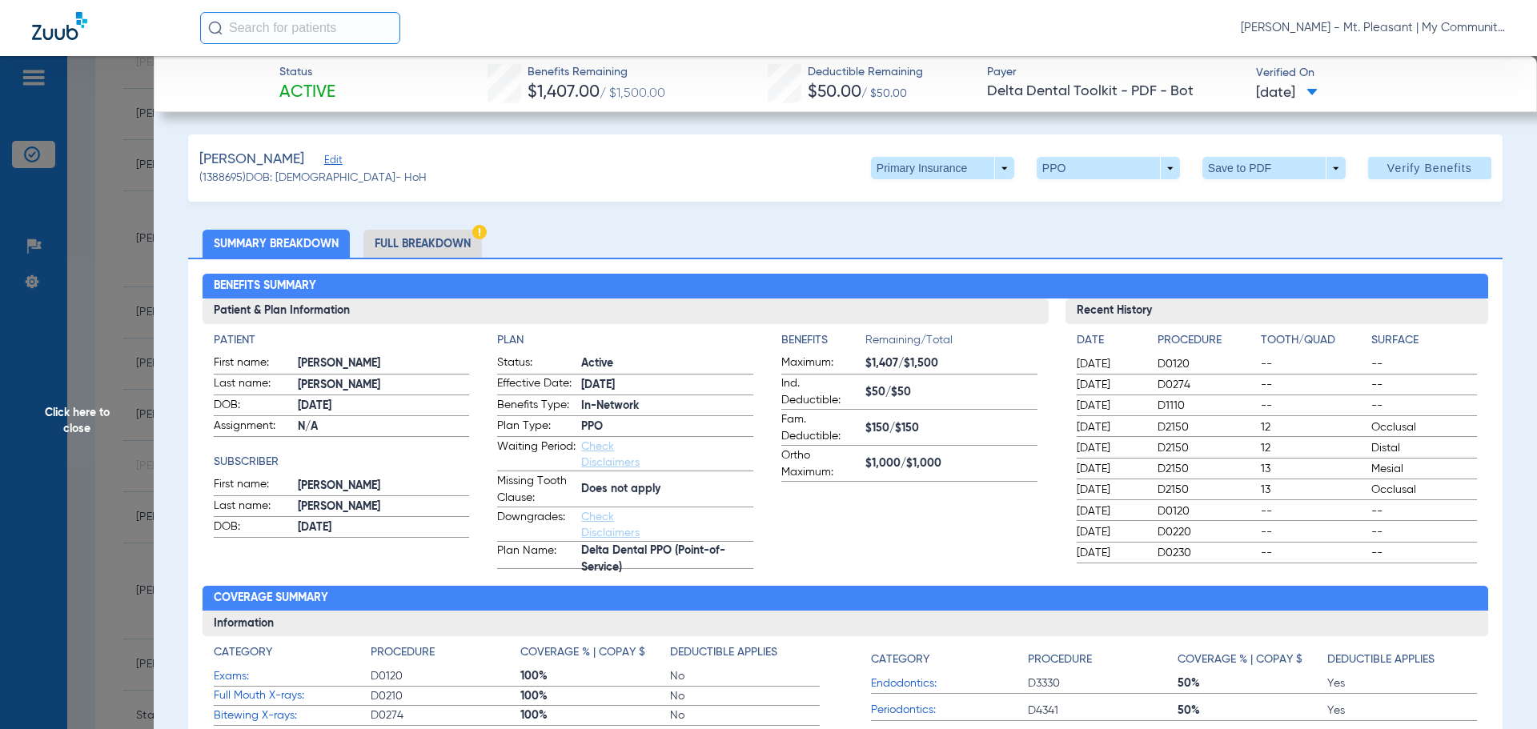
click at [444, 274] on h2 "Benefits Summary" at bounding box center [845, 287] width 1286 height 26
click at [453, 250] on li "Full Breakdown" at bounding box center [422, 244] width 118 height 28
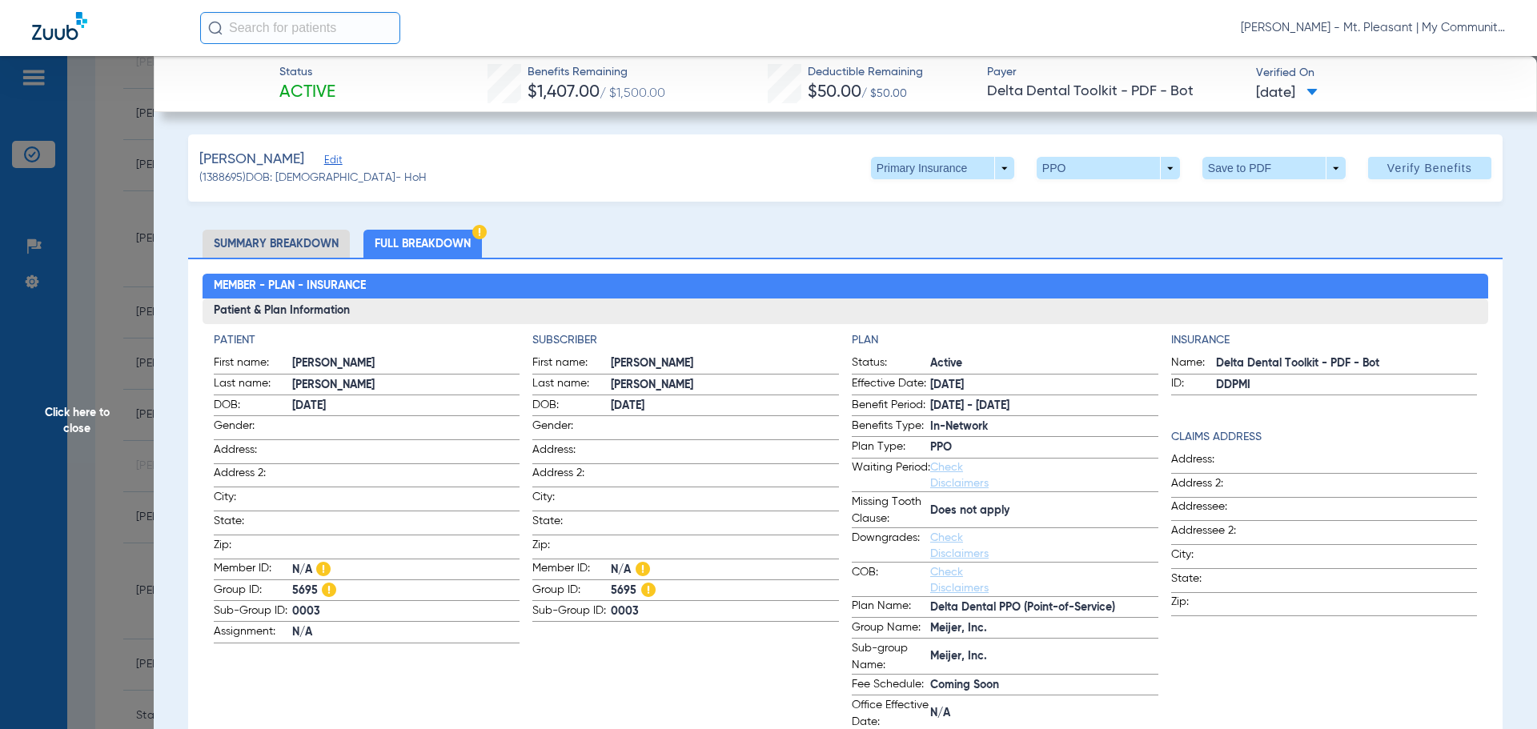
click at [86, 391] on span "Click here to close" at bounding box center [77, 420] width 154 height 729
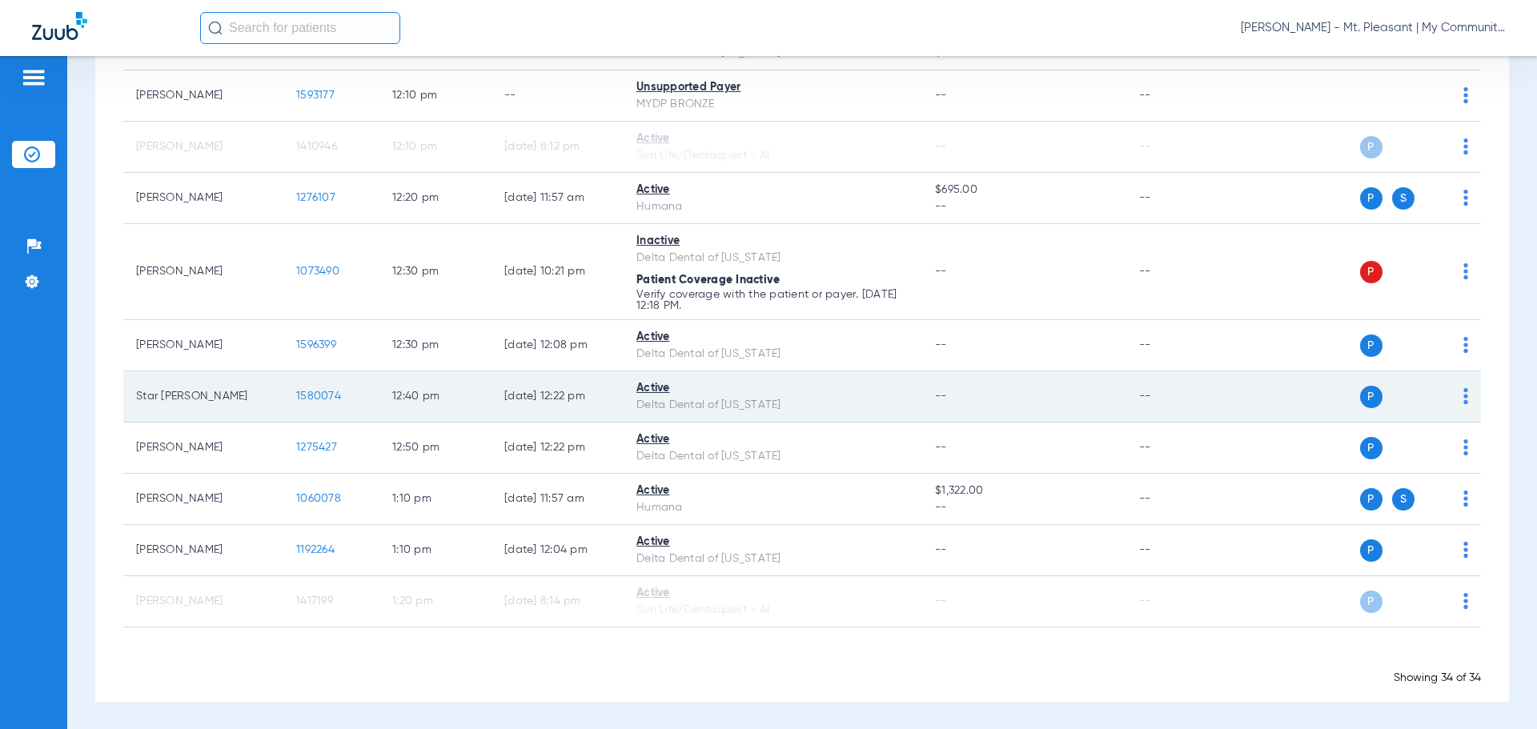
scroll to position [1711, 0]
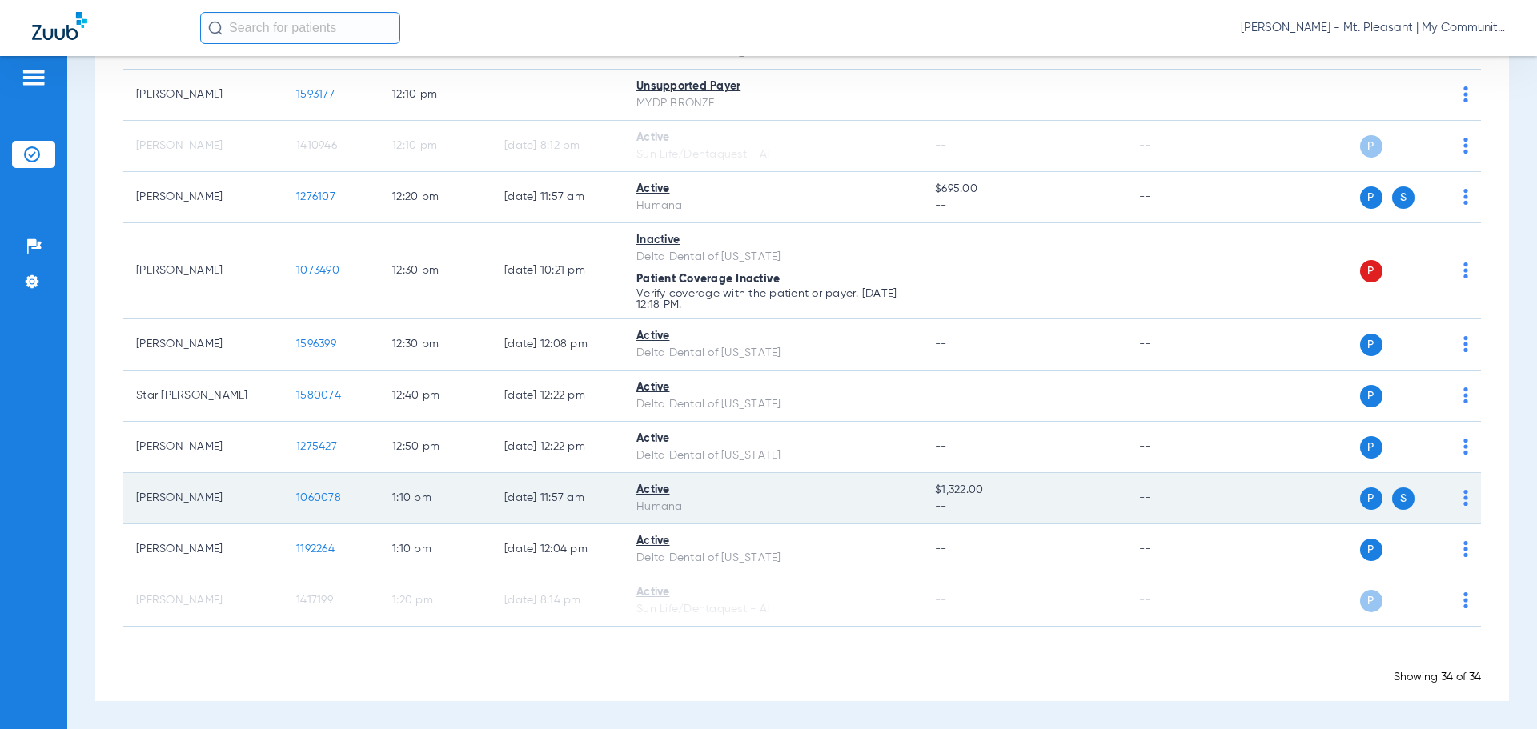
click at [300, 503] on span "1060078" at bounding box center [318, 497] width 45 height 11
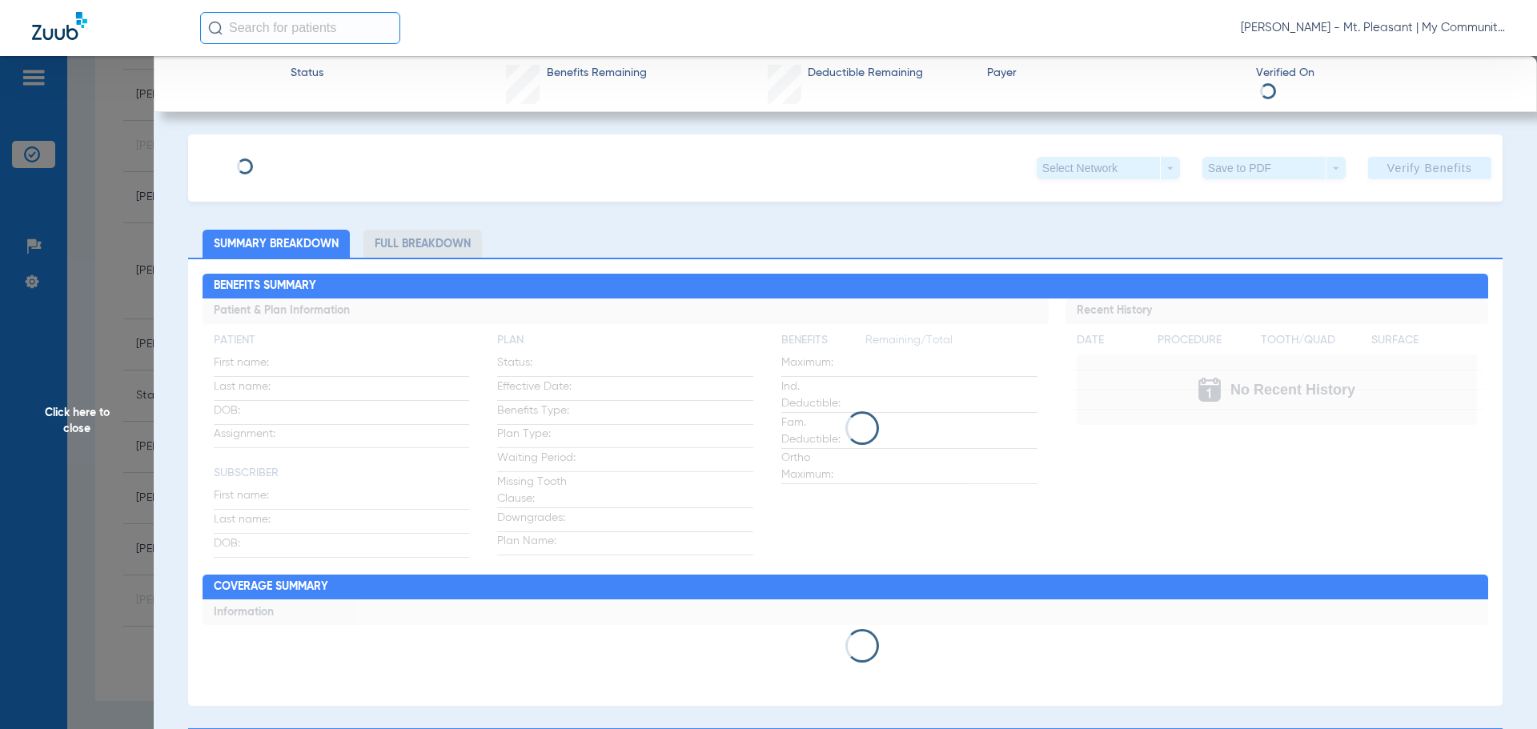
click at [309, 495] on div "Click here to close" at bounding box center [768, 420] width 1537 height 729
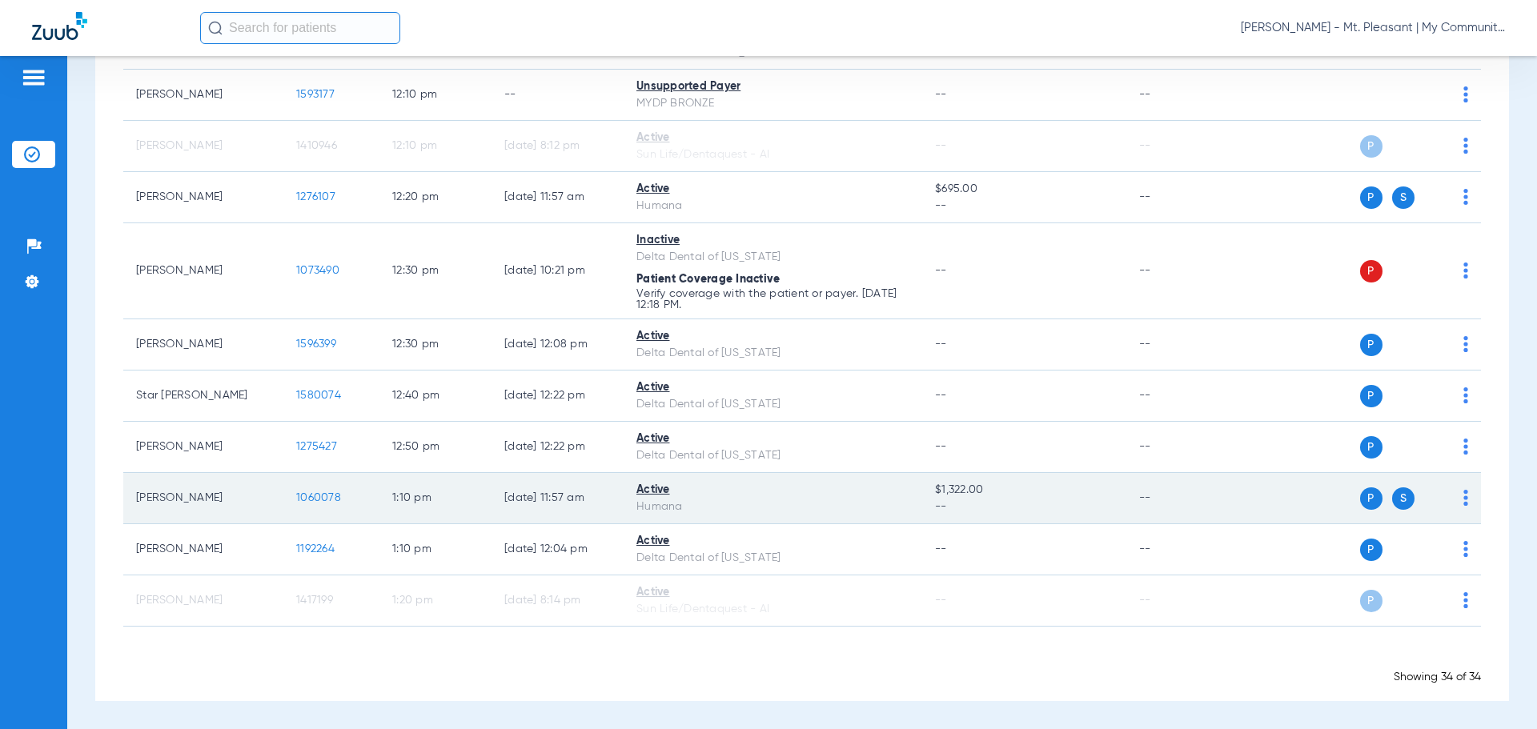
click at [294, 498] on td "1060078" at bounding box center [331, 498] width 96 height 51
click at [305, 497] on span "1060078" at bounding box center [318, 497] width 45 height 11
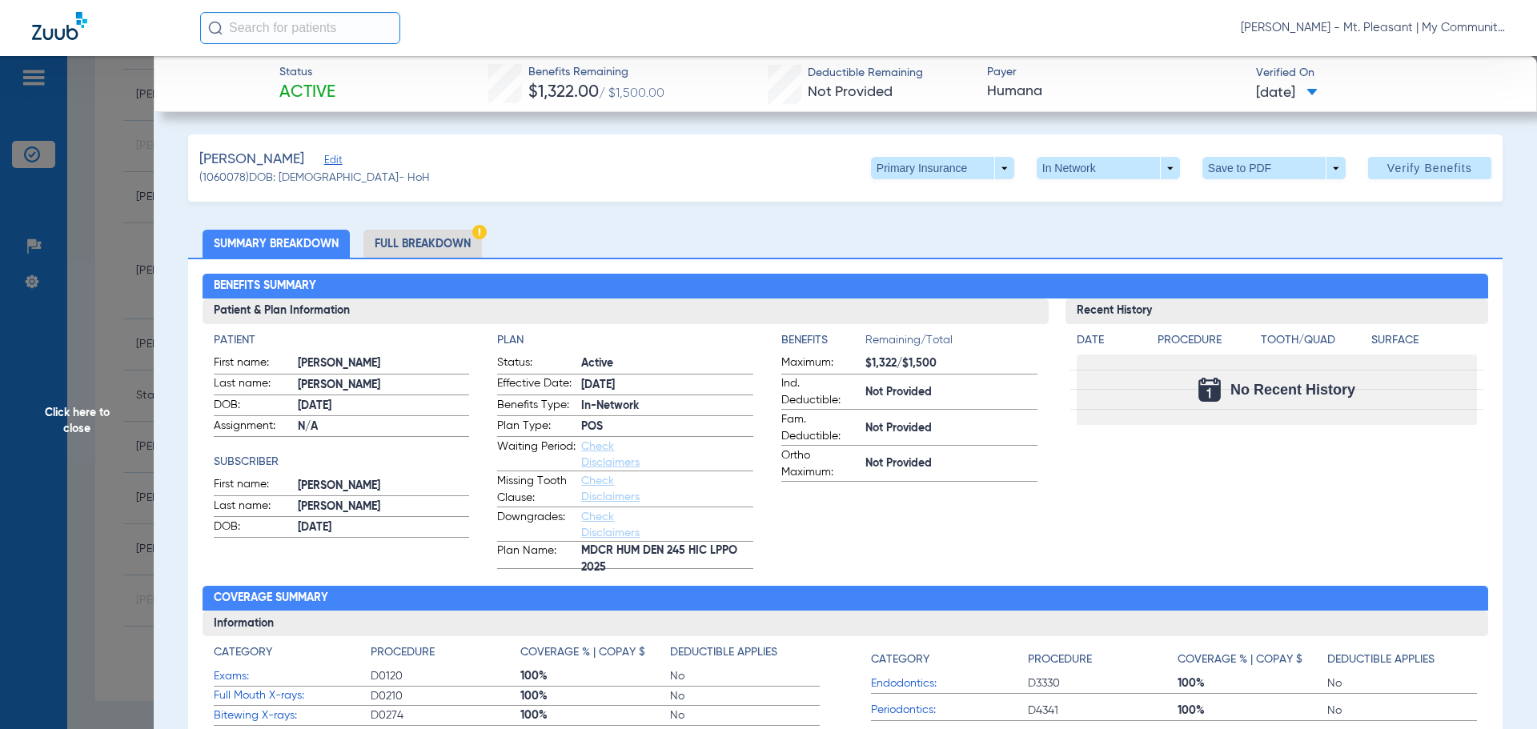
click at [465, 565] on div "Patient First name: MARLETTE Last name: CLINKSCALE DOB: 04/20/1962 Assignment: …" at bounding box center [342, 450] width 256 height 237
click at [101, 378] on span "Click here to close" at bounding box center [77, 420] width 154 height 729
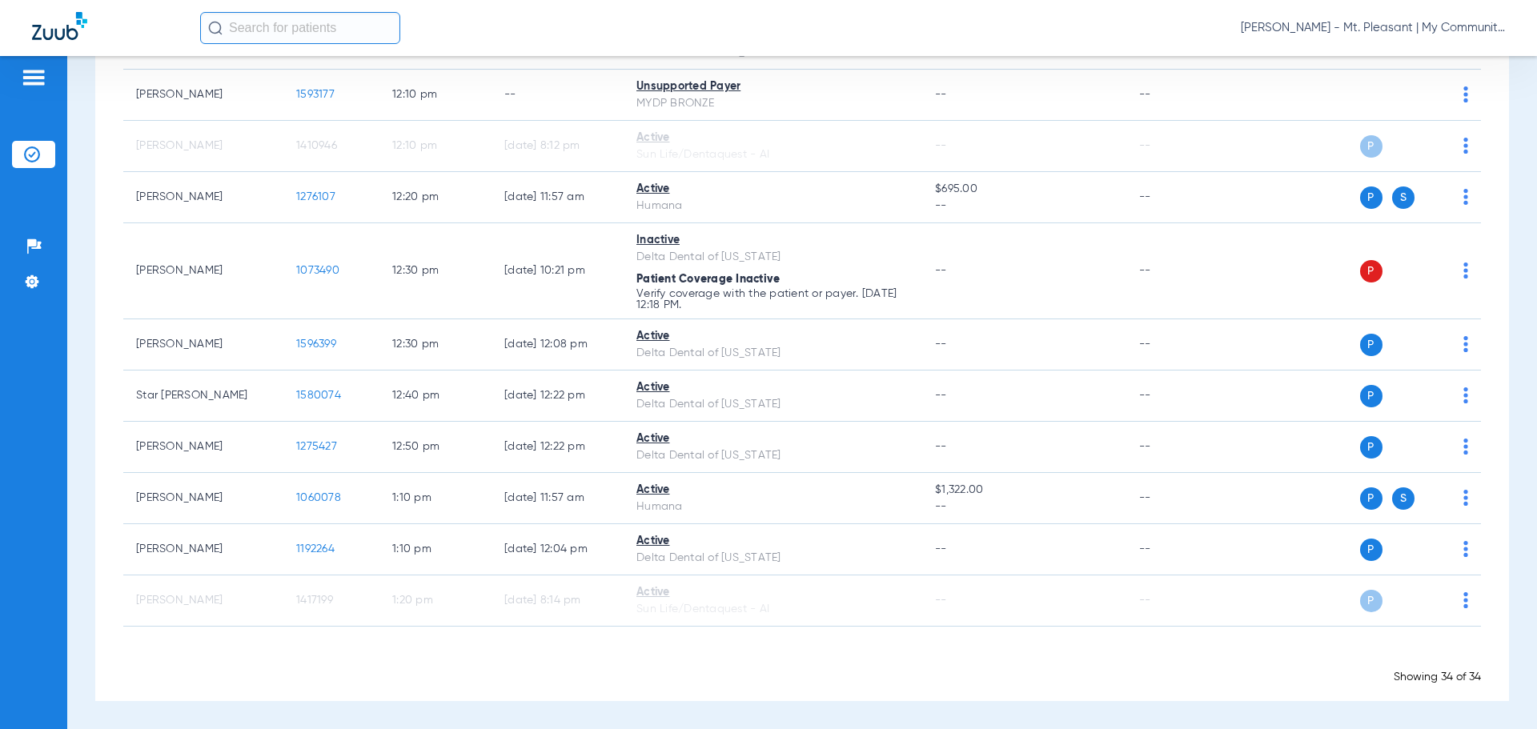
click at [646, 672] on div "Showing 34 of 34" at bounding box center [801, 677] width 1357 height 16
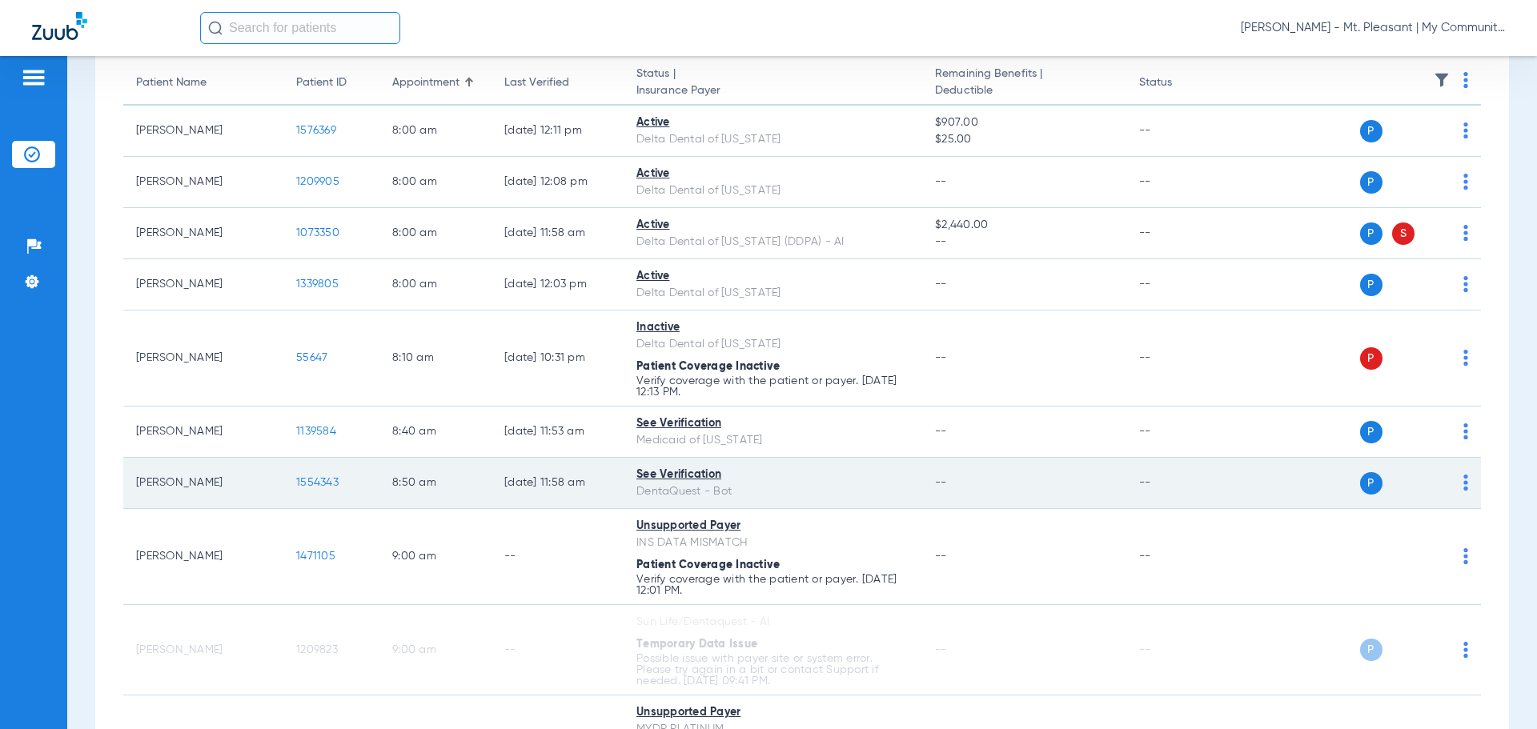
scroll to position [0, 0]
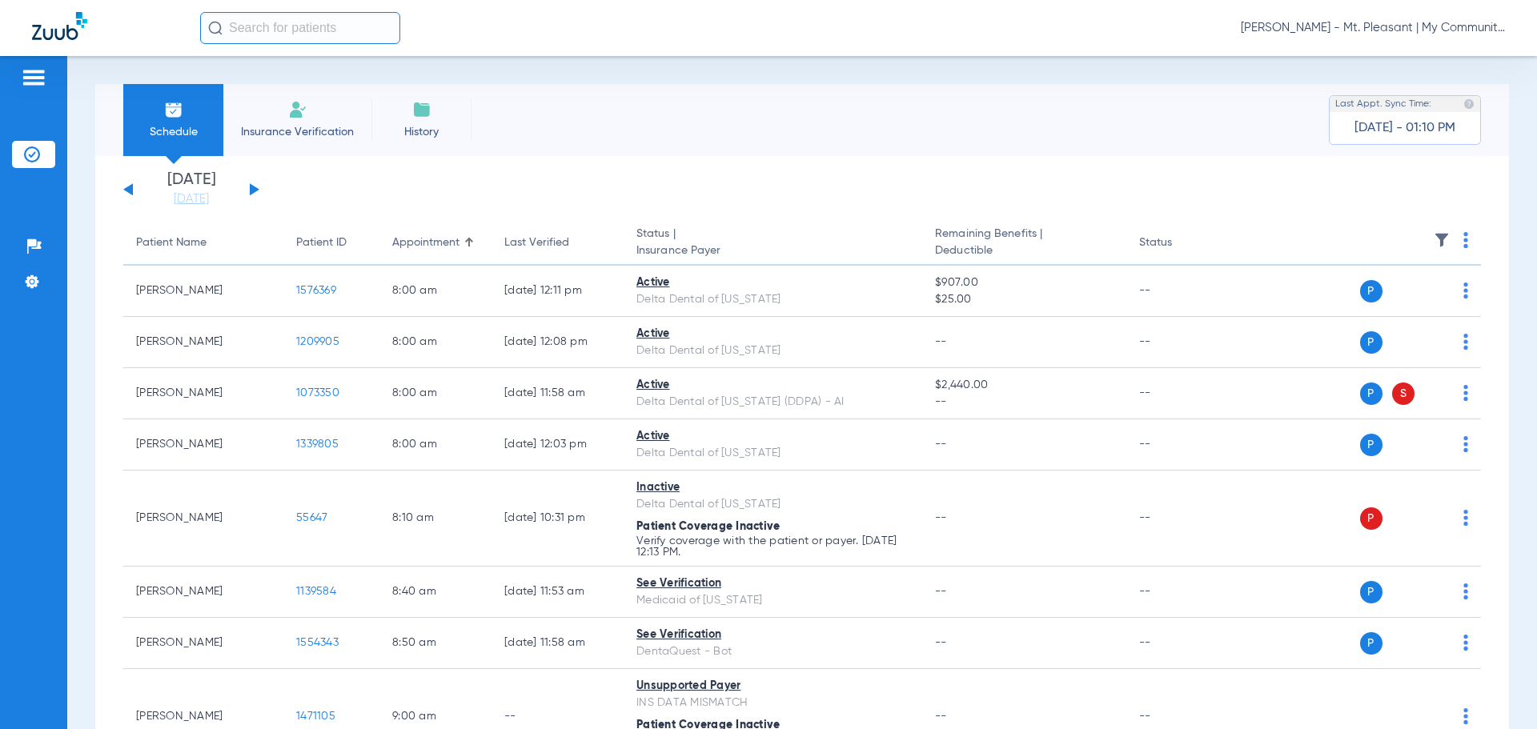
click at [254, 192] on button at bounding box center [255, 189] width 10 height 12
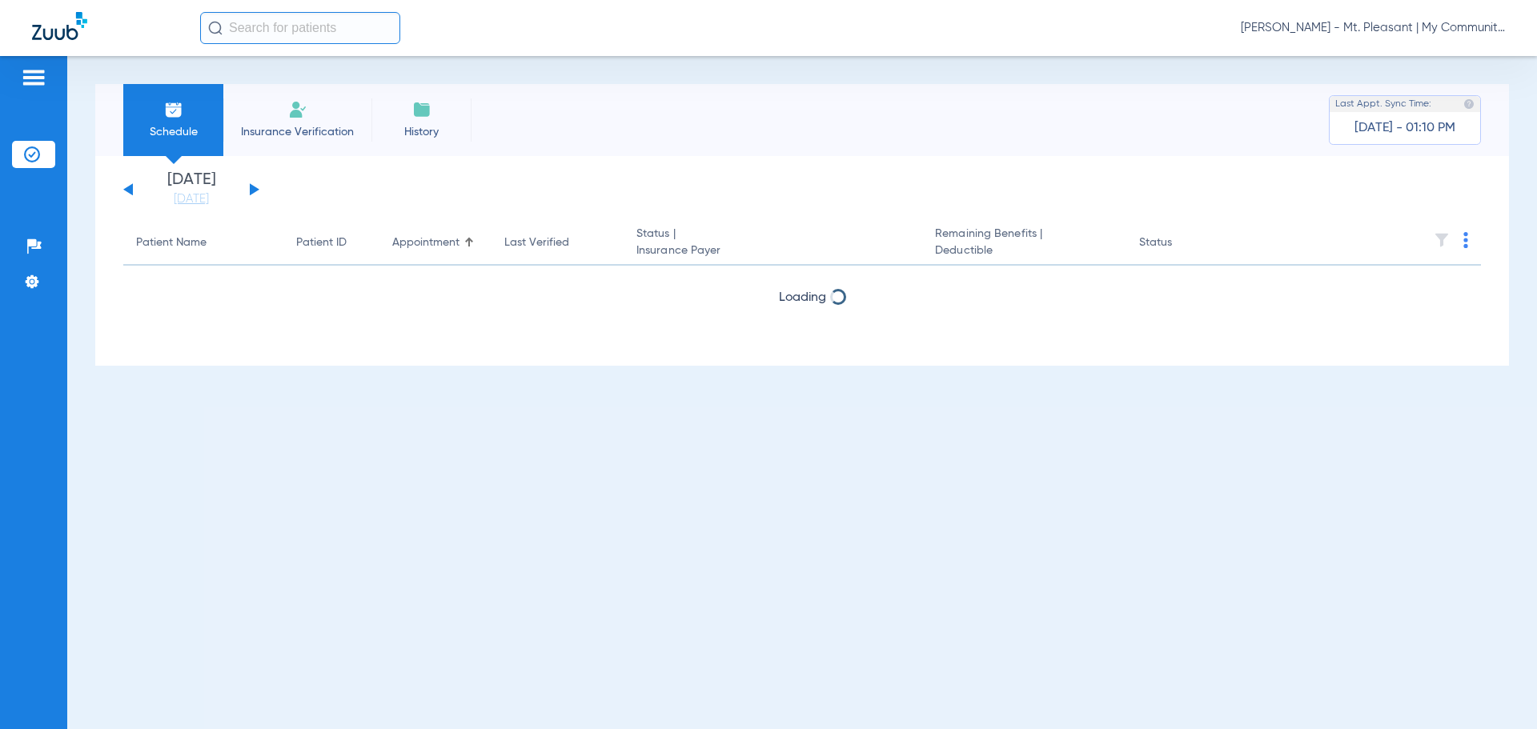
click at [254, 192] on button at bounding box center [255, 189] width 10 height 12
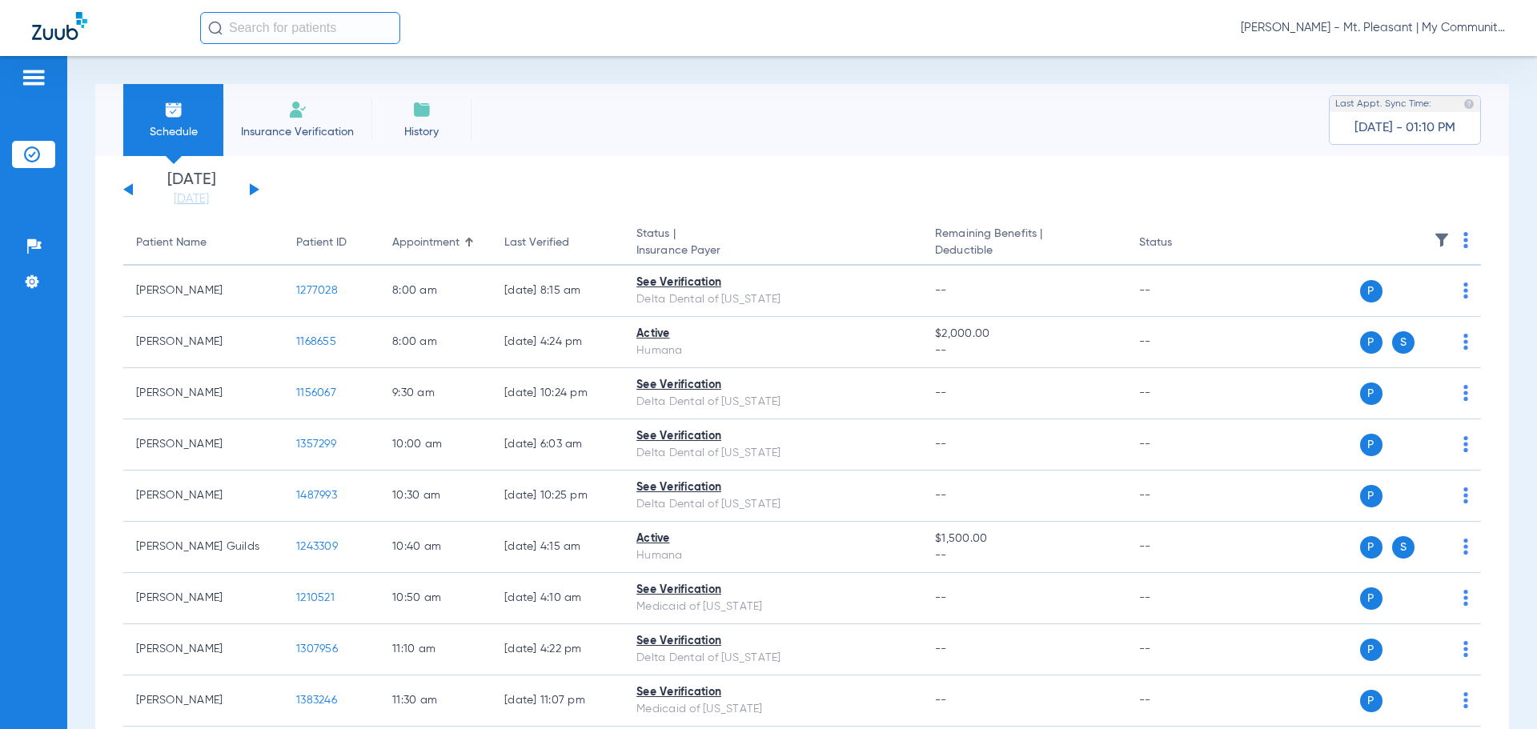
click at [1448, 241] on th at bounding box center [1357, 243] width 247 height 45
click at [1450, 241] on th at bounding box center [1357, 243] width 247 height 45
click at [1463, 241] on img at bounding box center [1465, 240] width 5 height 16
click at [1419, 298] on button "Verify All" at bounding box center [1392, 303] width 126 height 32
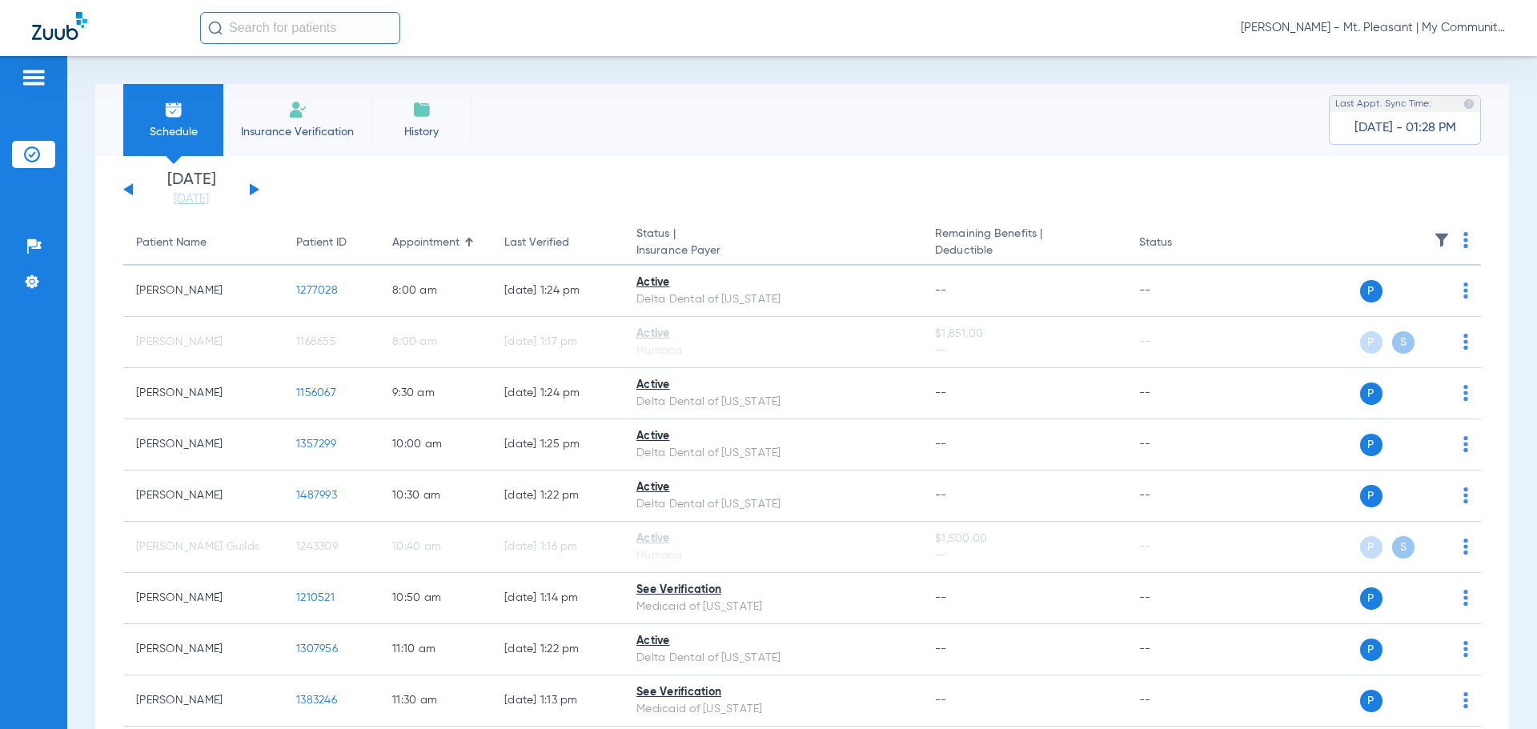
click at [1349, 34] on span "Tiara Willis - Mt. Pleasant | My Community Dental Centers" at bounding box center [1373, 28] width 264 height 16
click at [1412, 63] on button "Account Selection" at bounding box center [1444, 57] width 115 height 32
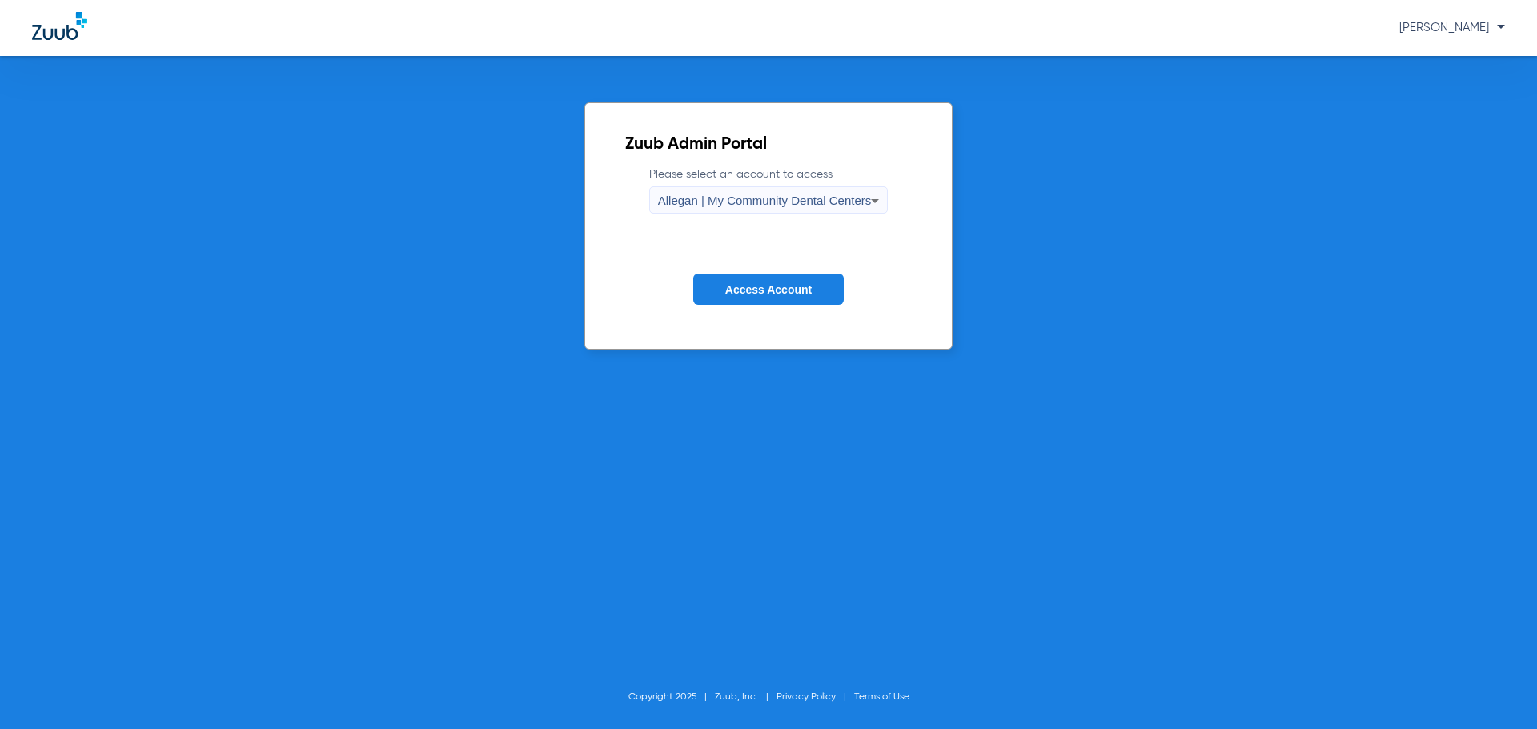
click at [724, 206] on span "Allegan | My Community Dental Centers" at bounding box center [765, 201] width 214 height 14
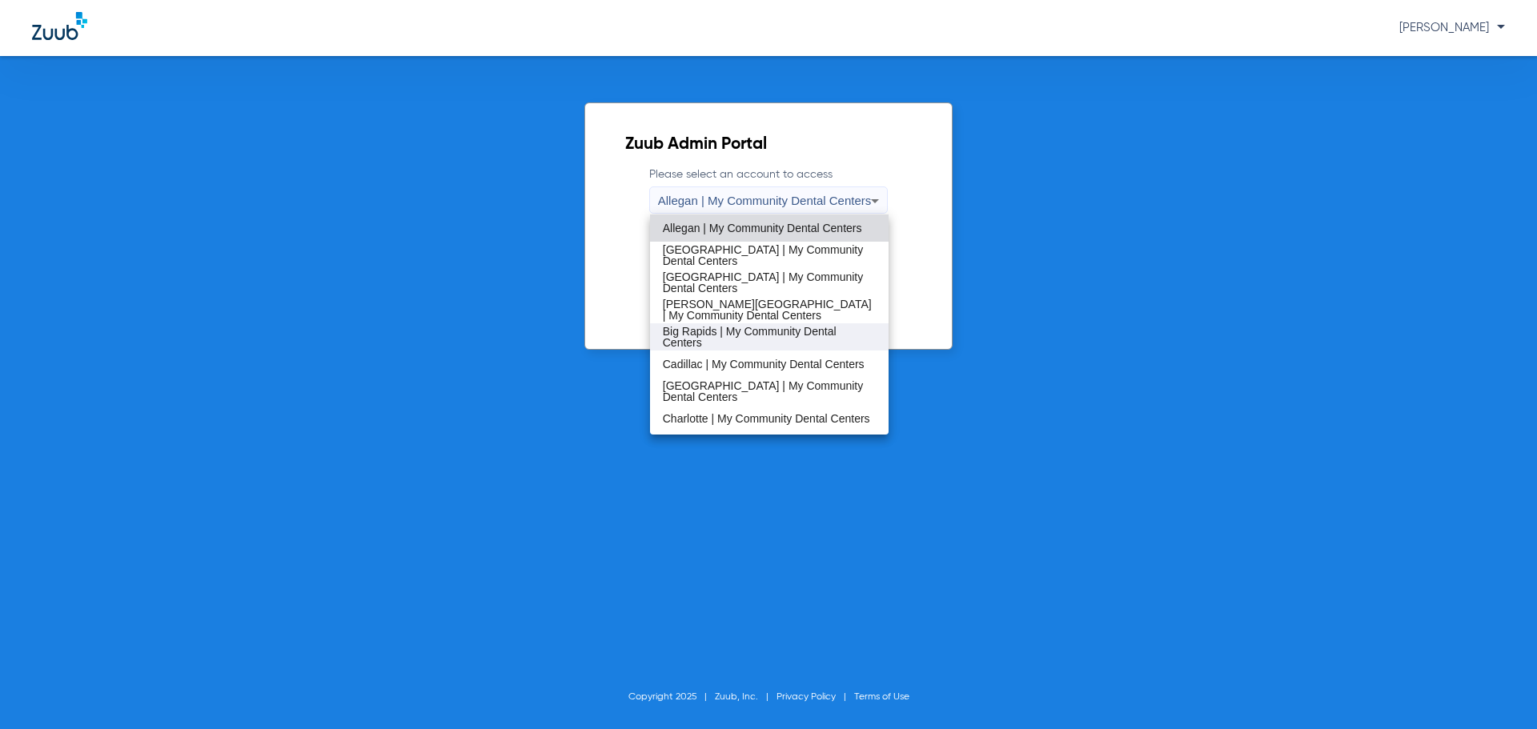
click at [717, 338] on span "Big Rapids | My Community Dental Centers" at bounding box center [770, 337] width 214 height 22
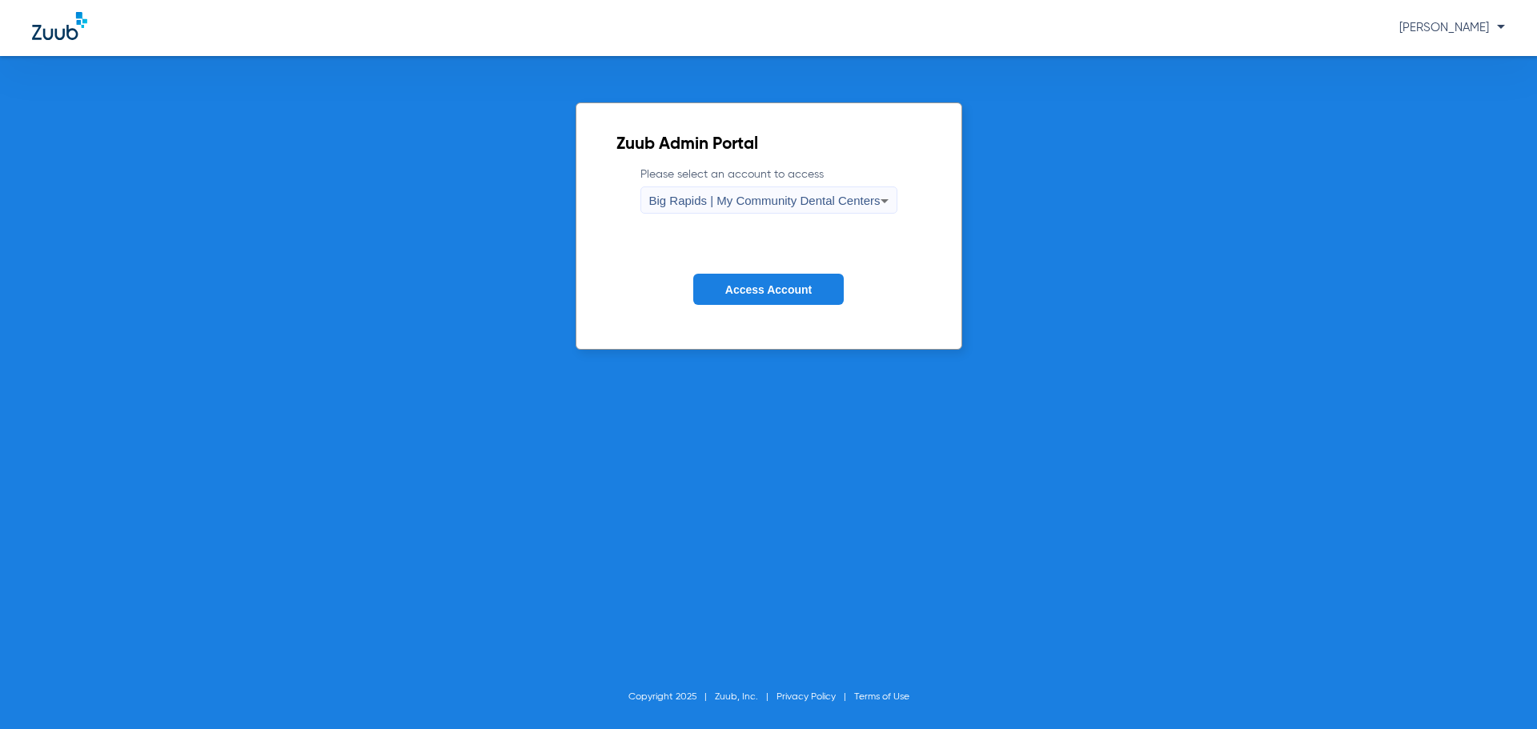
click at [738, 289] on span "Access Account" at bounding box center [768, 289] width 86 height 13
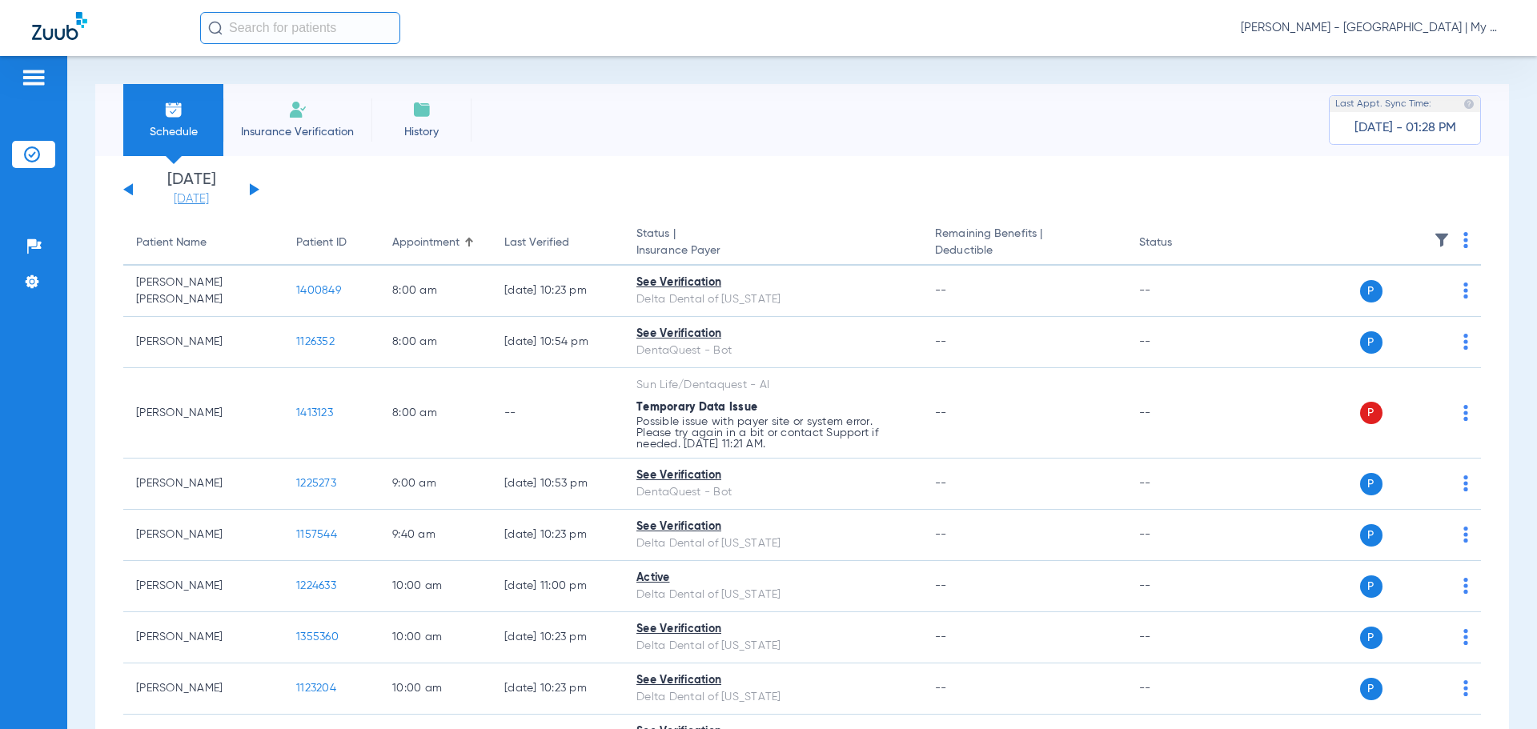
click at [185, 199] on link "[DATE]" at bounding box center [191, 199] width 96 height 16
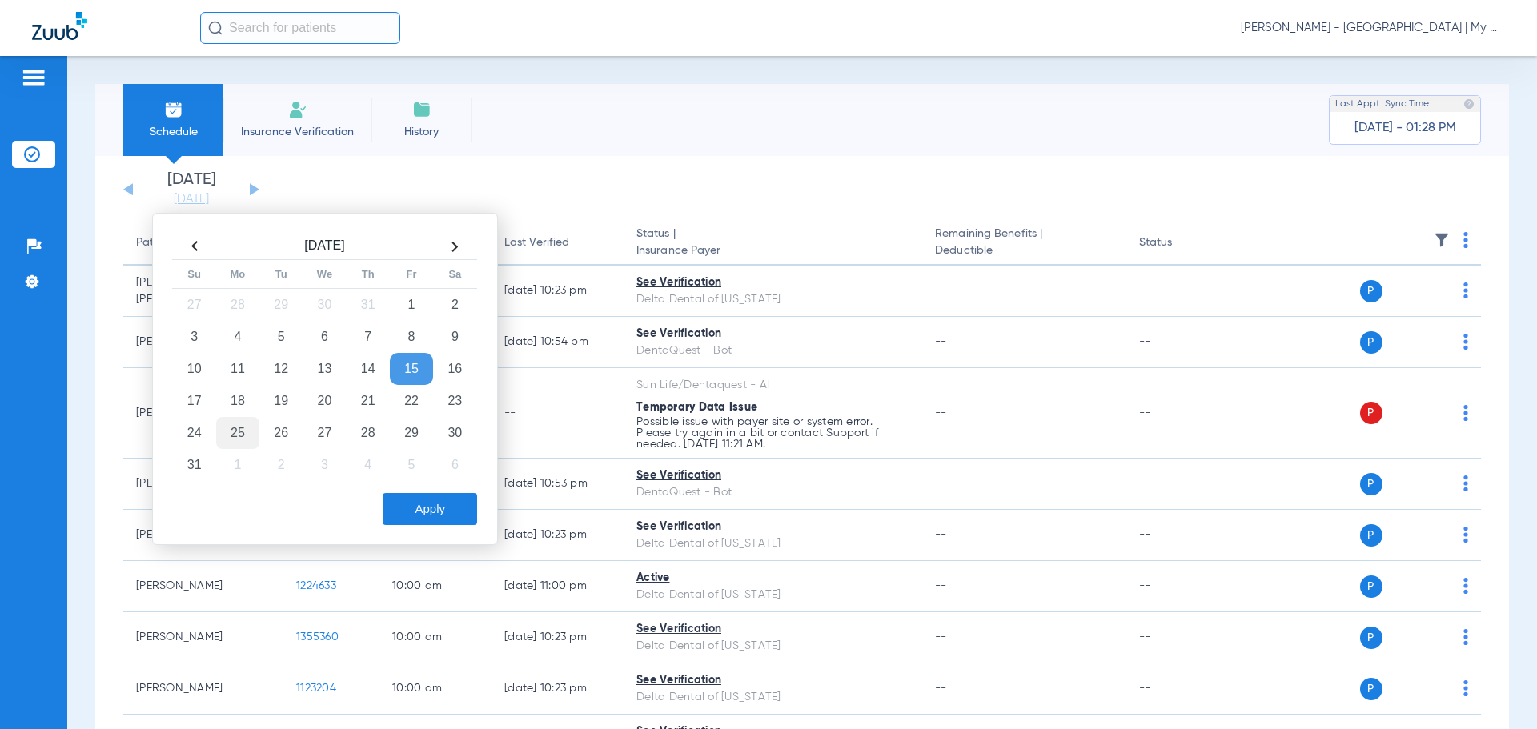
click at [252, 435] on td "25" at bounding box center [237, 433] width 43 height 32
click at [427, 509] on button "Apply" at bounding box center [430, 509] width 94 height 32
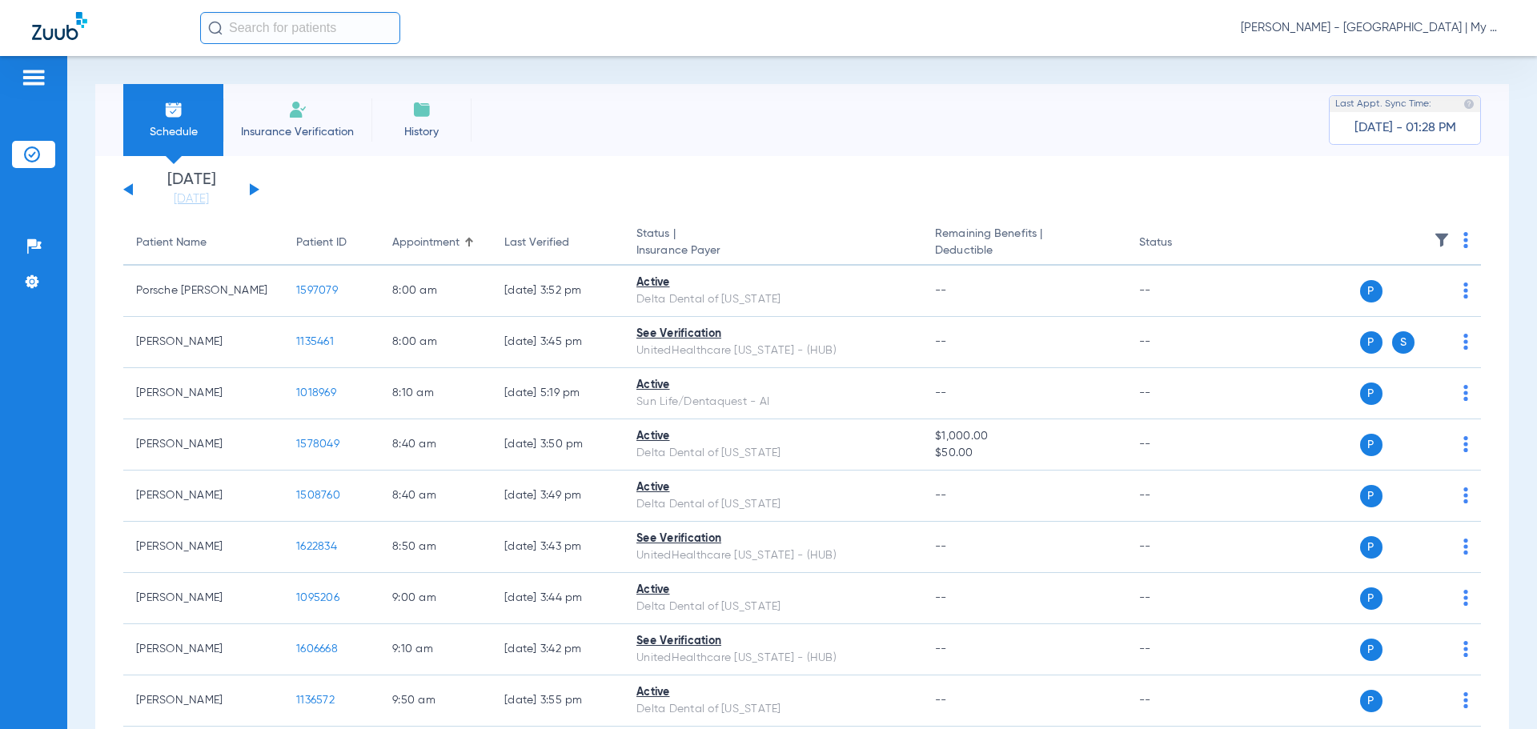
drag, startPoint x: 178, startPoint y: 197, endPoint x: 229, endPoint y: 230, distance: 60.8
click at [178, 197] on link "[DATE]" at bounding box center [191, 199] width 96 height 16
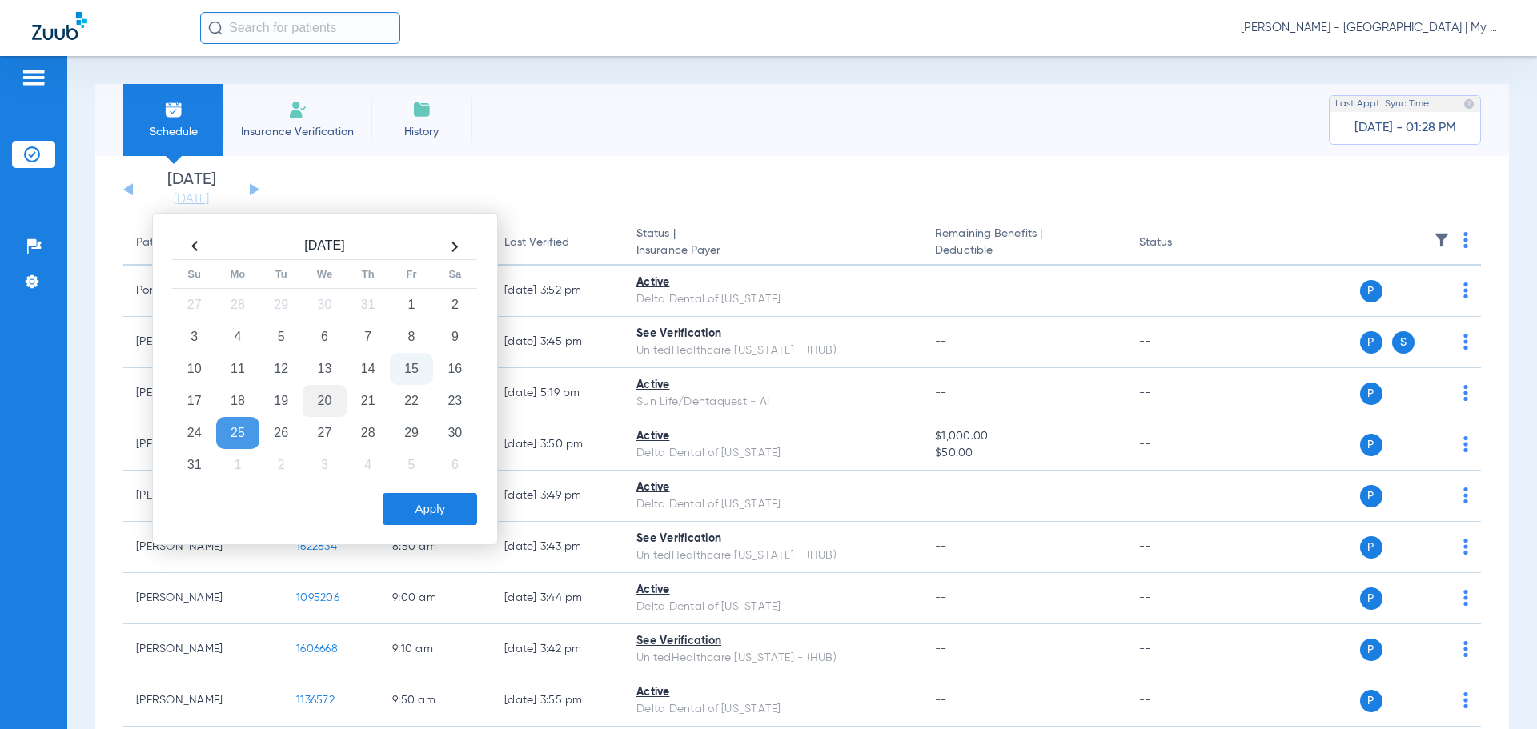
click at [332, 403] on td "20" at bounding box center [324, 401] width 43 height 32
click at [421, 505] on button "Apply" at bounding box center [430, 509] width 94 height 32
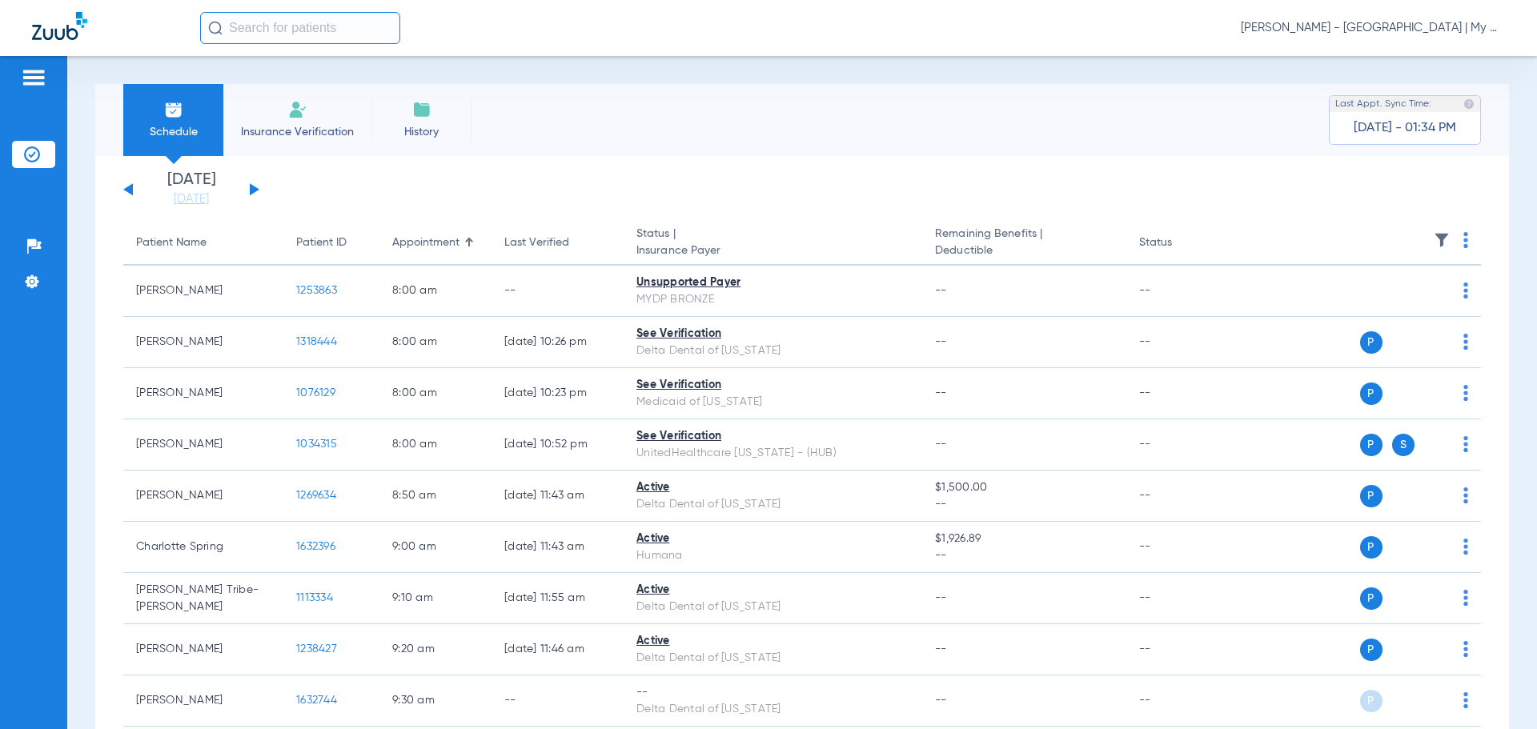
click at [1459, 238] on th at bounding box center [1357, 243] width 247 height 45
click at [1463, 239] on img at bounding box center [1465, 240] width 5 height 16
click at [1403, 304] on span "Verify All" at bounding box center [1392, 303] width 100 height 11
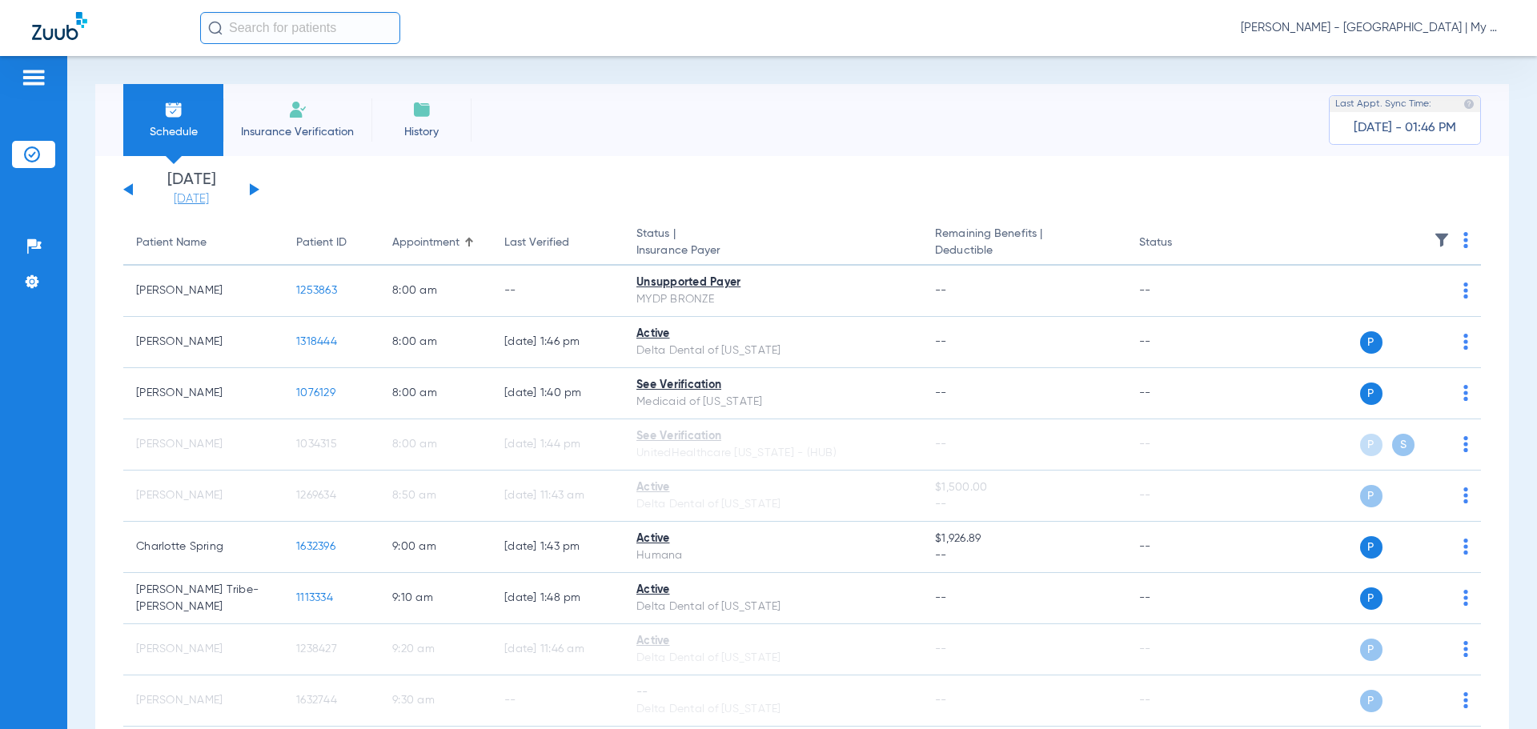
click at [182, 202] on link "[DATE]" at bounding box center [191, 199] width 96 height 16
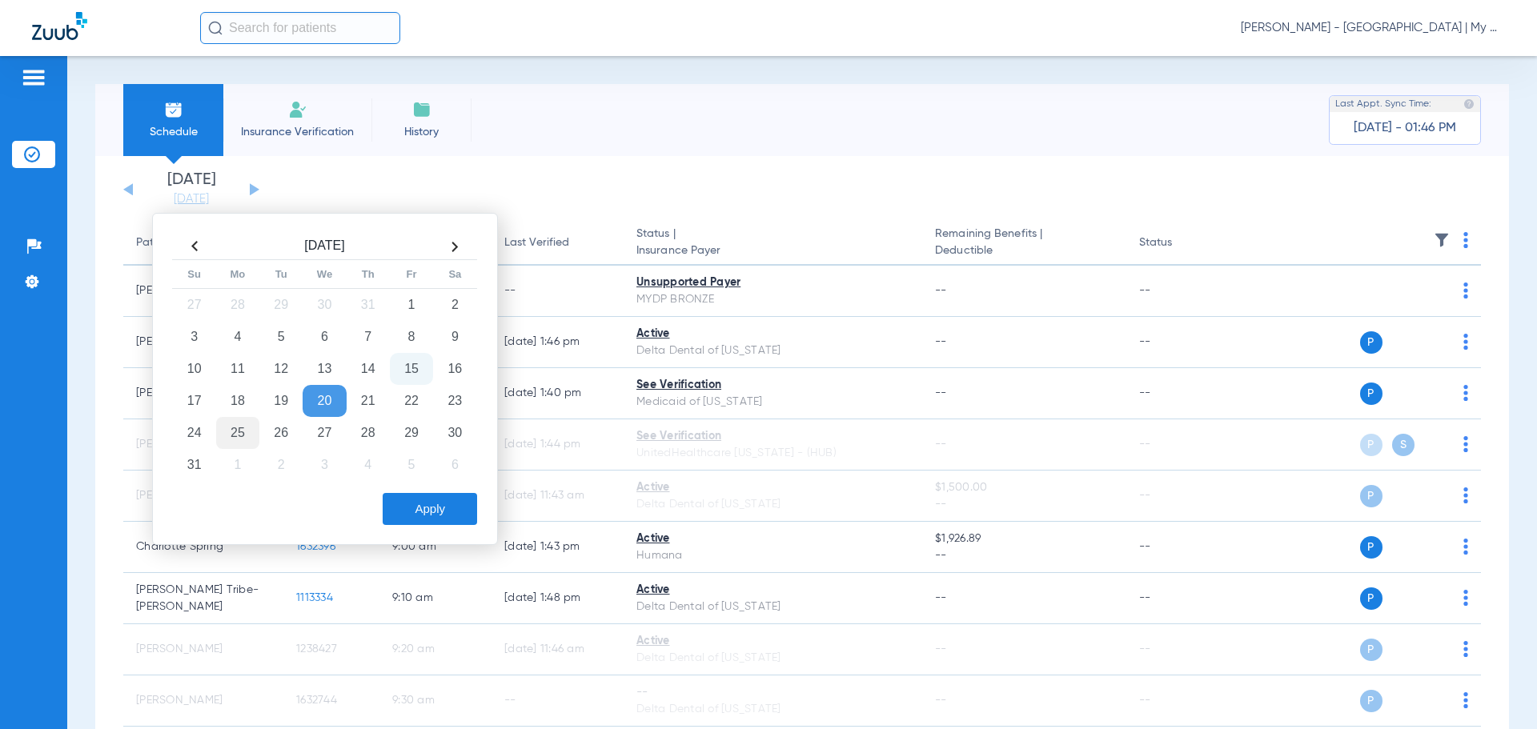
click at [243, 423] on td "25" at bounding box center [237, 433] width 43 height 32
click at [422, 518] on button "Apply" at bounding box center [430, 509] width 94 height 32
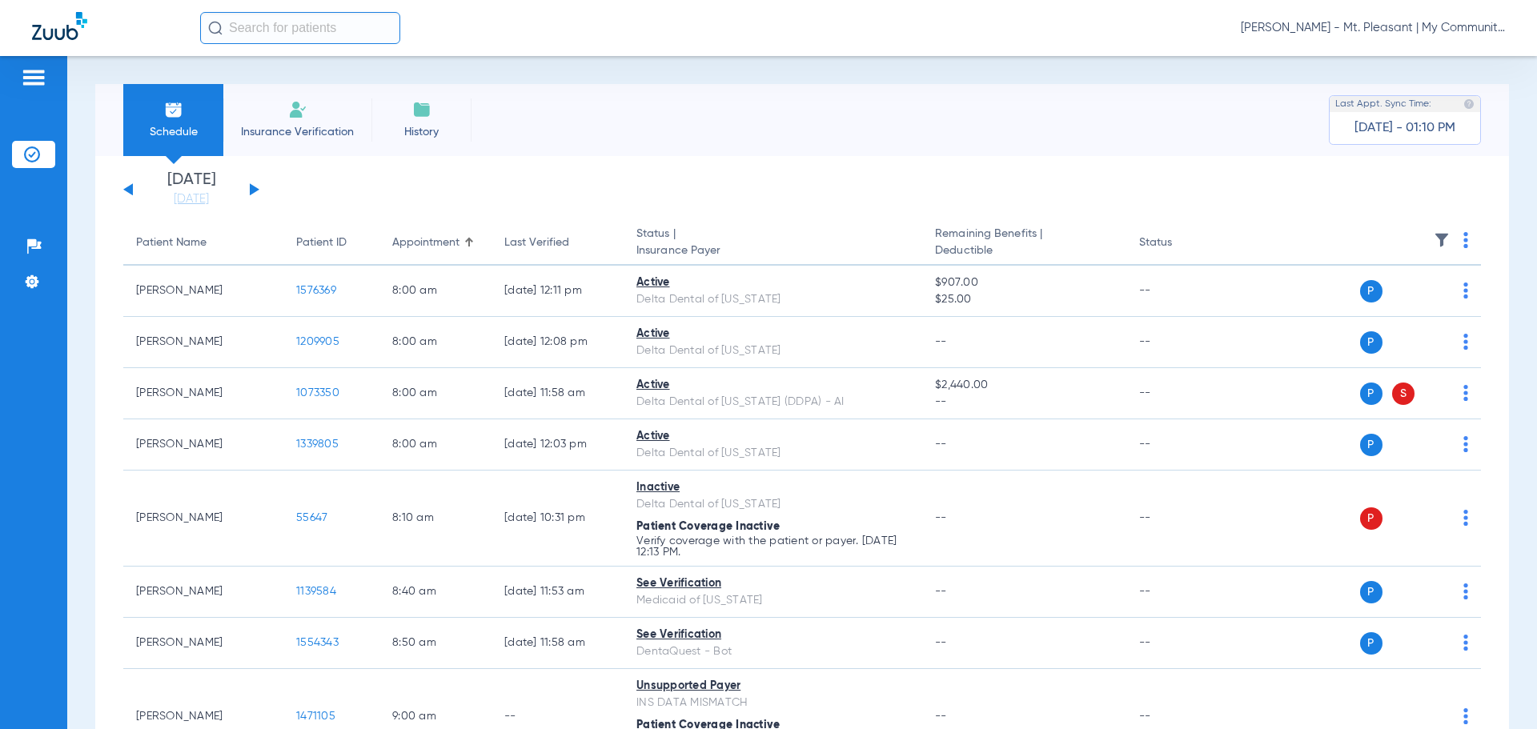
drag, startPoint x: 260, startPoint y: 168, endPoint x: 249, endPoint y: 62, distance: 107.0
drag, startPoint x: 1338, startPoint y: 30, endPoint x: 1352, endPoint y: 38, distance: 15.8
click at [1339, 30] on span "[PERSON_NAME] - Mt. Pleasant | My Community Dental Centers" at bounding box center [1373, 28] width 264 height 16
drag, startPoint x: 1382, startPoint y: 58, endPoint x: 1428, endPoint y: 58, distance: 45.6
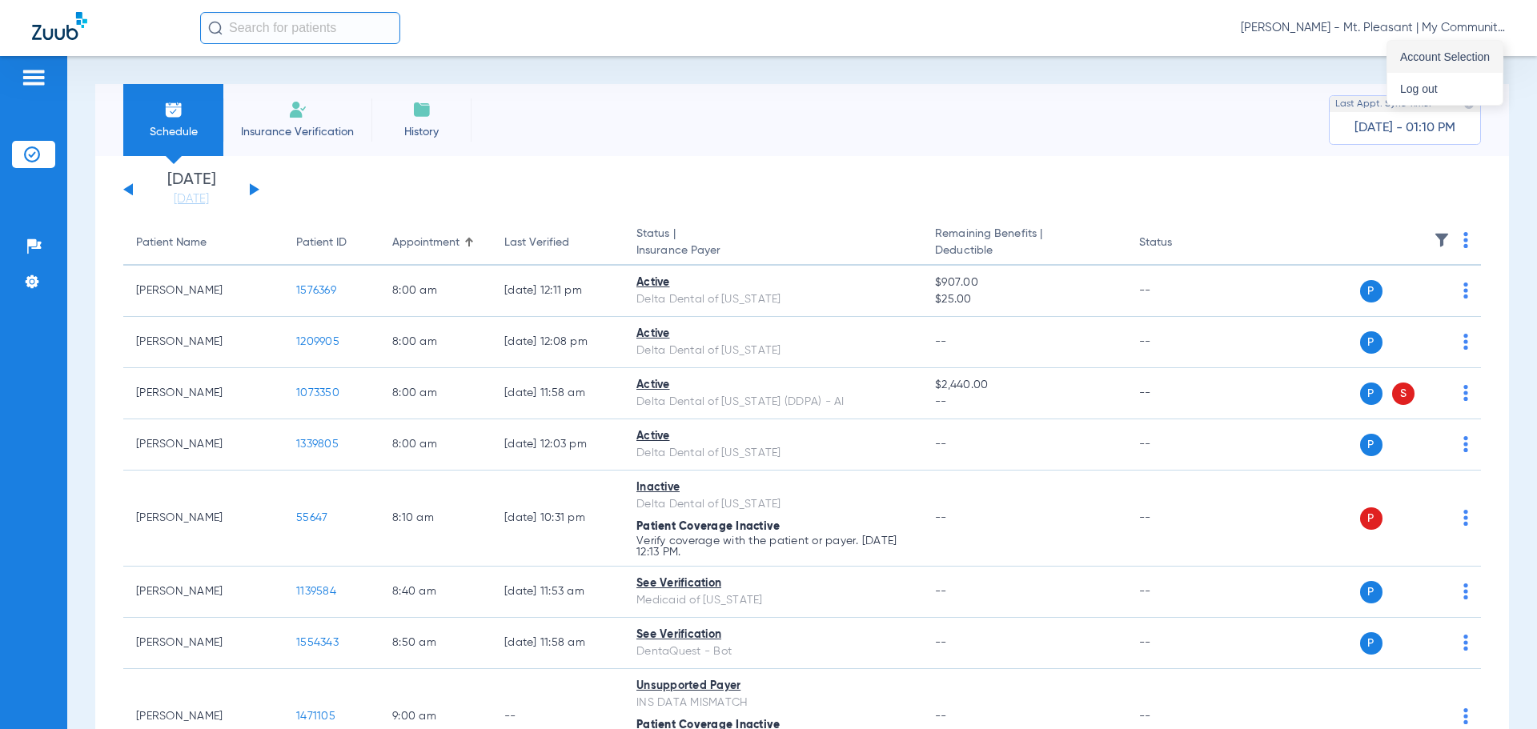
click at [1403, 58] on div "Account Selection Log out" at bounding box center [768, 364] width 1537 height 729
click at [1429, 58] on span "Account Selection" at bounding box center [1445, 56] width 90 height 11
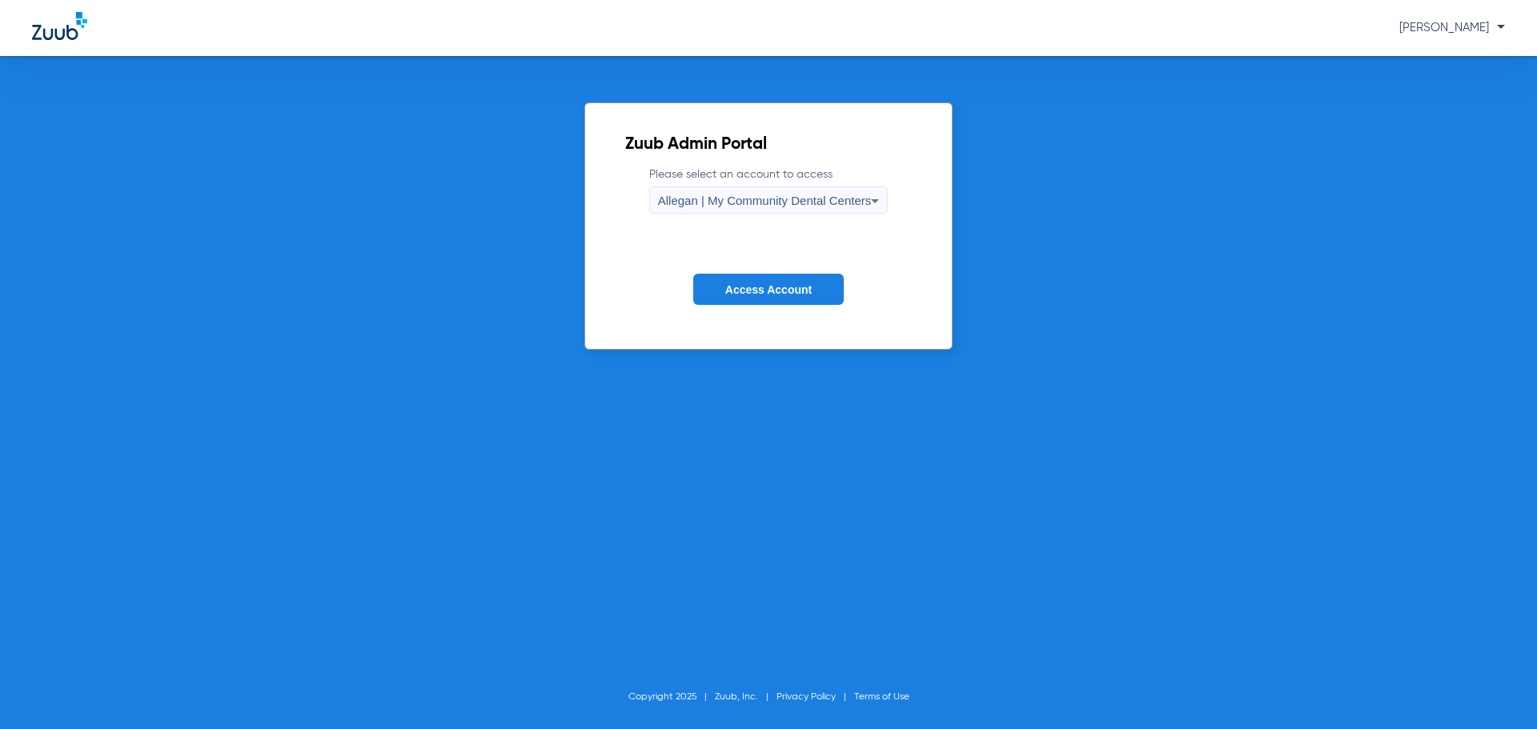
click at [768, 211] on div "Allegan | My Community Dental Centers" at bounding box center [765, 200] width 214 height 27
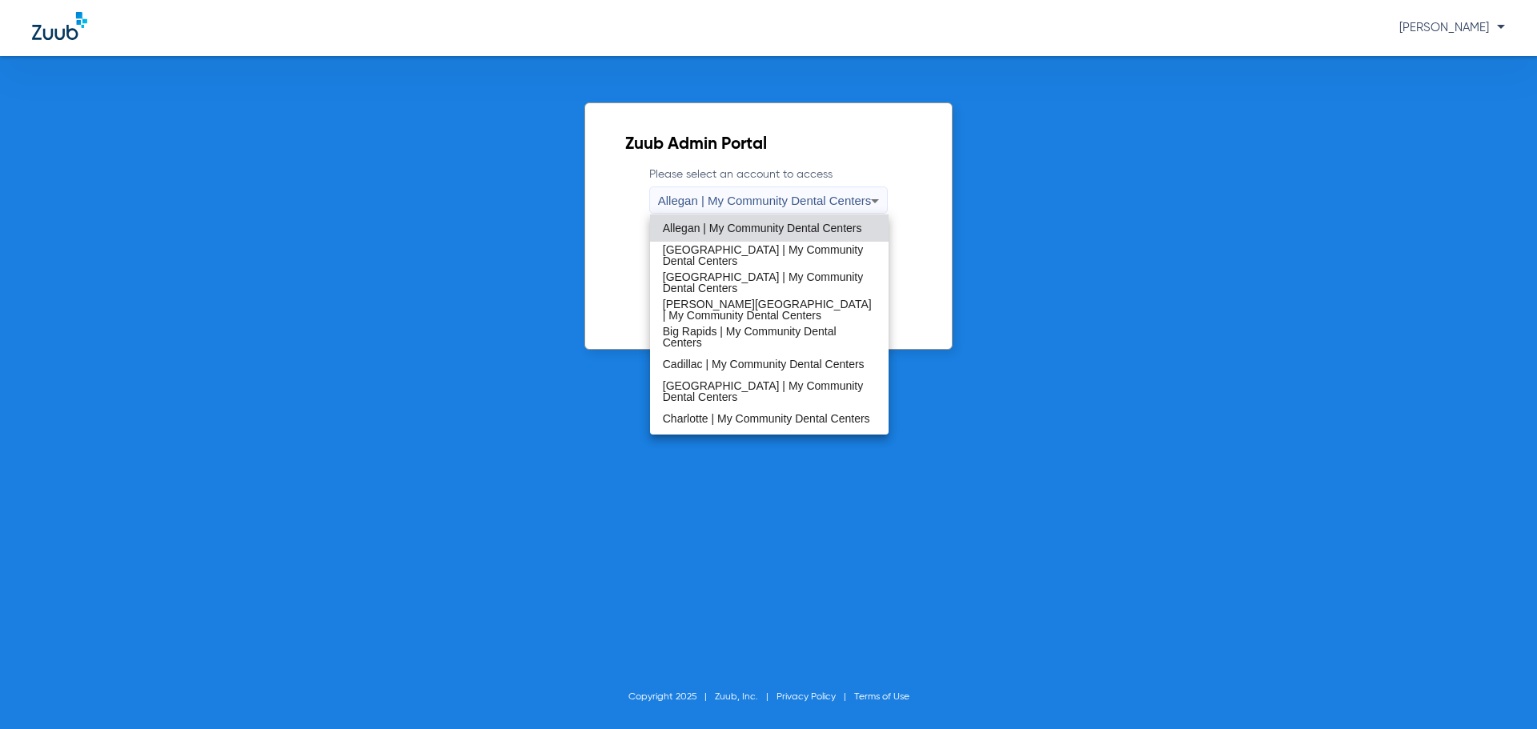
click at [764, 205] on div at bounding box center [768, 364] width 1537 height 729
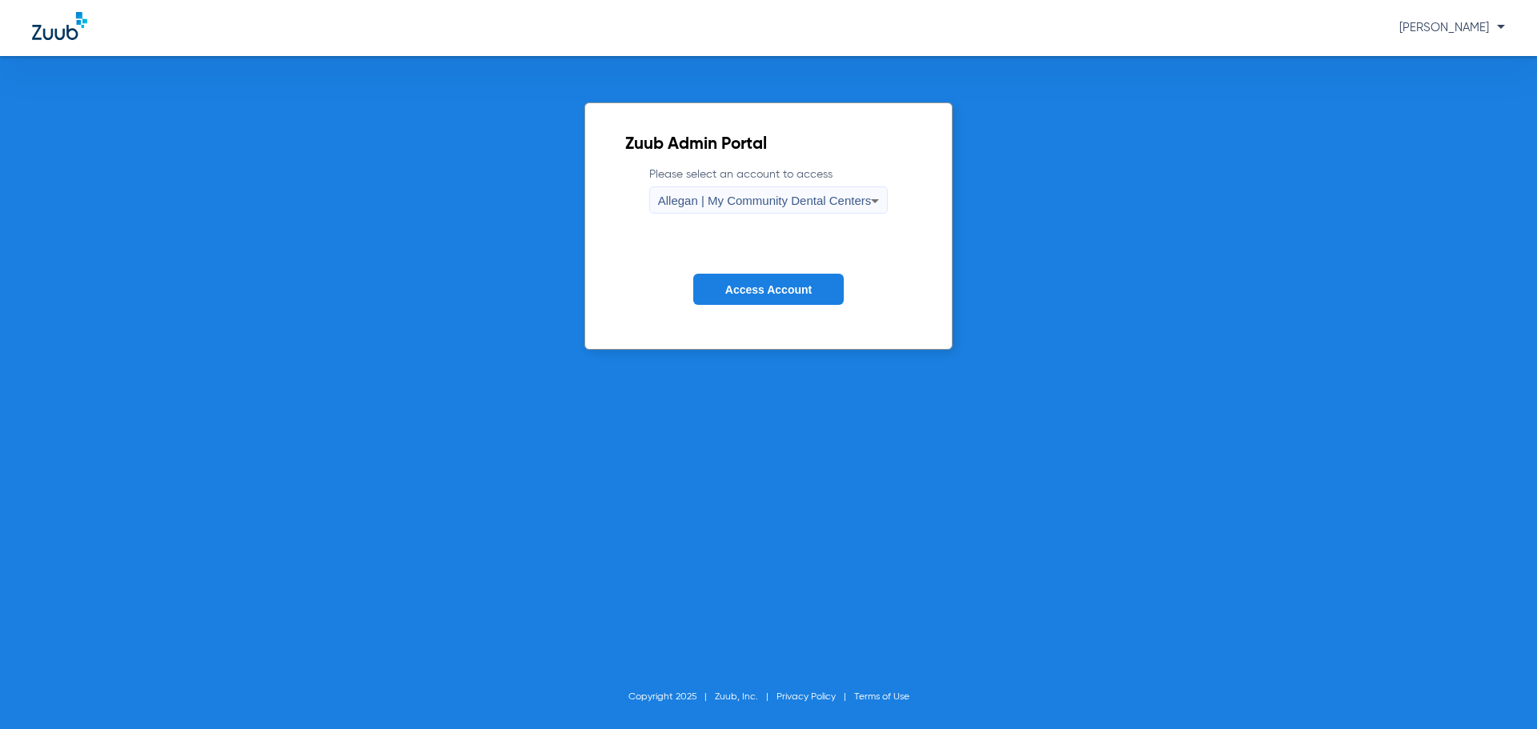
click at [764, 205] on span "Allegan | My Community Dental Centers" at bounding box center [765, 201] width 214 height 14
click at [719, 190] on div "Allegan | My Community Dental Centers" at bounding box center [765, 200] width 214 height 27
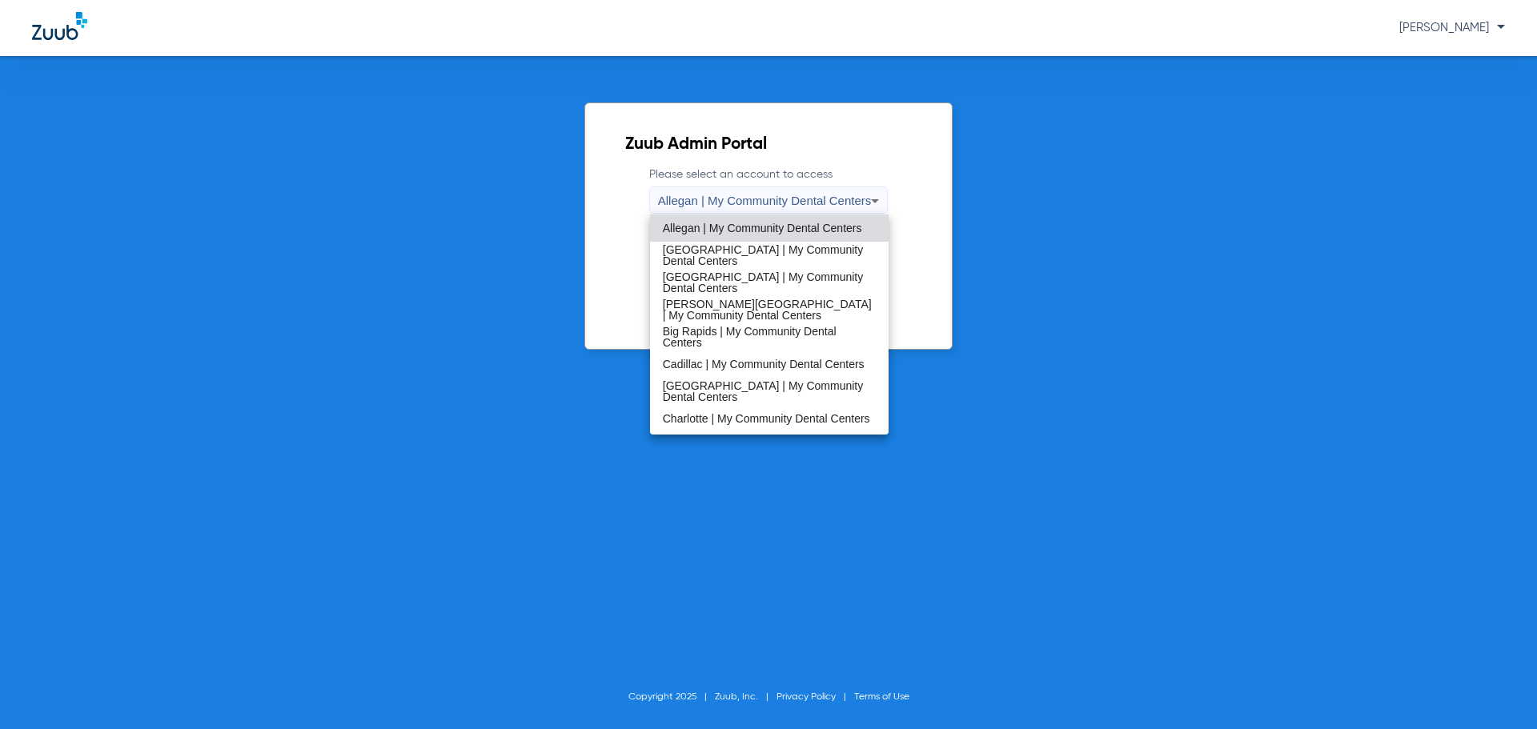
scroll to position [400, 0]
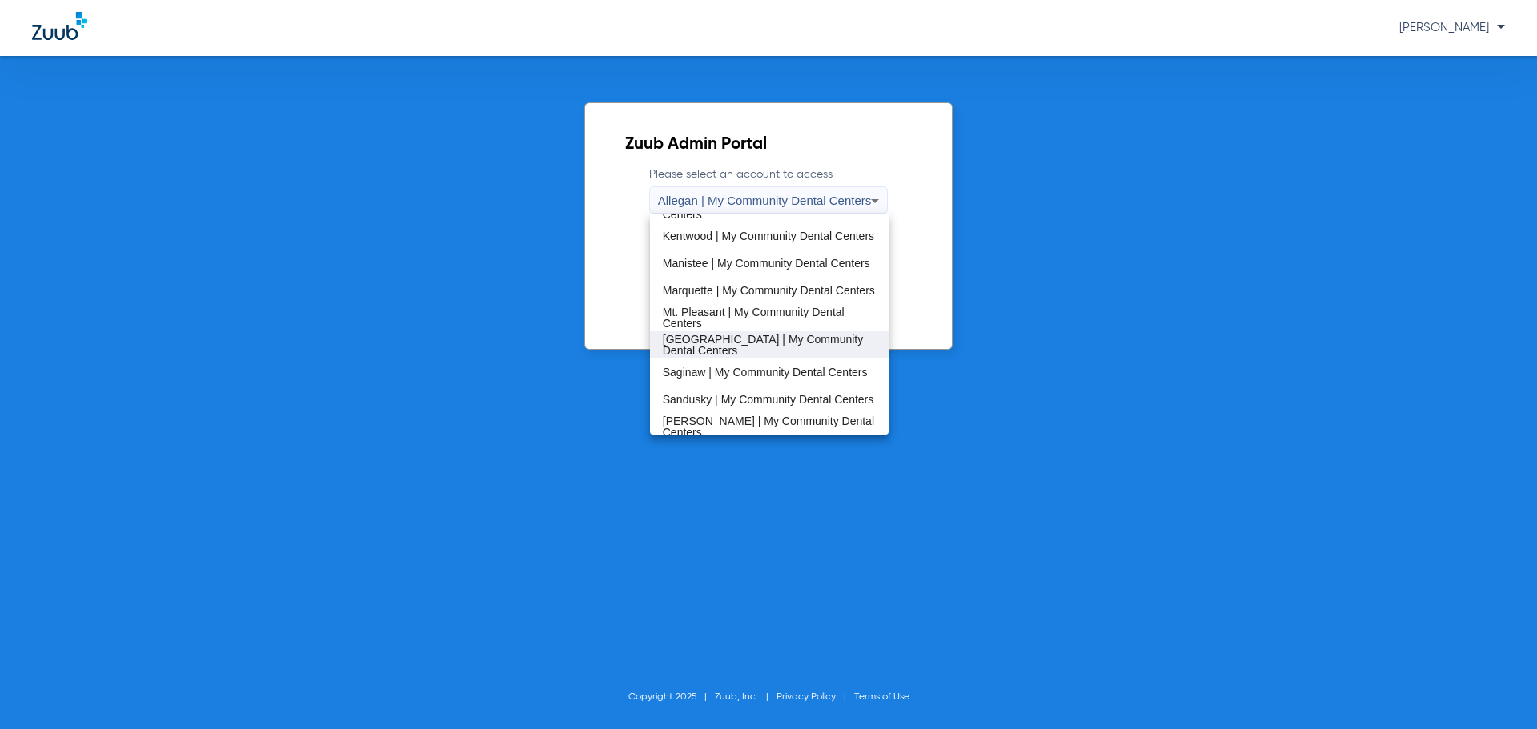
click at [725, 339] on span "[GEOGRAPHIC_DATA] | My Community Dental Centers" at bounding box center [770, 345] width 214 height 22
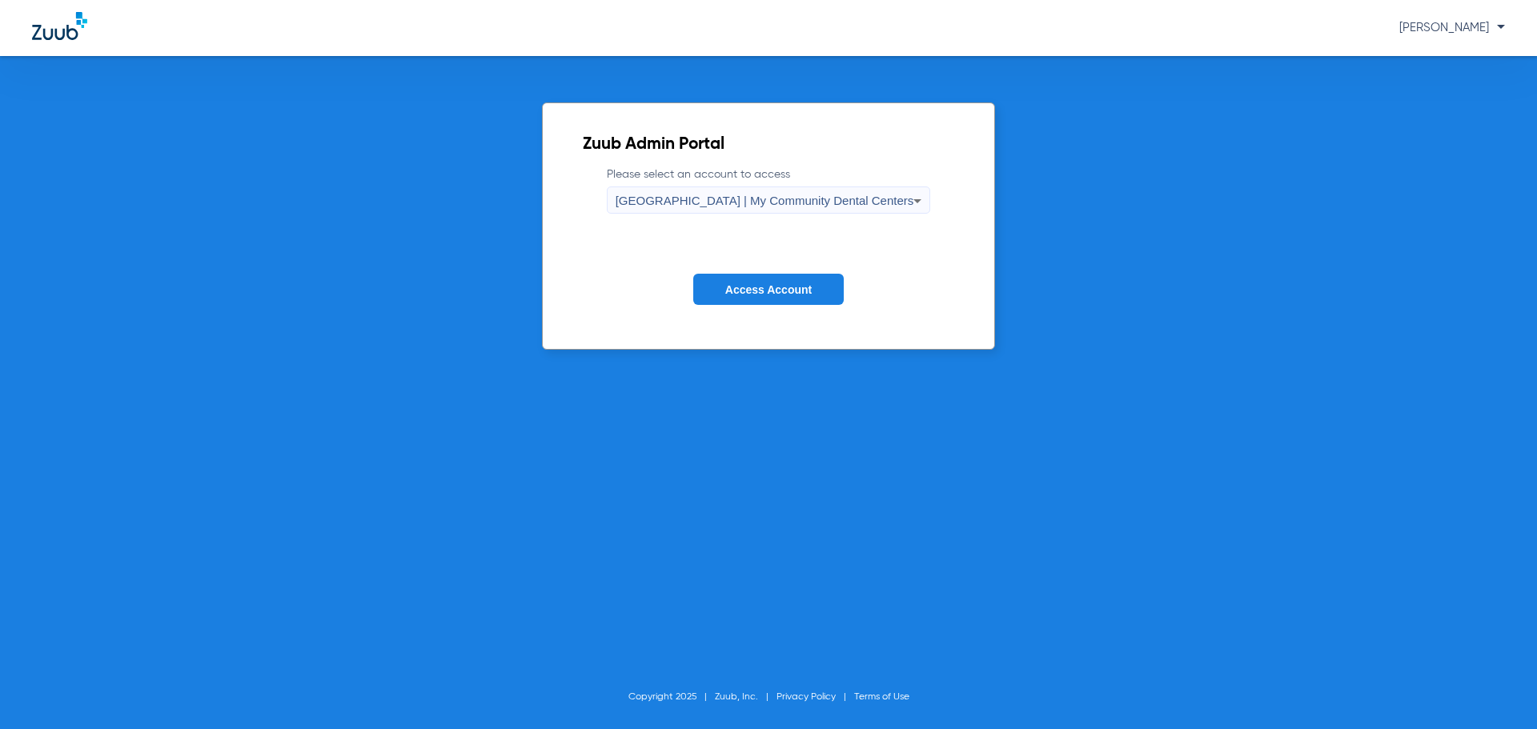
drag, startPoint x: 718, startPoint y: 302, endPoint x: 718, endPoint y: 292, distance: 9.6
click at [717, 298] on button "Access Account" at bounding box center [768, 289] width 150 height 31
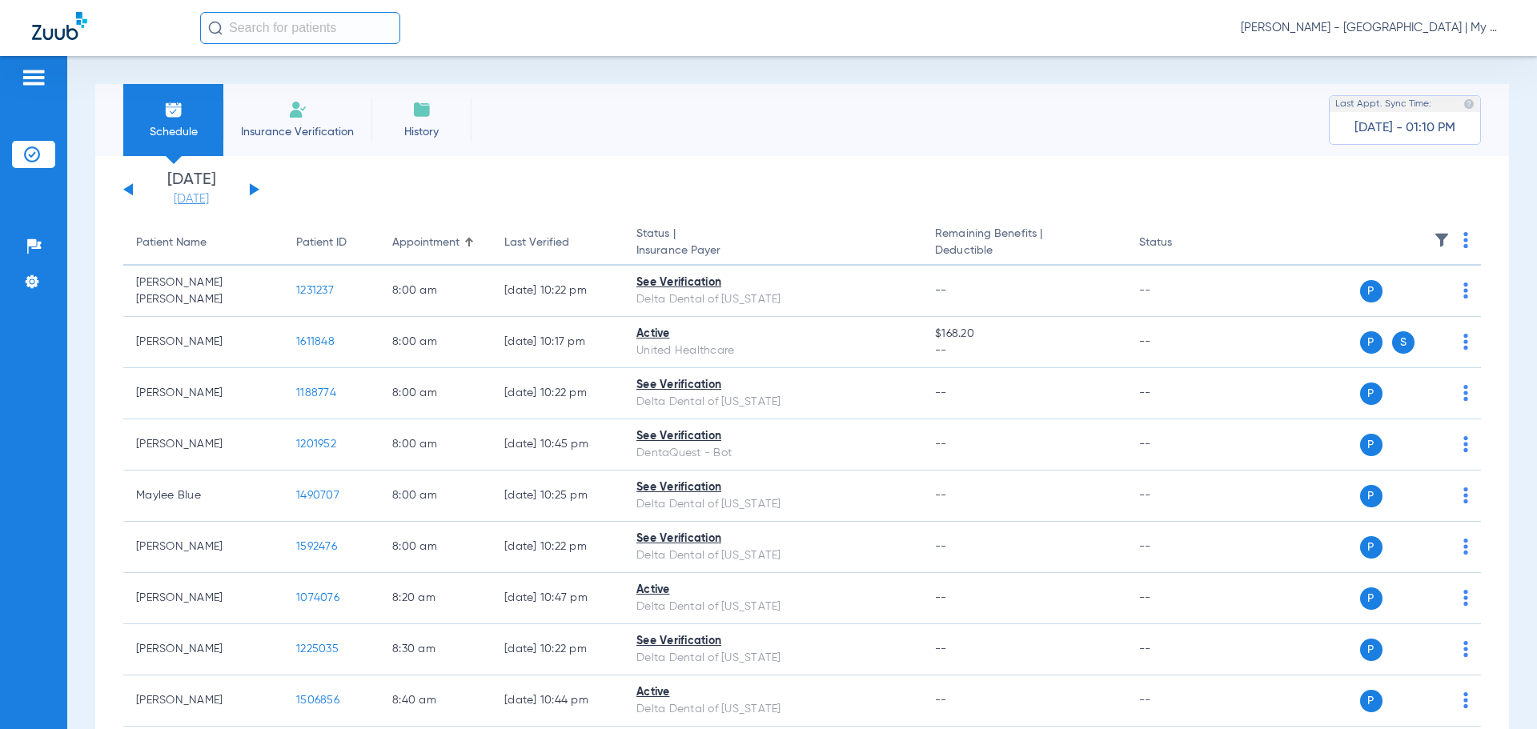
click at [165, 198] on link "[DATE]" at bounding box center [191, 199] width 96 height 16
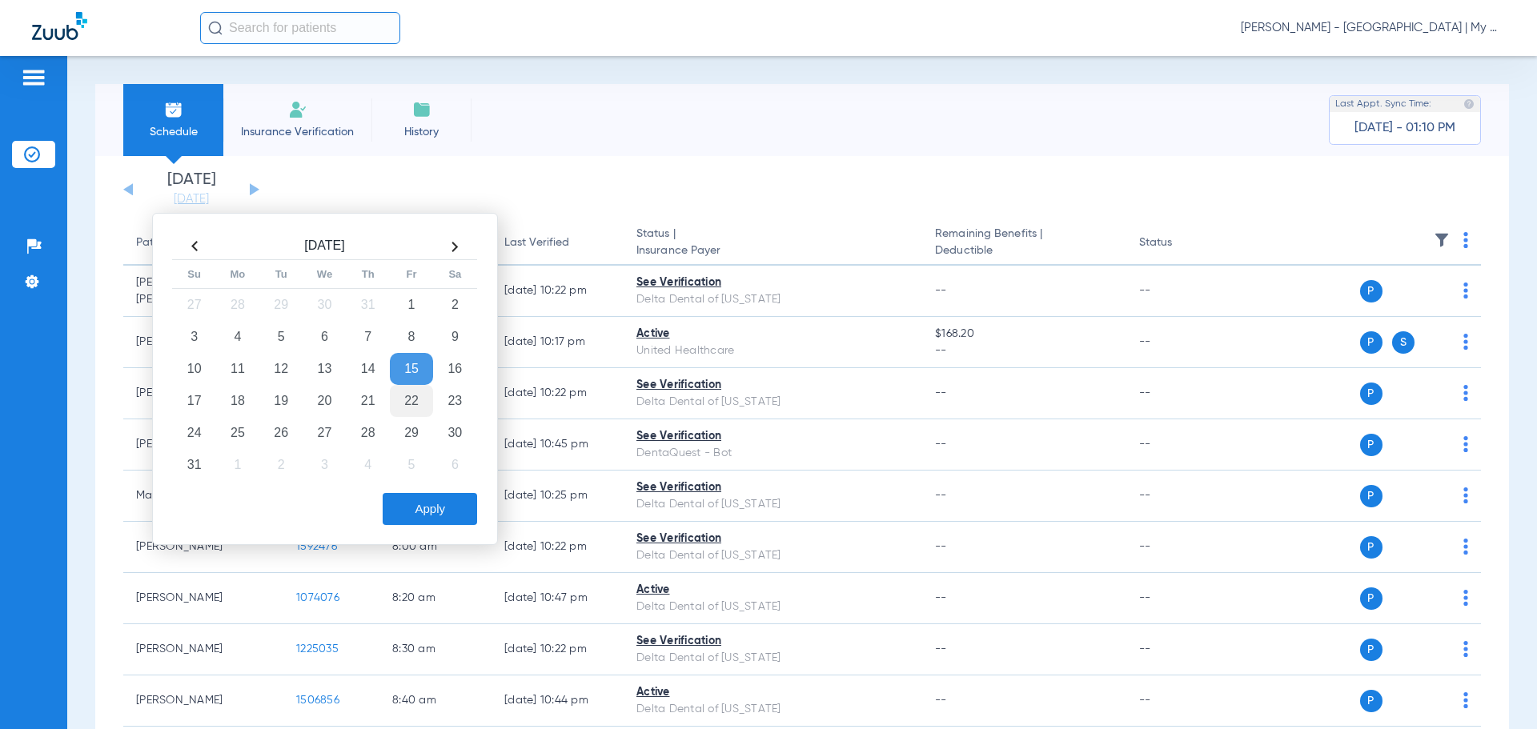
click at [402, 395] on td "22" at bounding box center [411, 401] width 43 height 32
click at [415, 491] on div "Apply" at bounding box center [323, 505] width 308 height 40
click at [430, 507] on button "Apply" at bounding box center [430, 509] width 94 height 32
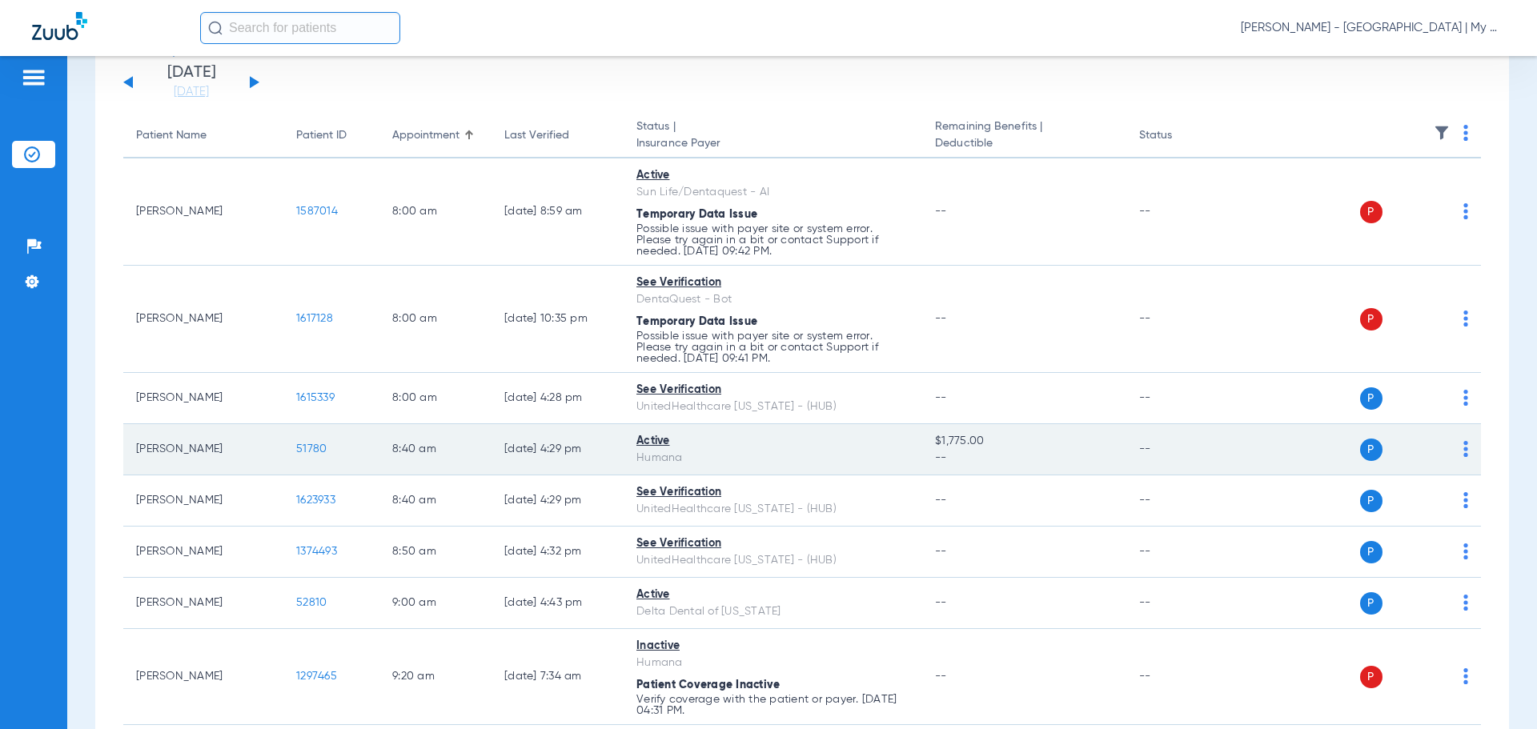
scroll to position [160, 0]
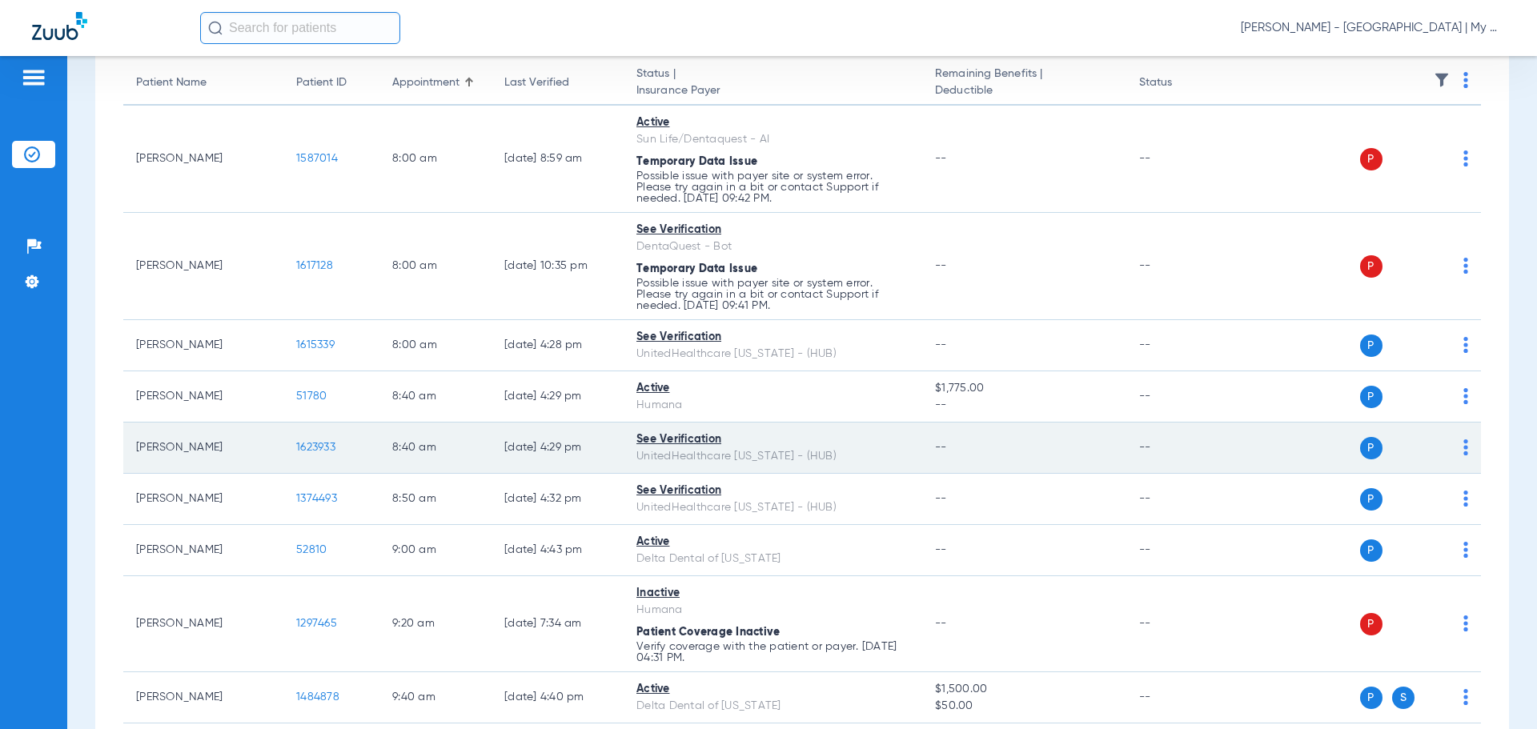
click at [323, 444] on span "1623933" at bounding box center [315, 447] width 39 height 11
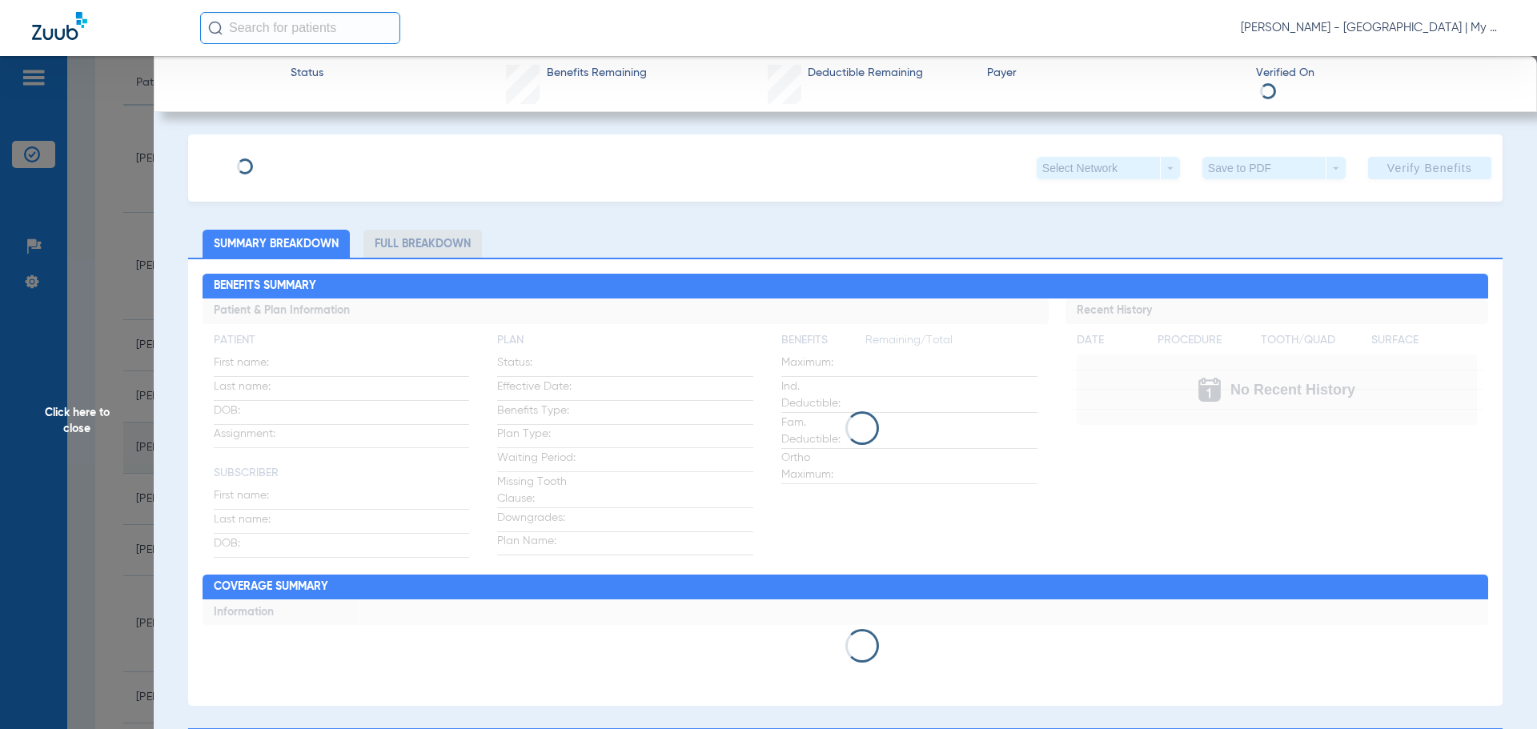
click at [323, 455] on div "Click here to close" at bounding box center [768, 420] width 1537 height 729
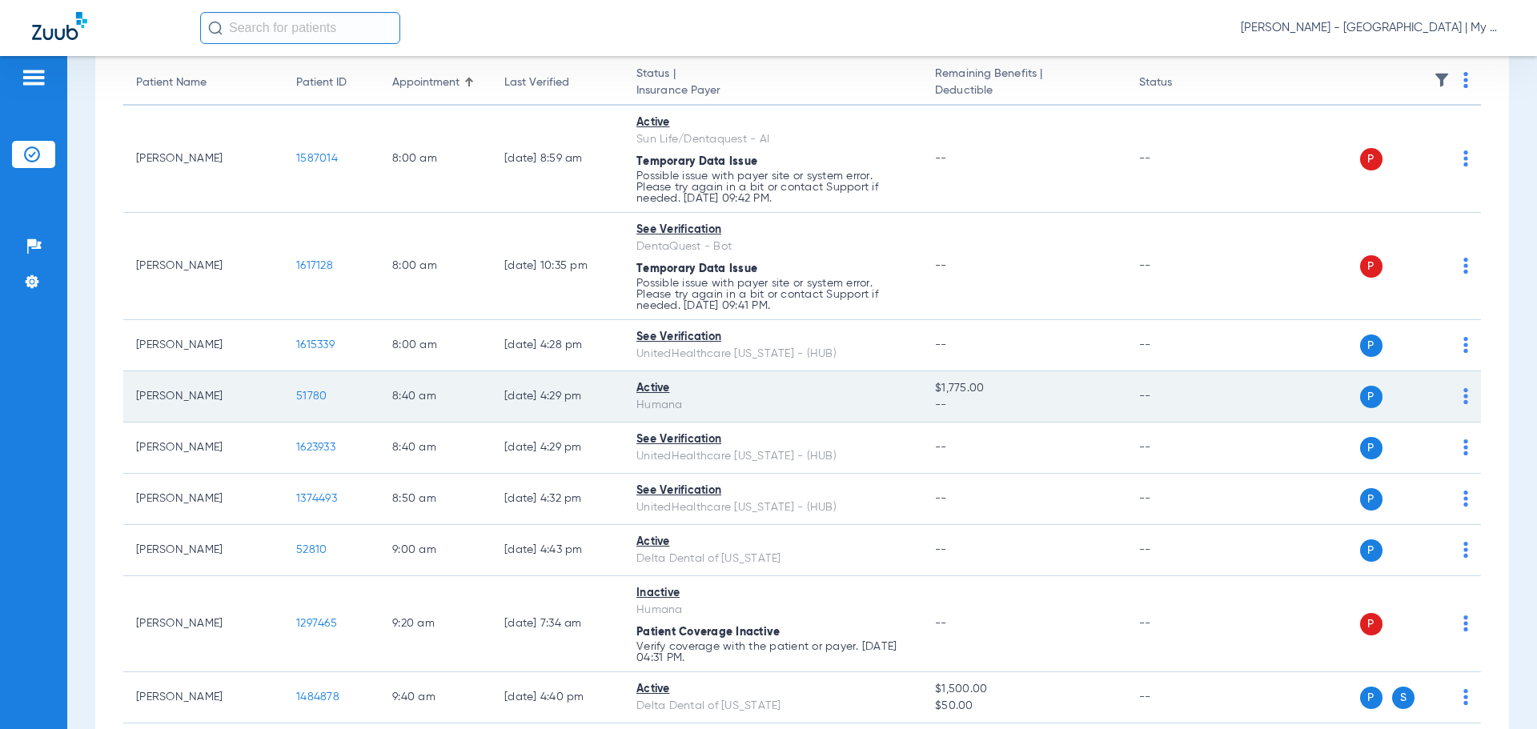
click at [306, 393] on span "51780" at bounding box center [311, 396] width 30 height 11
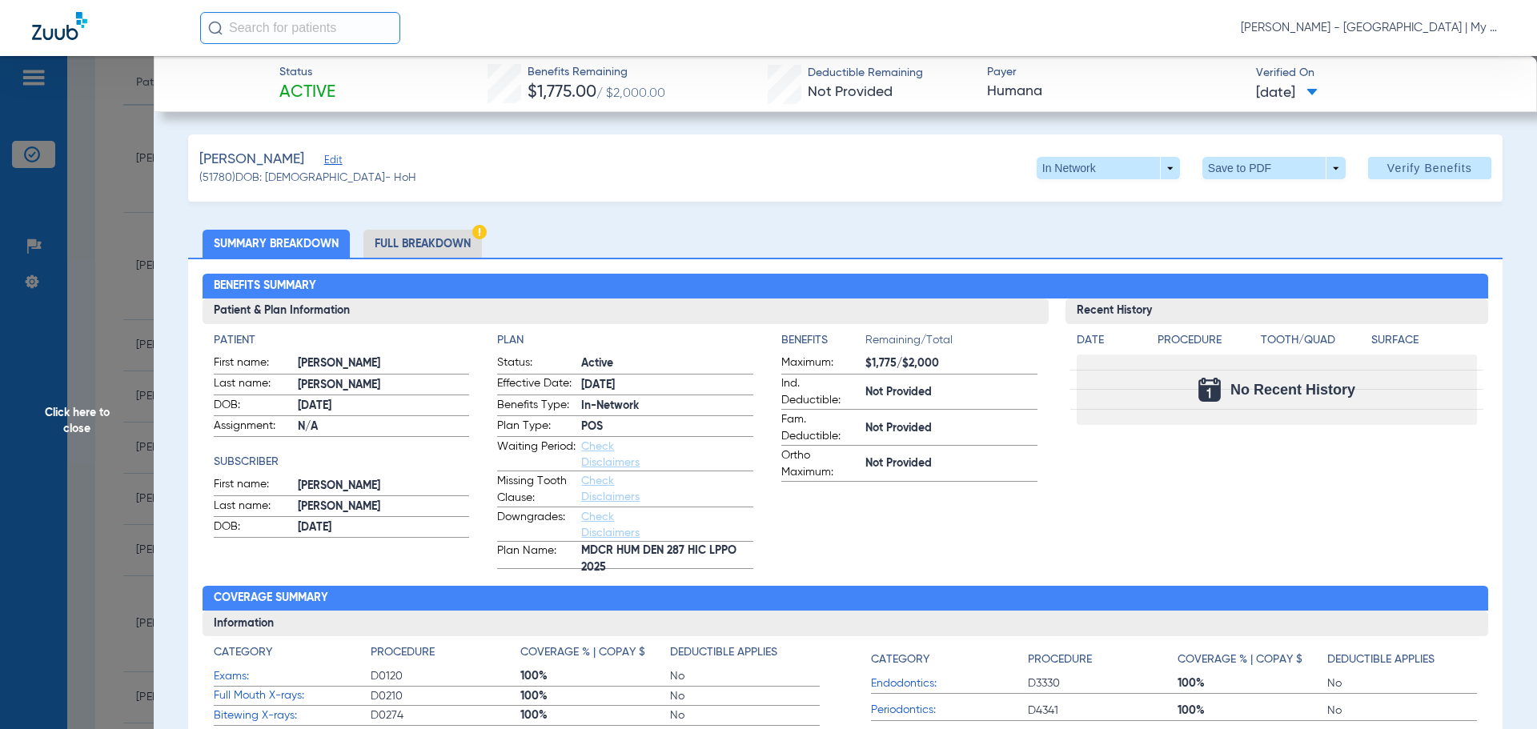
click at [86, 352] on span "Click here to close" at bounding box center [77, 420] width 154 height 729
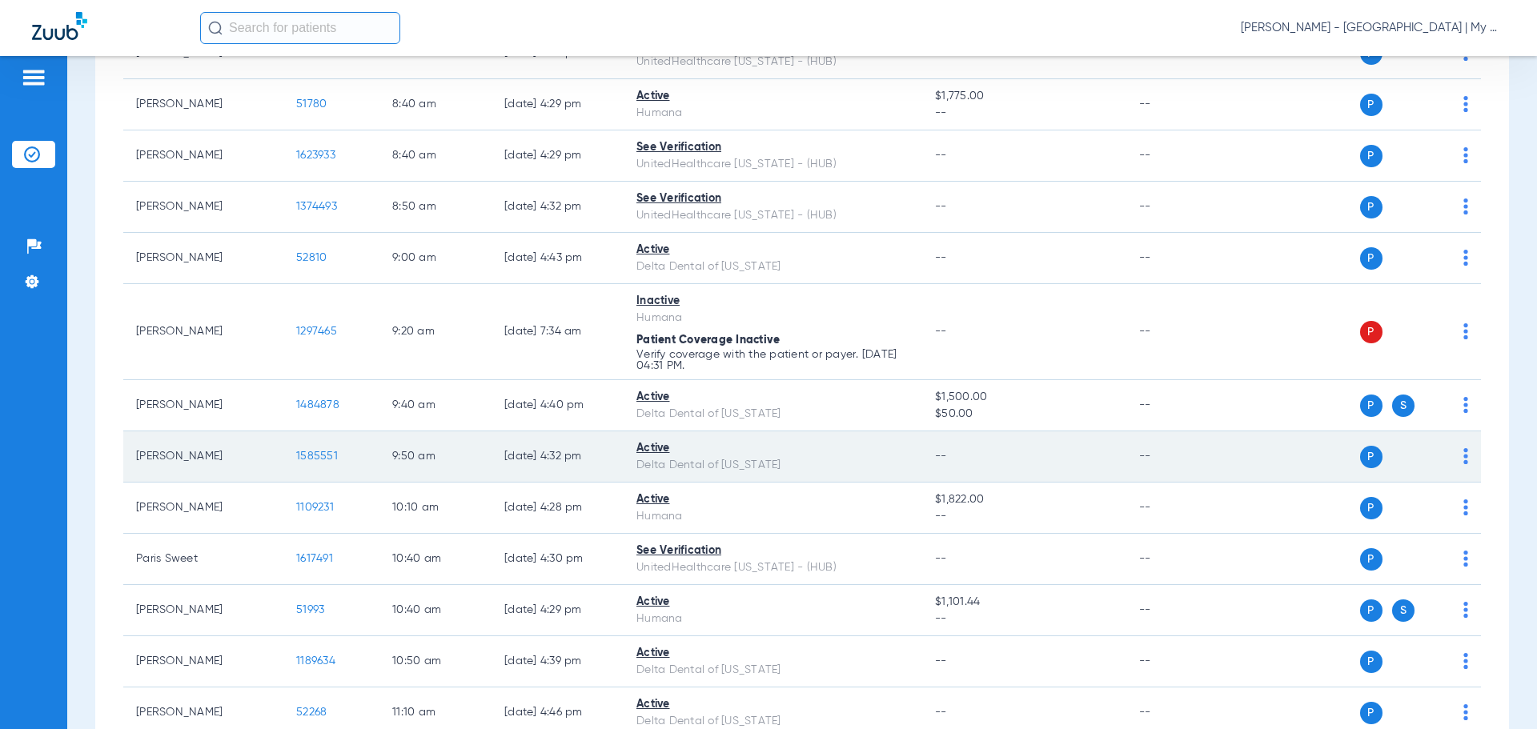
scroll to position [480, 0]
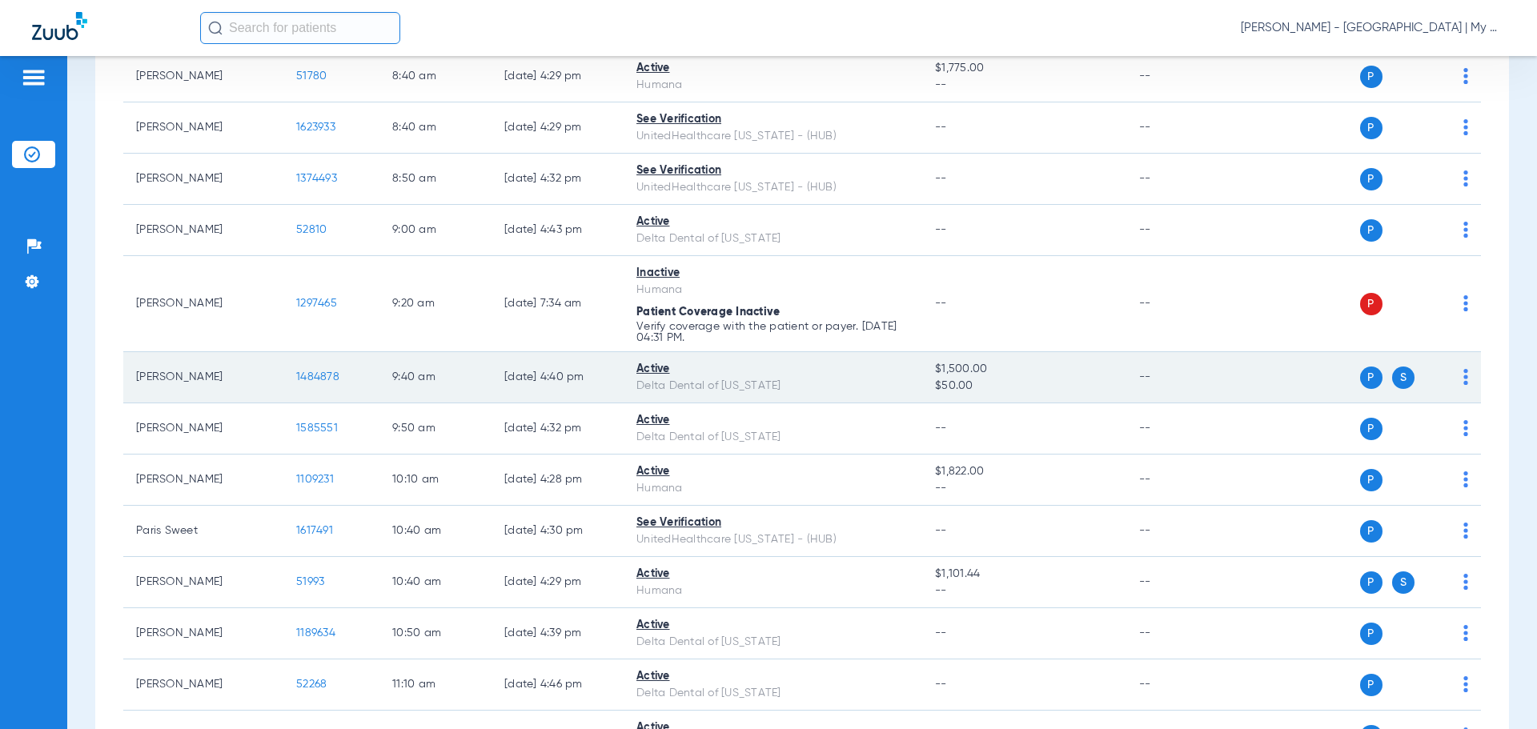
click at [303, 375] on span "1484878" at bounding box center [317, 376] width 43 height 11
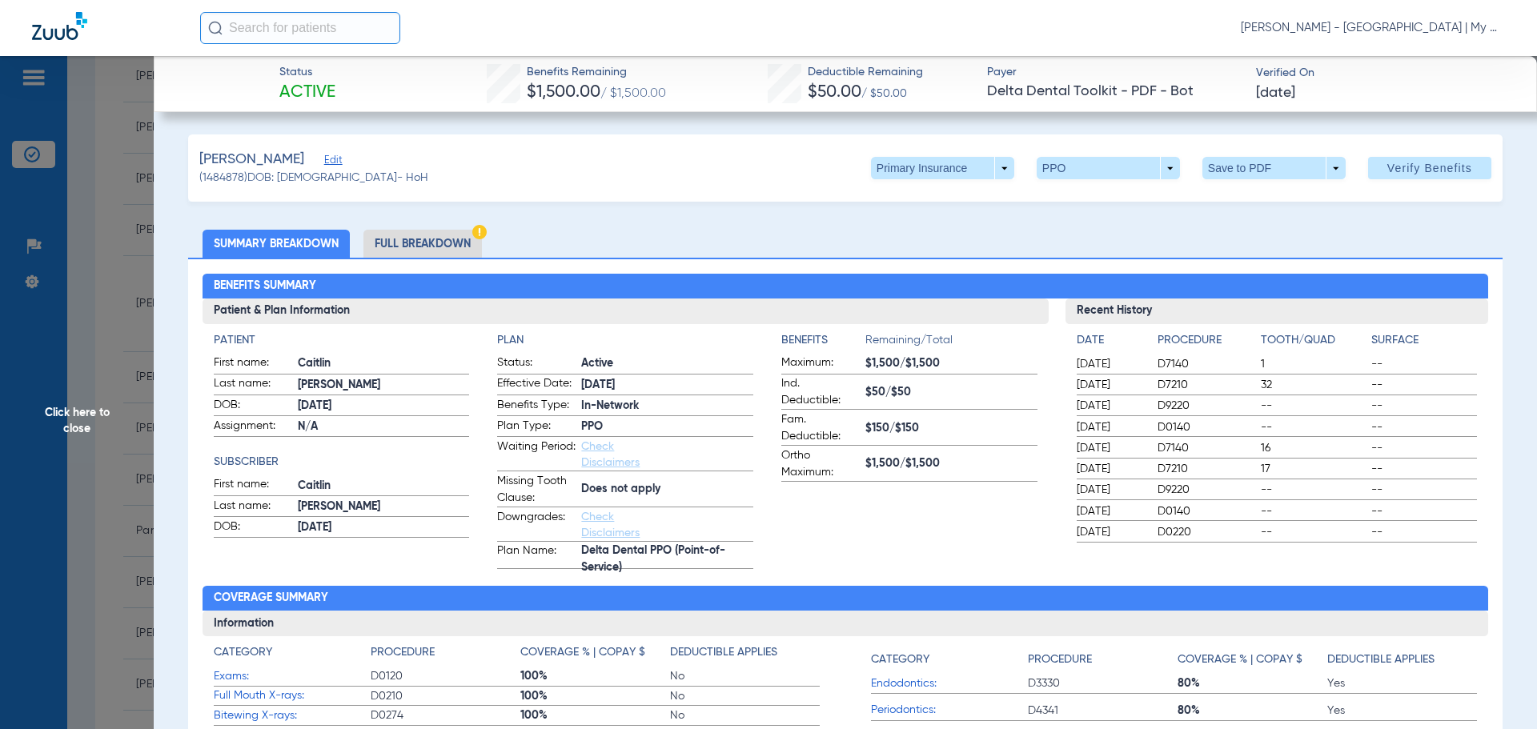
click at [363, 246] on ul "Summary Breakdown Full Breakdown" at bounding box center [845, 244] width 1314 height 28
click at [366, 245] on li "Full Breakdown" at bounding box center [422, 244] width 118 height 28
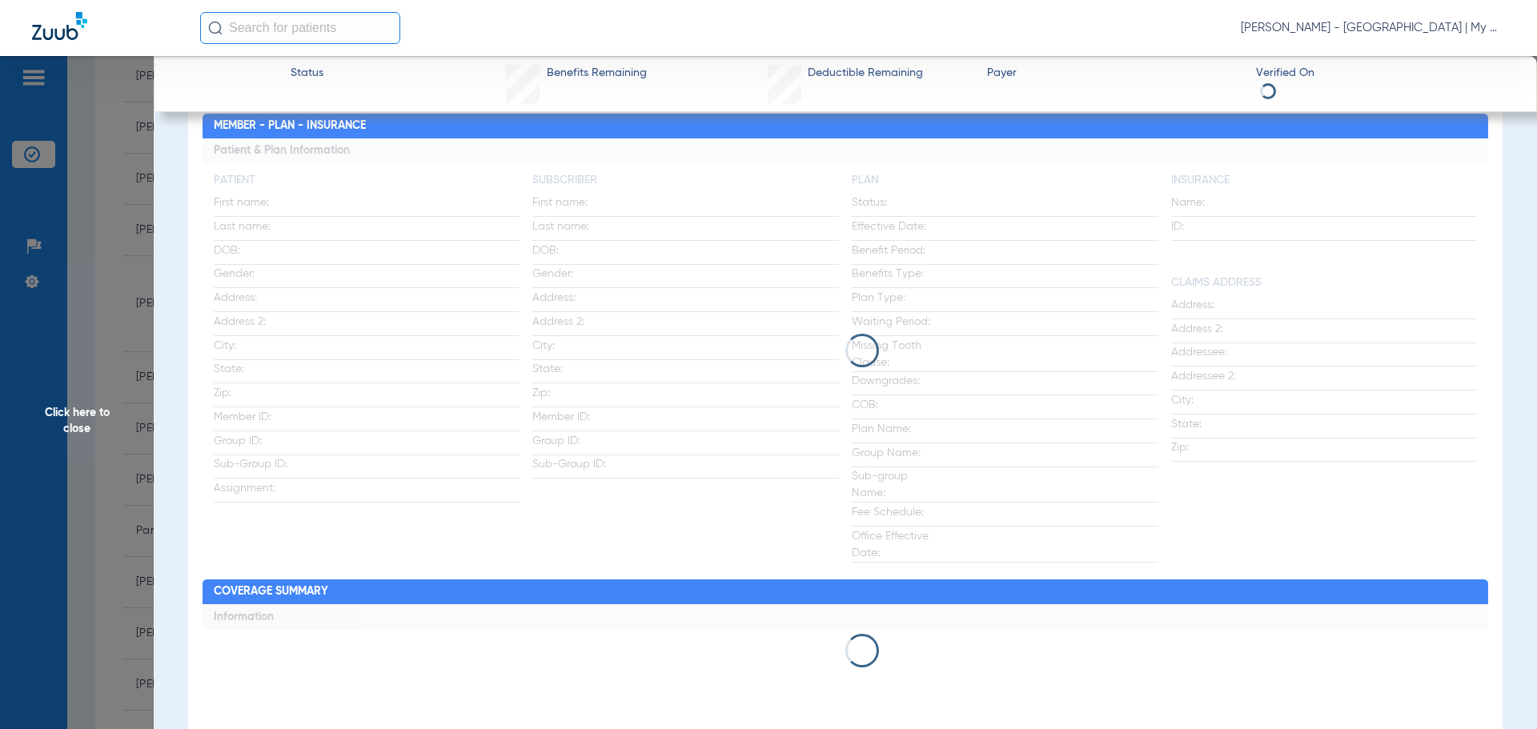
scroll to position [80, 0]
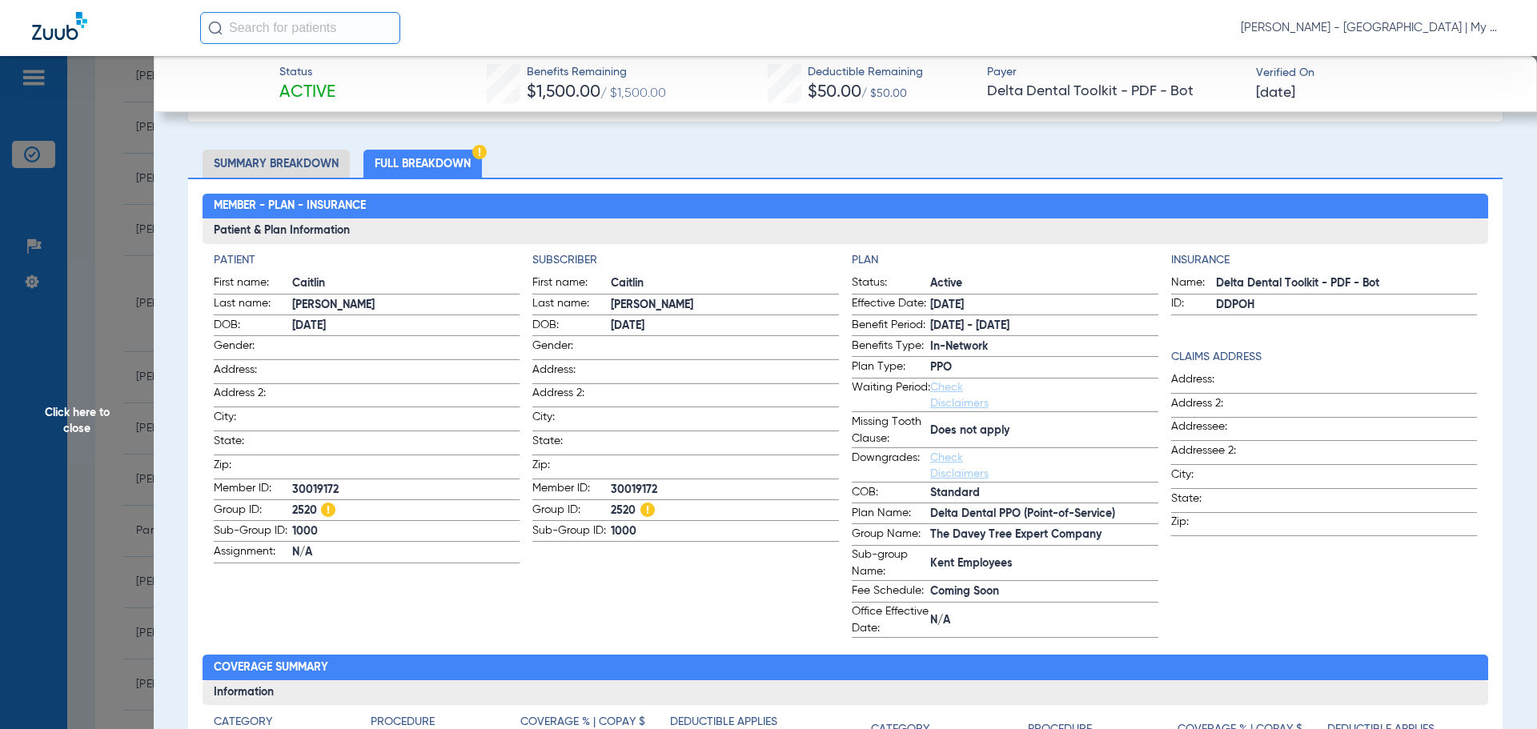
click at [118, 421] on span "Click here to close" at bounding box center [77, 420] width 154 height 729
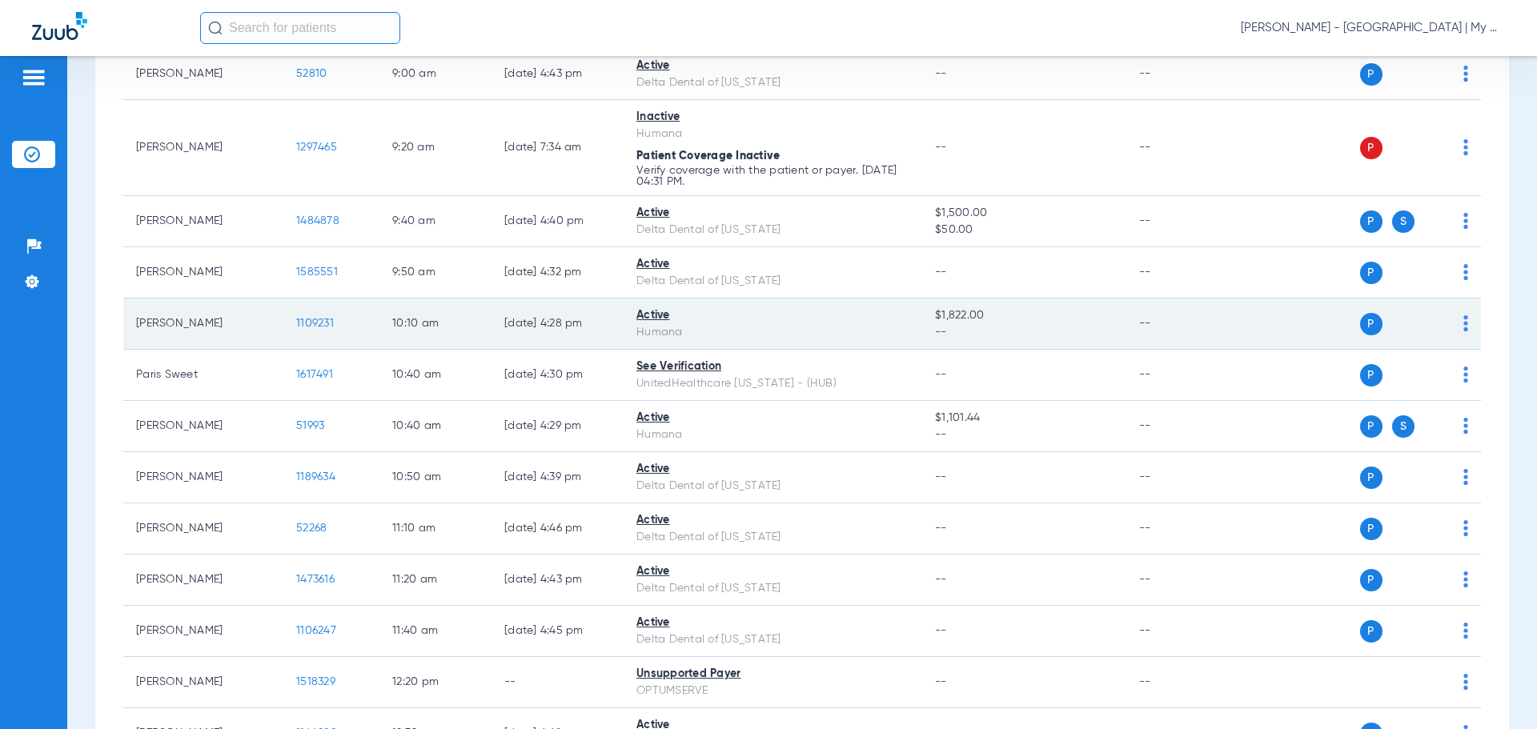
scroll to position [640, 0]
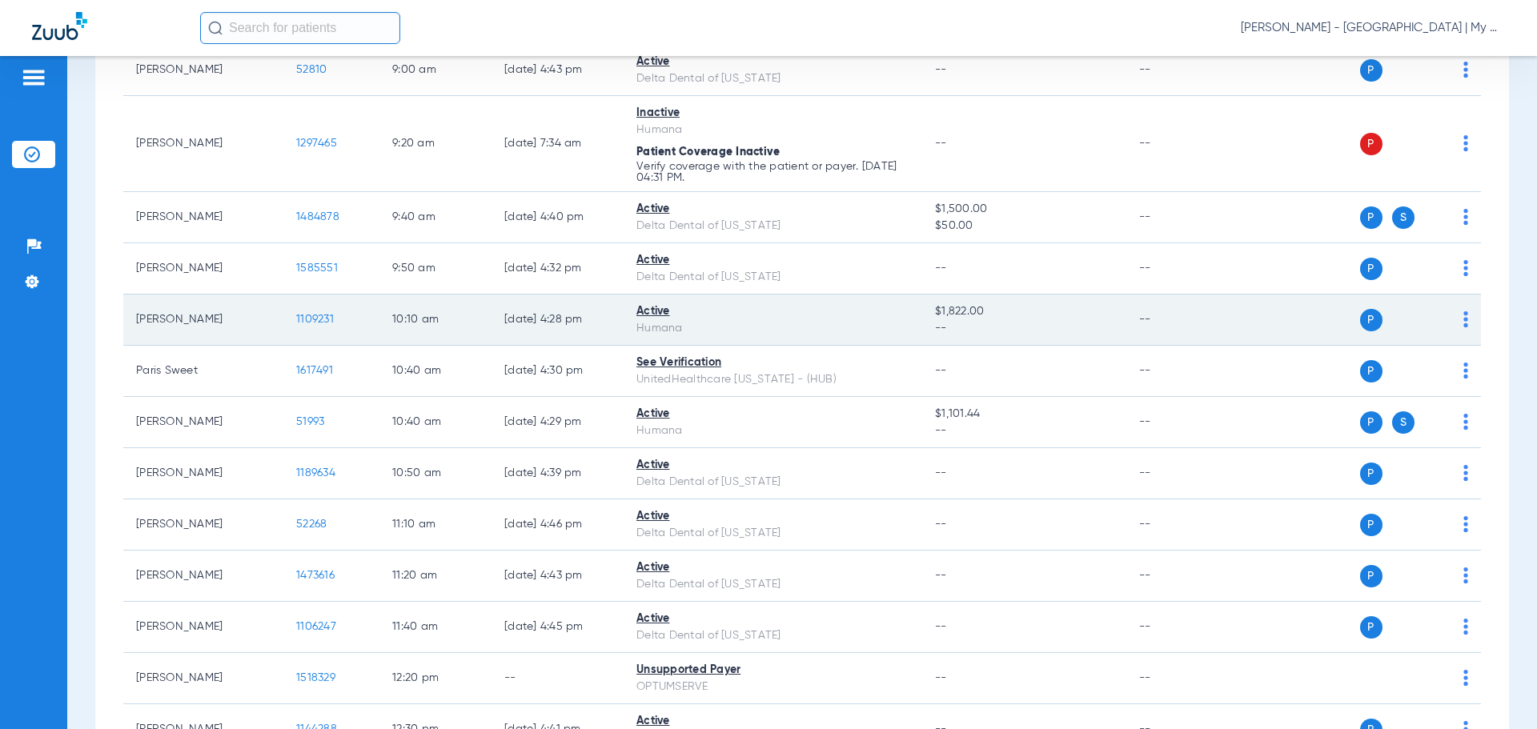
click at [312, 315] on span "1109231" at bounding box center [315, 319] width 38 height 11
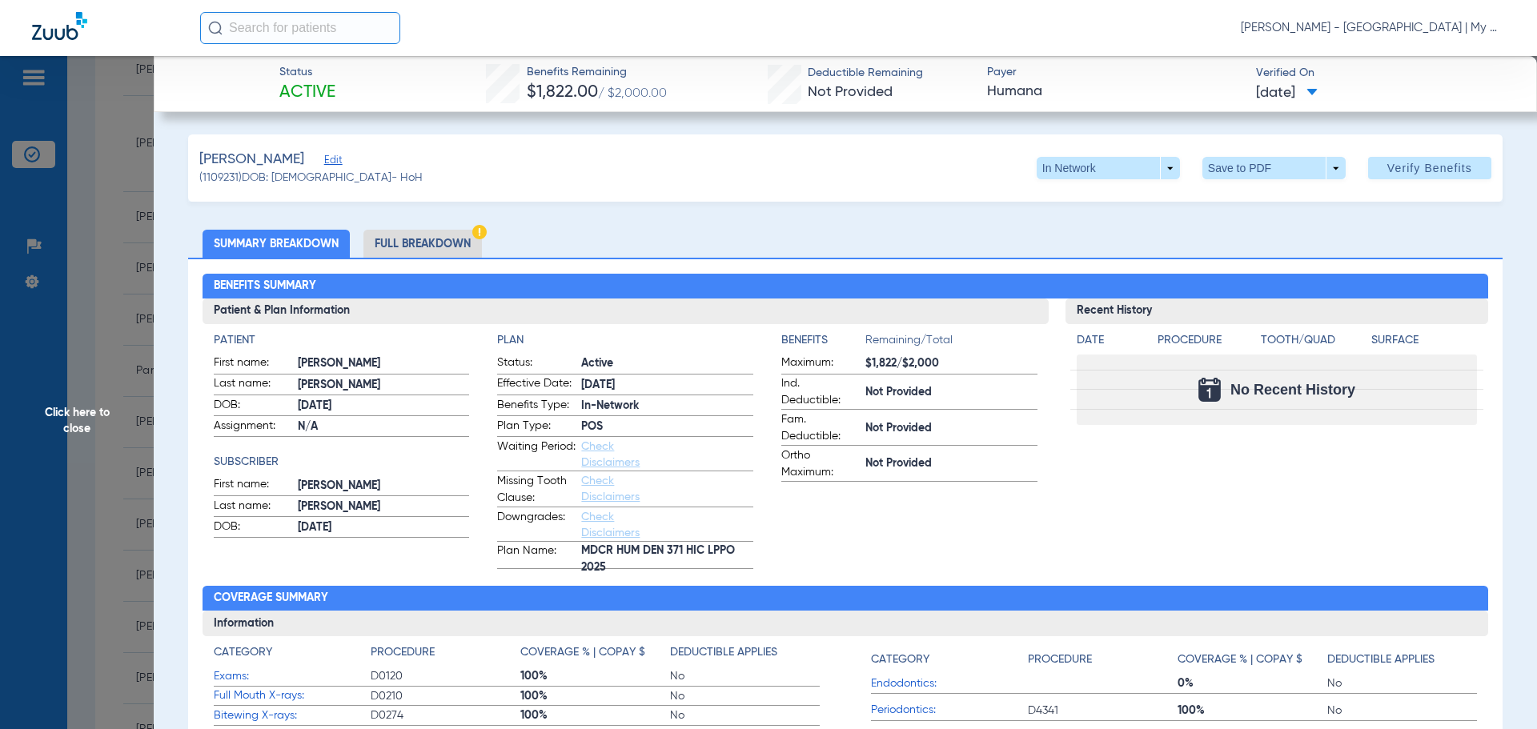
click at [102, 418] on span "Click here to close" at bounding box center [77, 420] width 154 height 729
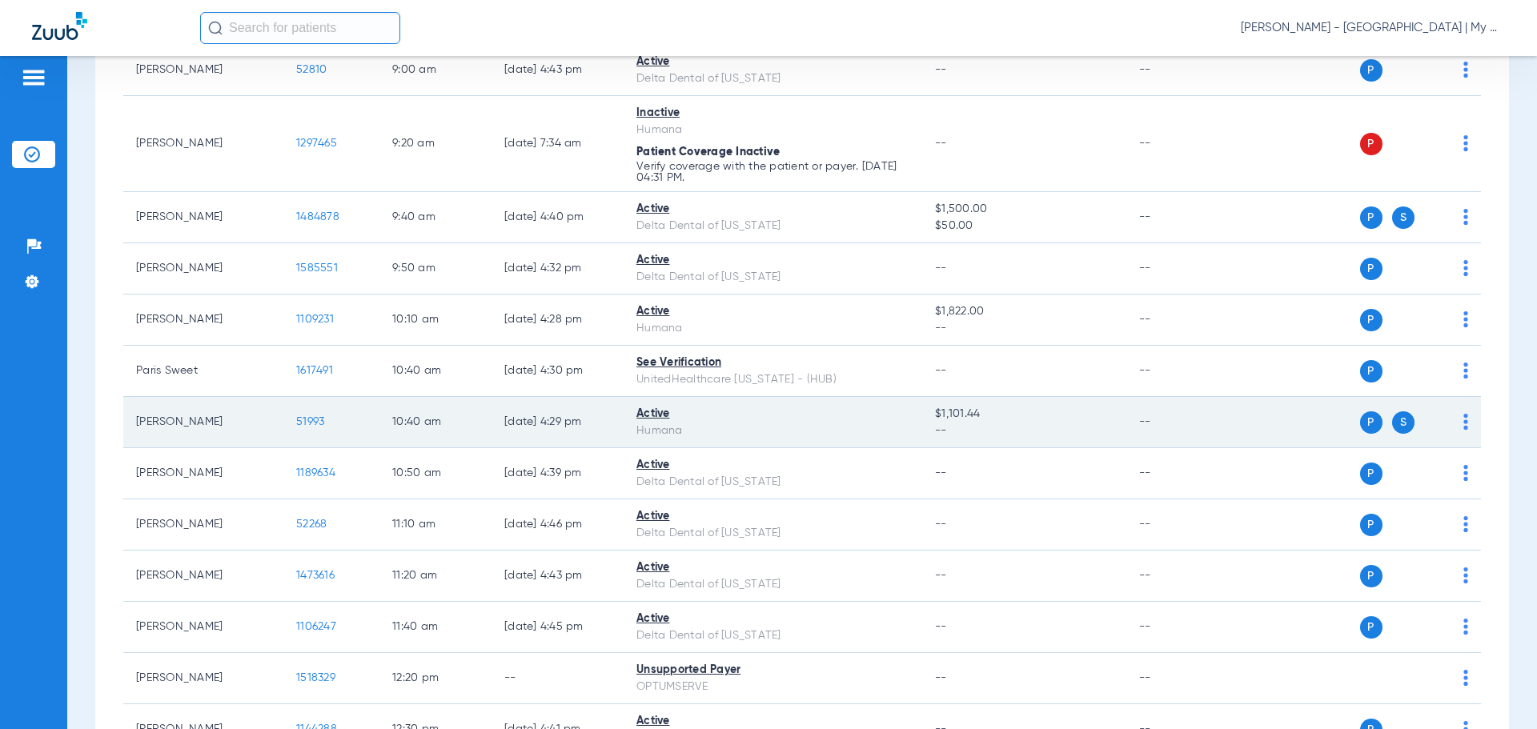
click at [329, 417] on td "51993" at bounding box center [331, 422] width 96 height 51
click at [321, 418] on span "51993" at bounding box center [310, 421] width 28 height 11
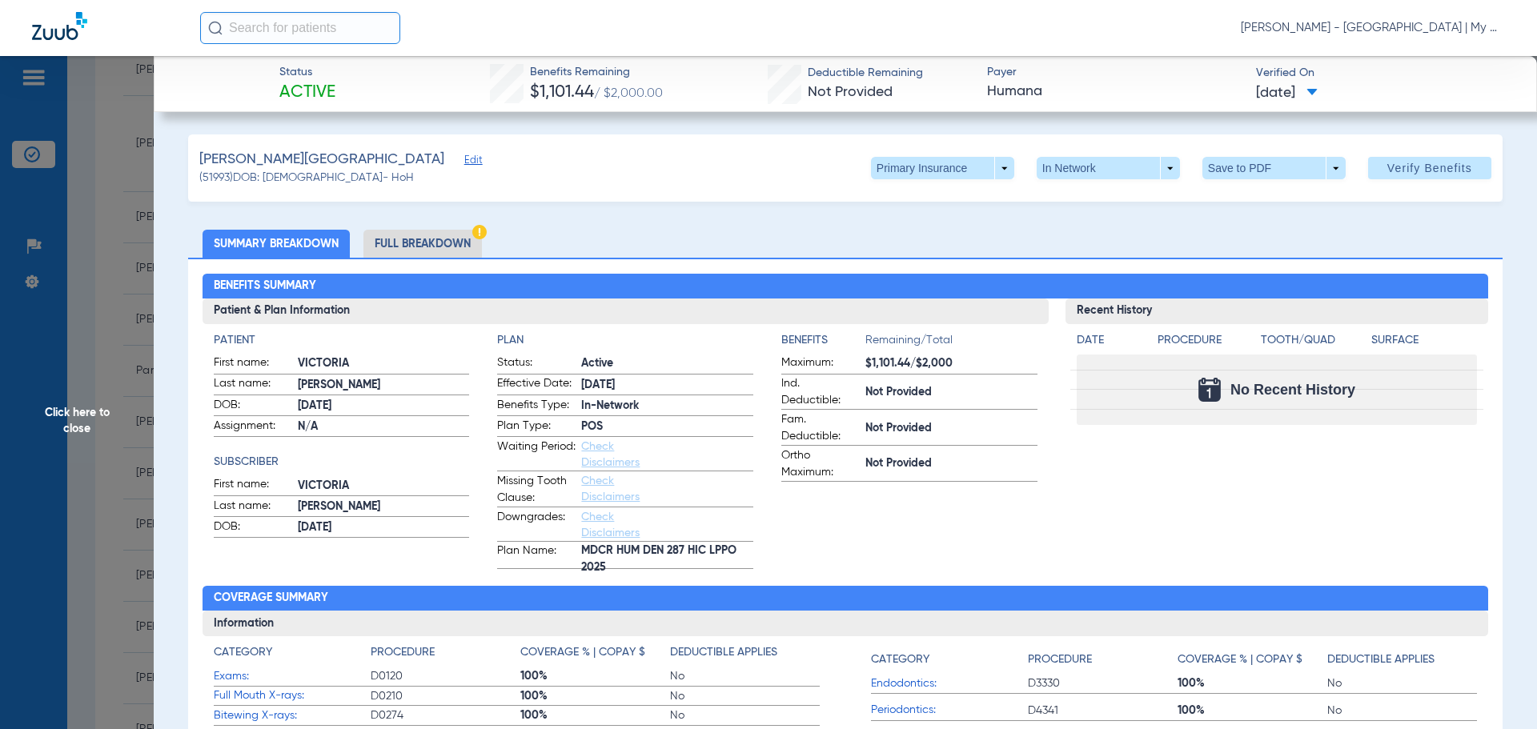
click at [126, 414] on span "Click here to close" at bounding box center [77, 420] width 154 height 729
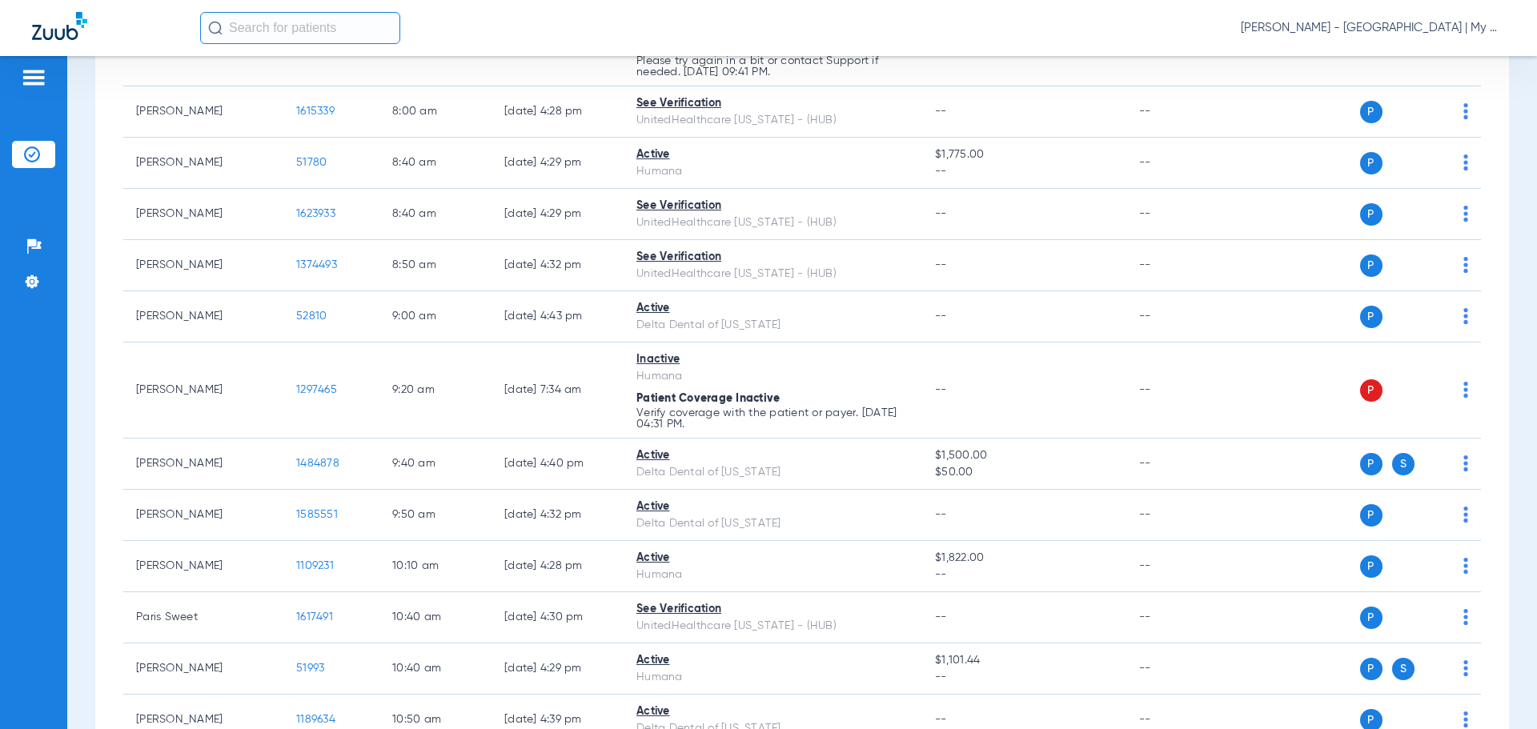
scroll to position [0, 0]
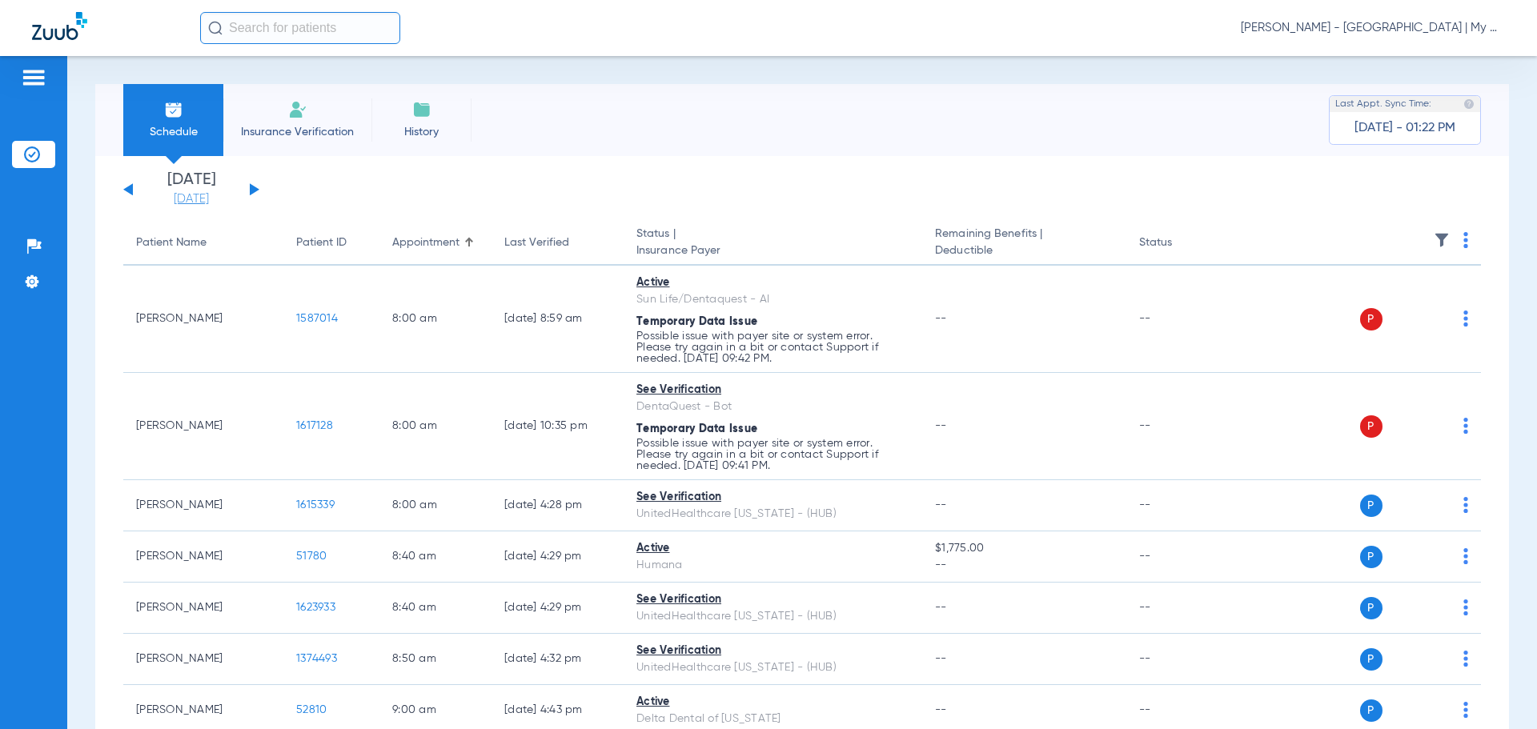
click at [189, 199] on link "[DATE]" at bounding box center [191, 199] width 96 height 16
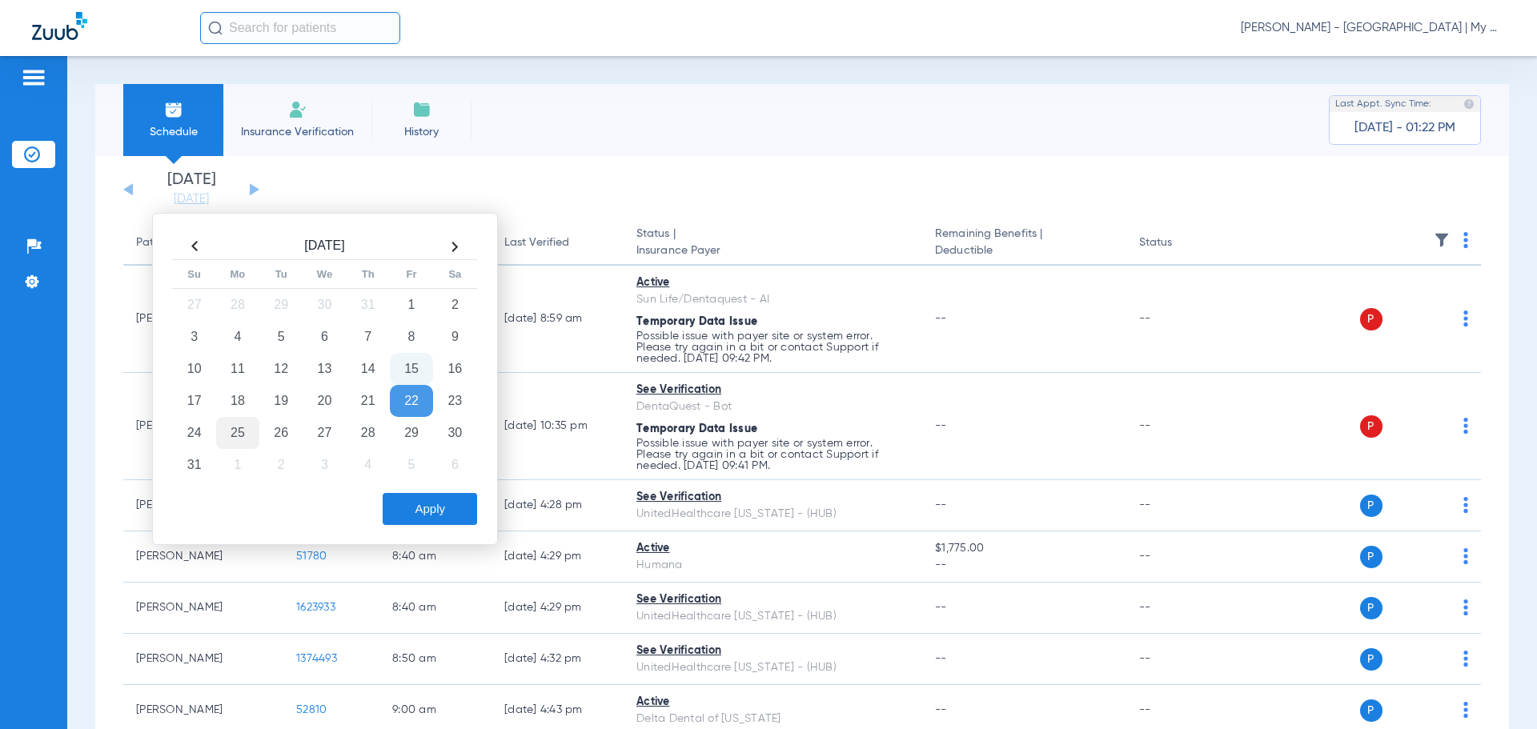
click at [227, 431] on td "25" at bounding box center [237, 433] width 43 height 32
click at [444, 505] on button "Apply" at bounding box center [430, 509] width 94 height 32
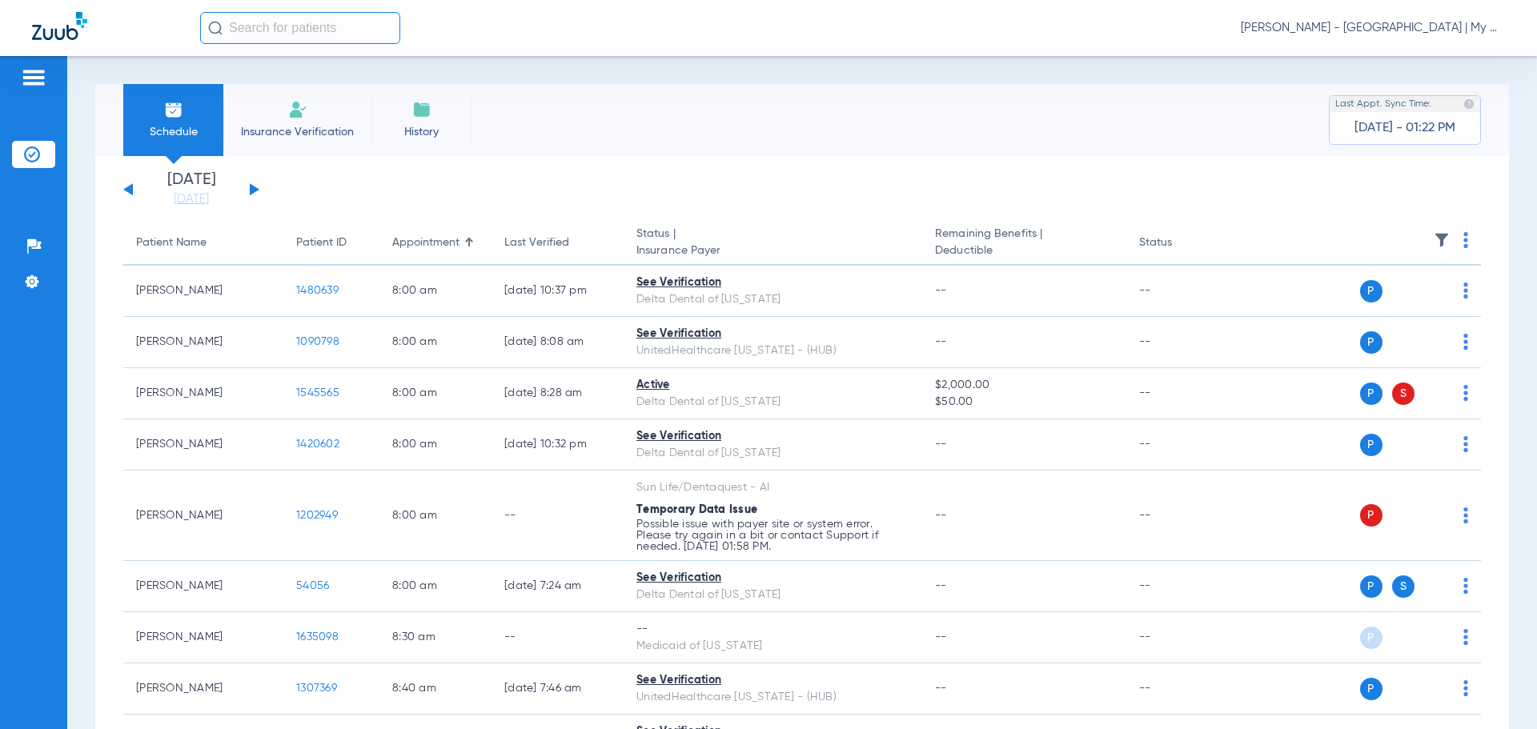
click at [1463, 241] on img at bounding box center [1465, 240] width 5 height 16
click at [1424, 301] on span "Verify All" at bounding box center [1392, 303] width 100 height 11
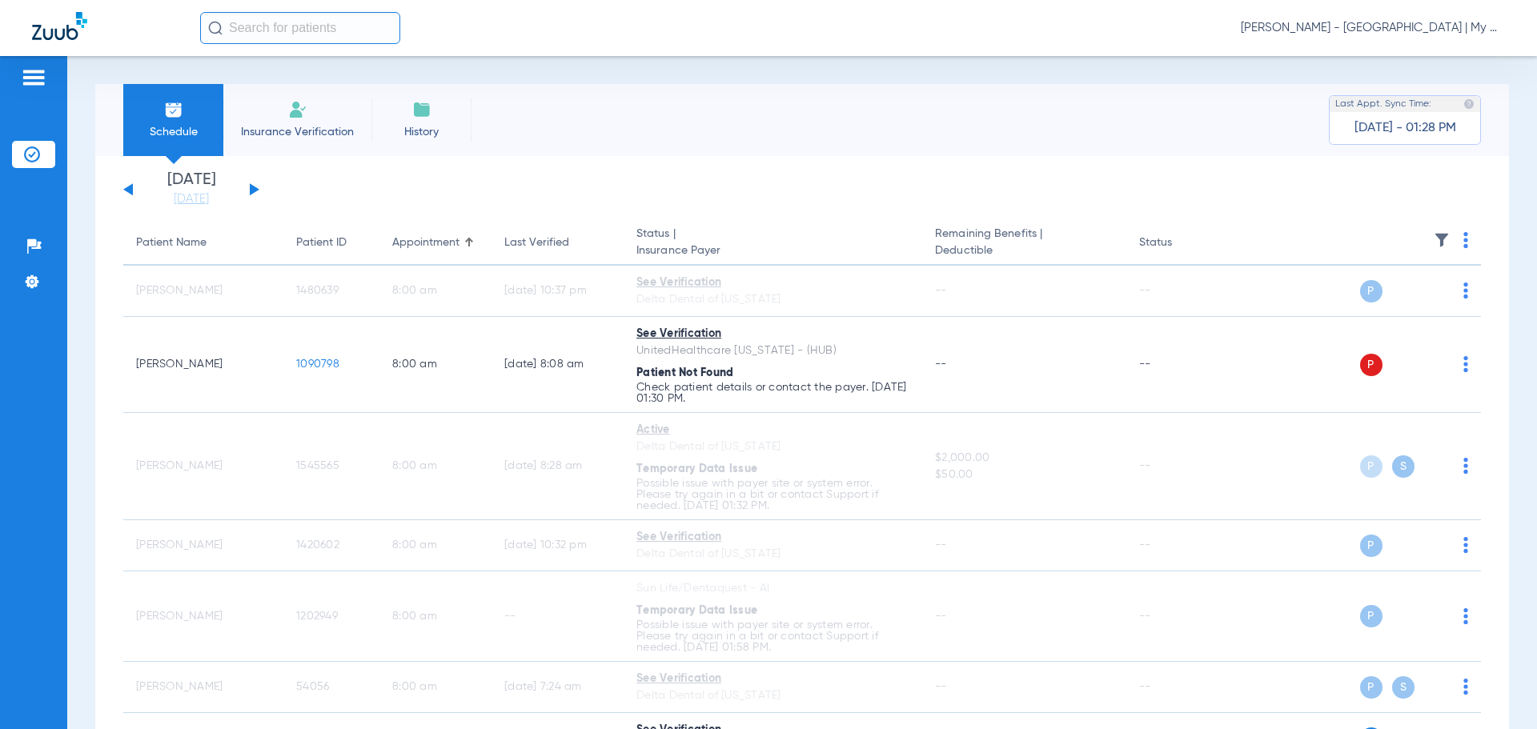
click at [1336, 20] on span "[PERSON_NAME] - [GEOGRAPHIC_DATA] | My Community Dental Centers" at bounding box center [1373, 28] width 264 height 16
click at [1416, 55] on span "Account Selection" at bounding box center [1445, 56] width 90 height 11
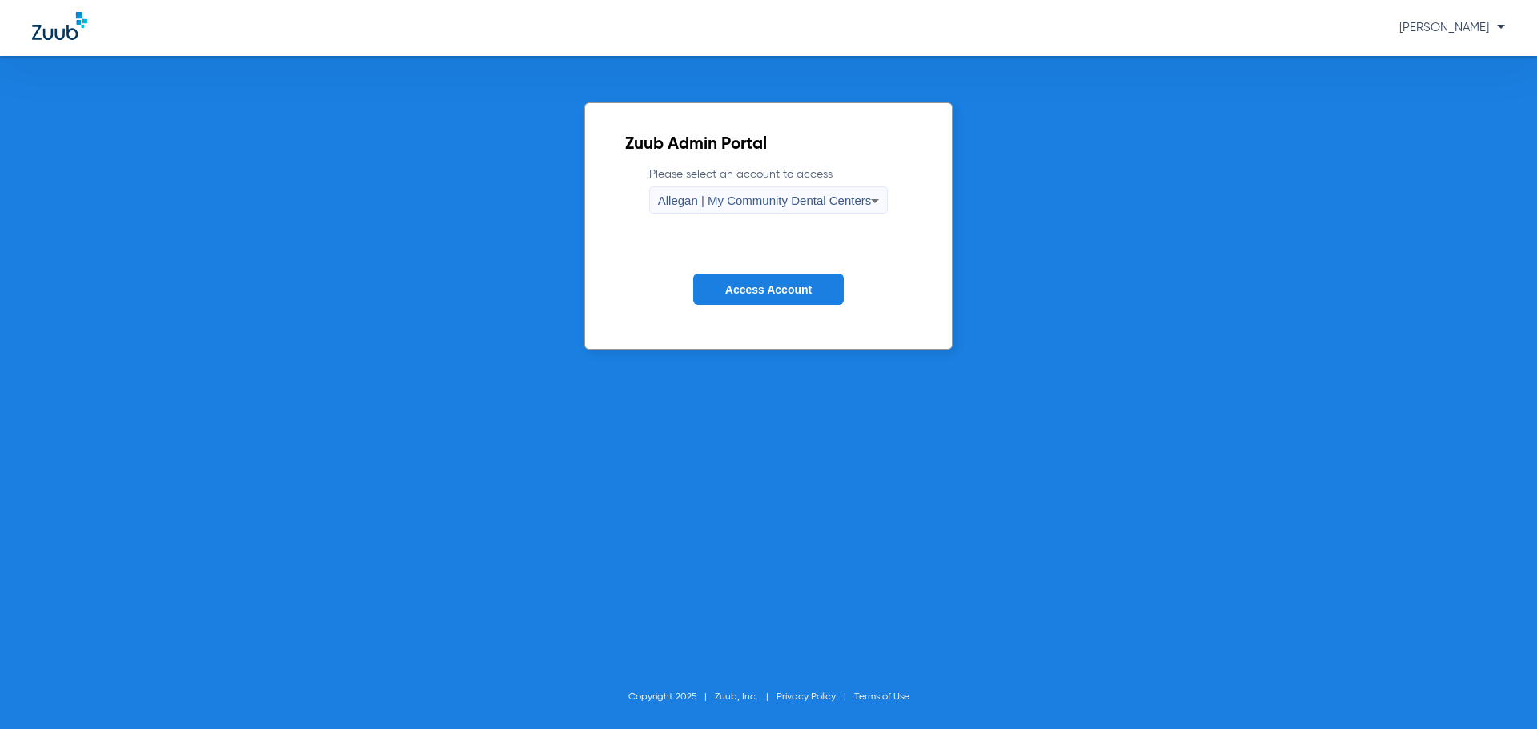
click at [751, 188] on div "Allegan | My Community Dental Centers" at bounding box center [765, 200] width 214 height 27
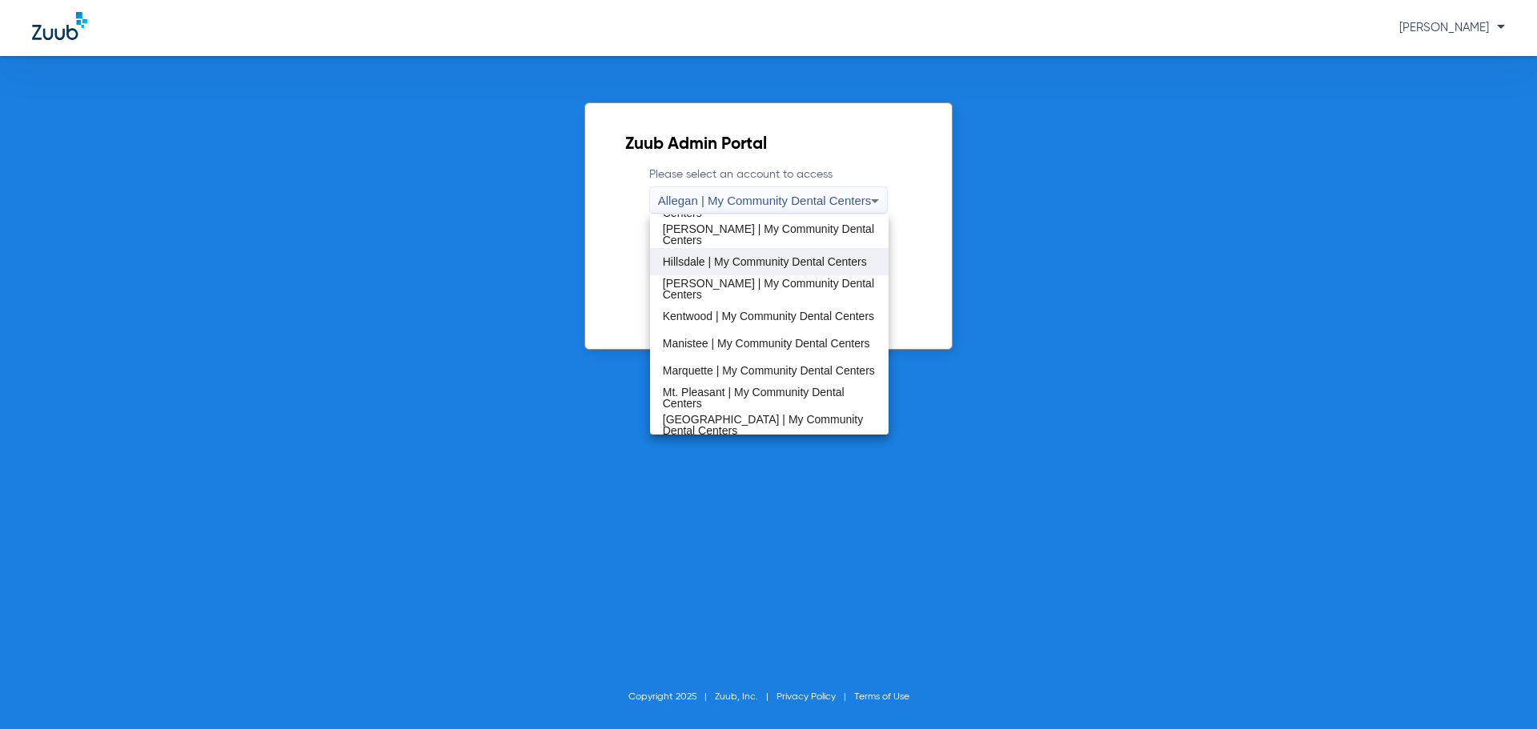
scroll to position [240, 0]
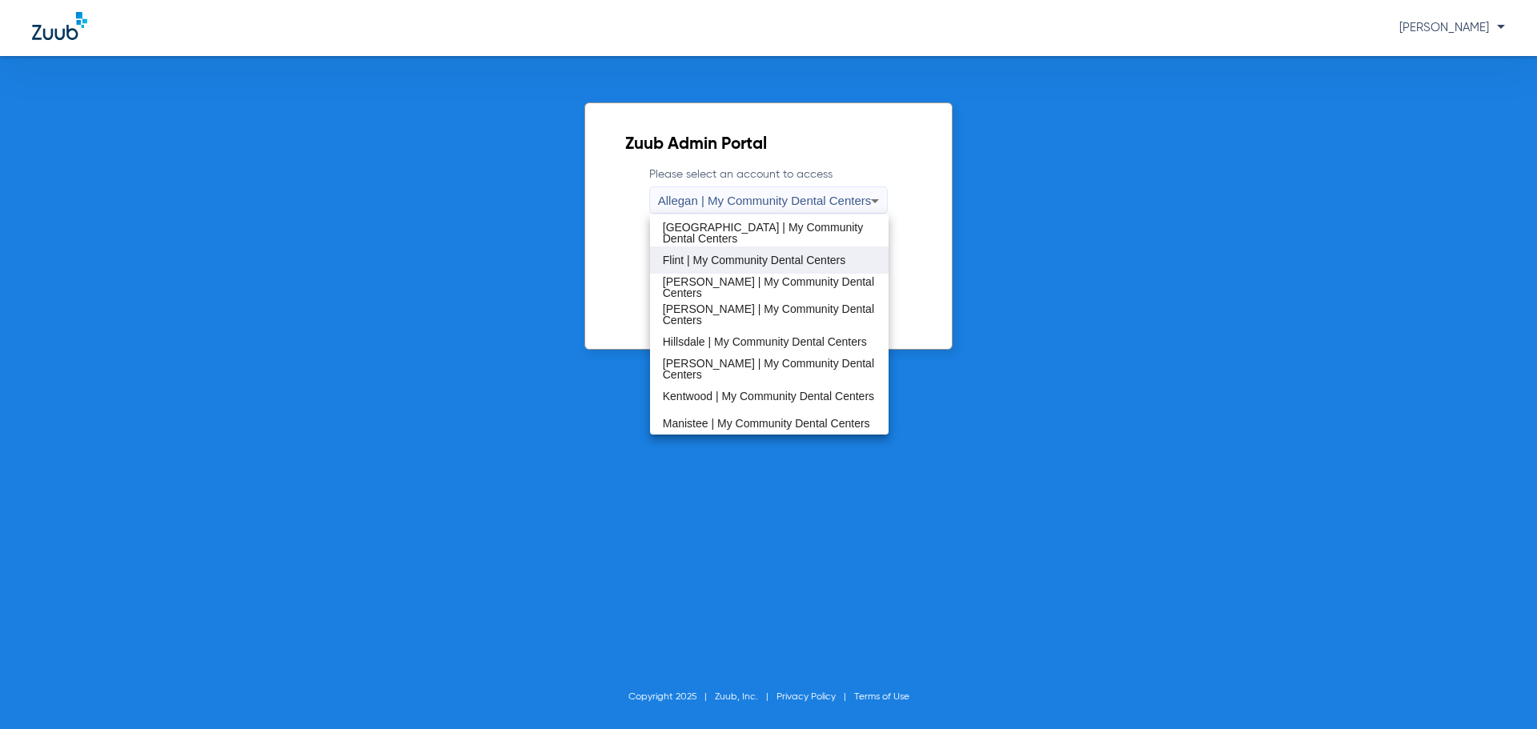
click at [728, 262] on span "Flint | My Community Dental Centers" at bounding box center [754, 260] width 182 height 11
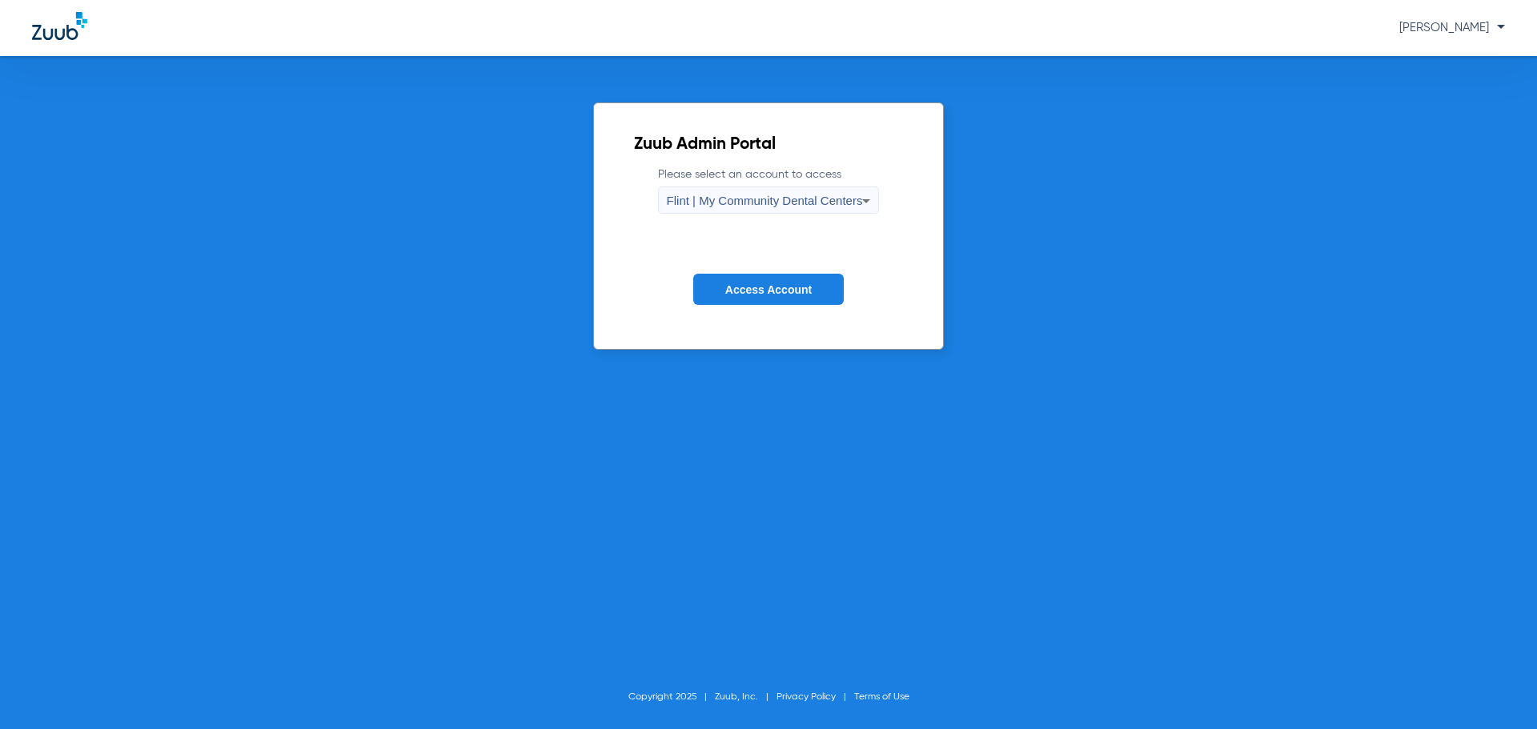
click at [744, 289] on span "Access Account" at bounding box center [768, 289] width 86 height 13
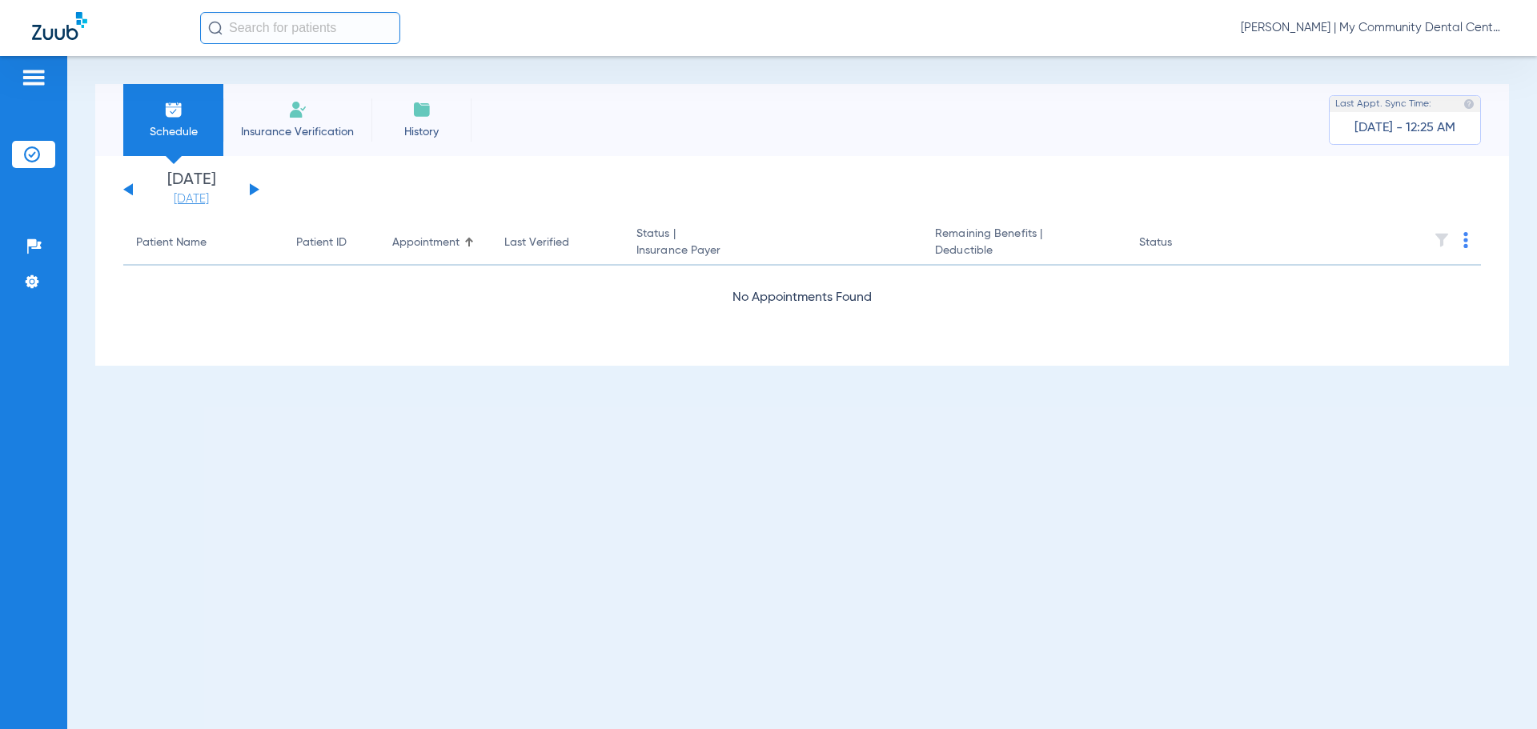
click at [204, 201] on link "[DATE]" at bounding box center [191, 199] width 96 height 16
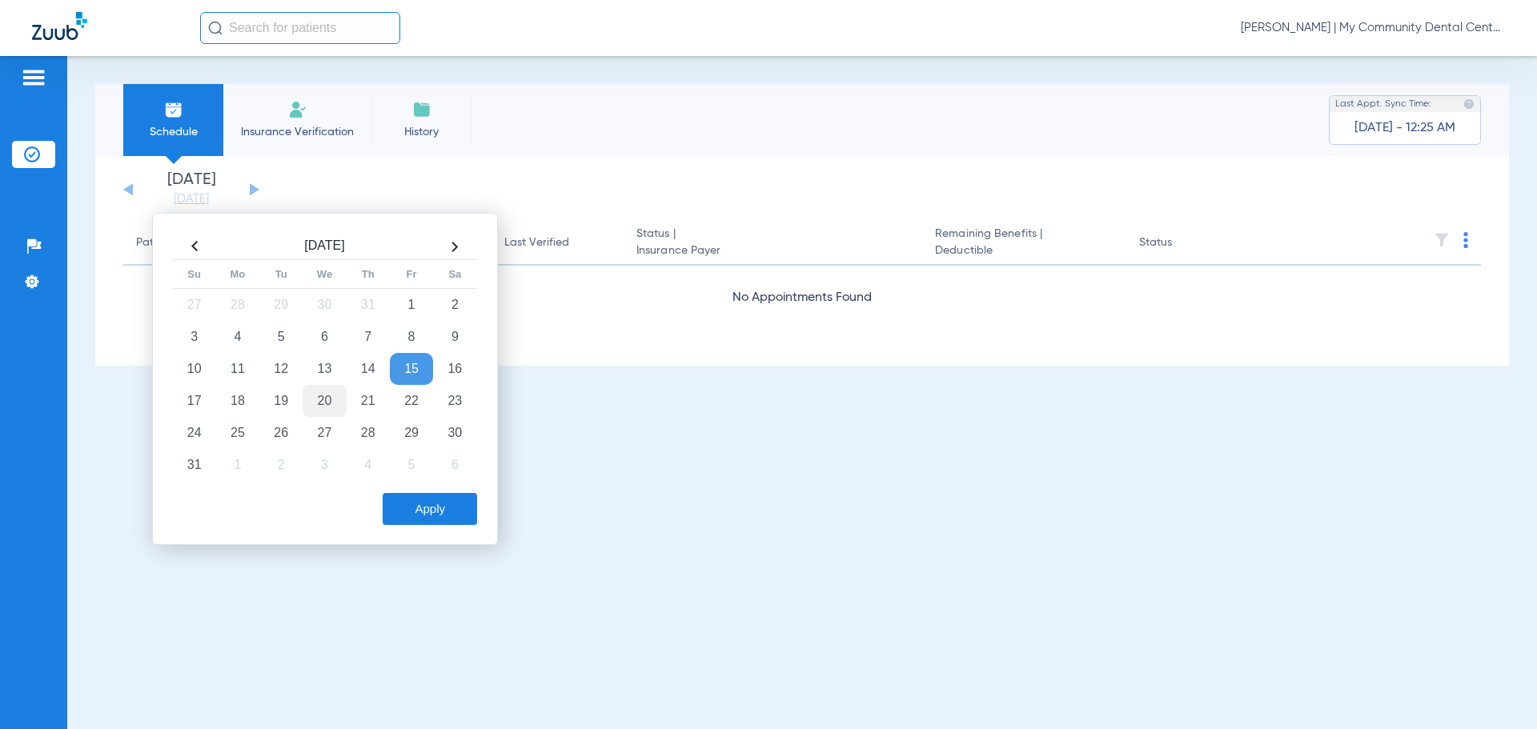
click at [335, 405] on td "20" at bounding box center [324, 401] width 43 height 32
click at [423, 494] on button "Apply" at bounding box center [430, 509] width 94 height 32
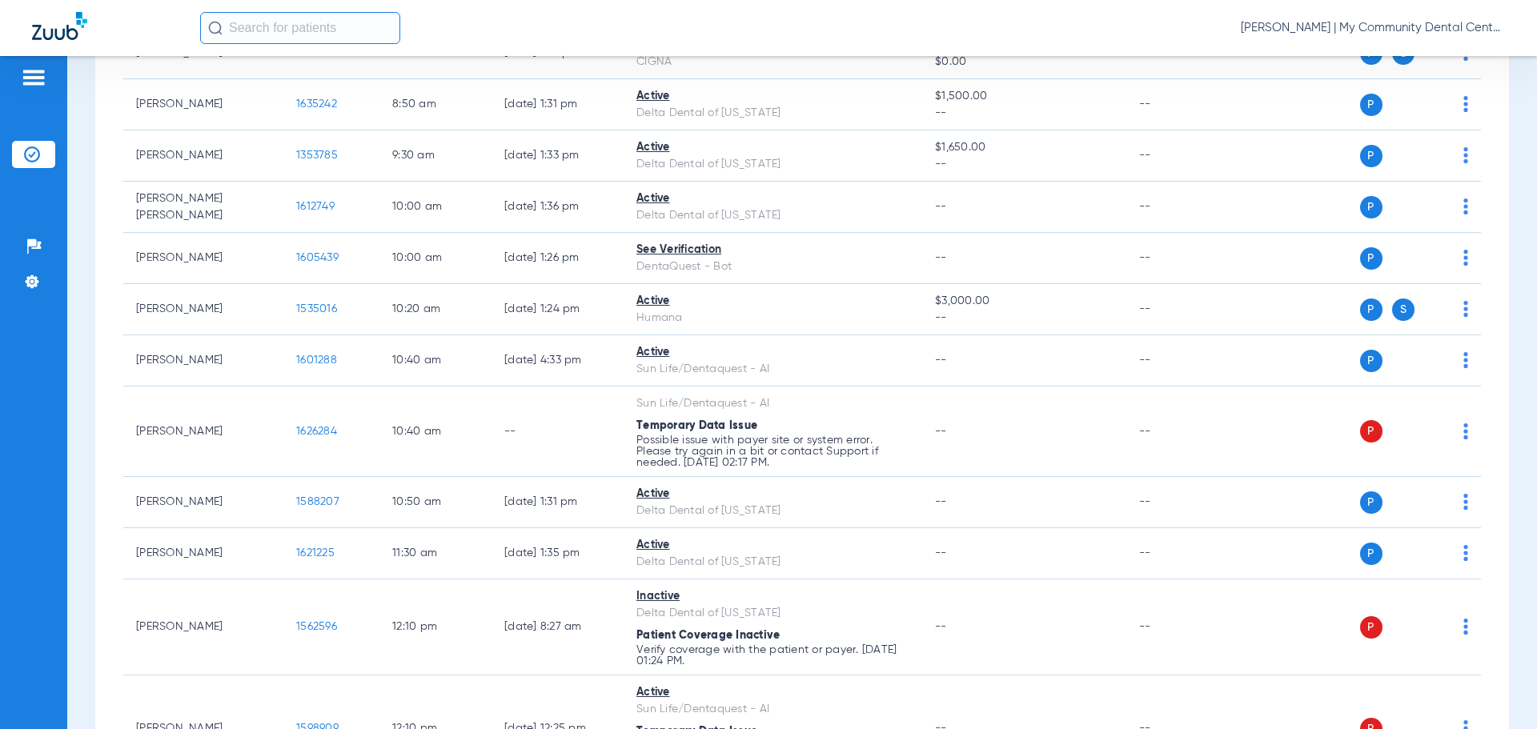
scroll to position [56, 0]
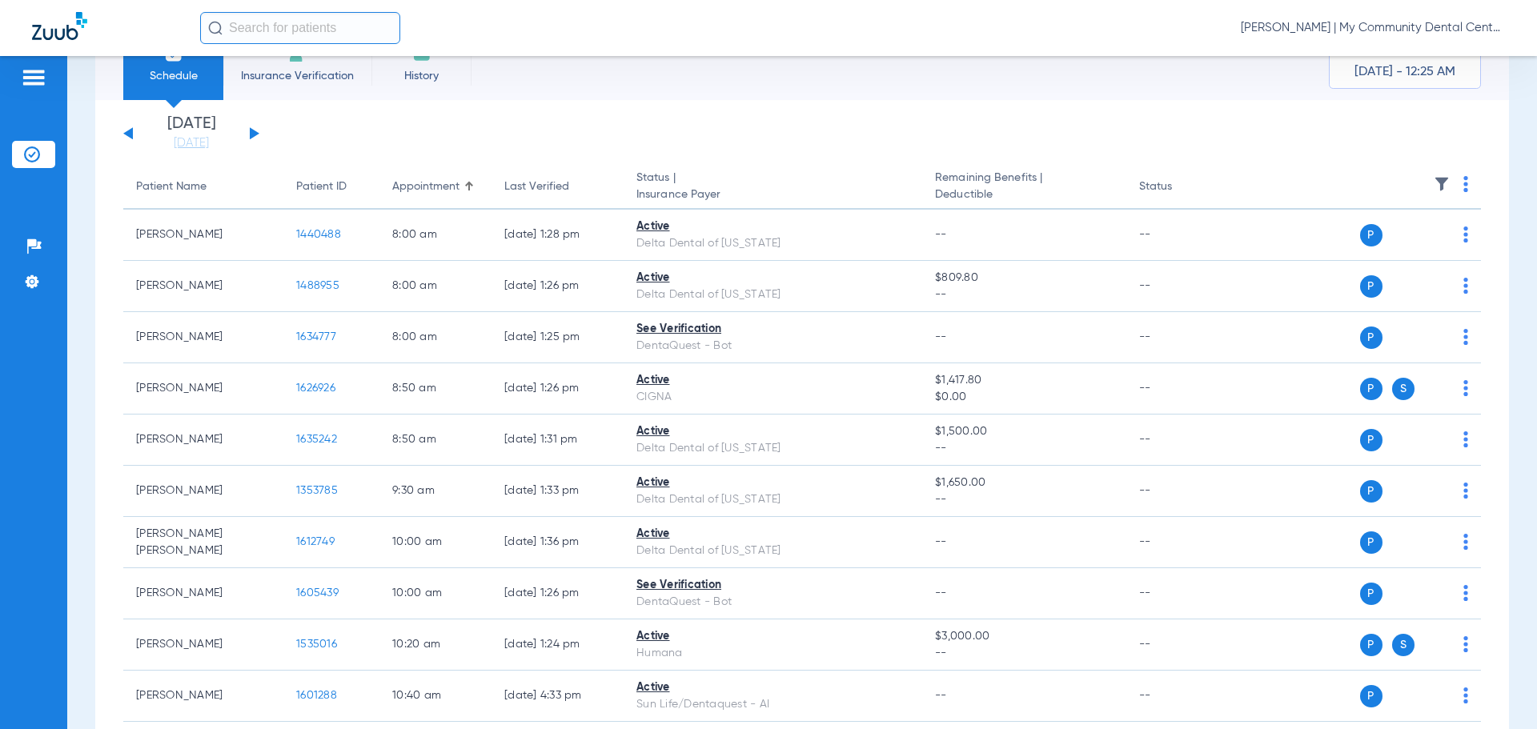
click at [1450, 182] on th at bounding box center [1357, 187] width 247 height 45
click at [1463, 183] on img at bounding box center [1465, 184] width 5 height 16
click at [1398, 232] on button "Verify All" at bounding box center [1392, 247] width 126 height 32
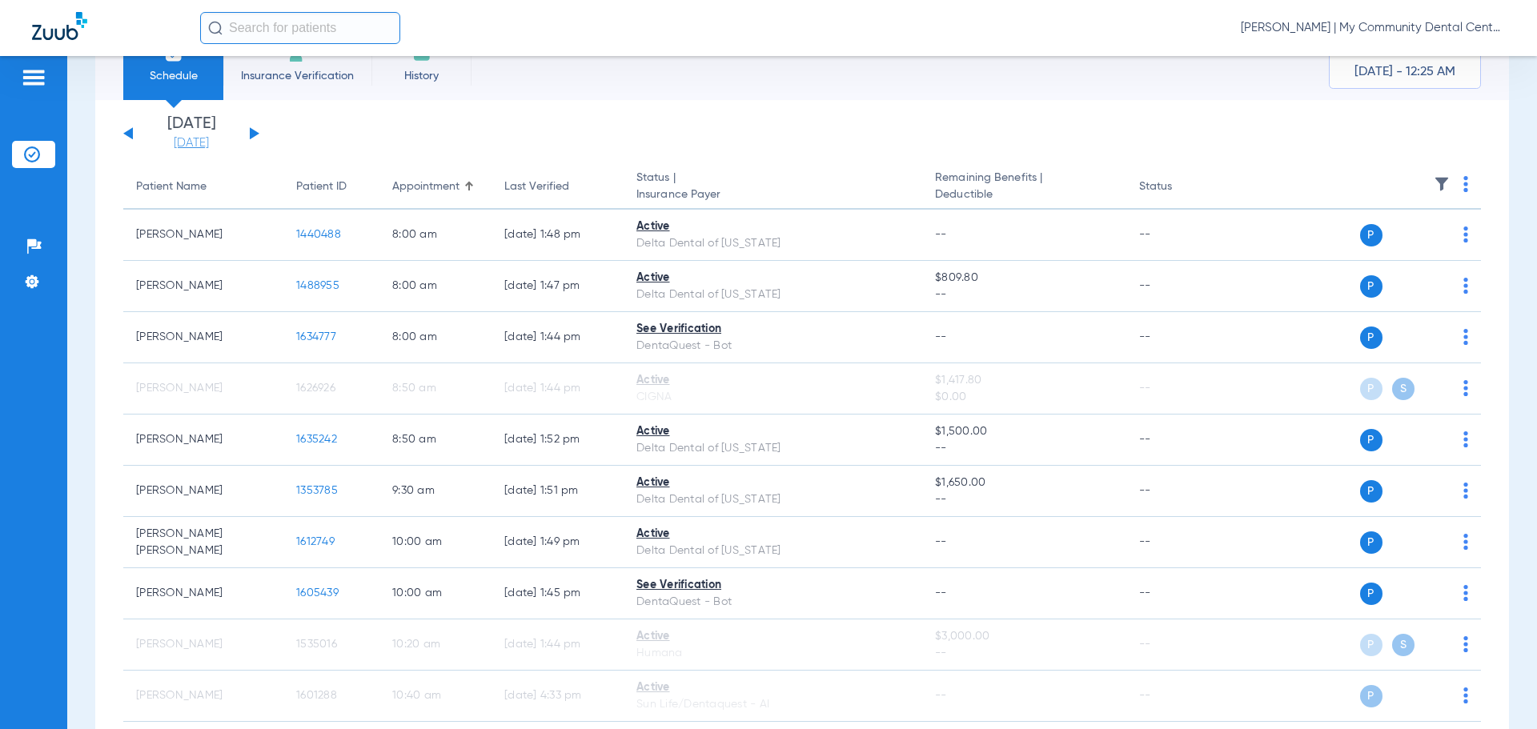
click at [190, 149] on link "[DATE]" at bounding box center [191, 143] width 96 height 16
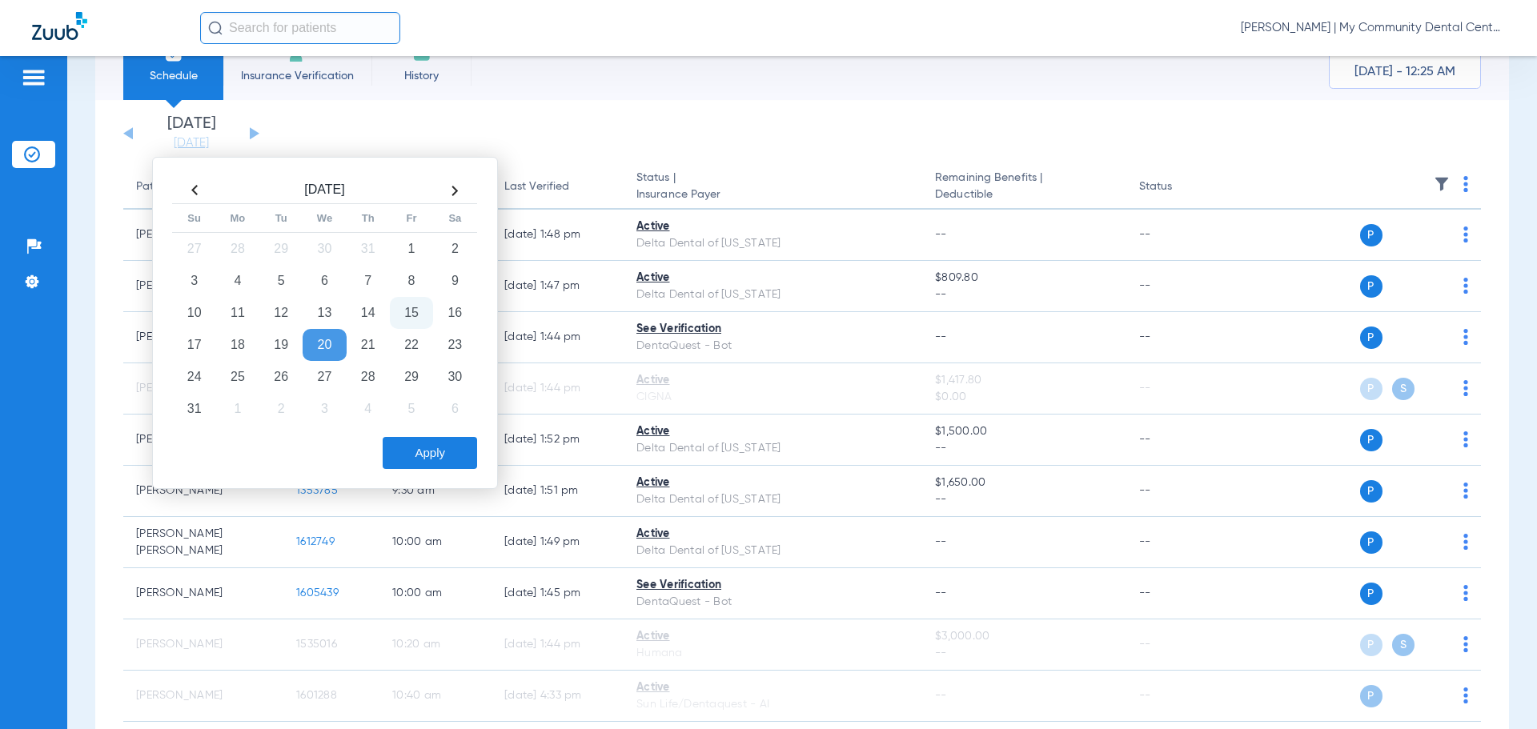
drag, startPoint x: 248, startPoint y: 380, endPoint x: 260, endPoint y: 392, distance: 17.0
click at [247, 380] on td "25" at bounding box center [237, 377] width 43 height 32
click at [424, 458] on button "Apply" at bounding box center [430, 453] width 94 height 32
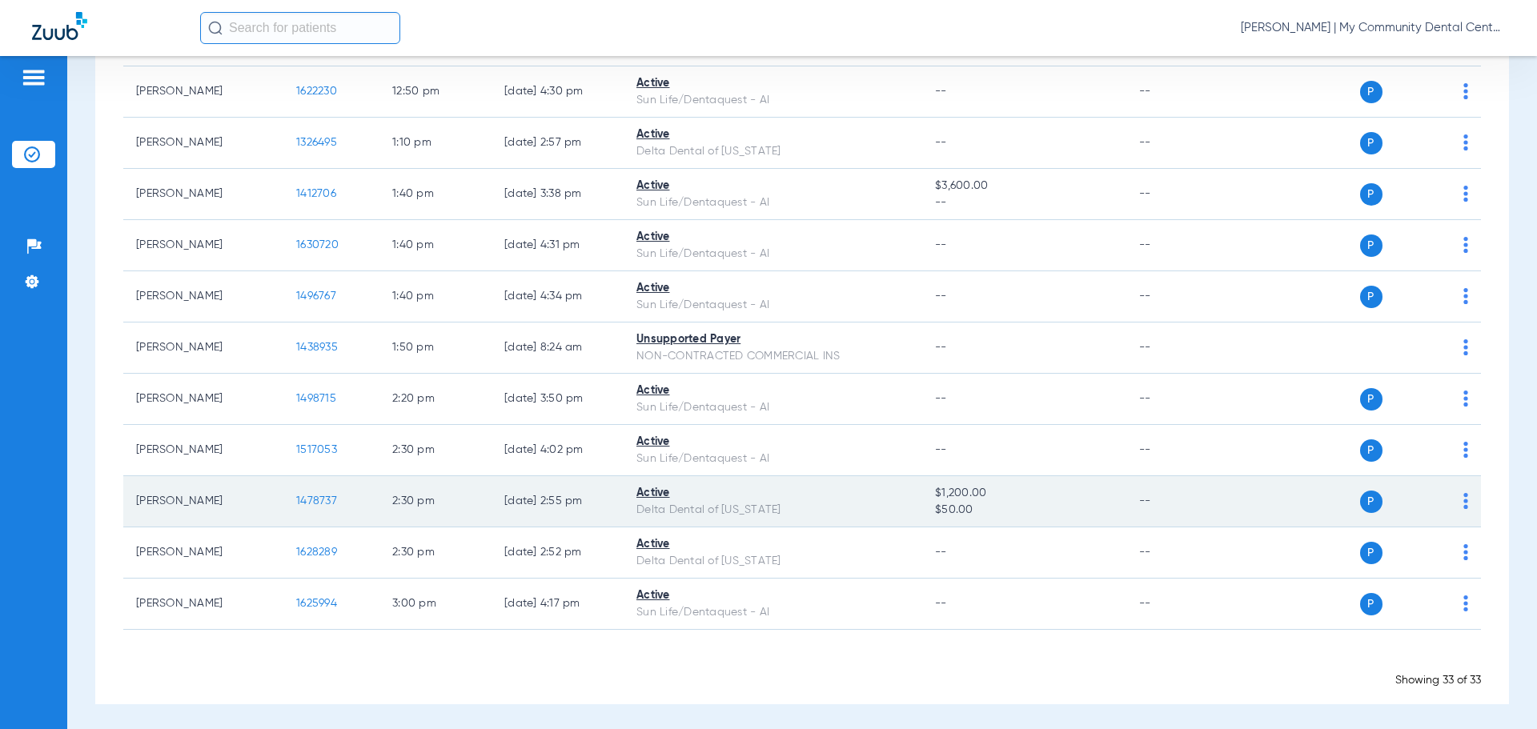
scroll to position [1374, 0]
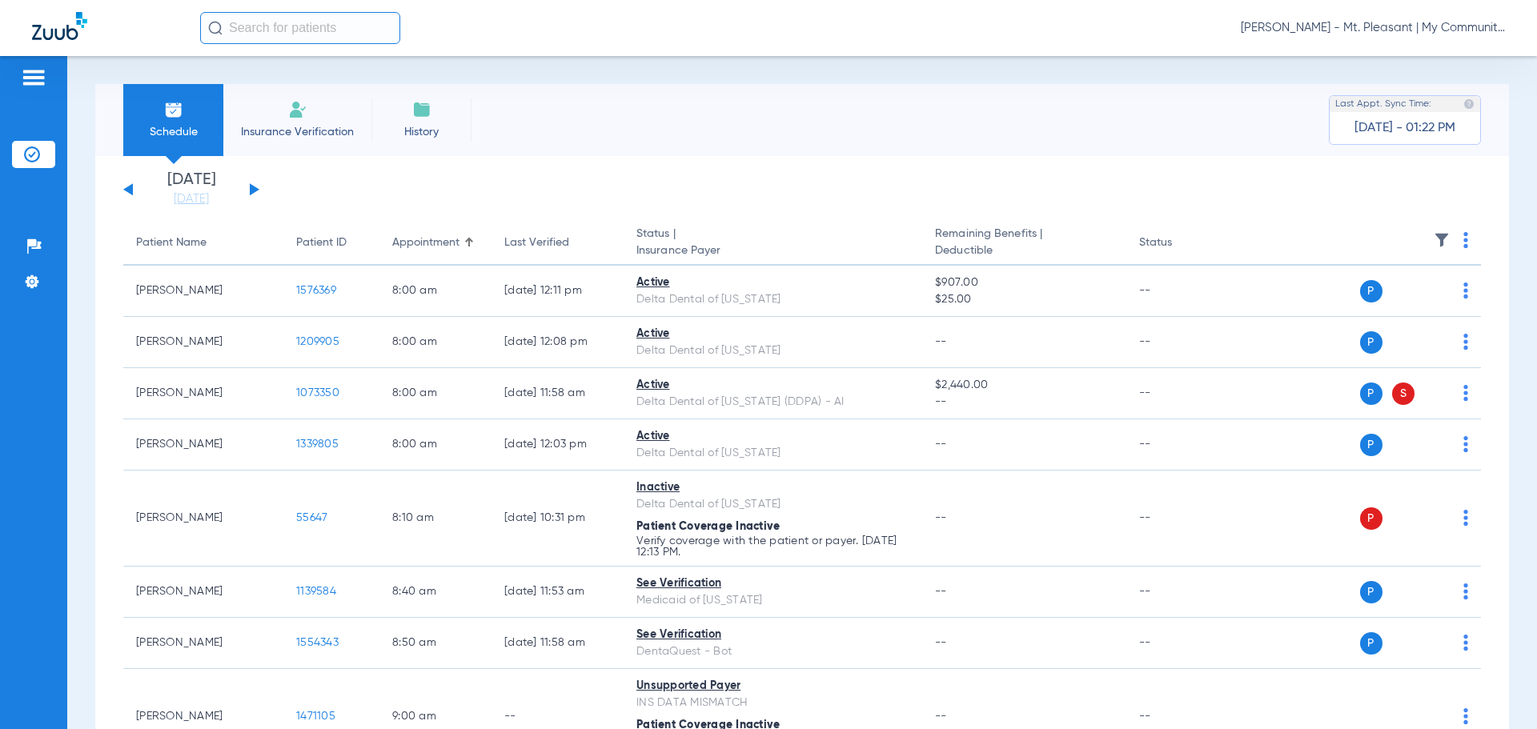
click at [1362, 28] on span "[PERSON_NAME] - Mt. Pleasant | My Community Dental Centers" at bounding box center [1373, 28] width 264 height 16
click at [1414, 65] on button "Account Selection" at bounding box center [1444, 57] width 115 height 32
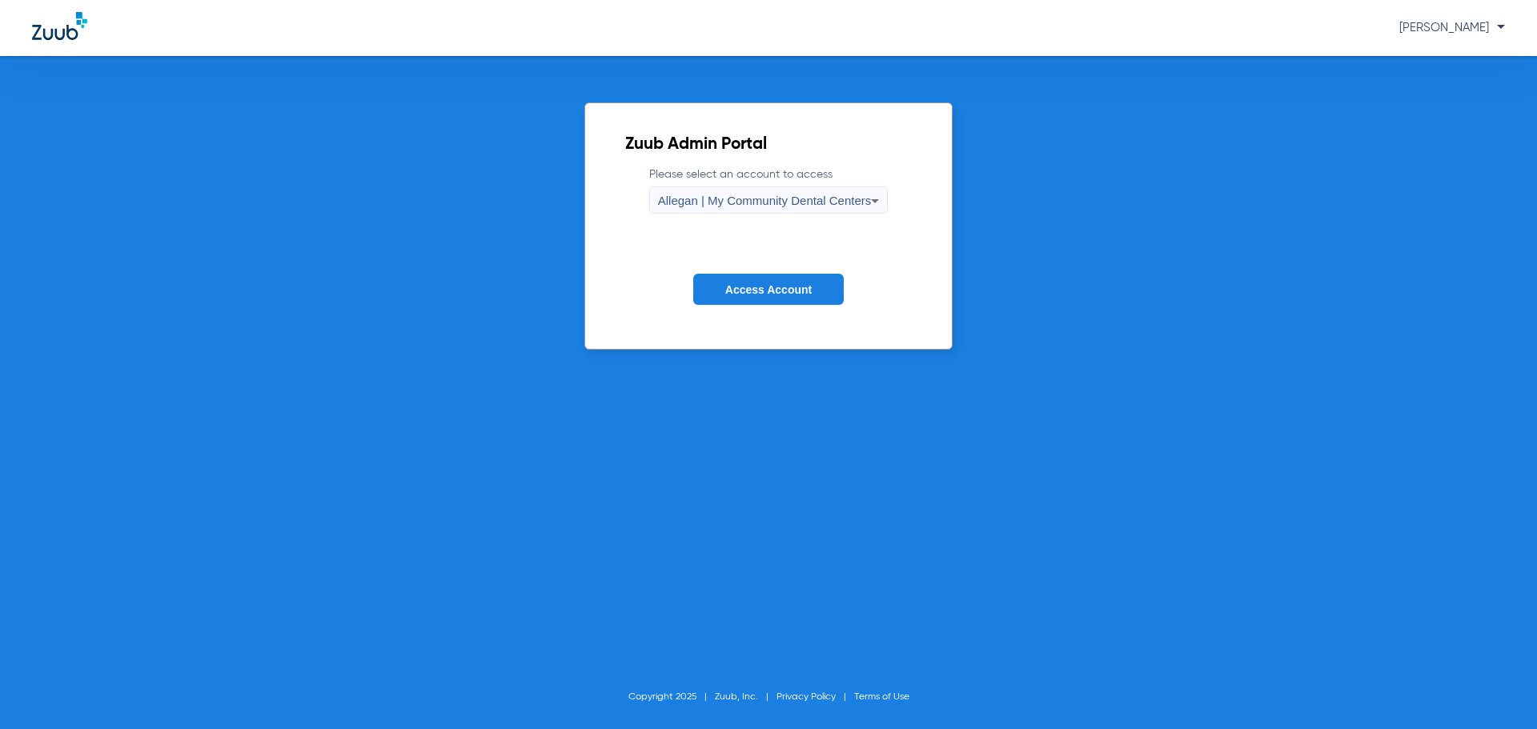
click at [672, 199] on span "Allegan | My Community Dental Centers" at bounding box center [765, 201] width 214 height 14
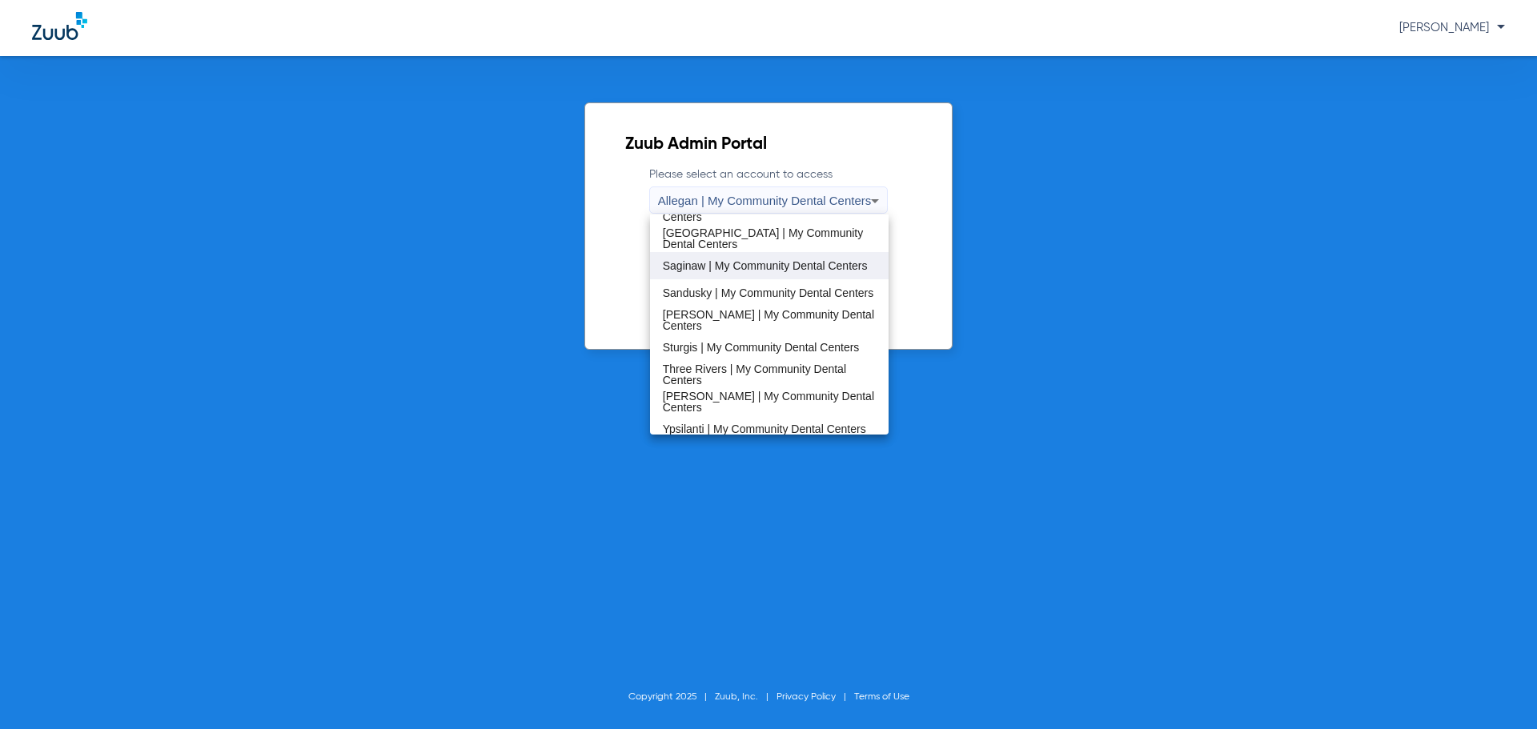
scroll to position [515, 0]
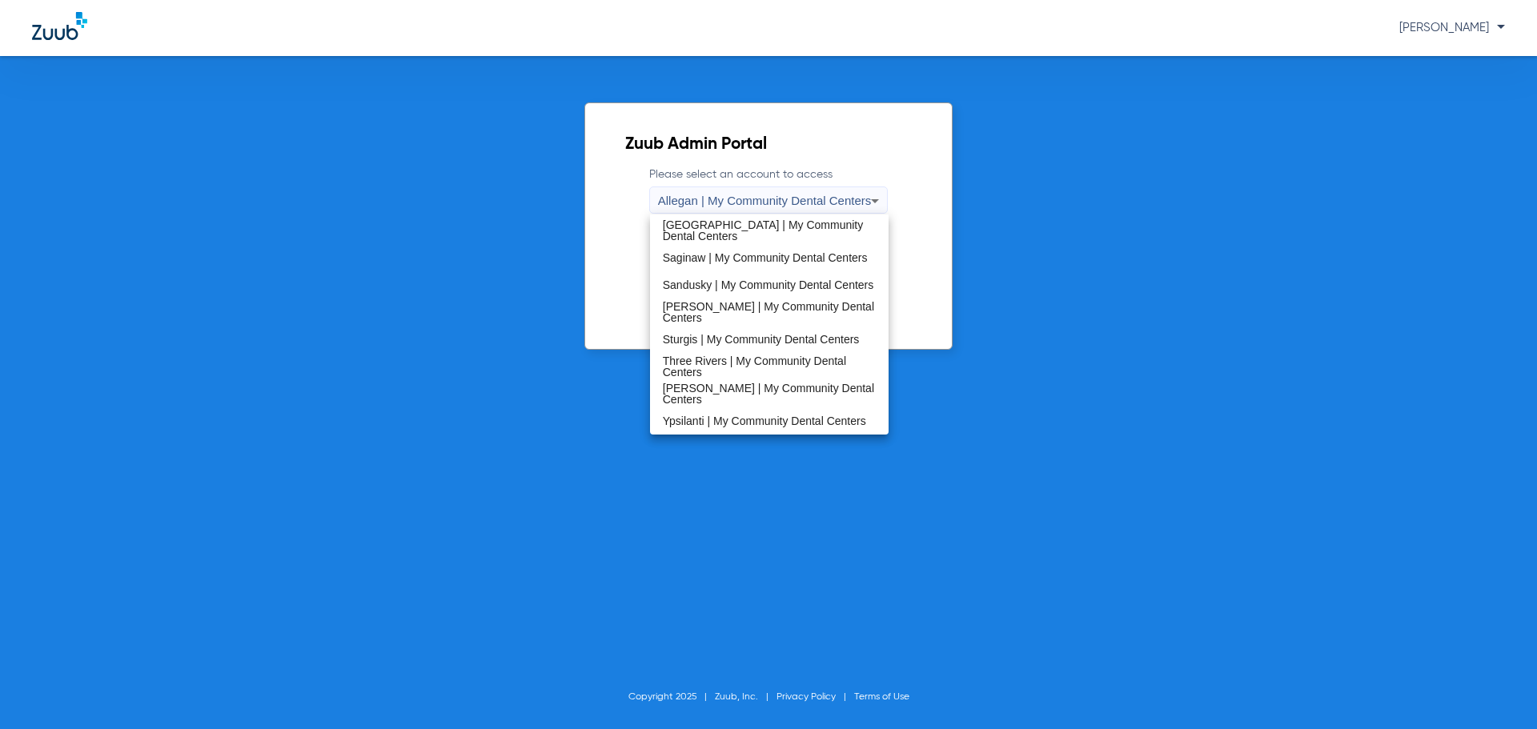
click at [736, 279] on span "Sandusky | My Community Dental Centers" at bounding box center [768, 284] width 211 height 11
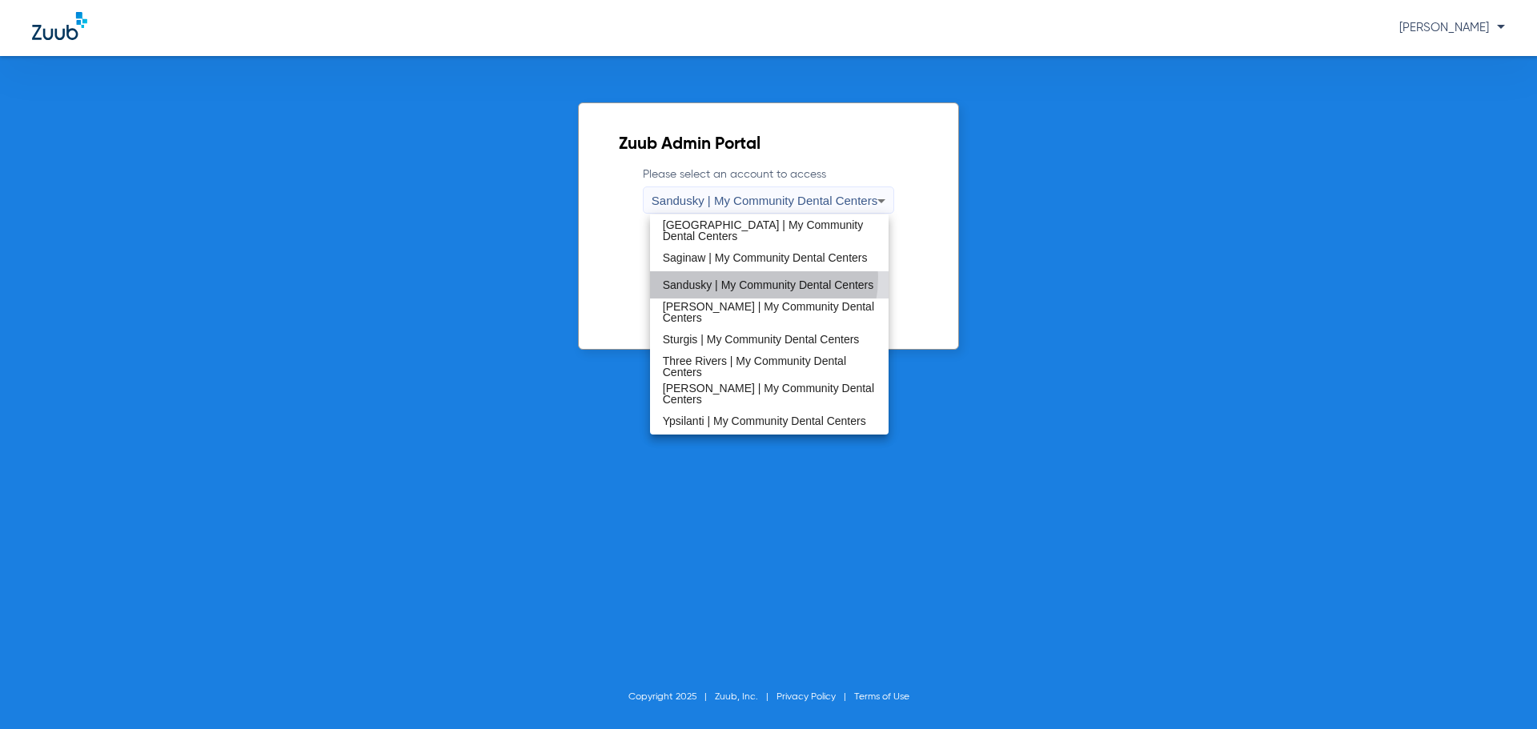
click at [735, 277] on button "Access Account" at bounding box center [768, 289] width 150 height 31
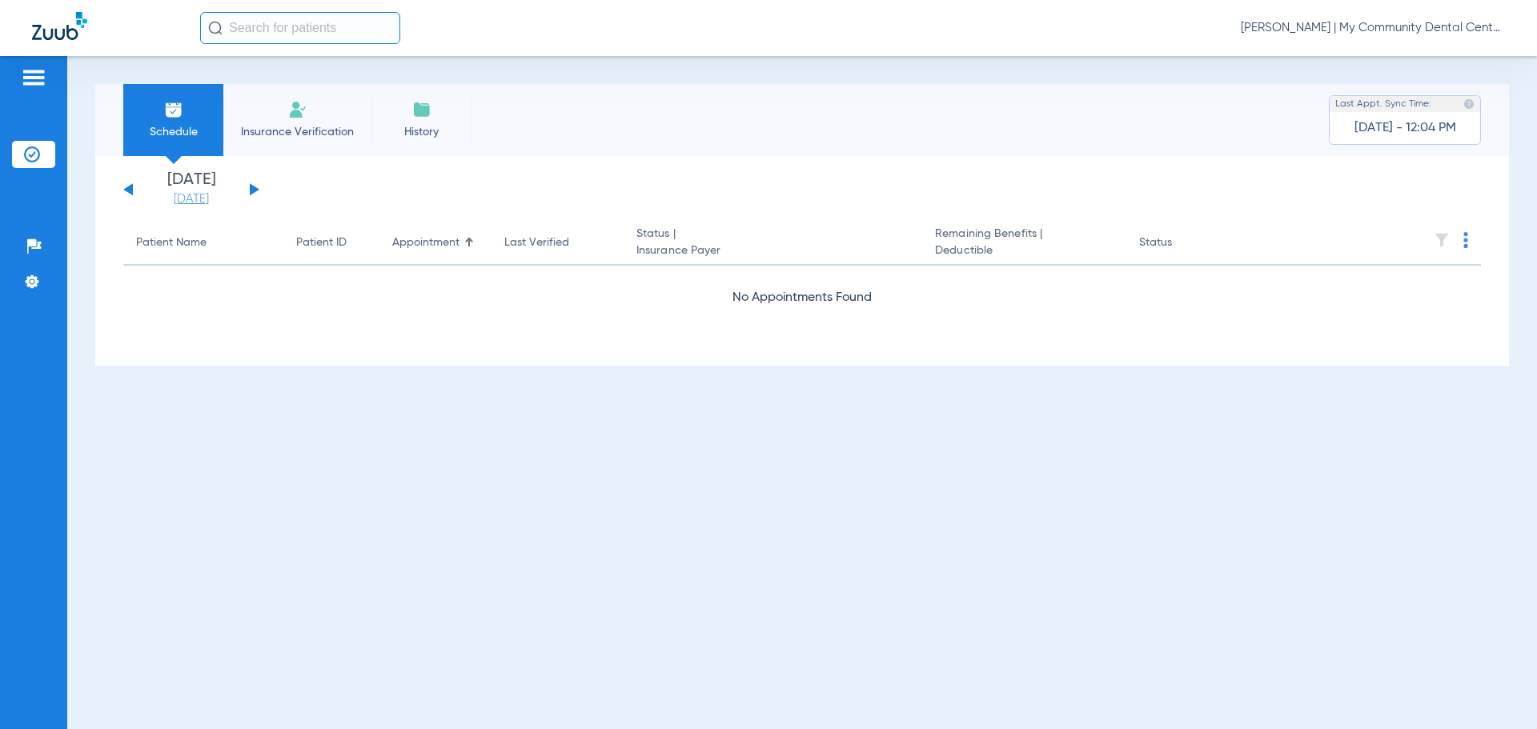
click at [198, 201] on link "[DATE]" at bounding box center [191, 199] width 96 height 16
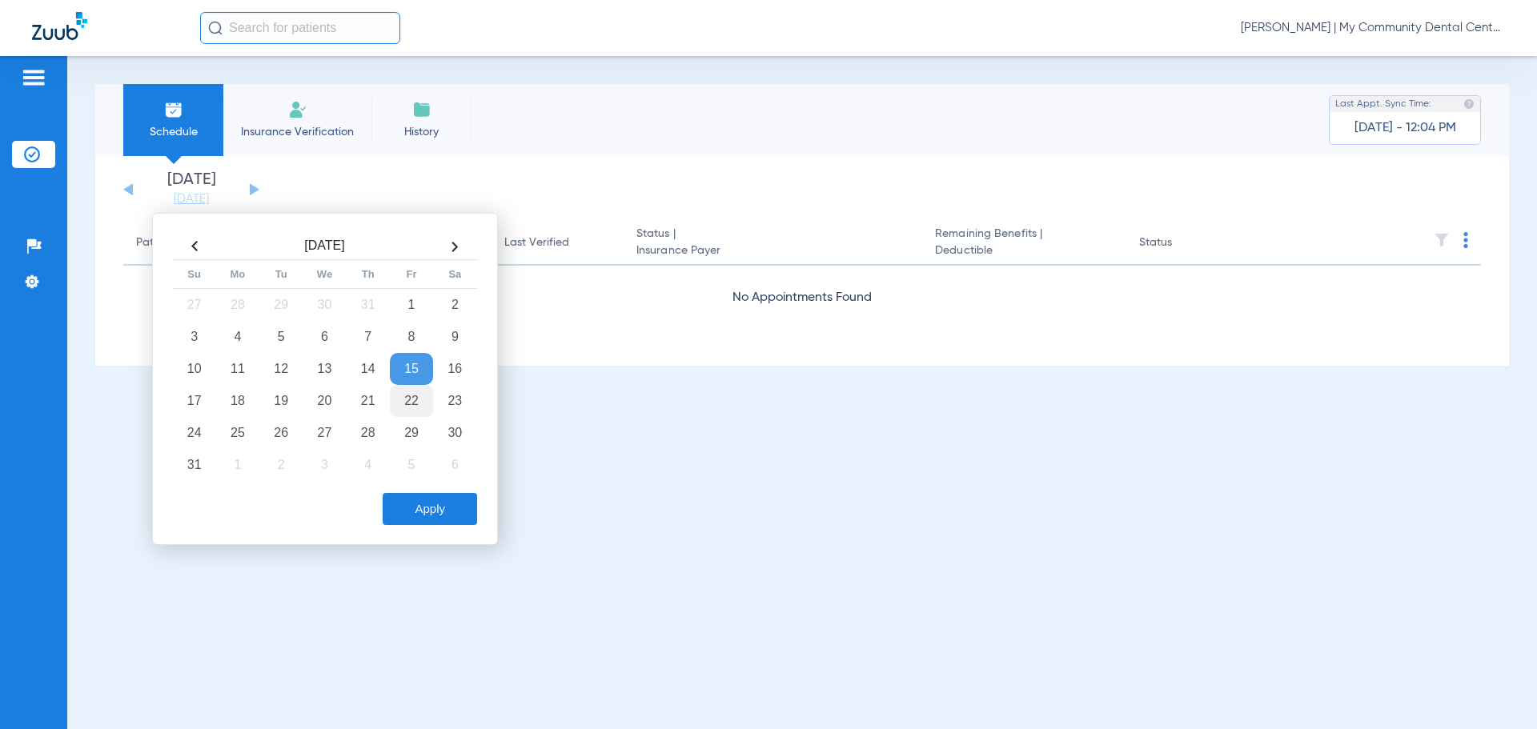
click at [403, 402] on td "22" at bounding box center [411, 401] width 43 height 32
click at [441, 510] on button "Apply" at bounding box center [430, 509] width 94 height 32
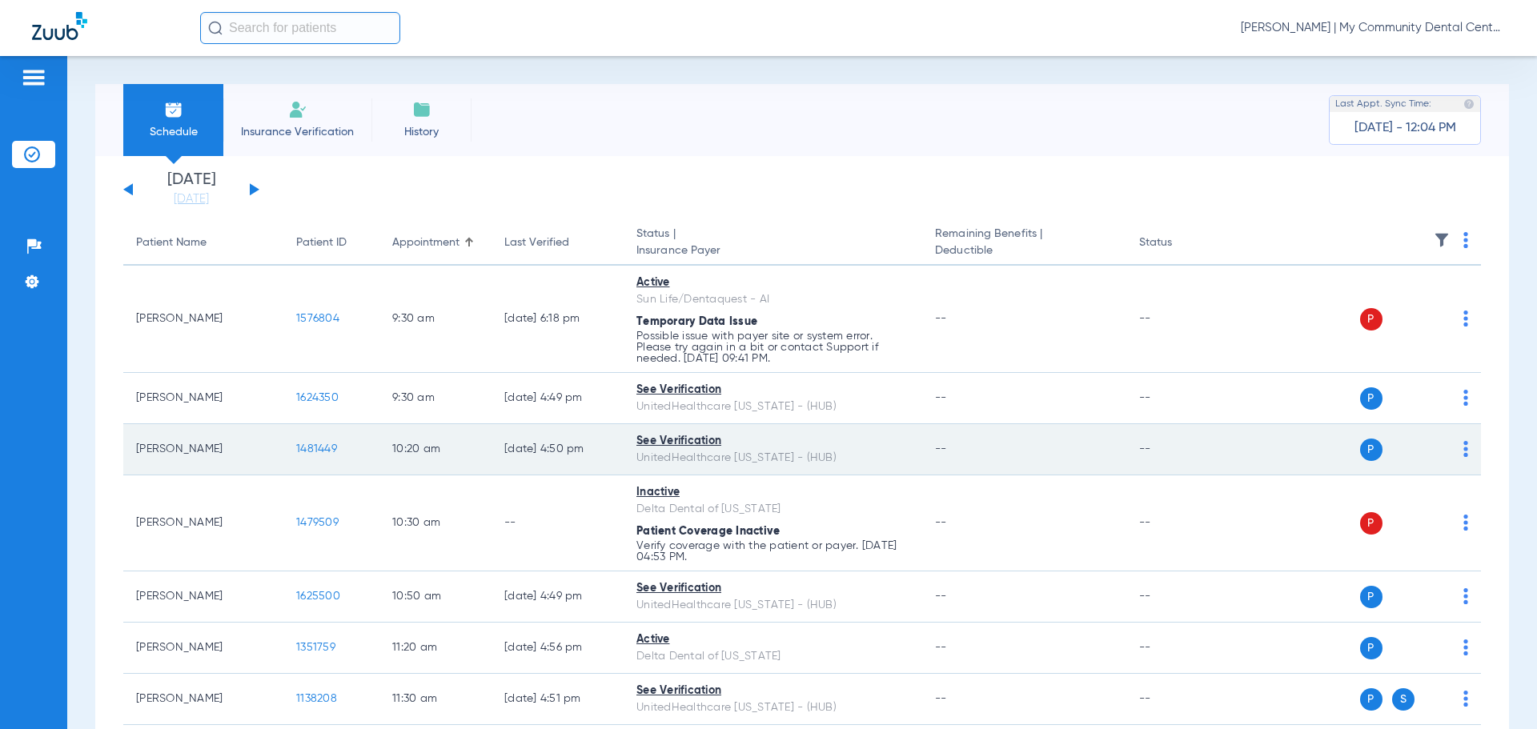
click at [319, 454] on span "1481449" at bounding box center [316, 448] width 41 height 11
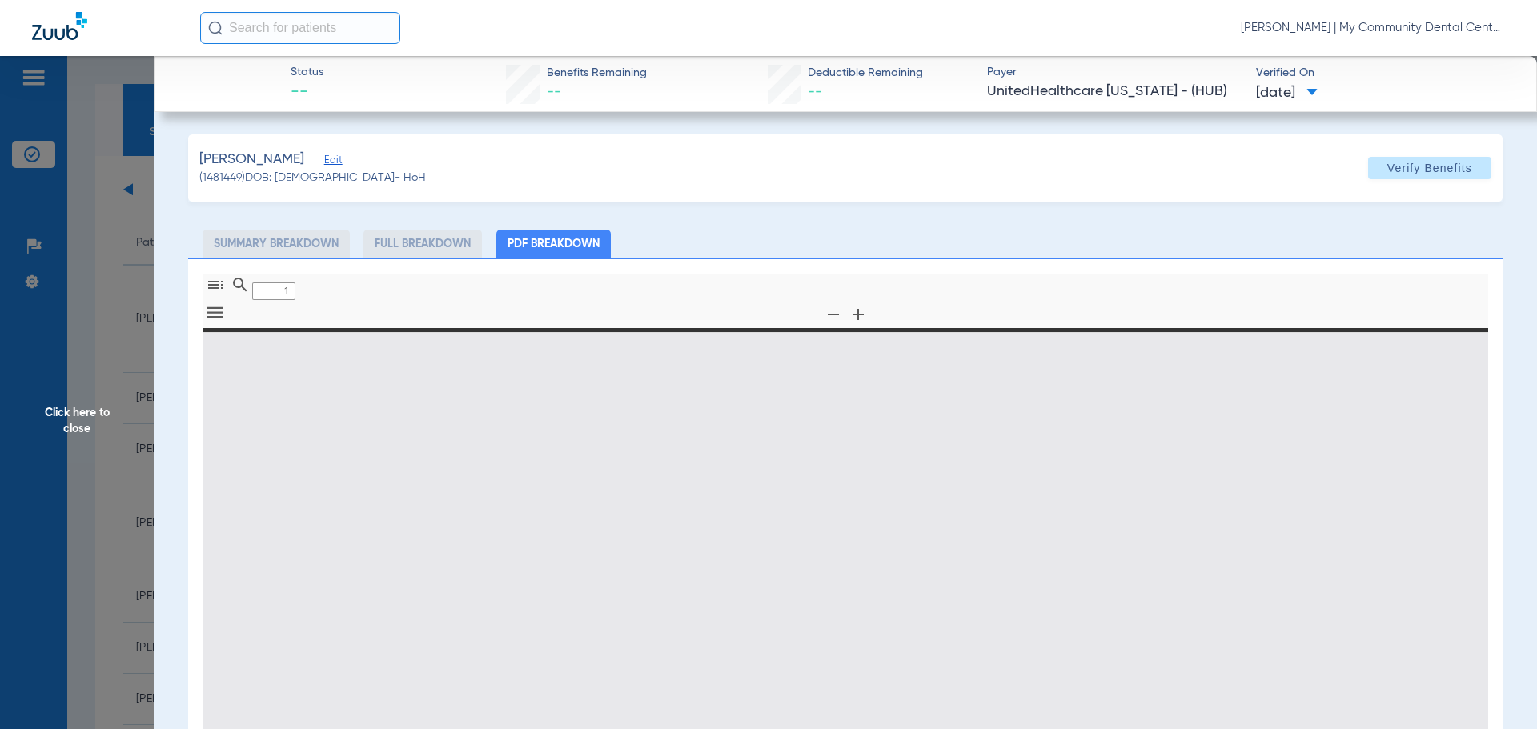
type input "0"
select select "page-width"
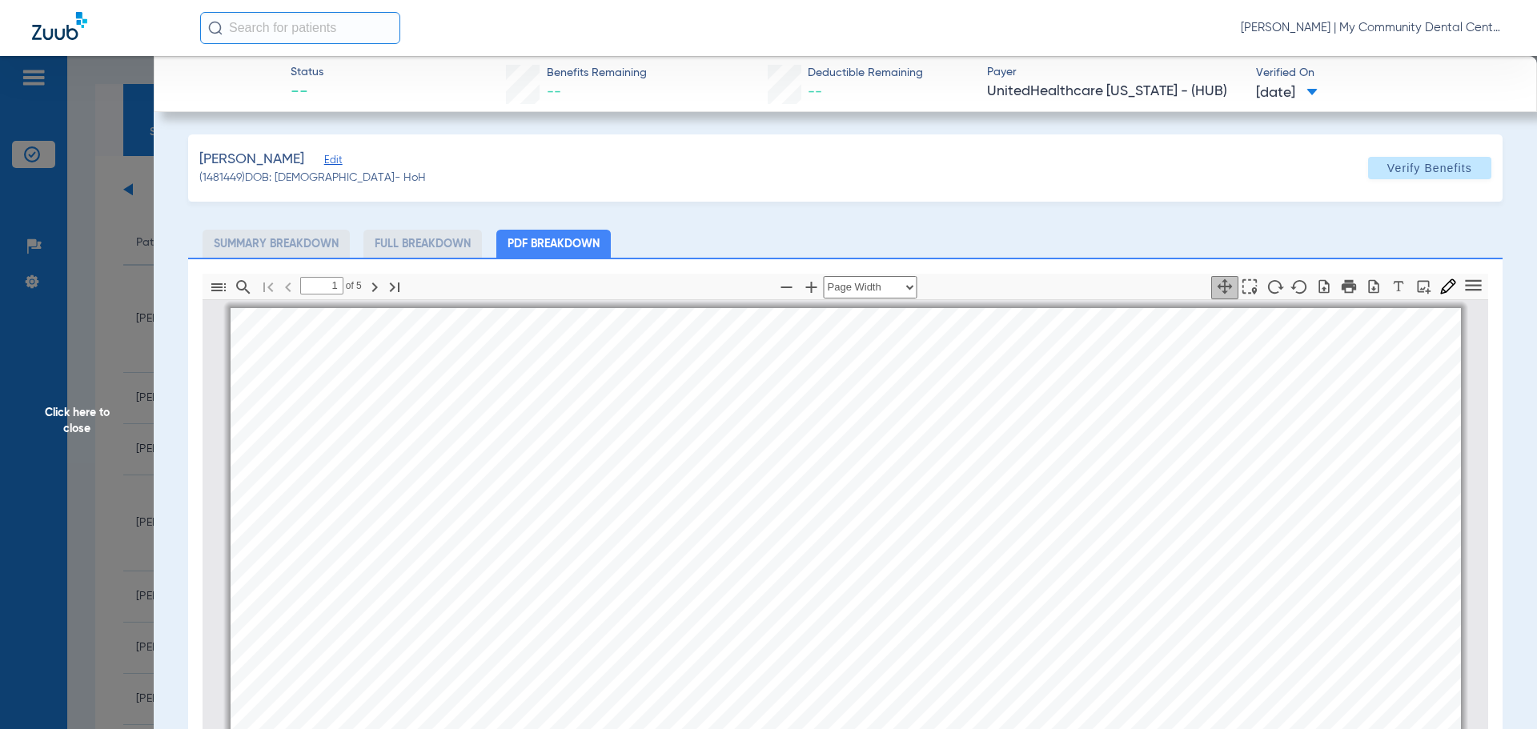
scroll to position [8, 0]
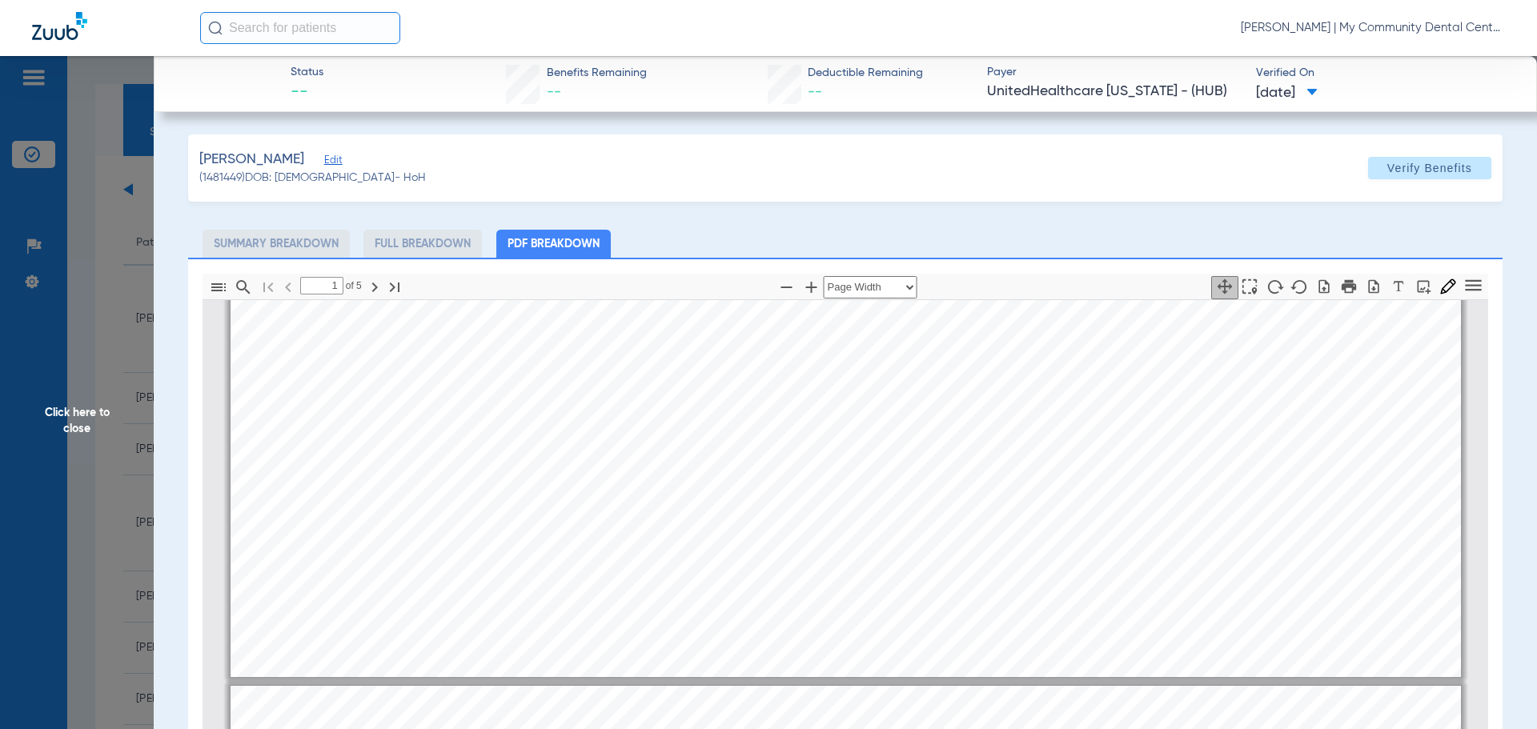
type input "2"
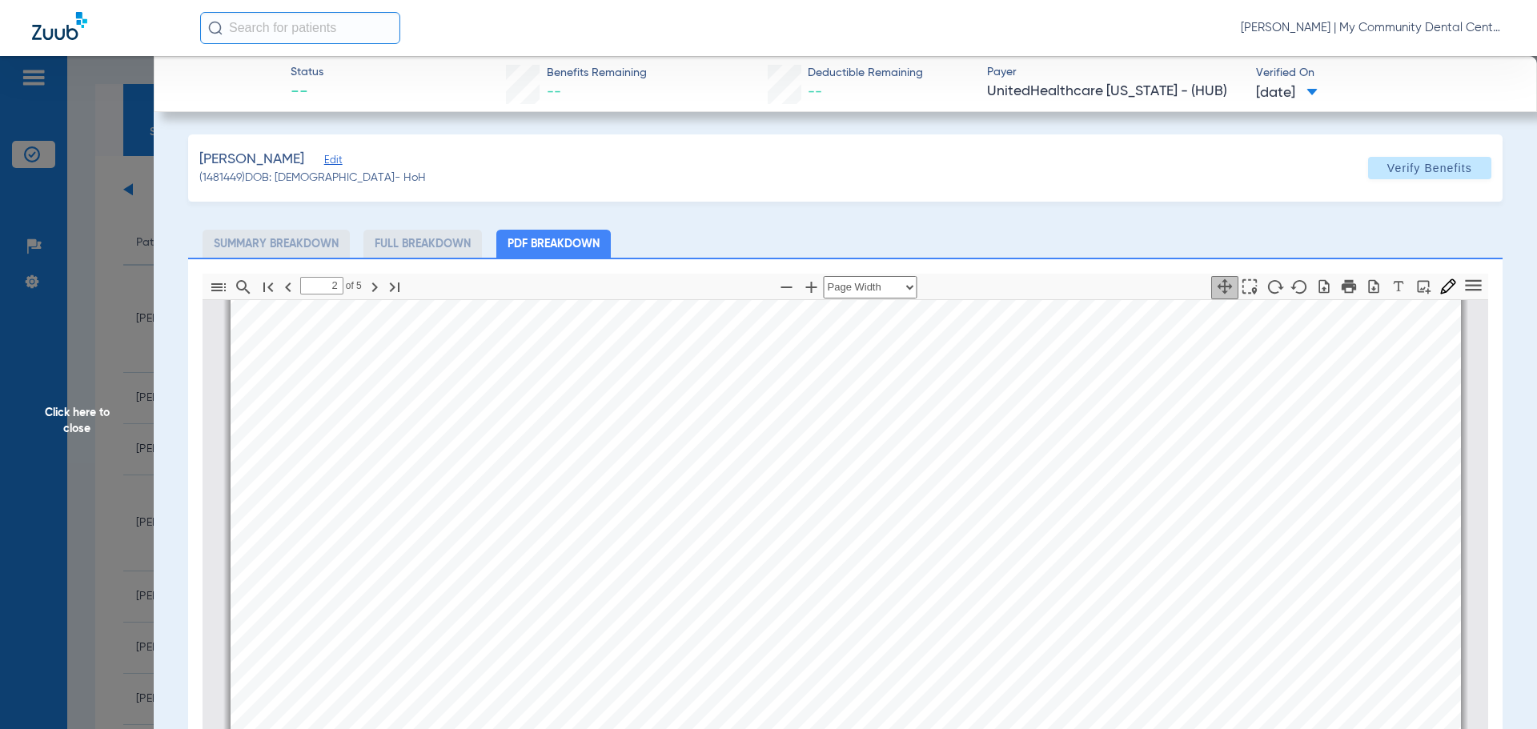
scroll to position [1929, 0]
click at [136, 418] on span "Click here to close" at bounding box center [77, 420] width 154 height 729
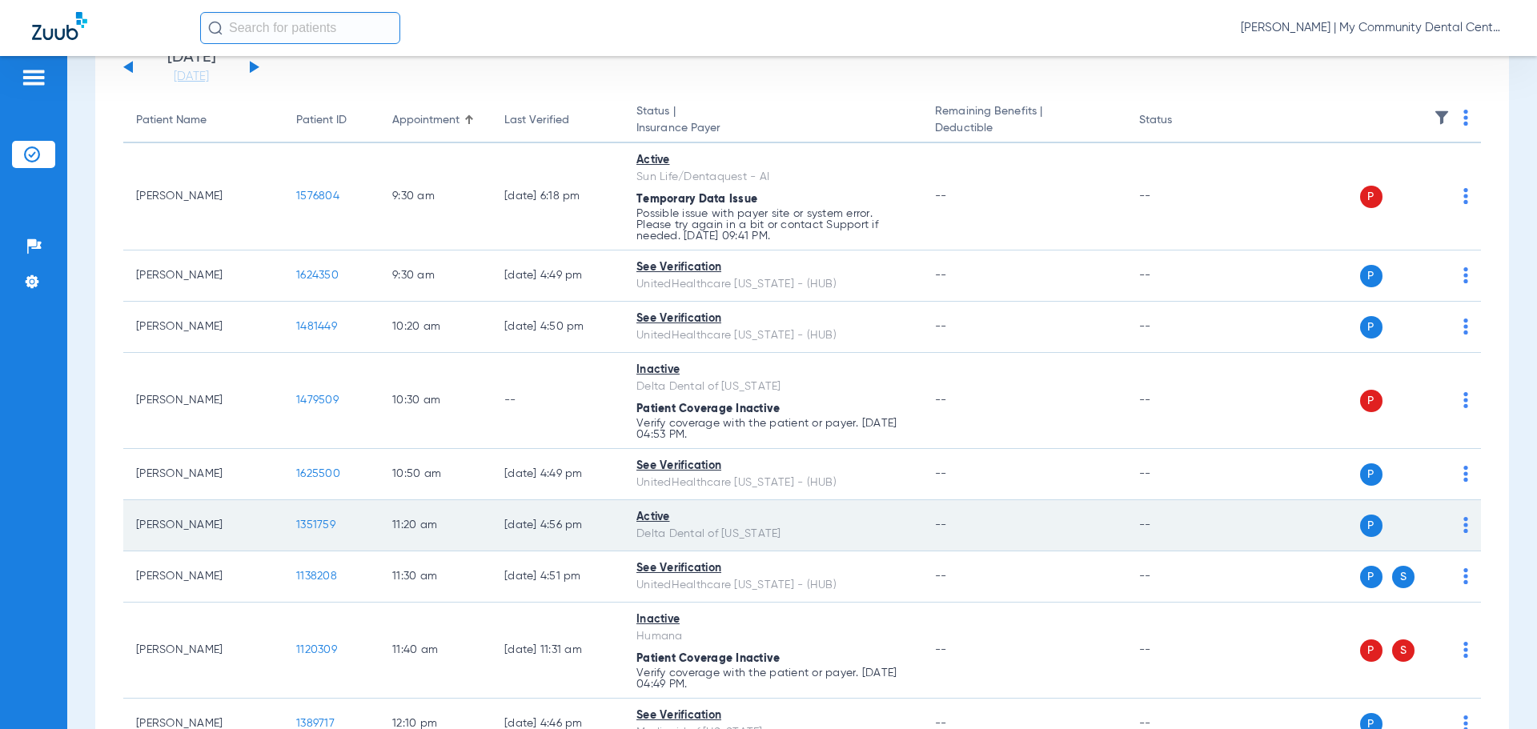
scroll to position [160, 0]
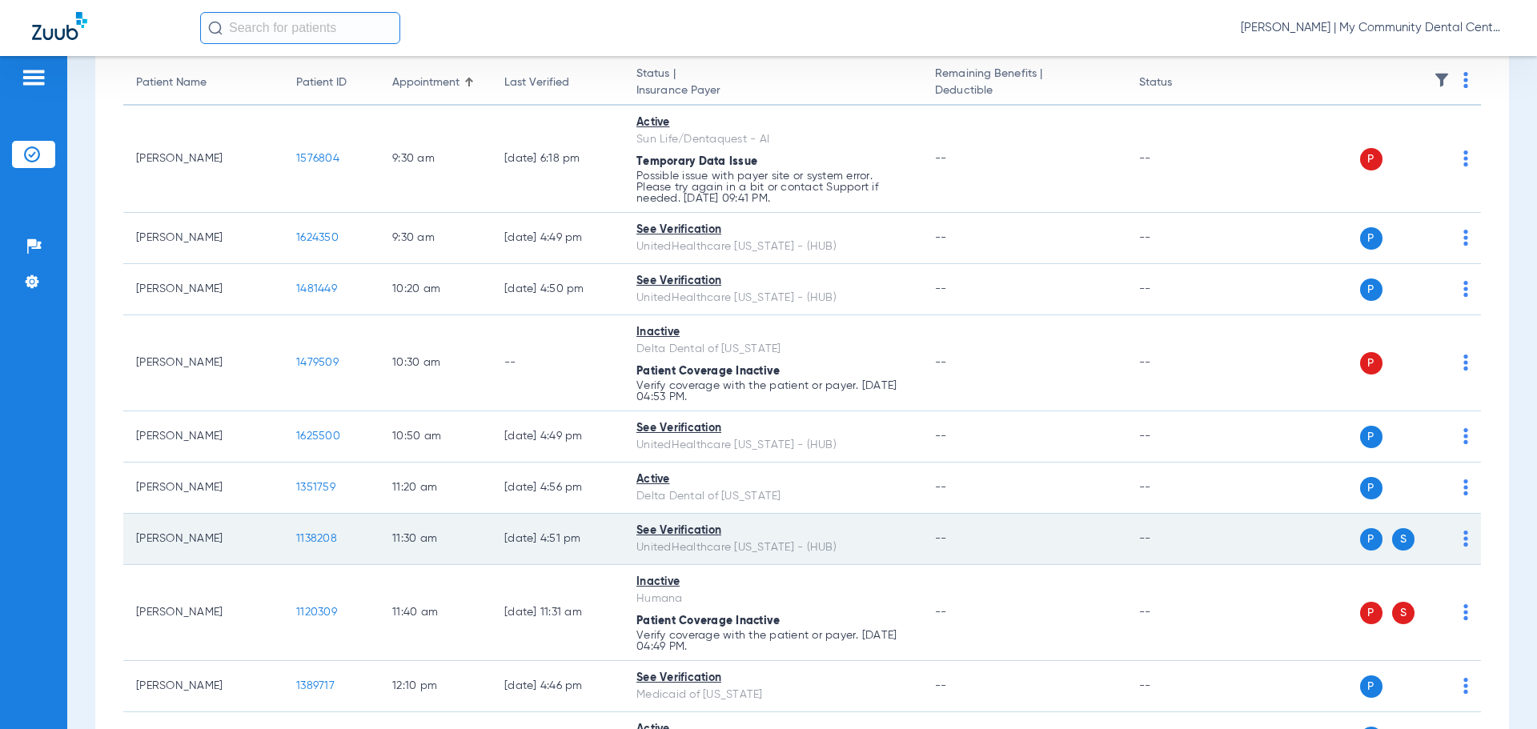
click at [344, 535] on td "1138208" at bounding box center [331, 539] width 96 height 51
click at [329, 541] on span "1138208" at bounding box center [316, 538] width 41 height 11
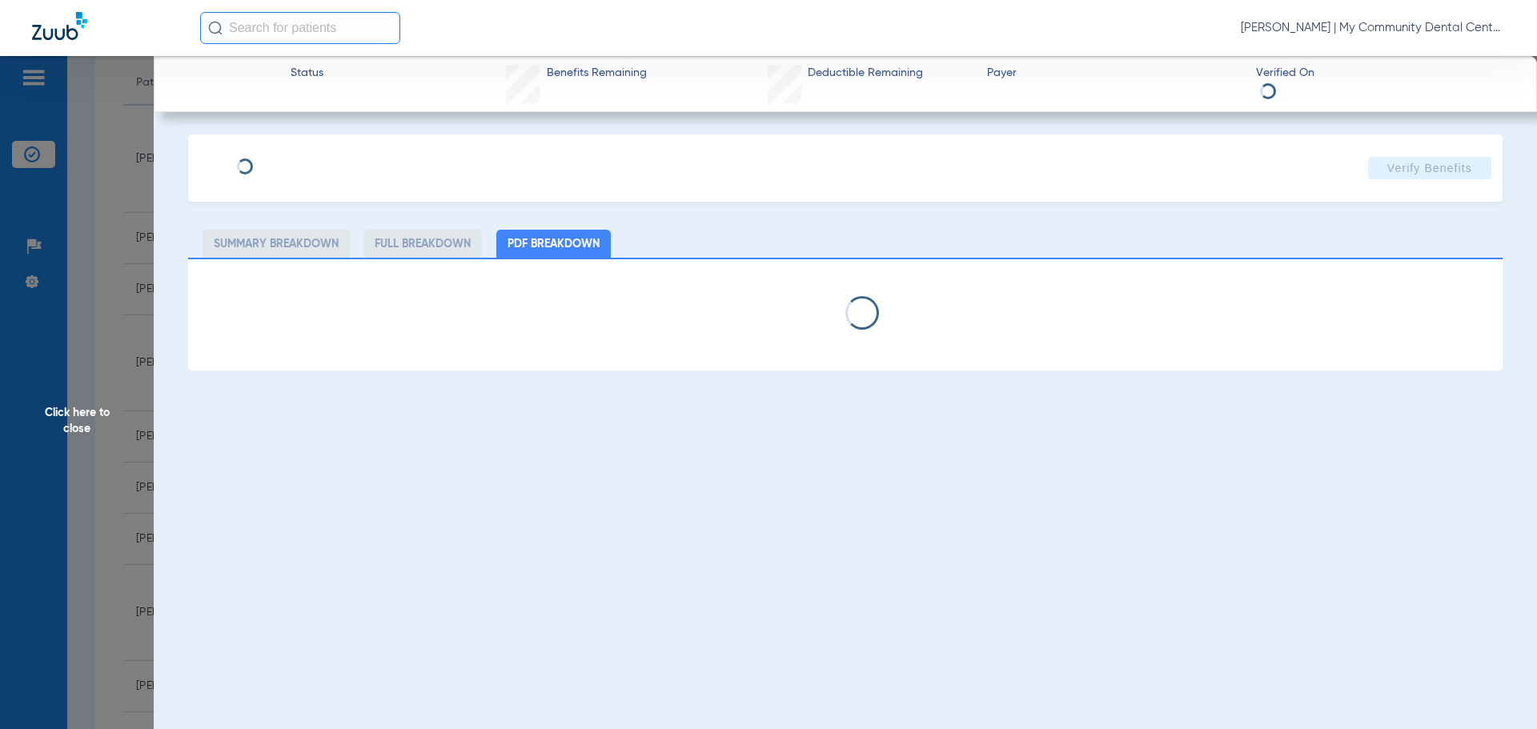
select select "page-width"
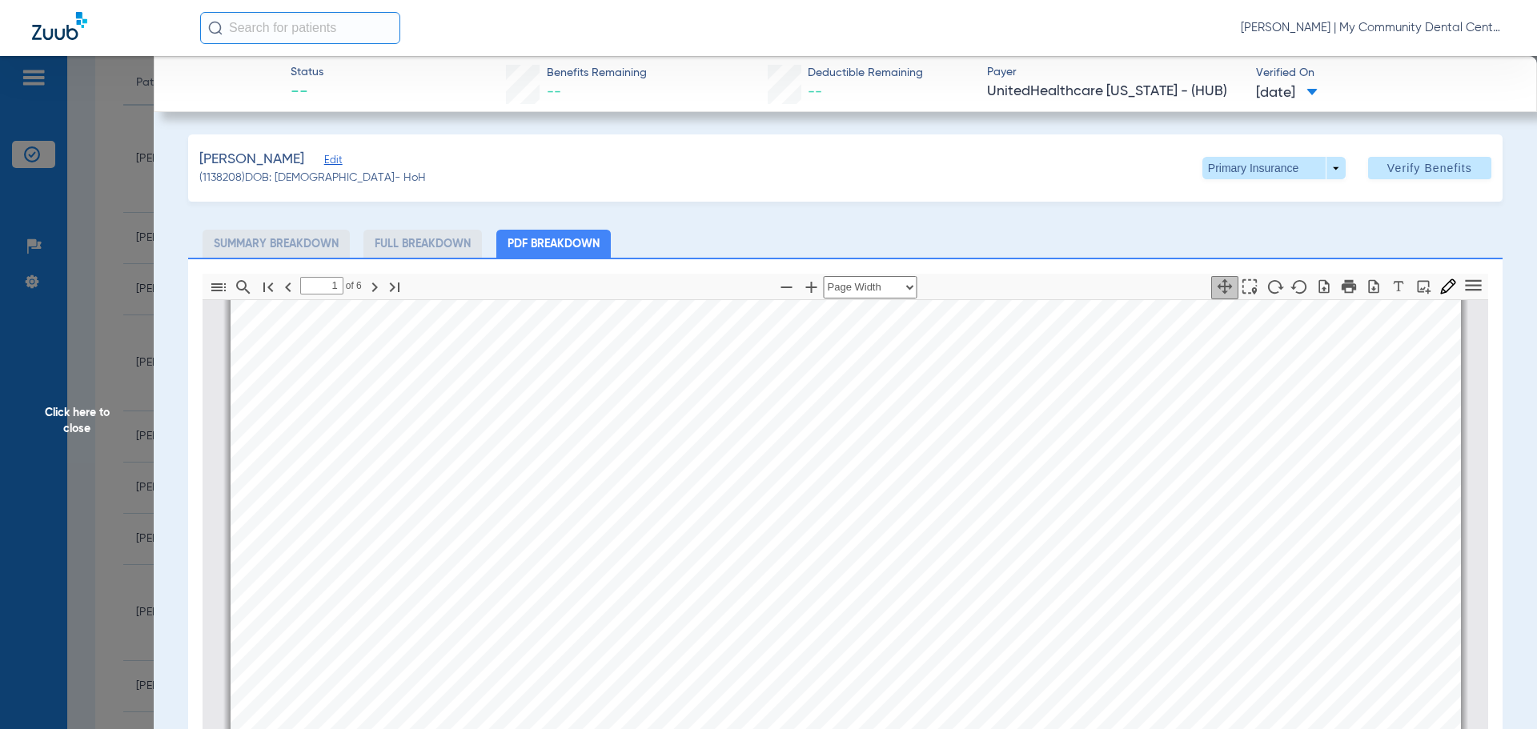
type input "2"
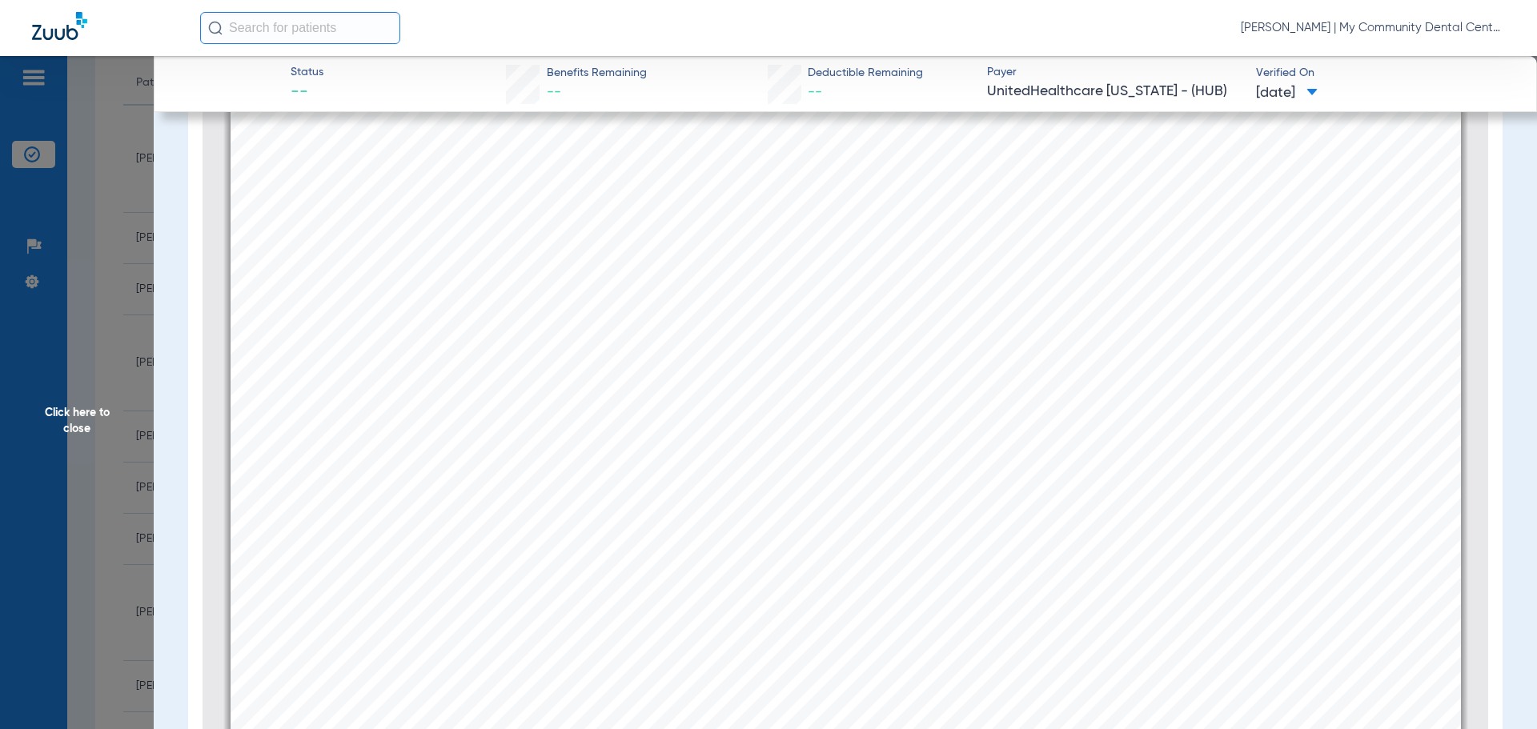
click at [135, 421] on span "Click here to close" at bounding box center [77, 420] width 154 height 729
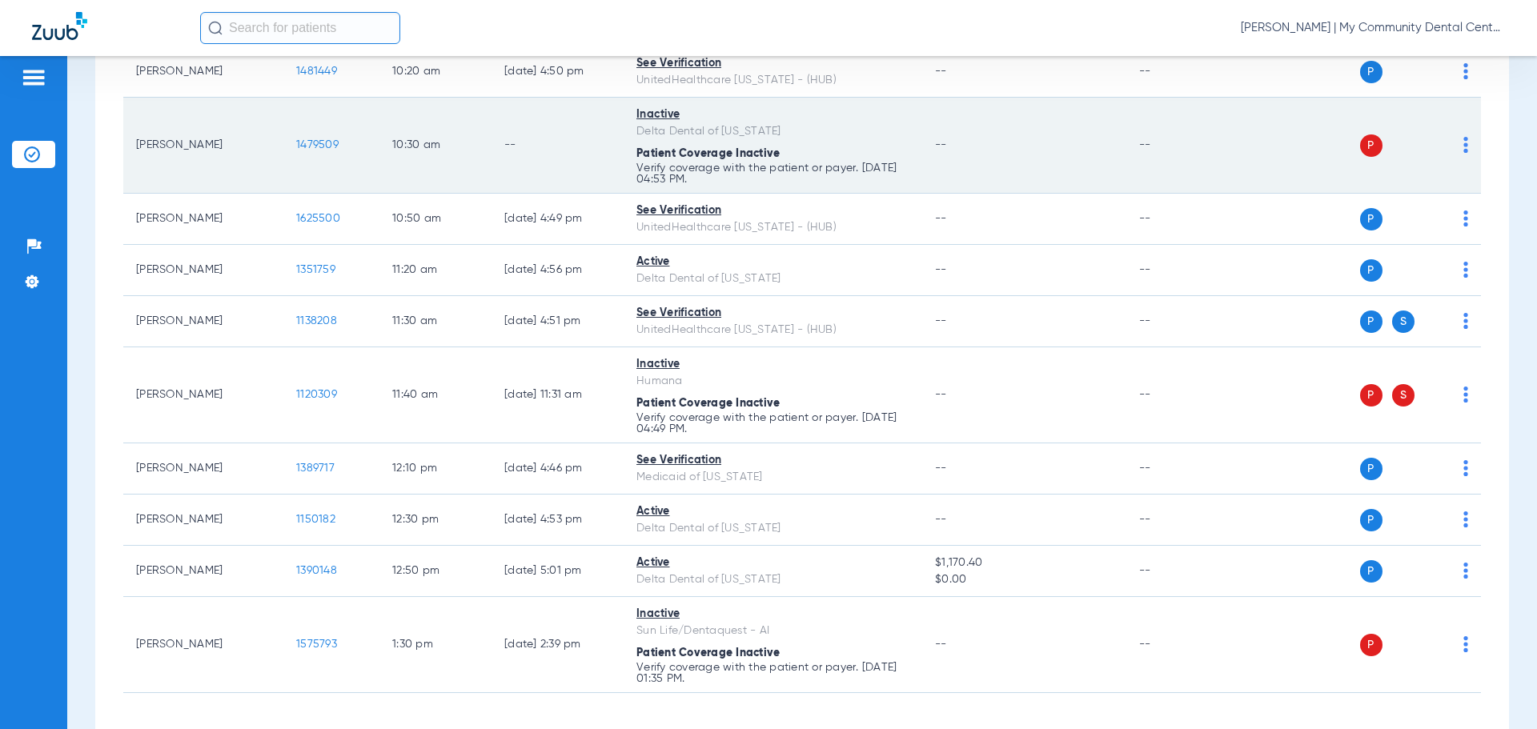
scroll to position [444, 0]
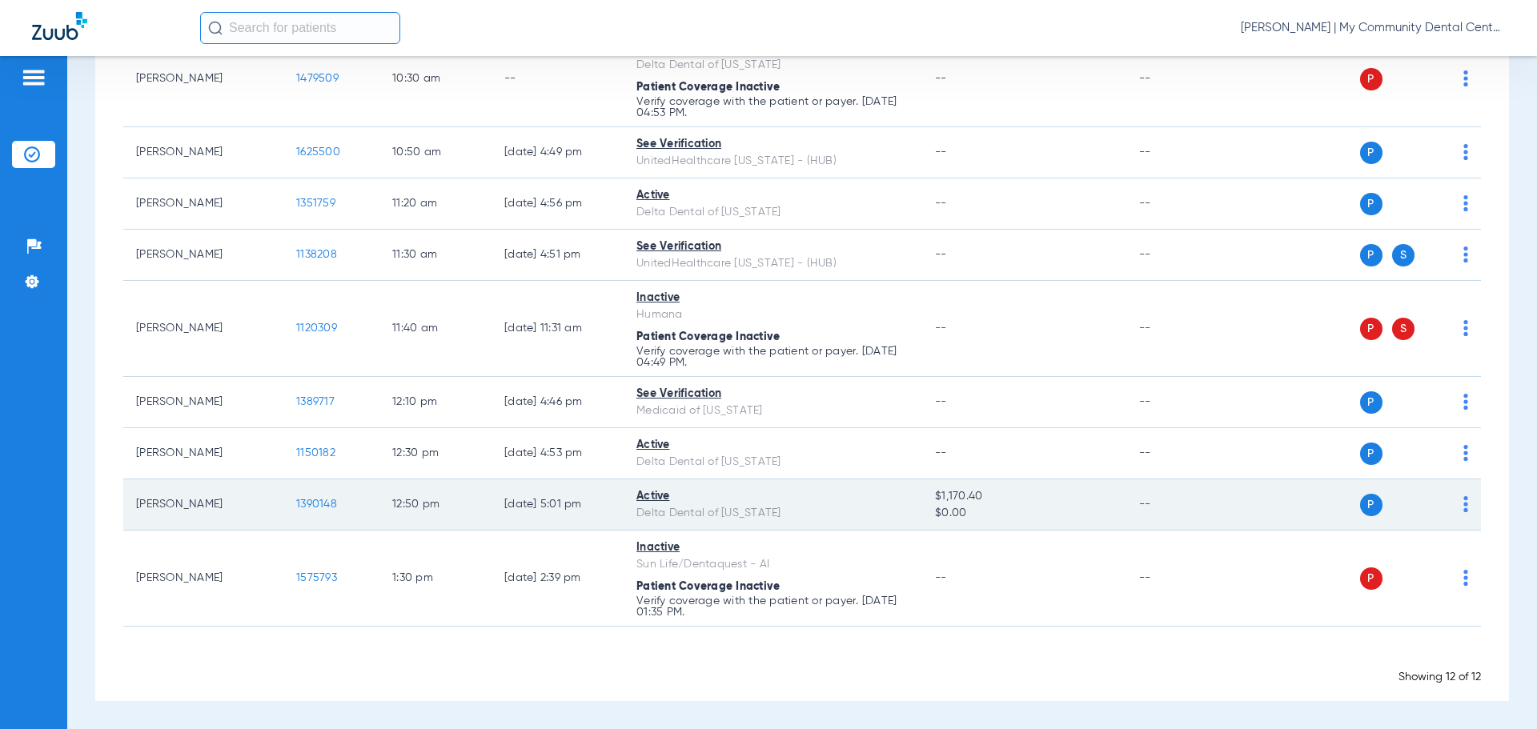
click at [326, 503] on span "1390148" at bounding box center [316, 504] width 41 height 11
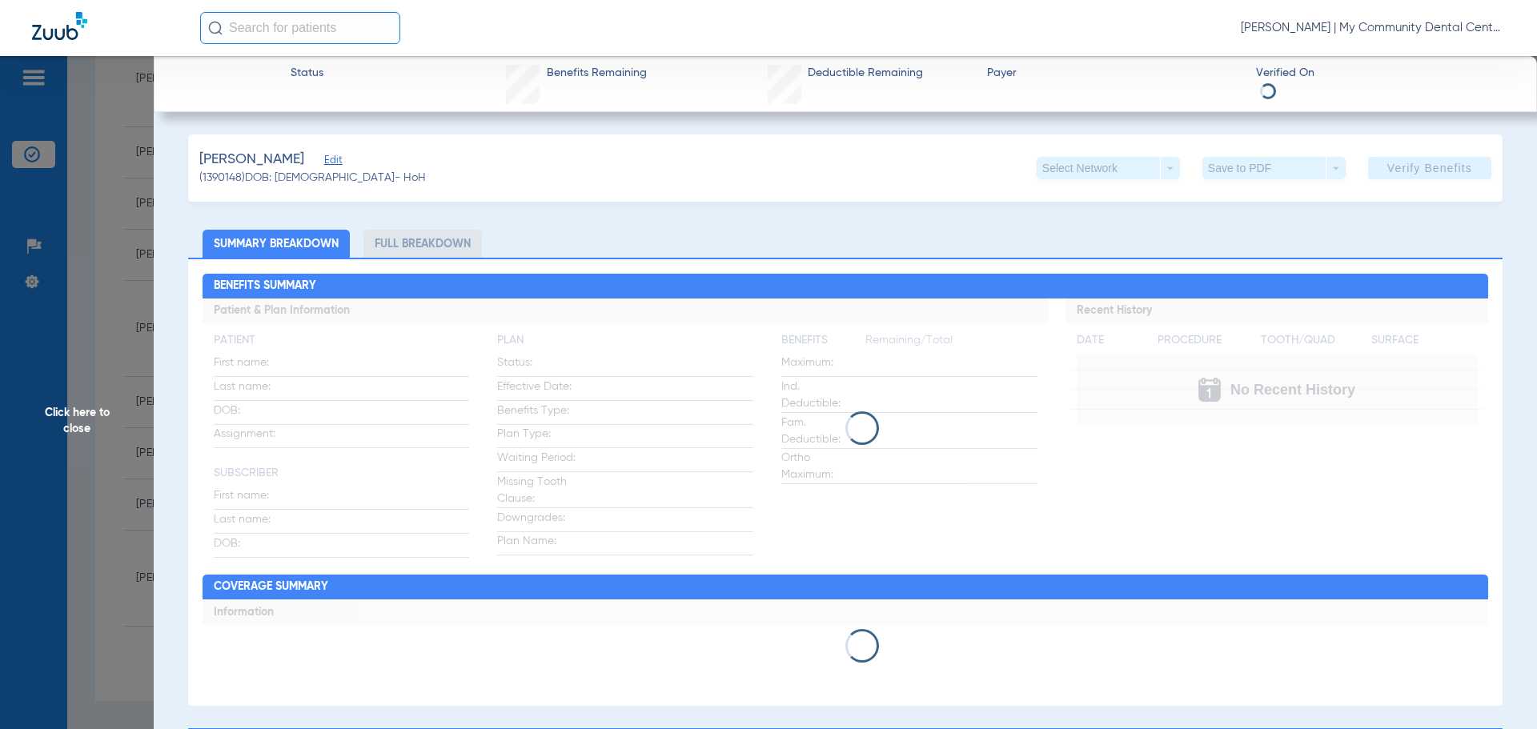
click at [424, 241] on li "Full Breakdown" at bounding box center [422, 244] width 118 height 28
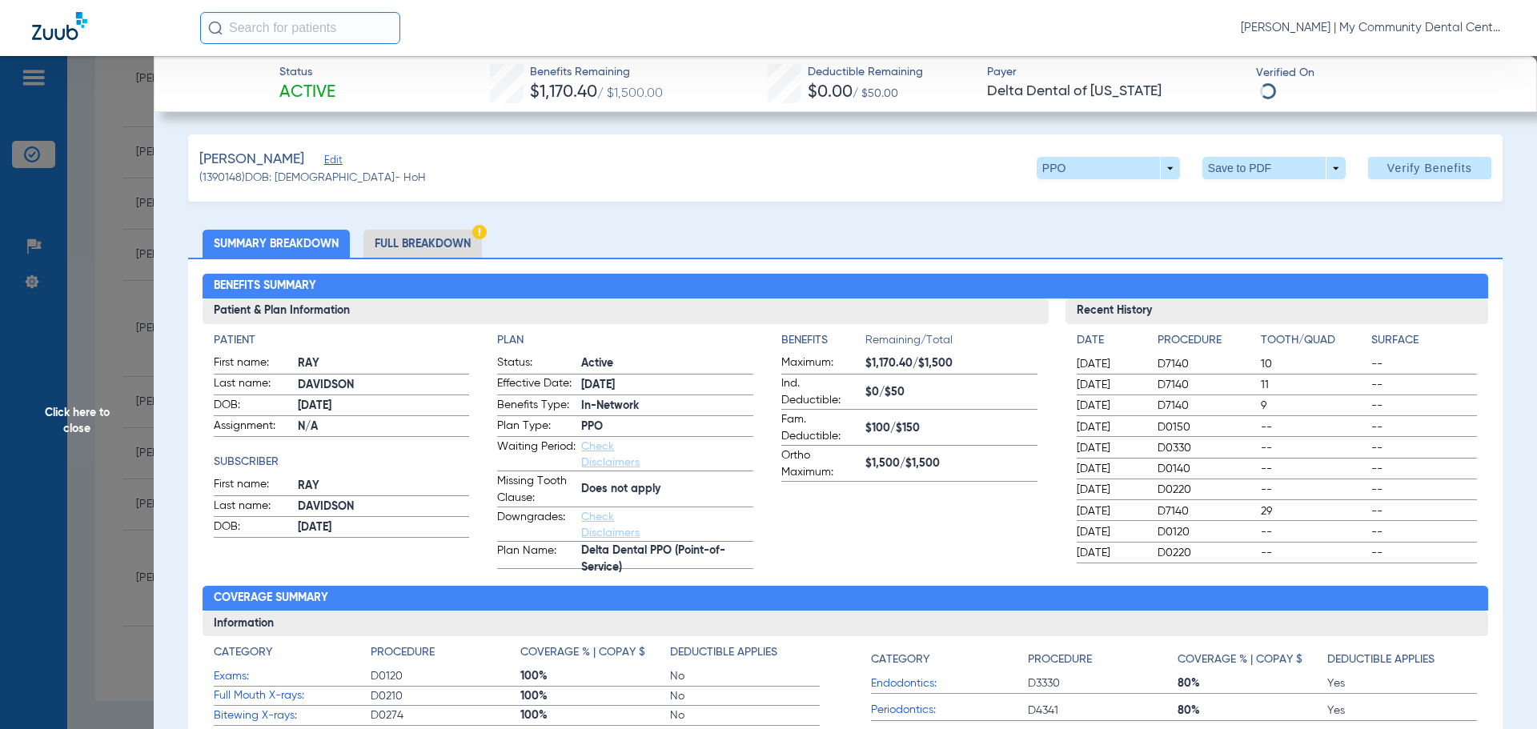
click at [423, 241] on li "Full Breakdown" at bounding box center [422, 244] width 118 height 28
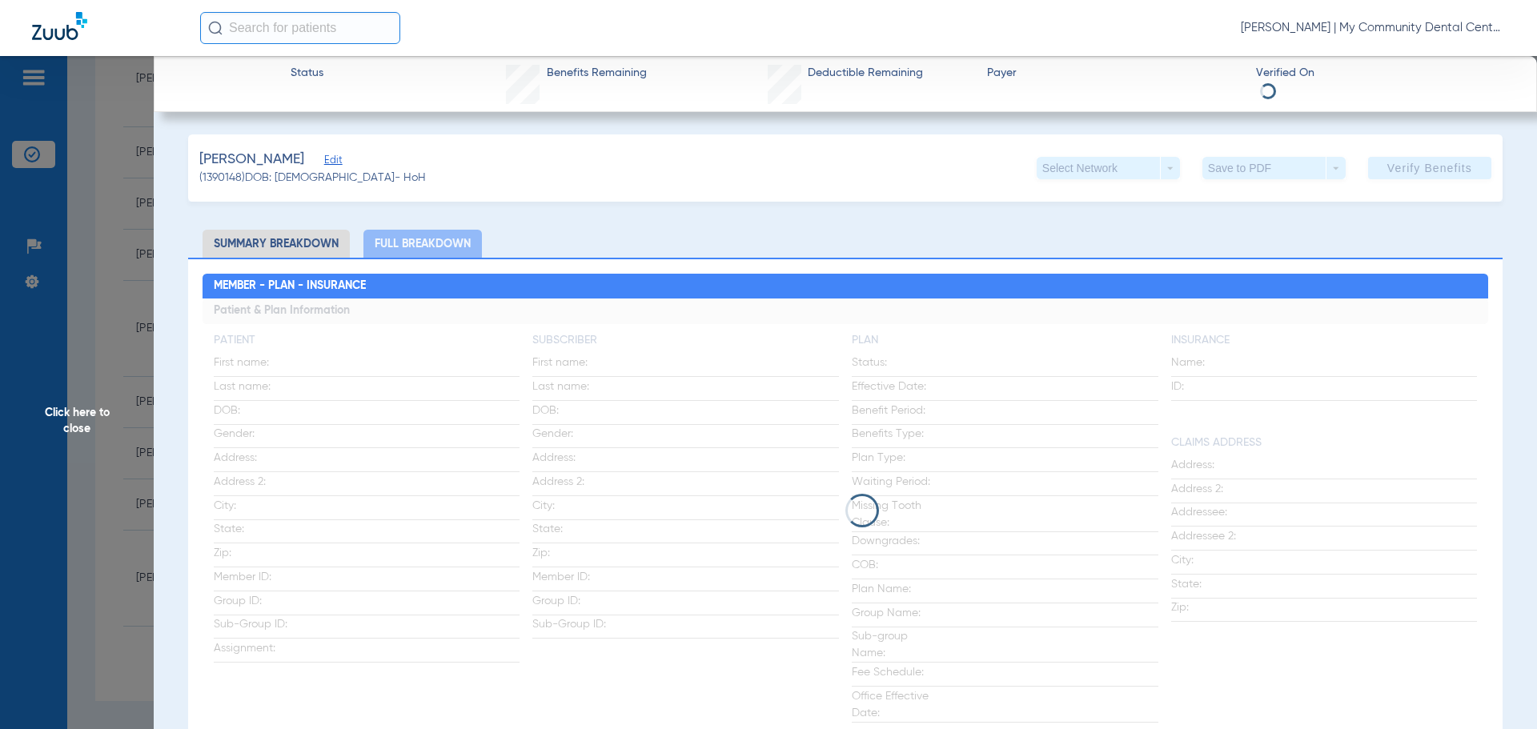
scroll to position [80, 0]
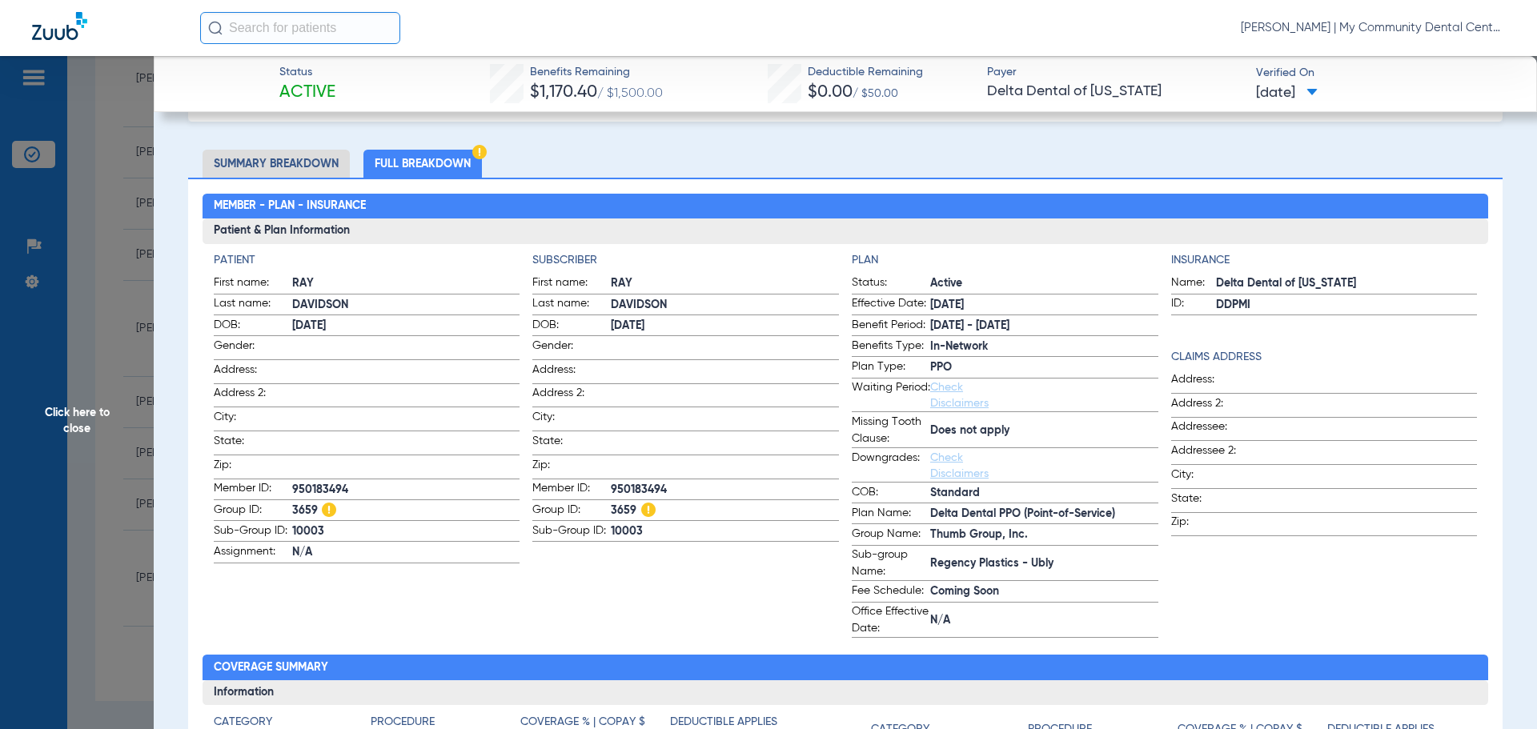
click at [134, 412] on span "Click here to close" at bounding box center [77, 420] width 154 height 729
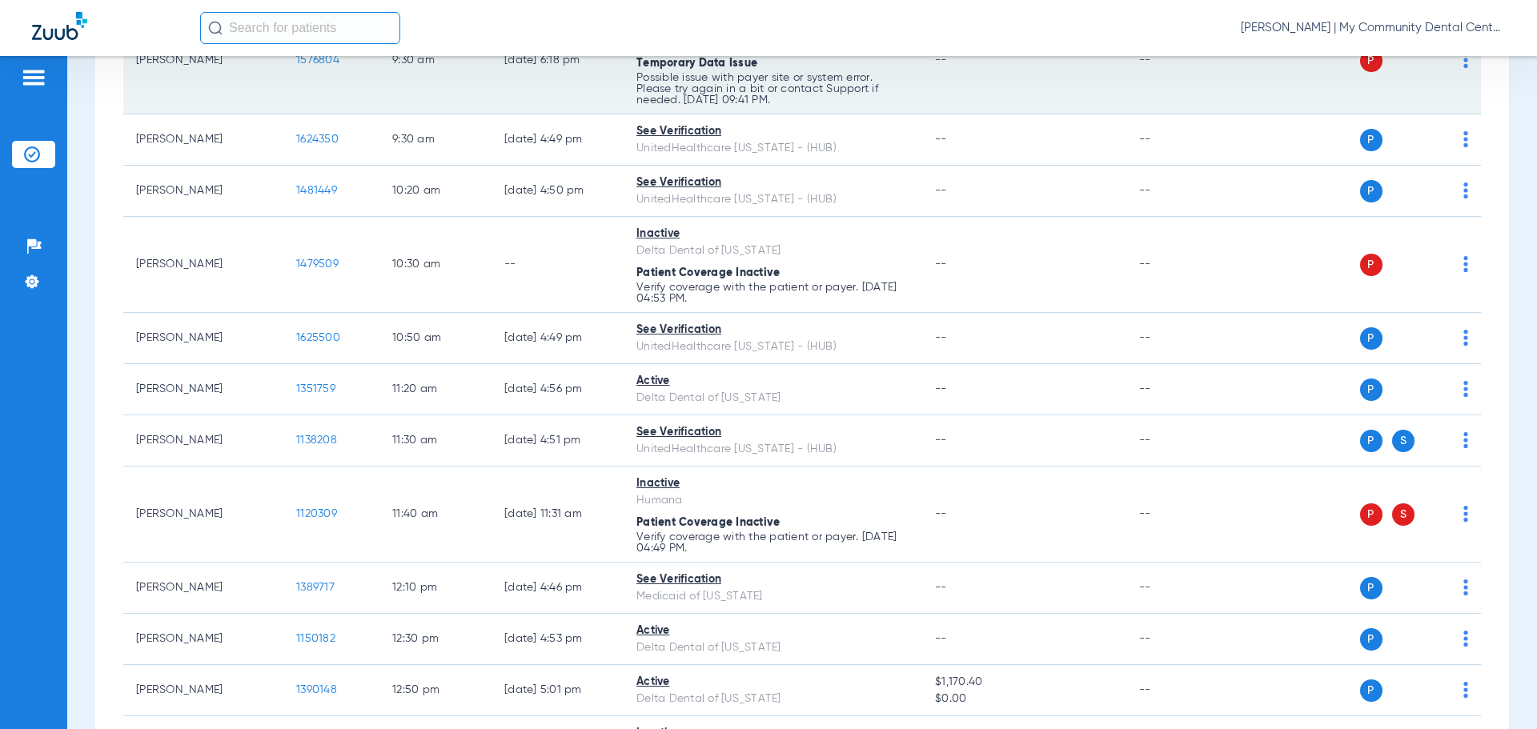
scroll to position [0, 0]
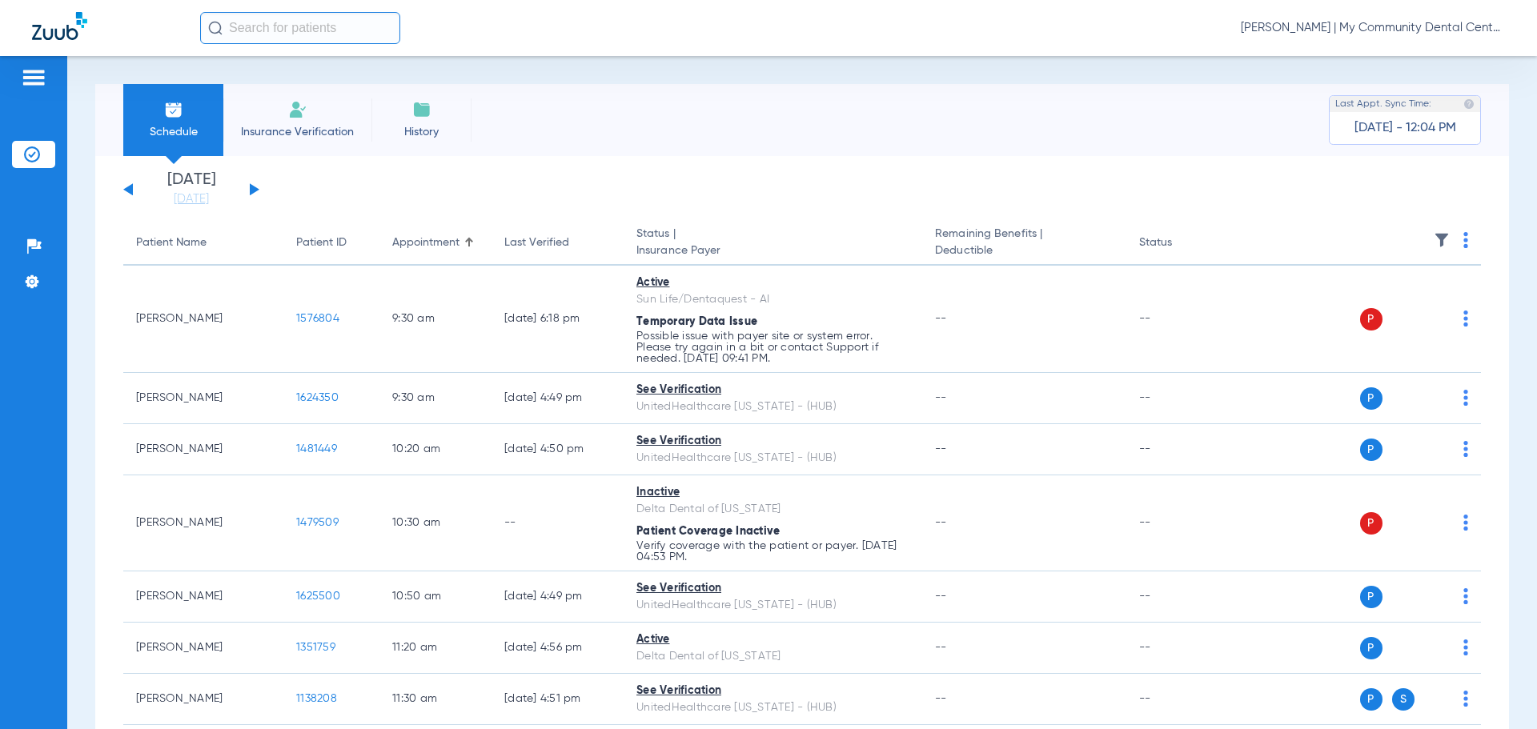
drag, startPoint x: 182, startPoint y: 198, endPoint x: 211, endPoint y: 223, distance: 38.6
click at [182, 198] on link "[DATE]" at bounding box center [191, 199] width 96 height 16
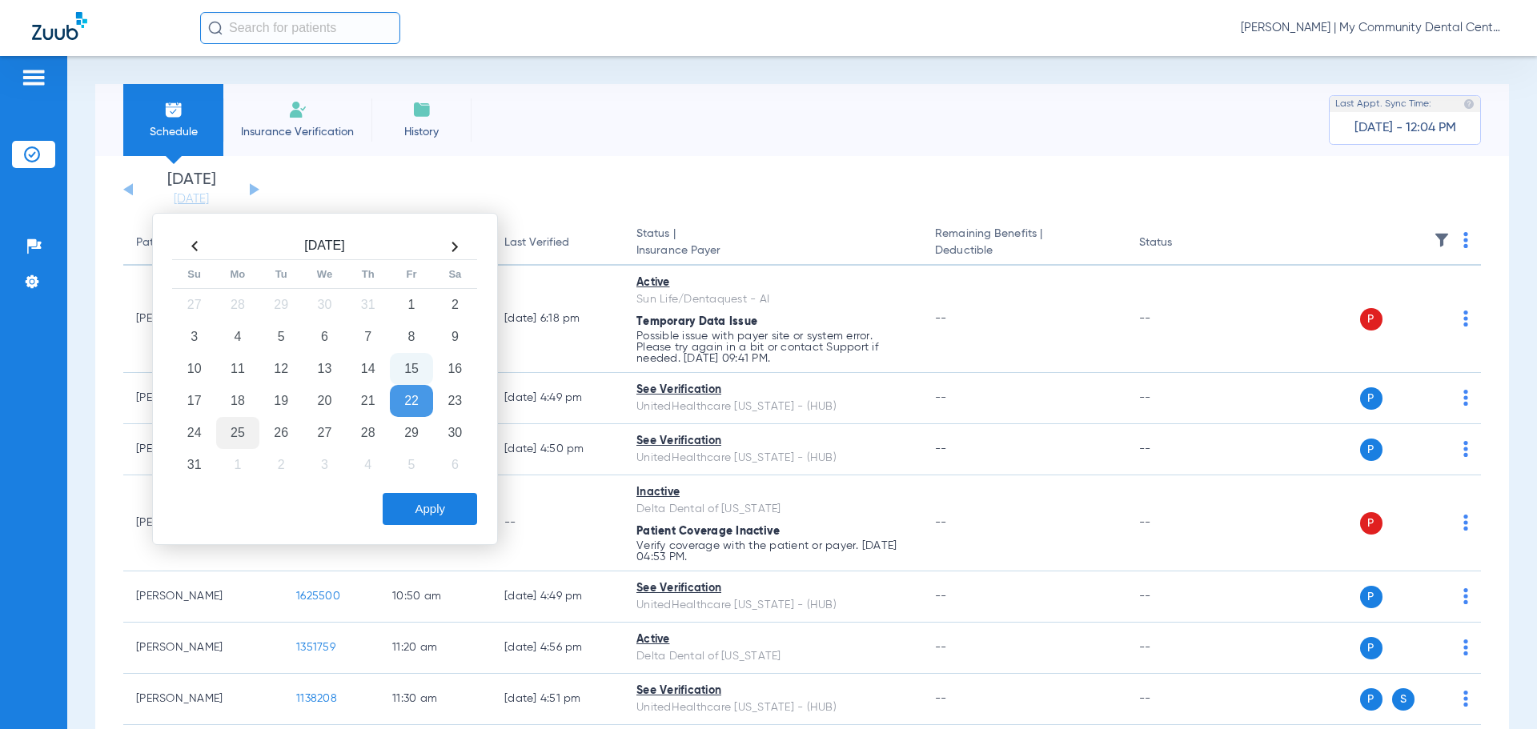
click at [230, 438] on td "25" at bounding box center [237, 433] width 43 height 32
click at [462, 514] on button "Apply" at bounding box center [430, 509] width 94 height 32
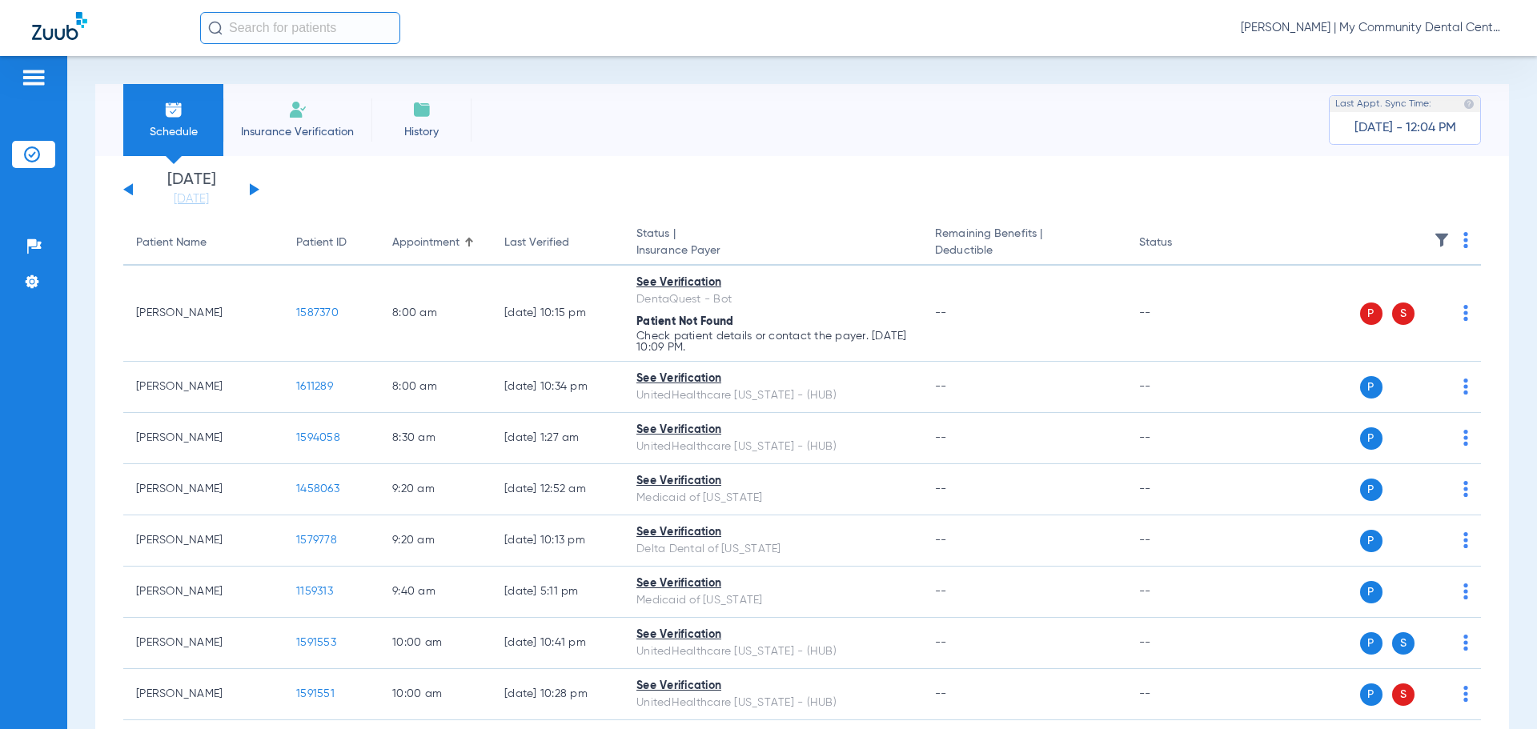
click at [1463, 239] on img at bounding box center [1465, 240] width 5 height 16
click at [1409, 302] on span "Verify All" at bounding box center [1392, 303] width 100 height 11
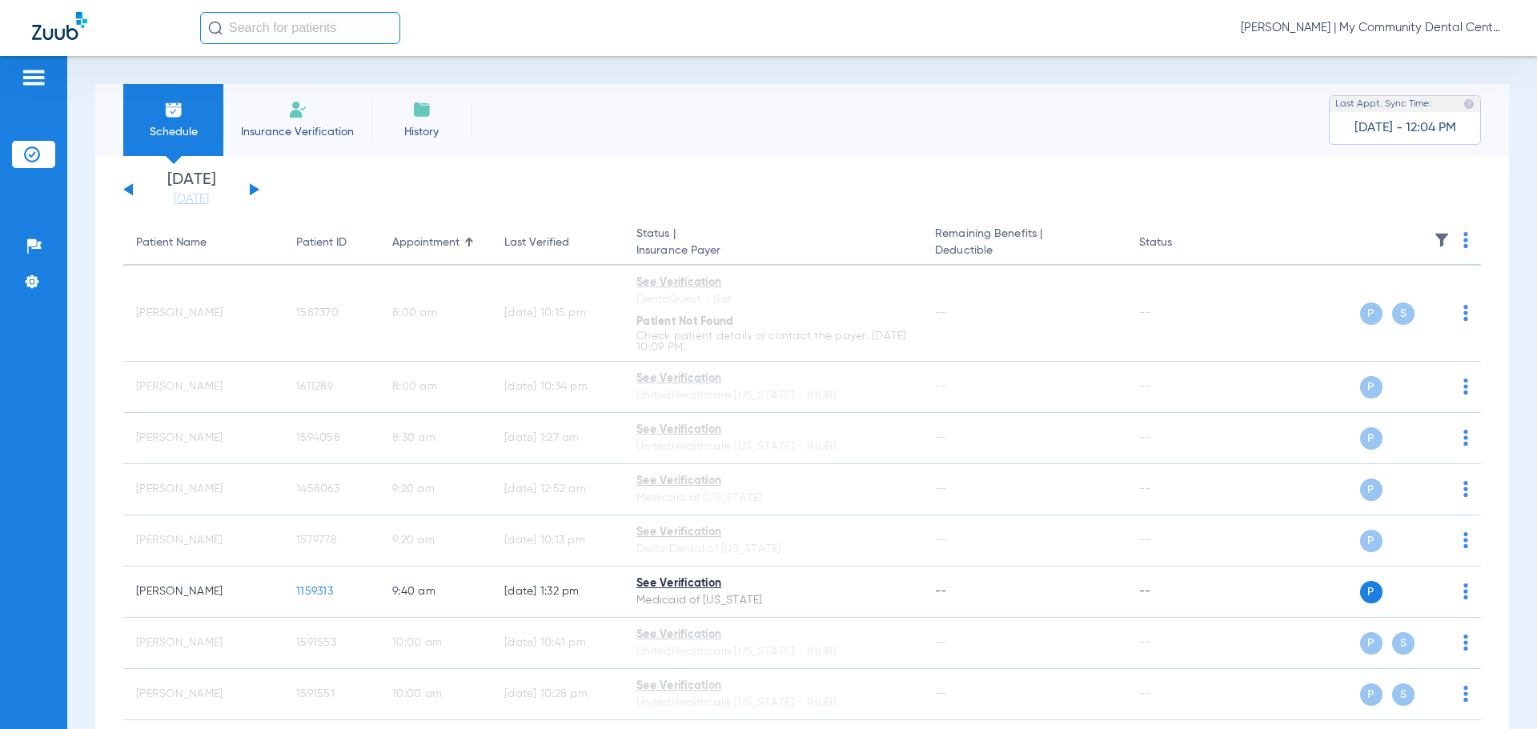
click at [1322, 21] on span "Tiara Willis - Sandusky | My Community Dental Centers" at bounding box center [1373, 28] width 264 height 16
click at [1409, 62] on span "Account Selection" at bounding box center [1445, 56] width 90 height 11
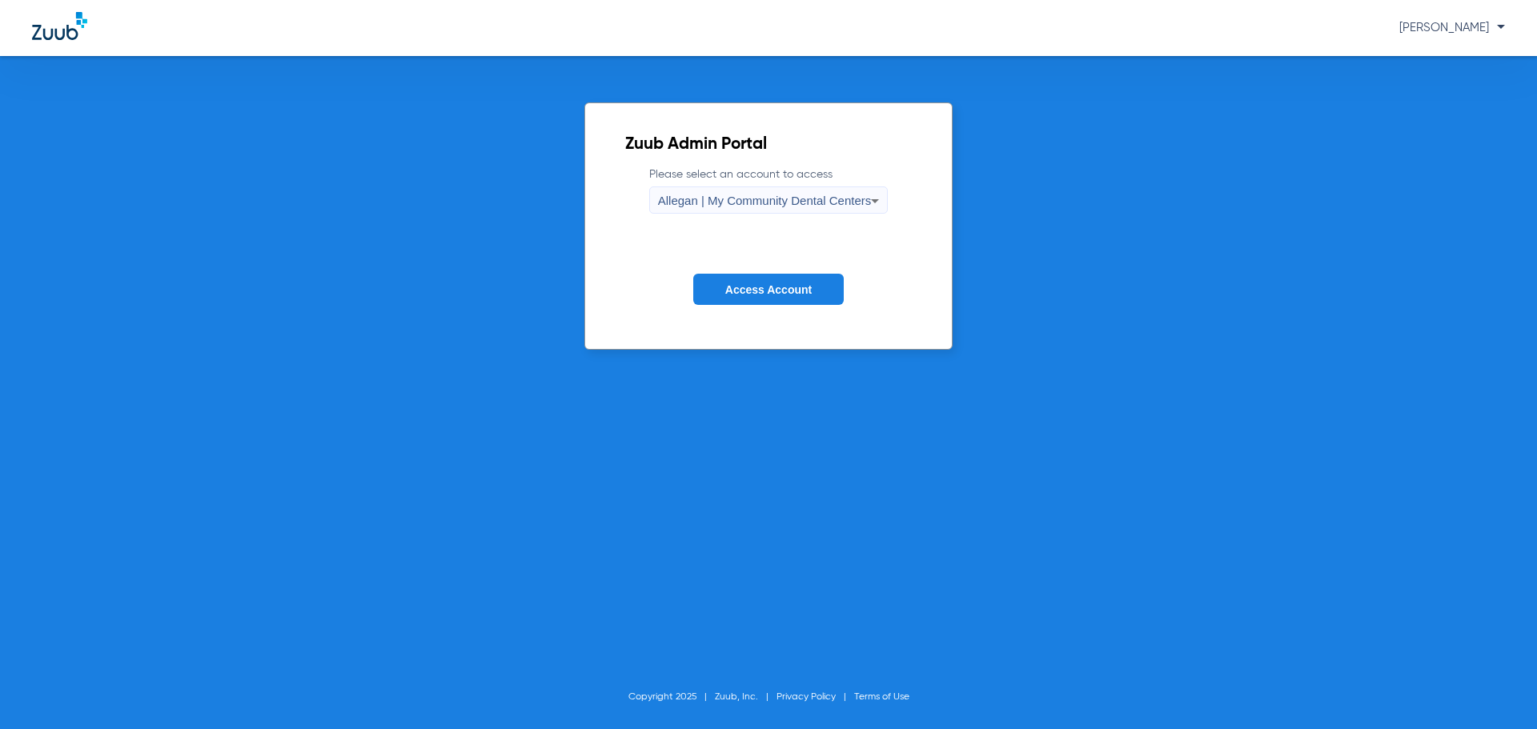
click at [773, 202] on span "Allegan | My Community Dental Centers" at bounding box center [765, 201] width 214 height 14
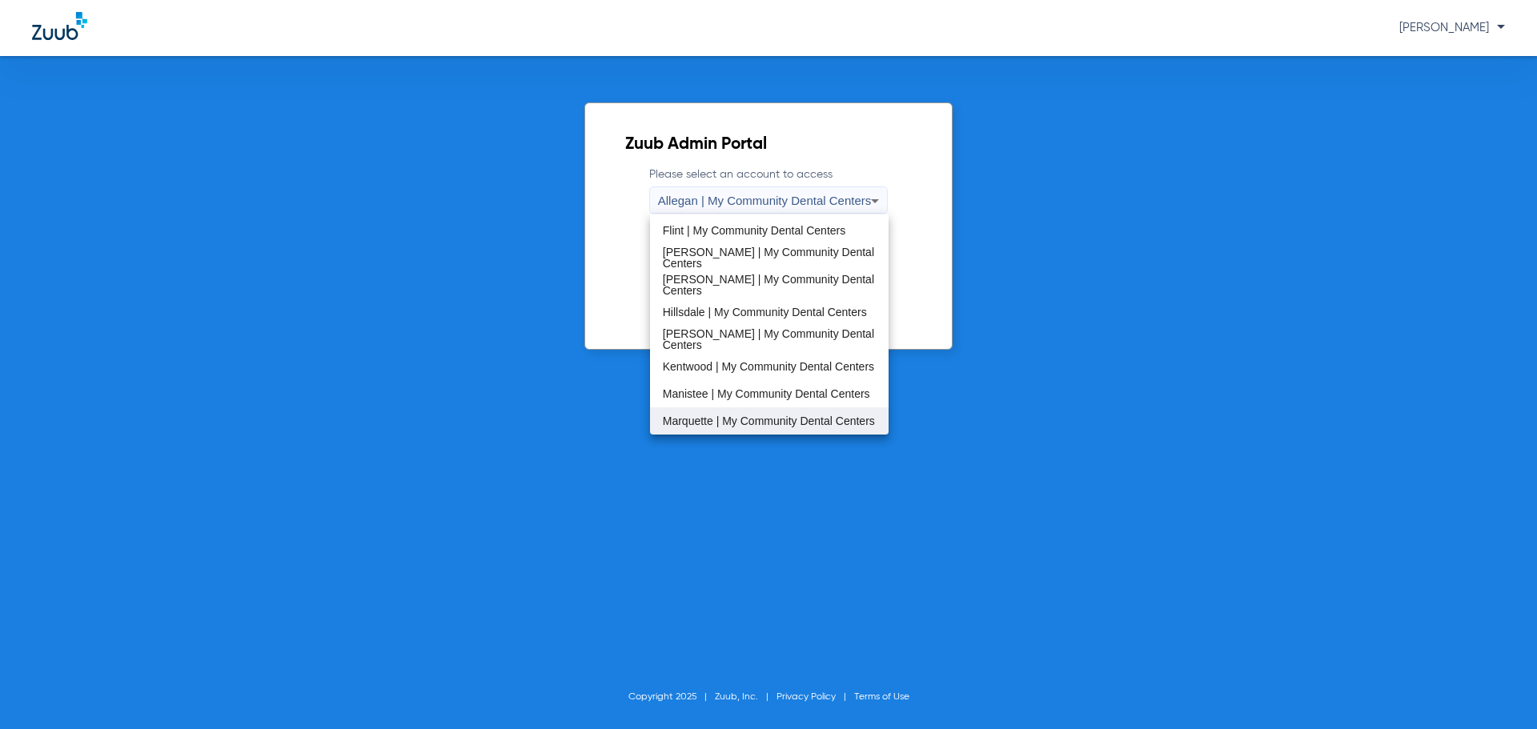
scroll to position [400, 0]
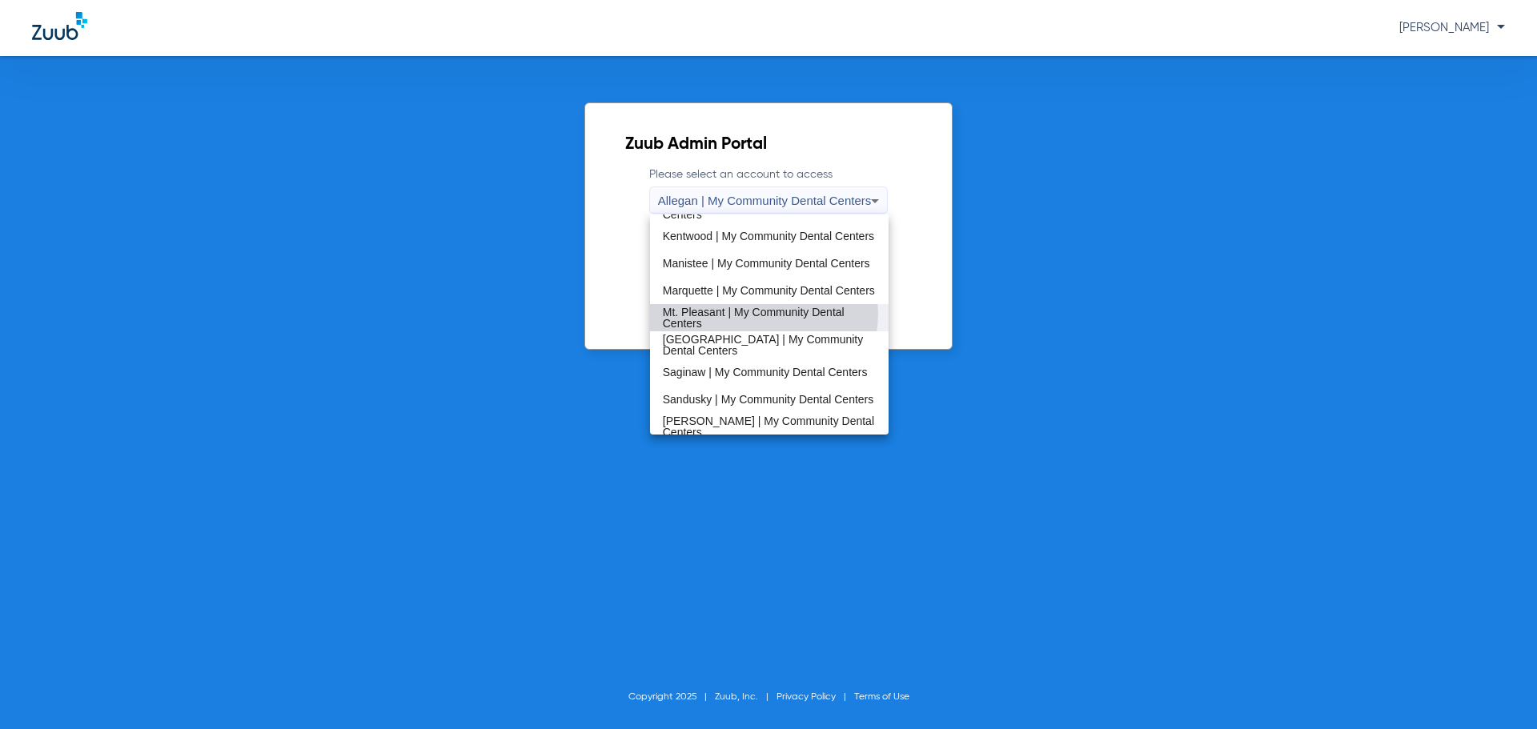
click at [762, 314] on span "Mt. Pleasant | My Community Dental Centers" at bounding box center [770, 318] width 214 height 22
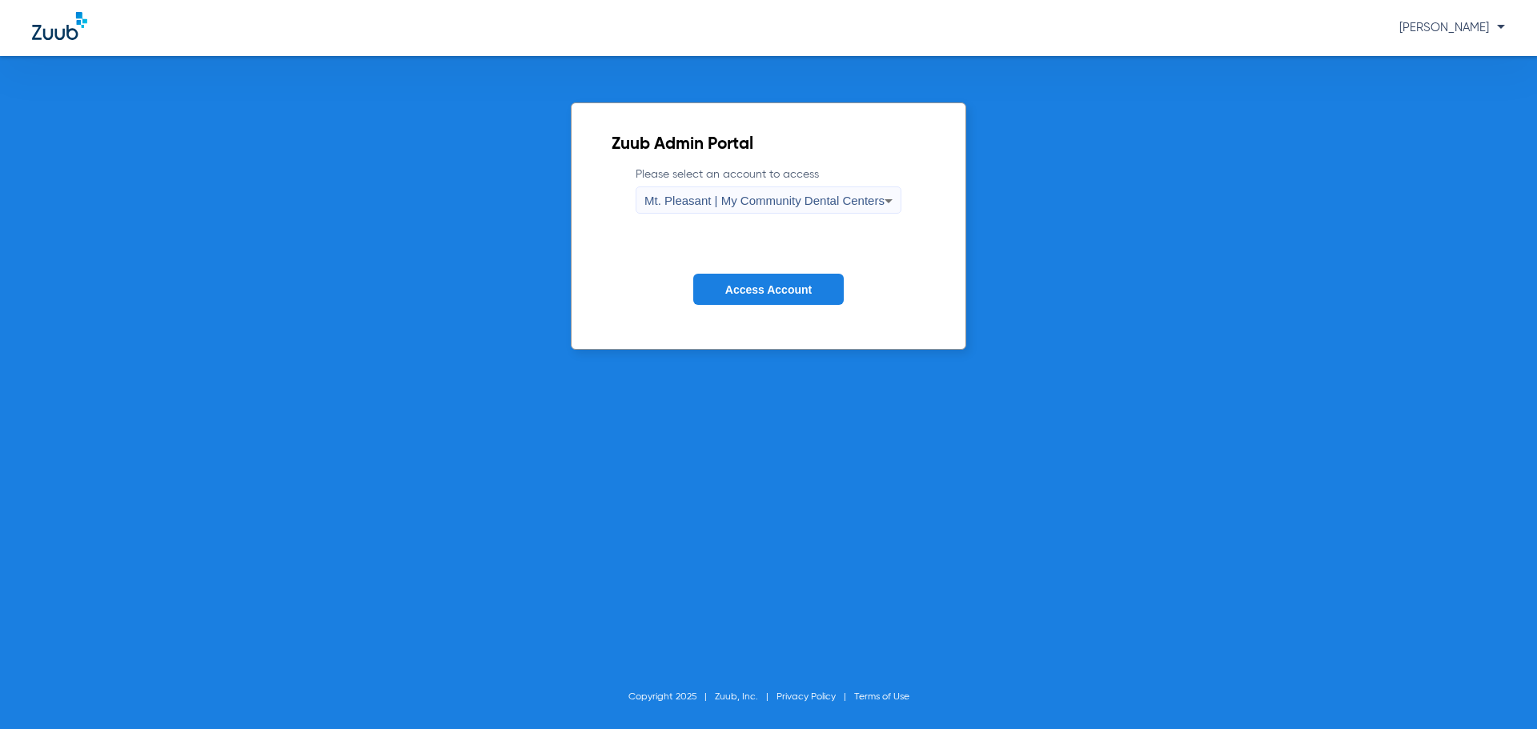
click at [752, 293] on span "Access Account" at bounding box center [768, 289] width 86 height 13
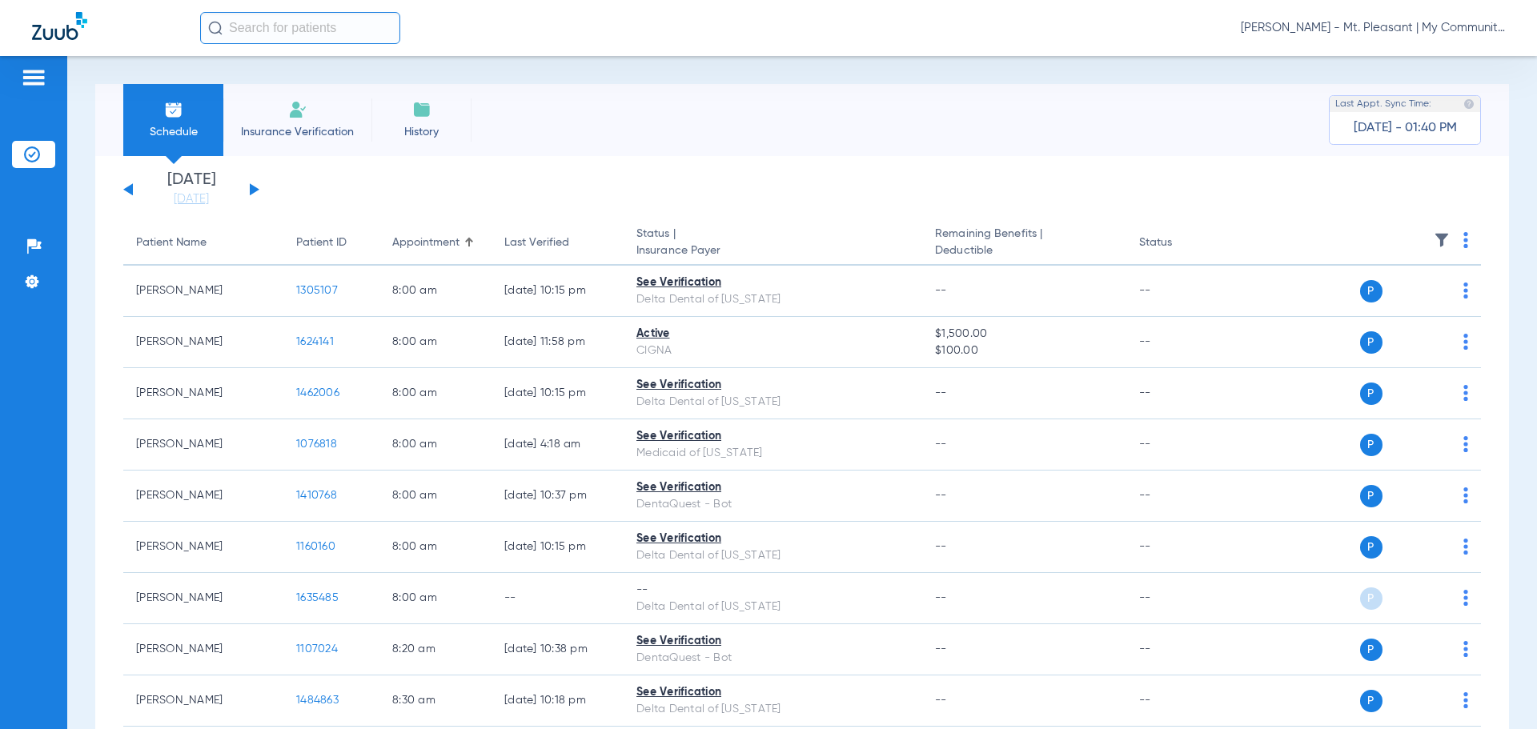
drag, startPoint x: 196, startPoint y: 195, endPoint x: 282, endPoint y: 329, distance: 158.7
click at [196, 195] on link "[DATE]" at bounding box center [191, 199] width 96 height 16
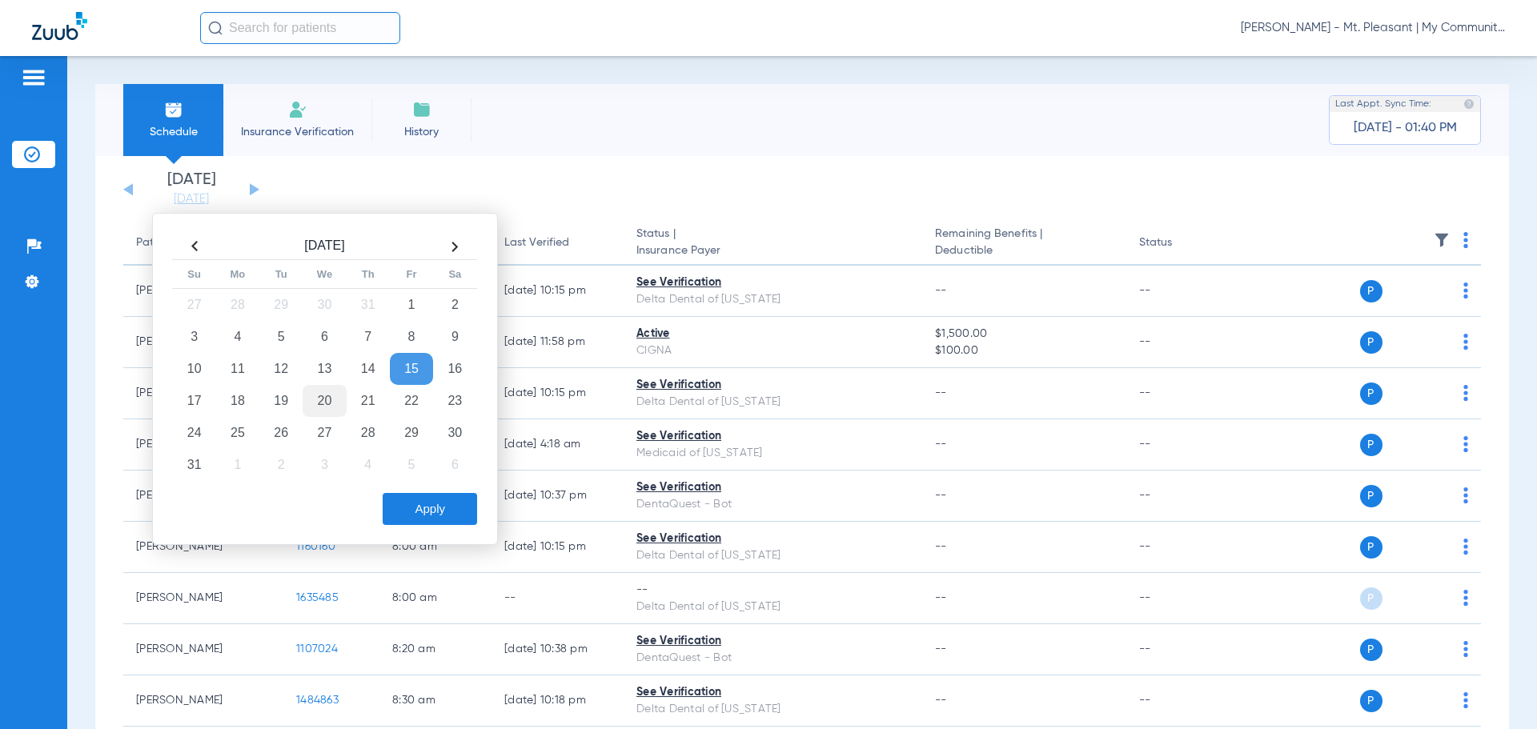
click at [315, 399] on td "20" at bounding box center [324, 401] width 43 height 32
click at [418, 503] on button "Apply" at bounding box center [430, 509] width 94 height 32
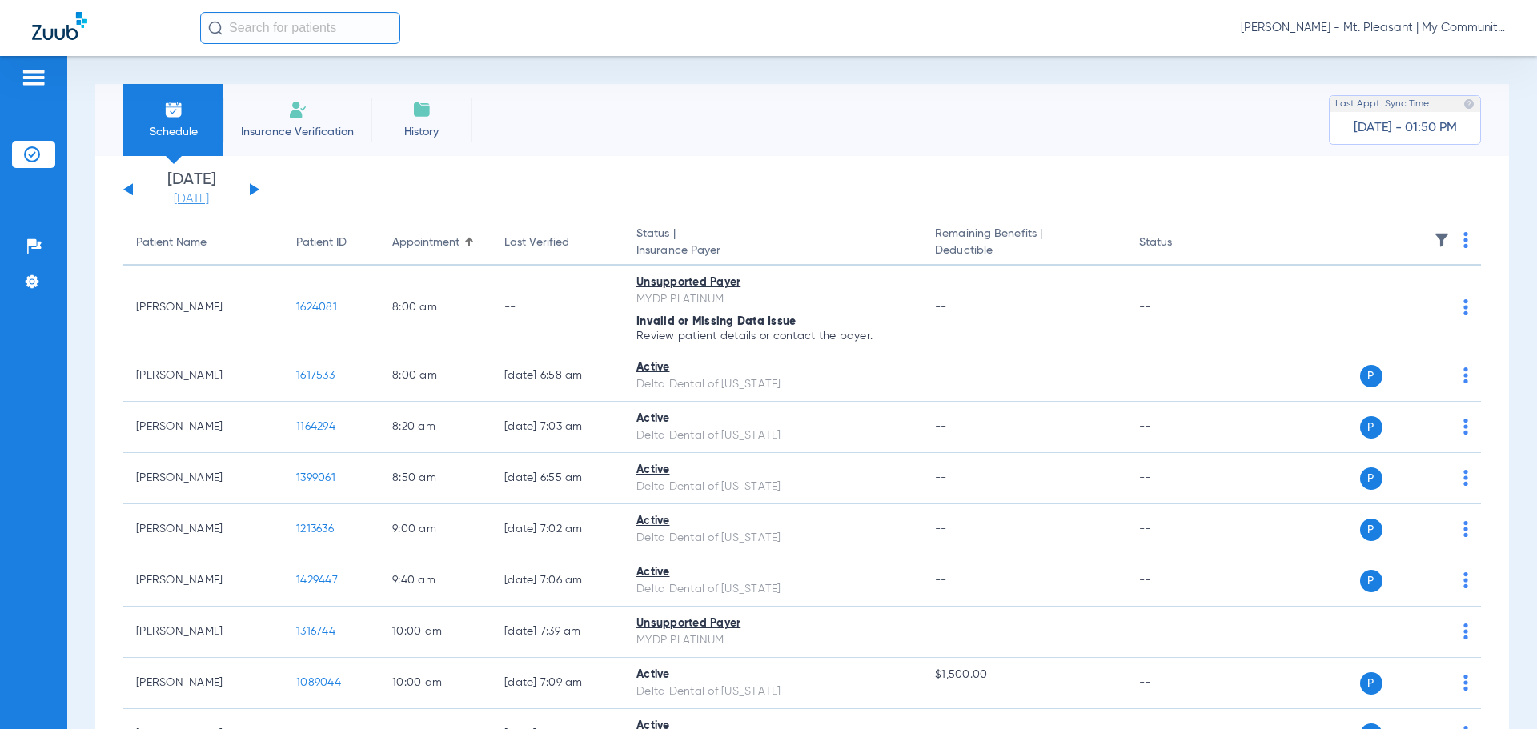
click at [190, 200] on link "[DATE]" at bounding box center [191, 199] width 96 height 16
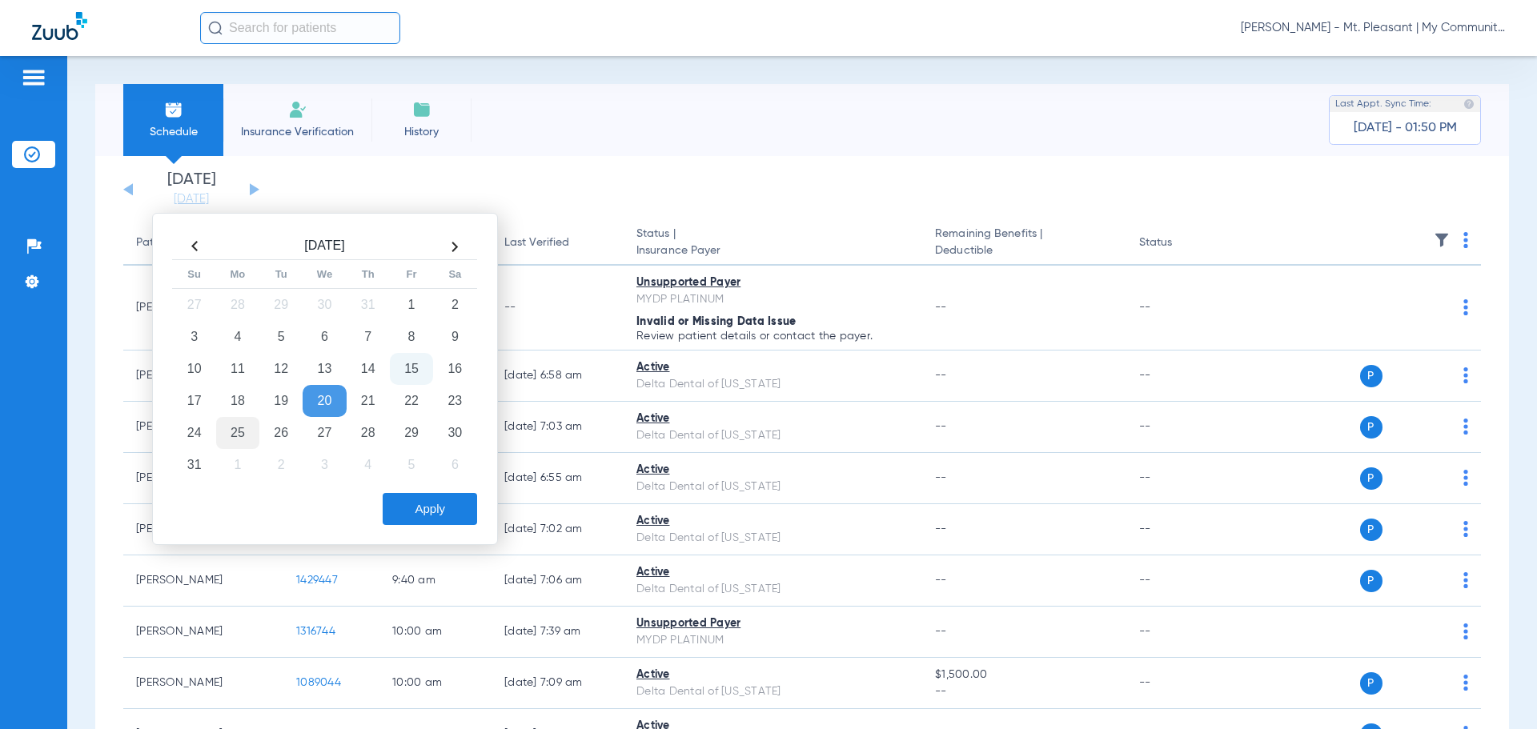
click at [238, 439] on td "25" at bounding box center [237, 433] width 43 height 32
click at [404, 514] on button "Apply" at bounding box center [430, 509] width 94 height 32
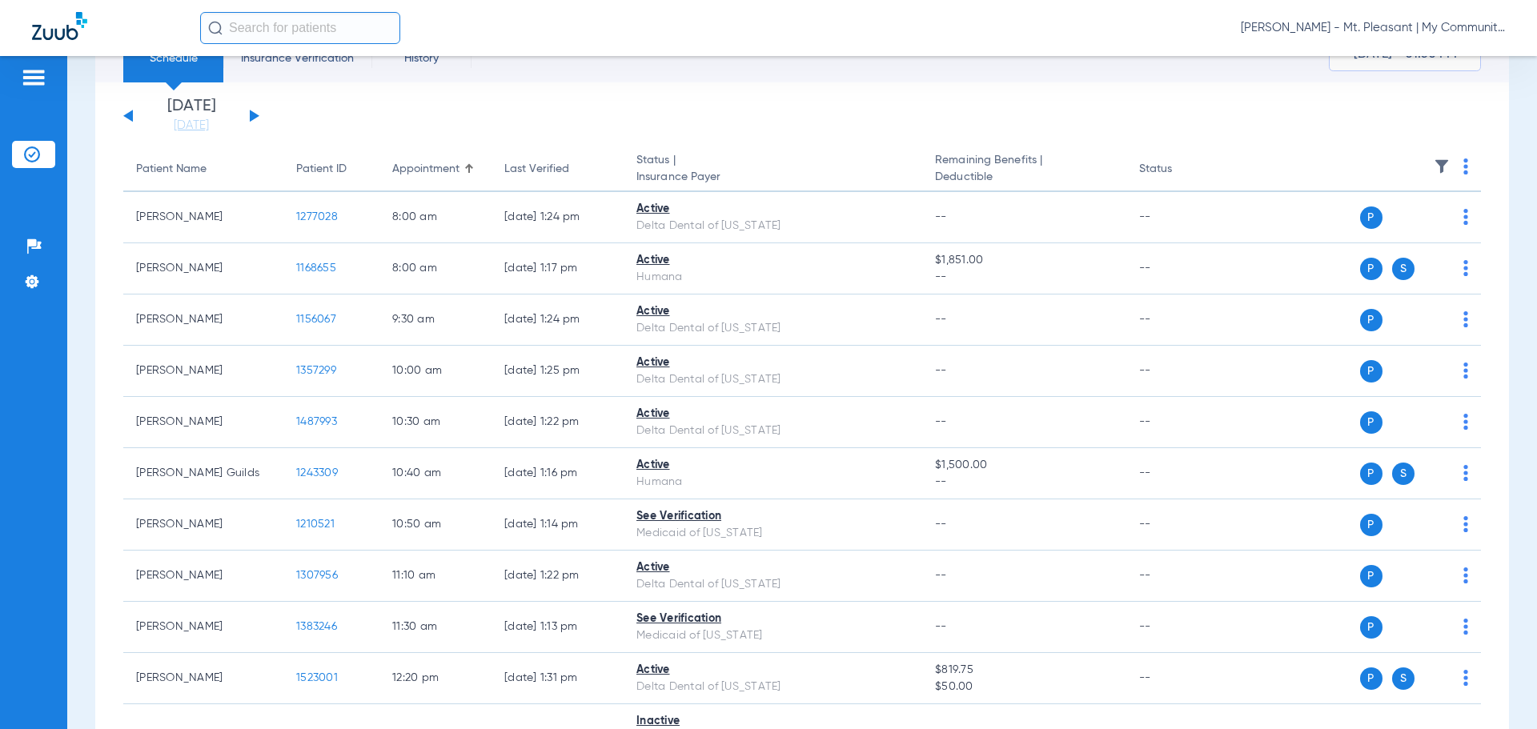
scroll to position [73, 0]
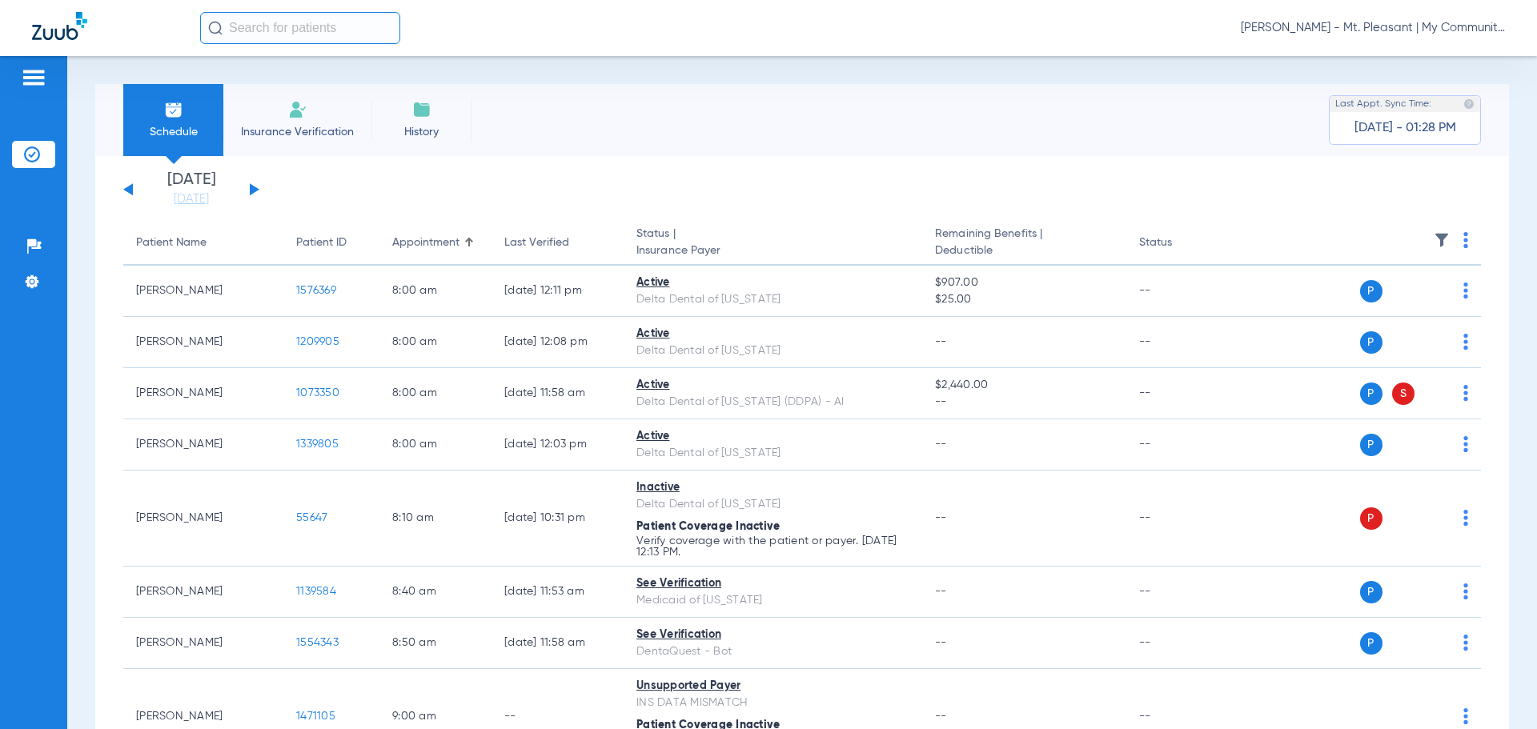
click at [1297, 28] on span "[PERSON_NAME] - Mt. Pleasant | My Community Dental Centers" at bounding box center [1373, 28] width 264 height 16
click at [1404, 53] on span "Account Selection" at bounding box center [1445, 56] width 90 height 11
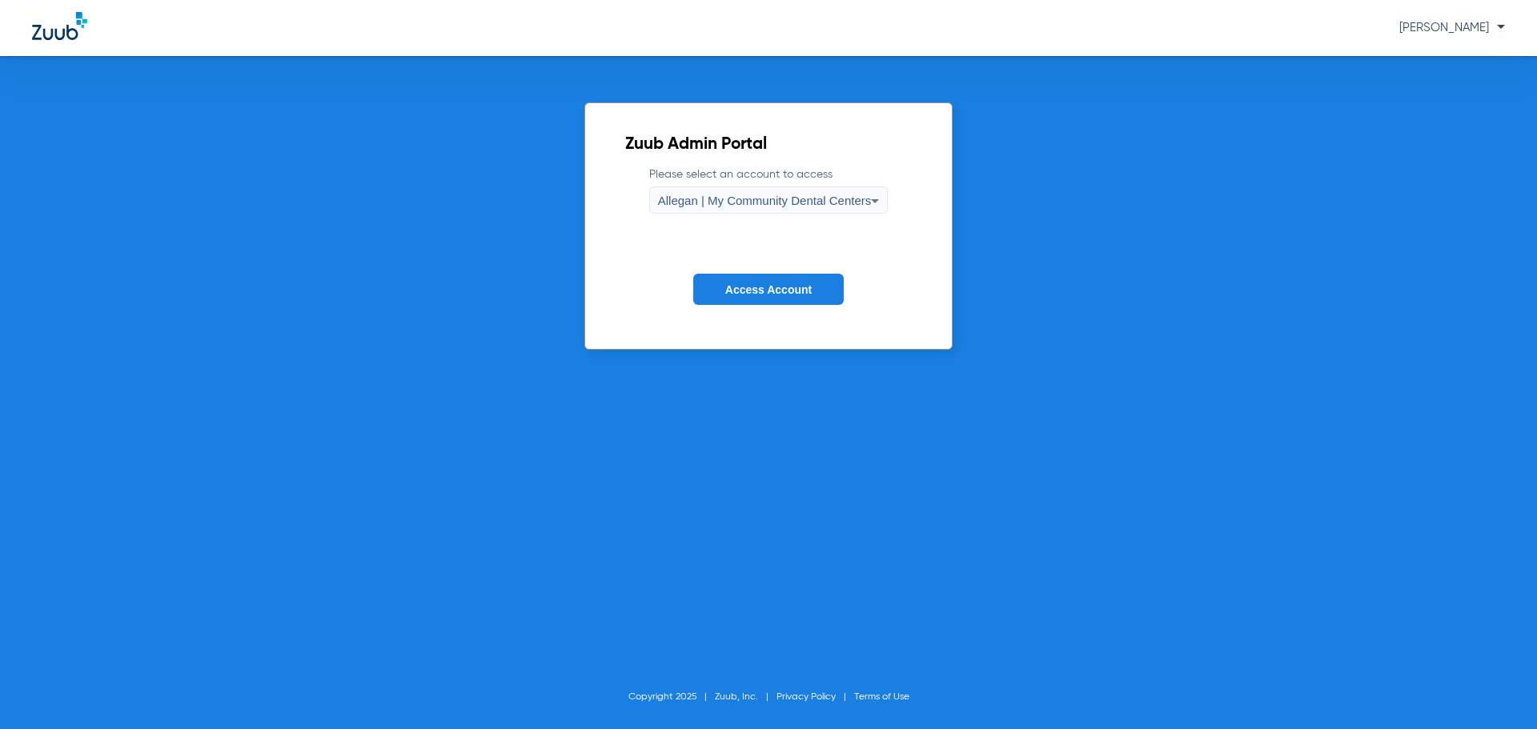
click at [744, 203] on span "Allegan | My Community Dental Centers" at bounding box center [765, 201] width 214 height 14
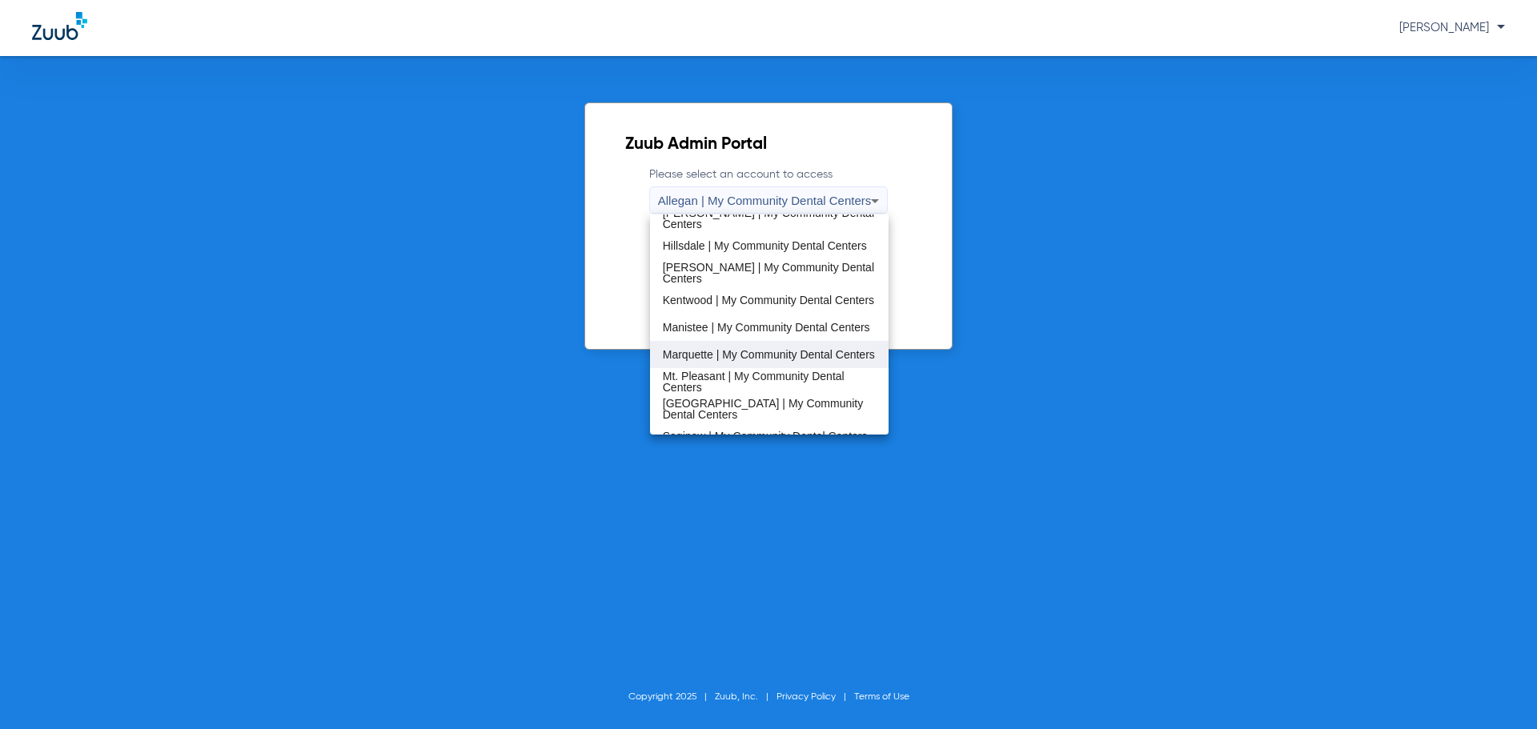
scroll to position [400, 0]
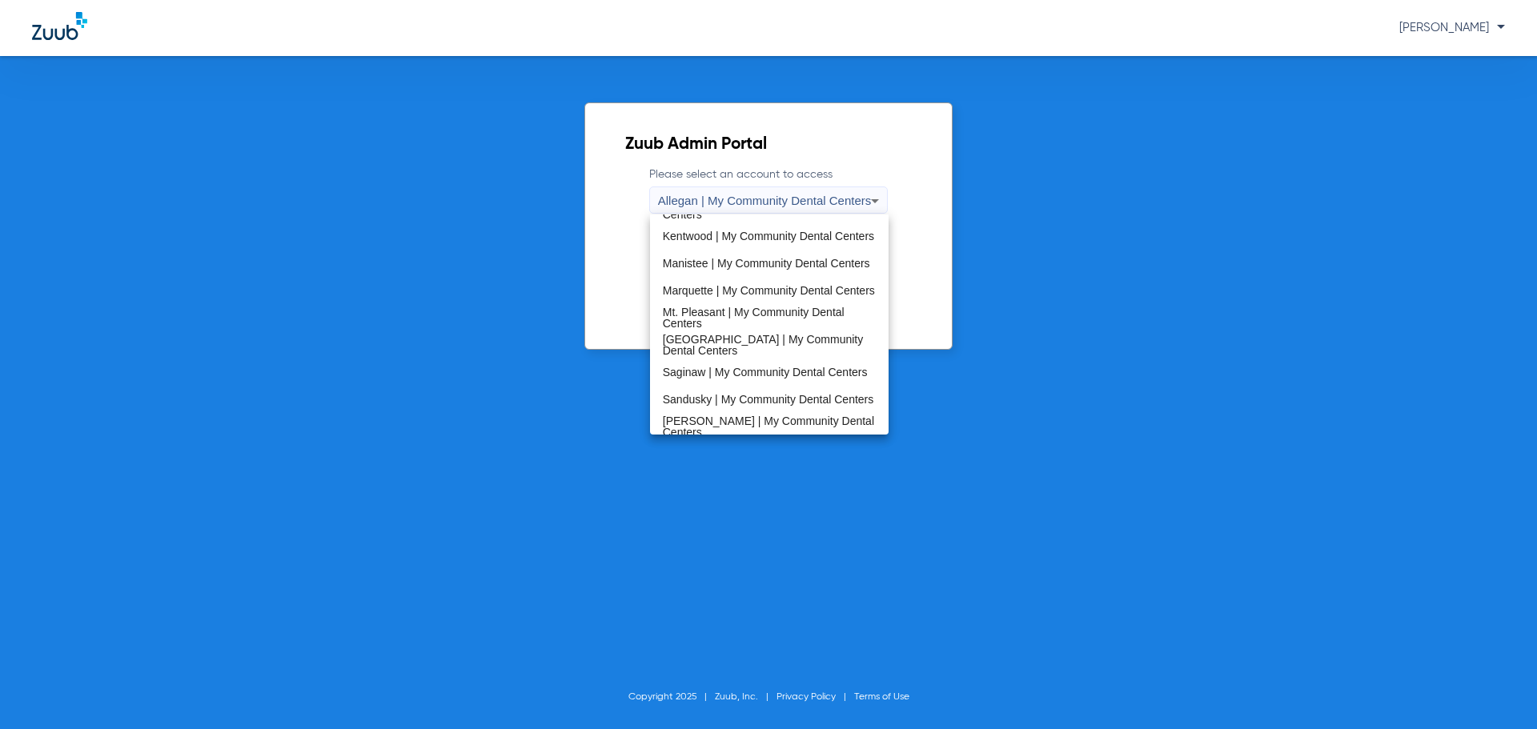
click at [752, 338] on span "[GEOGRAPHIC_DATA] | My Community Dental Centers" at bounding box center [770, 345] width 214 height 22
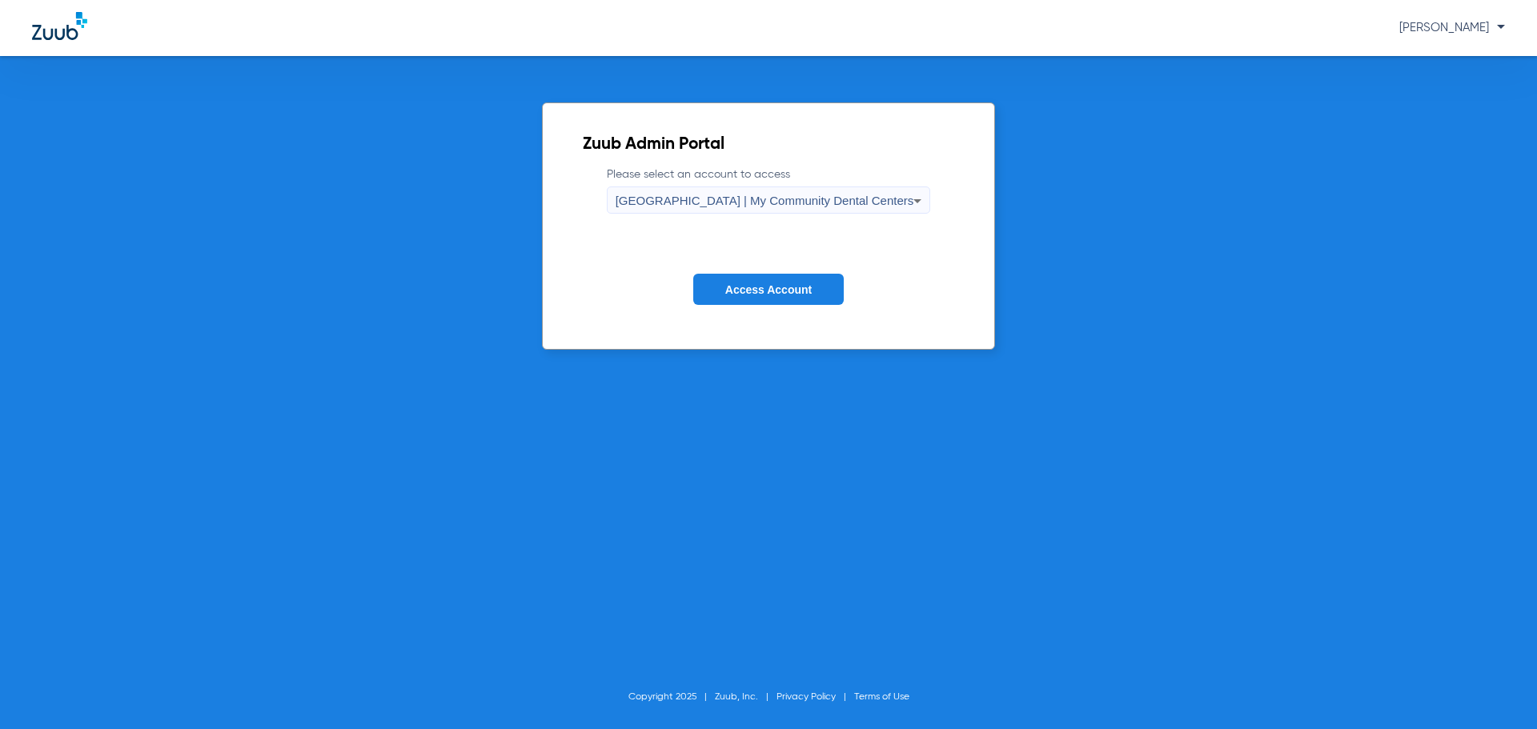
click at [752, 270] on form "Please select an account to access [GEOGRAPHIC_DATA] | My Community Dental Cent…" at bounding box center [769, 247] width 372 height 162
click at [756, 280] on button "Access Account" at bounding box center [768, 289] width 150 height 31
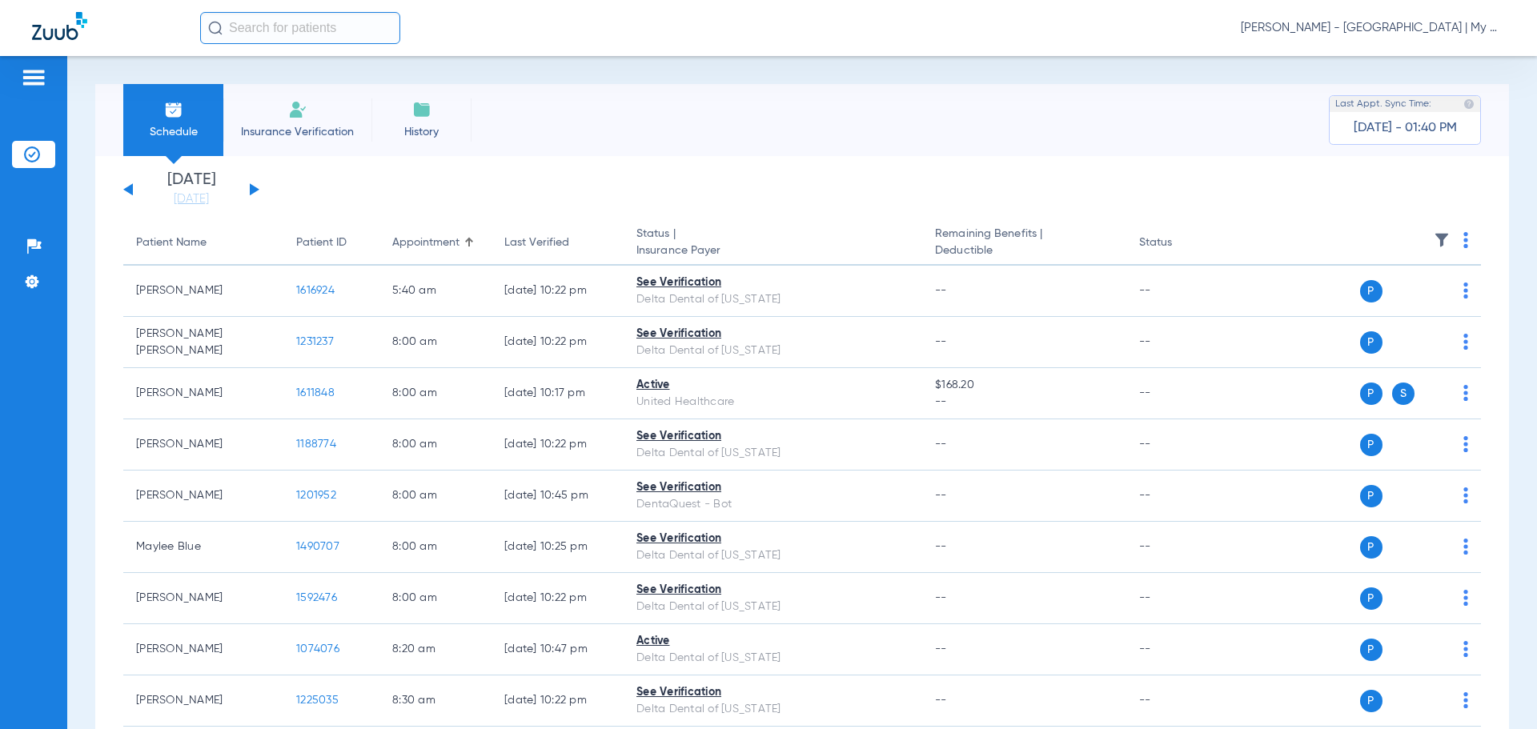
drag, startPoint x: 182, startPoint y: 196, endPoint x: 336, endPoint y: 354, distance: 220.7
click at [182, 196] on link "[DATE]" at bounding box center [191, 199] width 96 height 16
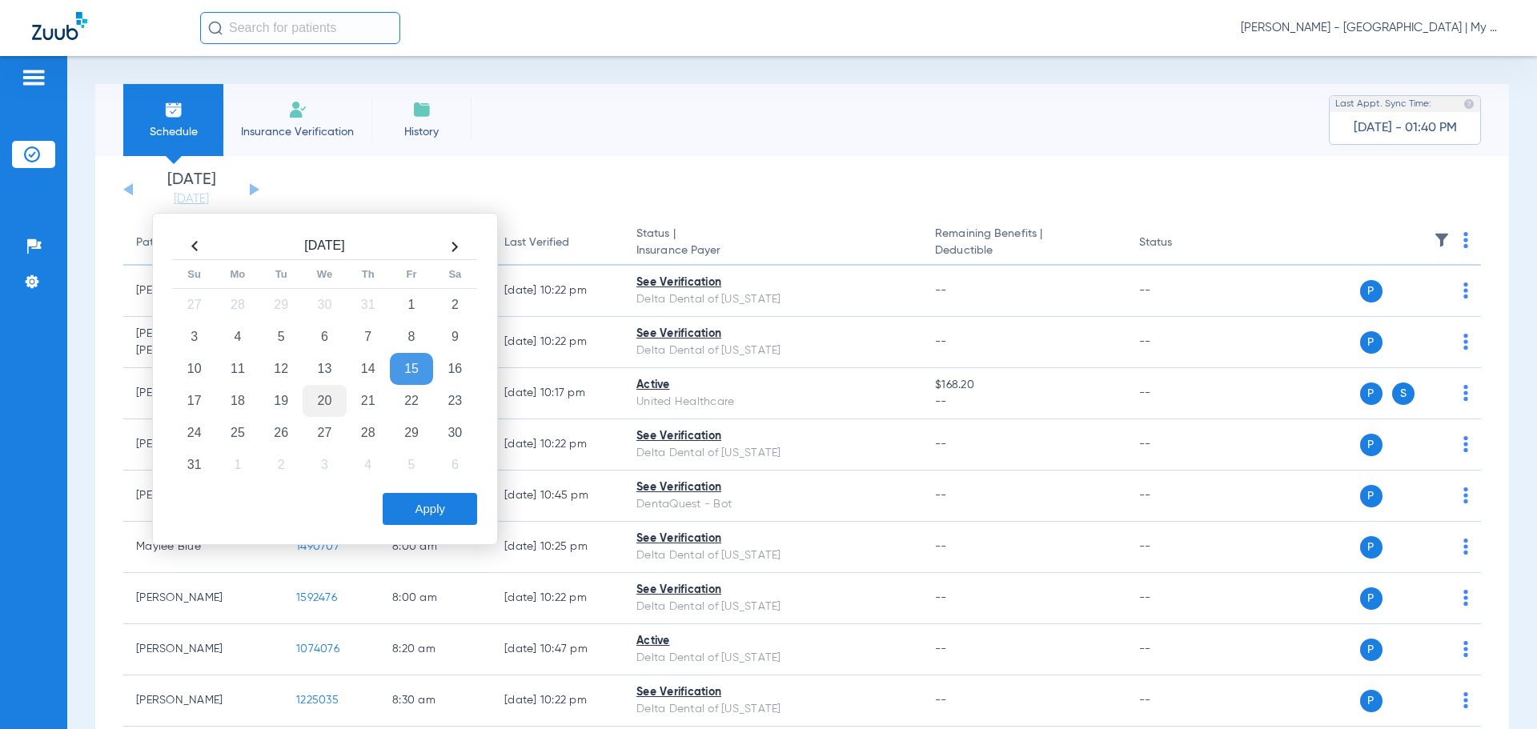
click at [328, 391] on td "20" at bounding box center [324, 401] width 43 height 32
click at [413, 503] on button "Apply" at bounding box center [430, 509] width 94 height 32
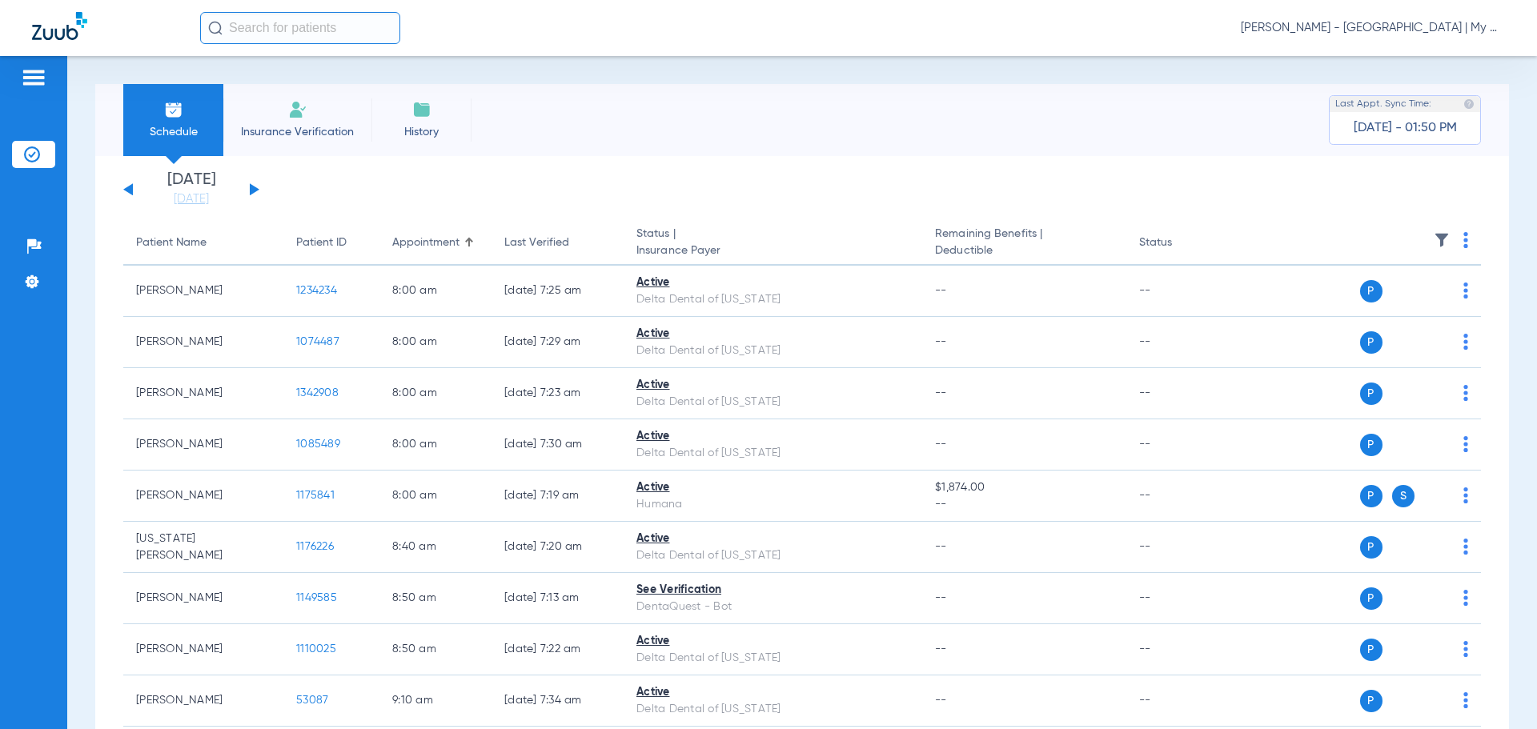
drag, startPoint x: 202, startPoint y: 201, endPoint x: 223, endPoint y: 230, distance: 36.0
click at [201, 201] on link "[DATE]" at bounding box center [191, 199] width 96 height 16
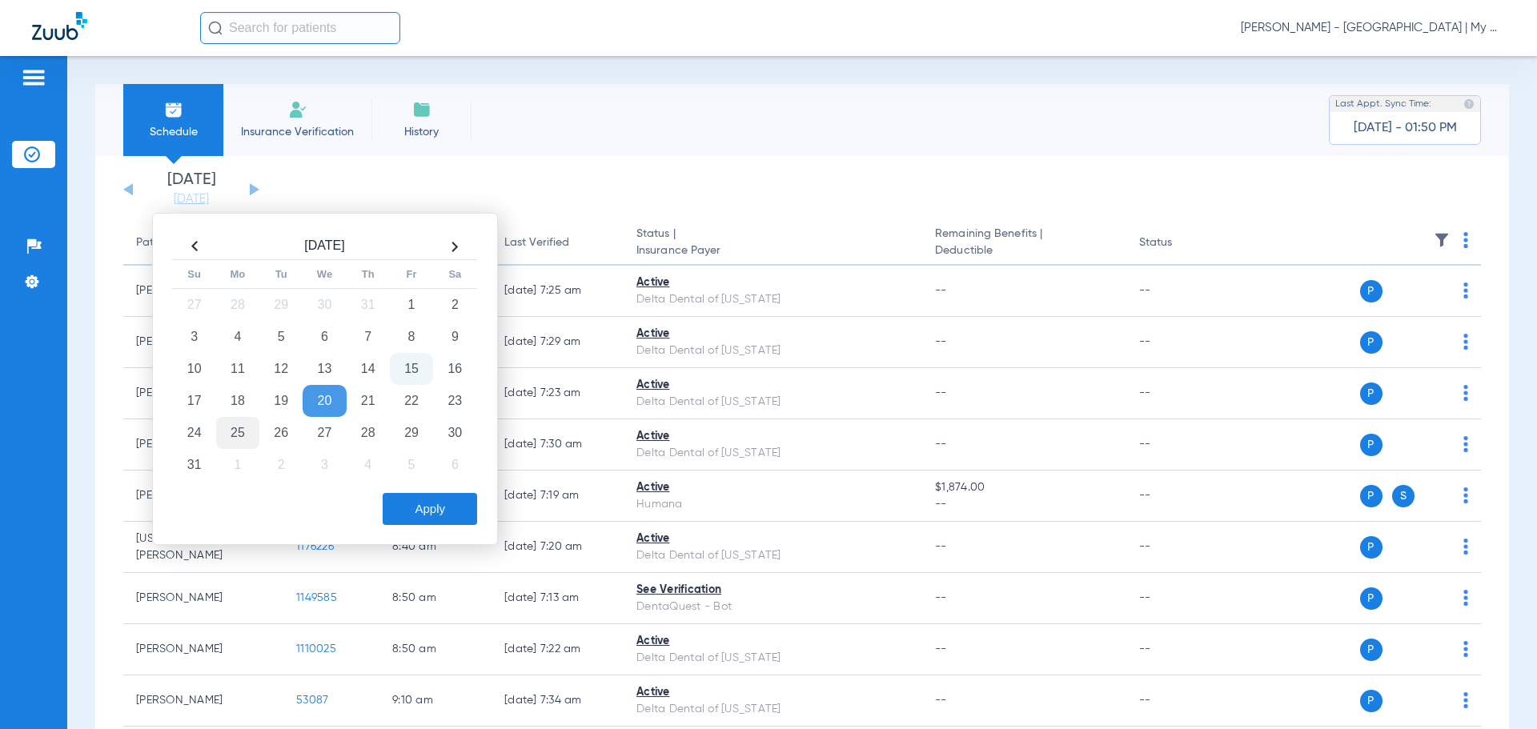
click at [242, 431] on td "25" at bounding box center [237, 433] width 43 height 32
click at [431, 499] on button "Apply" at bounding box center [430, 509] width 94 height 32
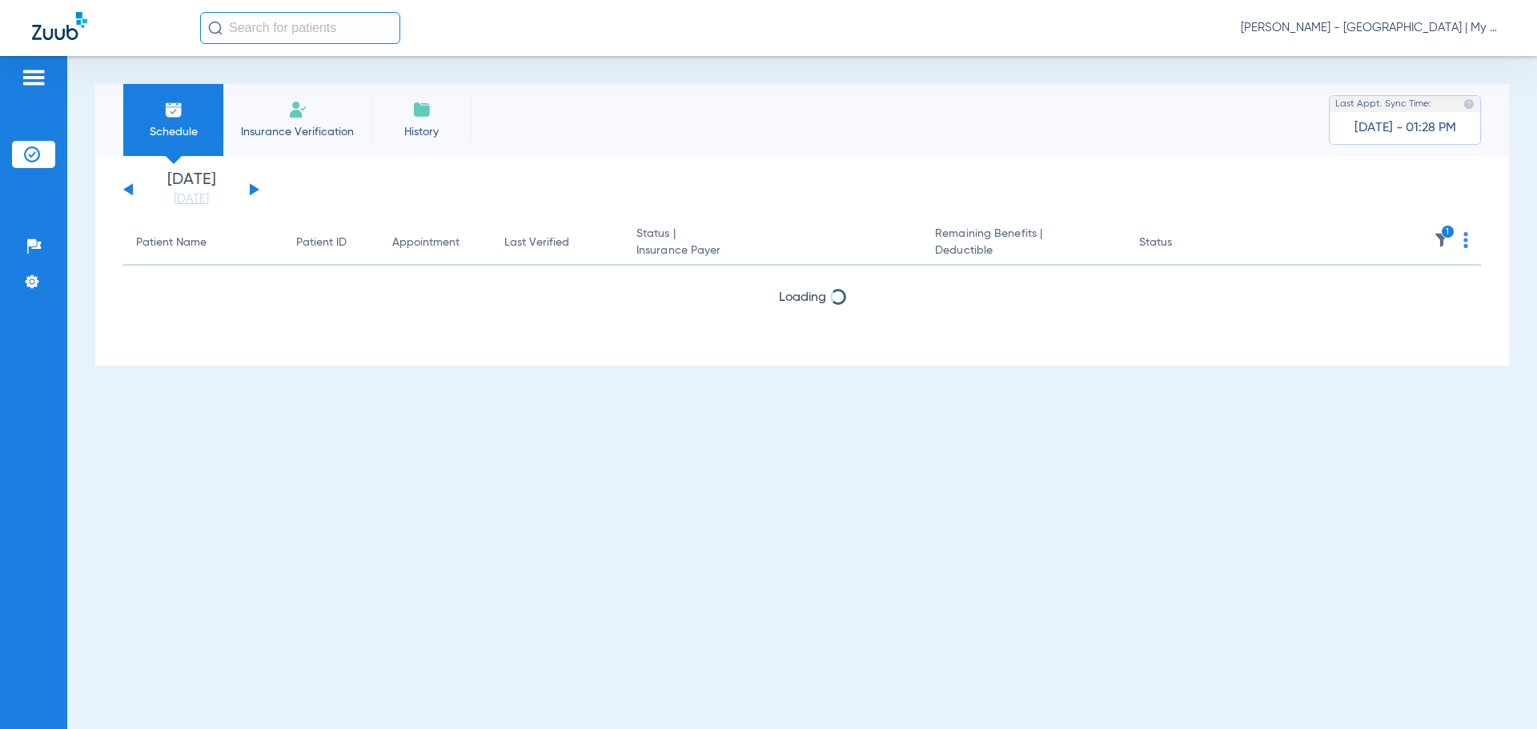
click at [1366, 21] on span "[PERSON_NAME] - [GEOGRAPHIC_DATA] | My Community Dental Centers" at bounding box center [1373, 28] width 264 height 16
click at [1416, 66] on button "Account Selection" at bounding box center [1444, 57] width 115 height 32
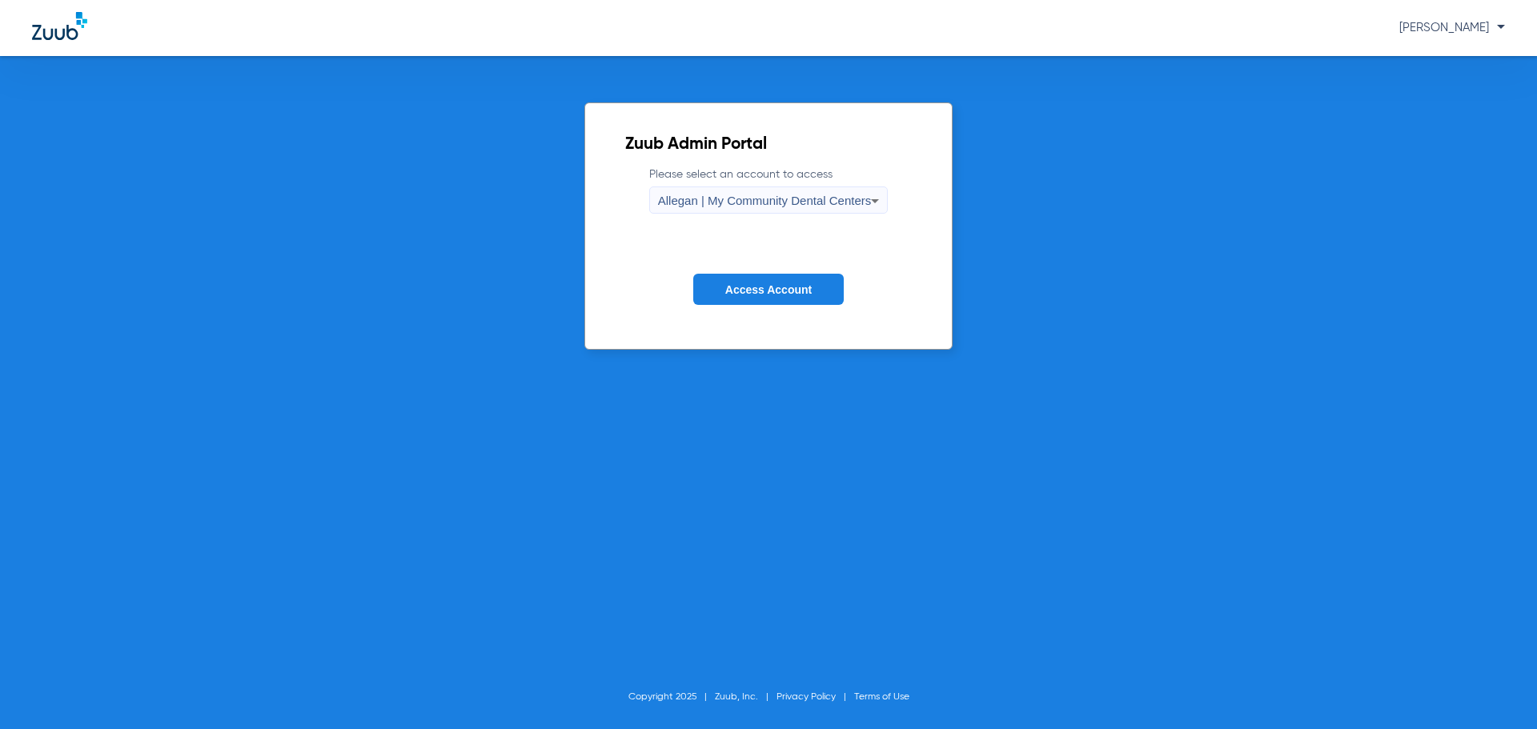
click at [775, 193] on div "Allegan | My Community Dental Centers" at bounding box center [765, 200] width 214 height 27
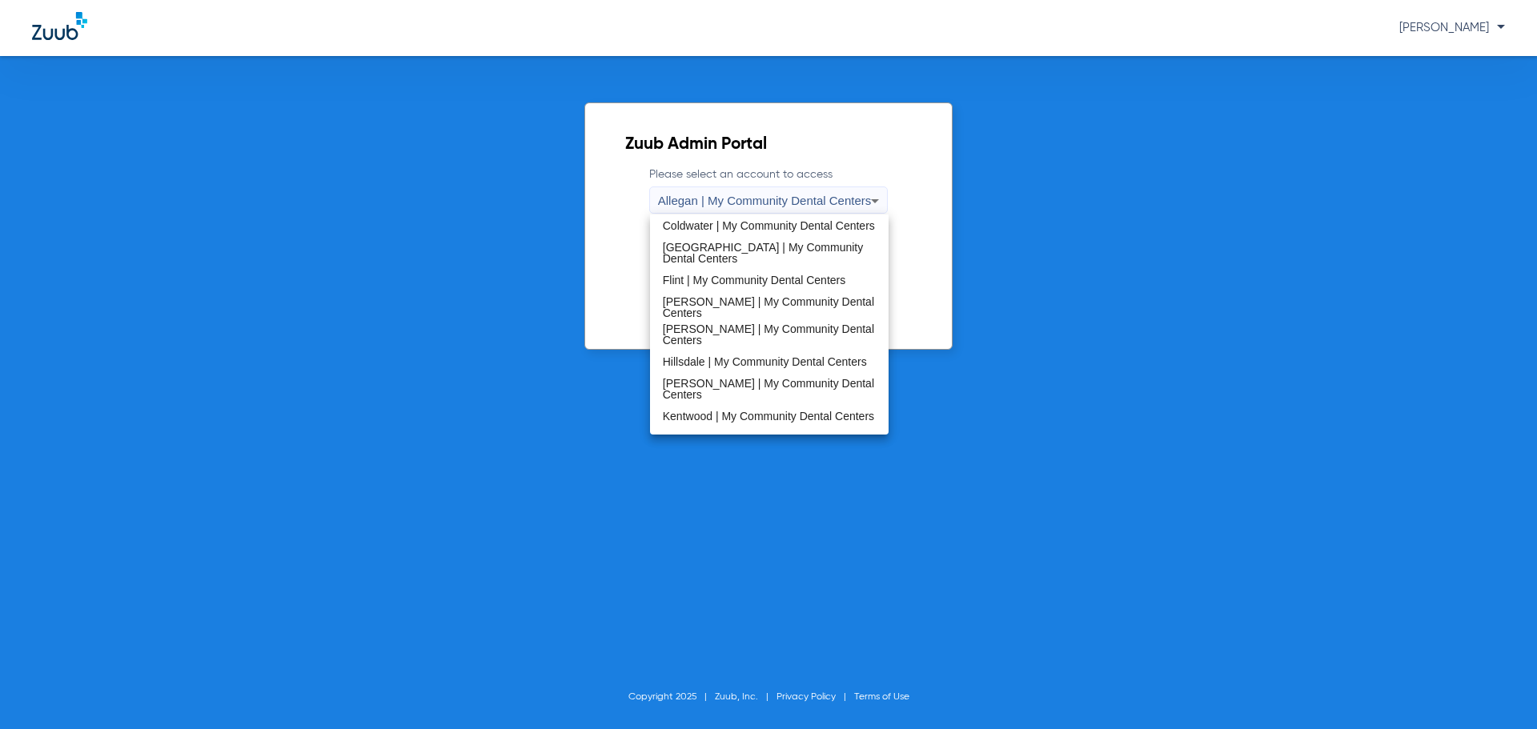
scroll to position [480, 0]
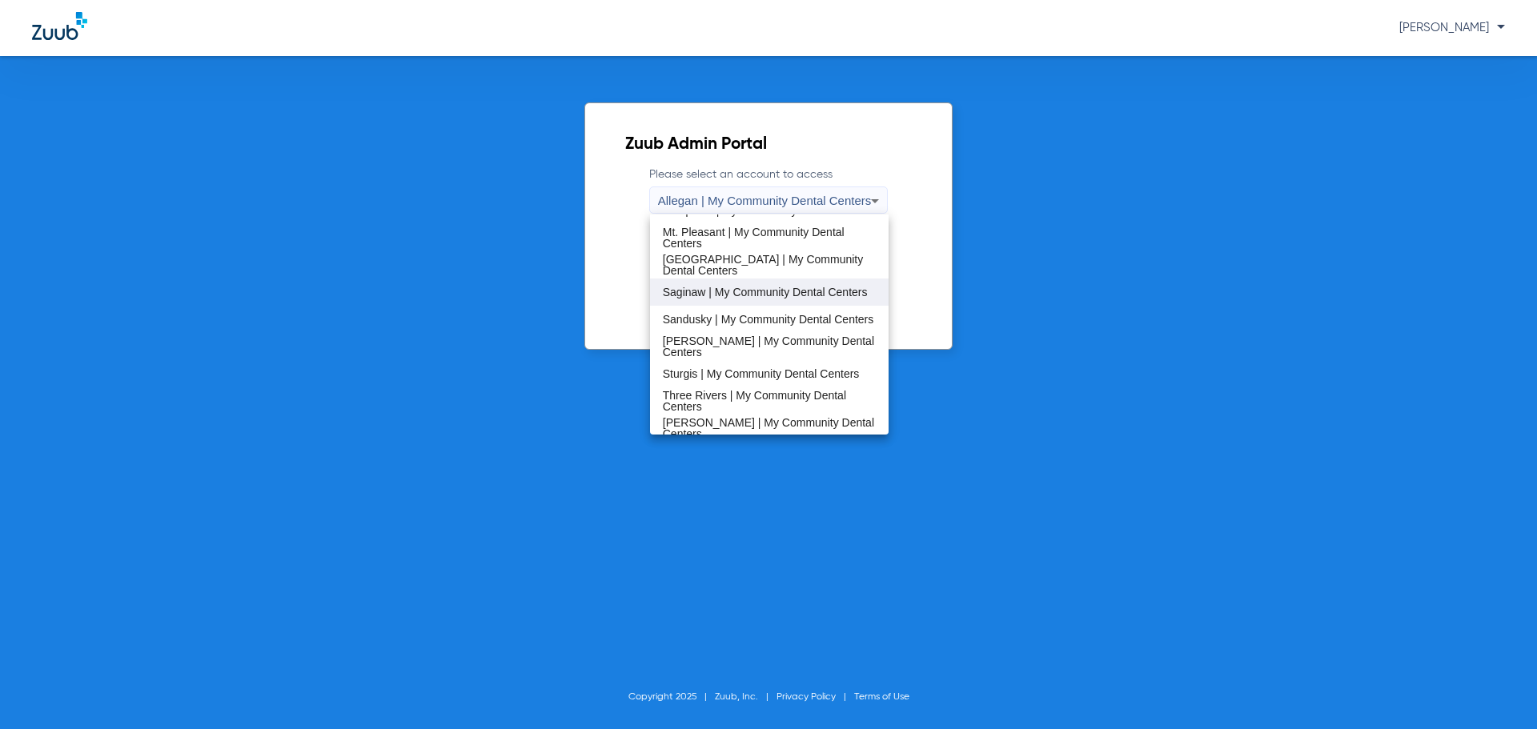
click at [752, 291] on span "Saginaw | My Community Dental Centers" at bounding box center [765, 292] width 205 height 11
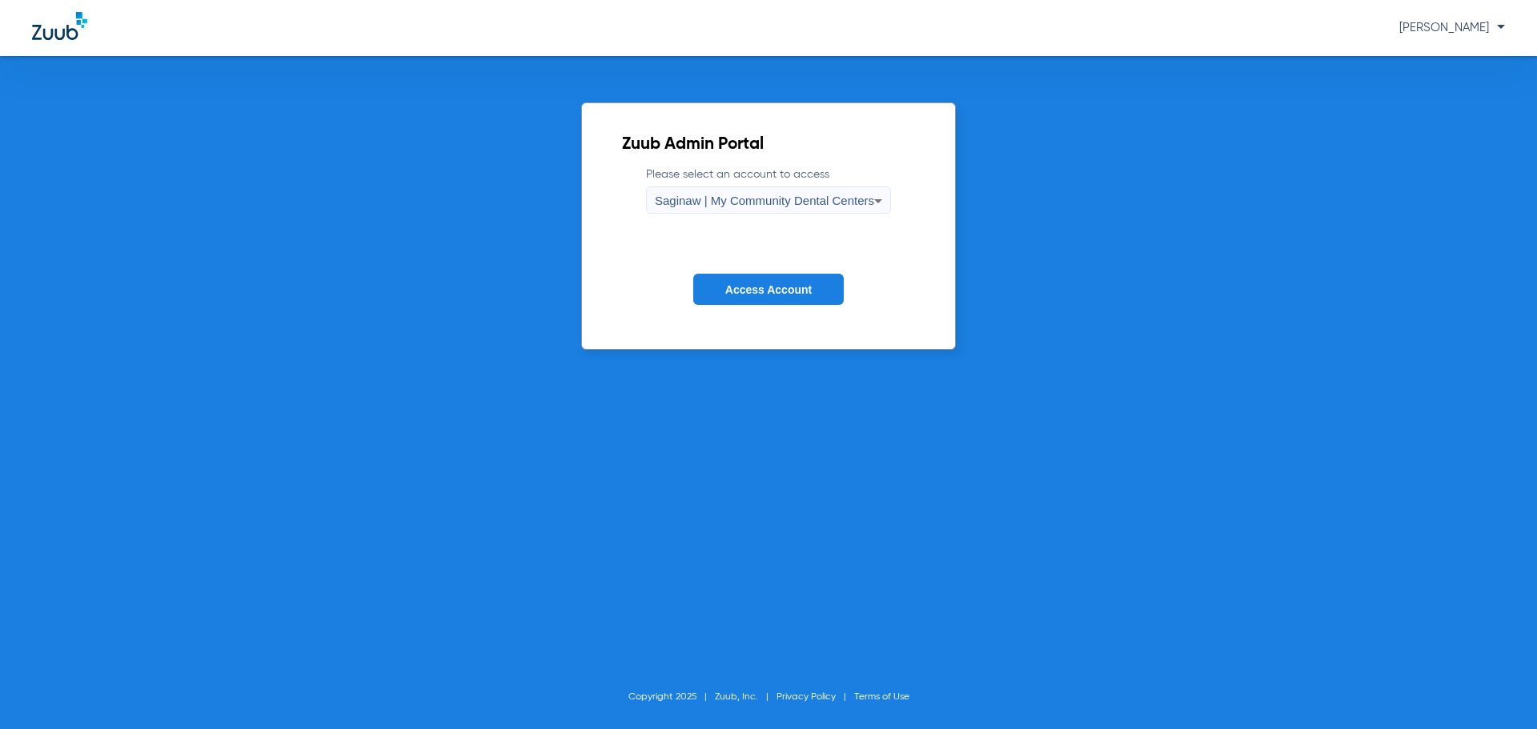
click at [753, 289] on span "Access Account" at bounding box center [768, 289] width 86 height 13
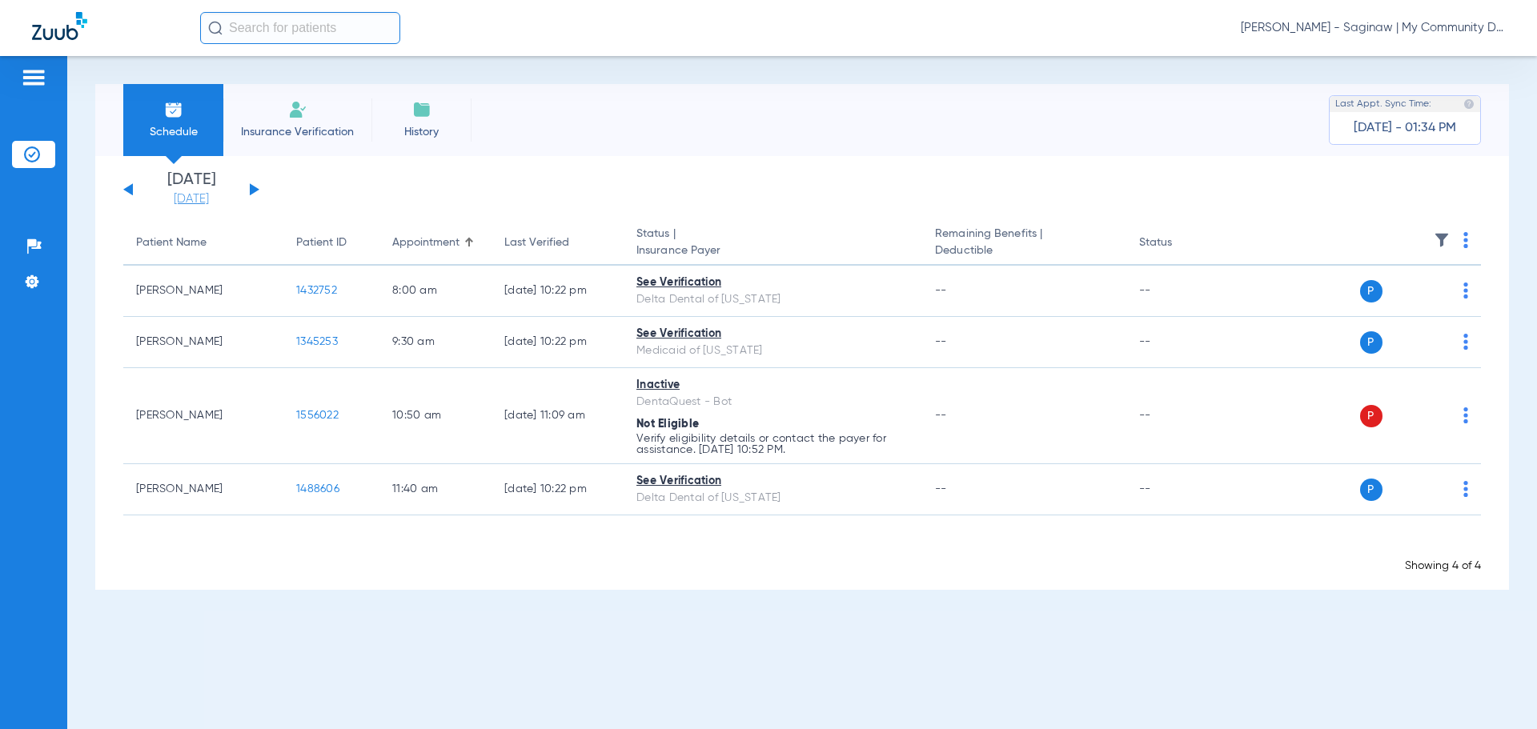
click at [185, 196] on link "[DATE]" at bounding box center [191, 199] width 96 height 16
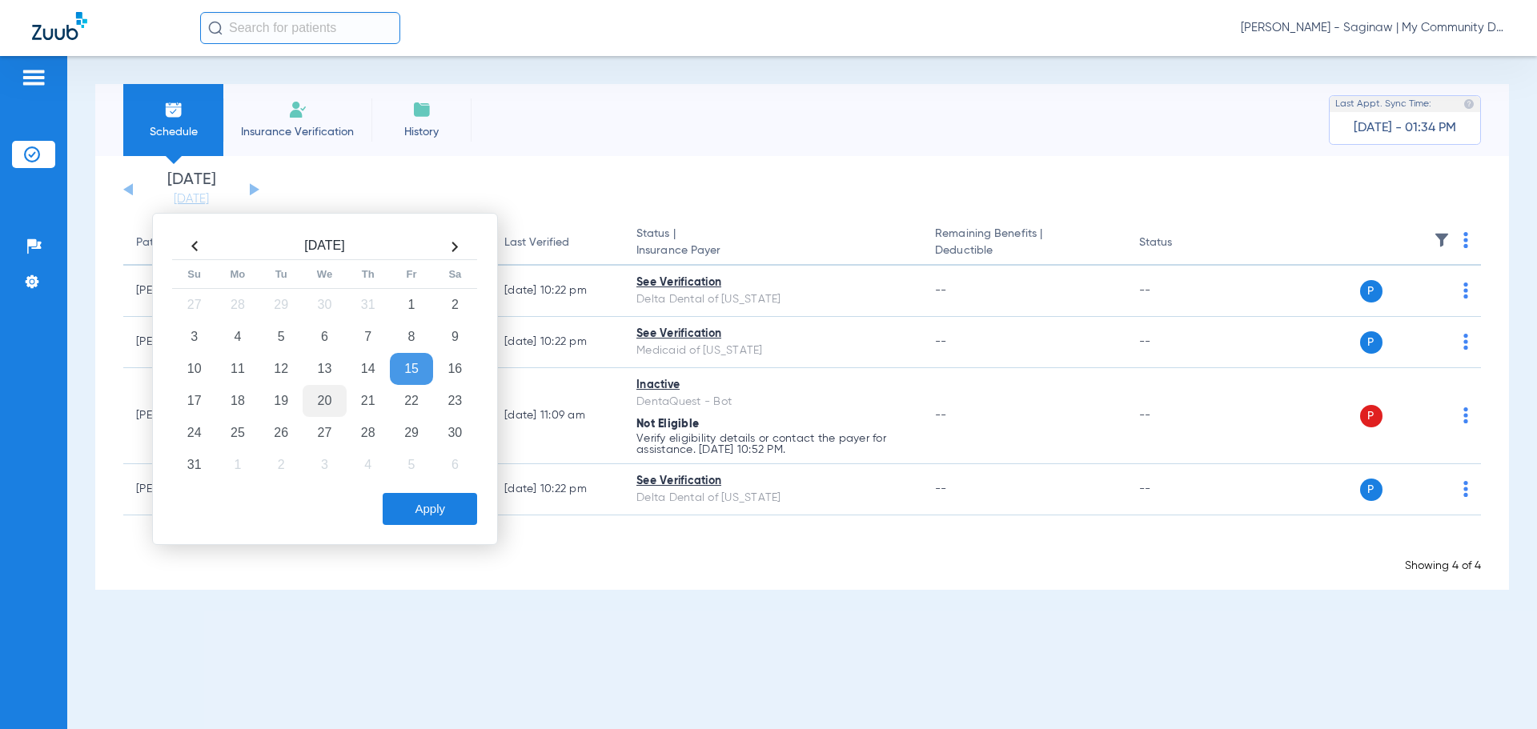
click at [314, 399] on td "20" at bounding box center [324, 401] width 43 height 32
click at [449, 520] on button "Apply" at bounding box center [430, 509] width 94 height 32
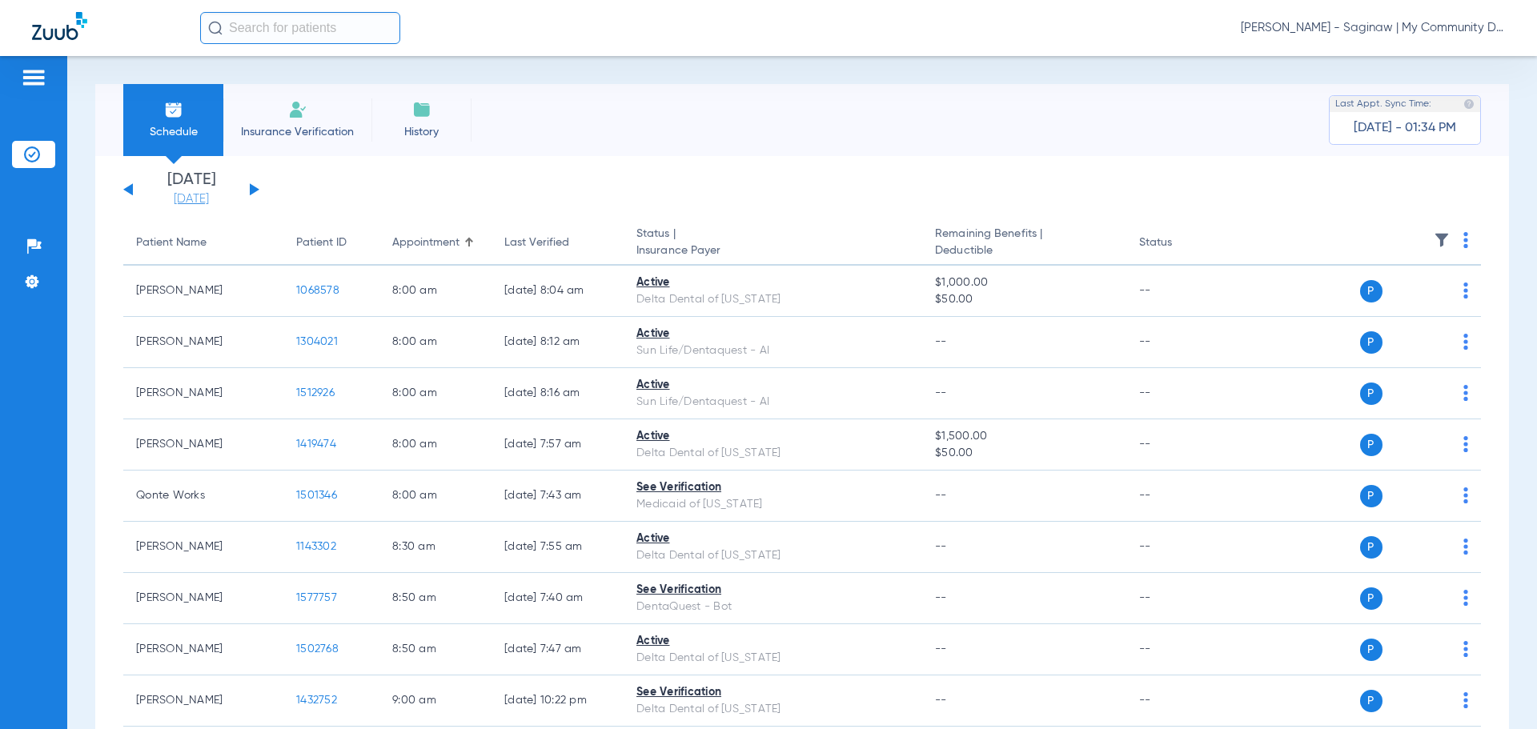
click at [178, 193] on link "[DATE]" at bounding box center [191, 199] width 96 height 16
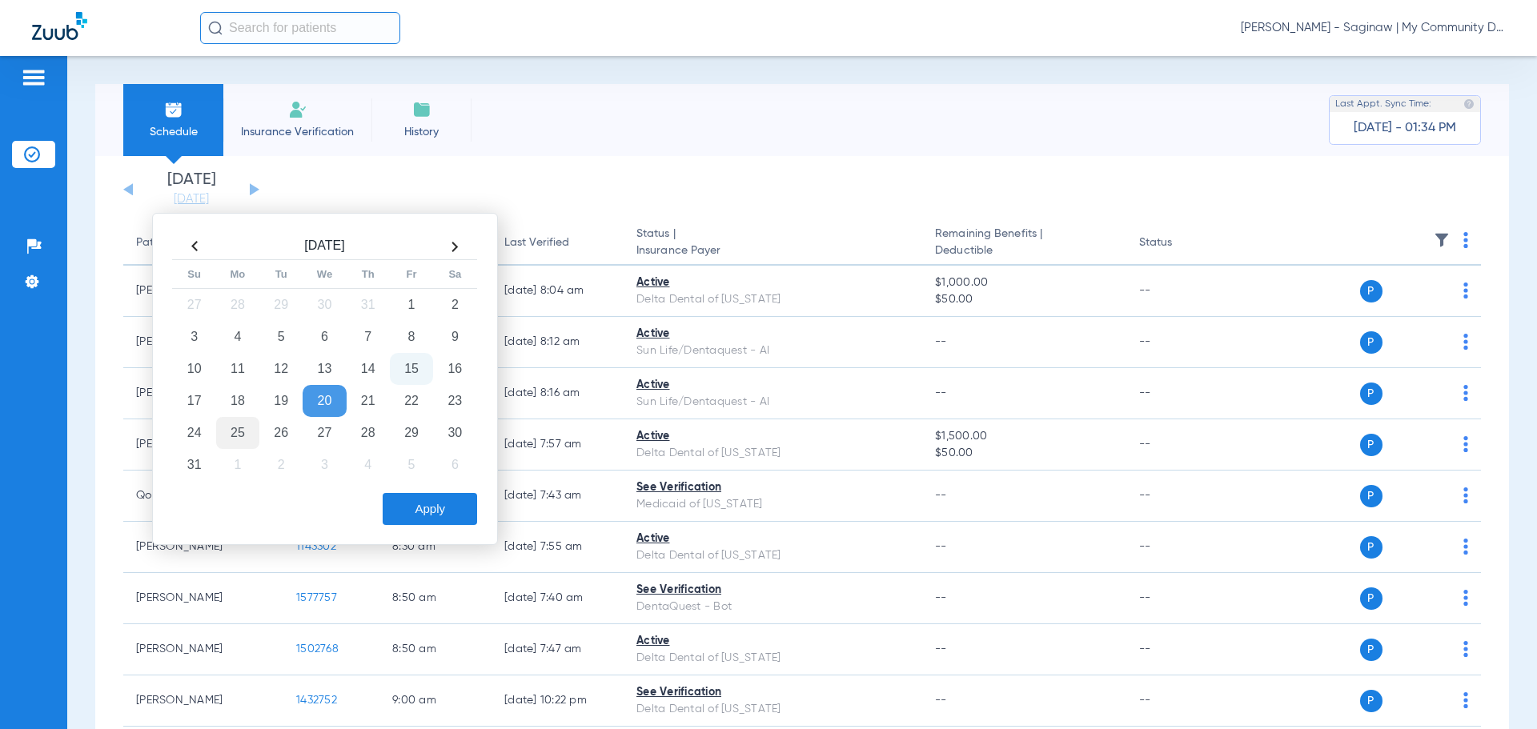
click at [229, 435] on td "25" at bounding box center [237, 433] width 43 height 32
click at [375, 498] on div "Apply" at bounding box center [323, 509] width 308 height 32
click at [411, 509] on button "Apply" at bounding box center [430, 509] width 94 height 32
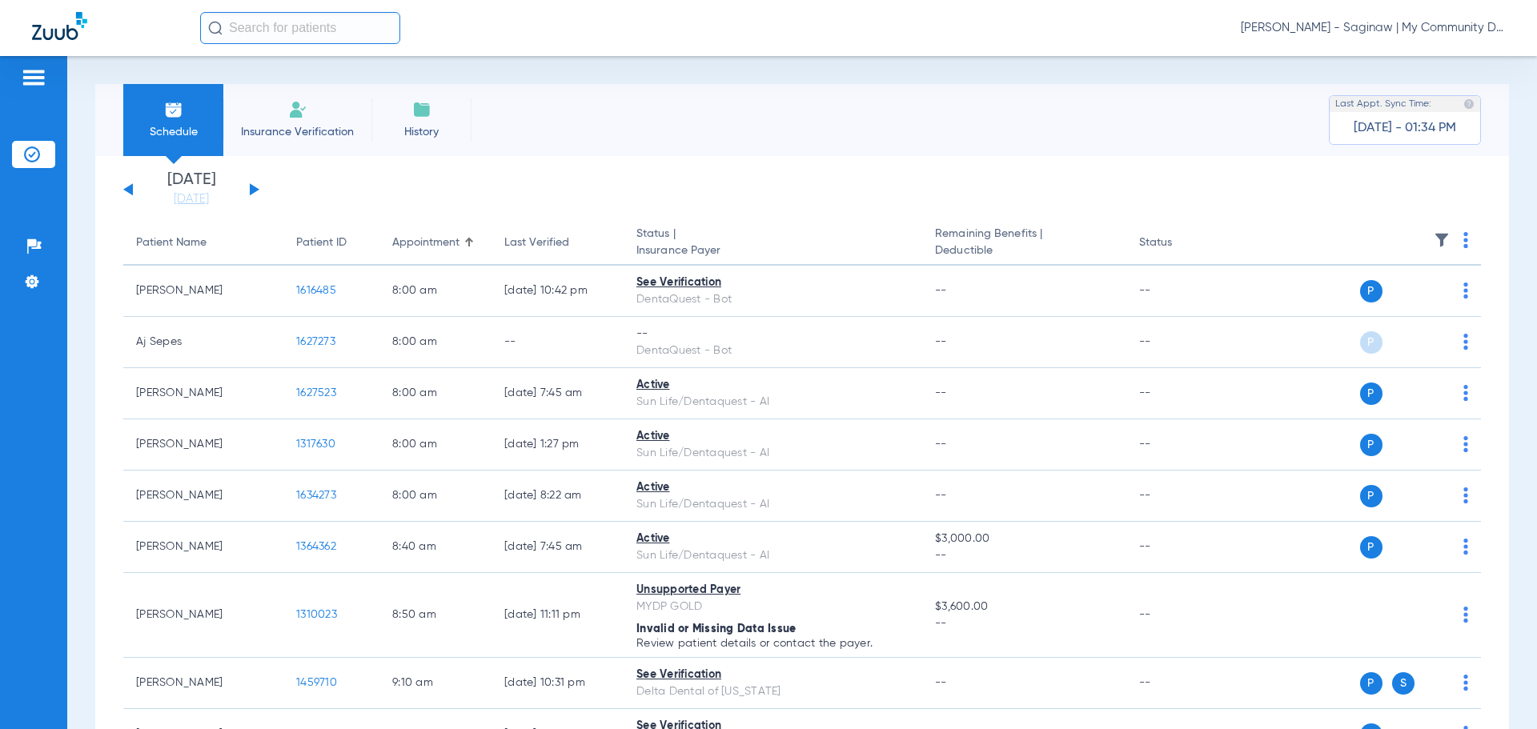
click at [1448, 248] on th at bounding box center [1357, 243] width 247 height 45
click at [1450, 246] on th at bounding box center [1357, 243] width 247 height 45
click at [1463, 244] on img at bounding box center [1465, 240] width 5 height 16
click at [1401, 303] on span "Verify All" at bounding box center [1392, 303] width 100 height 11
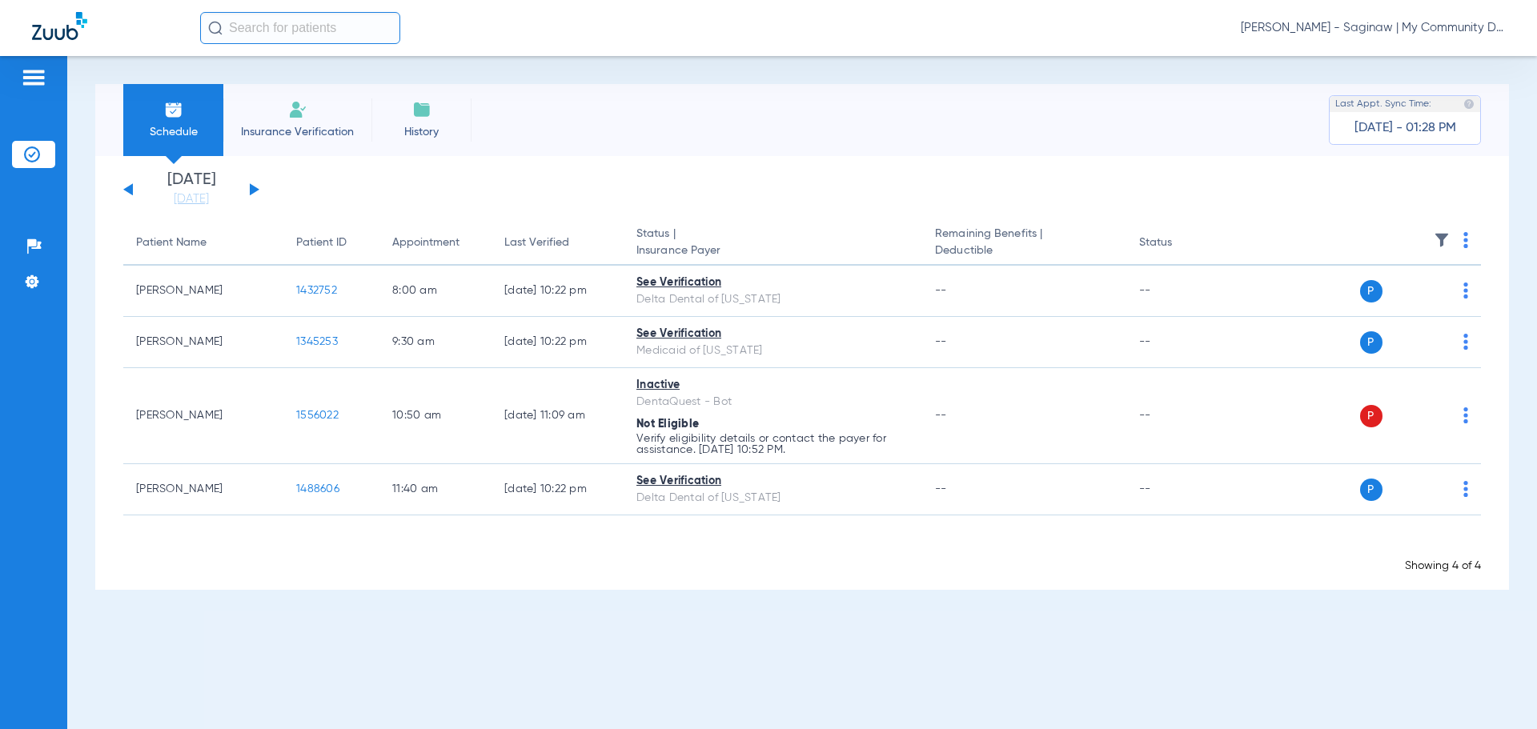
click at [1281, 28] on span "[PERSON_NAME] - Saginaw | My Community Dental Centers" at bounding box center [1373, 28] width 264 height 16
click at [1411, 64] on button "Account Selection" at bounding box center [1444, 57] width 115 height 32
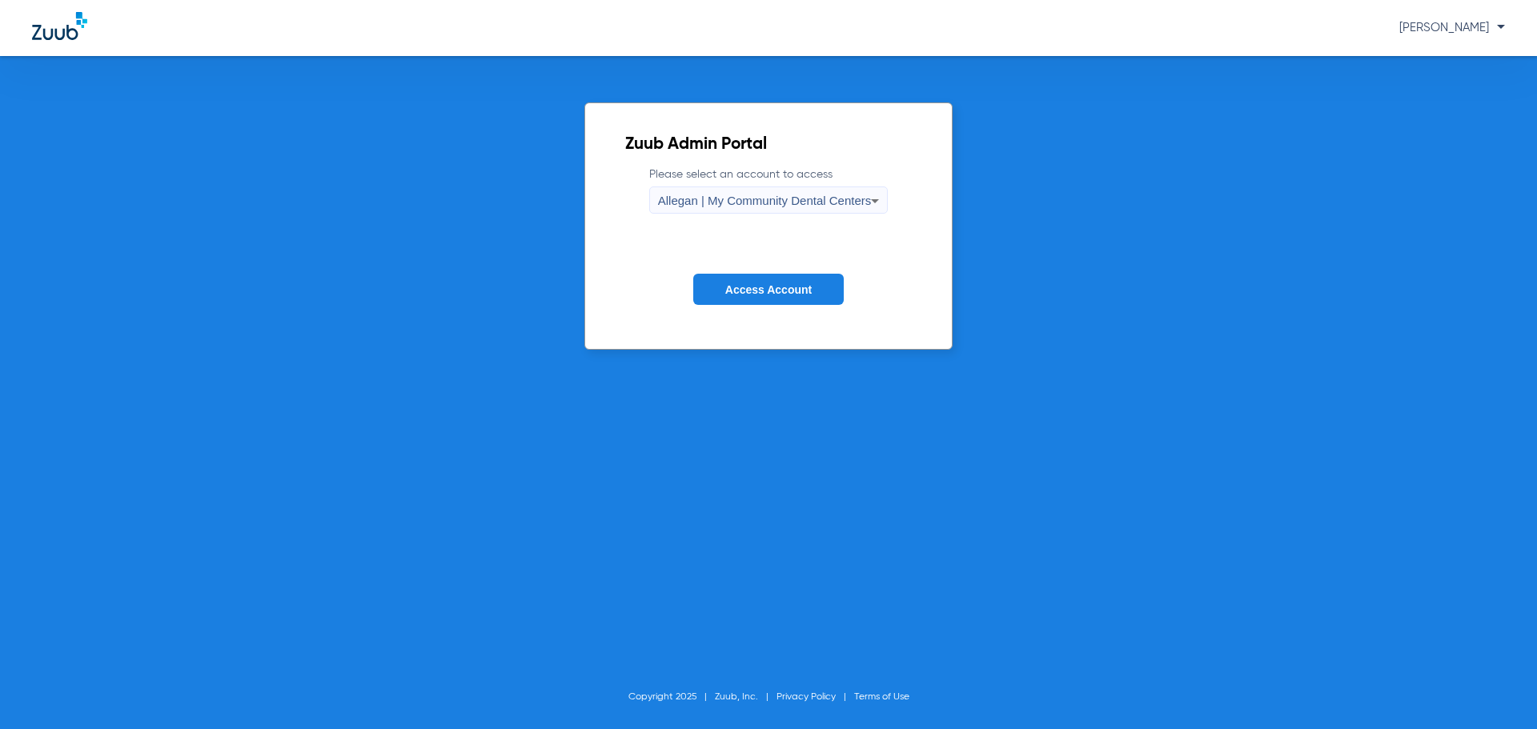
click at [778, 205] on span "Allegan | My Community Dental Centers" at bounding box center [765, 201] width 214 height 14
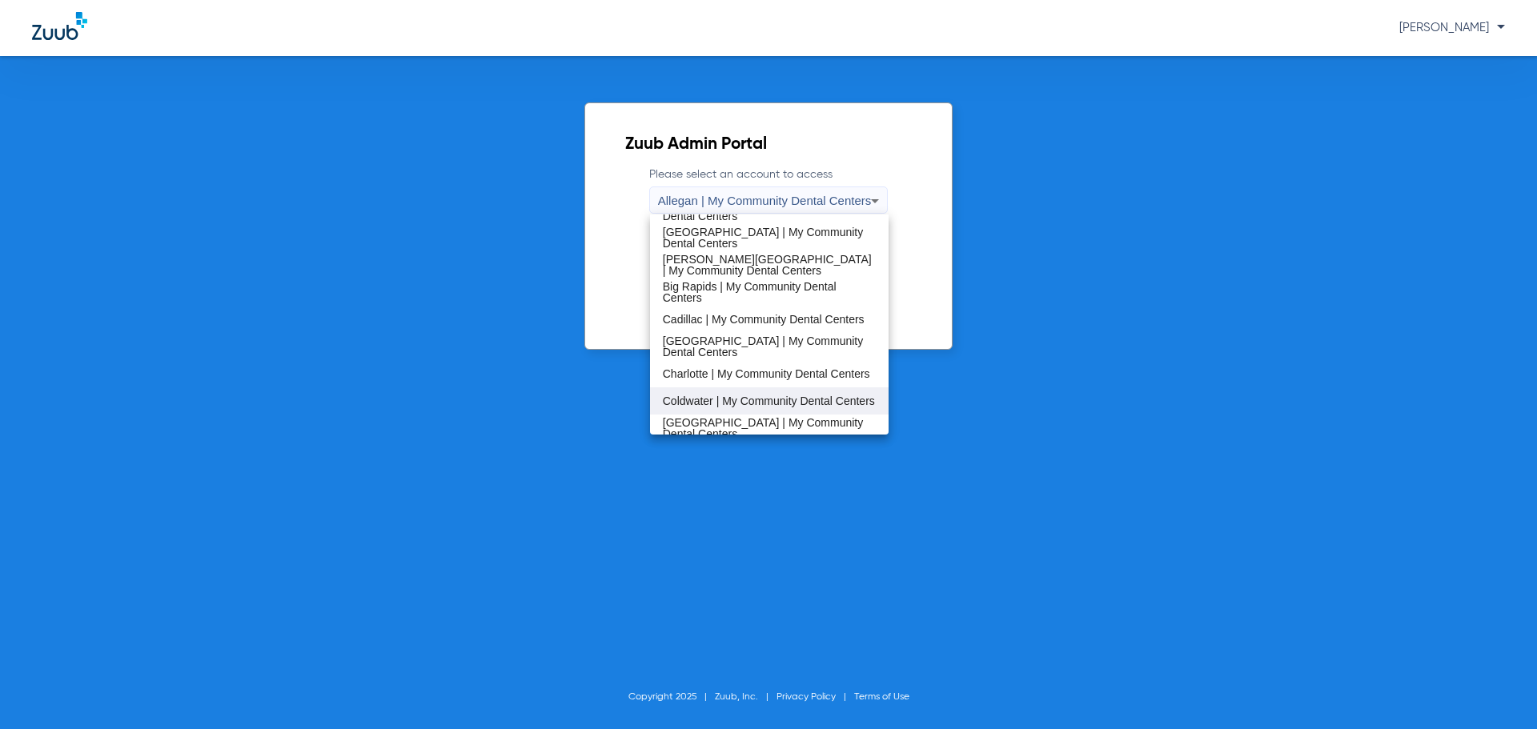
scroll to position [400, 0]
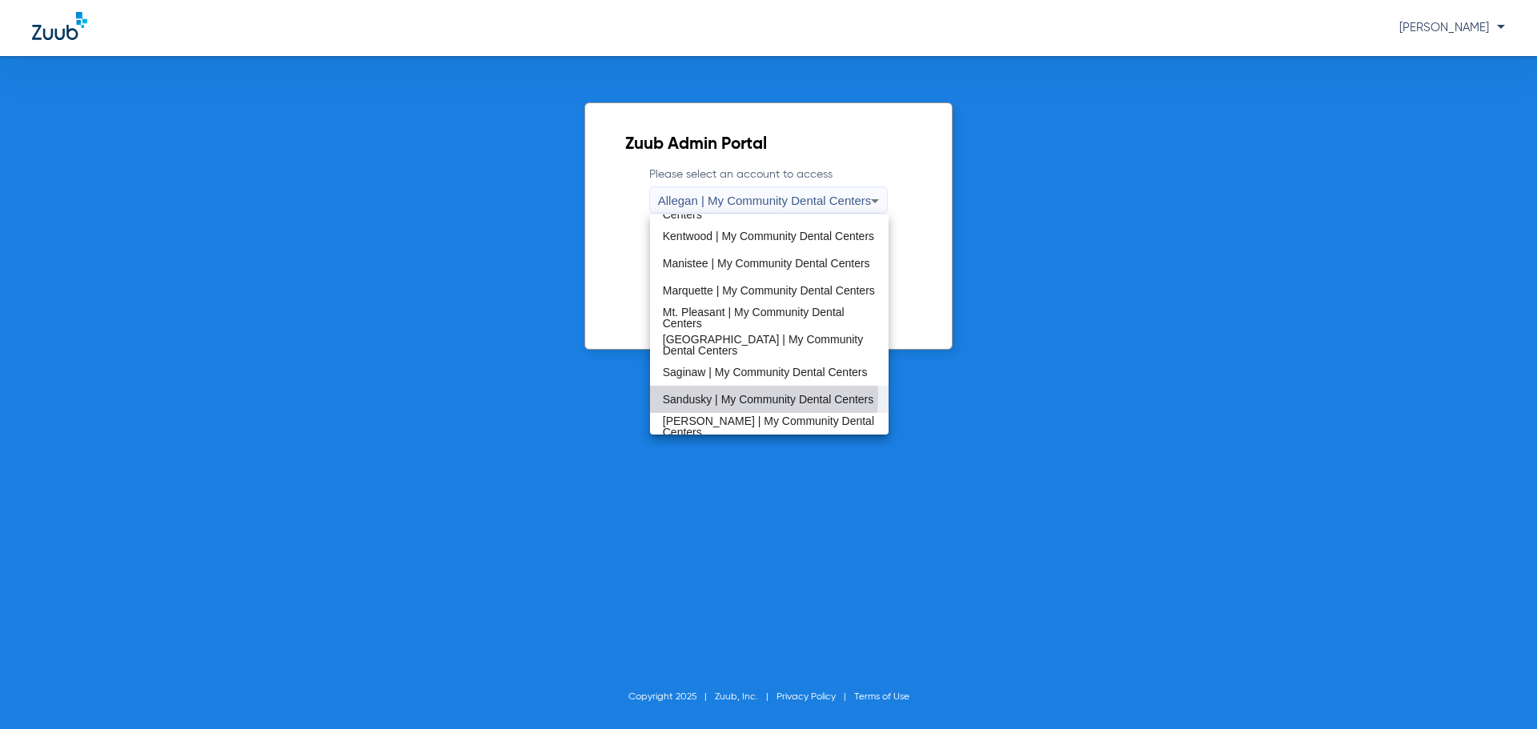
click at [724, 395] on span "Sandusky | My Community Dental Centers" at bounding box center [768, 399] width 211 height 11
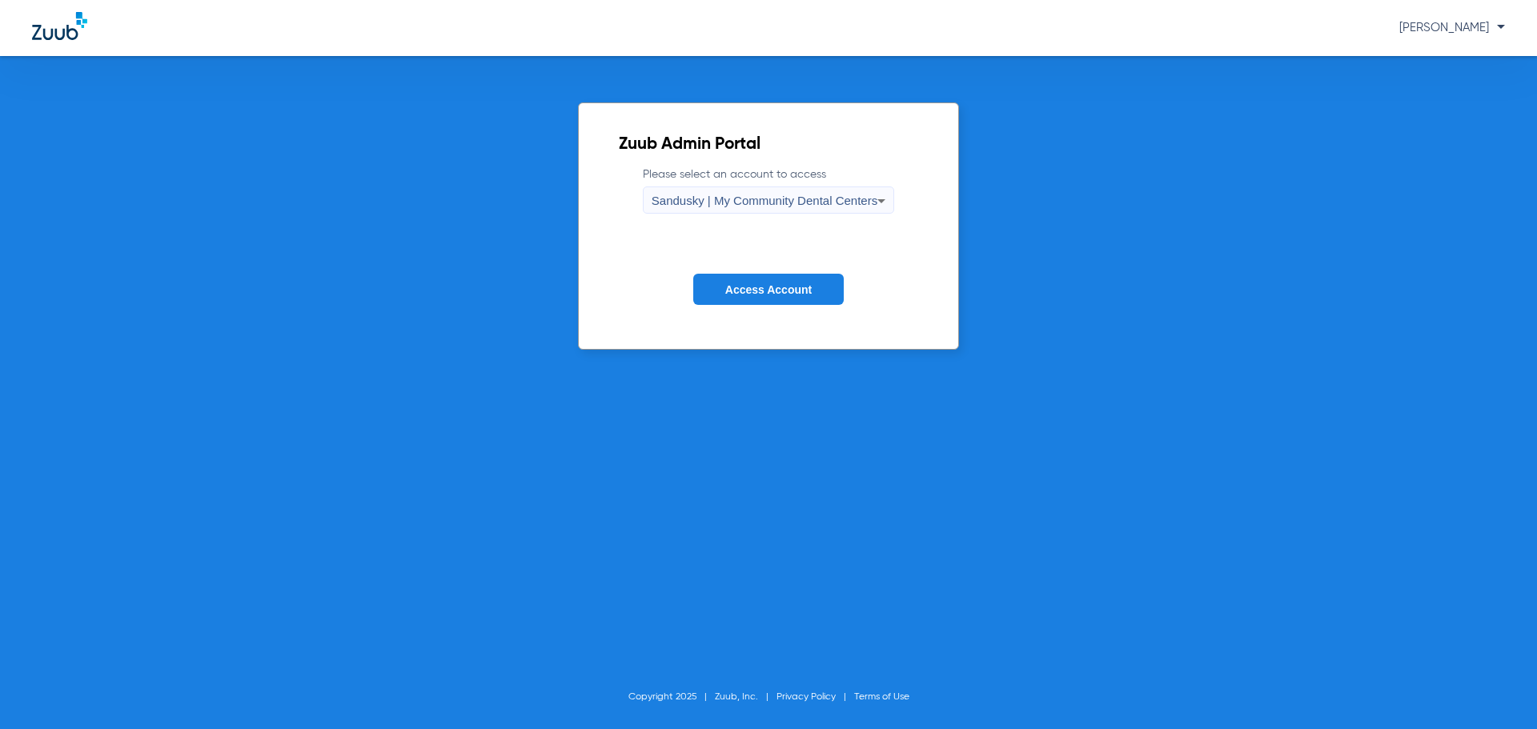
click at [732, 290] on span "Access Account" at bounding box center [768, 289] width 86 height 13
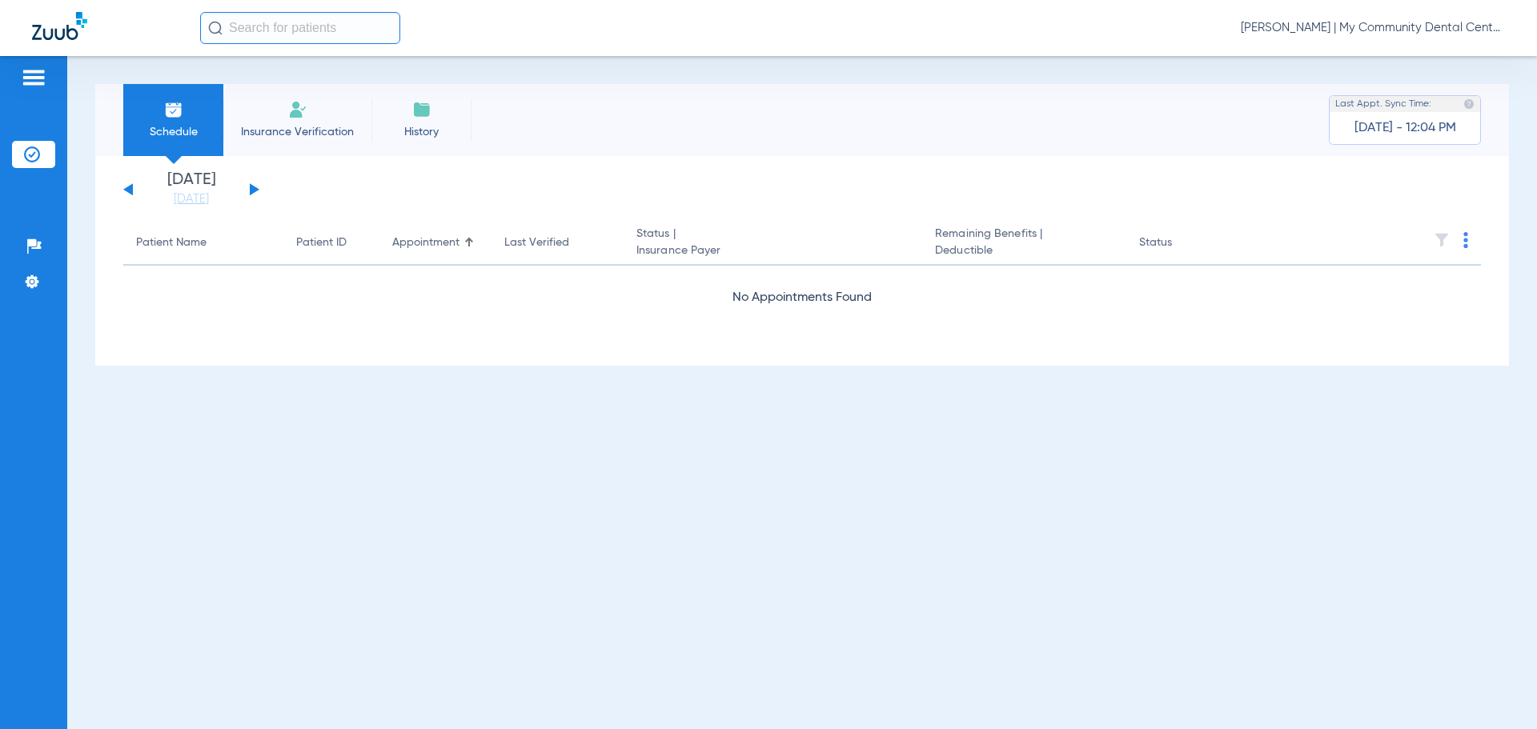
drag, startPoint x: 190, startPoint y: 205, endPoint x: 200, endPoint y: 210, distance: 11.5
click at [190, 205] on link "[DATE]" at bounding box center [191, 199] width 96 height 16
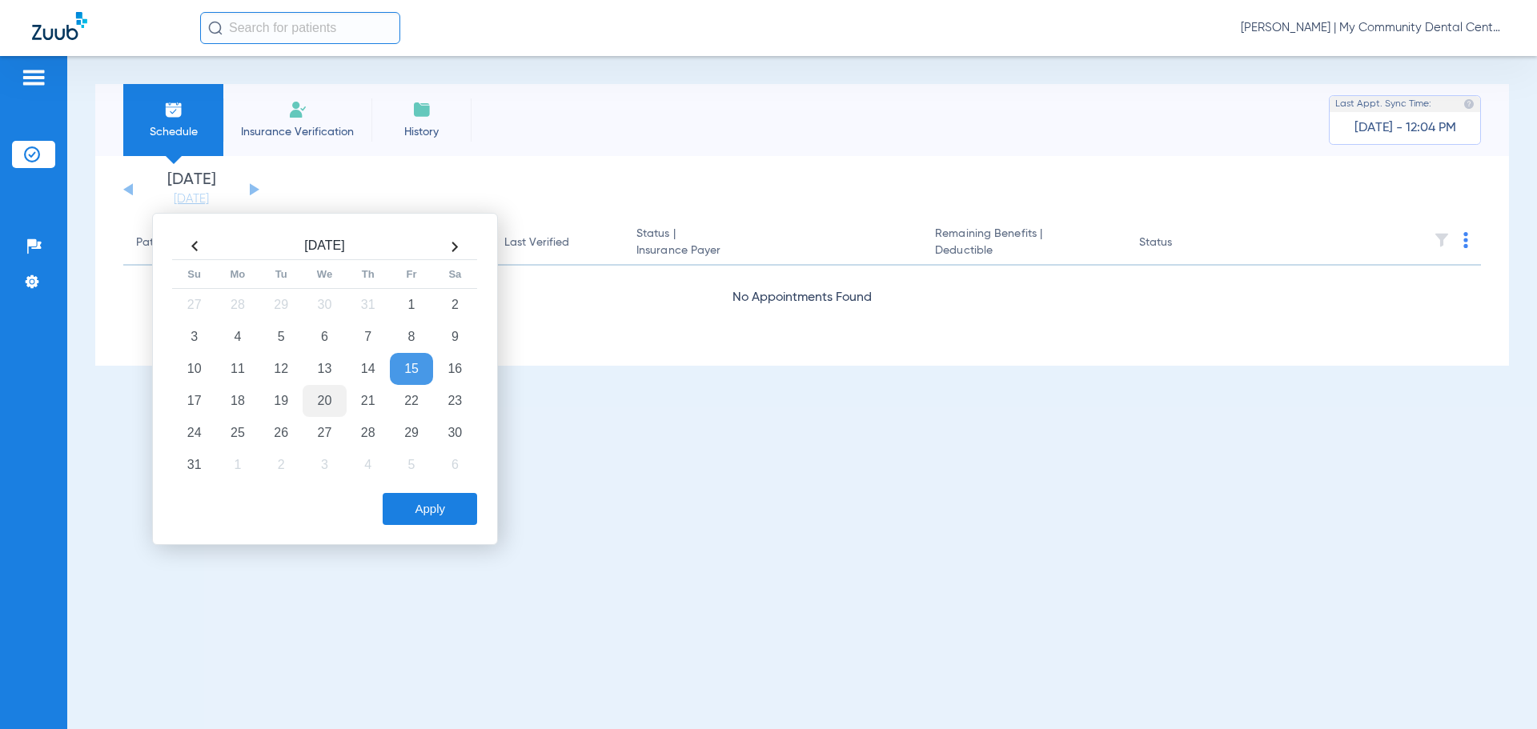
click at [319, 399] on td "20" at bounding box center [324, 401] width 43 height 32
click at [402, 497] on button "Apply" at bounding box center [430, 509] width 94 height 32
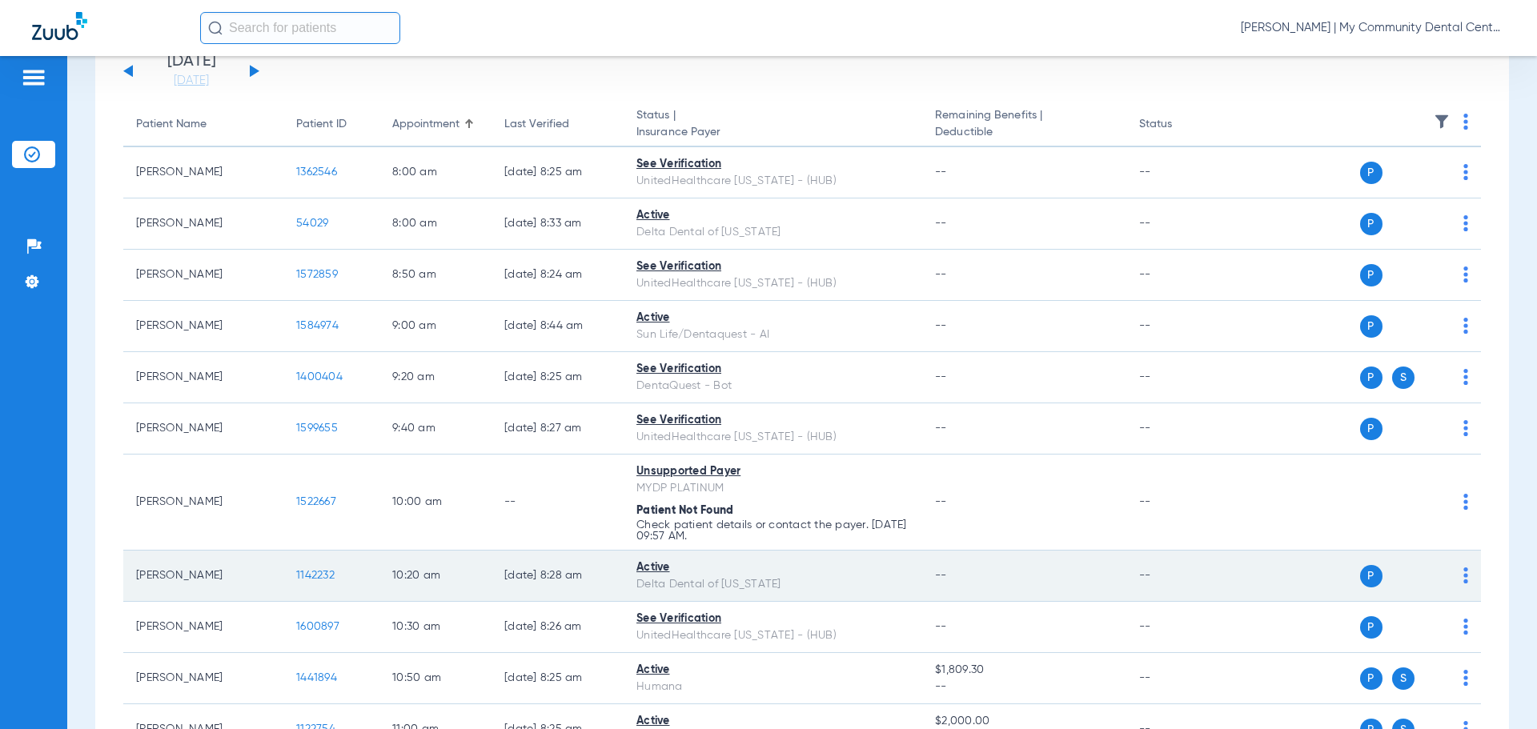
scroll to position [118, 0]
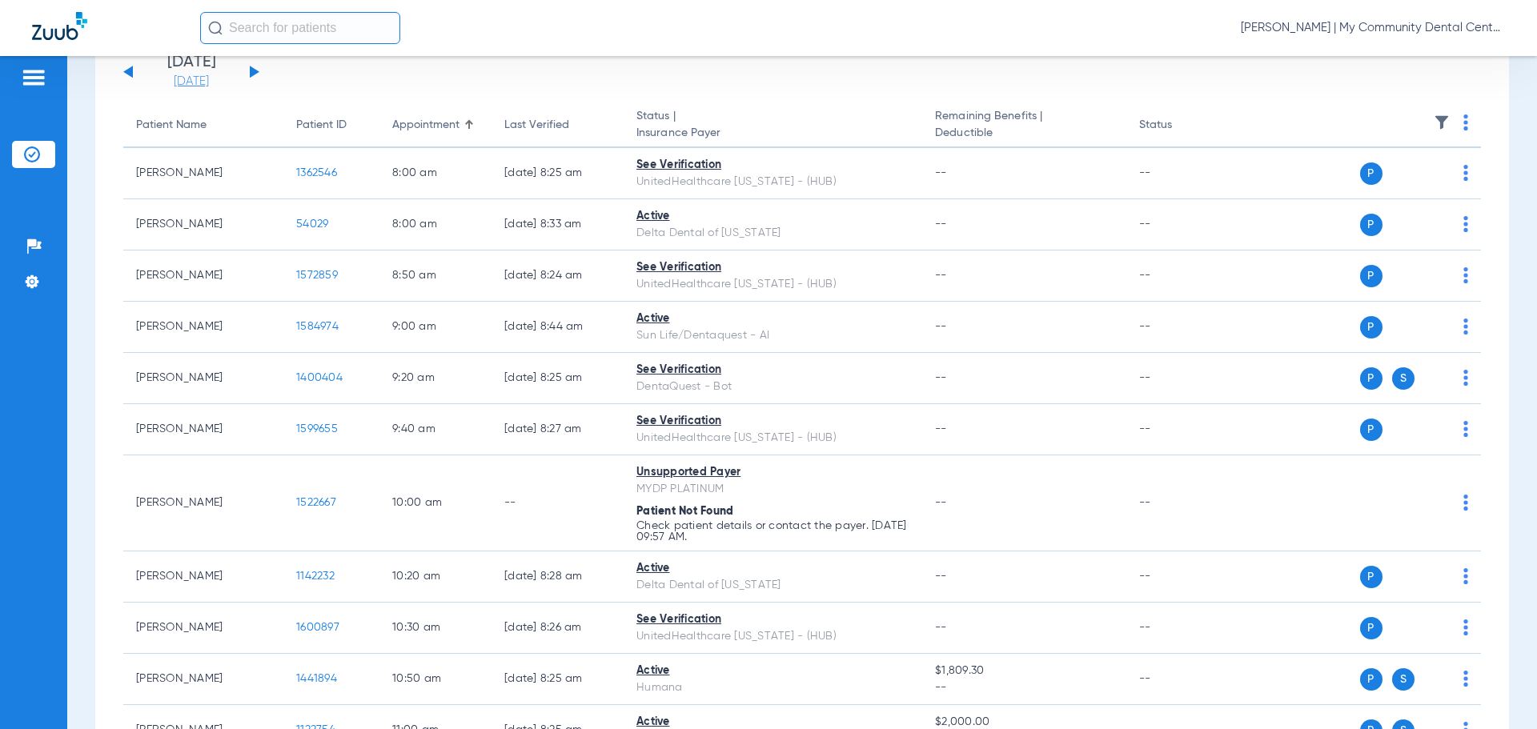
drag, startPoint x: 175, startPoint y: 91, endPoint x: 179, endPoint y: 81, distance: 11.1
click at [179, 80] on link "[DATE]" at bounding box center [191, 82] width 96 height 16
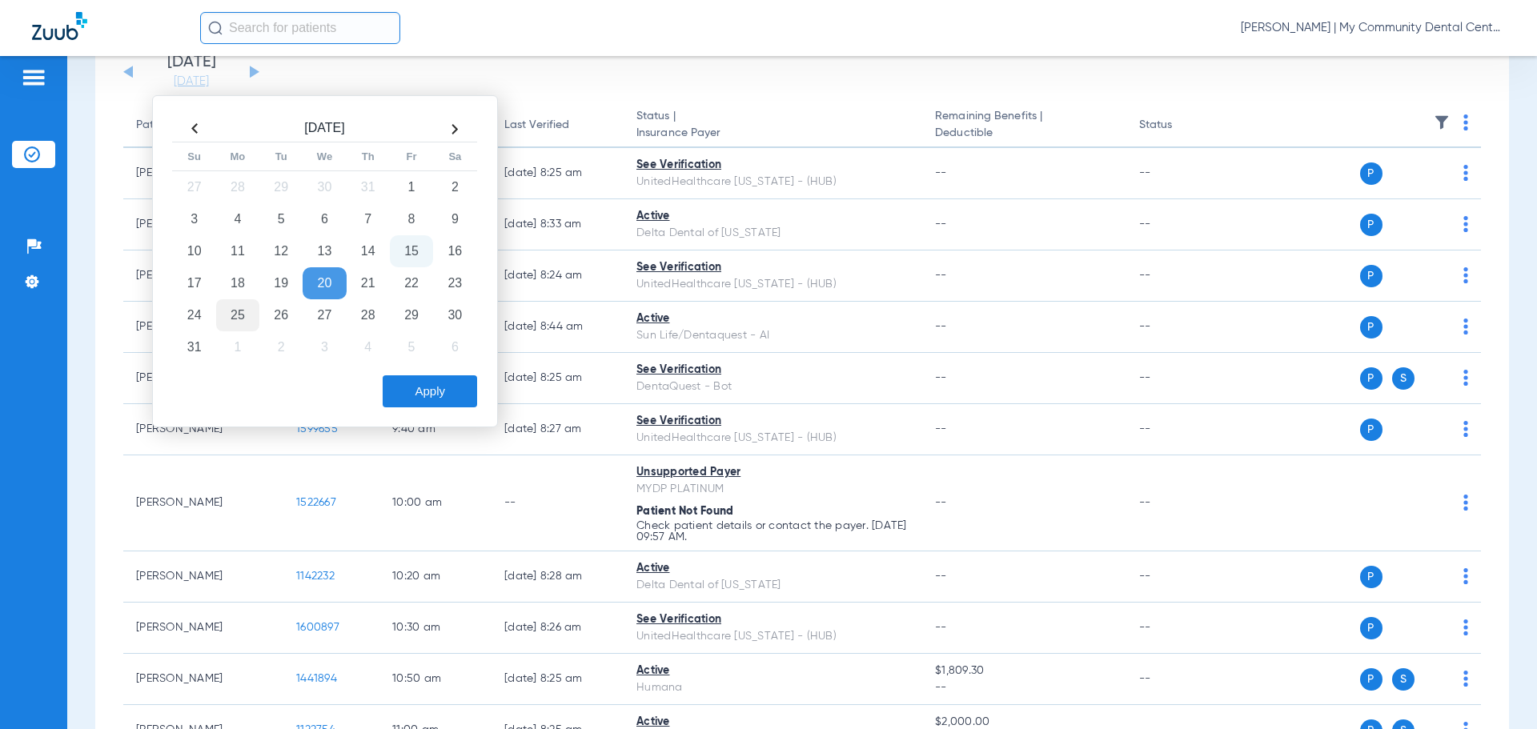
click at [237, 313] on td "25" at bounding box center [237, 315] width 43 height 32
click at [429, 392] on button "Apply" at bounding box center [430, 391] width 94 height 32
